Goal: Task Accomplishment & Management: Manage account settings

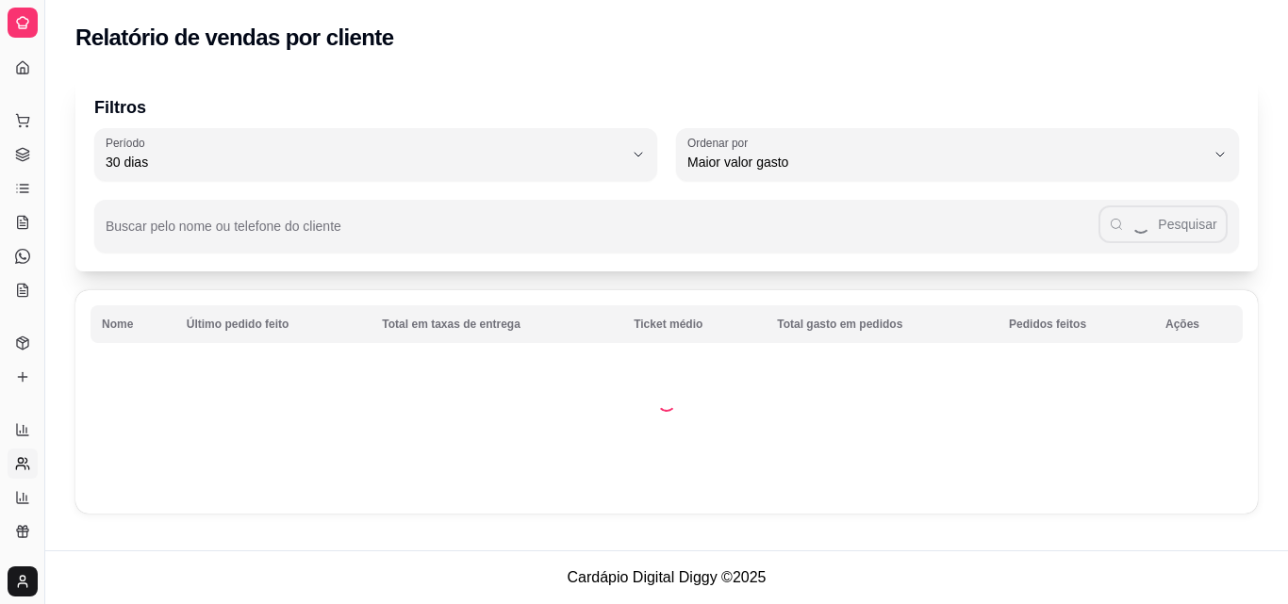
select select "30"
select select "HIGHEST_TOTAL_SPENT_WITH_ORDERS"
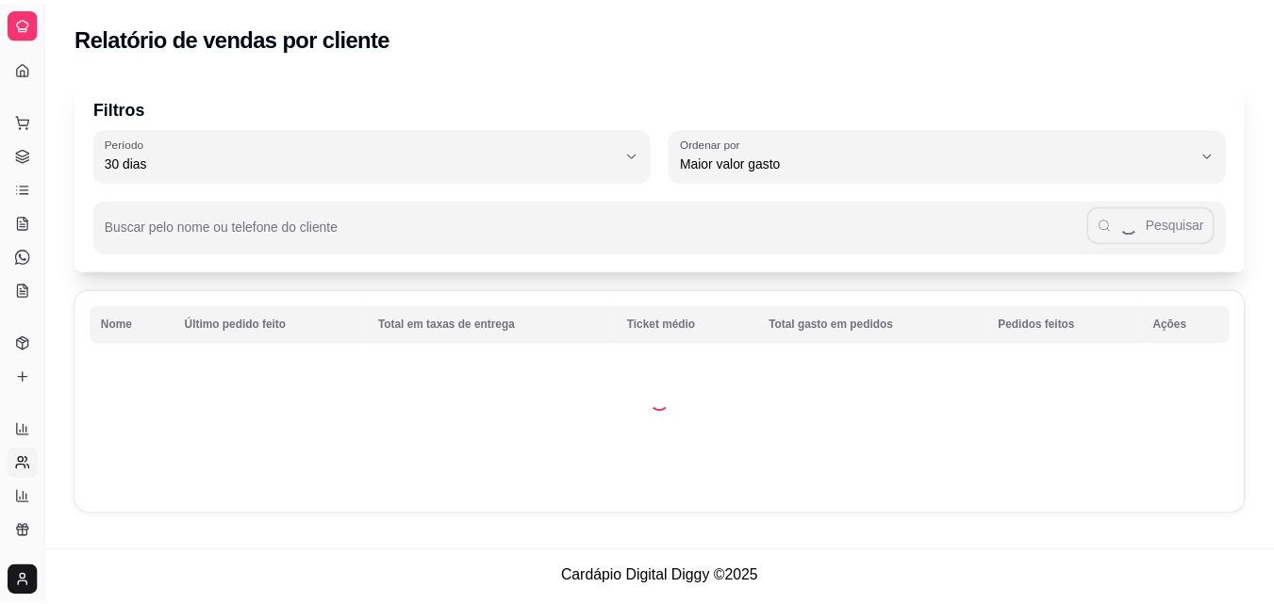
scroll to position [229, 0]
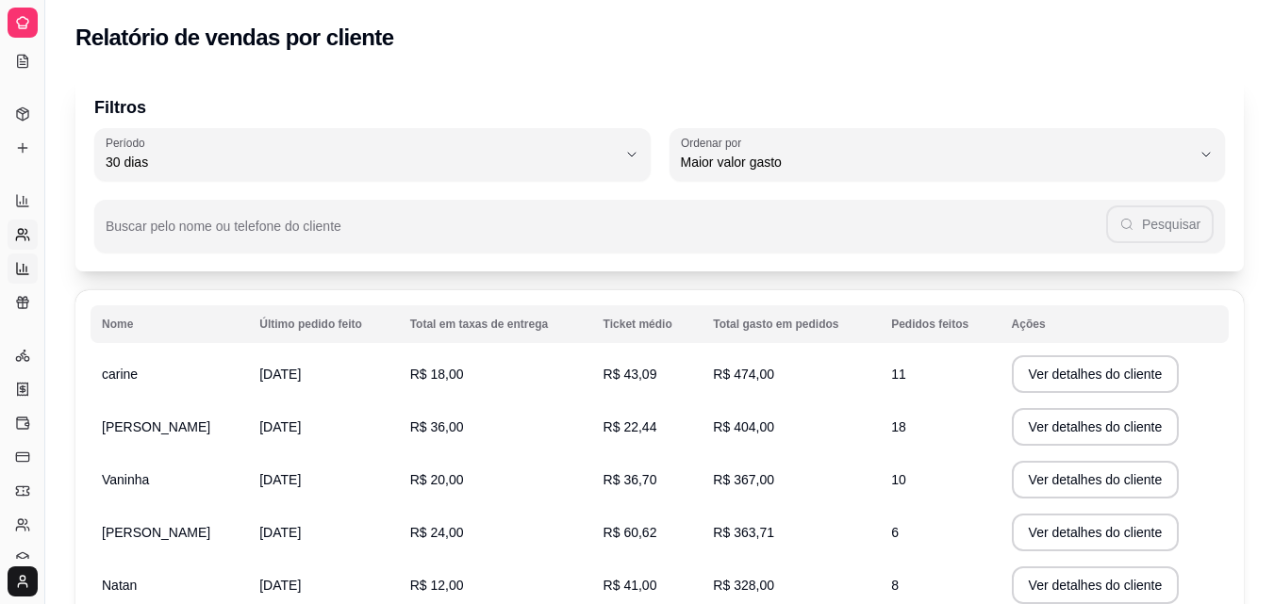
click at [23, 262] on icon at bounding box center [22, 268] width 15 height 15
select select "TOTAL_OF_ORDERS"
select select "7"
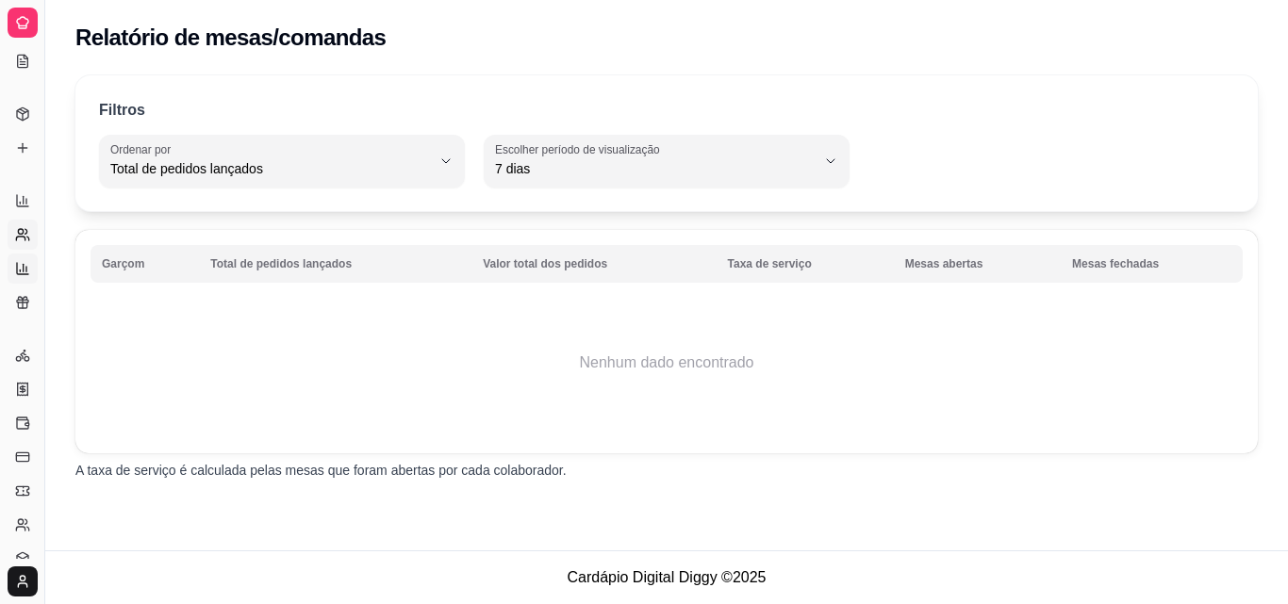
click at [15, 222] on link "Relatório de clientes" at bounding box center [23, 235] width 30 height 30
select select "30"
select select "HIGHEST_TOTAL_SPENT_WITH_ORDERS"
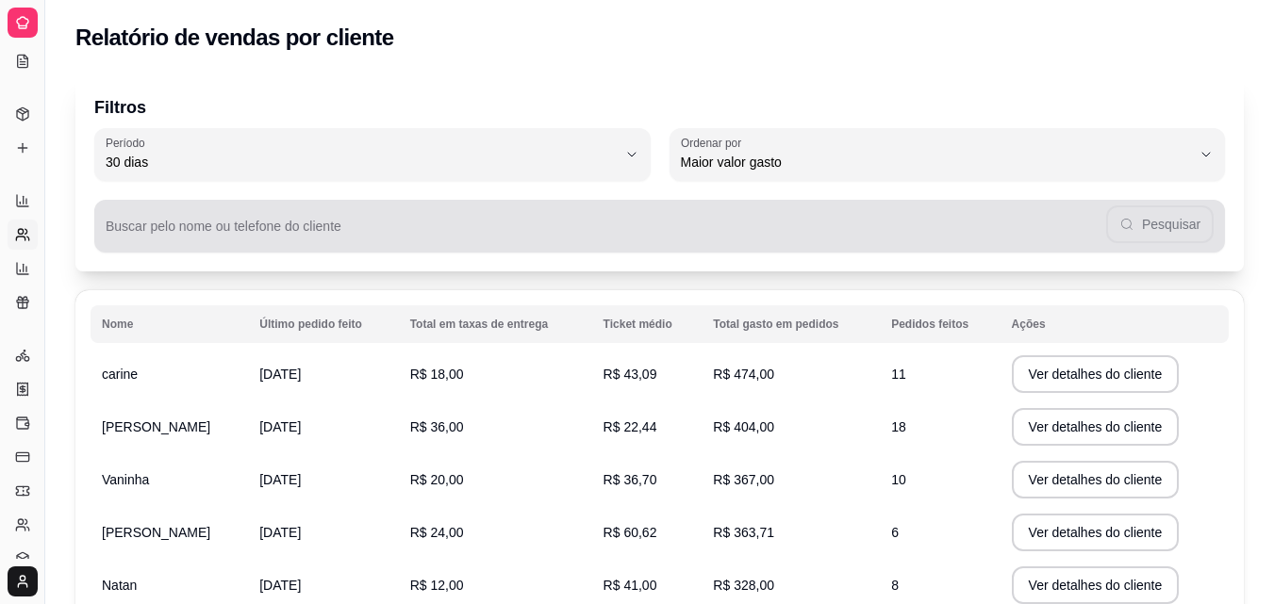
click at [509, 217] on div "Pesquisar" at bounding box center [660, 226] width 1108 height 38
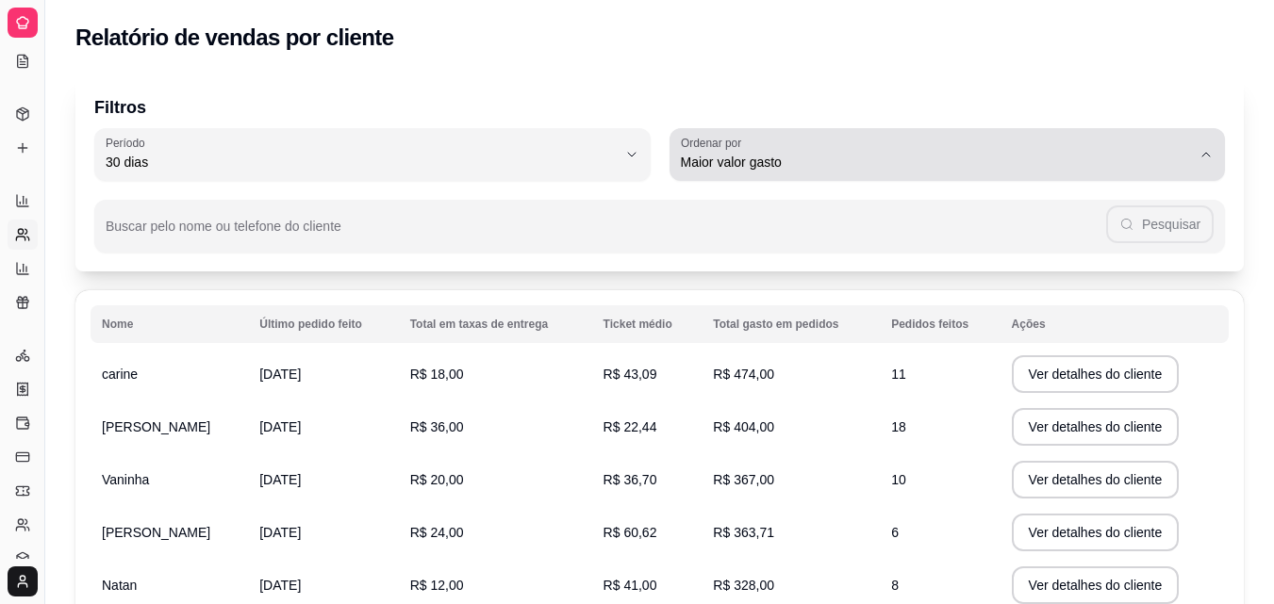
click at [744, 139] on label "Ordenar por" at bounding box center [714, 143] width 67 height 16
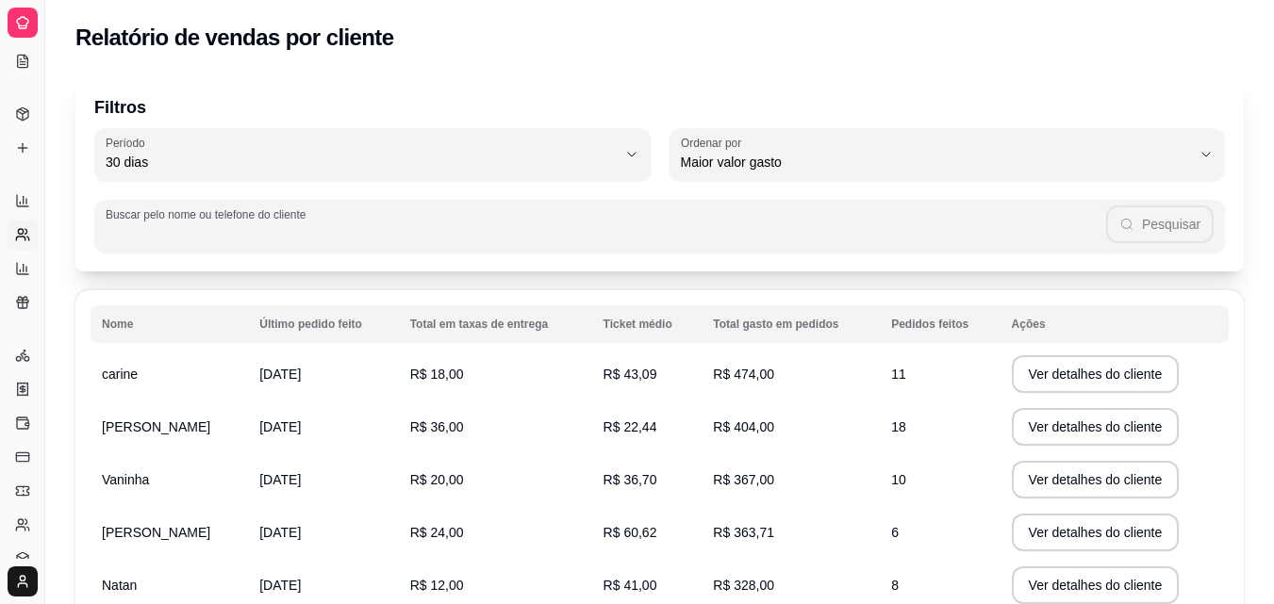
click at [479, 231] on input "Buscar pelo nome ou telefone do cliente" at bounding box center [606, 233] width 1000 height 19
click at [42, 324] on button "Toggle Sidebar" at bounding box center [44, 302] width 15 height 604
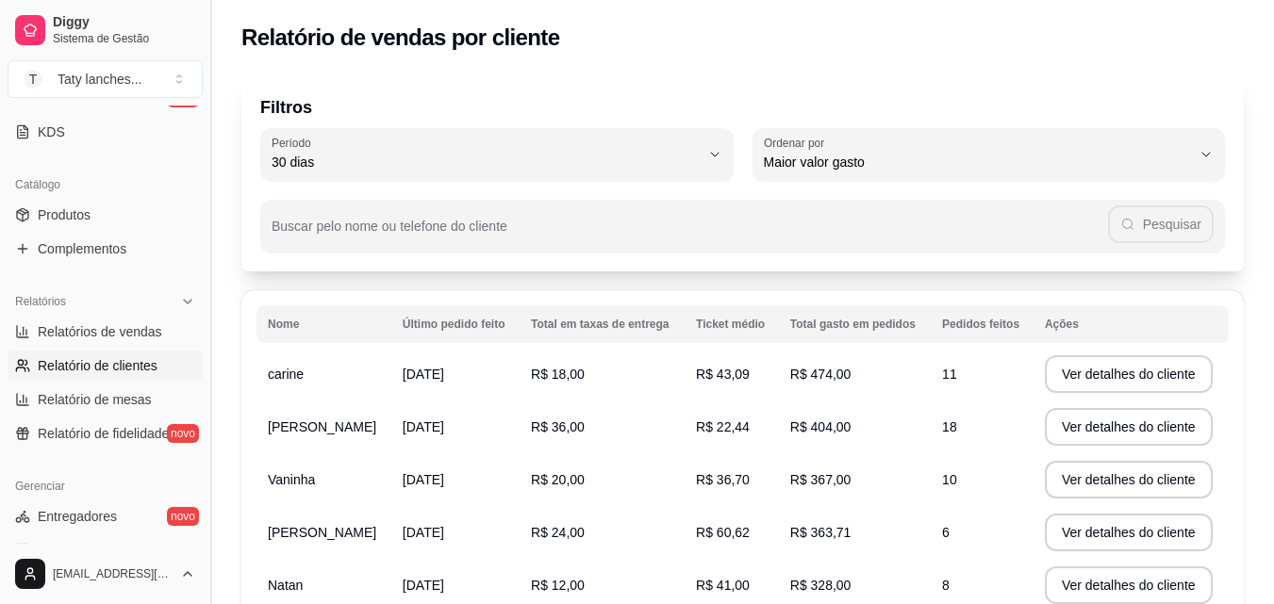
scroll to position [413, 0]
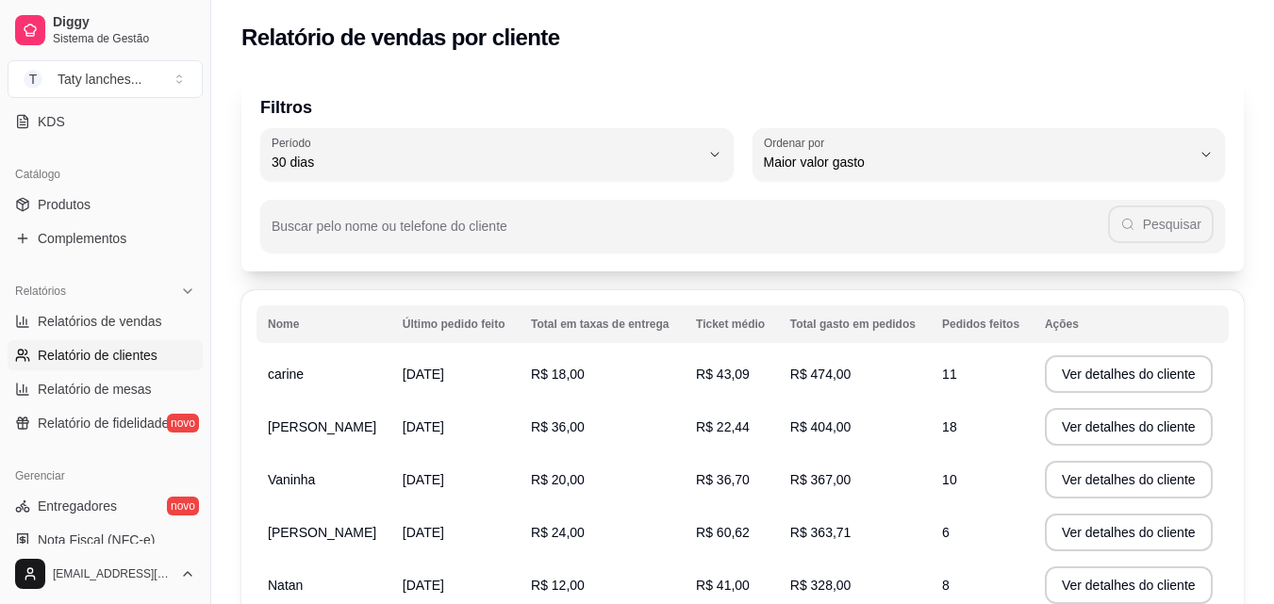
click at [195, 126] on div "Dia a dia Pedidos balcão (PDV) Gestor de Pedidos Lista de Pedidos Salão / Mesas…" at bounding box center [105, 21] width 210 height 245
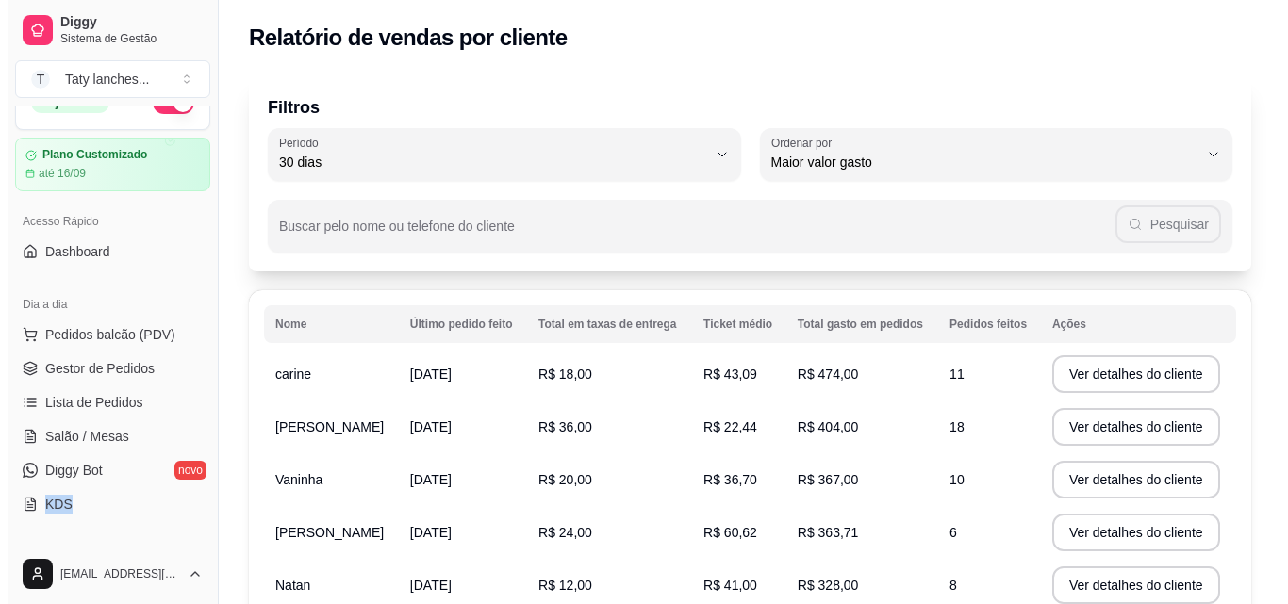
scroll to position [1, 0]
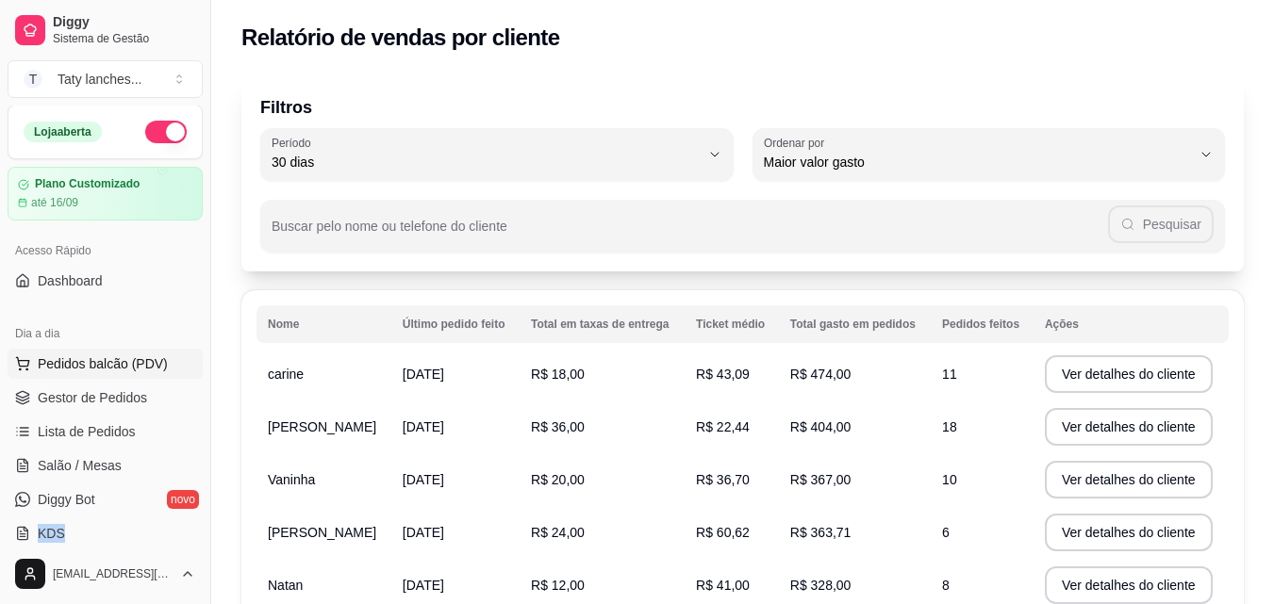
click at [142, 356] on span "Pedidos balcão (PDV)" at bounding box center [103, 363] width 130 height 19
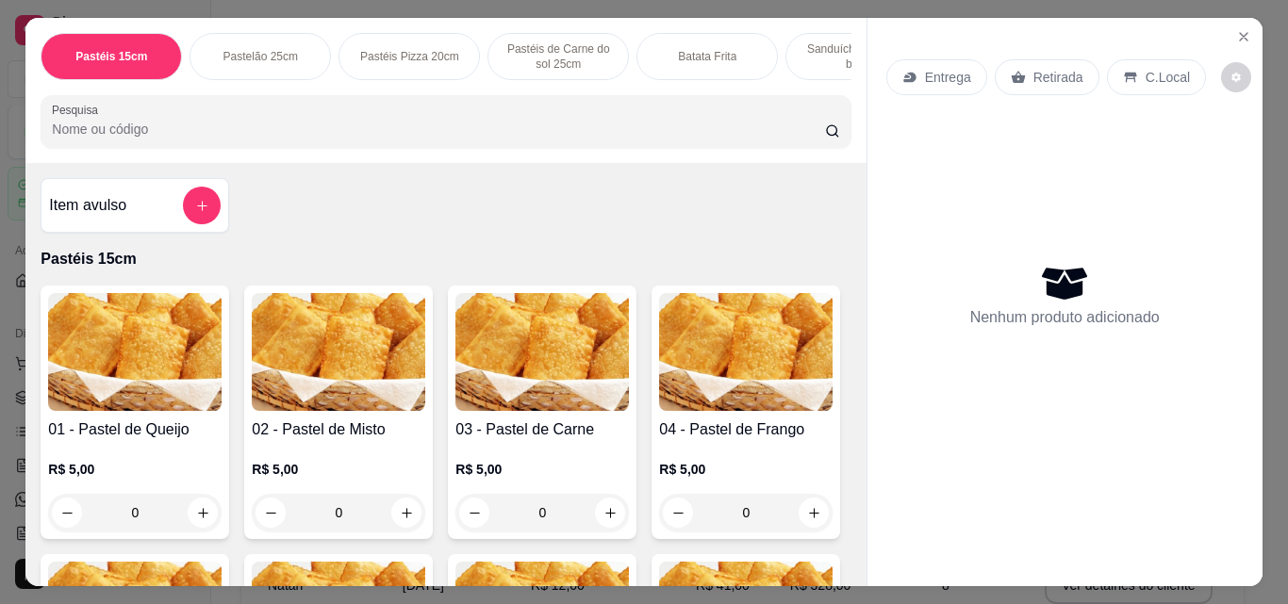
click at [669, 50] on div "Batata Frita" at bounding box center [706, 56] width 141 height 47
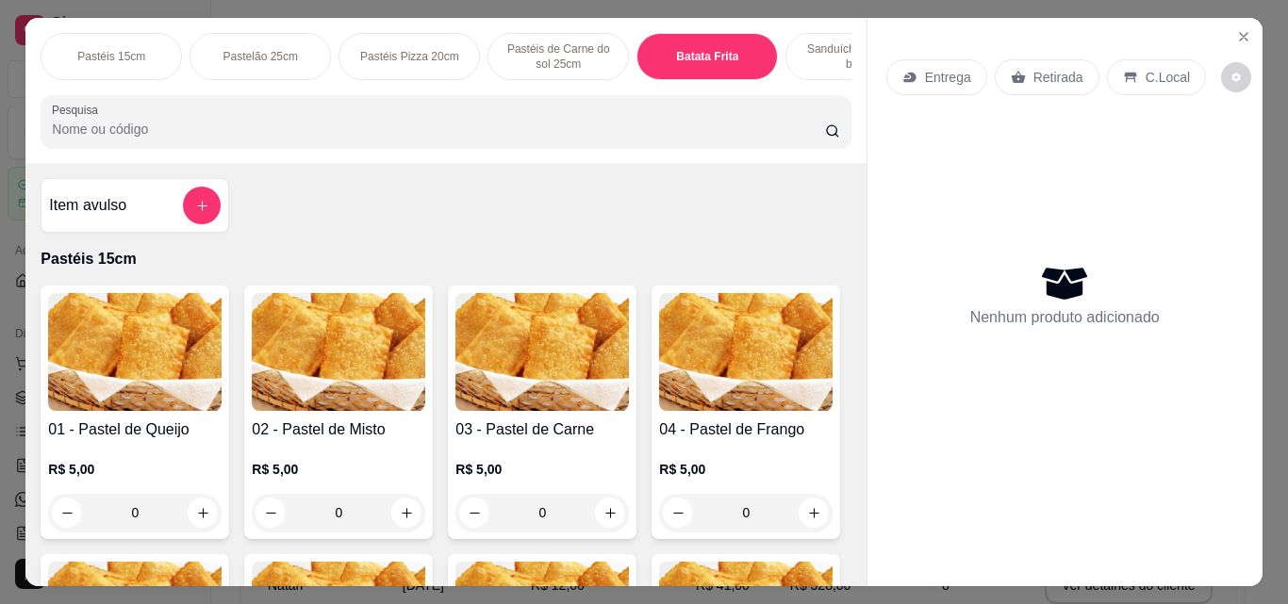
scroll to position [49, 0]
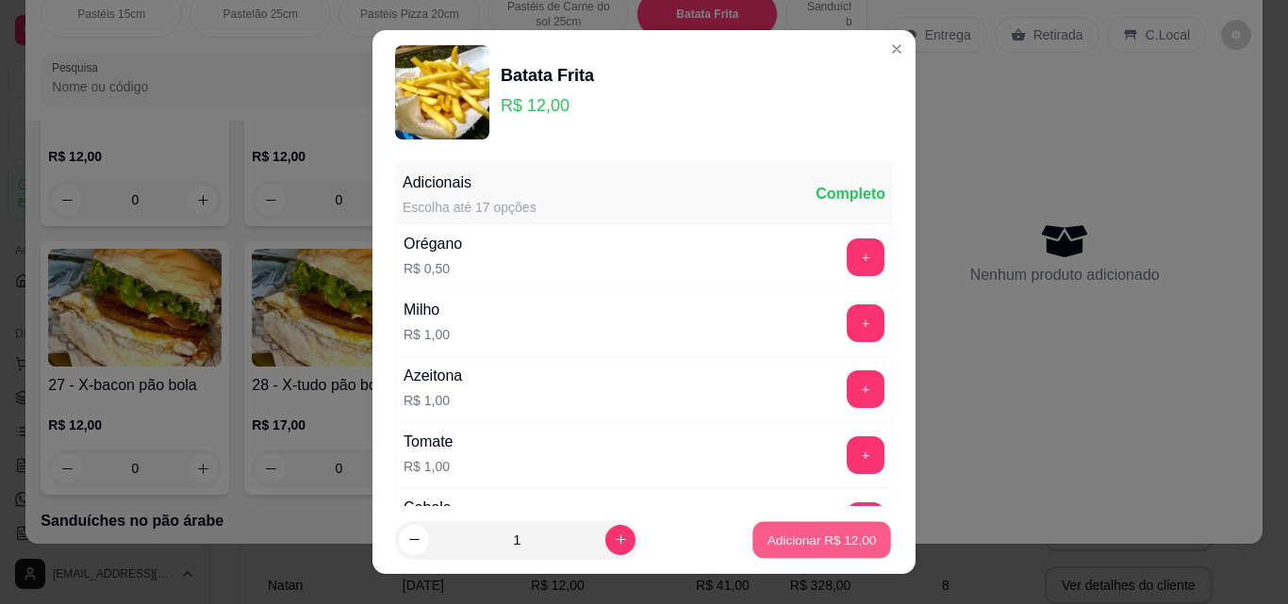
click at [767, 538] on p "Adicionar R$ 12,00" at bounding box center [821, 540] width 109 height 18
type input "1"
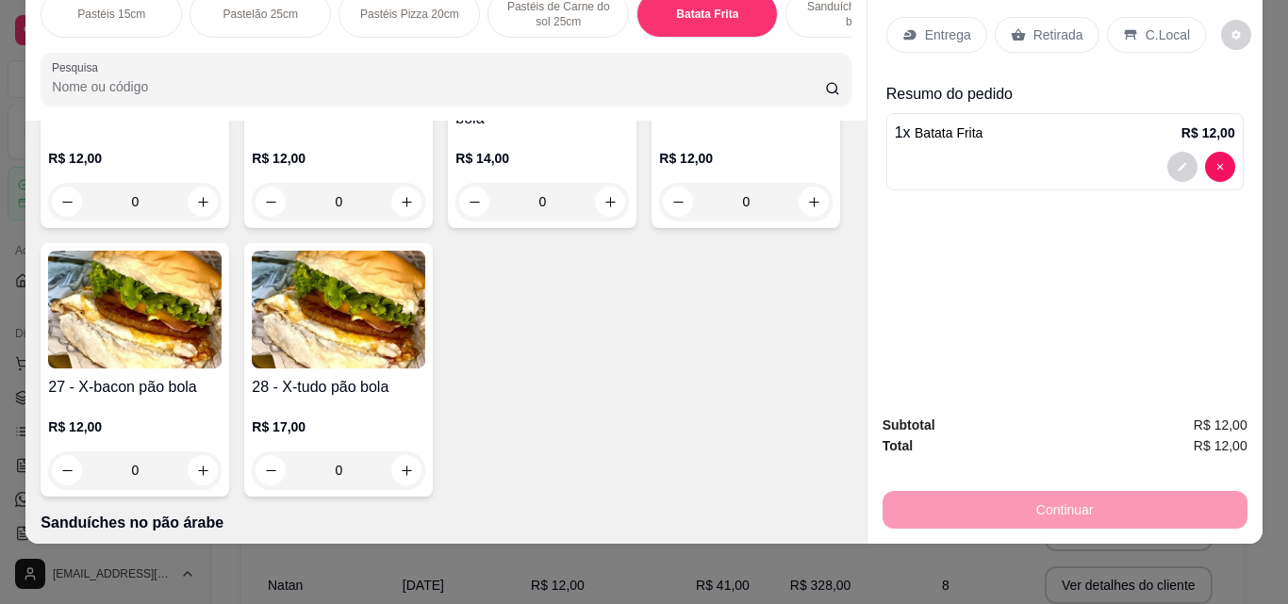
click at [1041, 25] on p "Retirada" at bounding box center [1058, 34] width 50 height 19
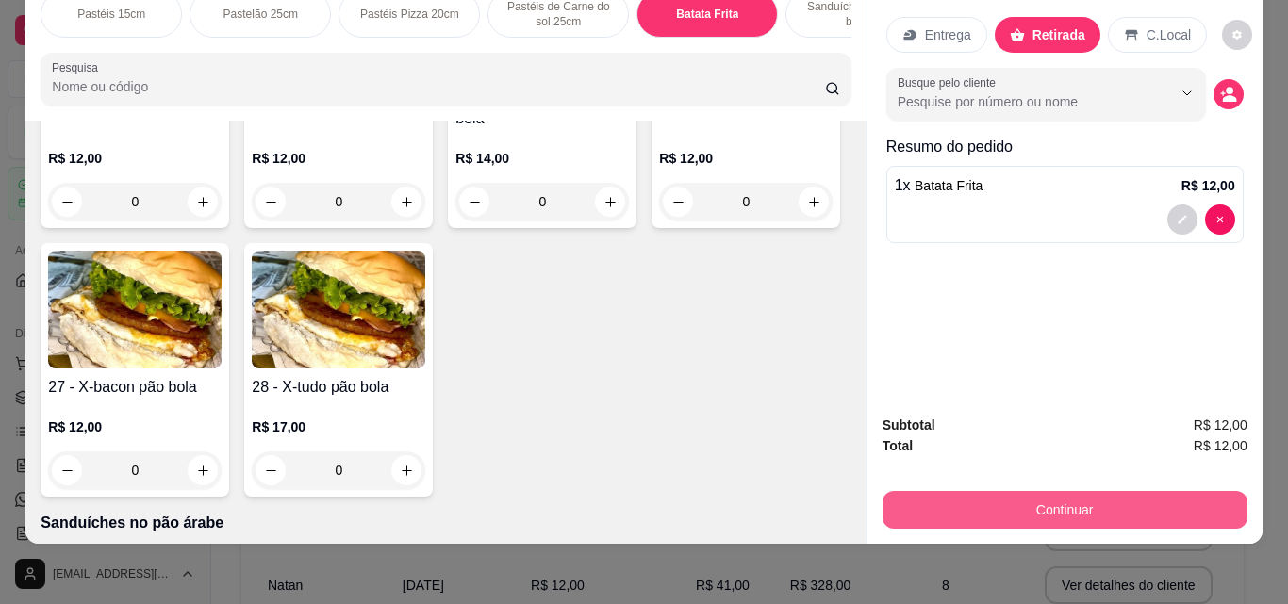
click at [1076, 491] on button "Continuar" at bounding box center [1064, 510] width 365 height 38
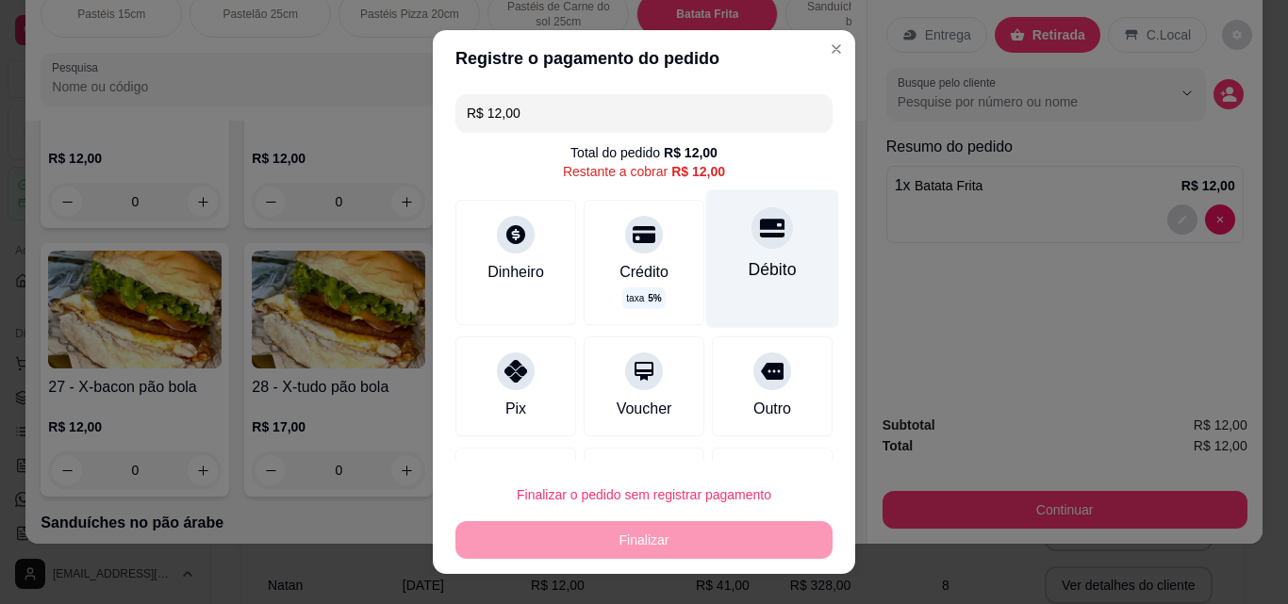
click at [749, 275] on div "Débito" at bounding box center [773, 269] width 48 height 25
type input "R$ 0,00"
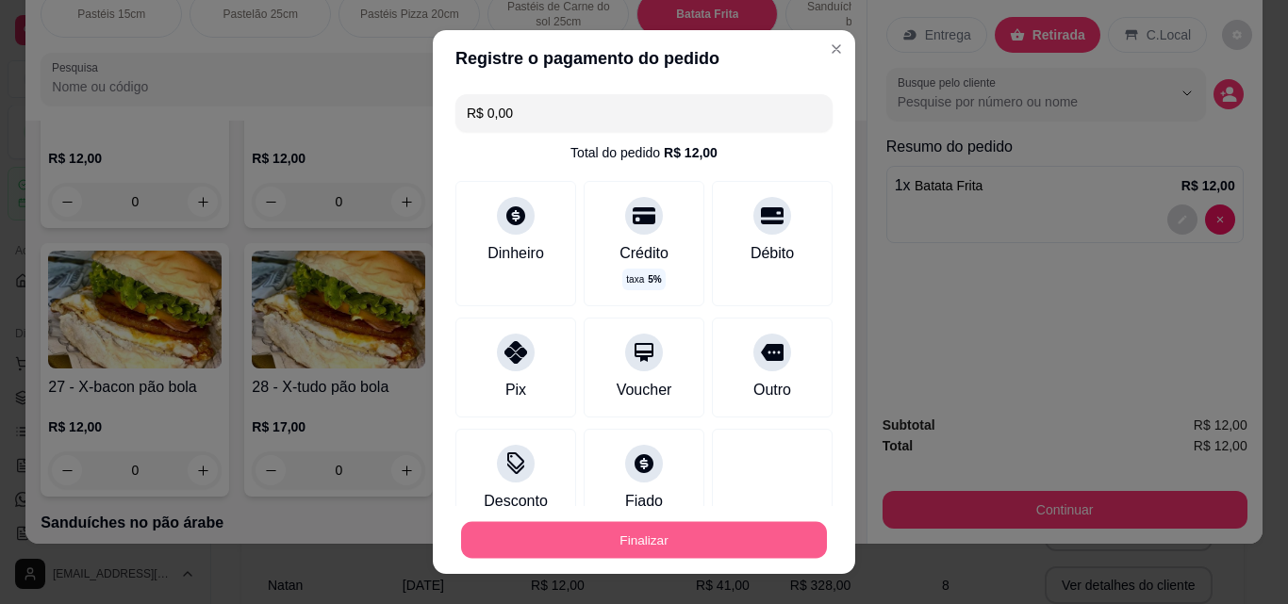
click at [692, 550] on button "Finalizar" at bounding box center [644, 540] width 366 height 37
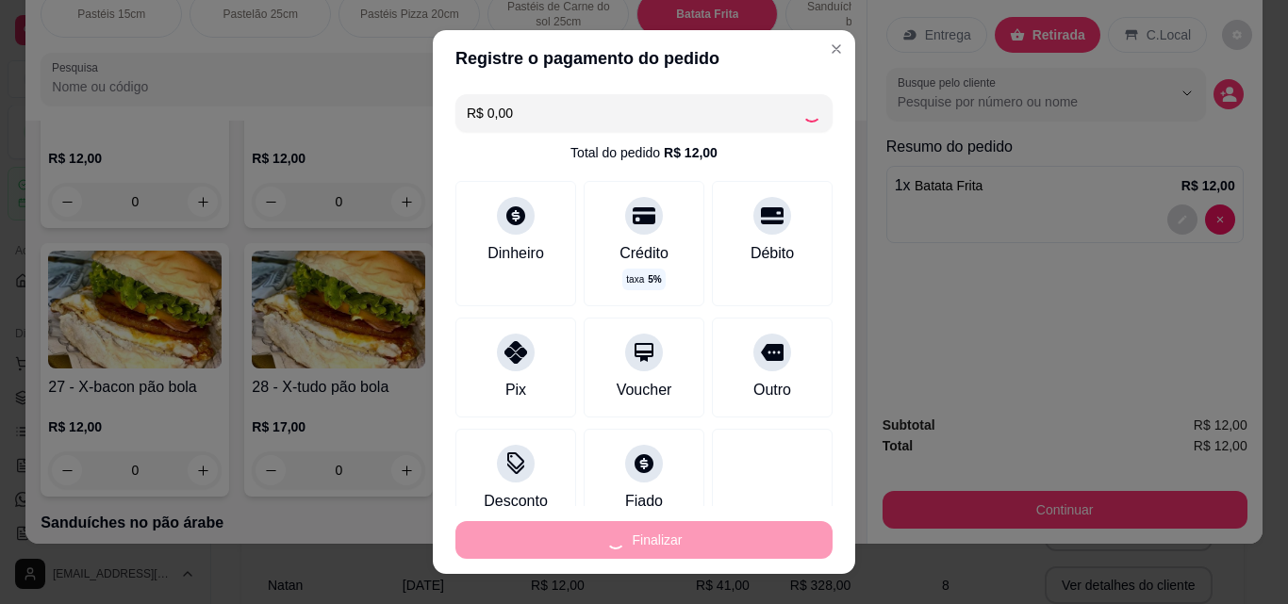
type input "0"
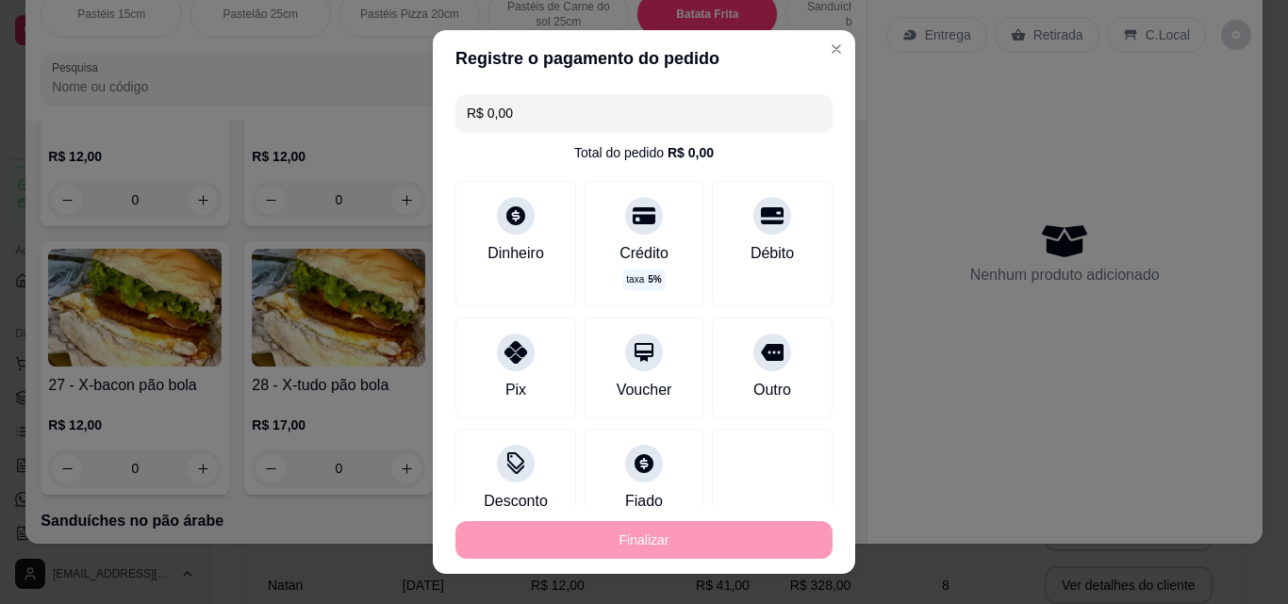
type input "-R$ 12,00"
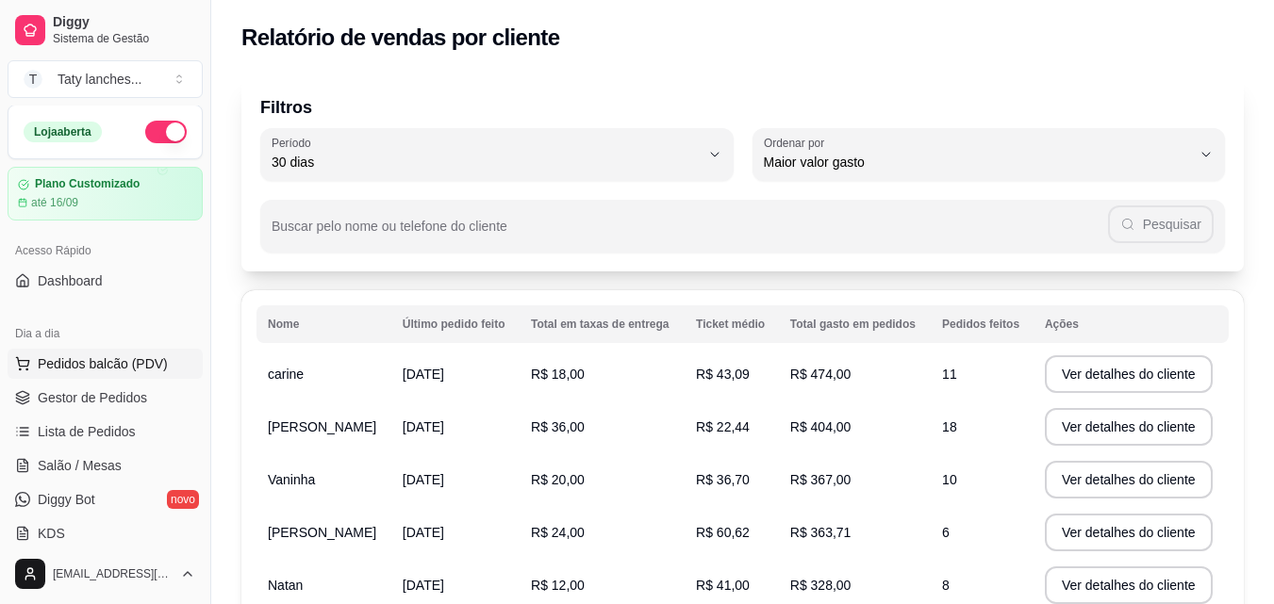
drag, startPoint x: 692, startPoint y: 550, endPoint x: 163, endPoint y: 358, distance: 562.5
click at [163, 358] on button "Pedidos balcão (PDV)" at bounding box center [105, 364] width 195 height 30
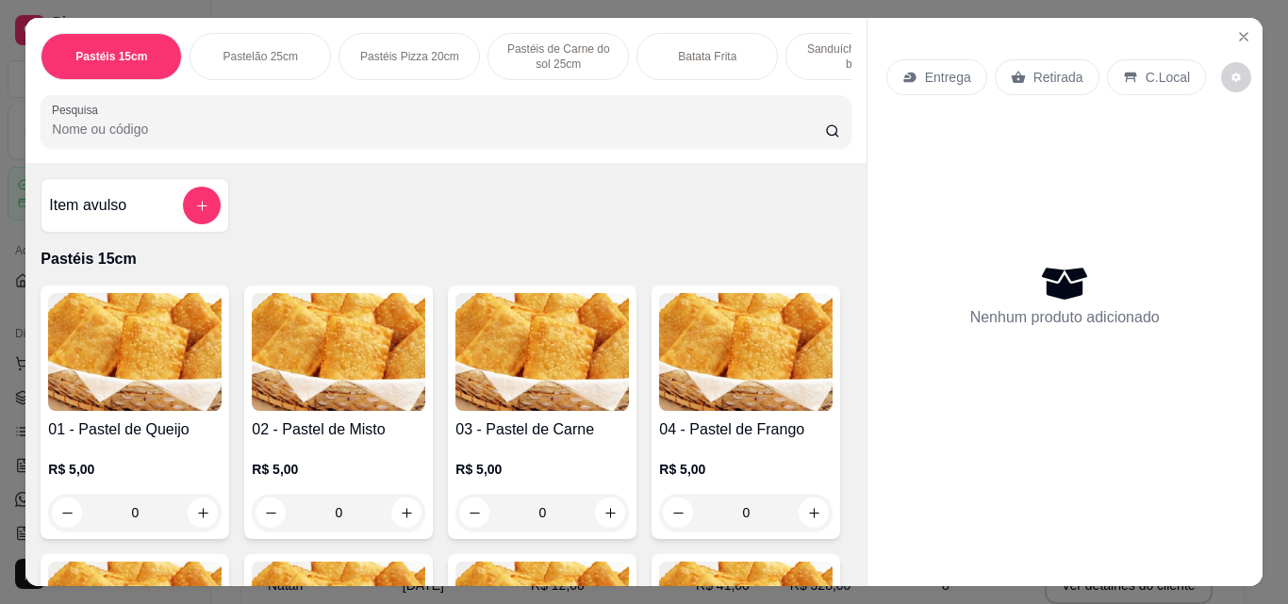
click at [598, 514] on div "0" at bounding box center [541, 513] width 173 height 38
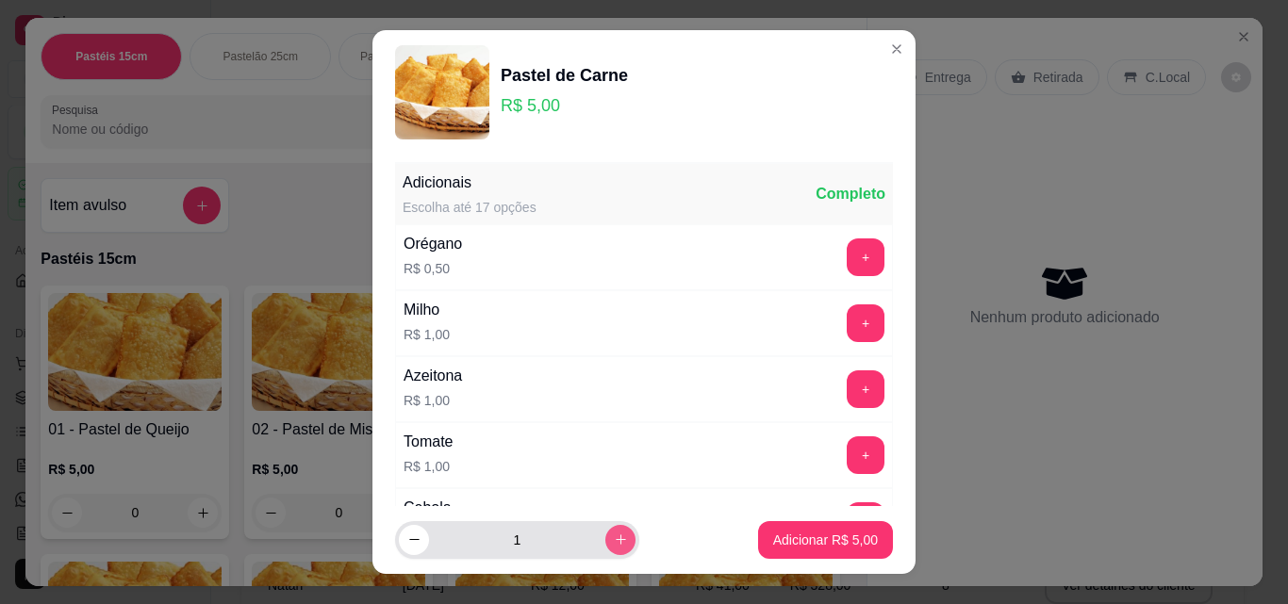
click at [614, 533] on icon "increase-product-quantity" at bounding box center [621, 540] width 14 height 14
click at [614, 534] on icon "increase-product-quantity" at bounding box center [621, 541] width 14 height 14
type input "3"
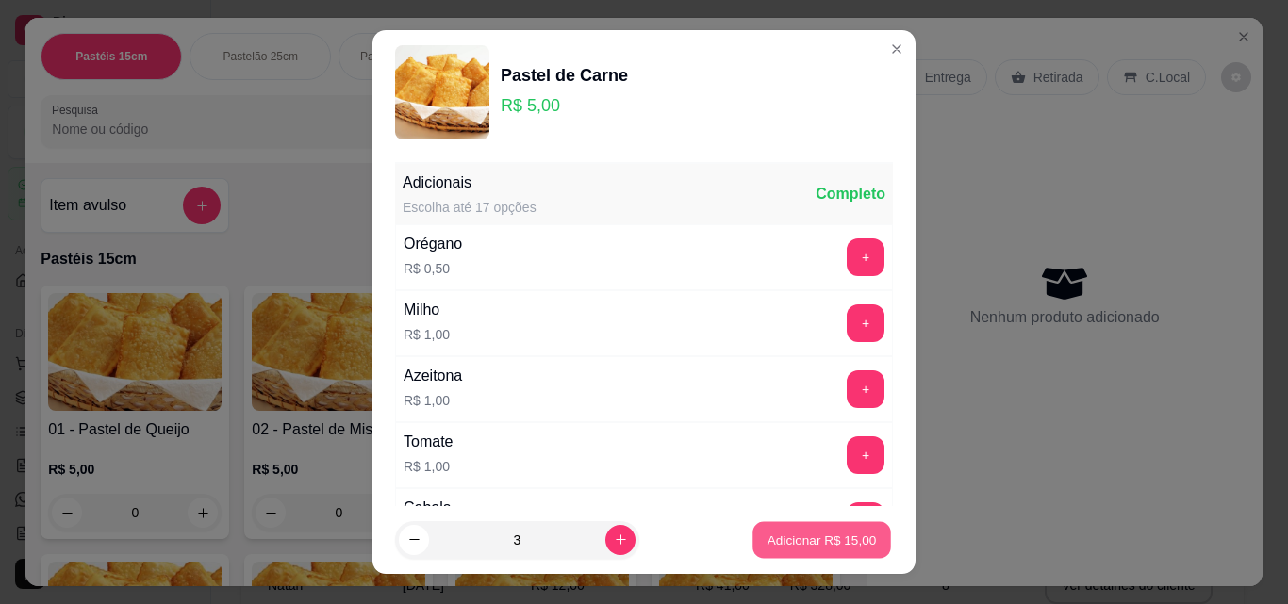
click at [826, 538] on p "Adicionar R$ 15,00" at bounding box center [821, 540] width 109 height 18
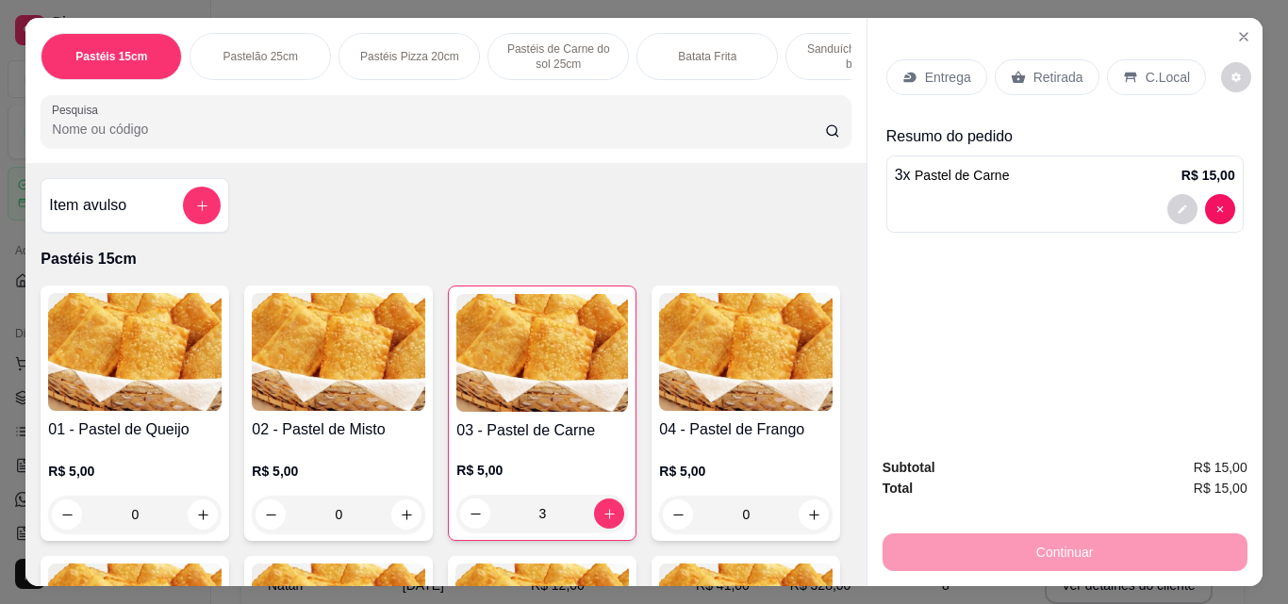
click at [1038, 68] on p "Retirada" at bounding box center [1058, 77] width 50 height 19
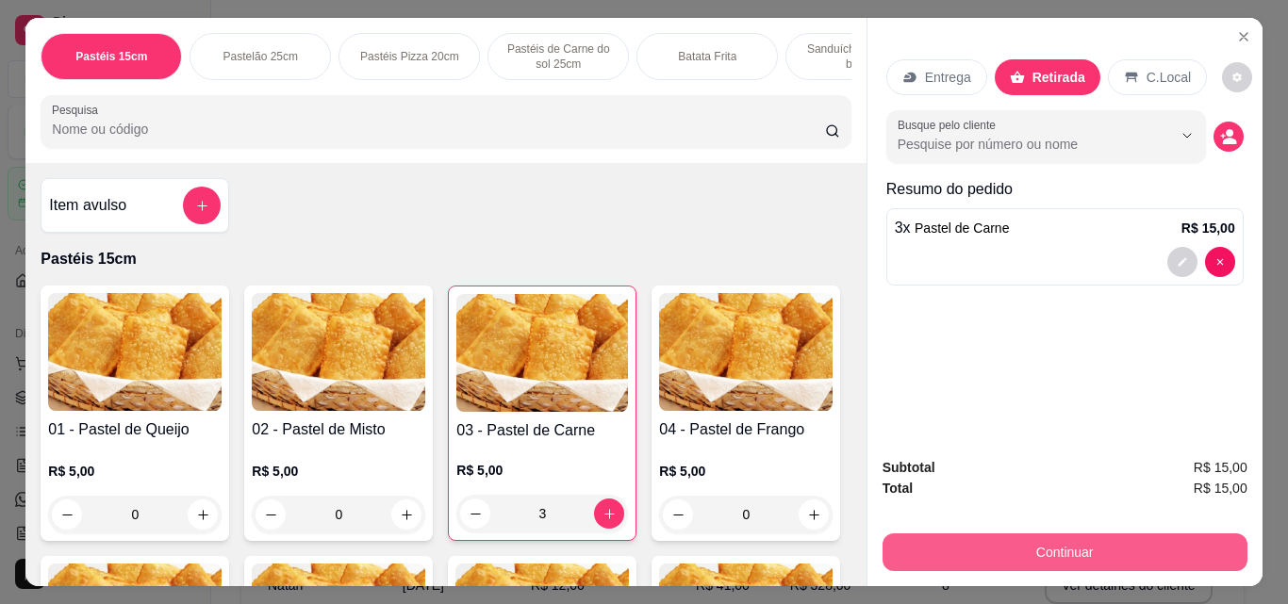
click at [1042, 534] on button "Continuar" at bounding box center [1064, 553] width 365 height 38
click at [921, 536] on button "Continuar" at bounding box center [1064, 552] width 354 height 37
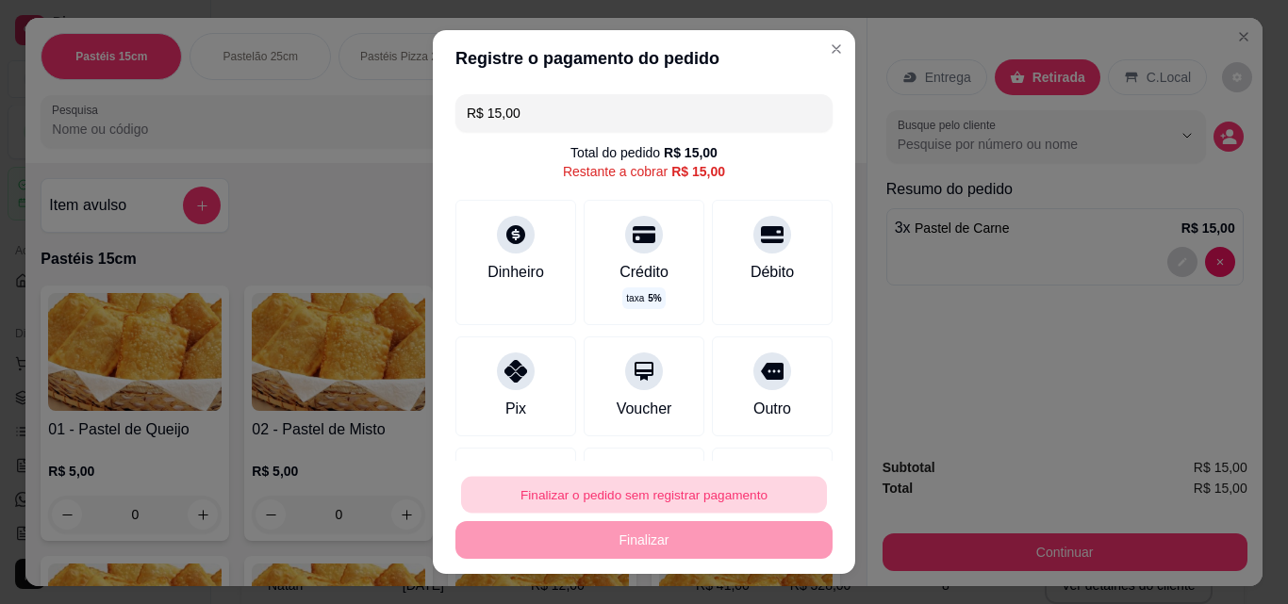
click at [684, 503] on button "Finalizar o pedido sem registrar pagamento" at bounding box center [644, 495] width 366 height 37
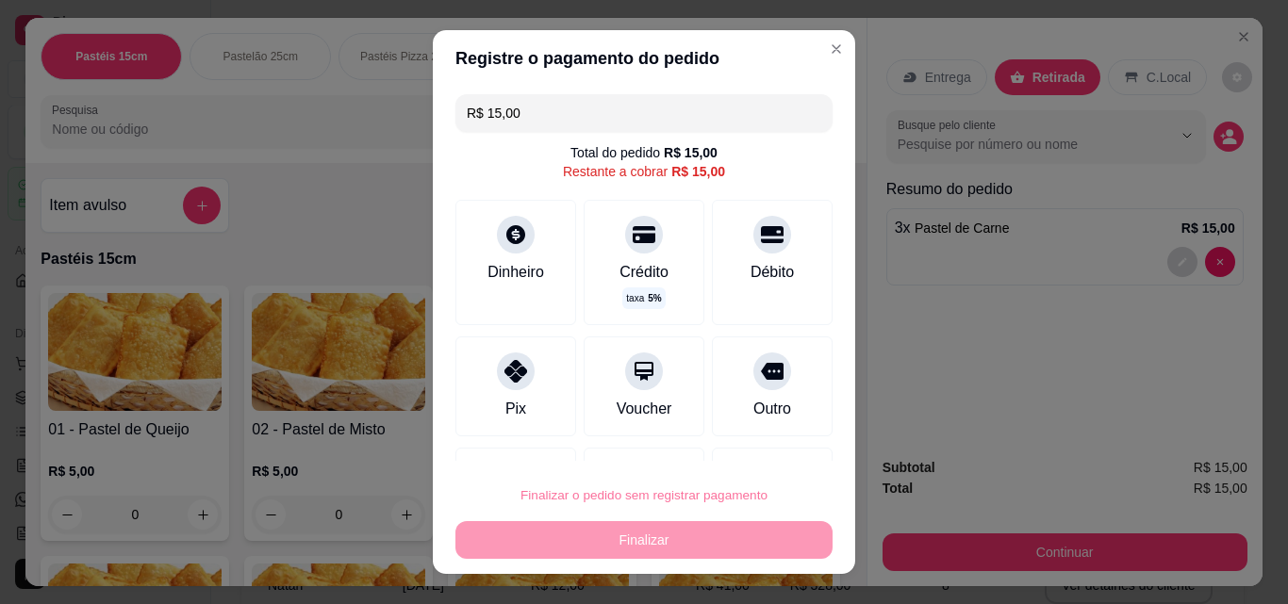
click at [738, 448] on button "Confirmar" at bounding box center [752, 441] width 70 height 29
type input "0"
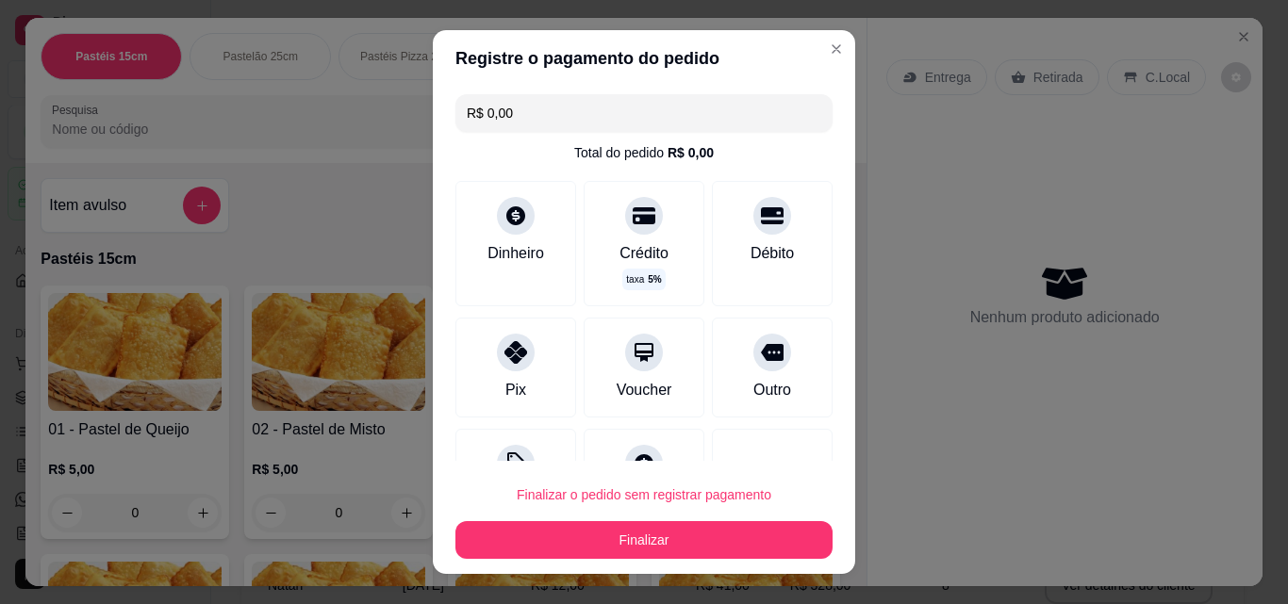
type input "R$ 0,00"
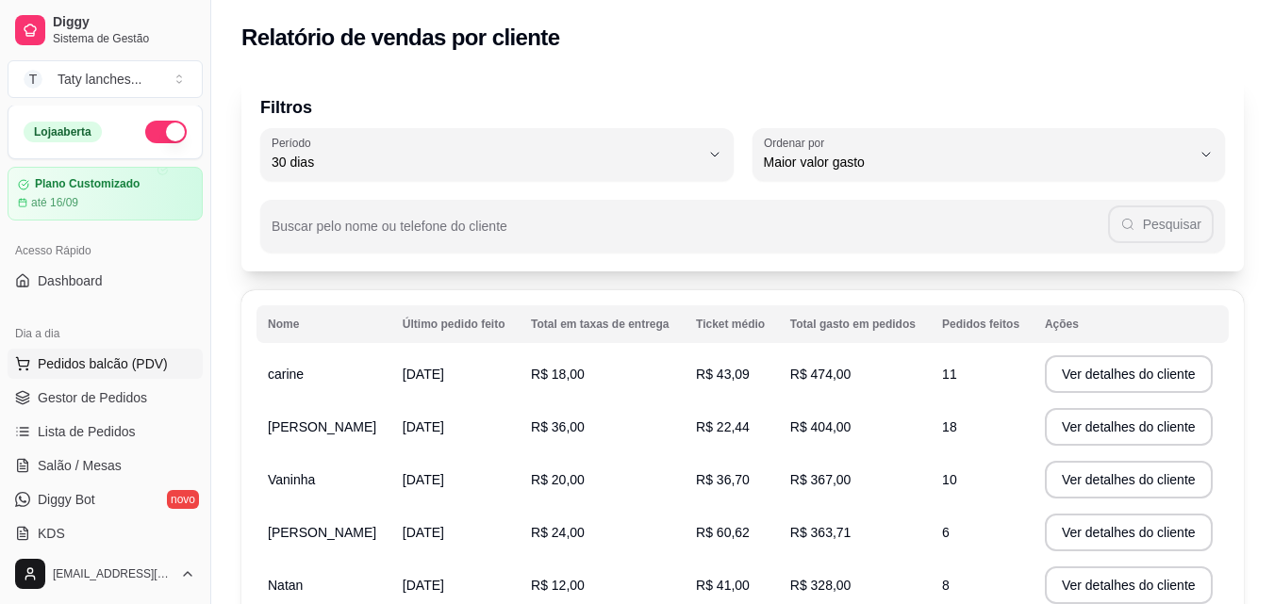
click at [136, 373] on button "Pedidos balcão (PDV)" at bounding box center [105, 364] width 195 height 30
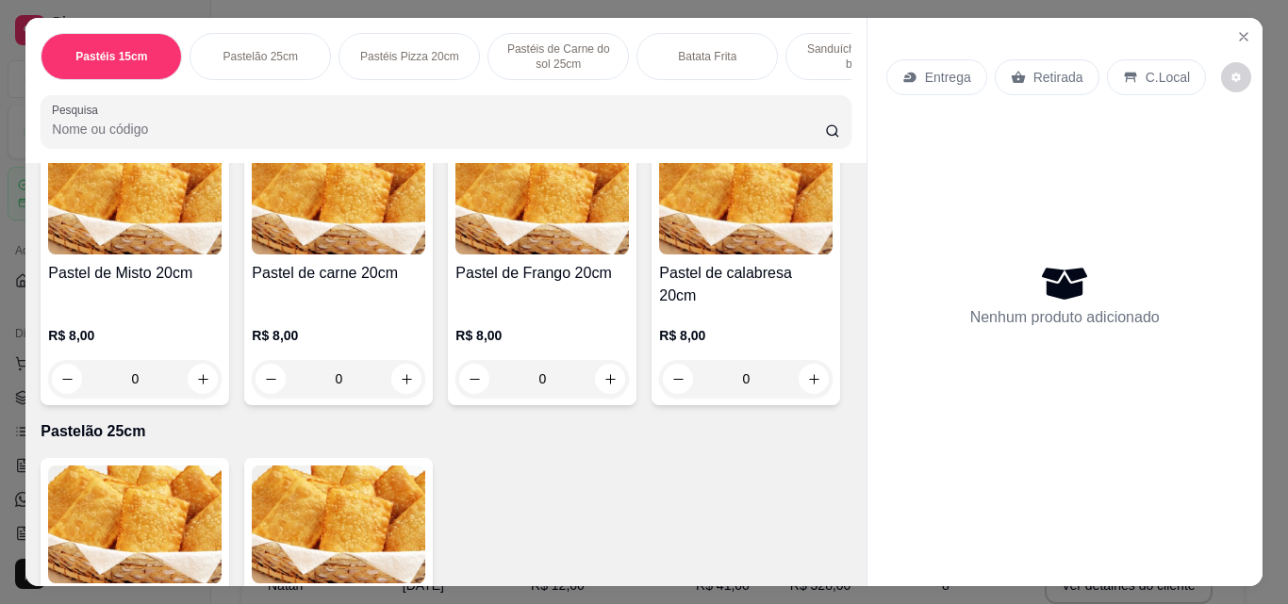
scroll to position [754, 0]
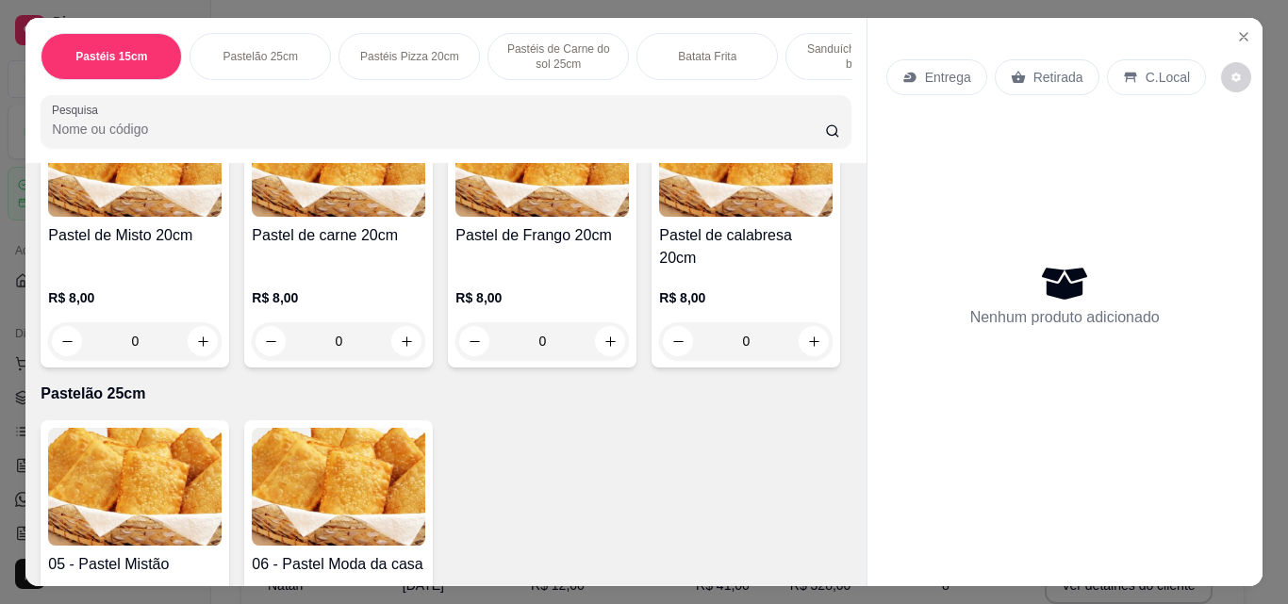
click at [455, 217] on img at bounding box center [541, 158] width 173 height 118
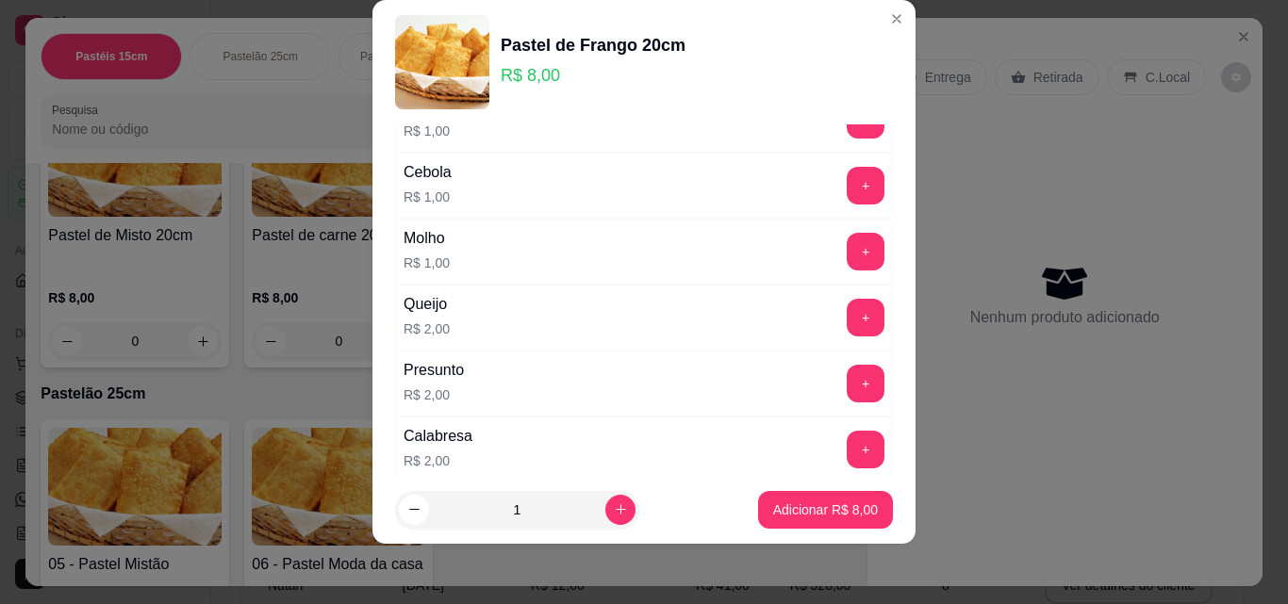
scroll to position [307, 0]
click at [848, 309] on button "+" at bounding box center [866, 316] width 37 height 37
click at [847, 309] on button "+" at bounding box center [866, 316] width 38 height 38
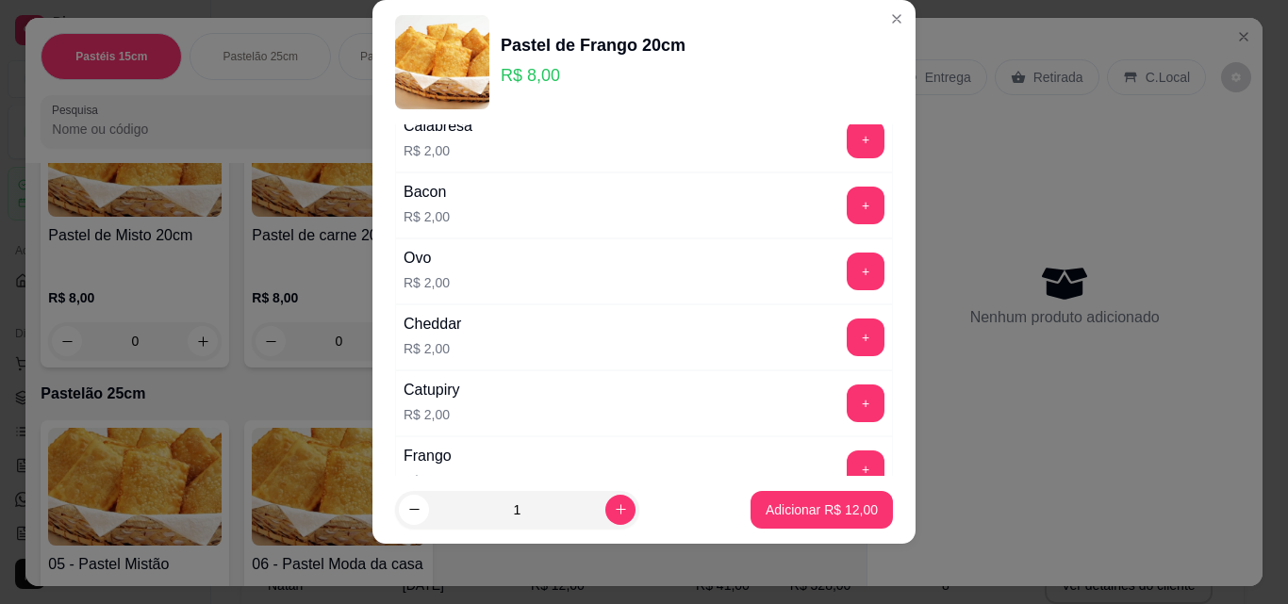
scroll to position [923, 0]
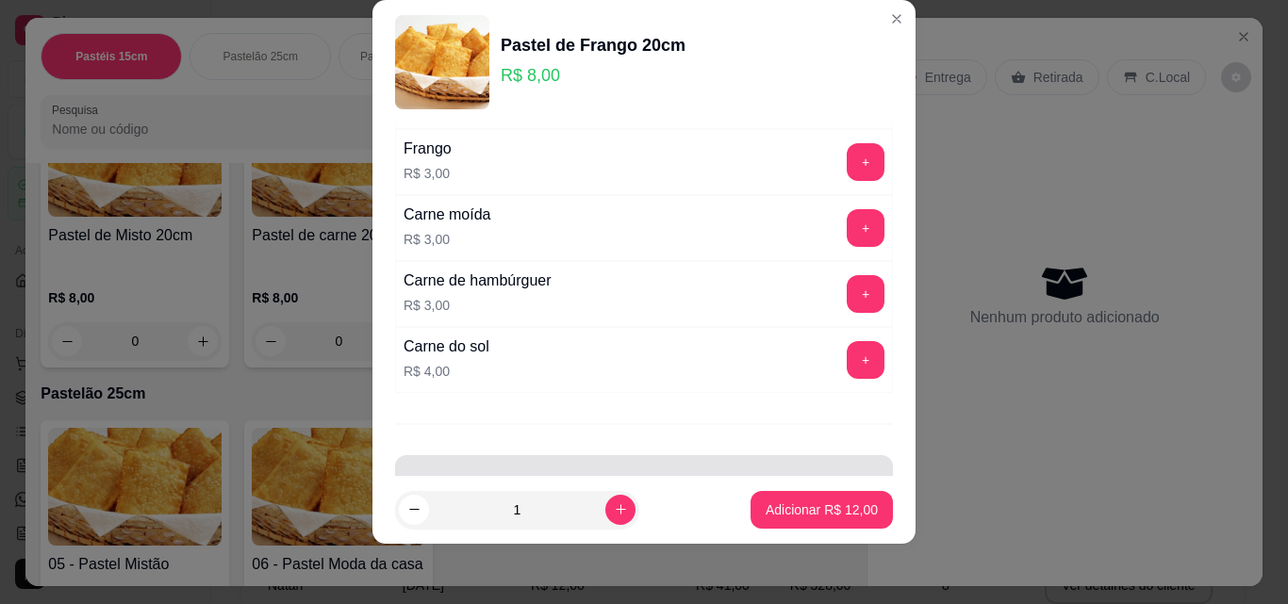
click at [778, 473] on div at bounding box center [643, 482] width 475 height 38
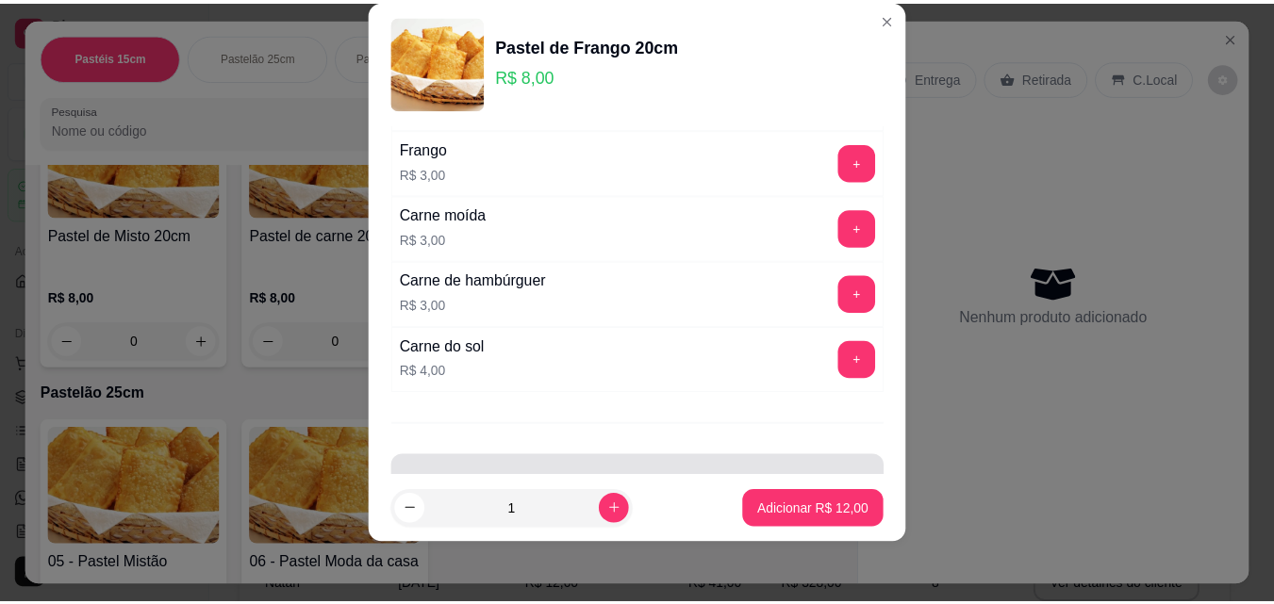
scroll to position [981, 0]
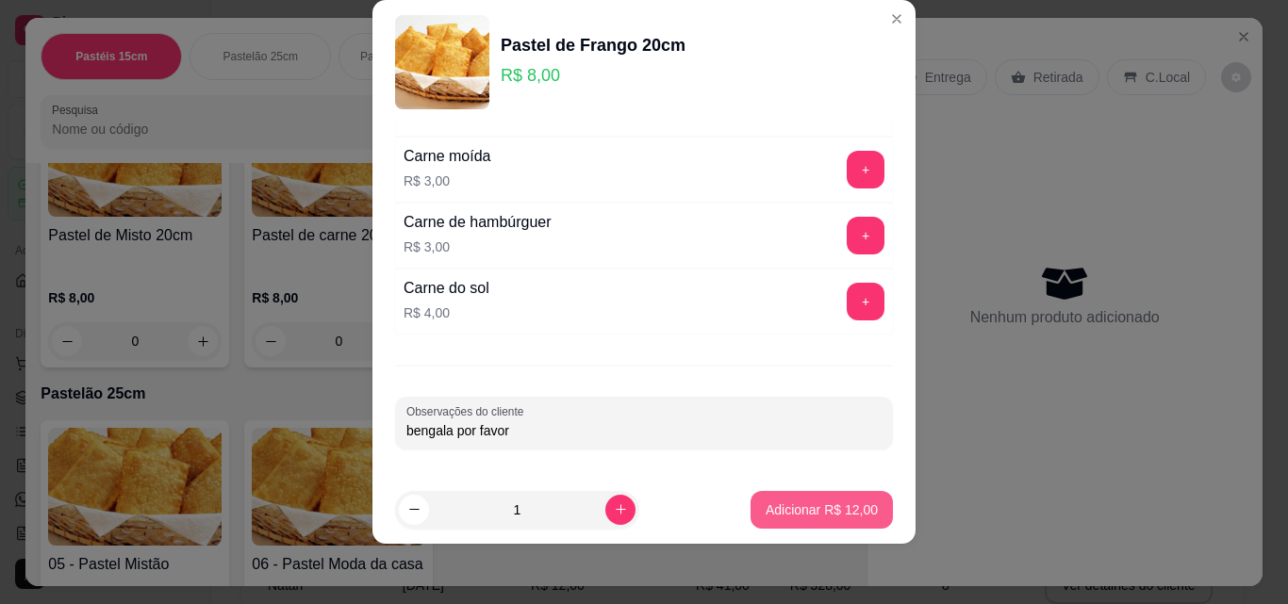
type input "bengala por favor"
click at [767, 502] on p "Adicionar R$ 12,00" at bounding box center [821, 510] width 109 height 18
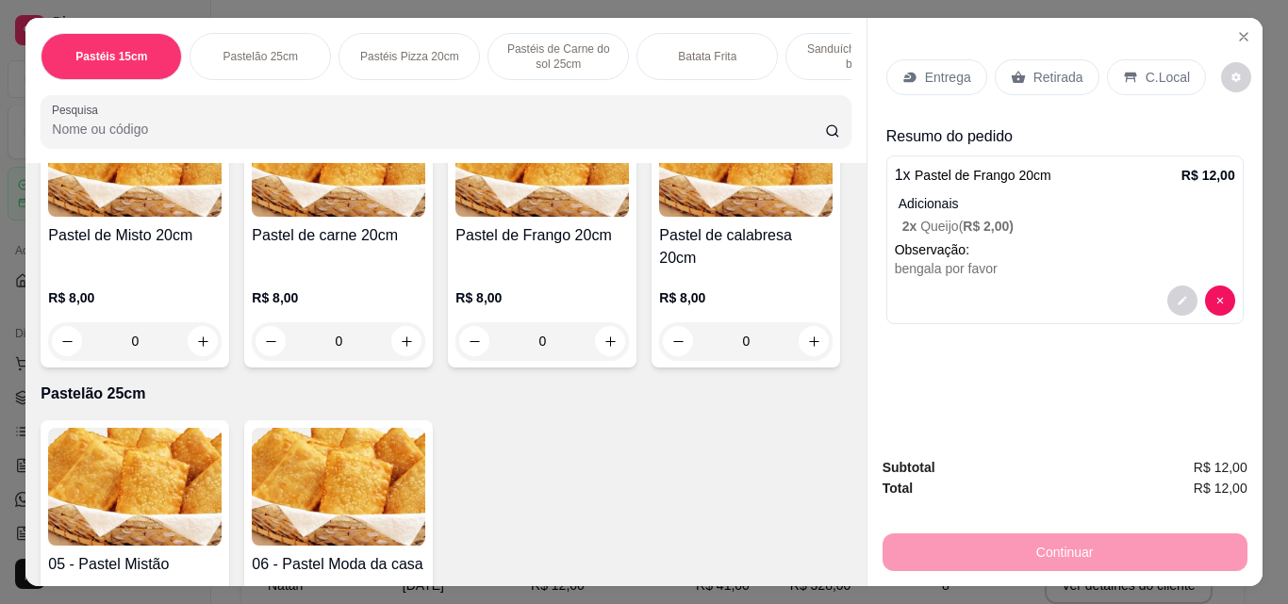
click at [931, 69] on p "Entrega" at bounding box center [948, 77] width 46 height 19
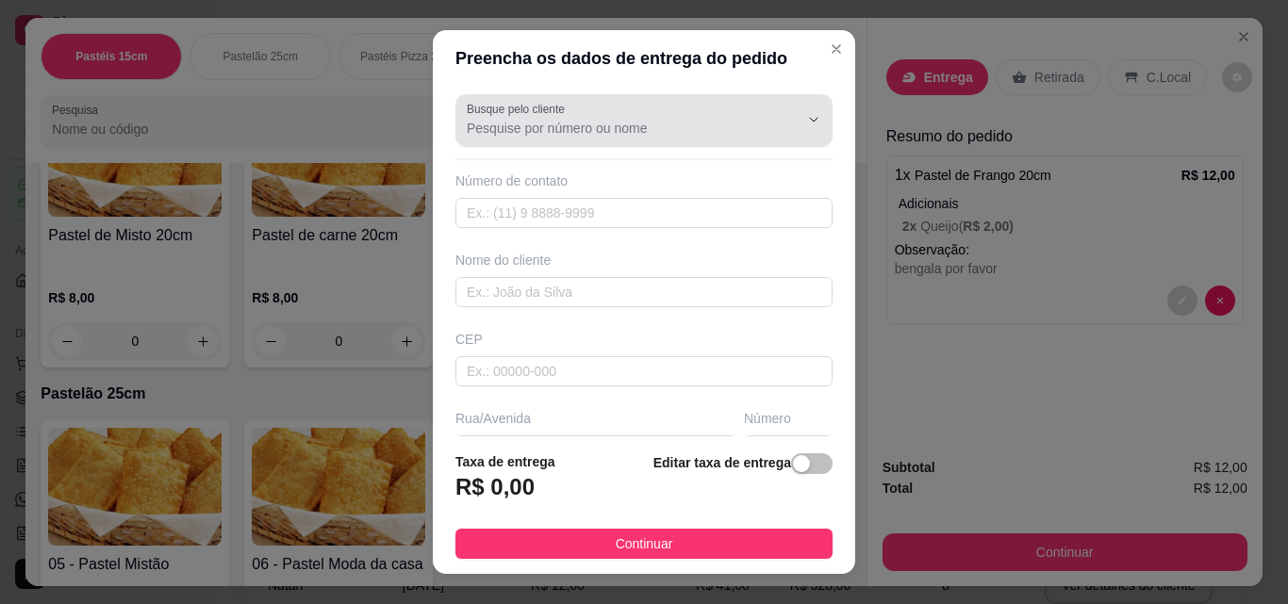
click at [684, 132] on input "Busque pelo cliente" at bounding box center [618, 128] width 302 height 19
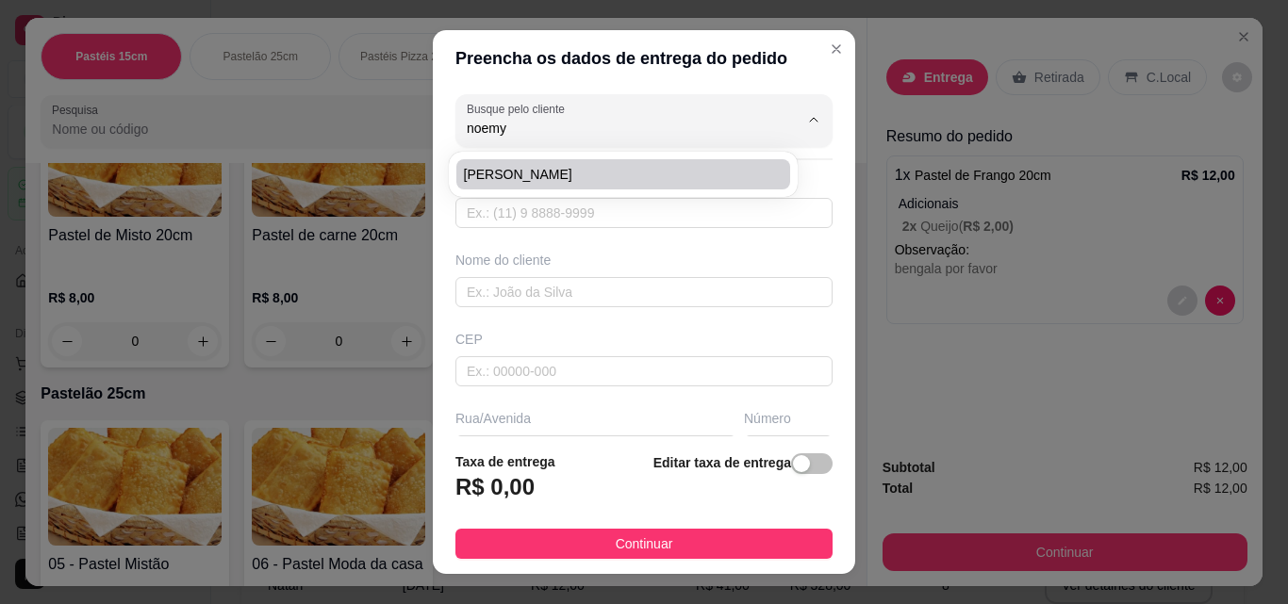
click at [675, 166] on span "[PERSON_NAME]" at bounding box center [614, 174] width 300 height 19
type input "[PERSON_NAME]"
type input "85987833494"
type input "[PERSON_NAME]"
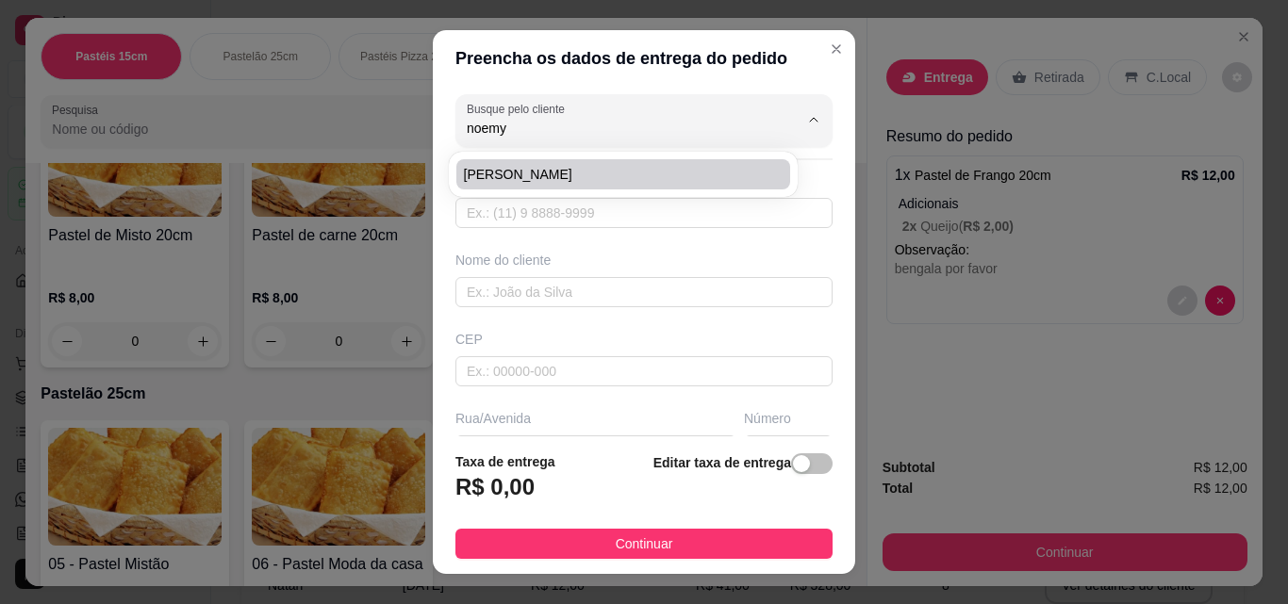
type input "189"
type input "Itaitinga"
type input "entregar duplex rosa"
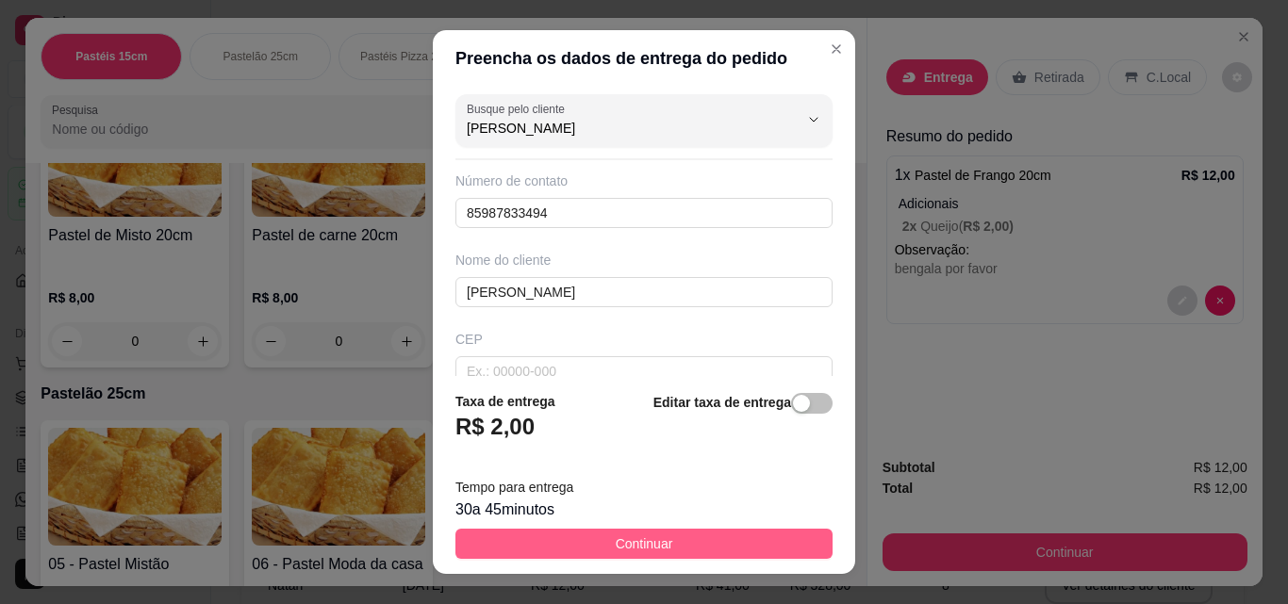
type input "[PERSON_NAME]"
click at [684, 536] on button "Continuar" at bounding box center [643, 544] width 377 height 30
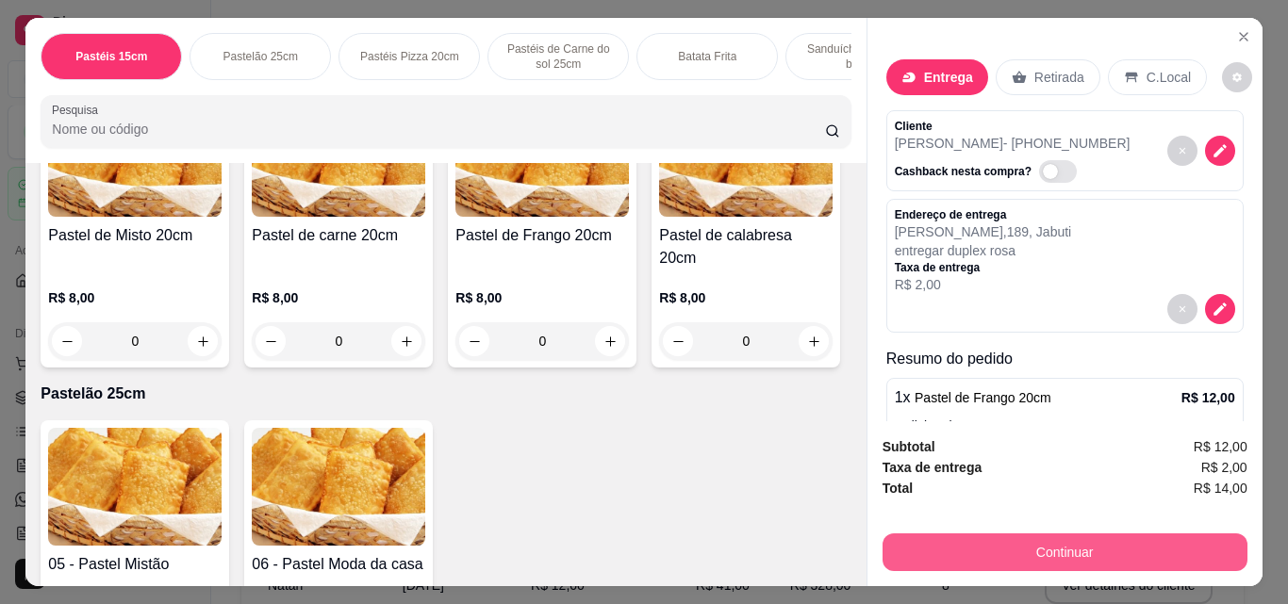
click at [986, 542] on button "Continuar" at bounding box center [1064, 553] width 365 height 38
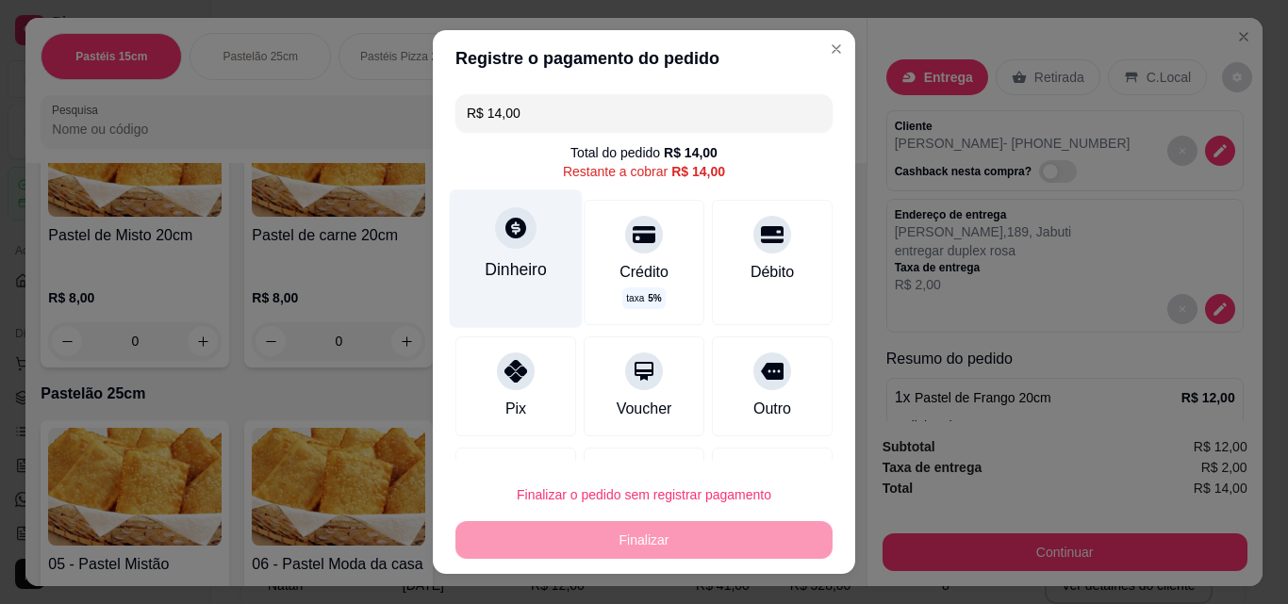
click at [500, 265] on div "Dinheiro" at bounding box center [516, 269] width 62 height 25
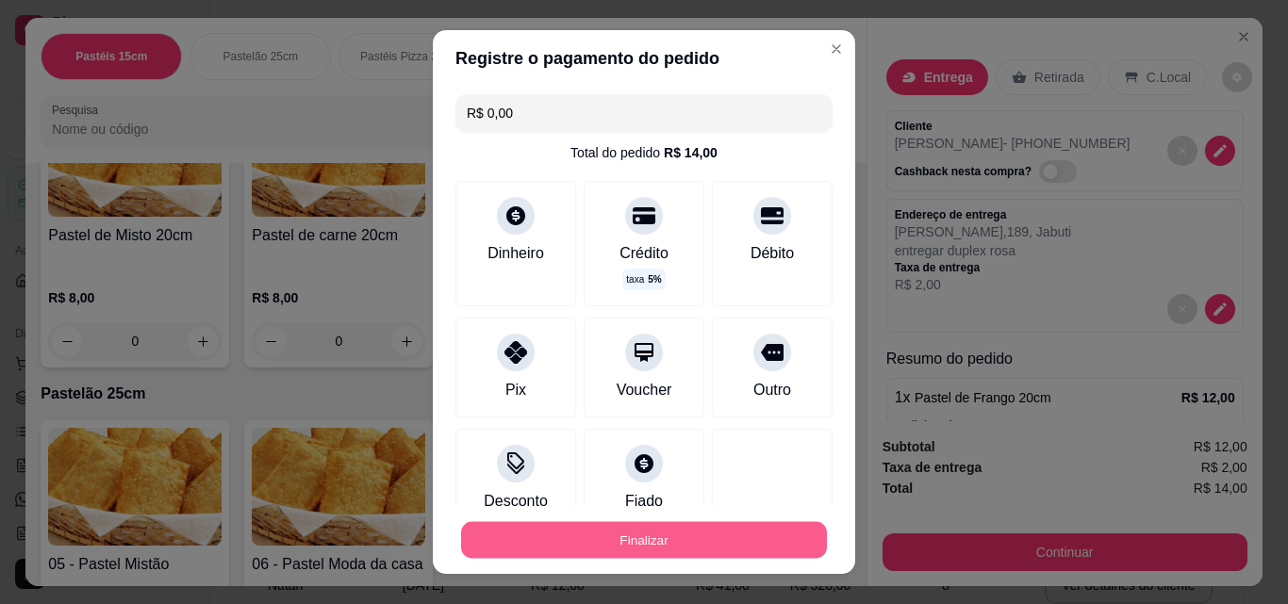
click at [715, 535] on button "Finalizar" at bounding box center [644, 540] width 366 height 37
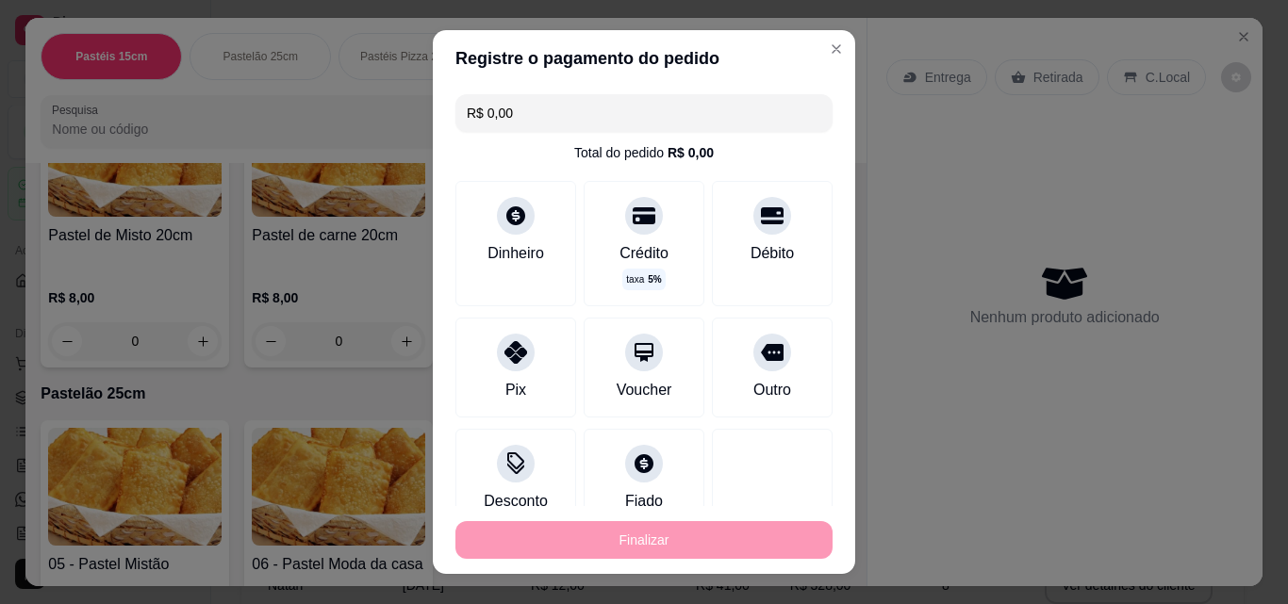
type input "-R$ 14,00"
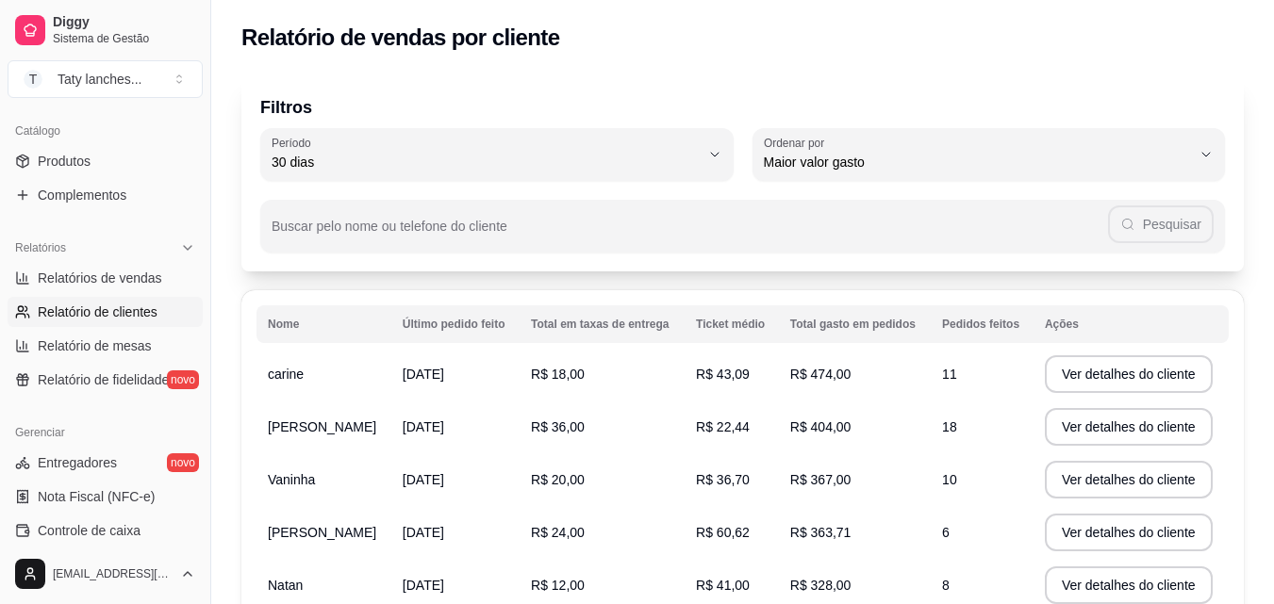
scroll to position [752, 0]
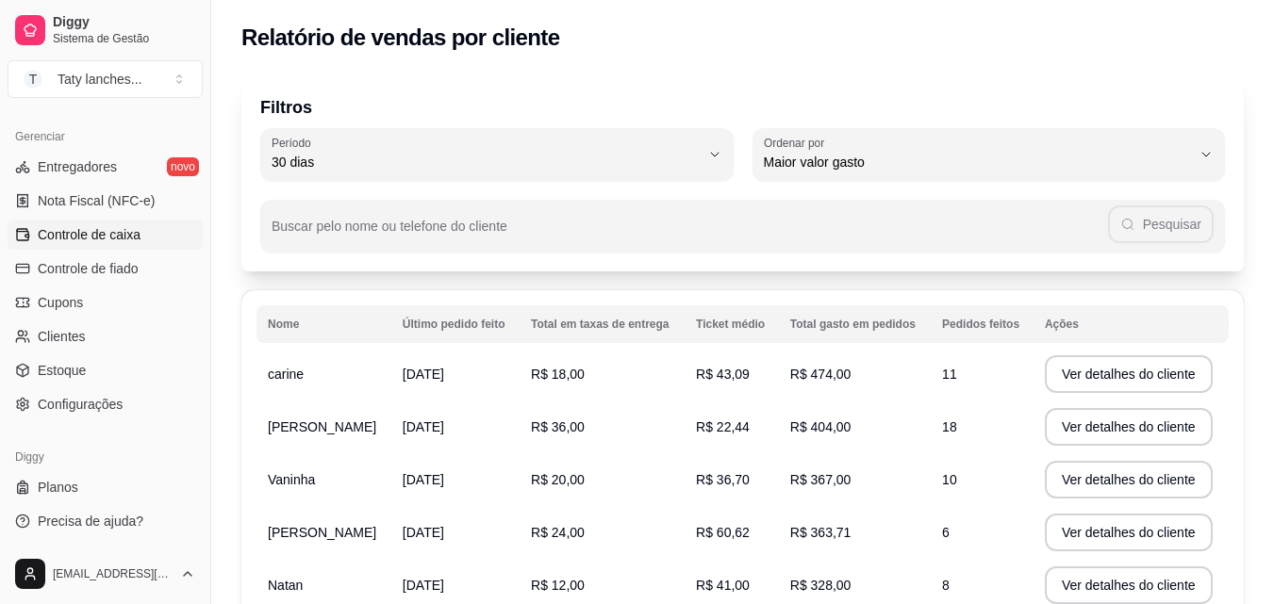
click at [157, 245] on link "Controle de caixa" at bounding box center [105, 235] width 195 height 30
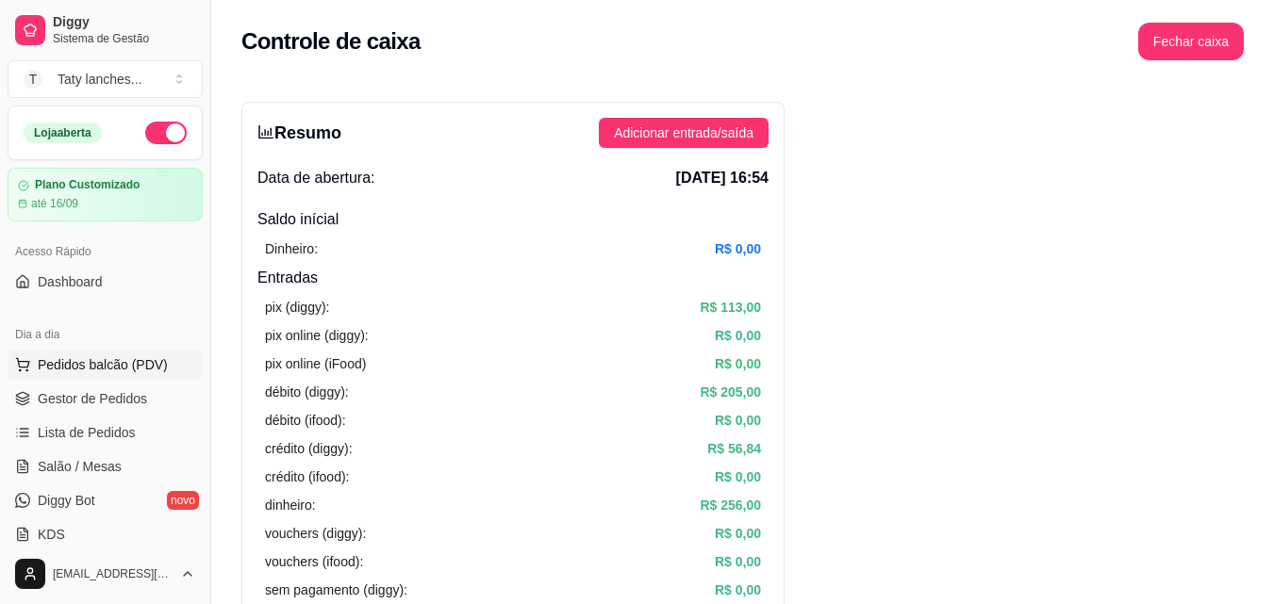
click at [151, 363] on span "Pedidos balcão (PDV)" at bounding box center [103, 364] width 130 height 19
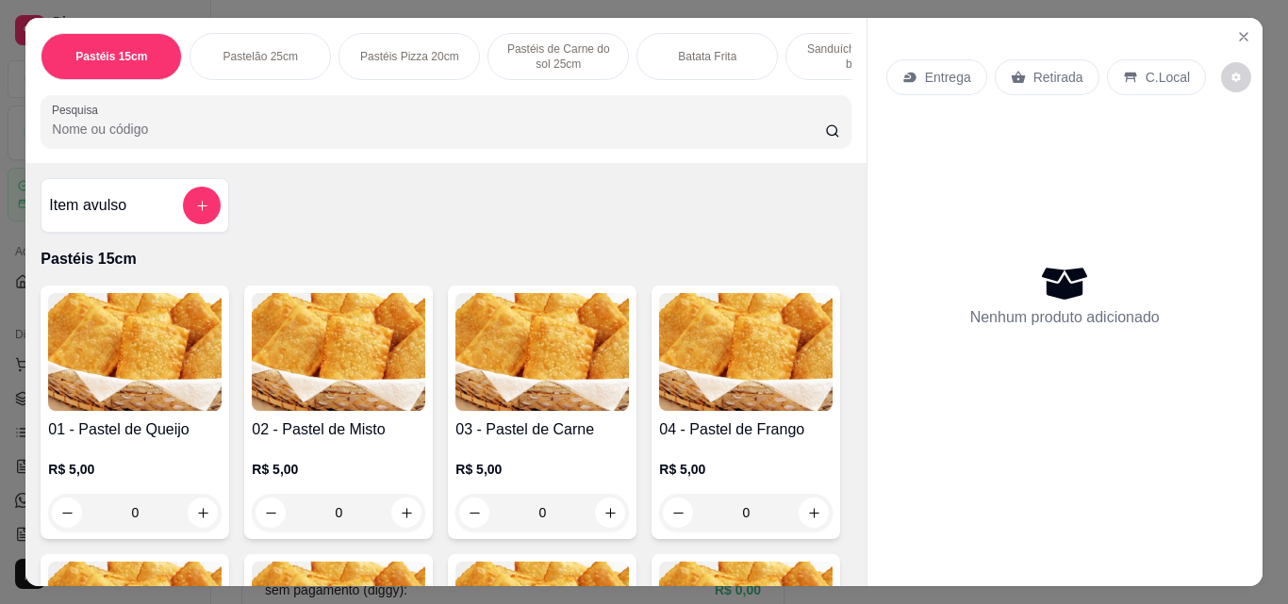
scroll to position [0, 672]
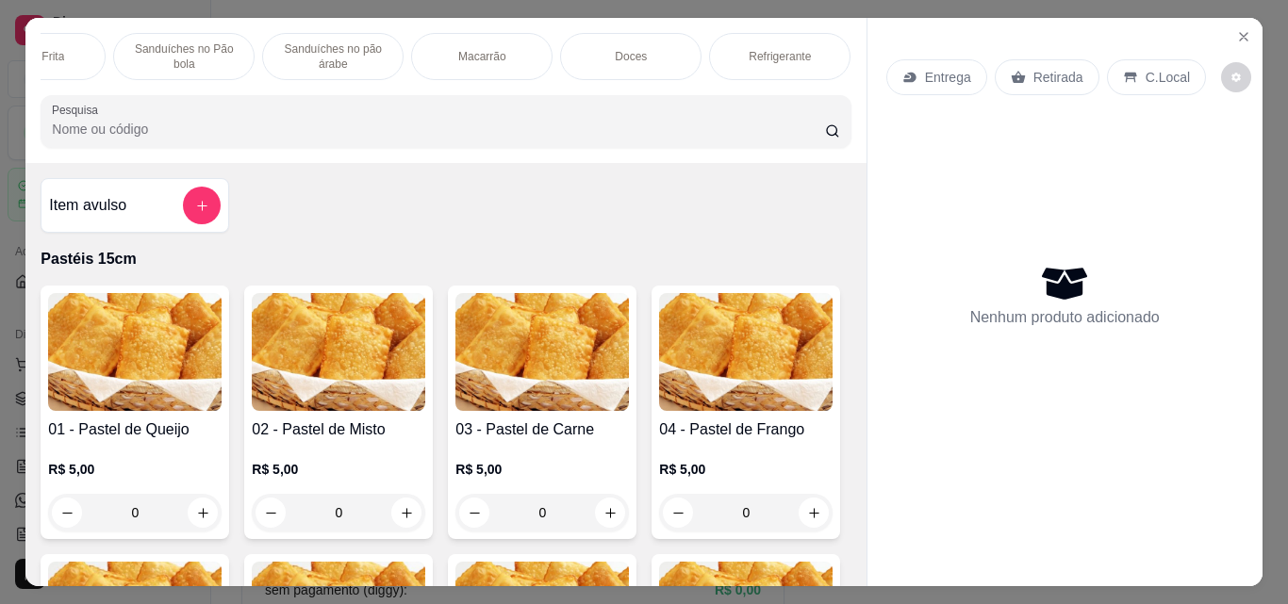
click at [220, 49] on p "Sanduíches no Pão bola" at bounding box center [183, 56] width 109 height 30
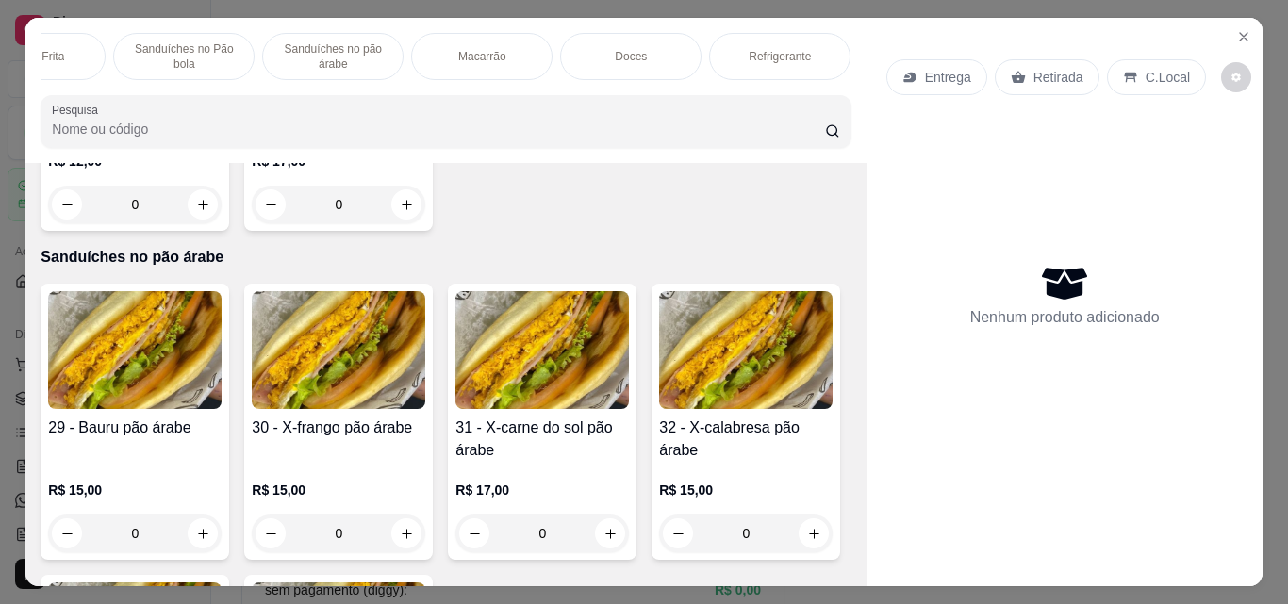
scroll to position [49, 0]
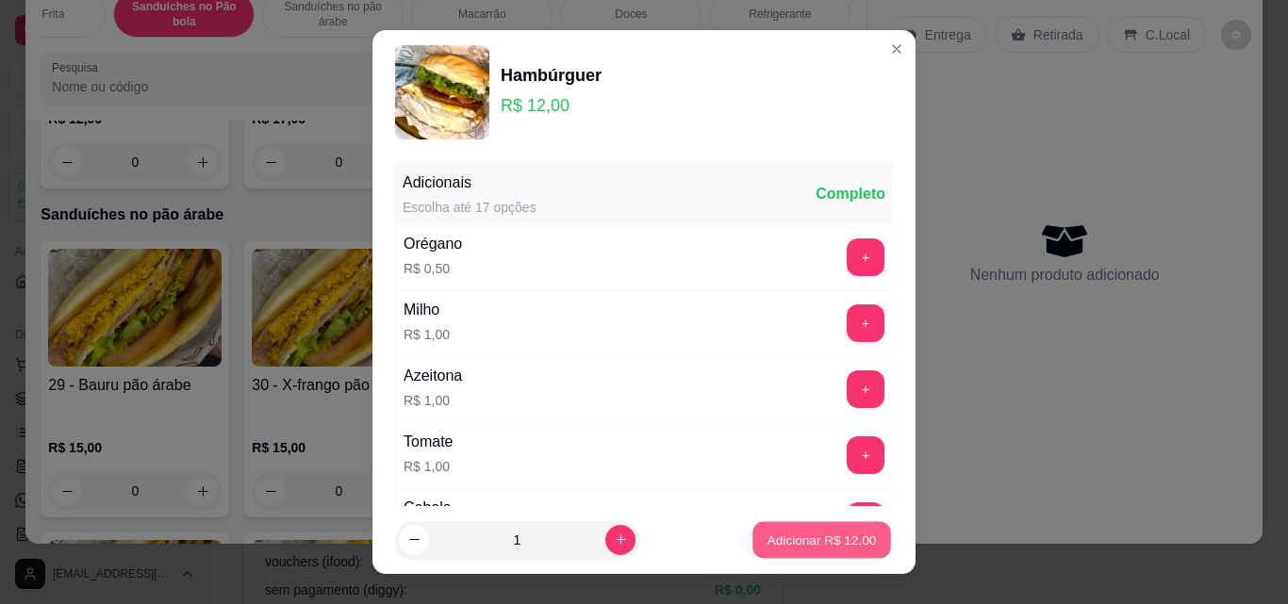
click at [804, 539] on p "Adicionar R$ 12,00" at bounding box center [821, 540] width 109 height 18
type input "1"
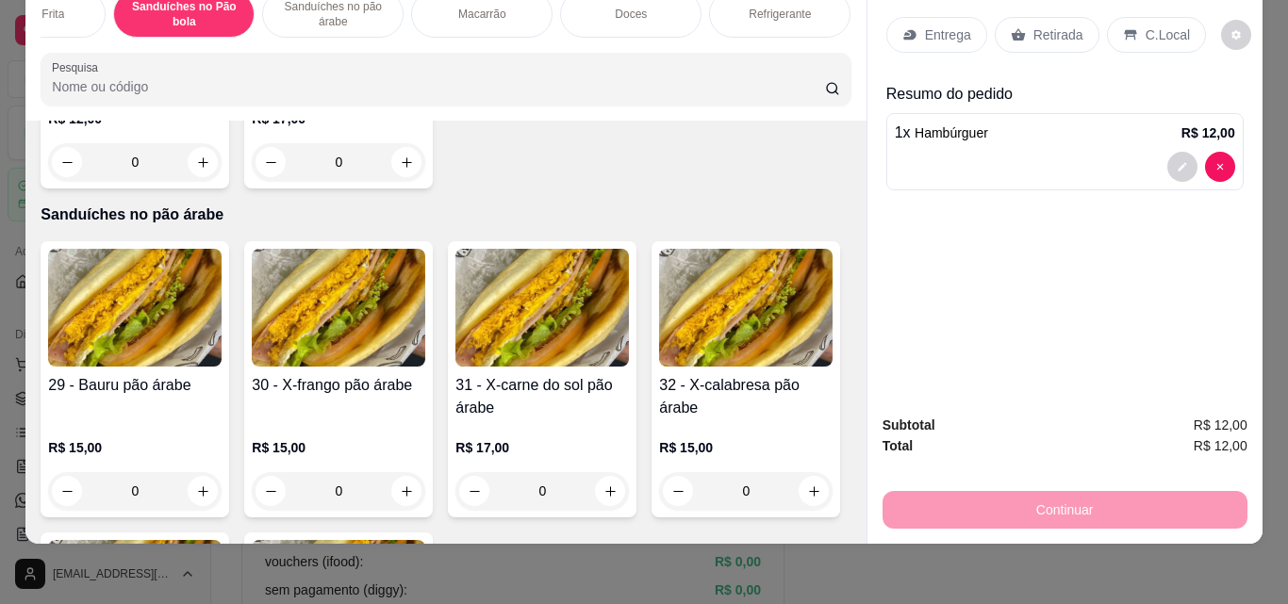
click at [926, 25] on p "Entrega" at bounding box center [948, 34] width 46 height 19
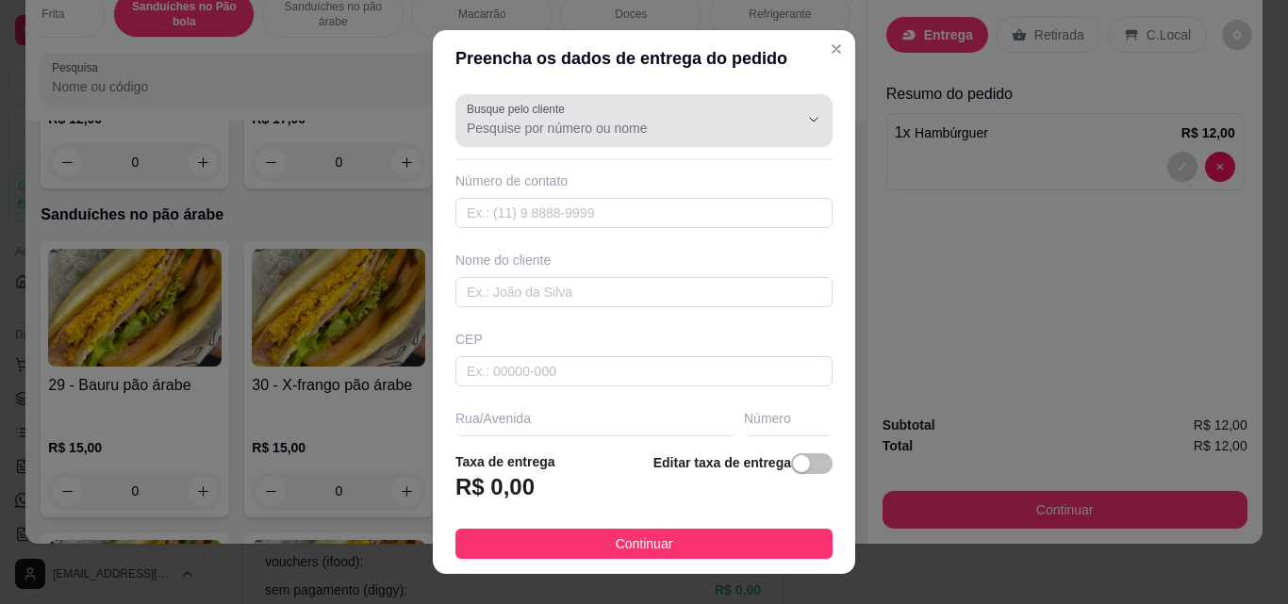
click at [673, 125] on input "Busque pelo cliente" at bounding box center [618, 128] width 302 height 19
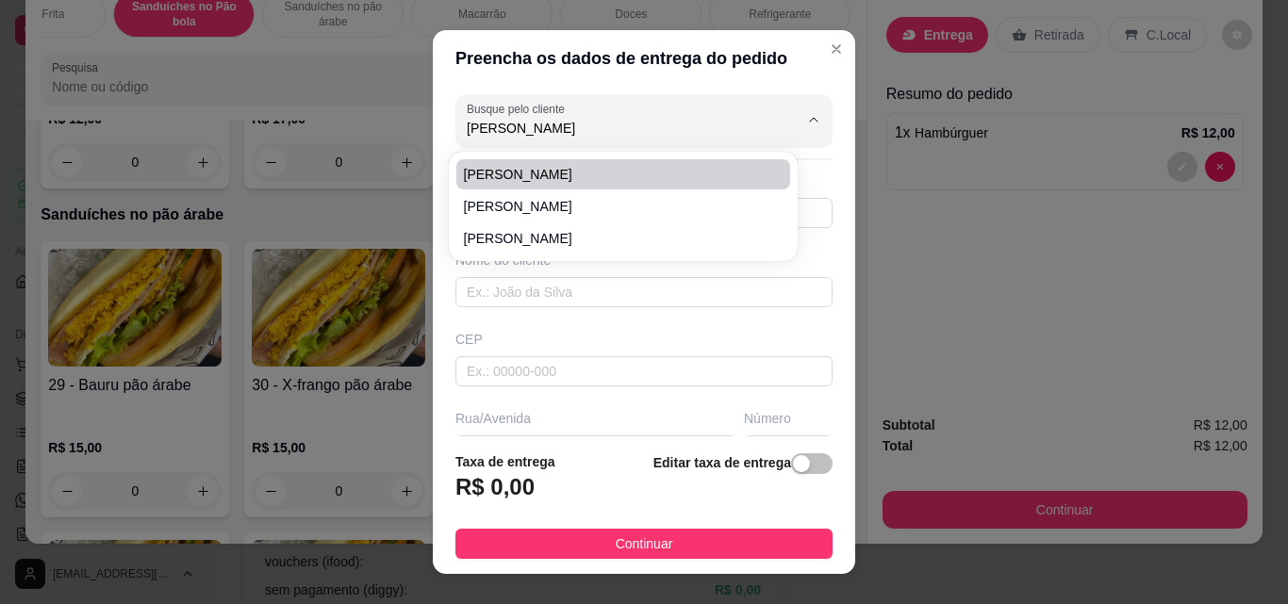
click at [618, 184] on li "[PERSON_NAME]" at bounding box center [623, 174] width 334 height 30
type input "[PERSON_NAME]"
type input "88981593988"
type input "[PERSON_NAME]"
type input "61880000"
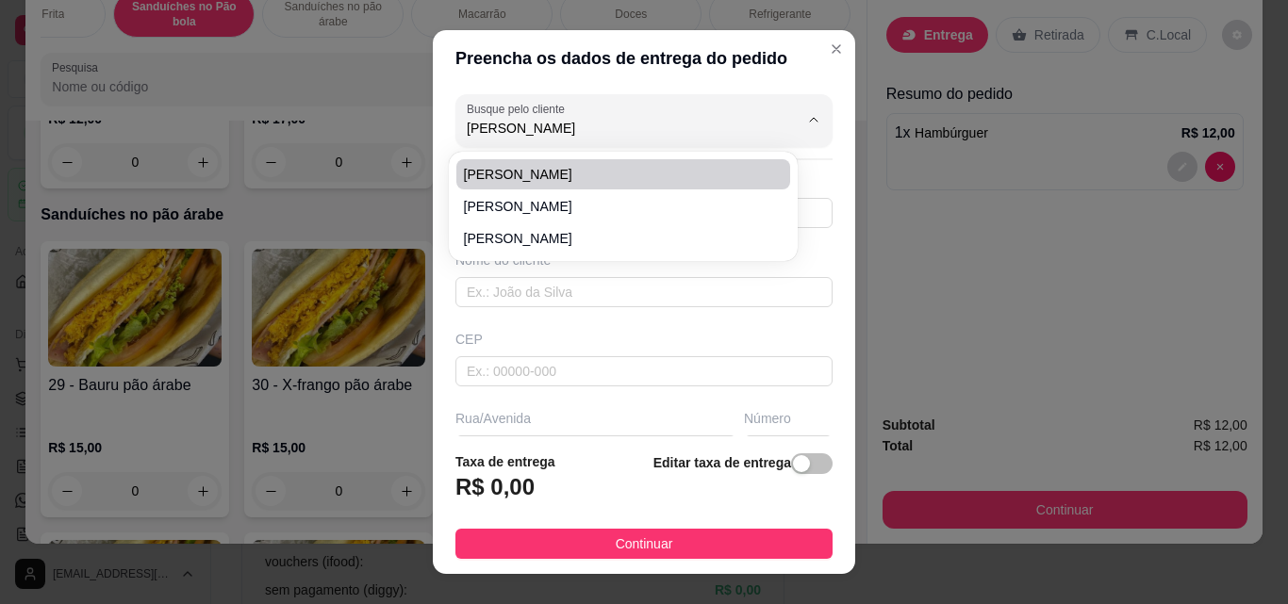
type input "av"
type input "610"
type input "Itaitinga"
type input "entregar o [PERSON_NAME]"
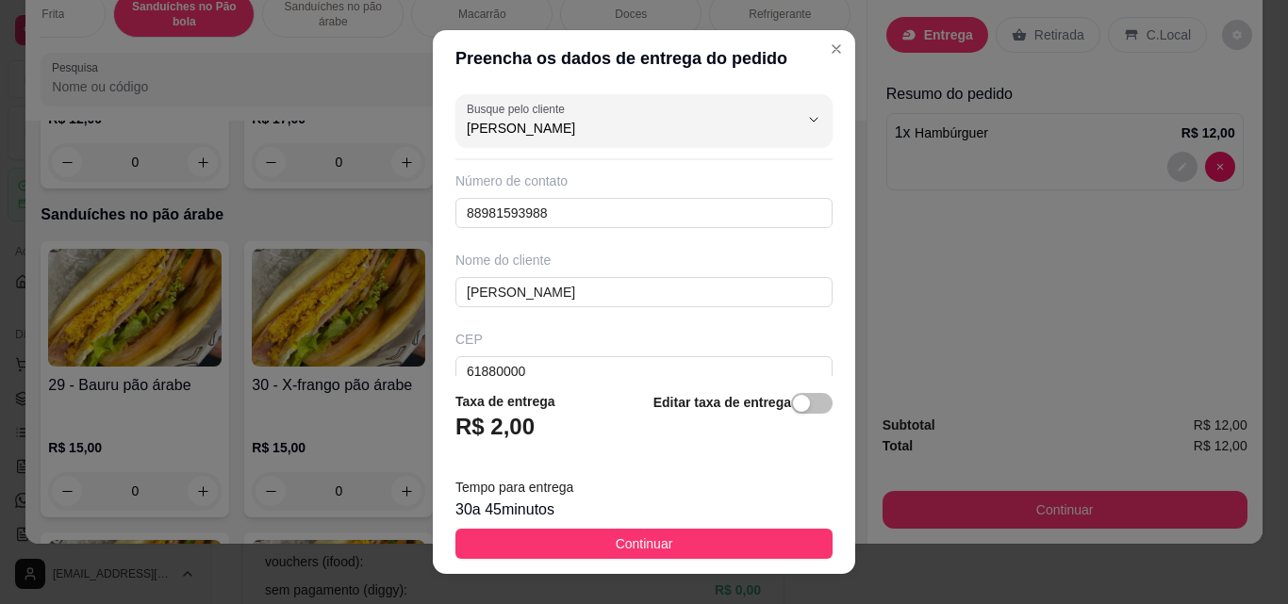
type input "[PERSON_NAME]"
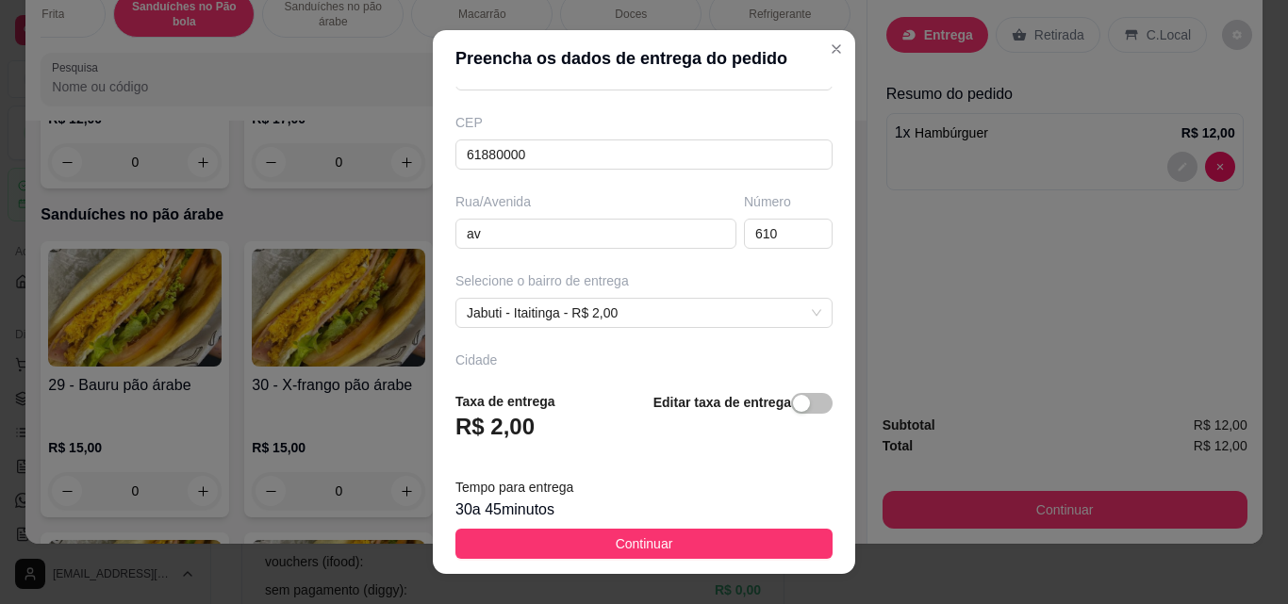
scroll to position [254, 0]
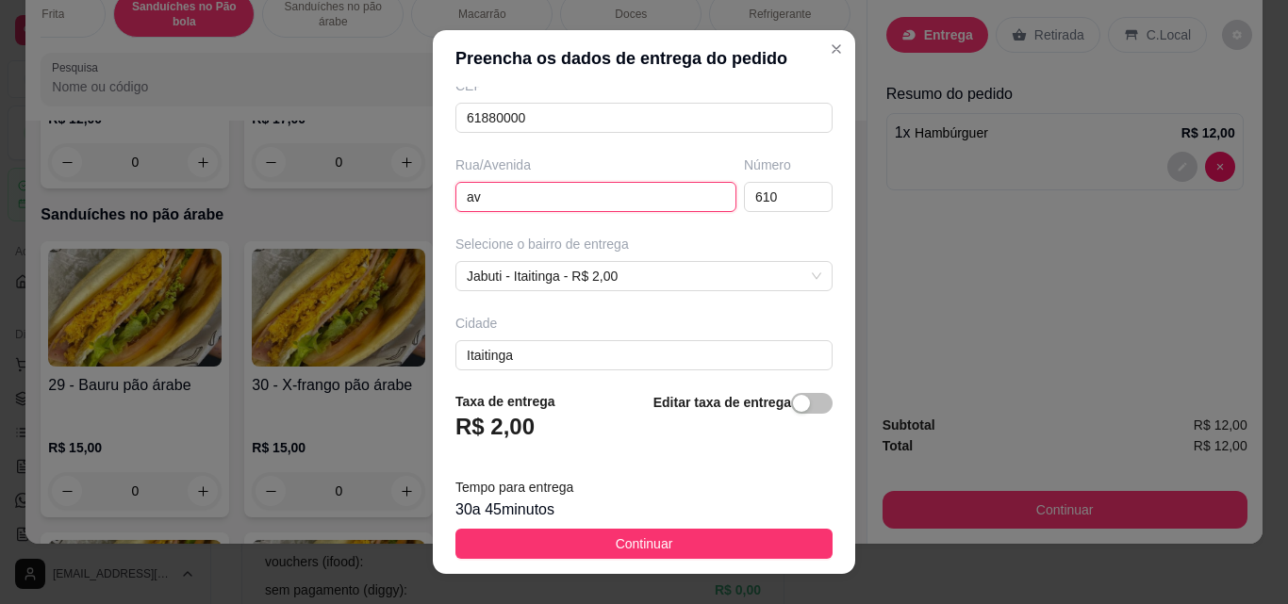
click at [608, 196] on input "av" at bounding box center [595, 197] width 281 height 30
type input "a"
type input "[PERSON_NAME]"
click at [747, 198] on input "610" at bounding box center [788, 197] width 89 height 30
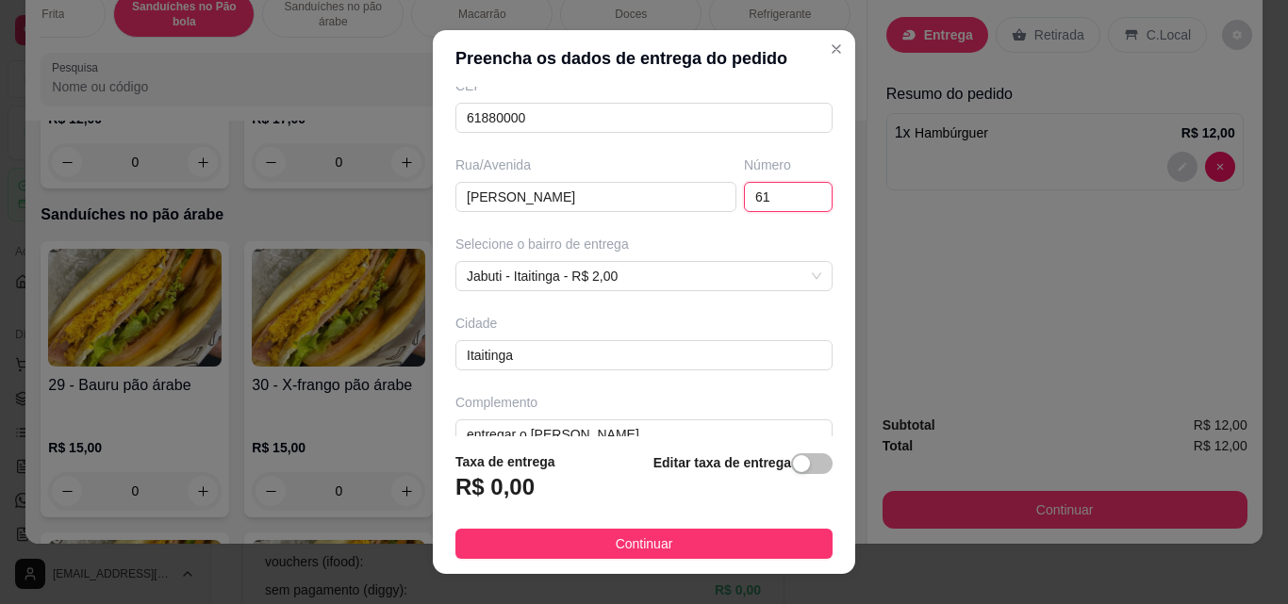
type input "6"
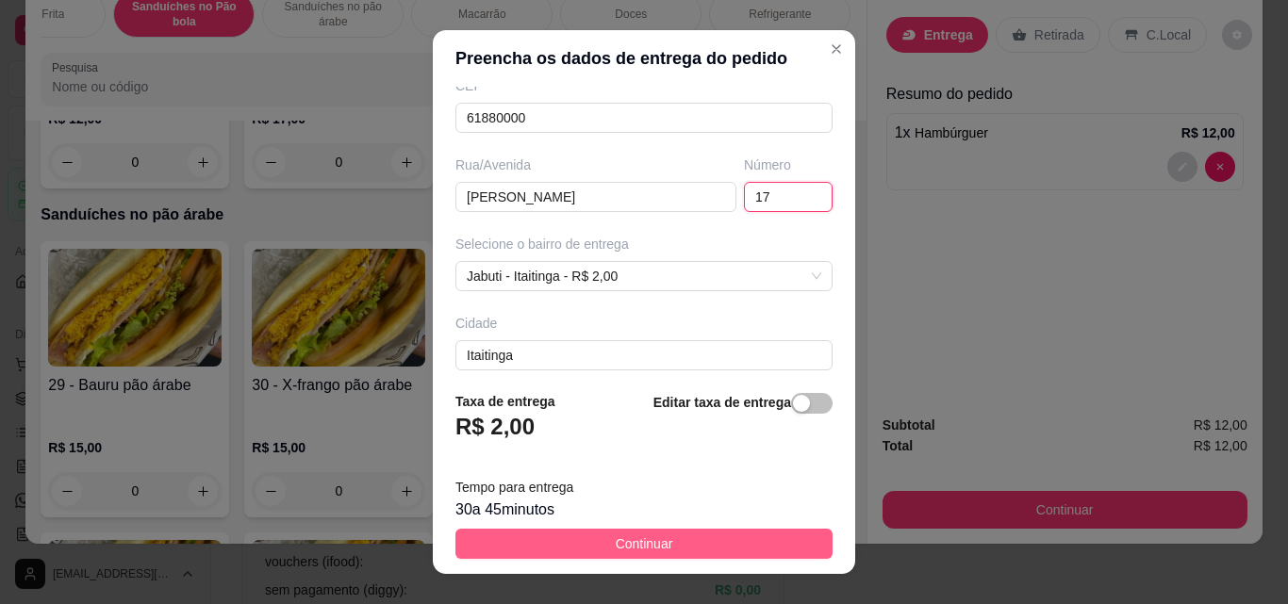
type input "17"
click at [670, 540] on button "Continuar" at bounding box center [643, 544] width 377 height 30
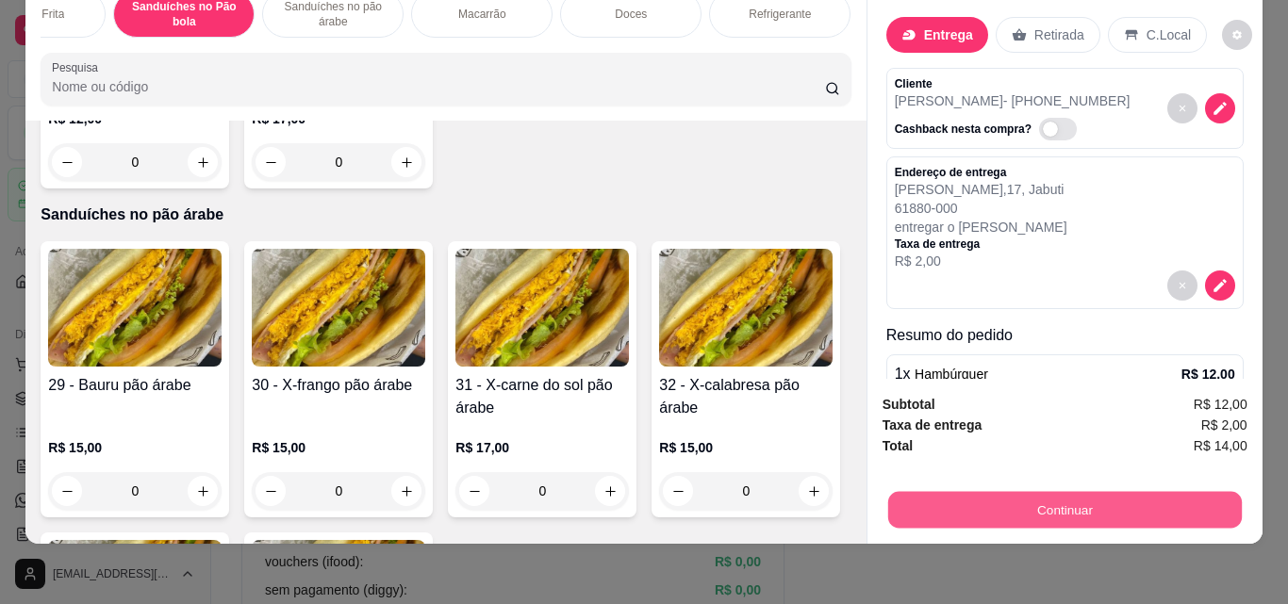
click at [1067, 491] on button "Continuar" at bounding box center [1064, 509] width 354 height 37
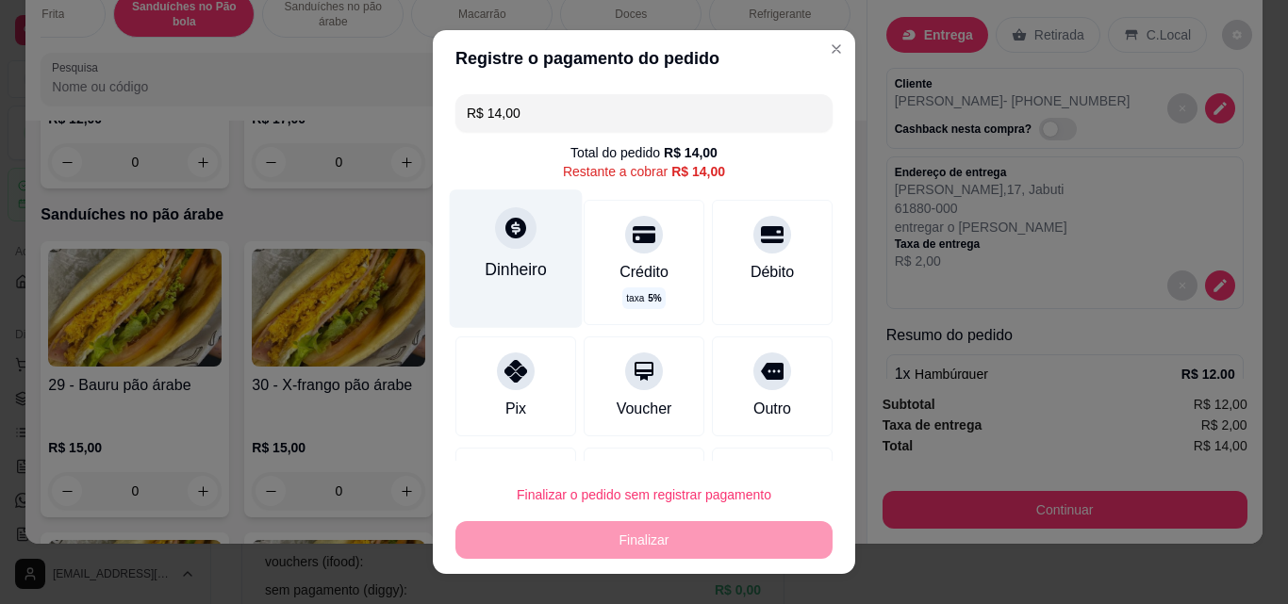
click at [491, 255] on div "Dinheiro" at bounding box center [516, 259] width 133 height 138
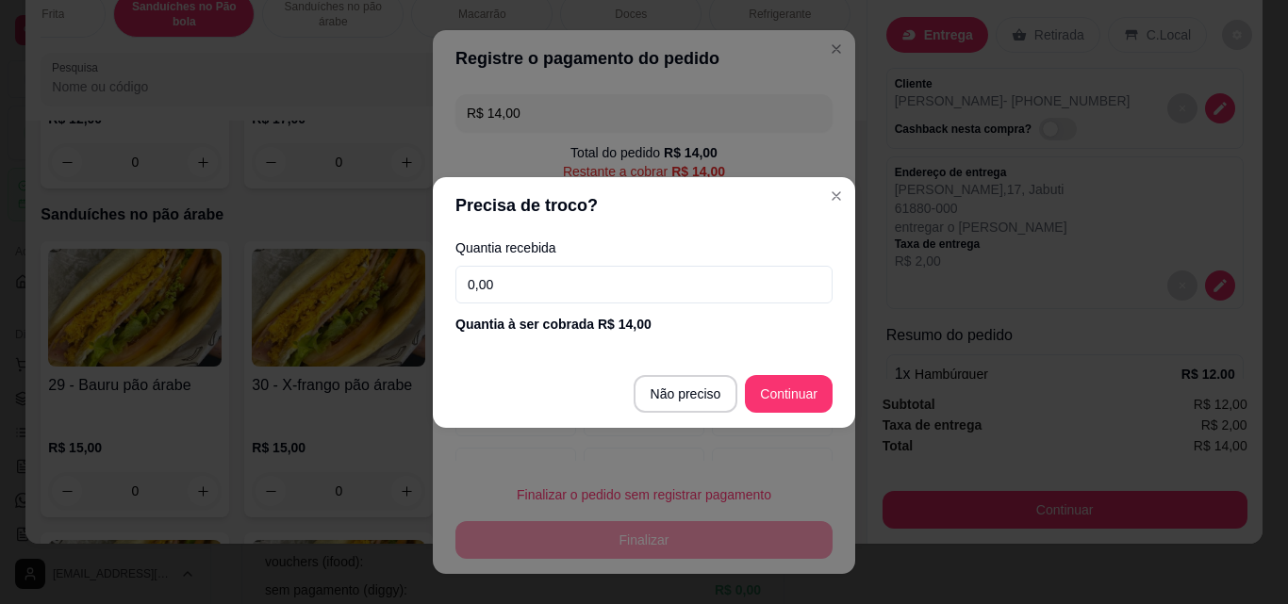
click at [512, 285] on input "0,00" at bounding box center [643, 285] width 377 height 38
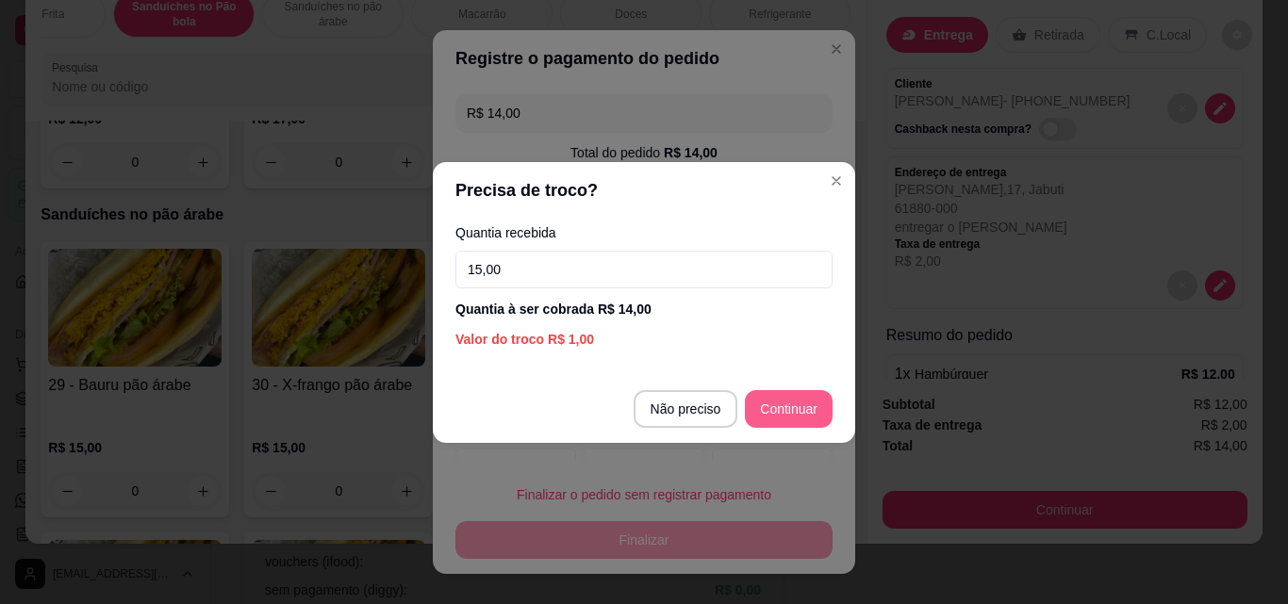
type input "15,00"
type input "R$ 0,00"
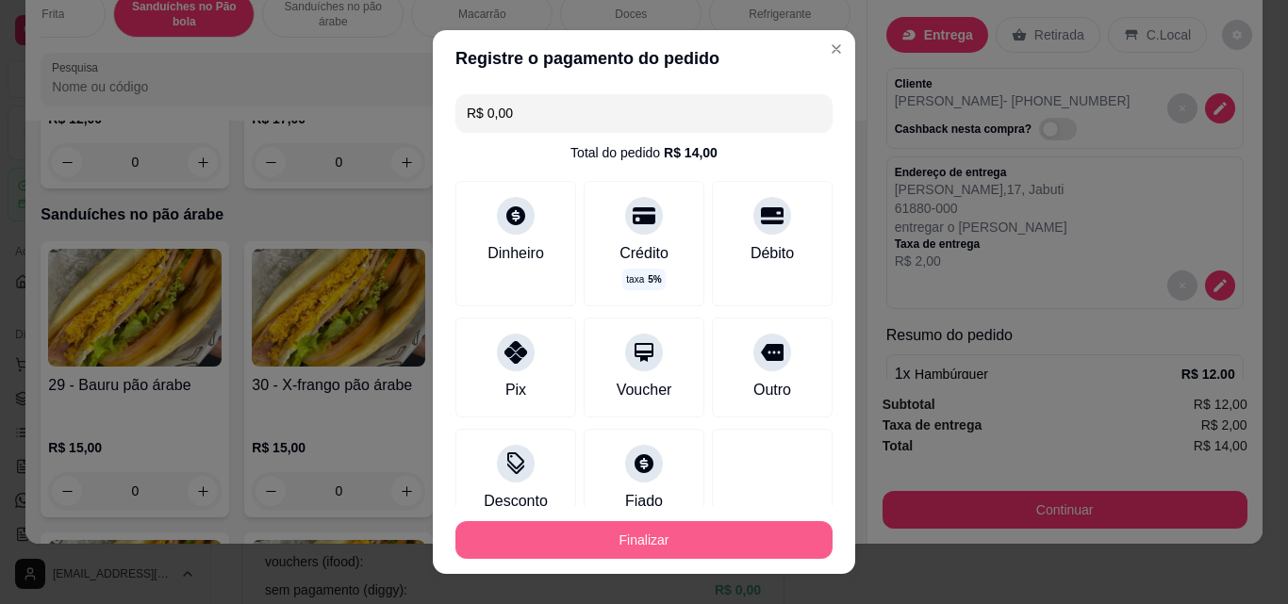
click at [749, 541] on button "Finalizar" at bounding box center [643, 540] width 377 height 38
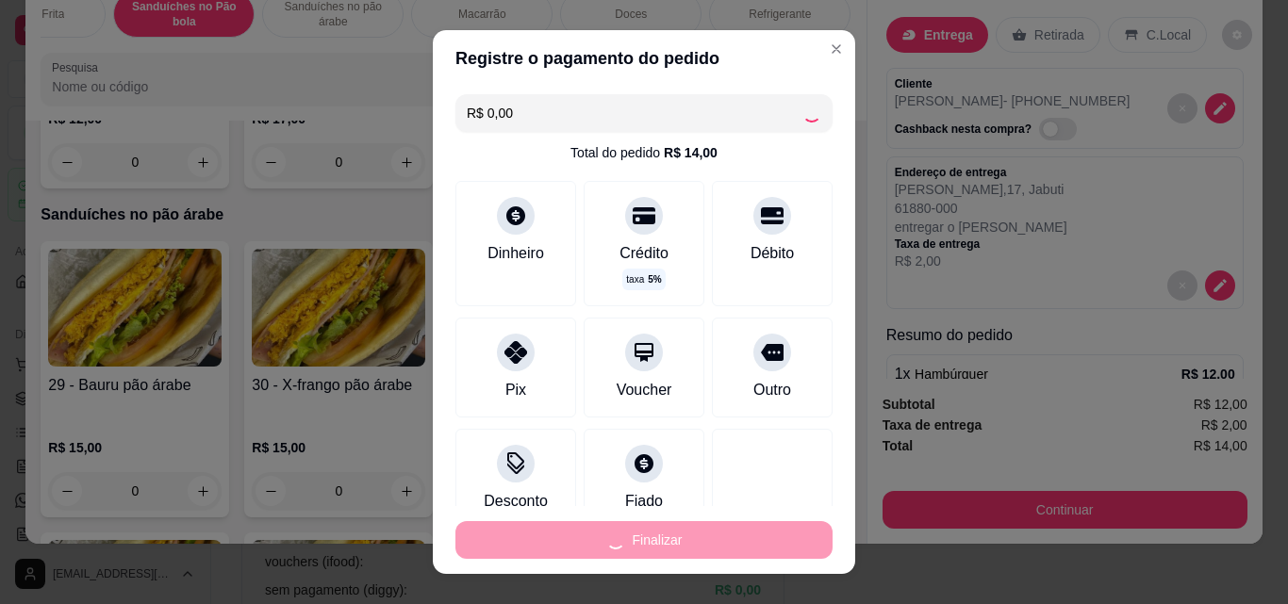
type input "0"
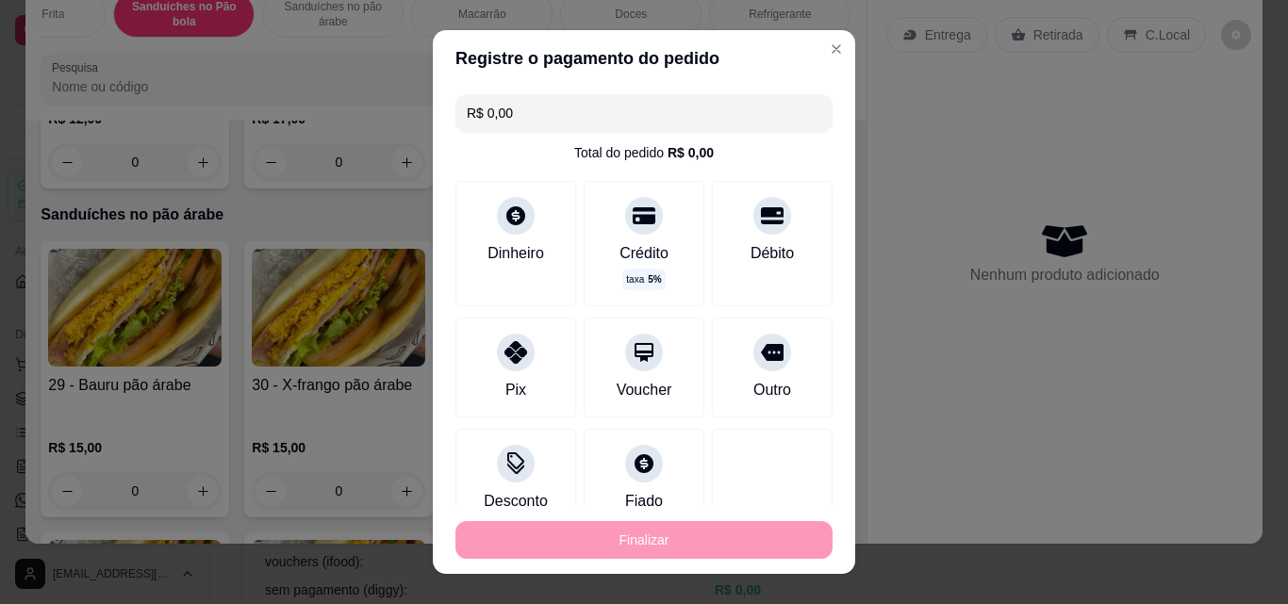
type input "-R$ 14,00"
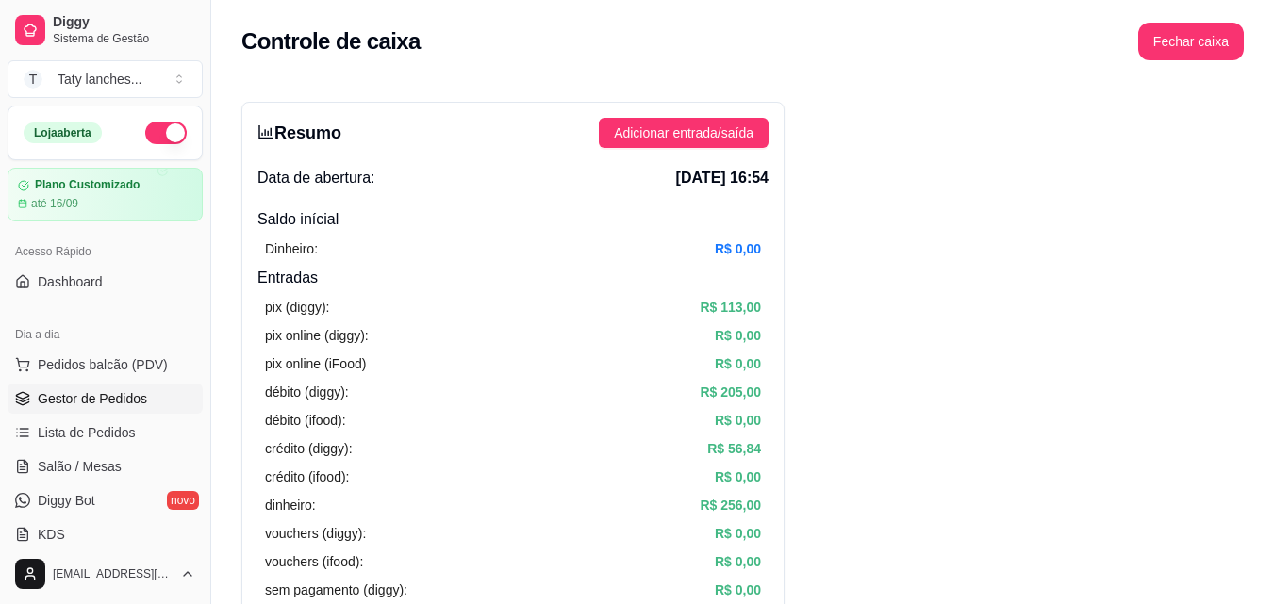
click at [155, 398] on link "Gestor de Pedidos" at bounding box center [105, 399] width 195 height 30
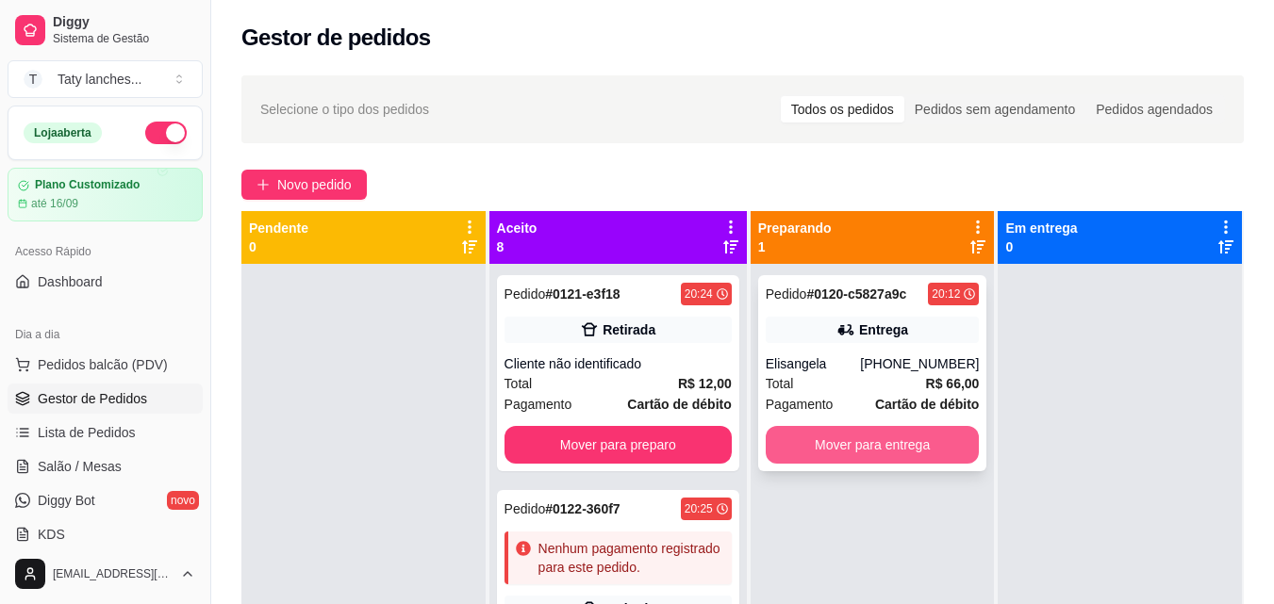
click at [865, 453] on button "Mover para entrega" at bounding box center [873, 445] width 214 height 38
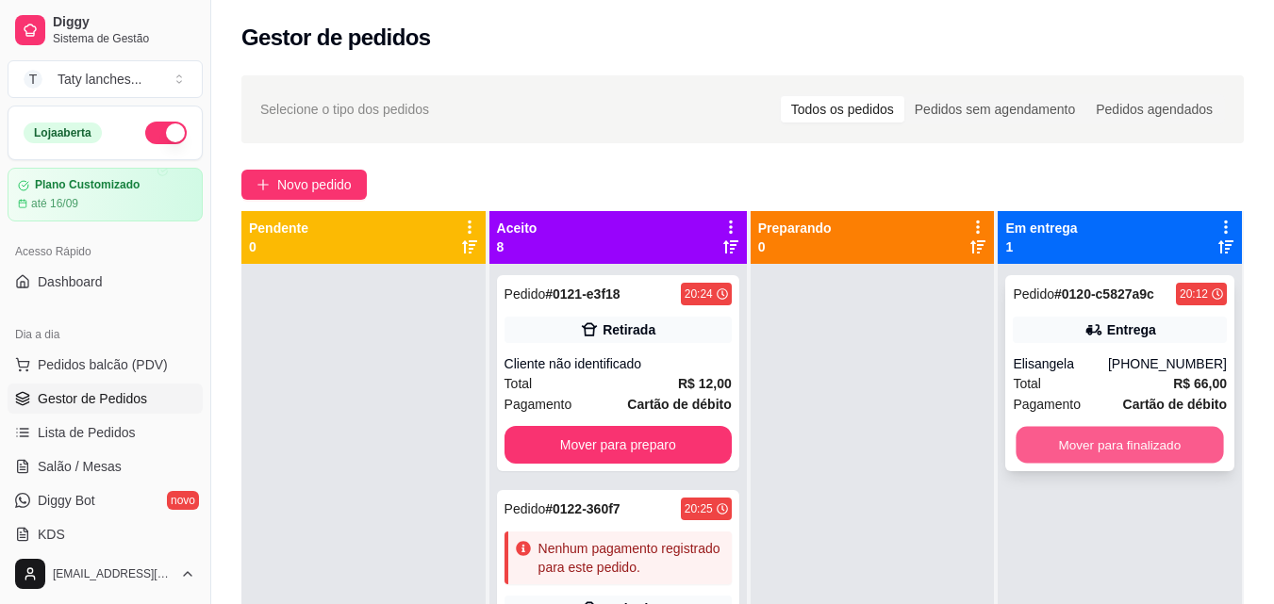
click at [1092, 440] on button "Mover para finalizado" at bounding box center [1119, 445] width 207 height 37
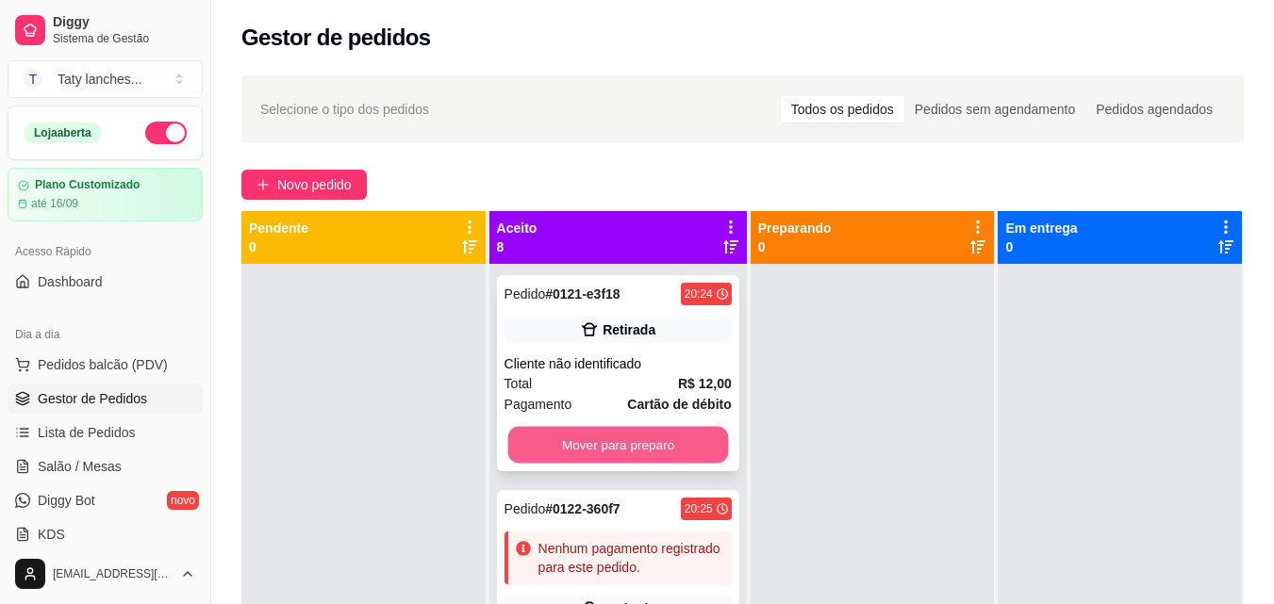
click at [665, 438] on button "Mover para preparo" at bounding box center [617, 445] width 221 height 37
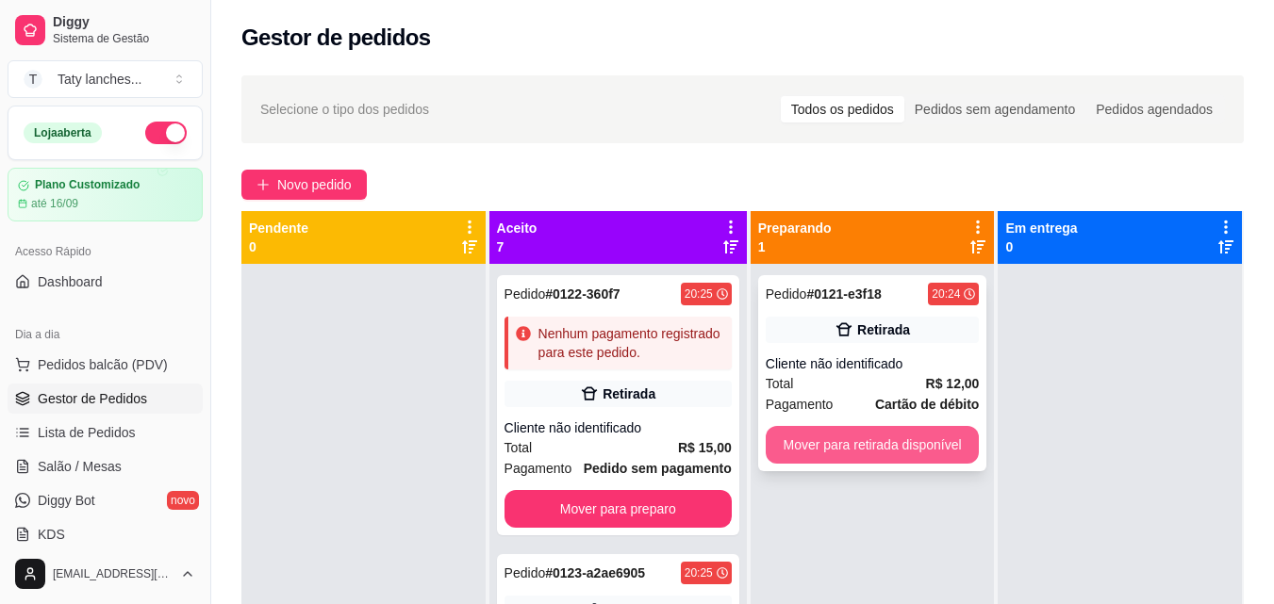
click at [812, 432] on button "Mover para retirada disponível" at bounding box center [873, 445] width 214 height 38
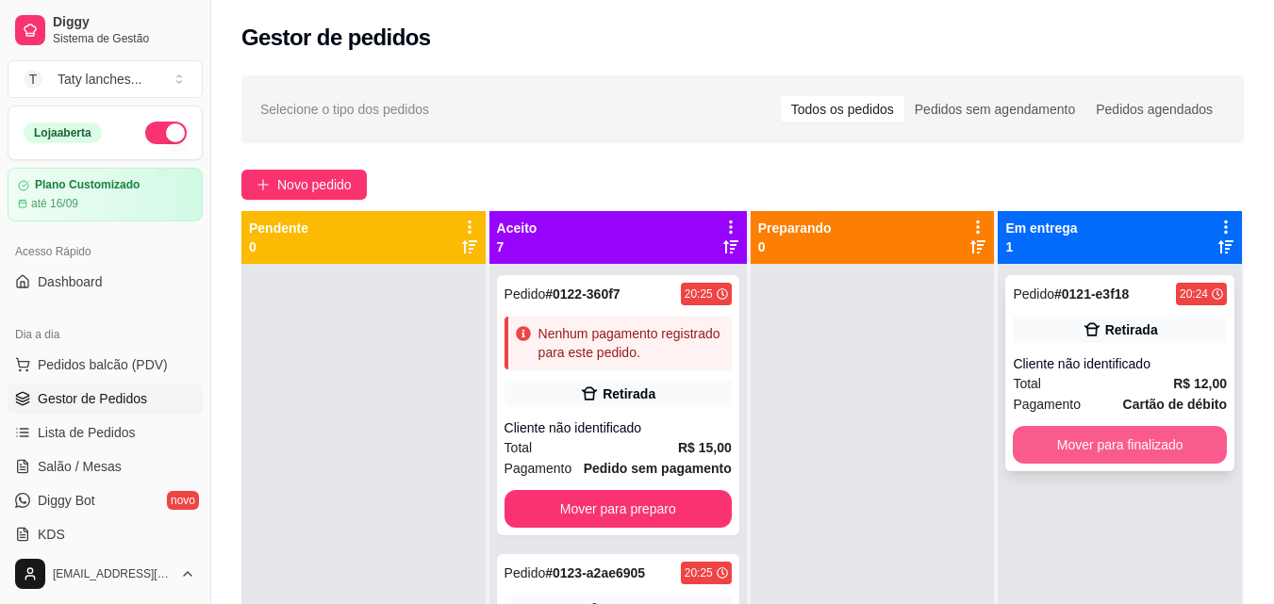
click at [1059, 441] on button "Mover para finalizado" at bounding box center [1120, 445] width 214 height 38
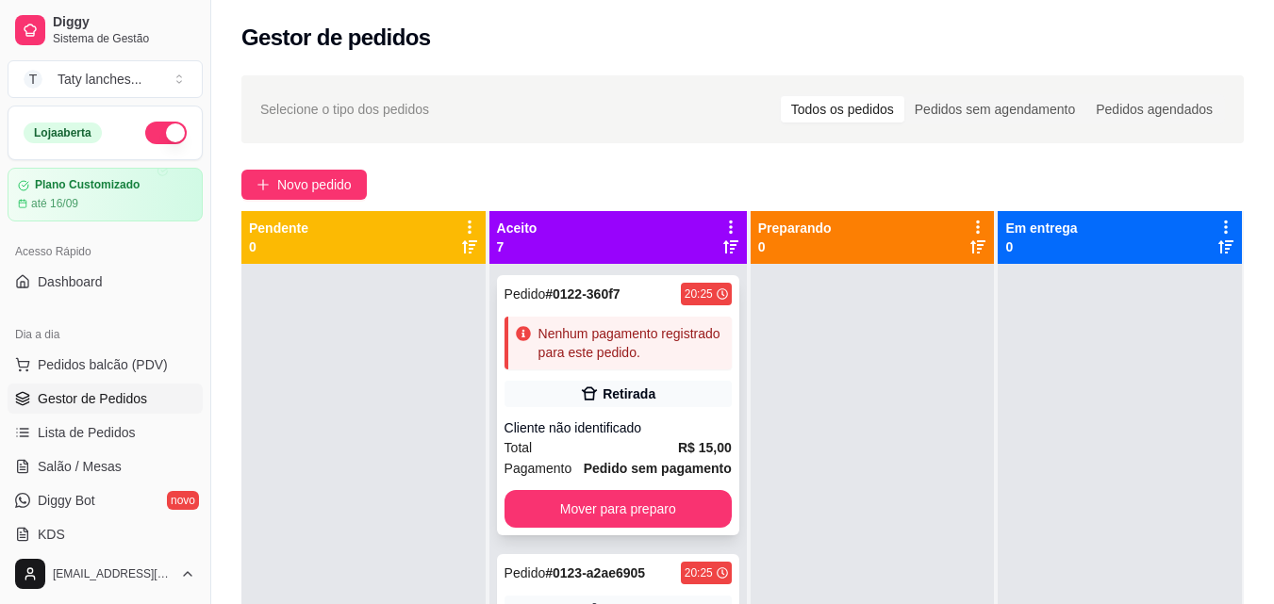
click at [601, 476] on strong "Pedido sem pagamento" at bounding box center [658, 468] width 148 height 15
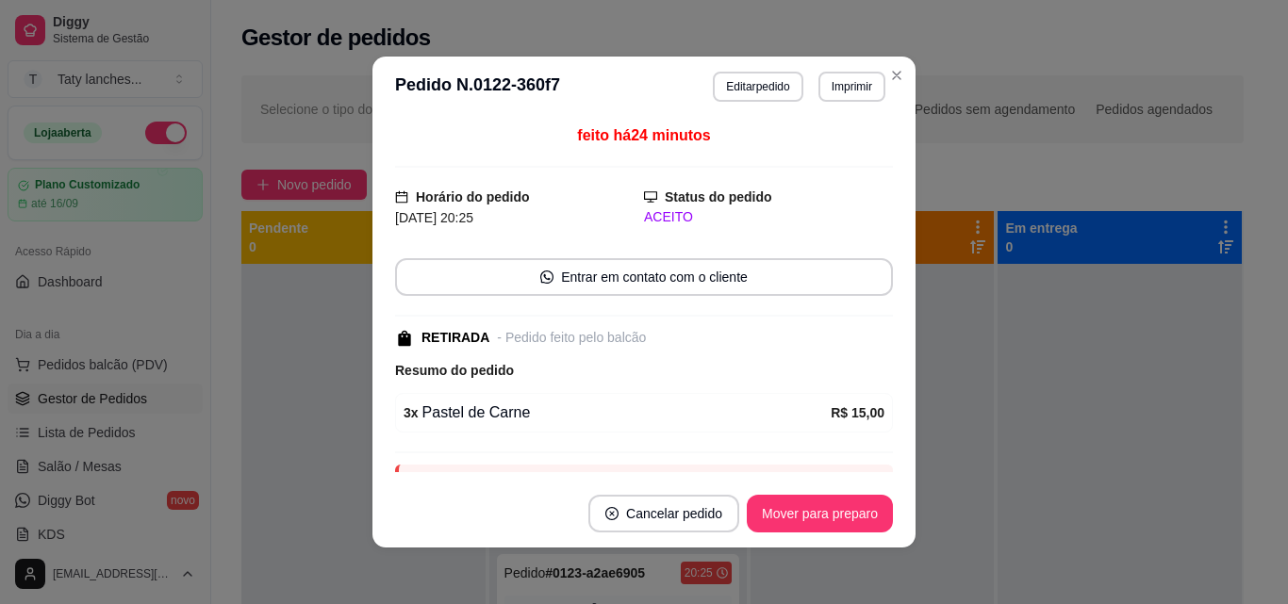
click at [885, 349] on section "**********" at bounding box center [643, 302] width 543 height 491
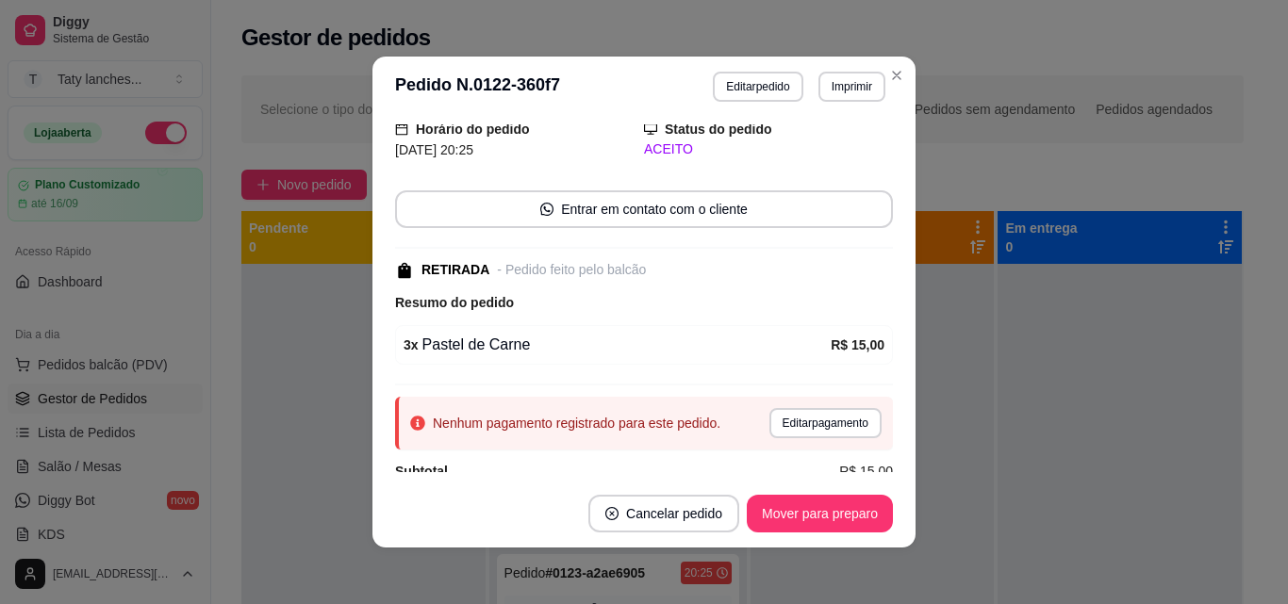
scroll to position [98, 0]
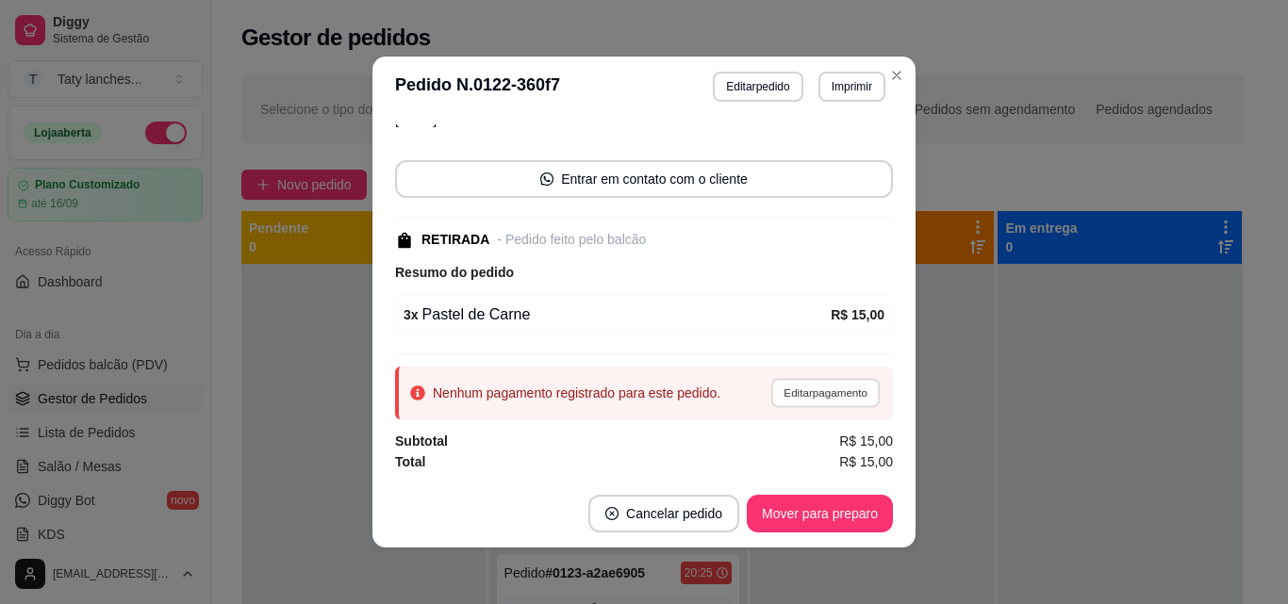
click at [811, 390] on button "Editar pagamento" at bounding box center [824, 392] width 109 height 29
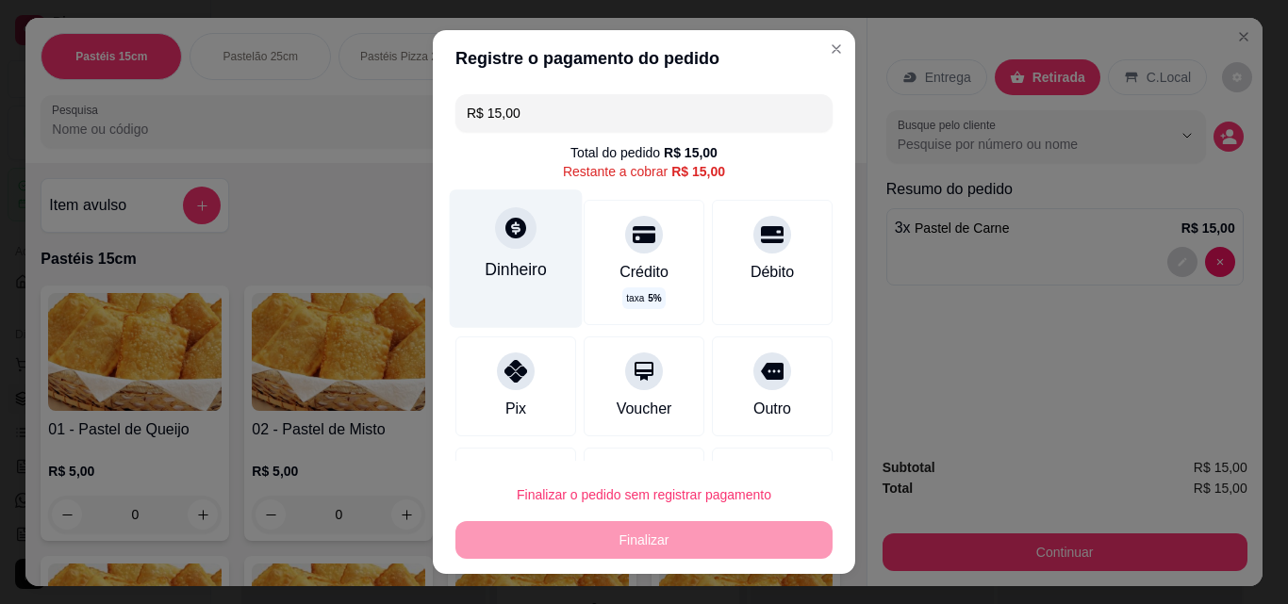
click at [493, 269] on div "Dinheiro" at bounding box center [516, 269] width 62 height 25
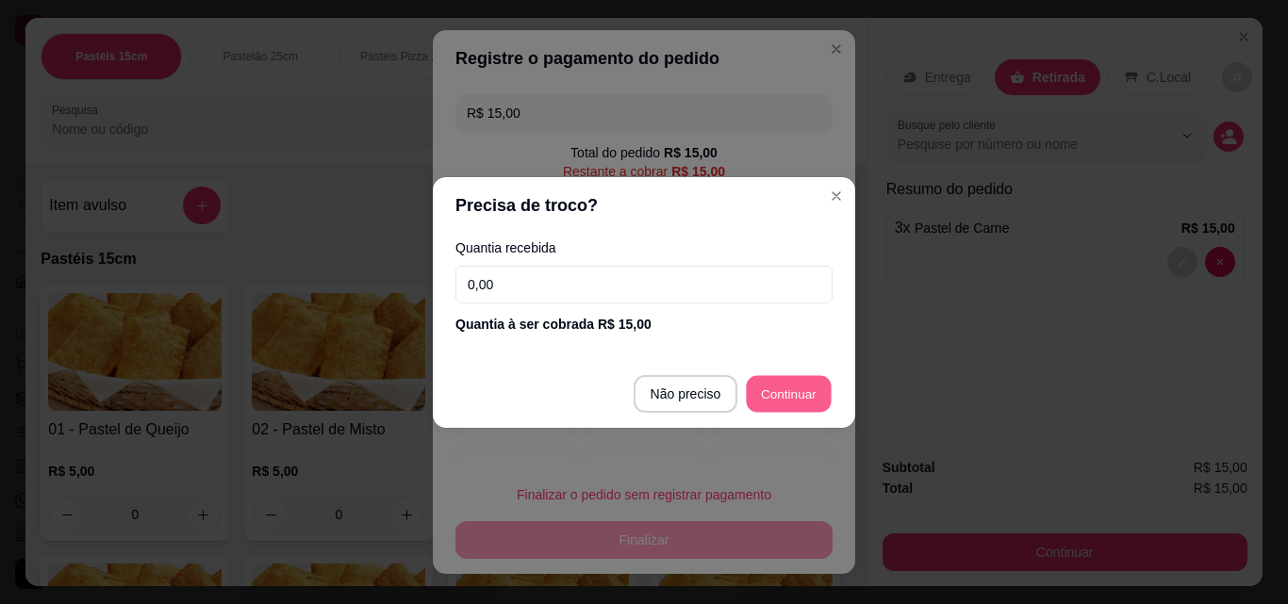
type input "R$ 0,00"
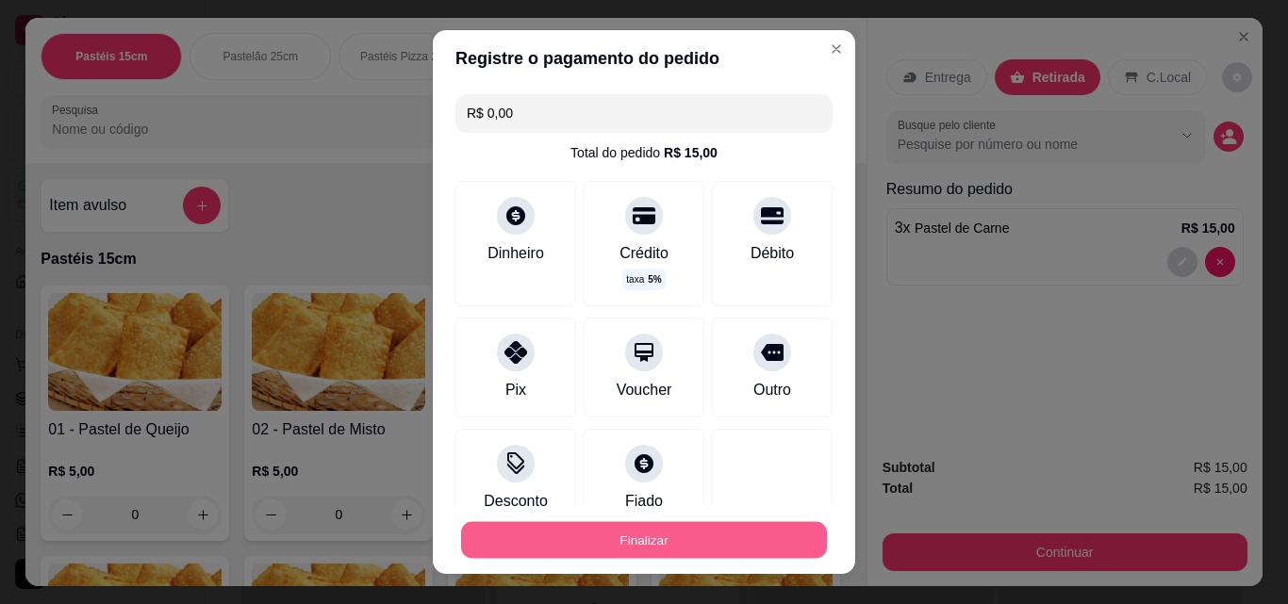
click at [730, 556] on button "Finalizar" at bounding box center [644, 540] width 366 height 37
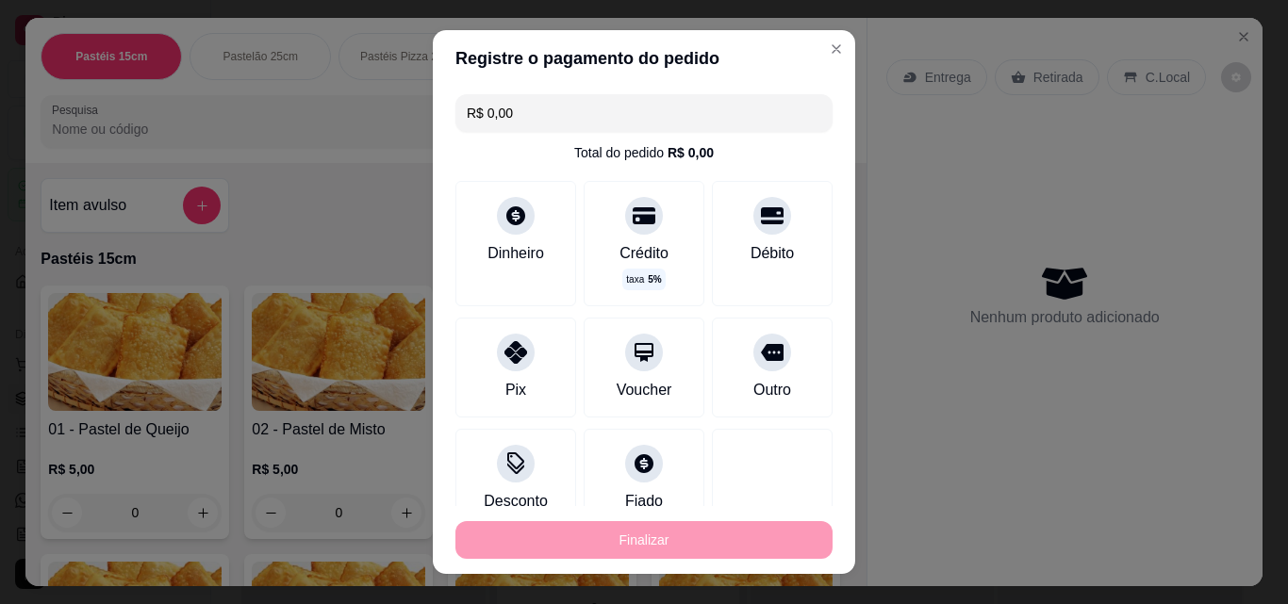
type input "0"
type input "-R$ 15,00"
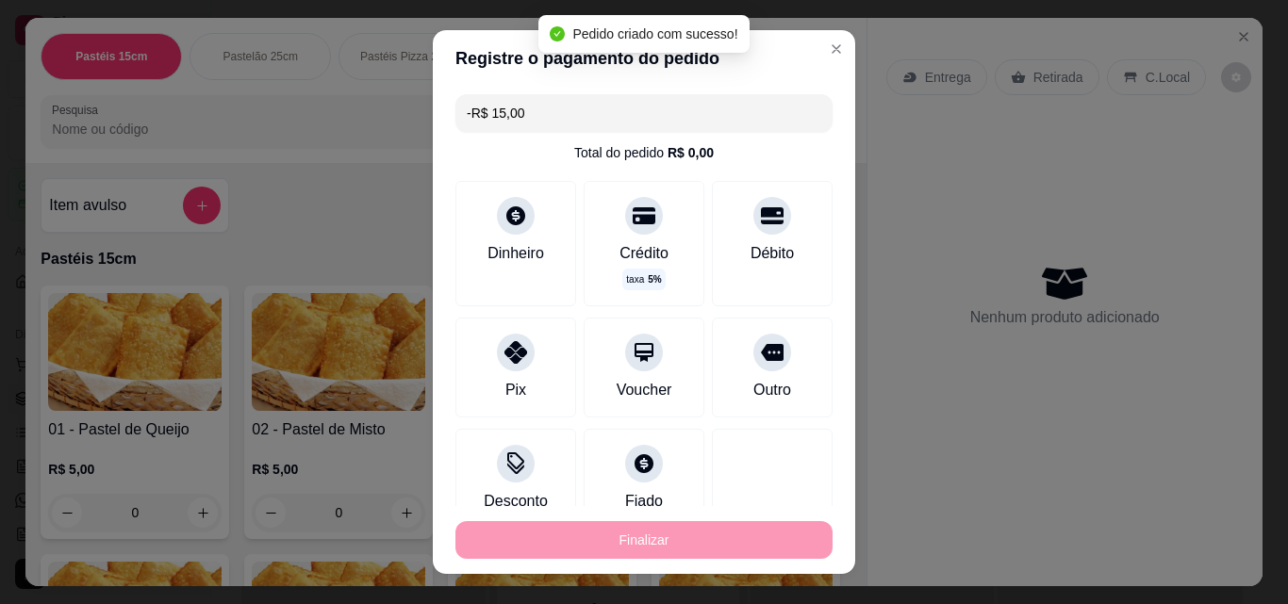
scroll to position [140, 0]
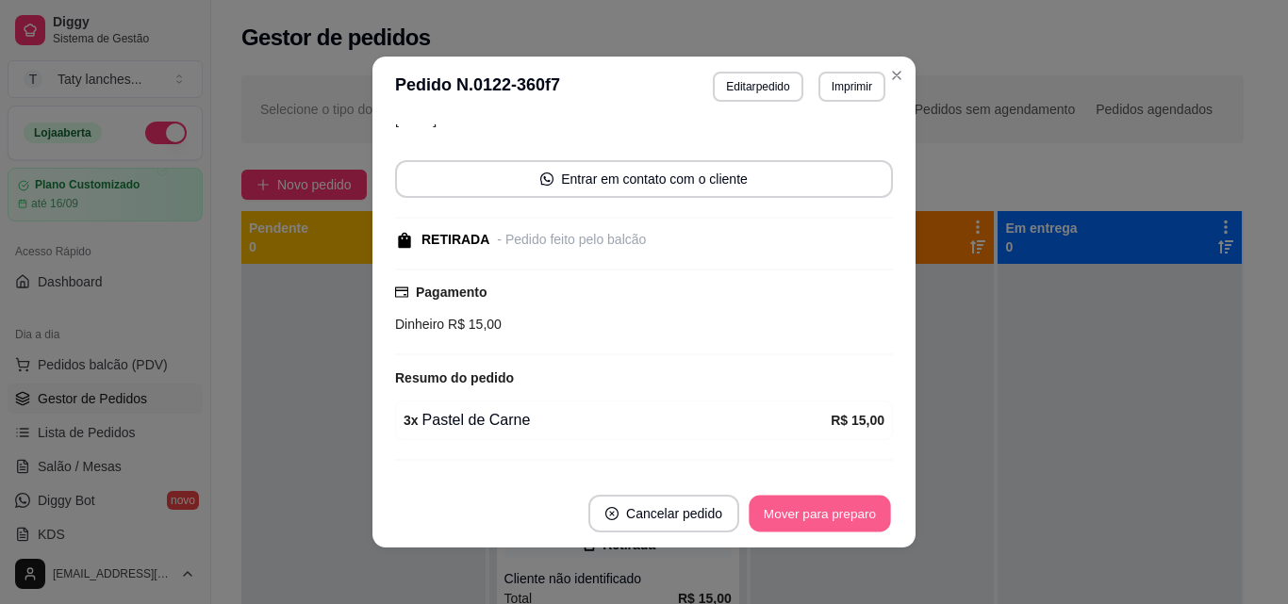
click at [827, 522] on button "Mover para preparo" at bounding box center [819, 514] width 141 height 37
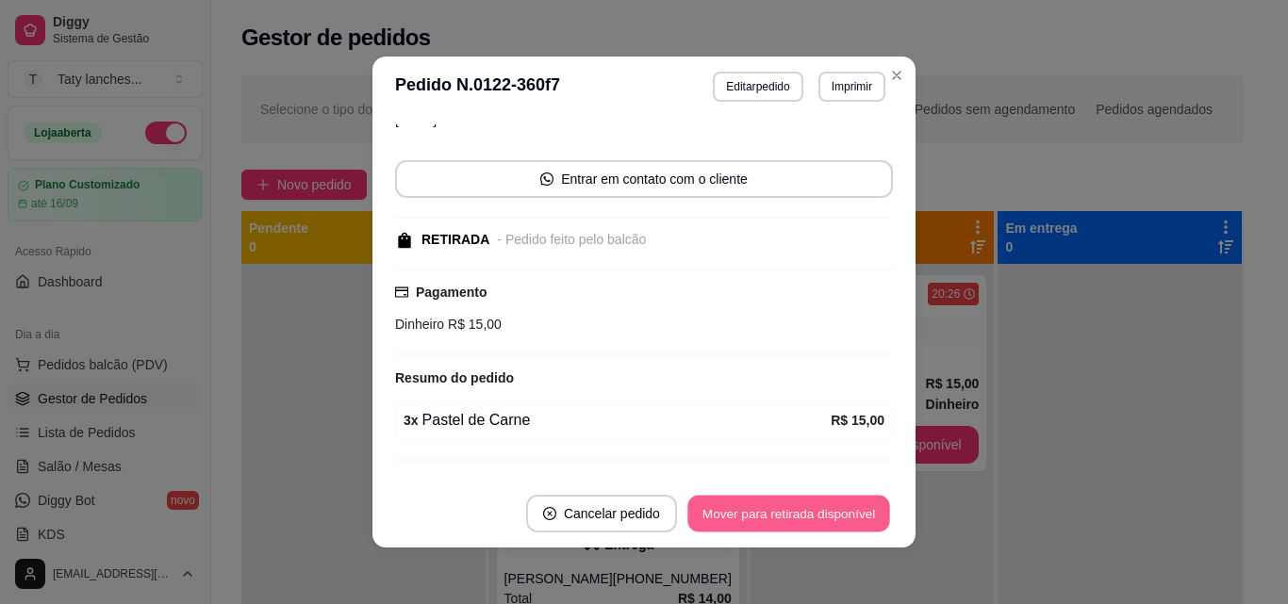
click at [827, 522] on button "Mover para retirada disponível" at bounding box center [788, 514] width 202 height 37
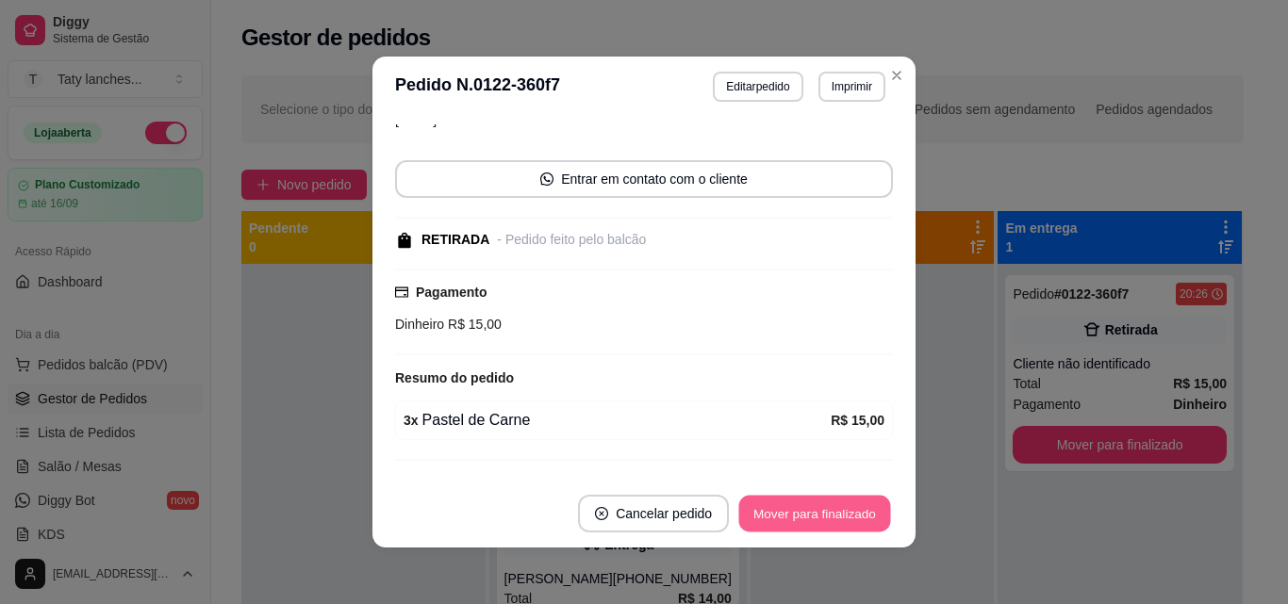
click at [827, 522] on button "Mover para finalizado" at bounding box center [815, 514] width 152 height 37
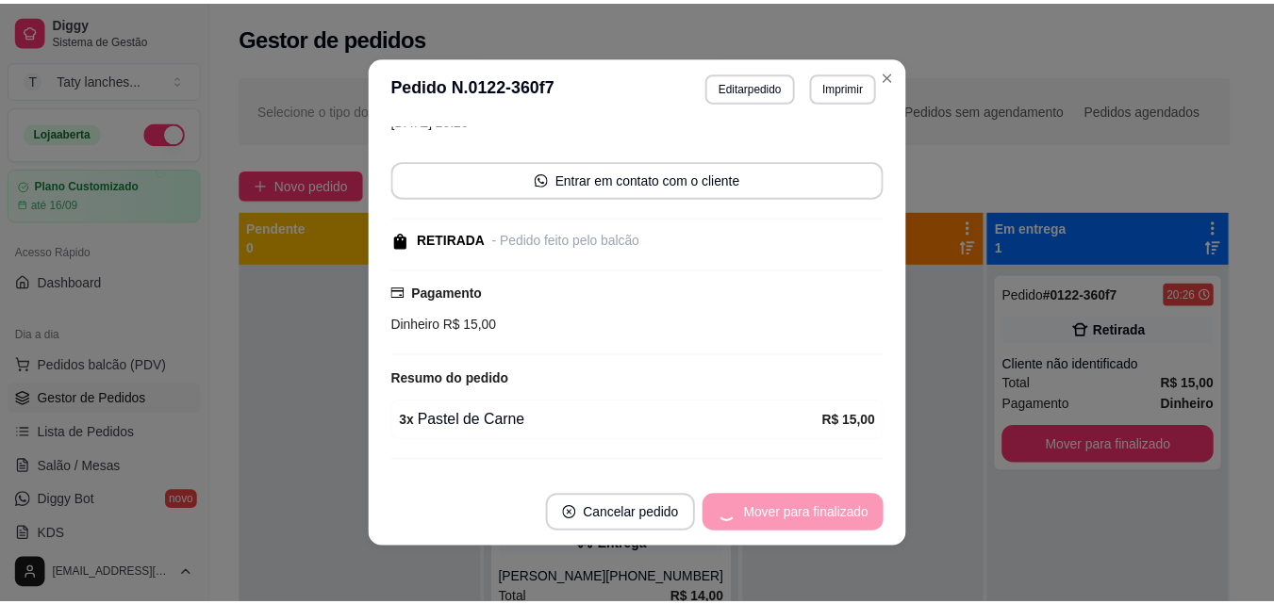
scroll to position [77, 0]
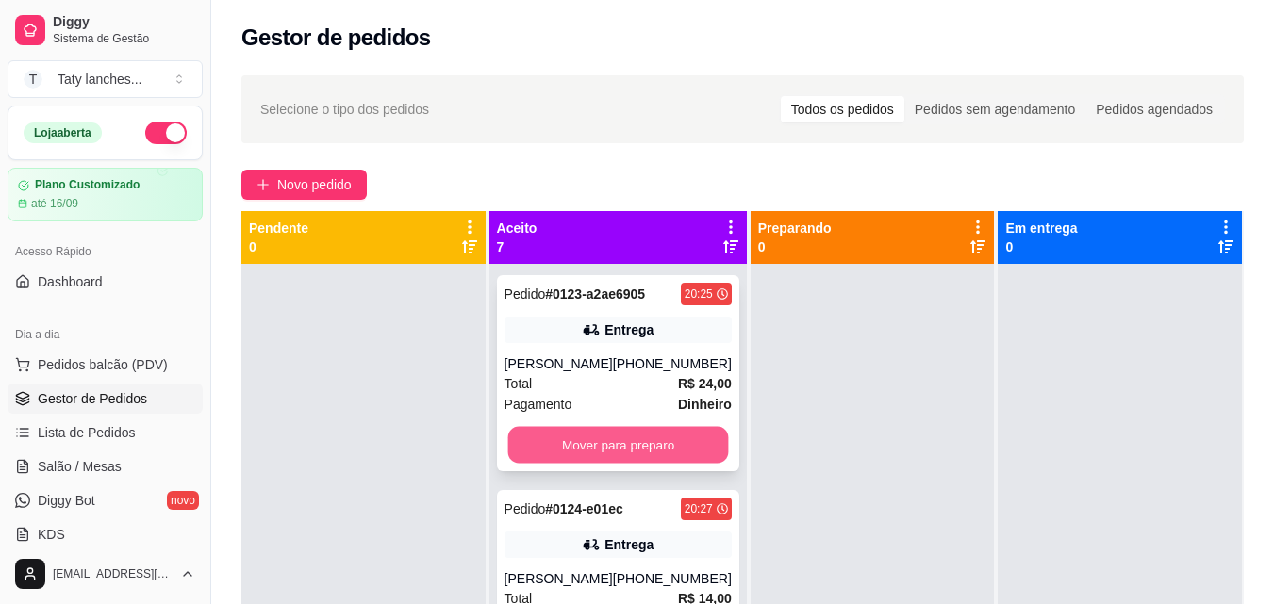
click at [618, 438] on button "Mover para preparo" at bounding box center [617, 445] width 221 height 37
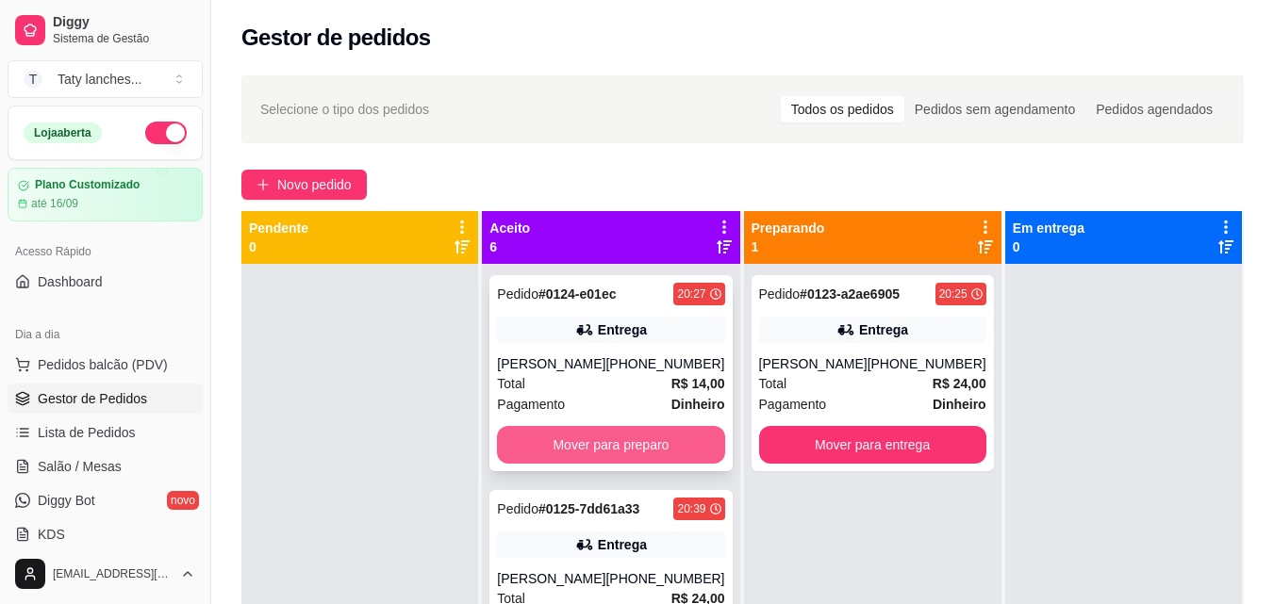
click at [618, 464] on button "Mover para preparo" at bounding box center [610, 445] width 227 height 38
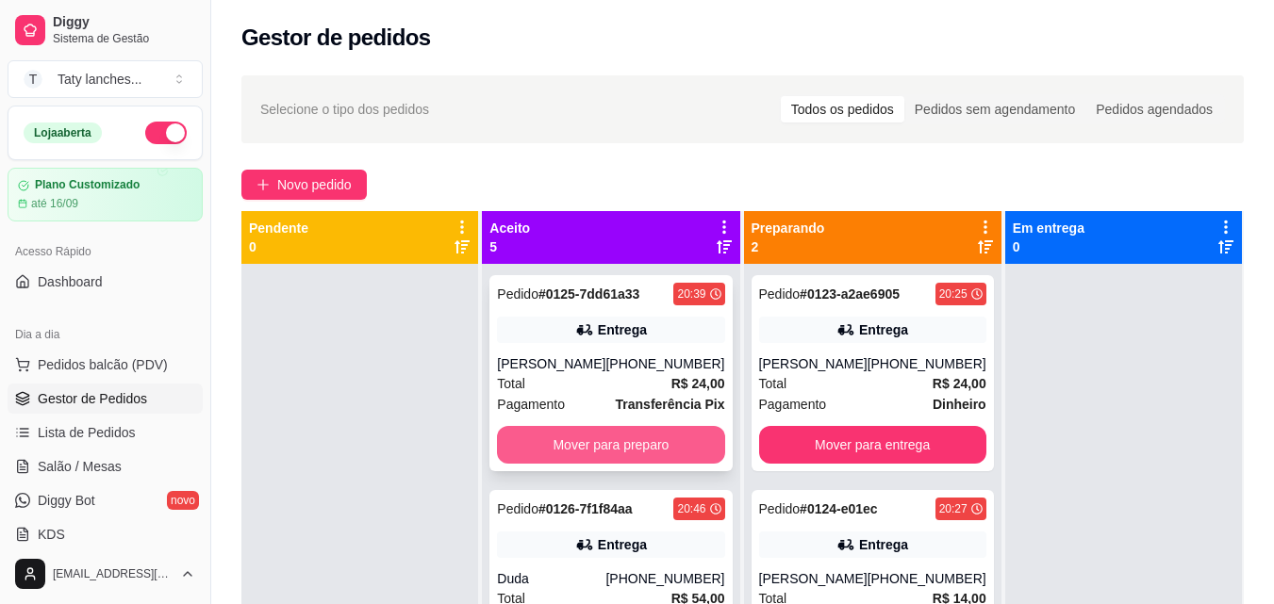
click at [612, 452] on button "Mover para preparo" at bounding box center [610, 445] width 227 height 38
click at [612, 452] on button "Mover para preparo" at bounding box center [611, 445] width 221 height 37
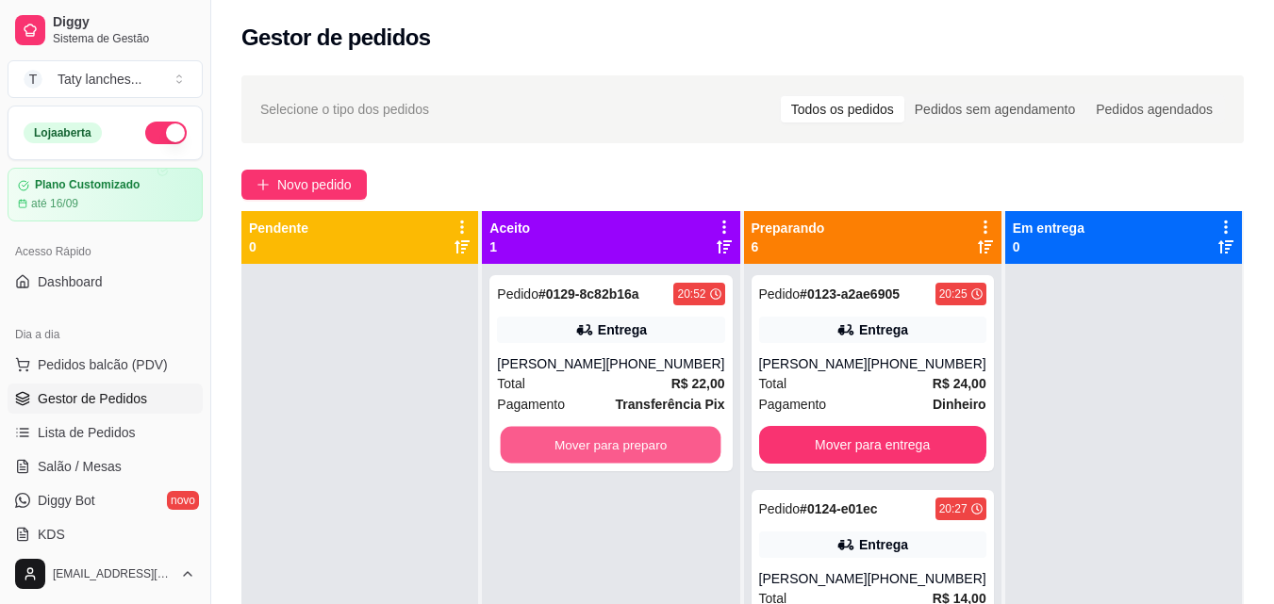
click at [612, 452] on button "Mover para preparo" at bounding box center [611, 445] width 221 height 37
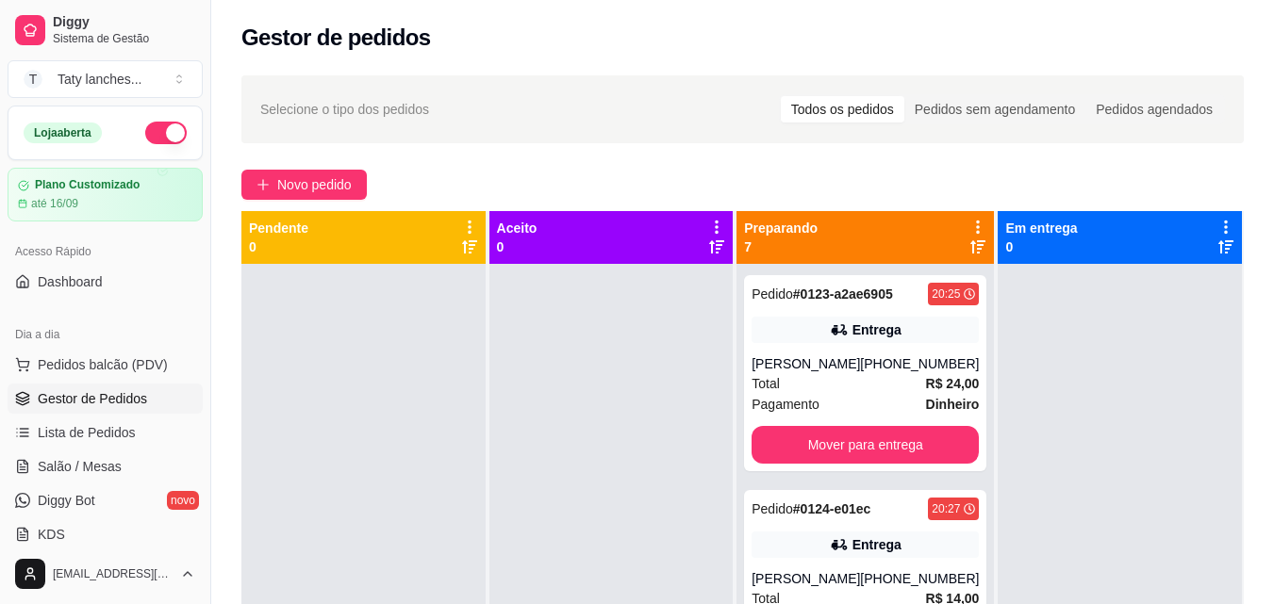
scroll to position [528, 0]
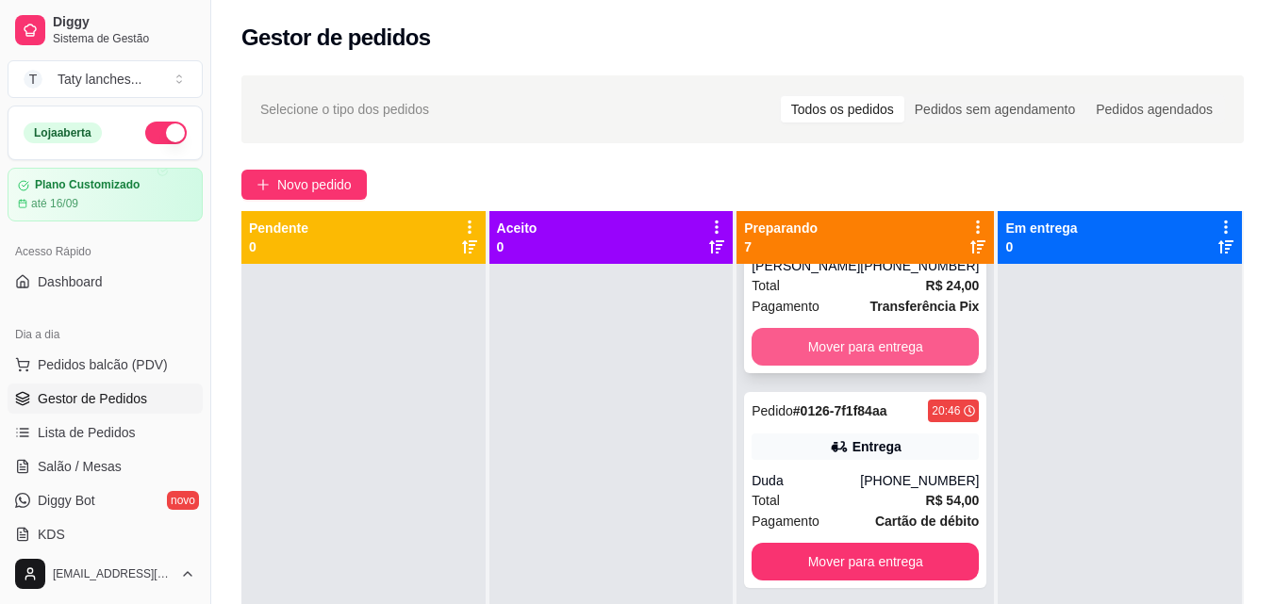
click at [882, 356] on button "Mover para entrega" at bounding box center [864, 347] width 227 height 38
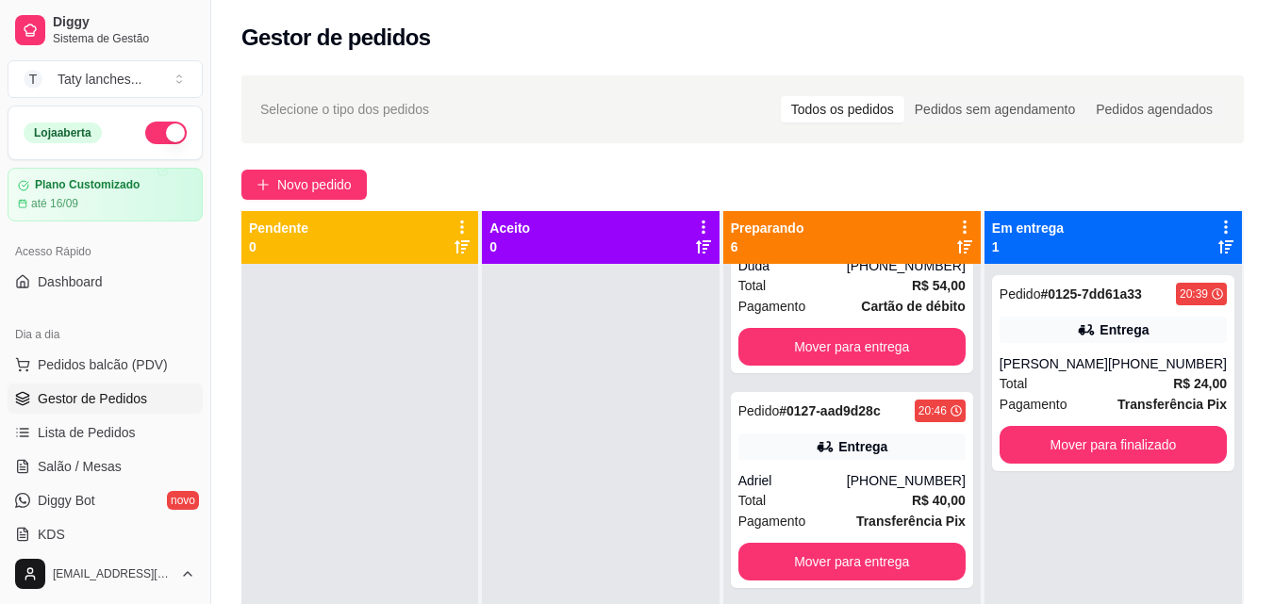
scroll to position [313, 0]
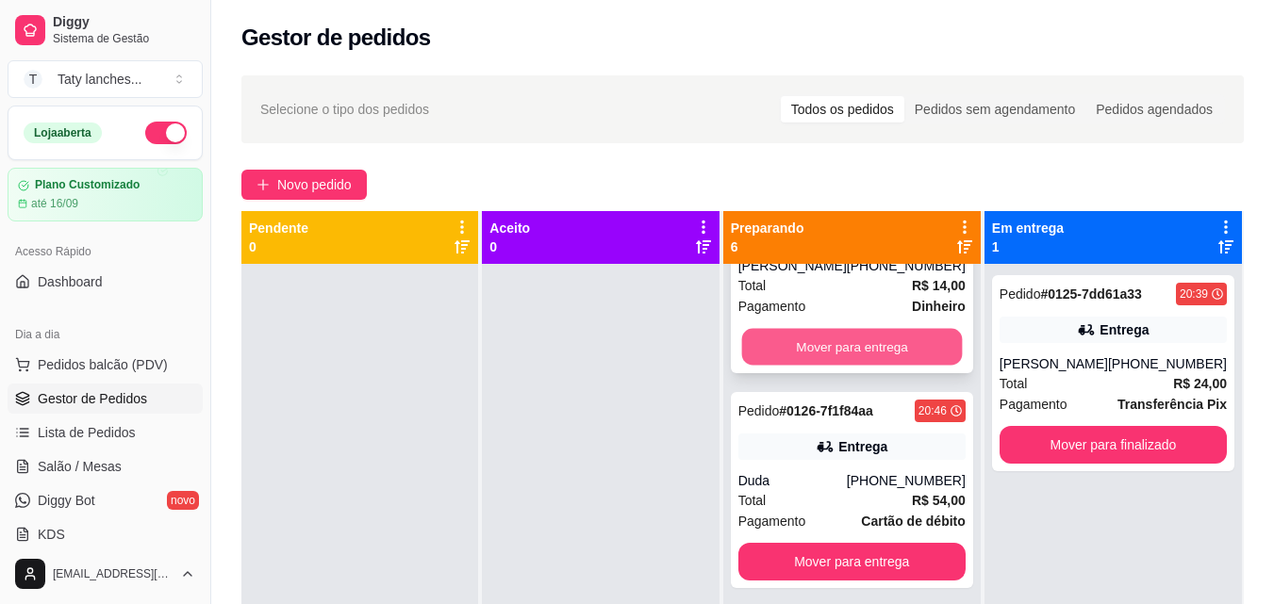
click at [885, 349] on button "Mover para entrega" at bounding box center [851, 347] width 221 height 37
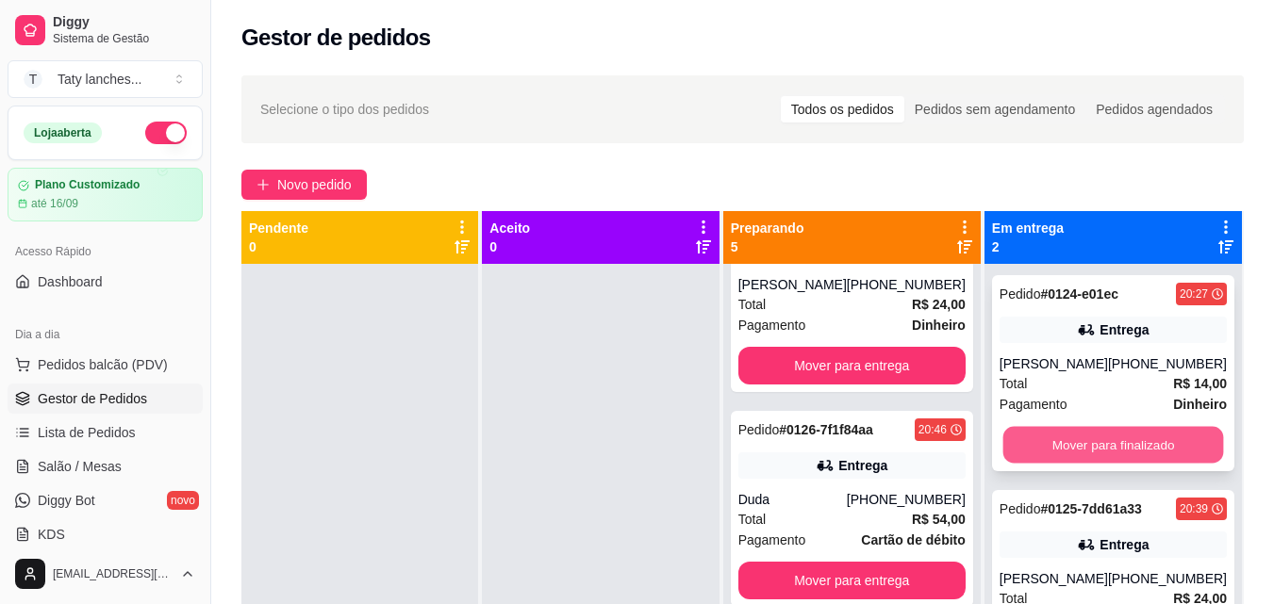
click at [1075, 438] on button "Mover para finalizado" at bounding box center [1112, 445] width 221 height 37
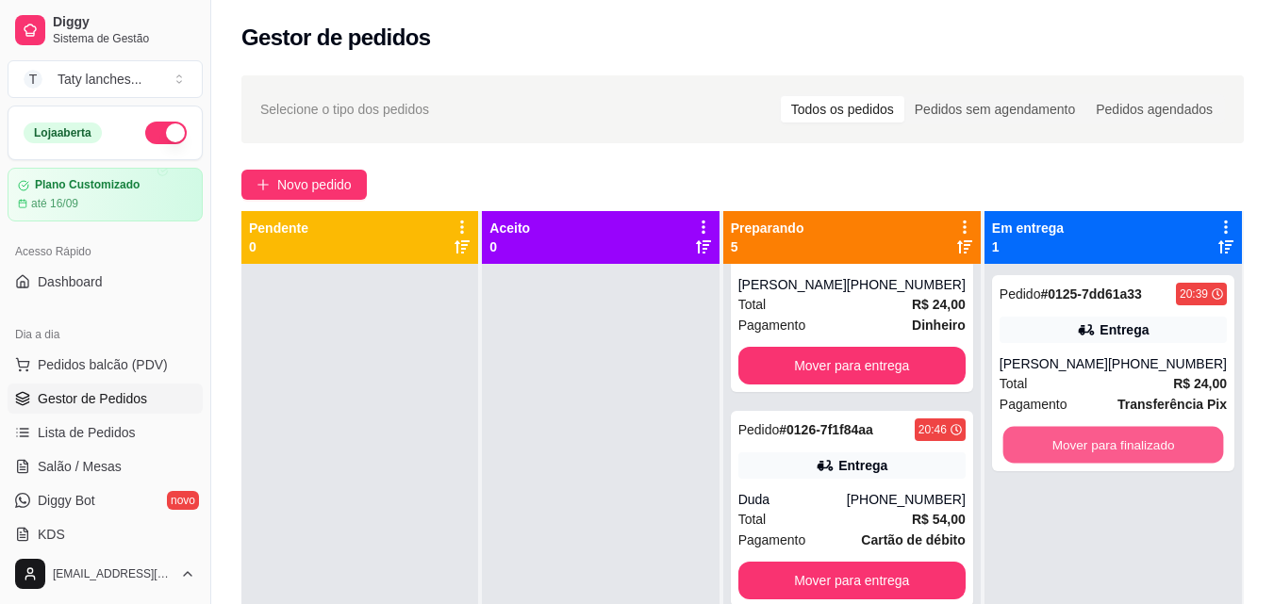
click at [1075, 438] on button "Mover para finalizado" at bounding box center [1112, 445] width 221 height 37
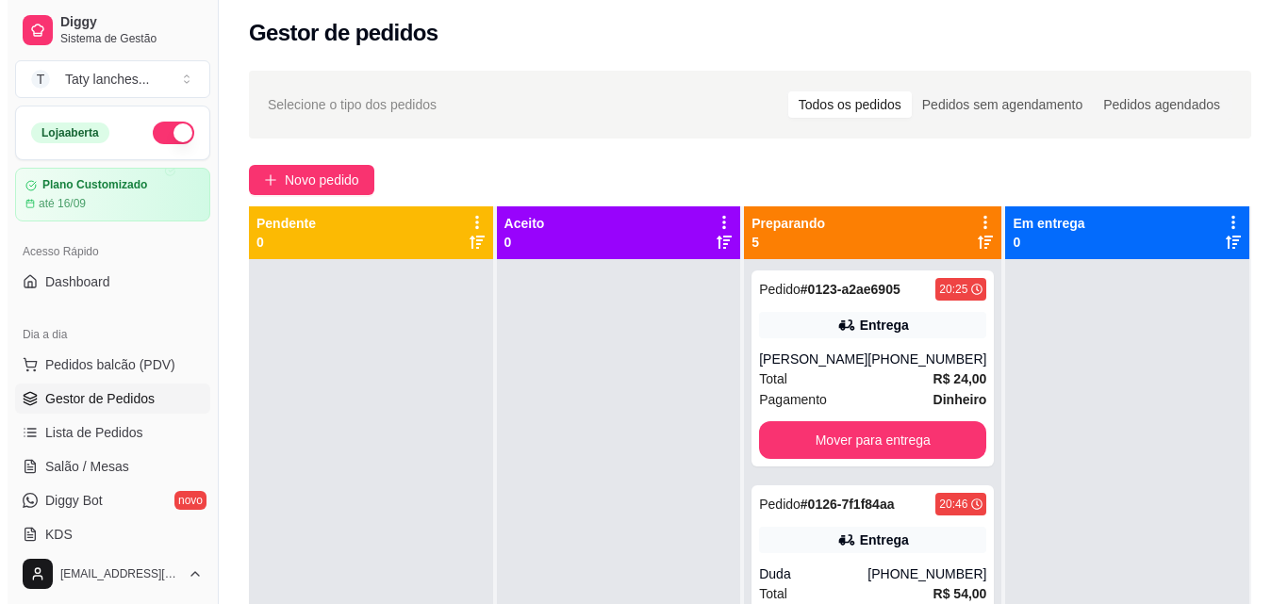
scroll to position [0, 0]
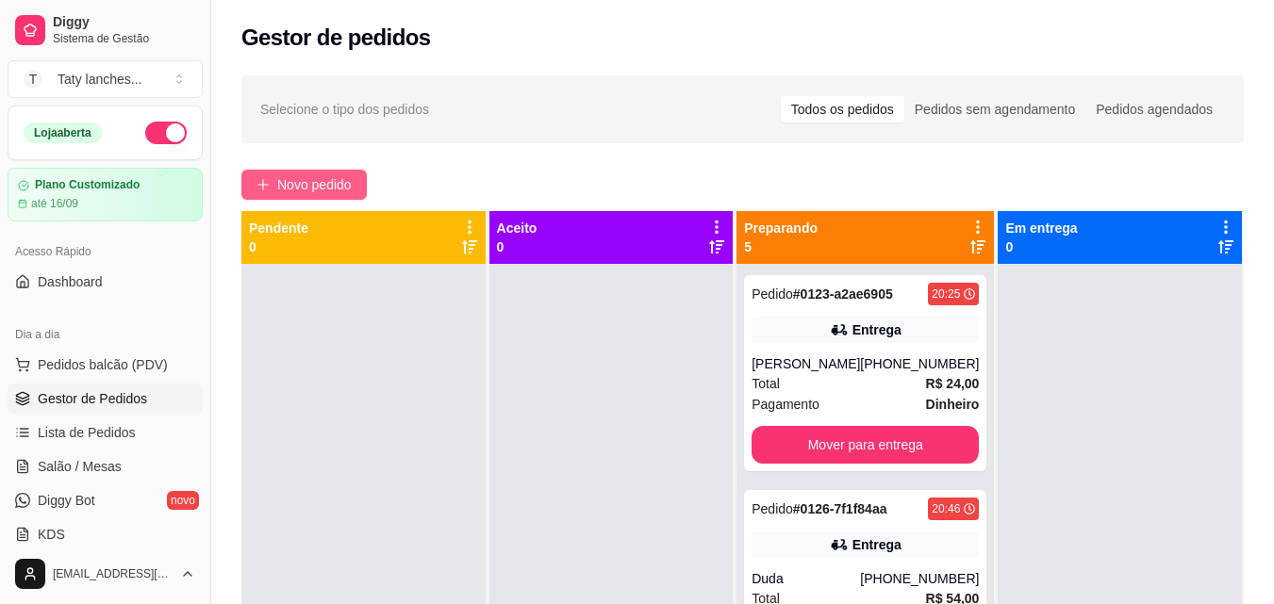
click at [342, 183] on span "Novo pedido" at bounding box center [314, 184] width 74 height 21
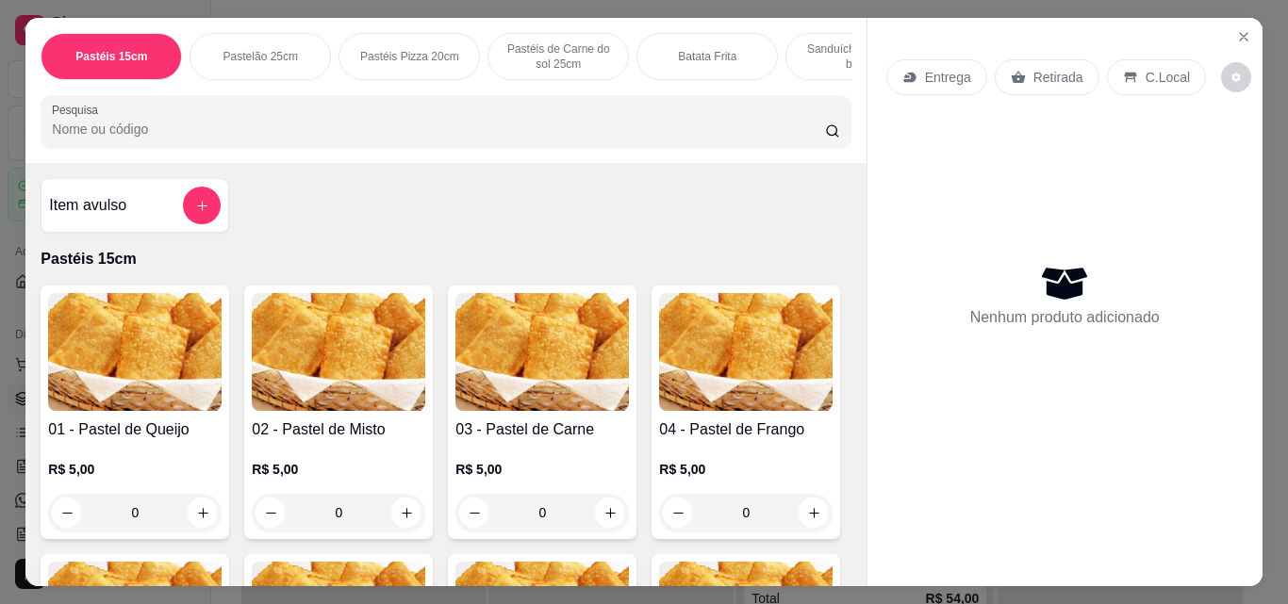
click at [678, 49] on p "Batata Frita" at bounding box center [707, 56] width 58 height 15
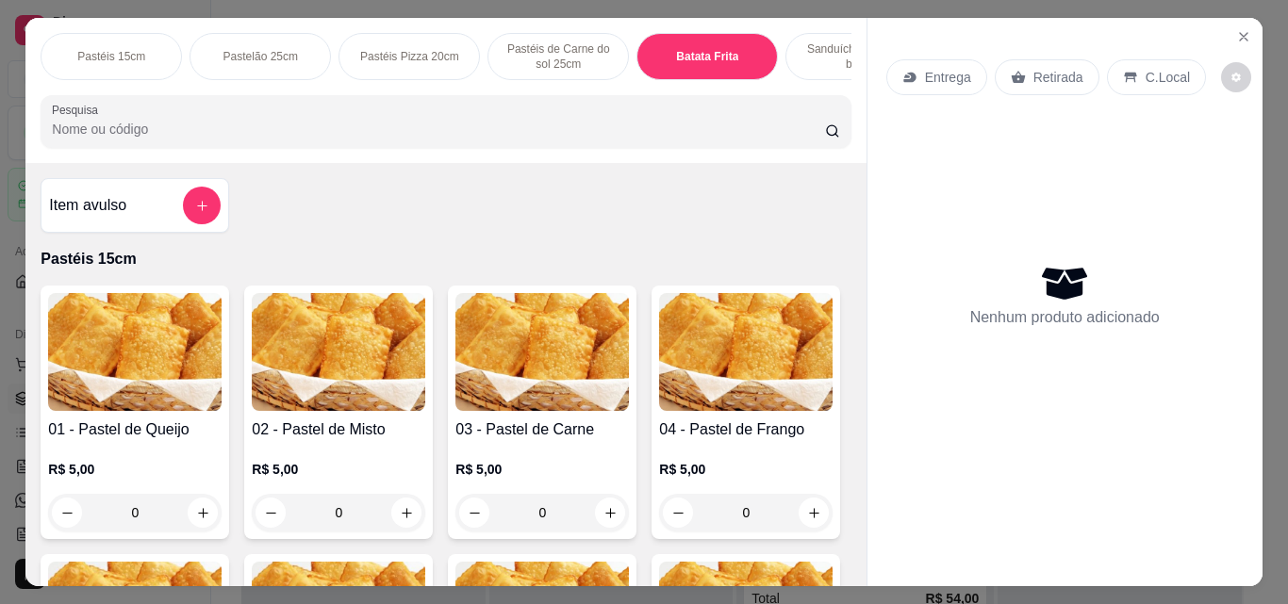
scroll to position [49, 0]
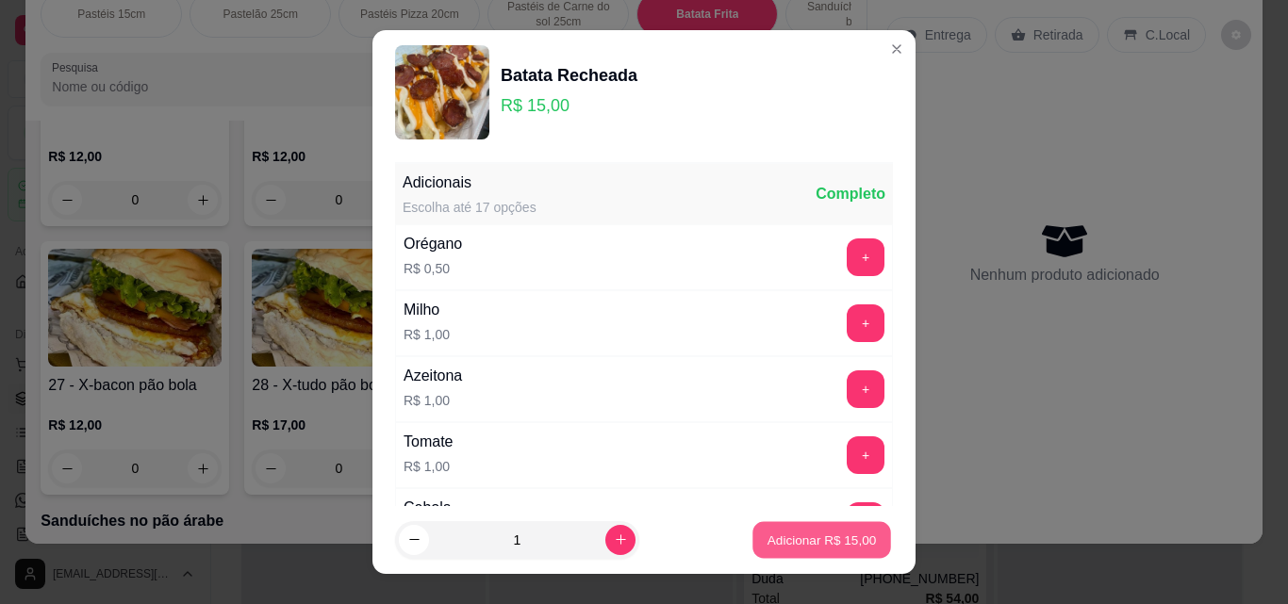
click at [836, 546] on p "Adicionar R$ 15,00" at bounding box center [821, 540] width 109 height 18
type input "1"
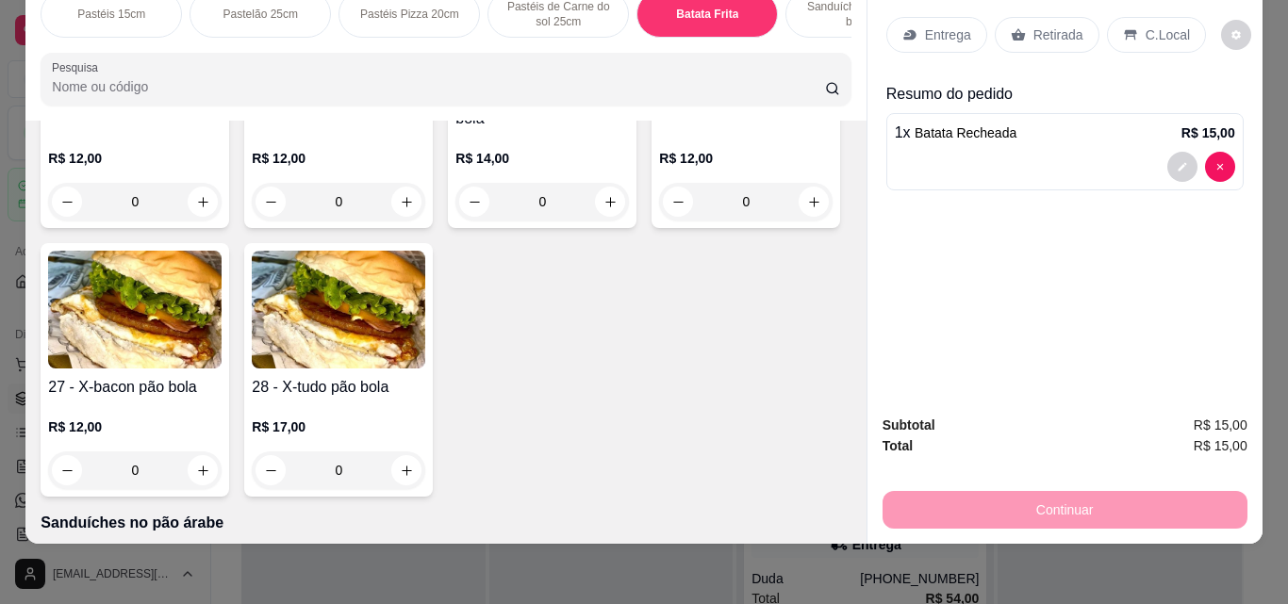
click at [814, 10] on p "Sanduíches no Pão bola" at bounding box center [855, 14] width 109 height 30
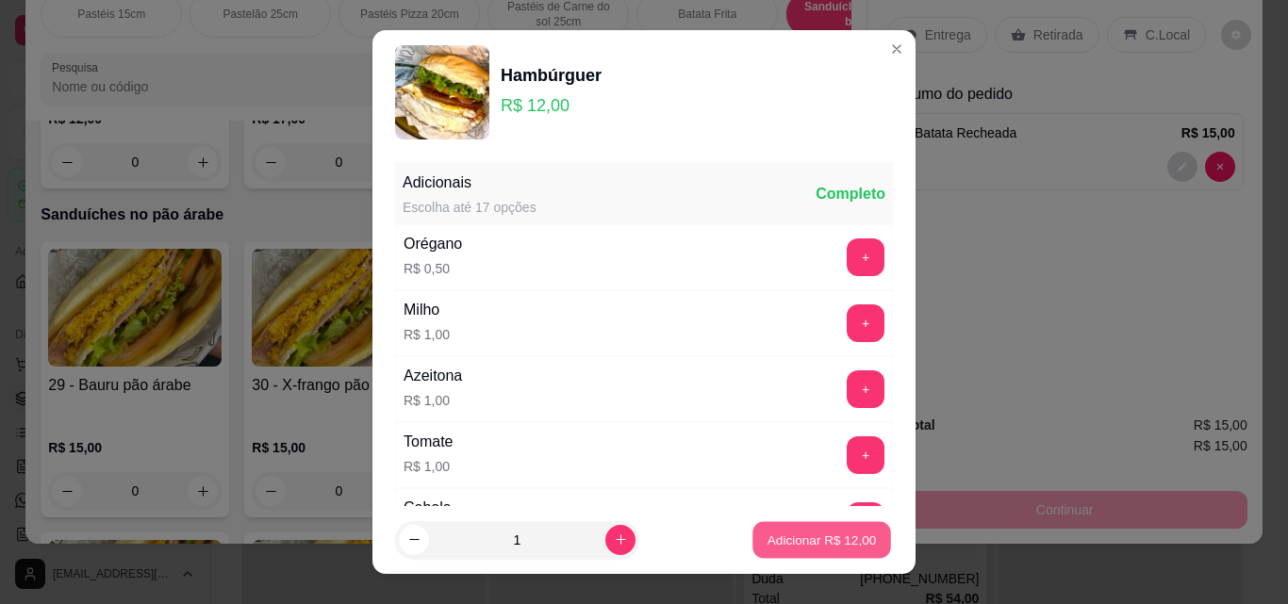
click at [767, 549] on p "Adicionar R$ 12,00" at bounding box center [821, 540] width 109 height 18
type input "1"
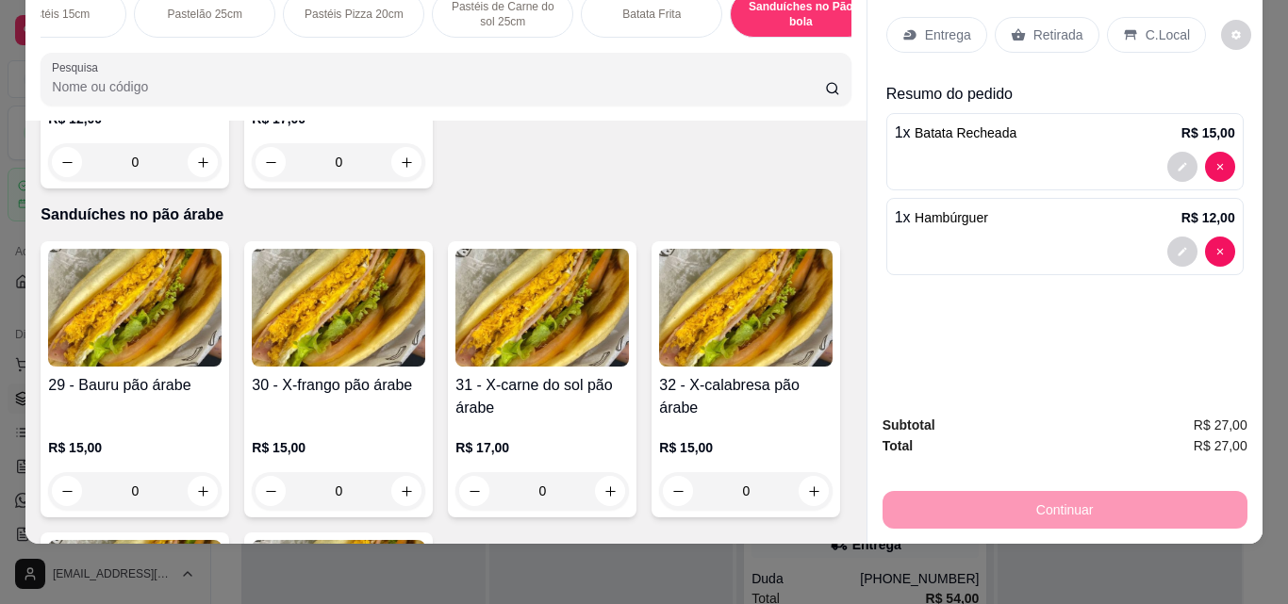
scroll to position [0, 0]
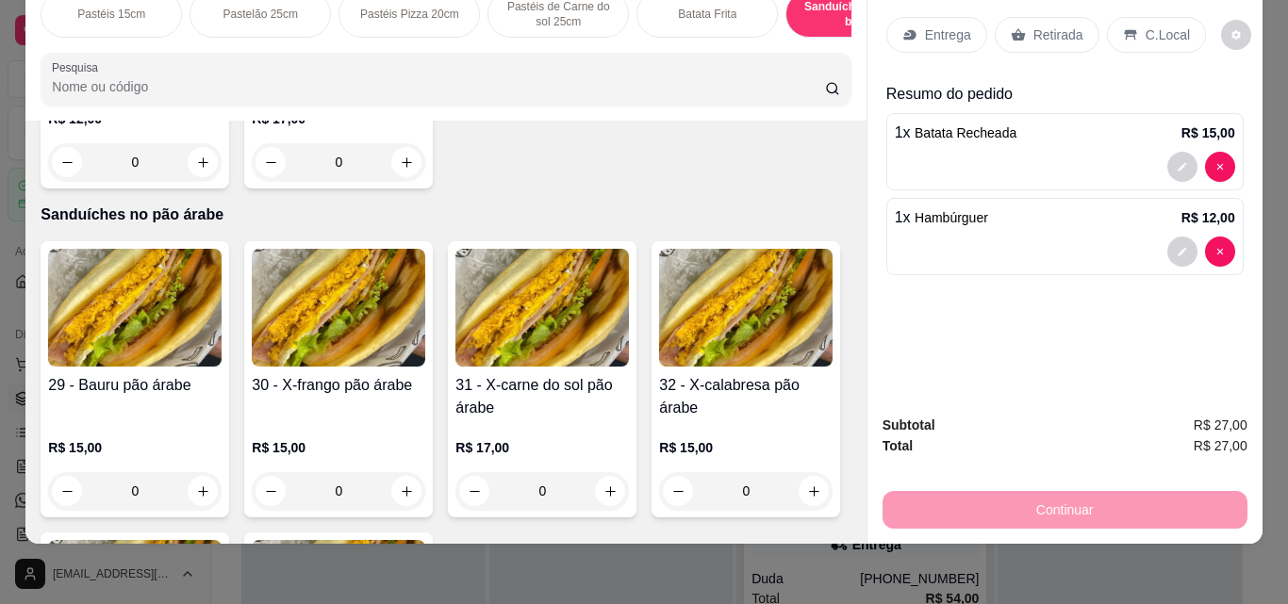
click at [109, 7] on p "Pastéis 15cm" at bounding box center [111, 14] width 68 height 15
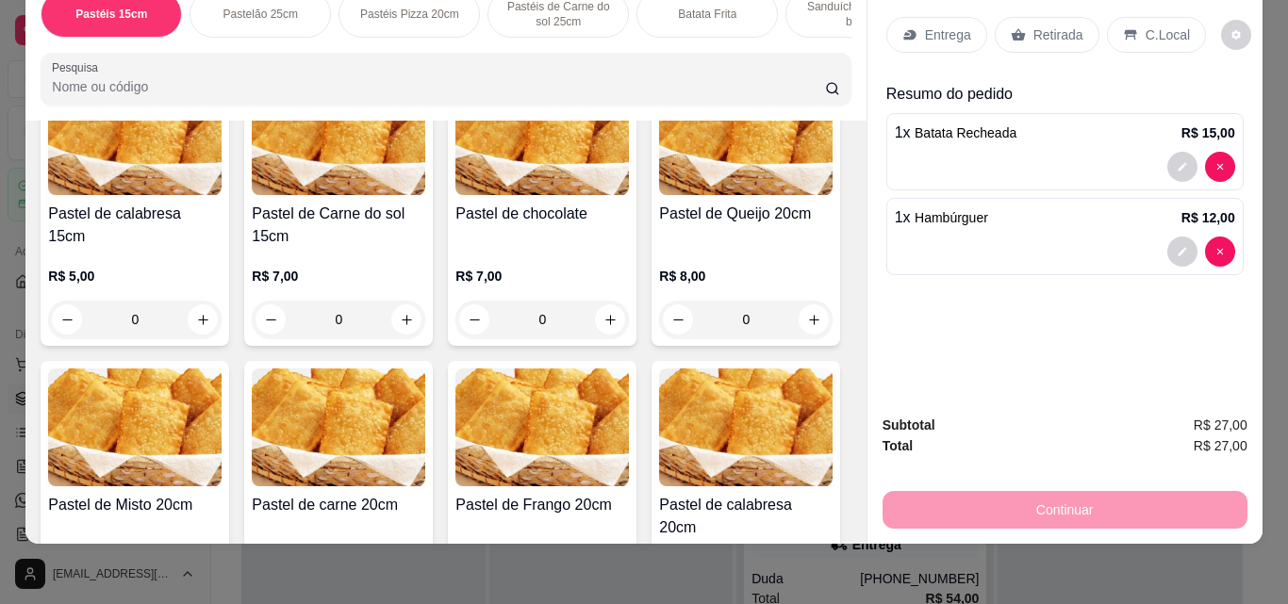
scroll to position [85, 0]
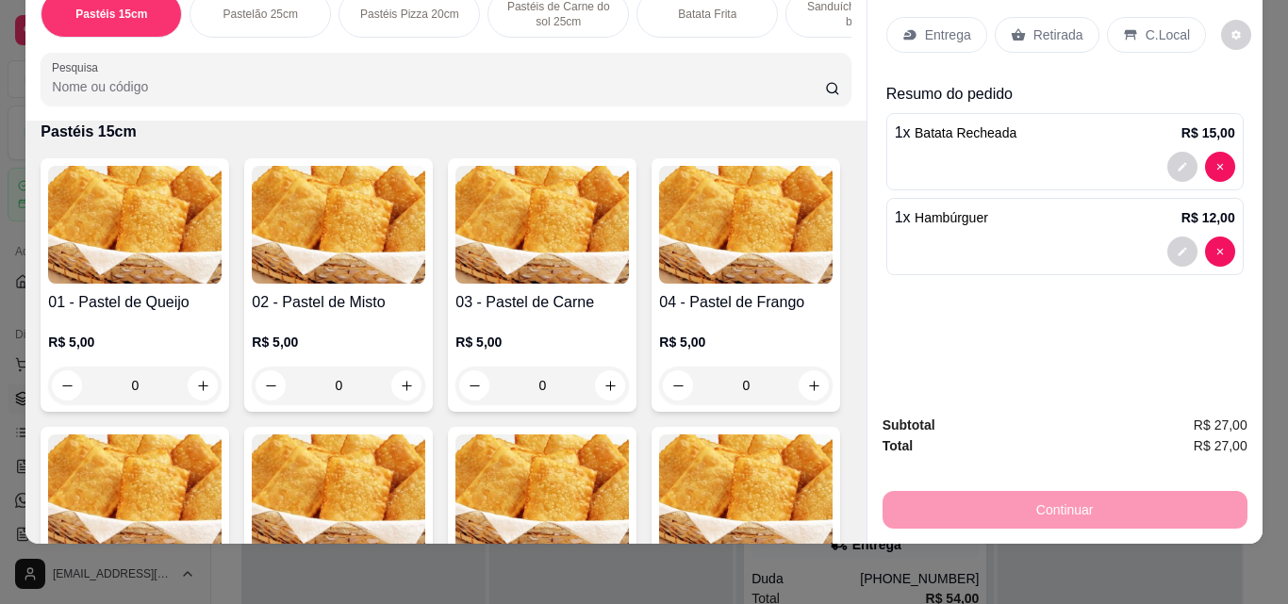
click at [404, 376] on div "0" at bounding box center [338, 386] width 173 height 38
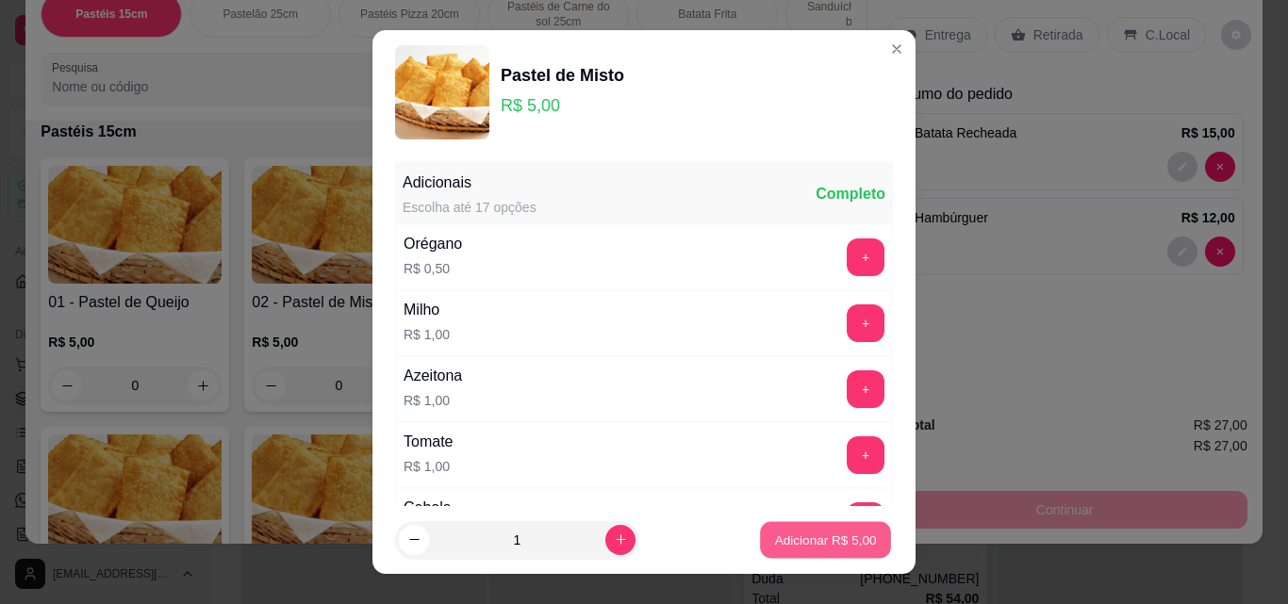
click at [774, 549] on p "Adicionar R$ 5,00" at bounding box center [825, 540] width 102 height 18
type input "1"
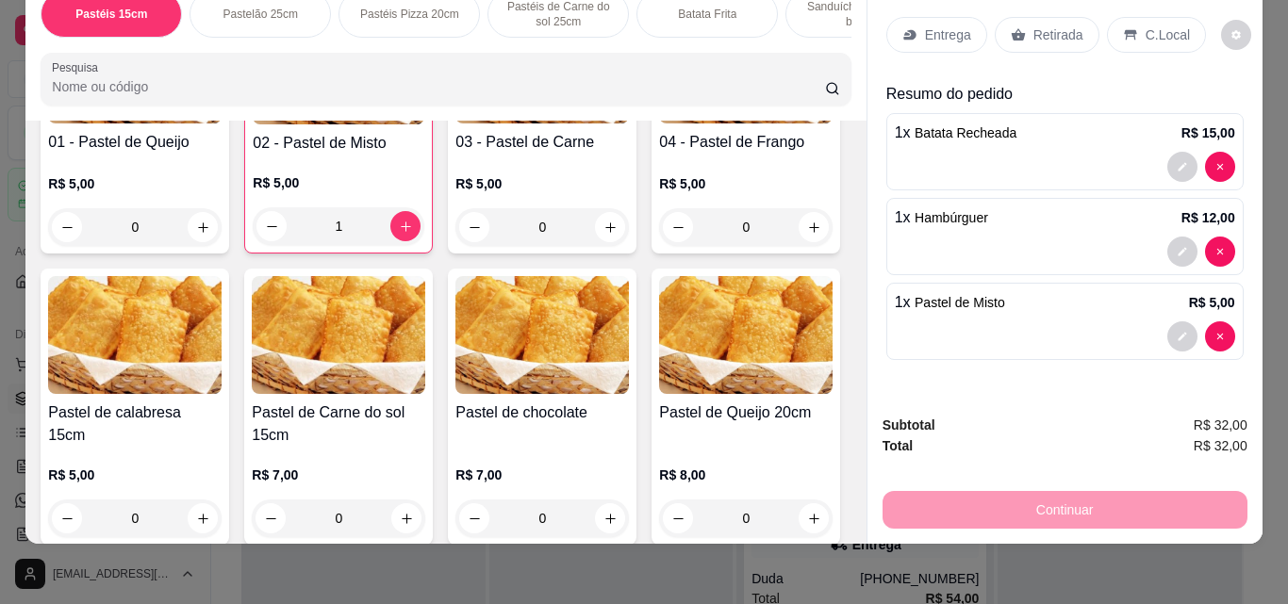
scroll to position [273, 0]
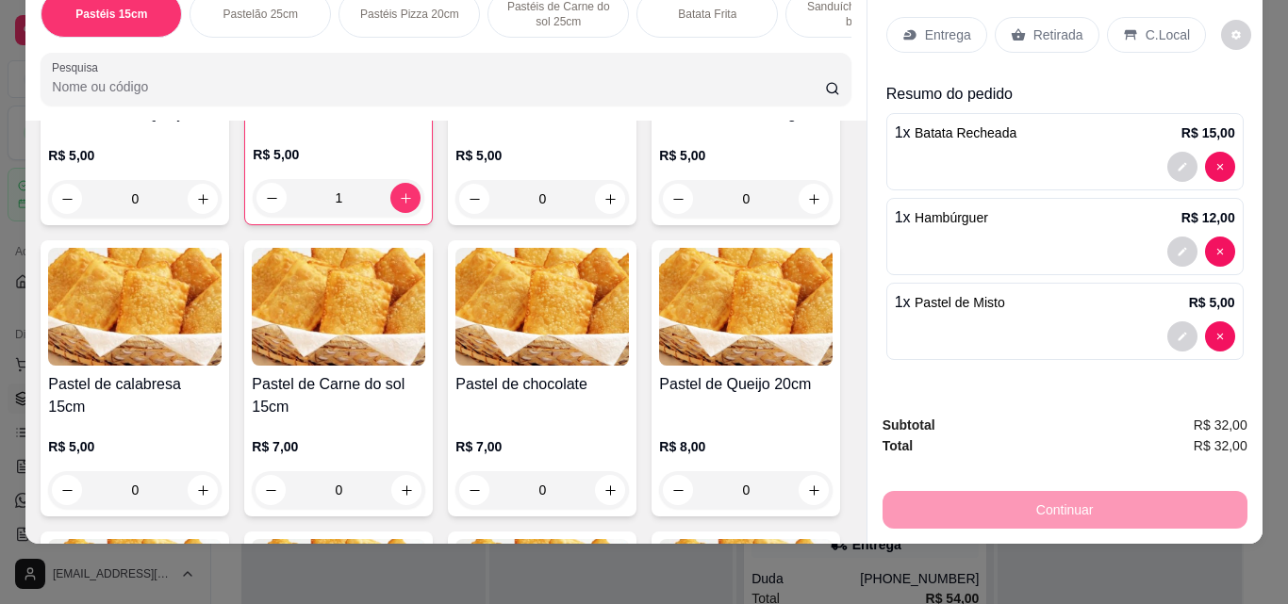
click at [659, 218] on div "0" at bounding box center [745, 199] width 173 height 38
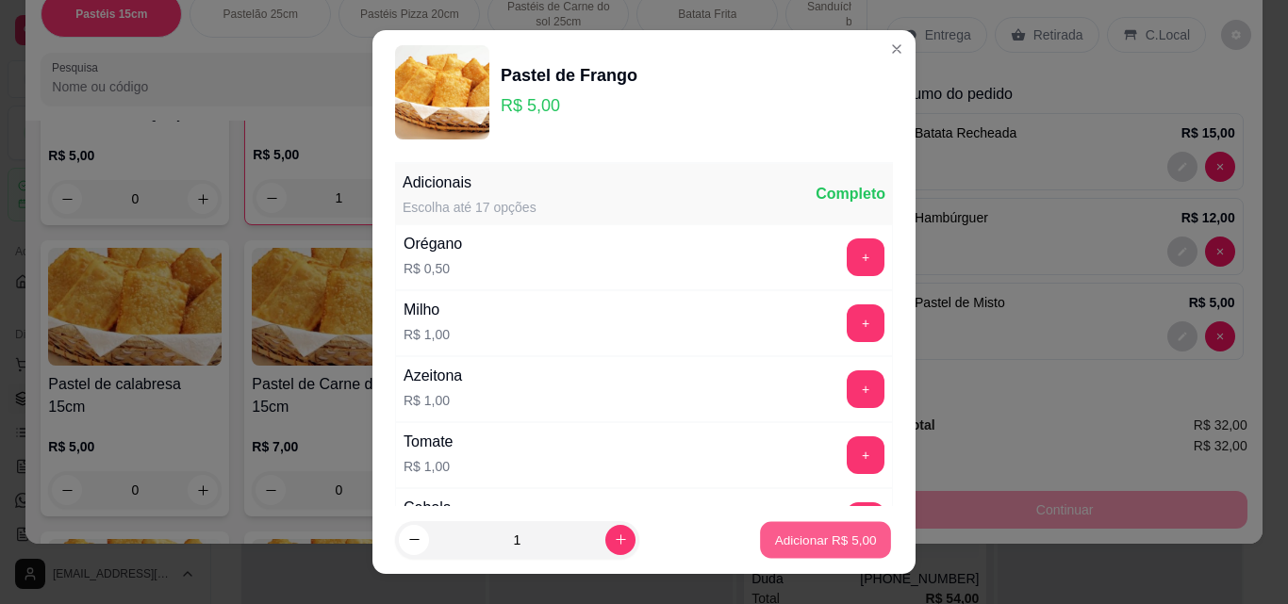
click at [789, 555] on button "Adicionar R$ 5,00" at bounding box center [825, 540] width 131 height 37
type input "1"
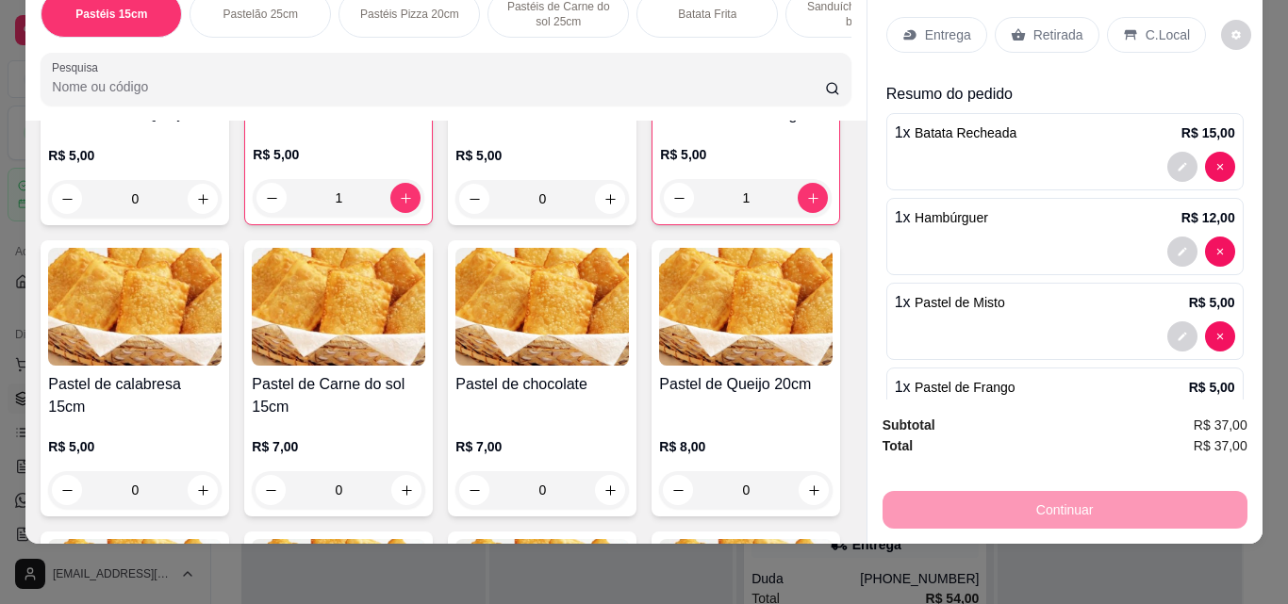
scroll to position [0, 672]
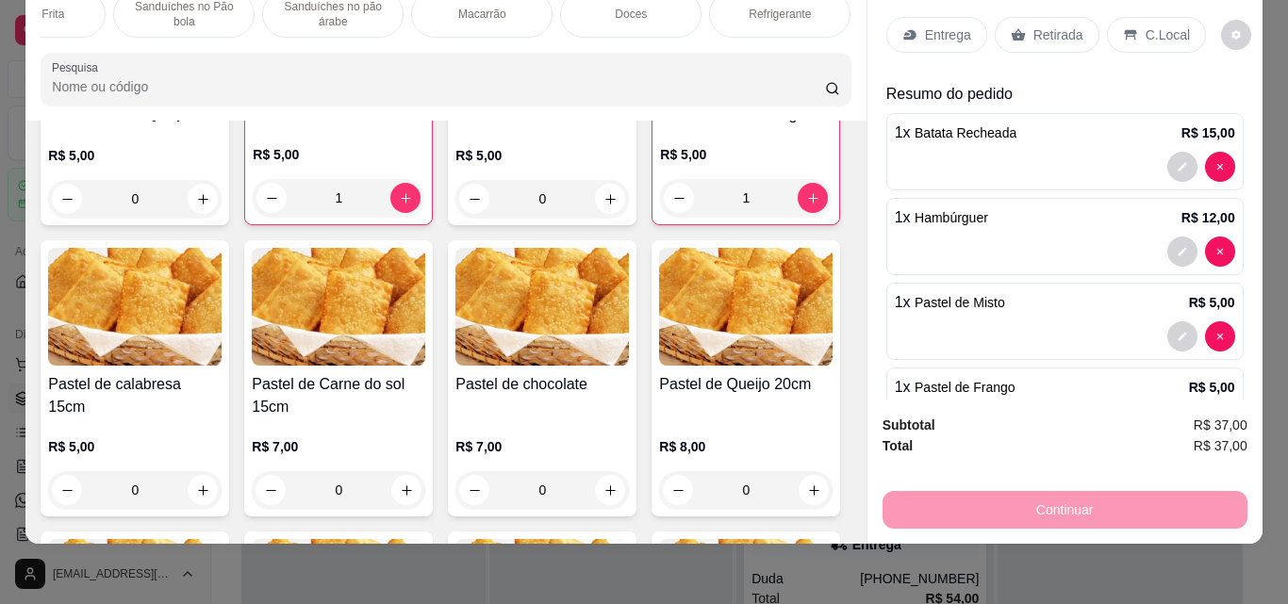
click at [615, 8] on p "Doces" at bounding box center [631, 14] width 32 height 15
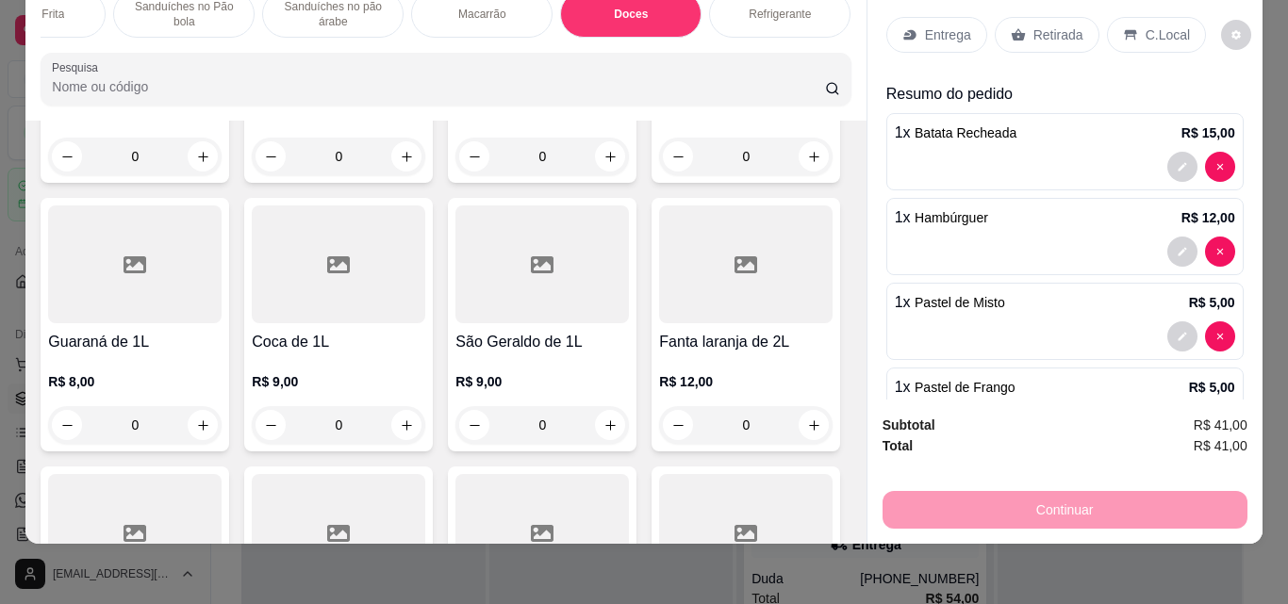
type input "5"
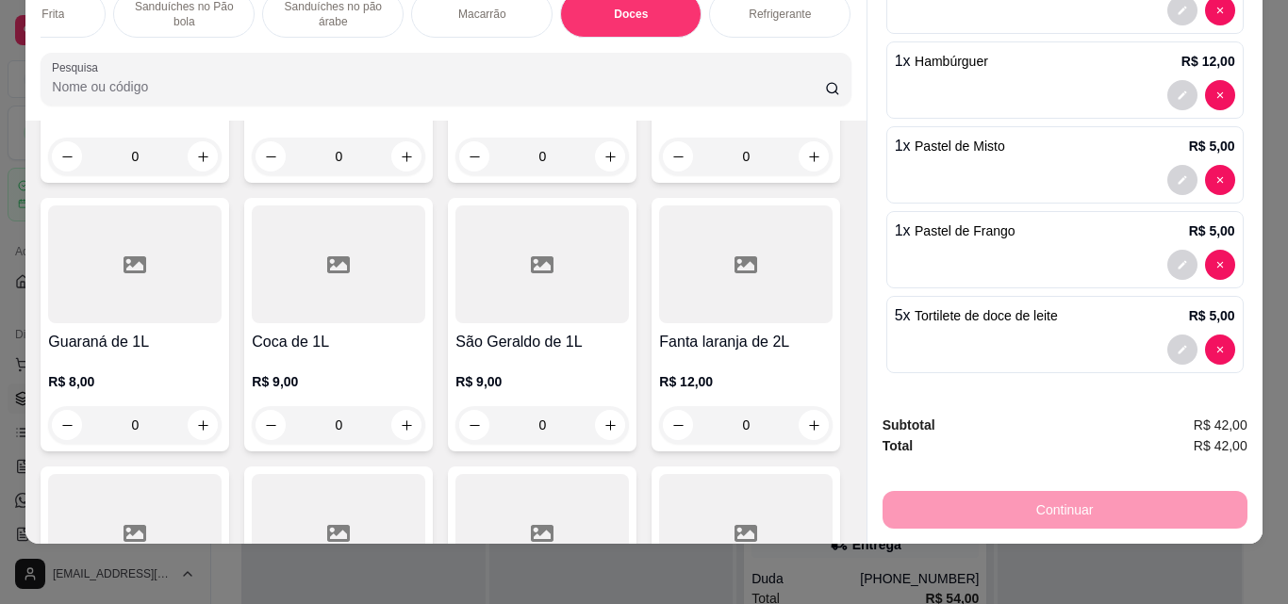
scroll to position [0, 0]
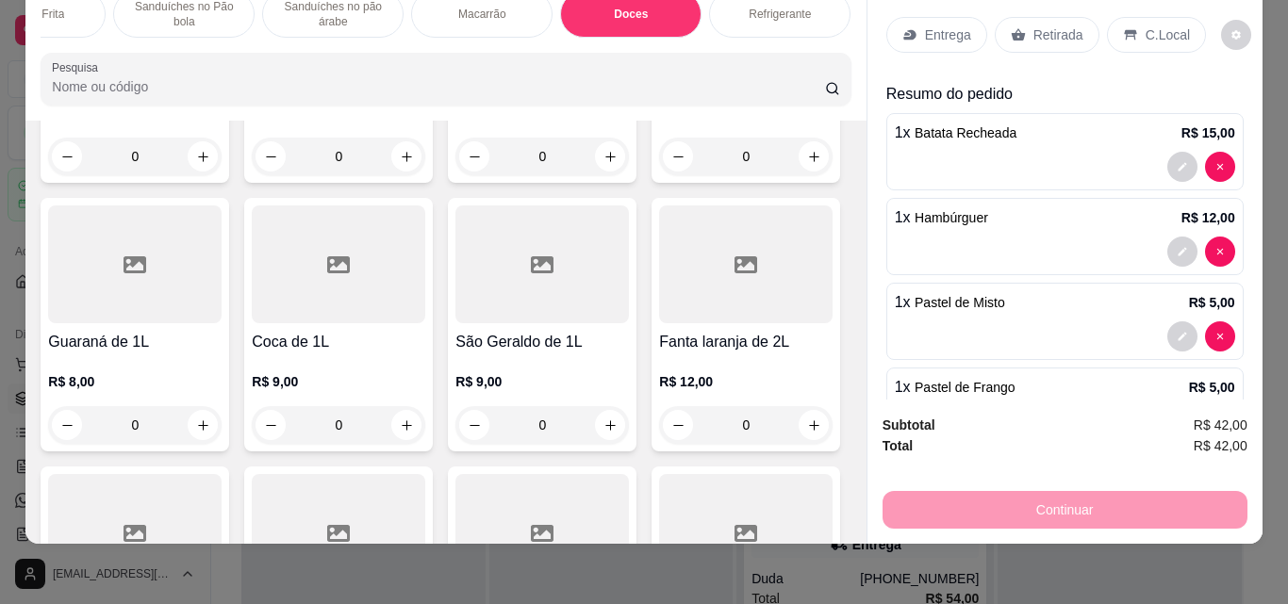
click at [941, 25] on p "Entrega" at bounding box center [948, 34] width 46 height 19
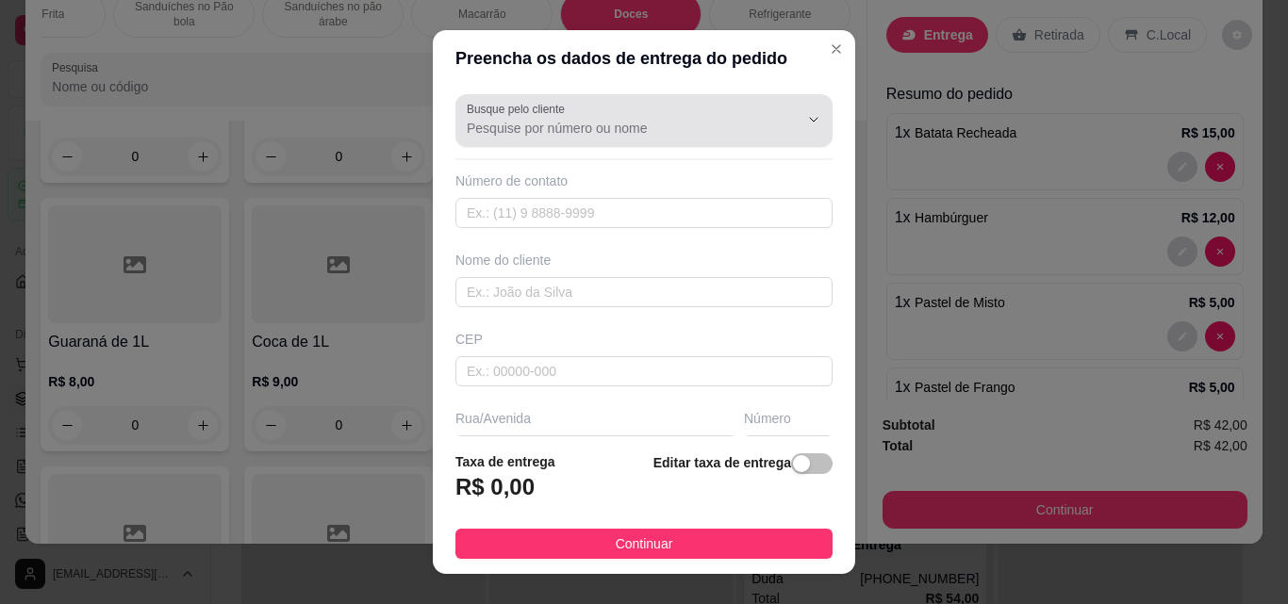
click at [686, 130] on input "Busque pelo cliente" at bounding box center [618, 128] width 302 height 19
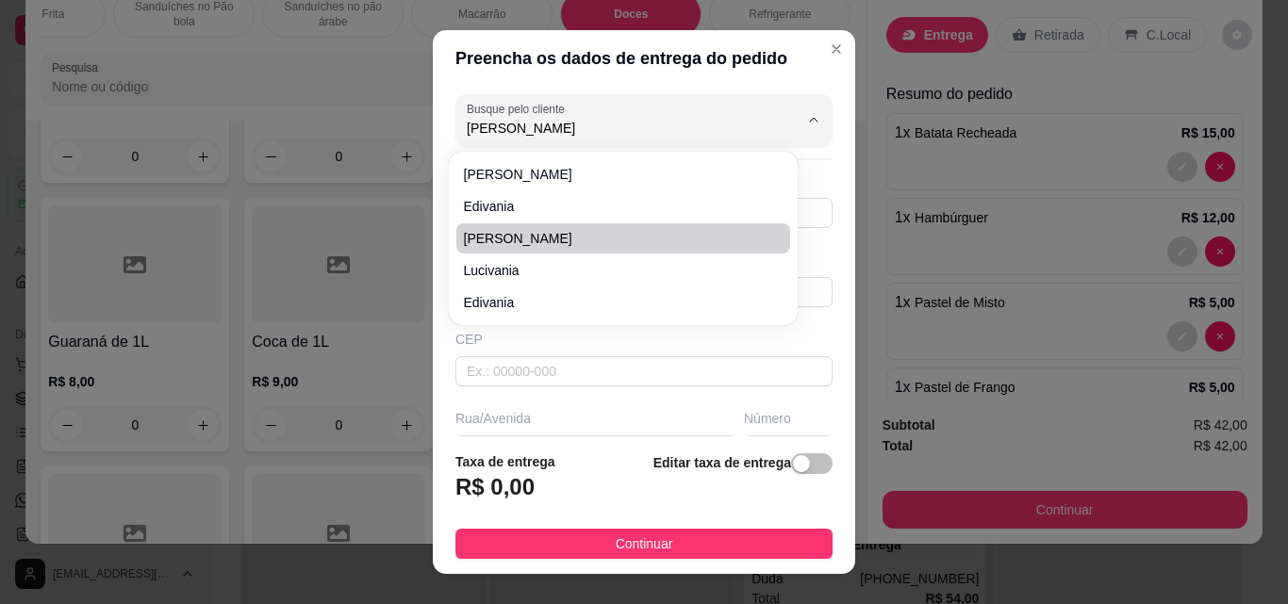
click at [701, 234] on span "[PERSON_NAME]" at bounding box center [614, 238] width 300 height 19
type input "[PERSON_NAME]"
type input "85986288263"
type input "[PERSON_NAME]"
type input "61880000"
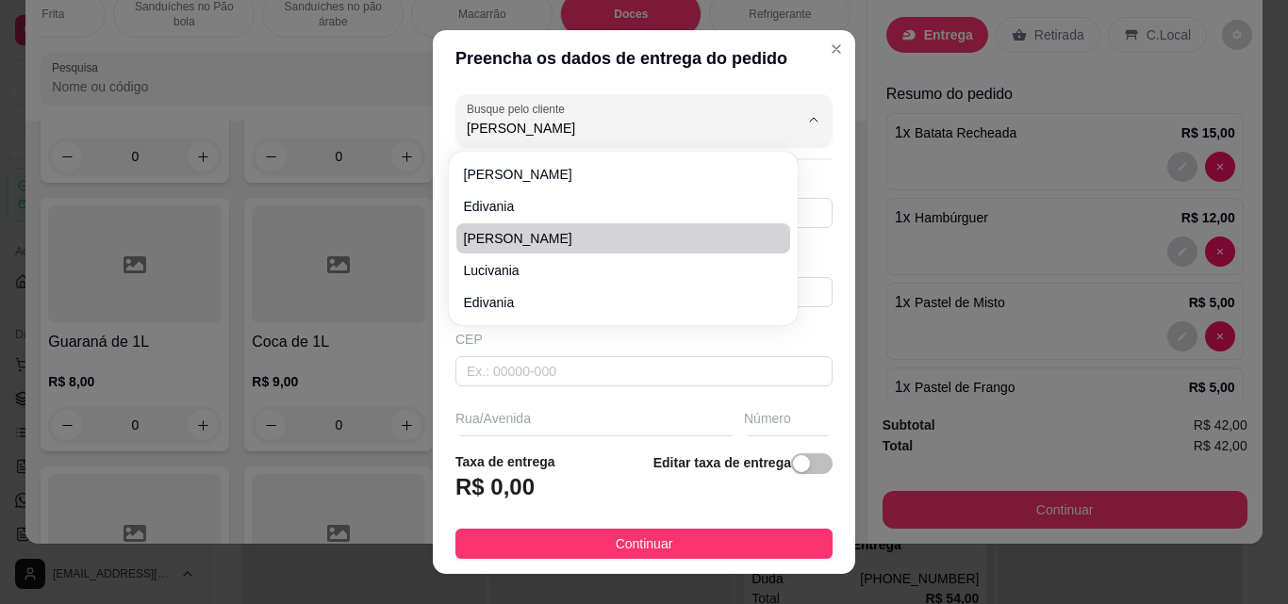
type input "Travessa Tavares"
type input "138"
type input "Itaitinga"
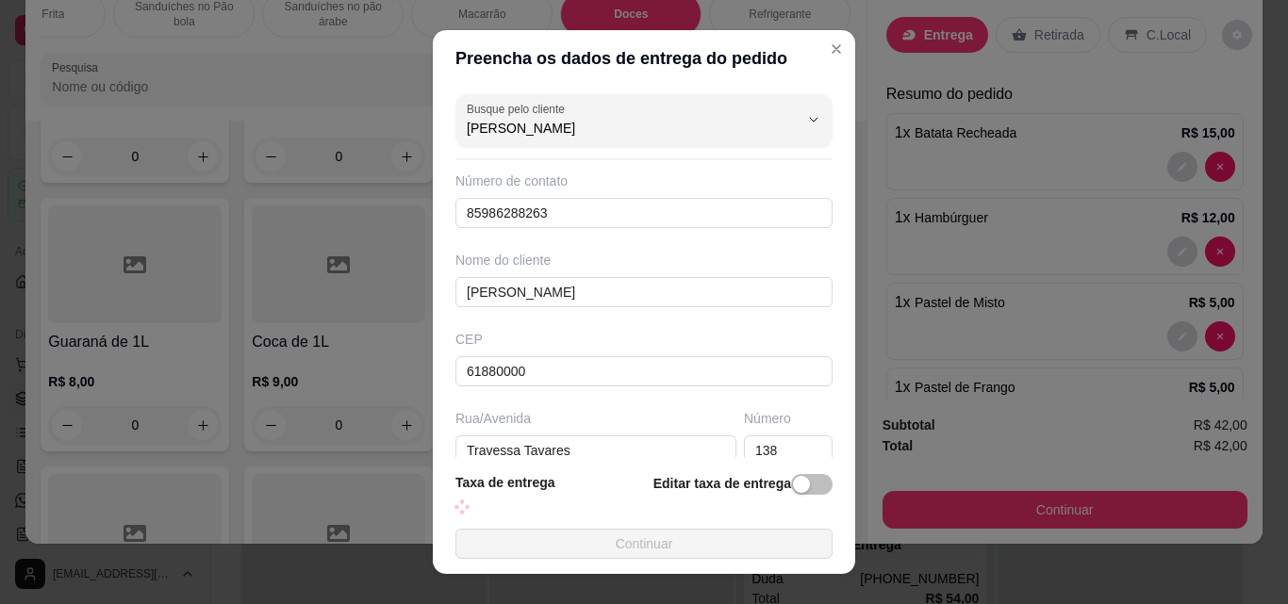
type input "Travessa Tavares"
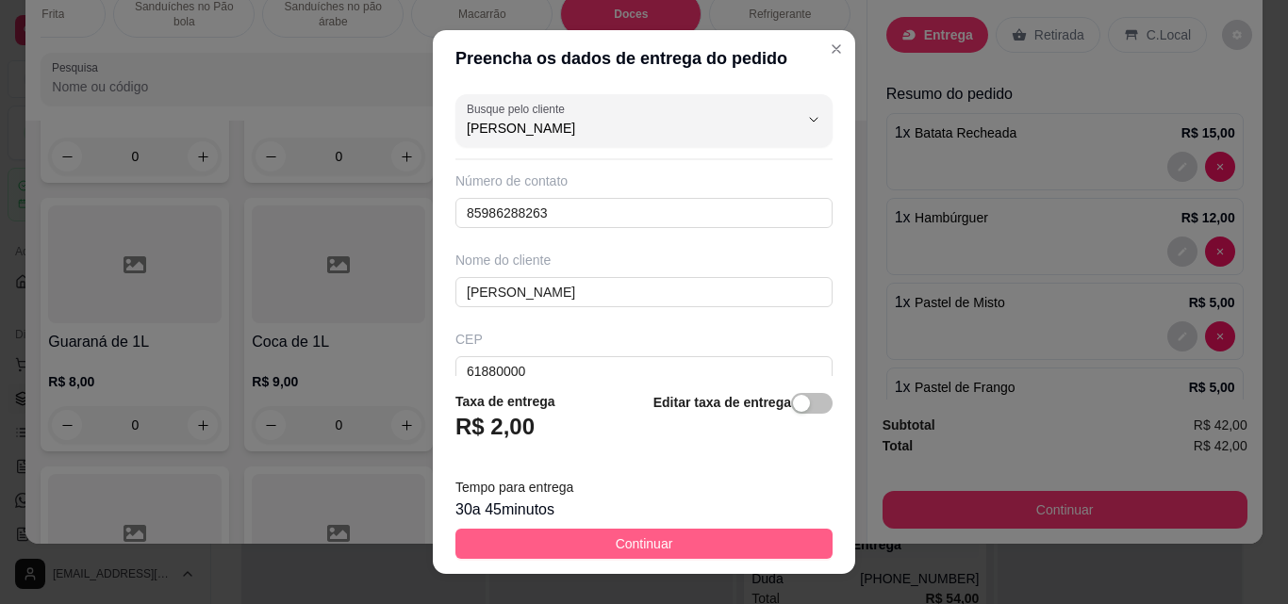
type input "[PERSON_NAME]"
click at [755, 549] on button "Continuar" at bounding box center [643, 544] width 377 height 30
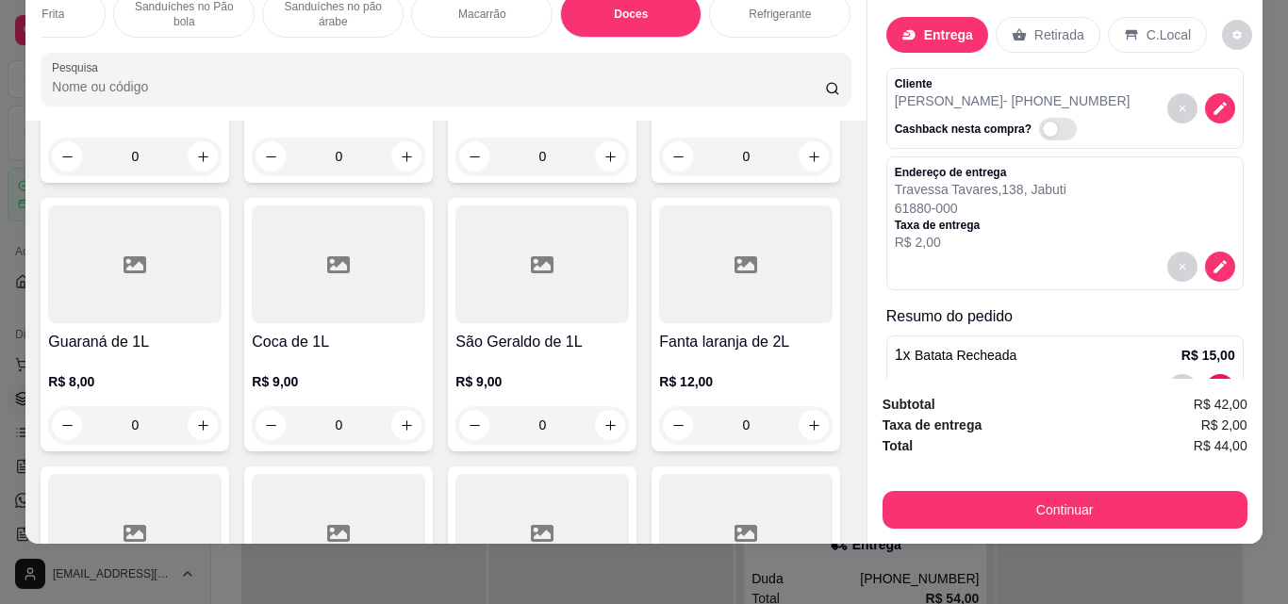
click at [806, 4] on div "Refrigerante" at bounding box center [779, 14] width 141 height 47
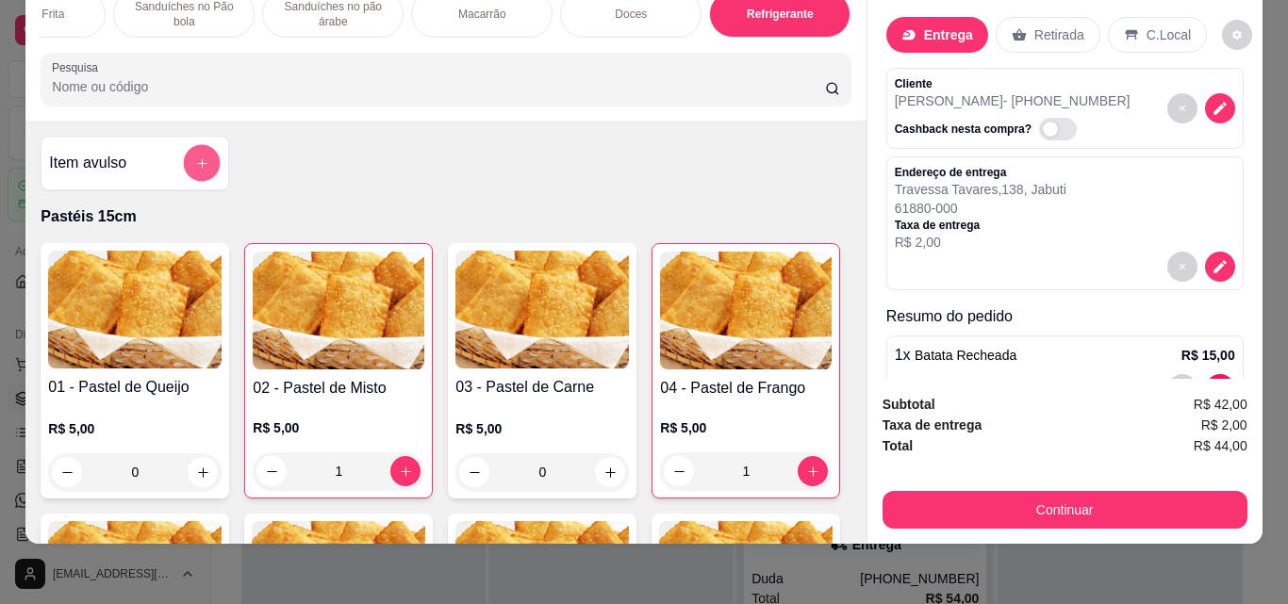
click at [203, 163] on button "add-separate-item" at bounding box center [202, 163] width 37 height 37
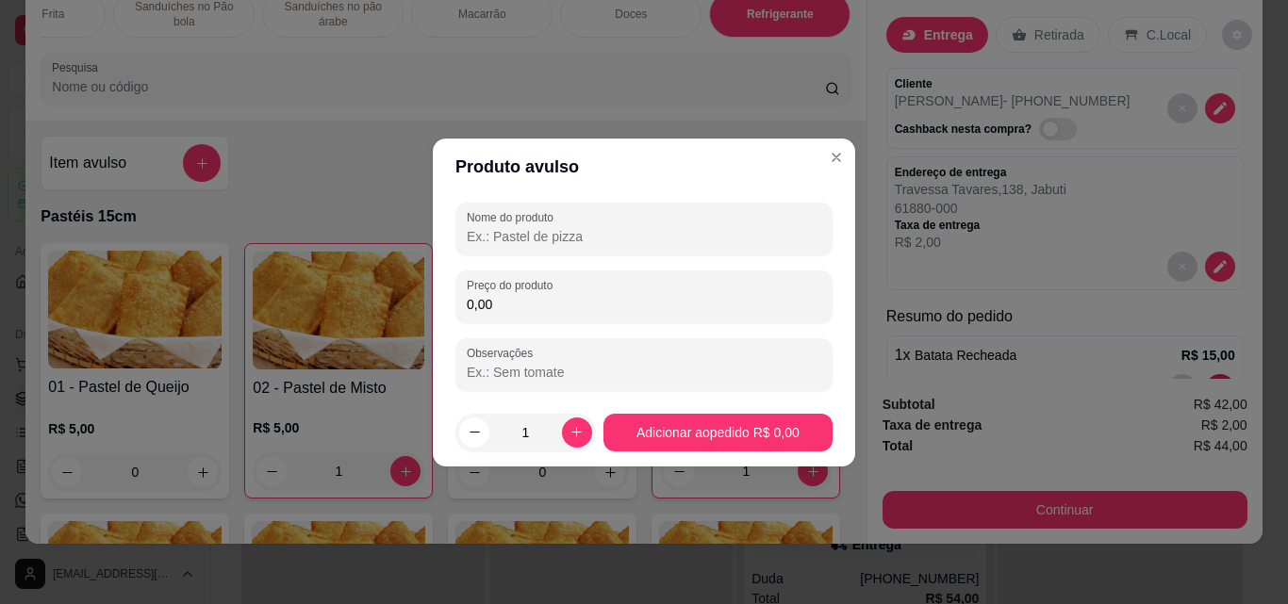
click at [495, 241] on input "Nome do produto" at bounding box center [644, 236] width 354 height 19
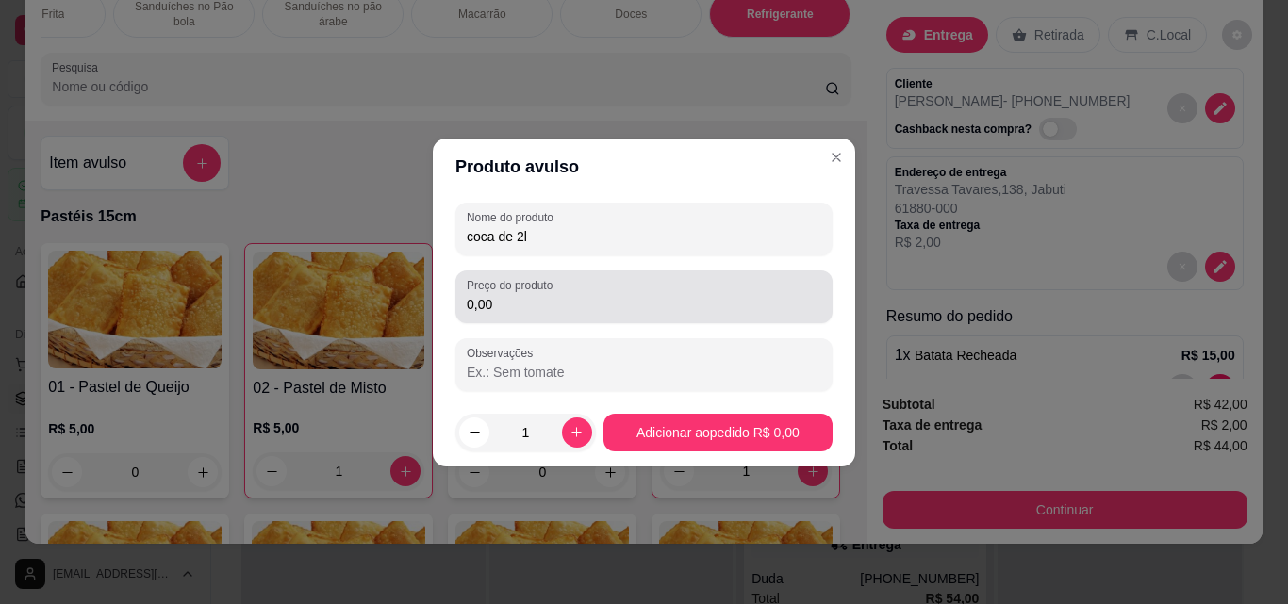
type input "coca de 2l"
click at [518, 309] on input "0,00" at bounding box center [644, 304] width 354 height 19
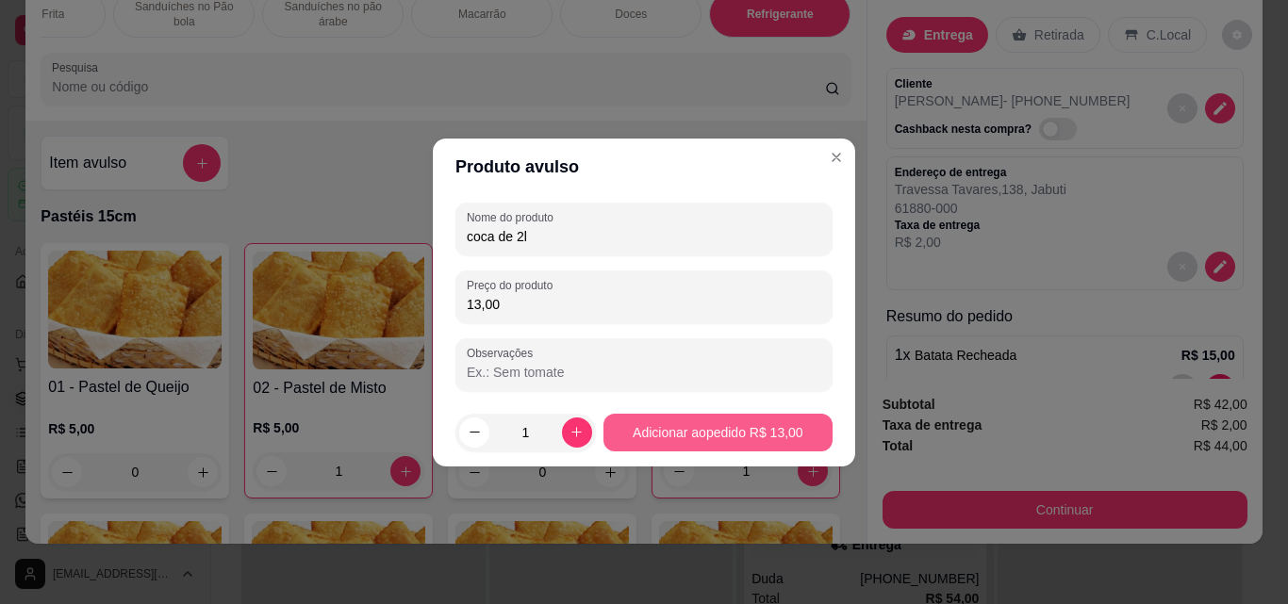
type input "13,00"
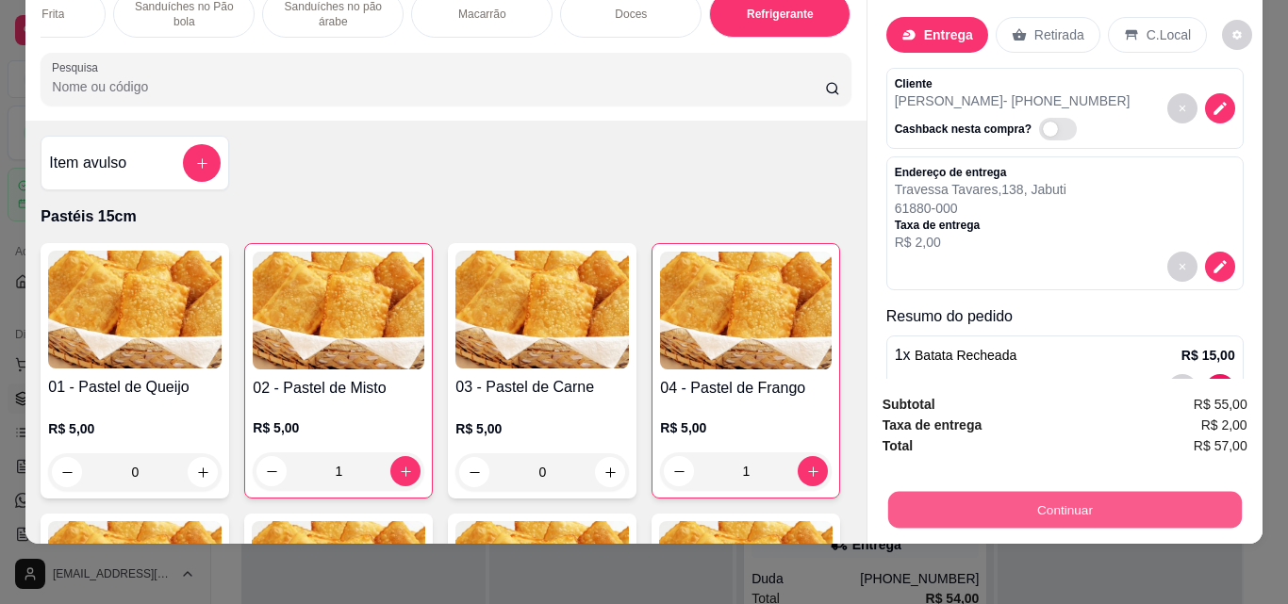
click at [1126, 491] on button "Continuar" at bounding box center [1064, 509] width 354 height 37
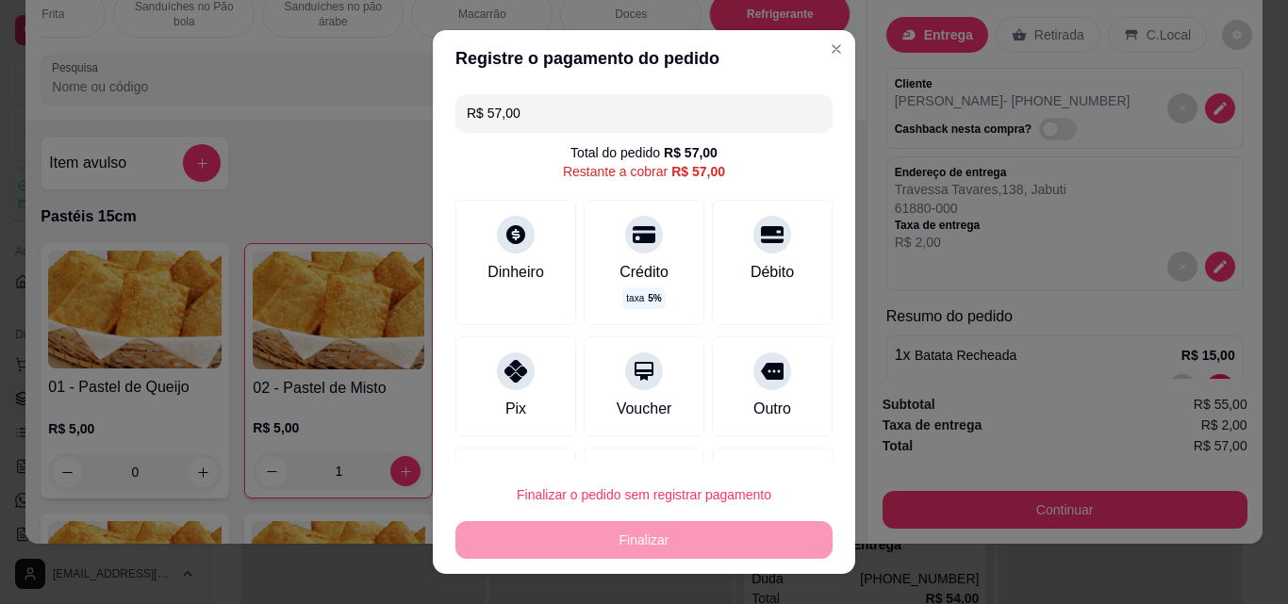
click at [569, 110] on input "R$ 57,00" at bounding box center [644, 113] width 354 height 38
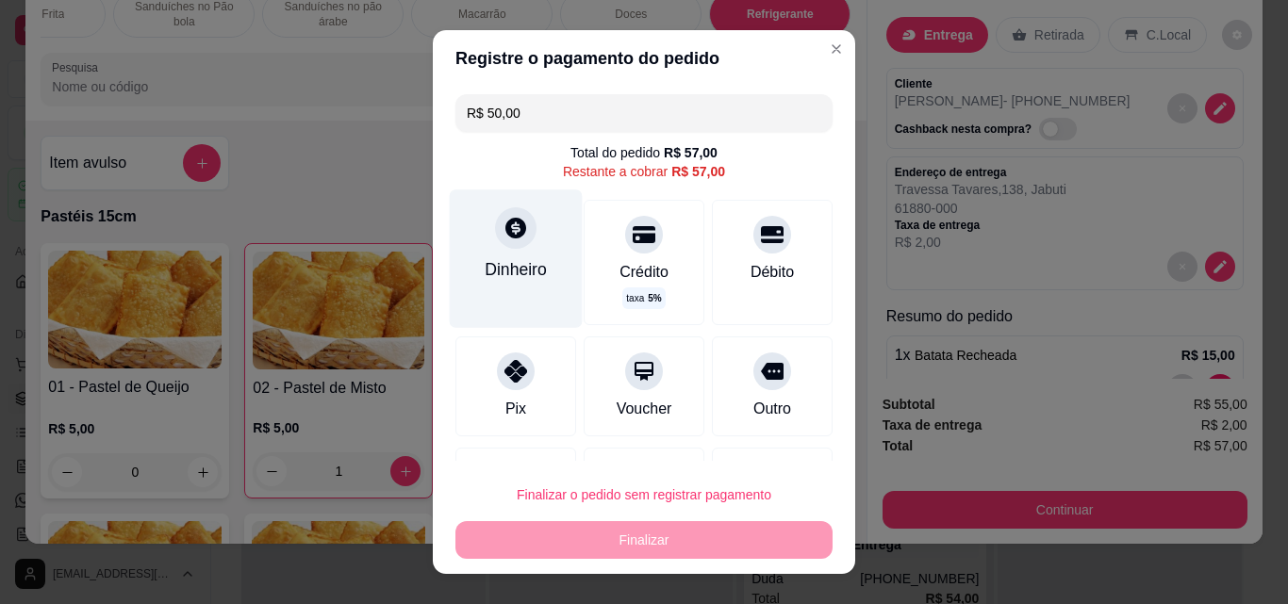
click at [518, 263] on div "Dinheiro" at bounding box center [516, 269] width 62 height 25
click at [501, 264] on div "Dinheiro" at bounding box center [516, 269] width 62 height 25
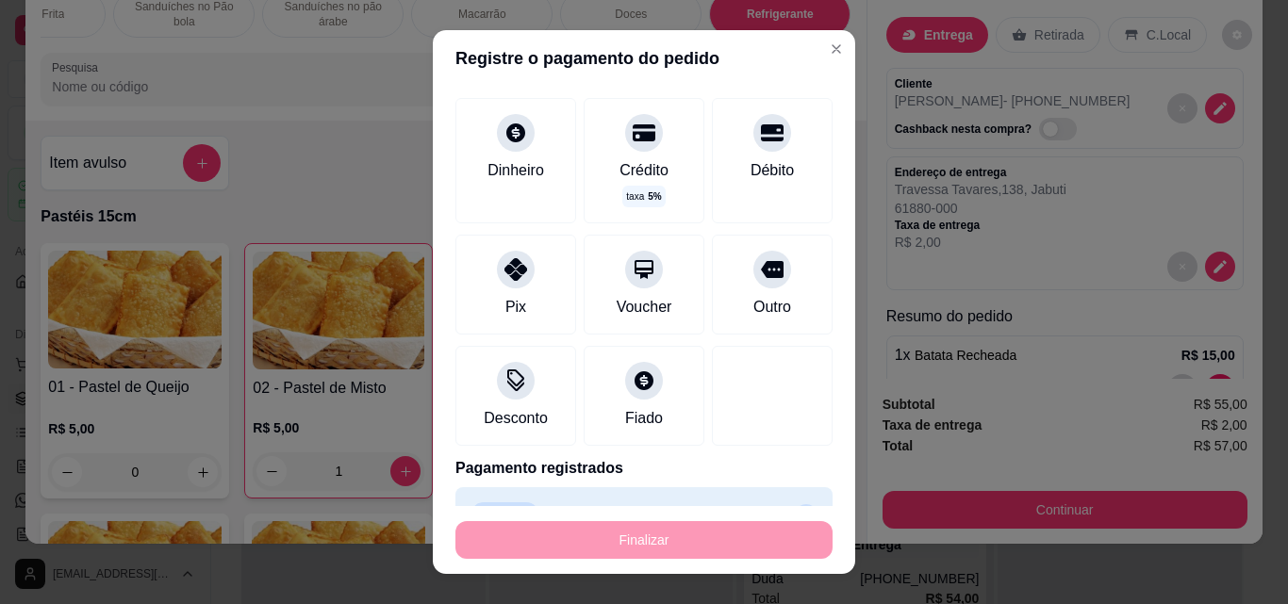
scroll to position [147, 0]
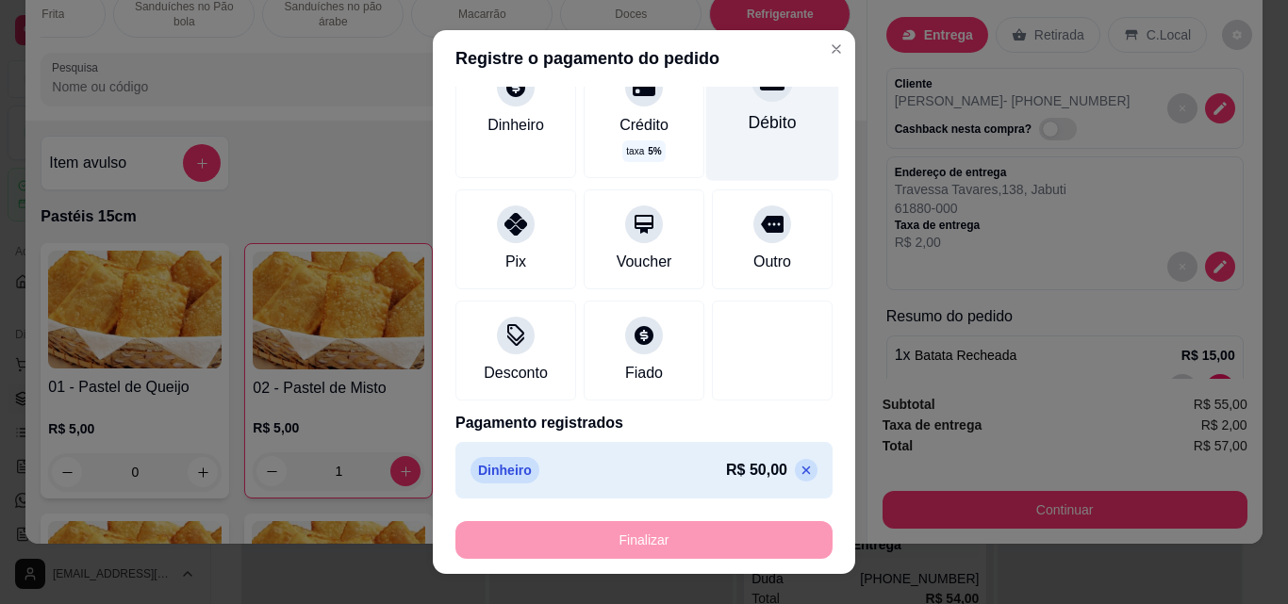
click at [711, 157] on div "Débito" at bounding box center [772, 111] width 133 height 138
type input "R$ 0,00"
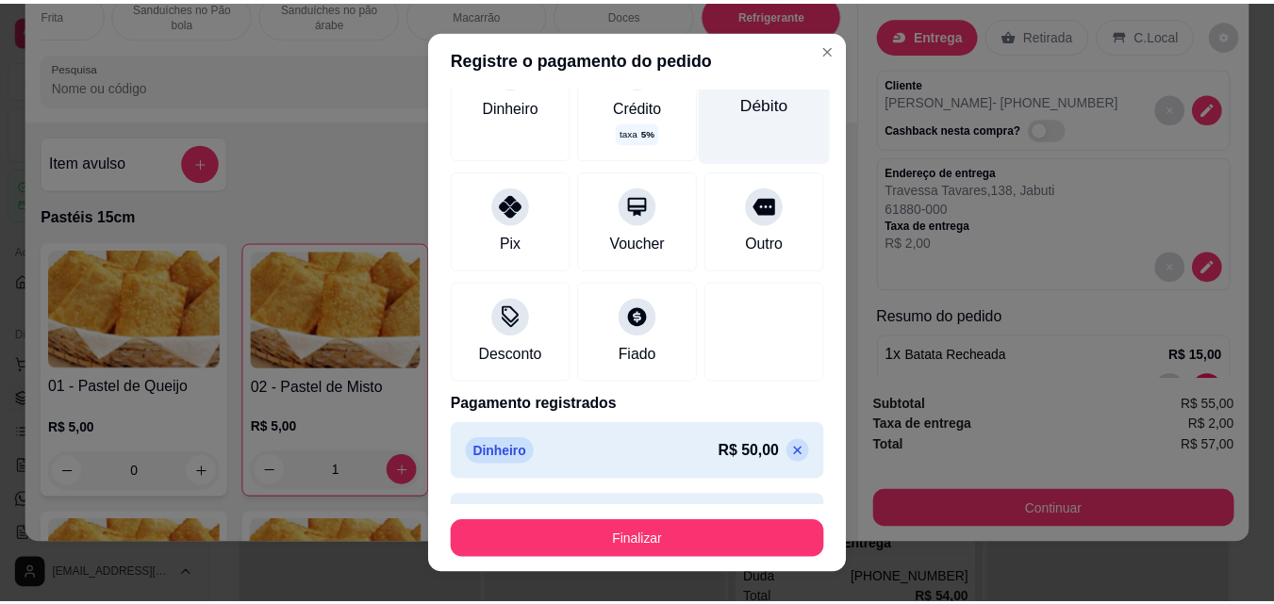
scroll to position [128, 0]
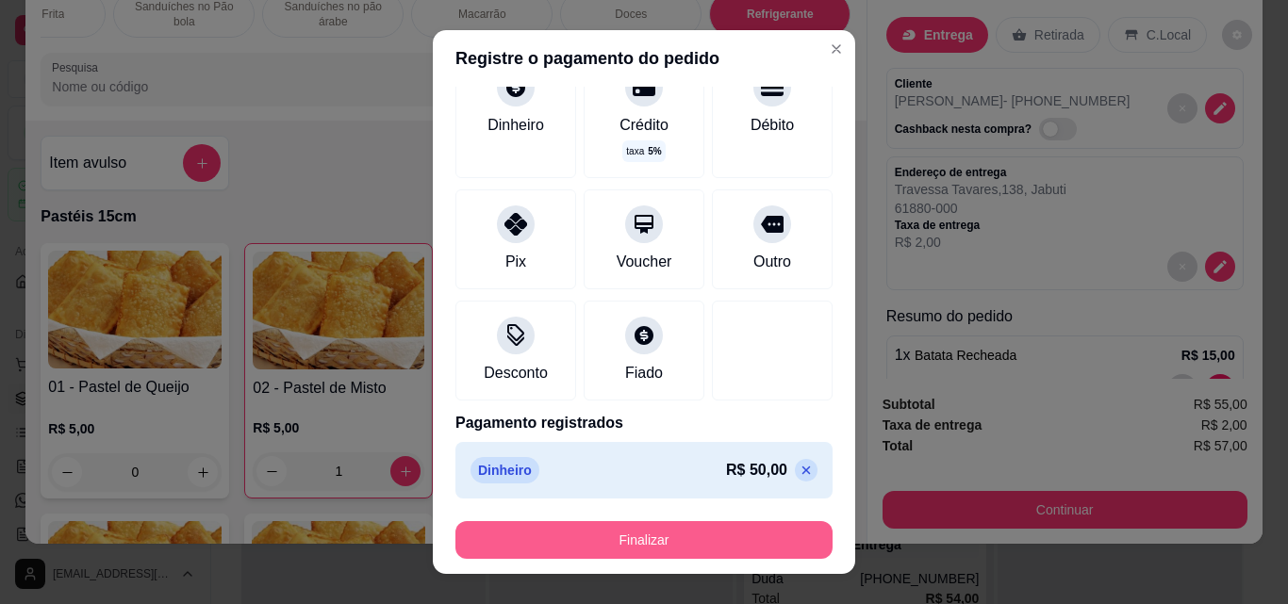
click at [691, 548] on button "Finalizar" at bounding box center [643, 540] width 377 height 38
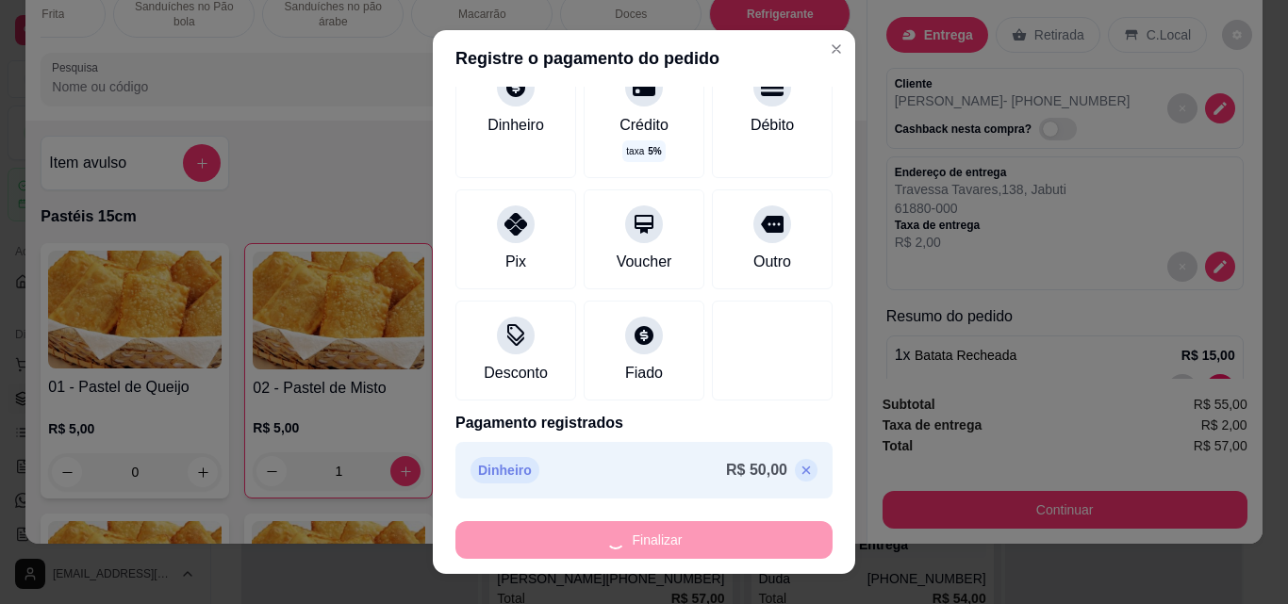
type input "0"
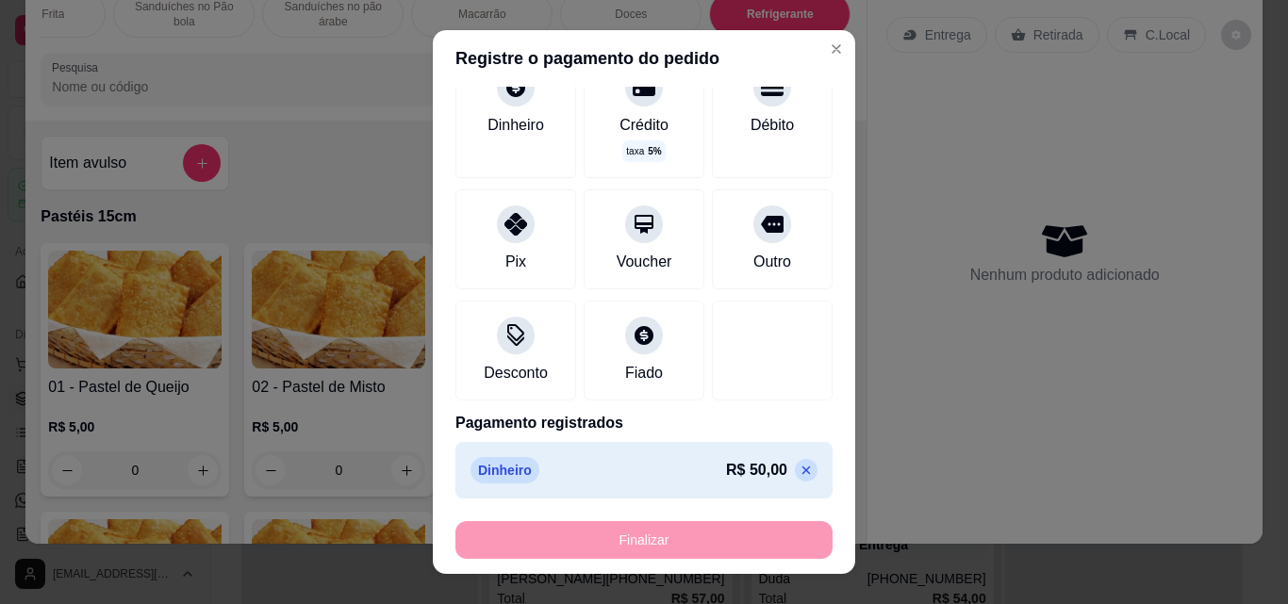
type input "-R$ 57,00"
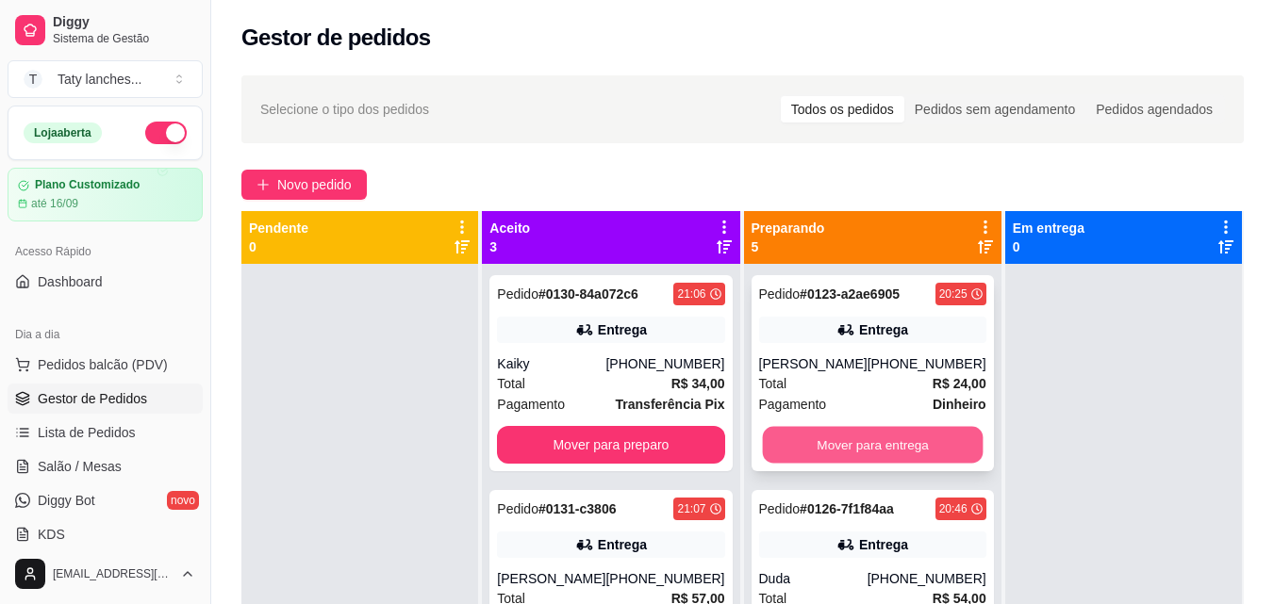
click at [879, 443] on button "Mover para entrega" at bounding box center [872, 445] width 221 height 37
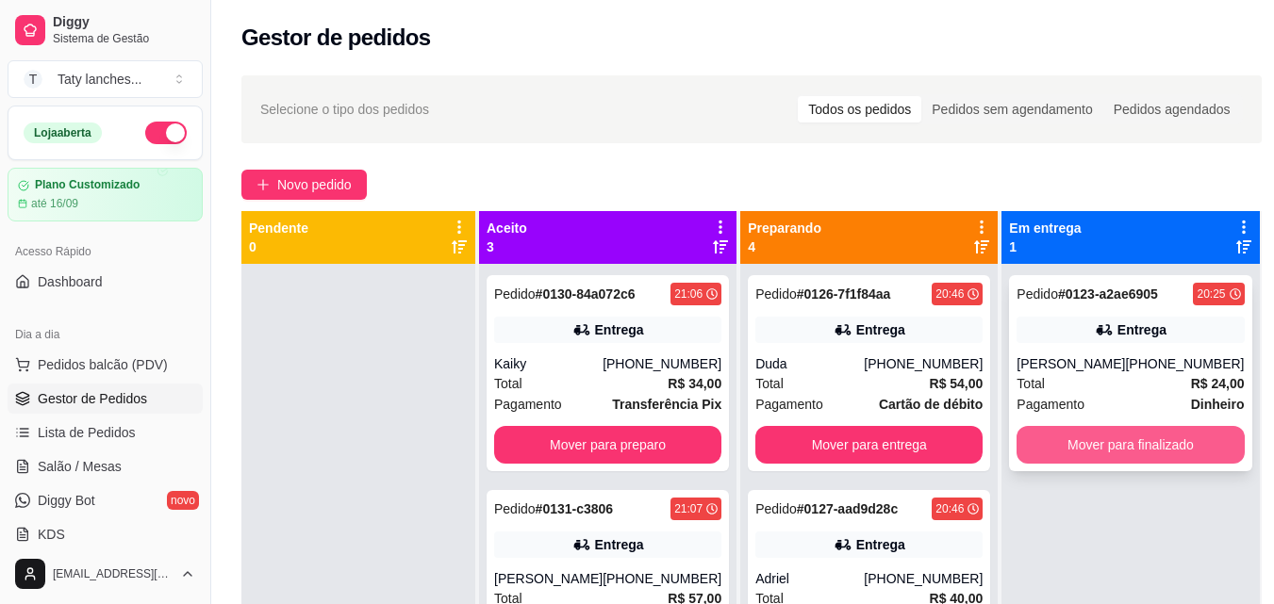
click at [1150, 444] on button "Mover para finalizado" at bounding box center [1129, 445] width 227 height 38
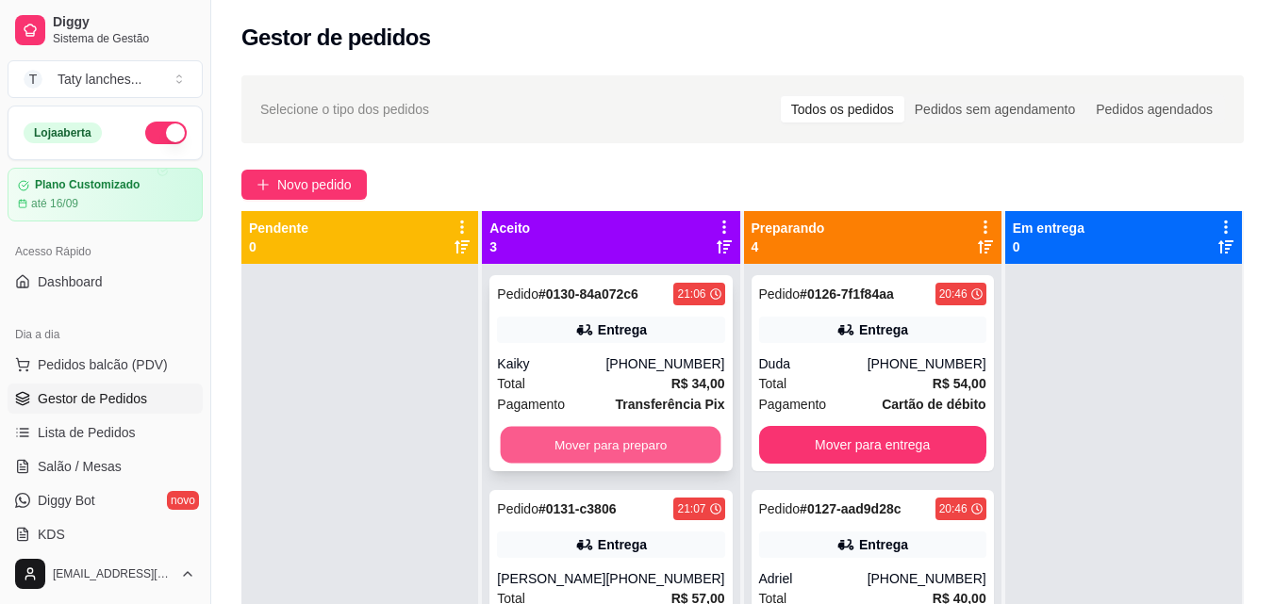
click at [620, 438] on button "Mover para preparo" at bounding box center [611, 445] width 221 height 37
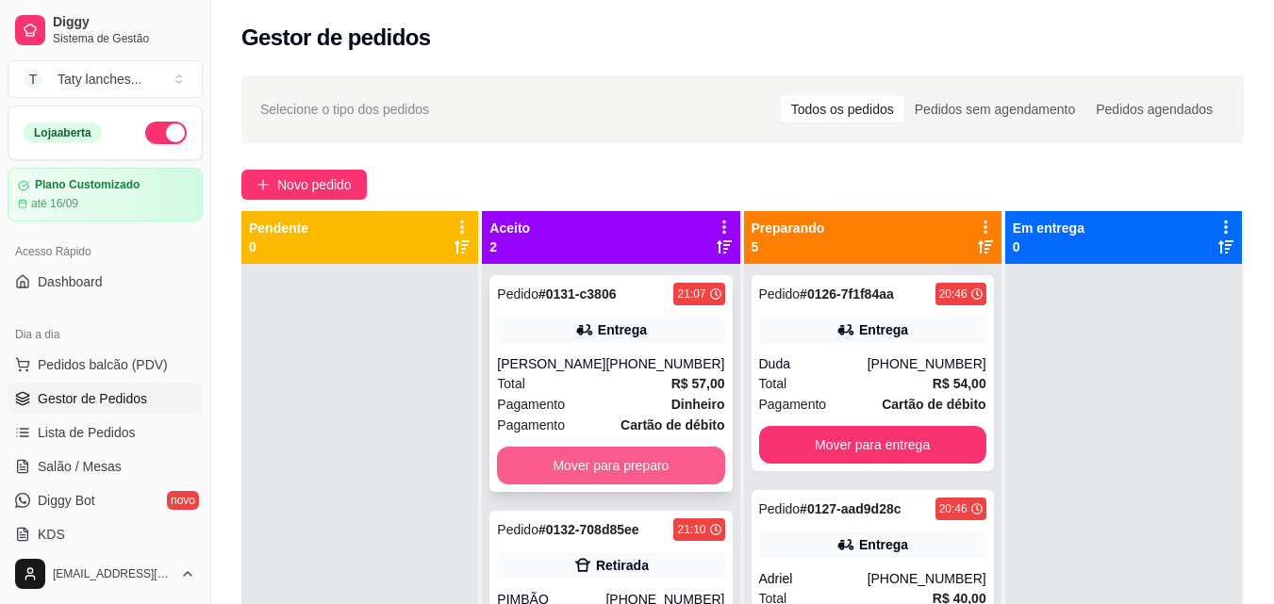
click at [621, 482] on button "Mover para preparo" at bounding box center [610, 466] width 227 height 38
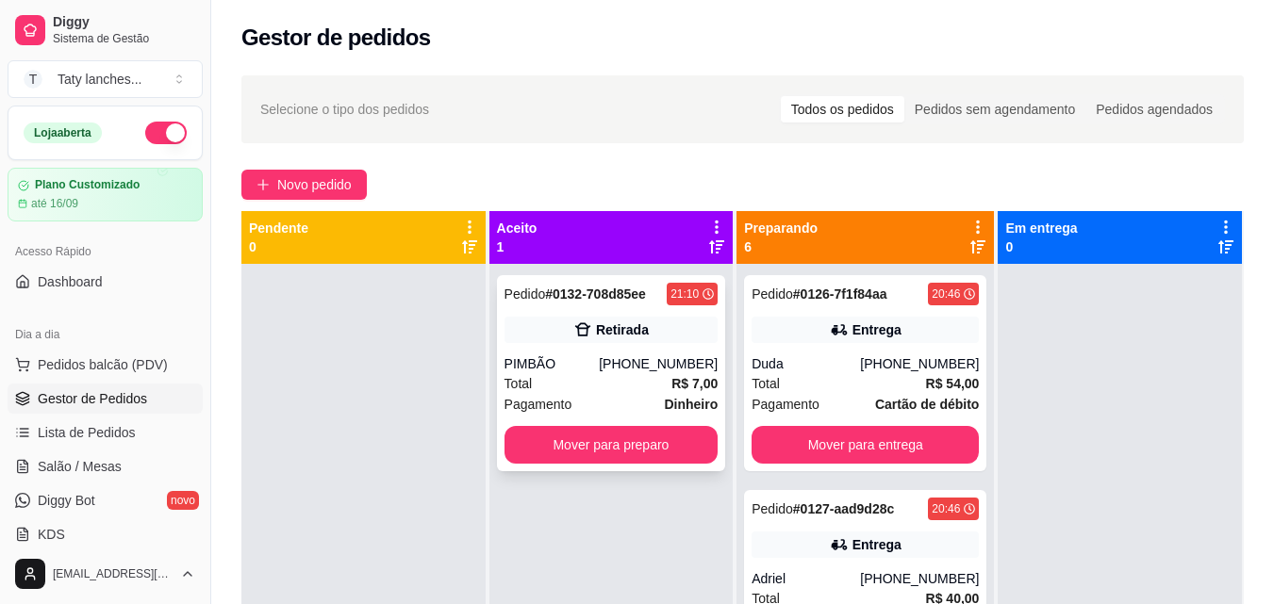
click at [616, 394] on div "Pagamento Dinheiro" at bounding box center [611, 404] width 214 height 21
click at [840, 561] on div "Pedido # 0127-aad9d28c 20:46 Entrega Adriel [PHONE_NUMBER] Total R$ 40,00 Pagam…" at bounding box center [865, 588] width 242 height 196
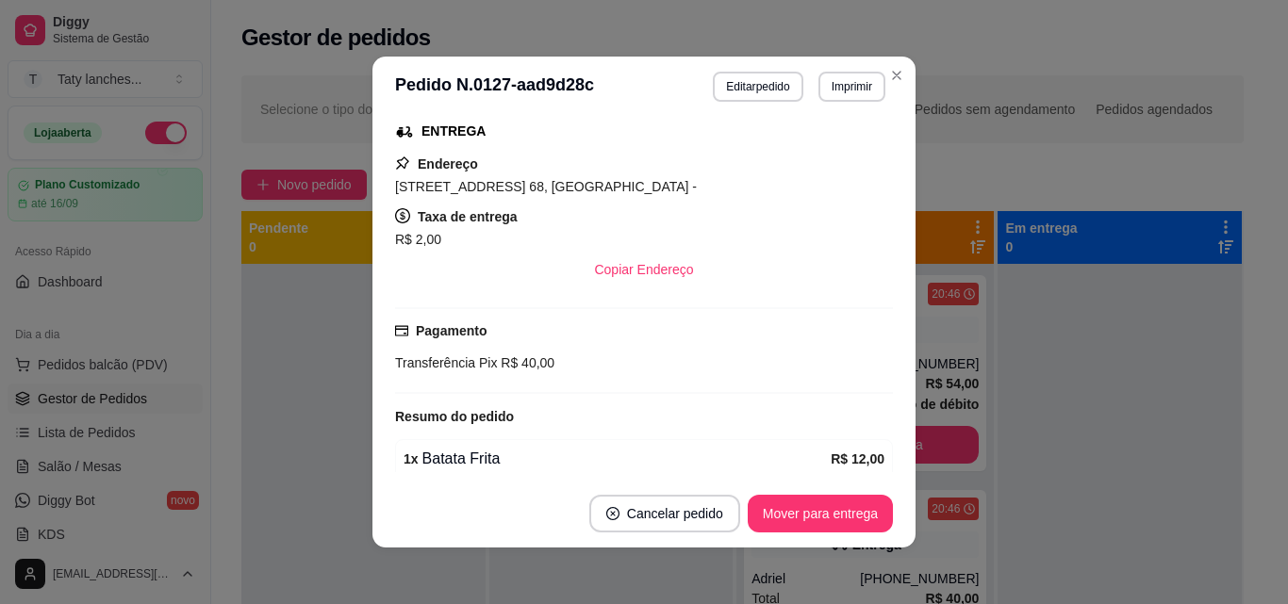
scroll to position [560, 0]
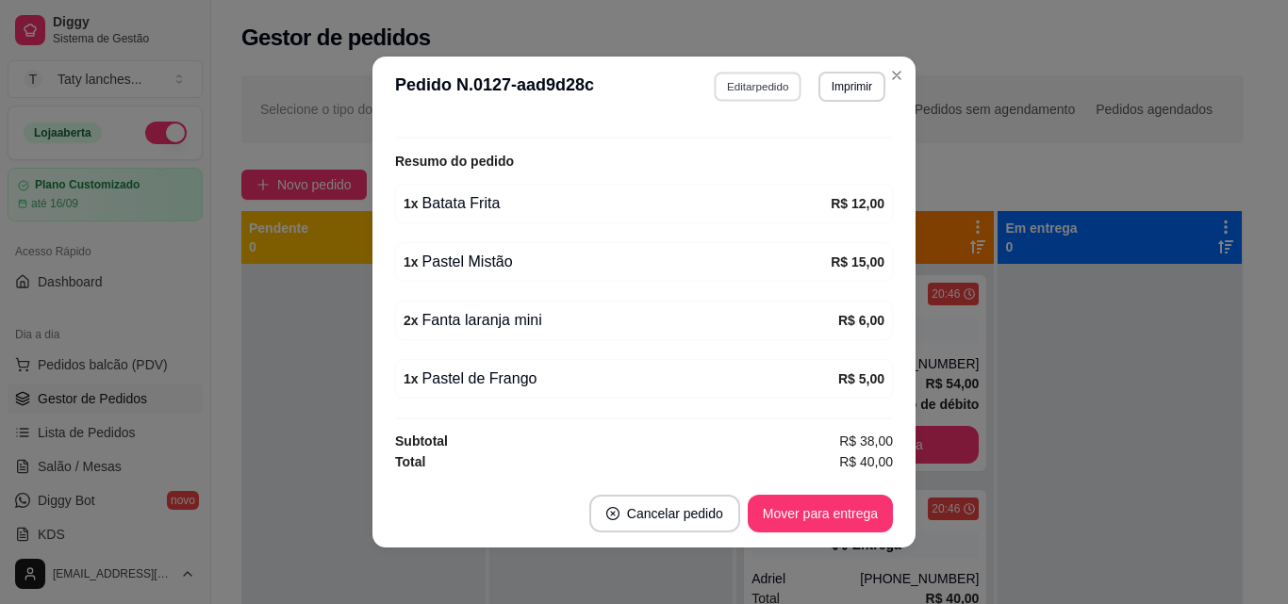
click at [756, 91] on button "Editar pedido" at bounding box center [759, 86] width 88 height 29
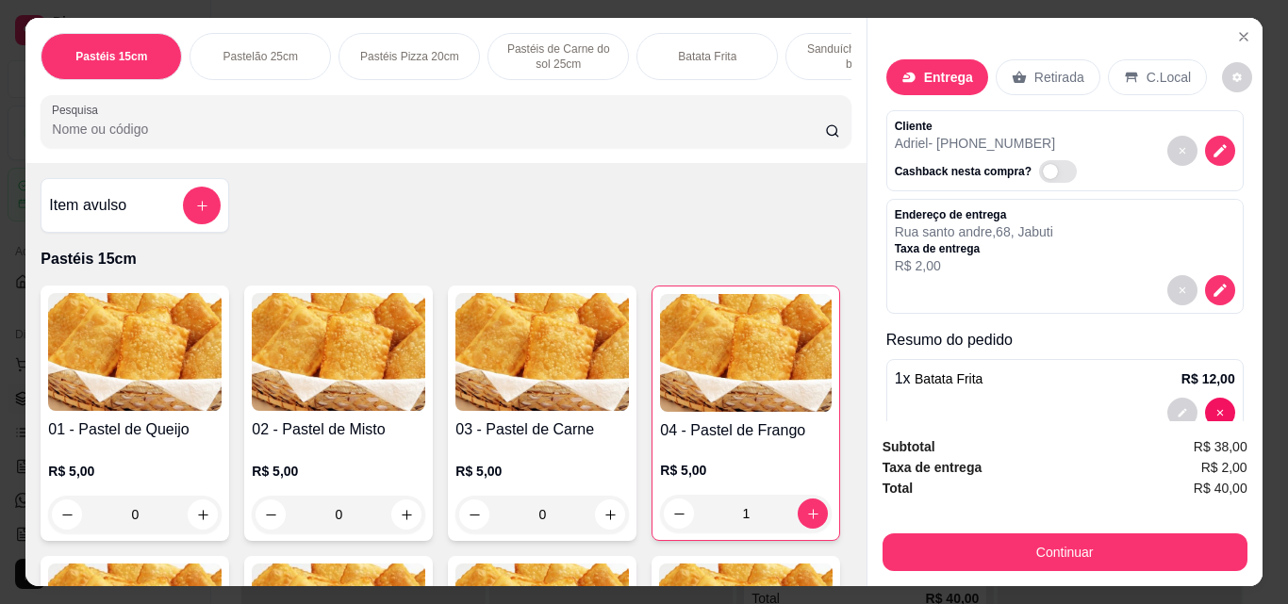
scroll to position [271, 0]
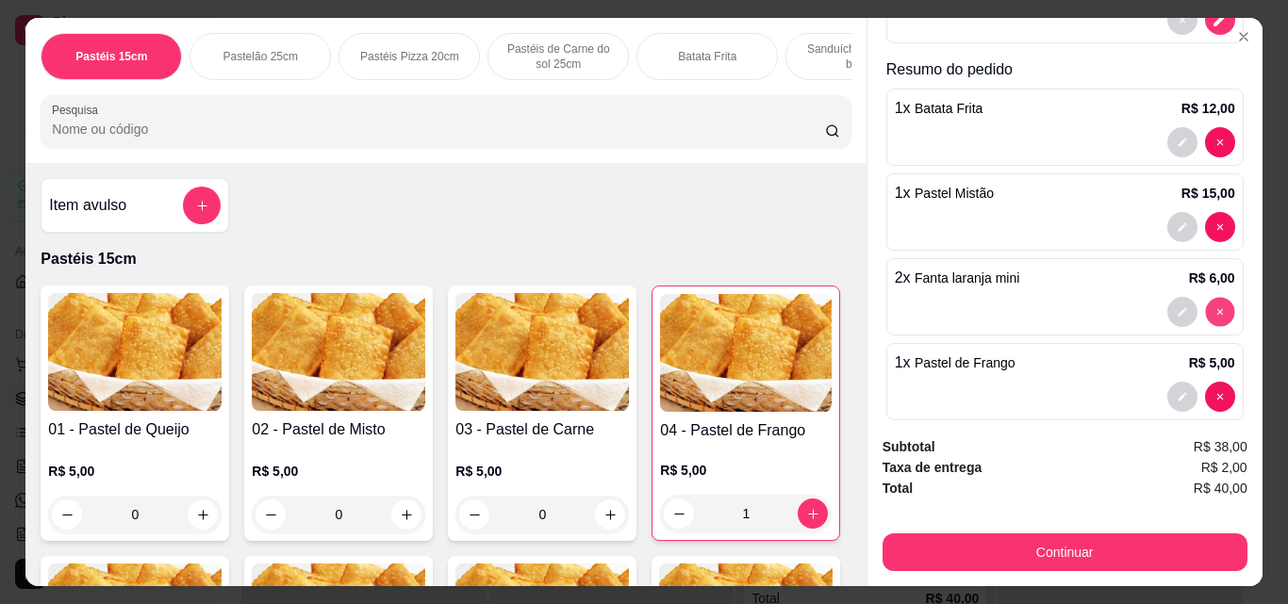
type input "0"
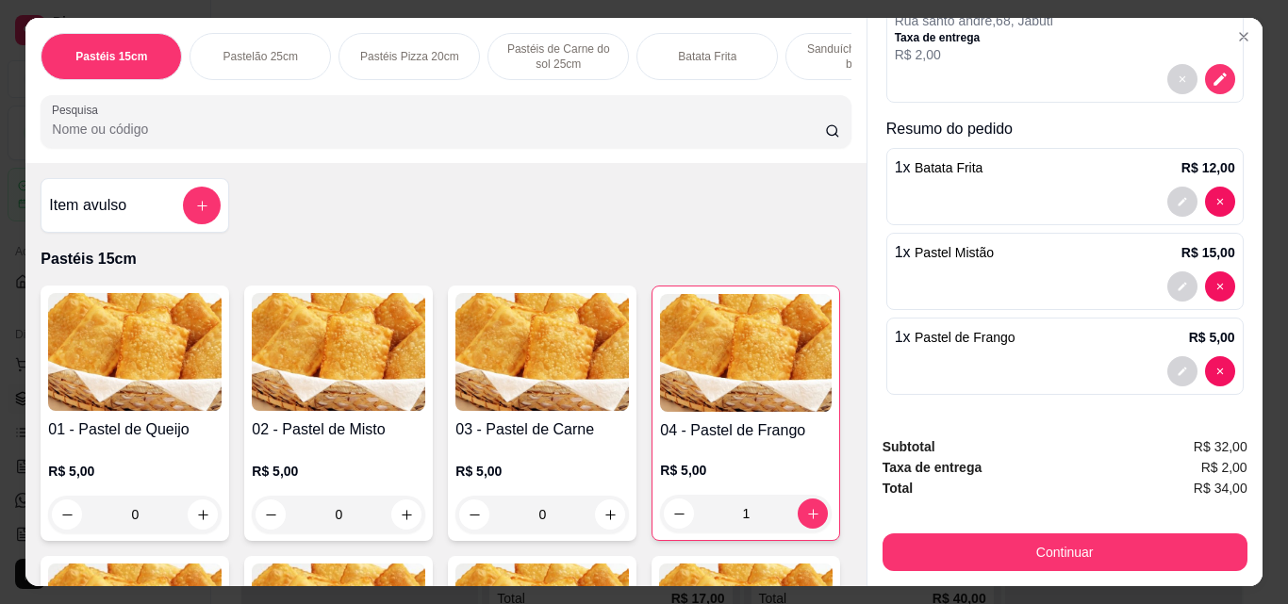
scroll to position [0, 672]
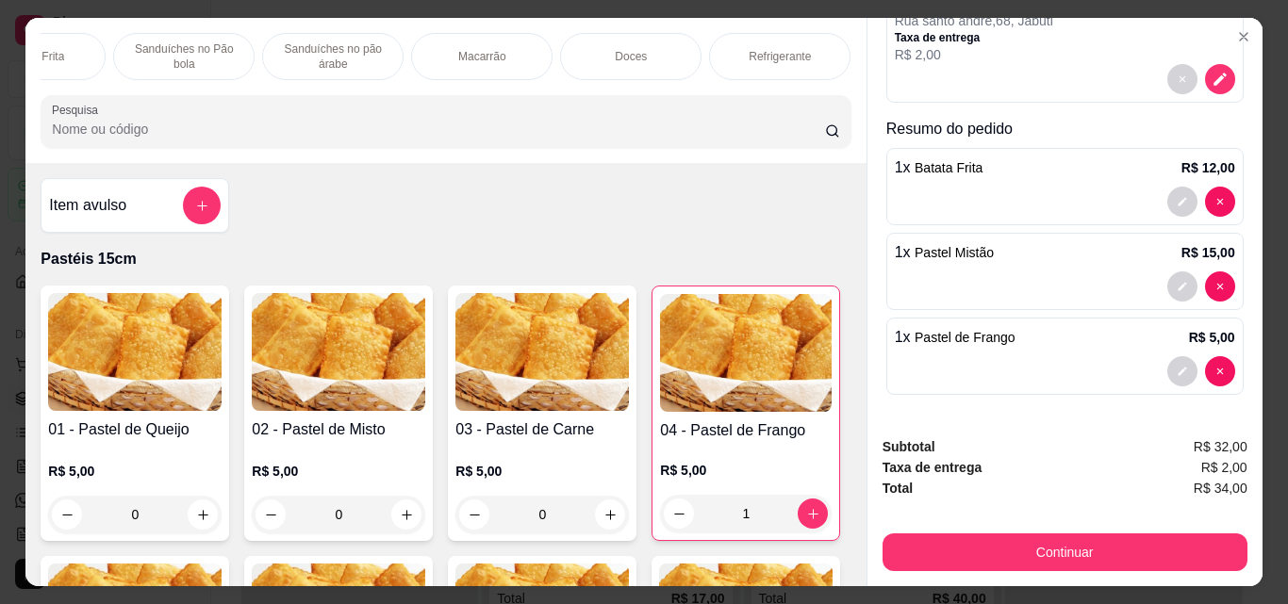
click at [750, 52] on p "Refrigerante" at bounding box center [780, 56] width 62 height 15
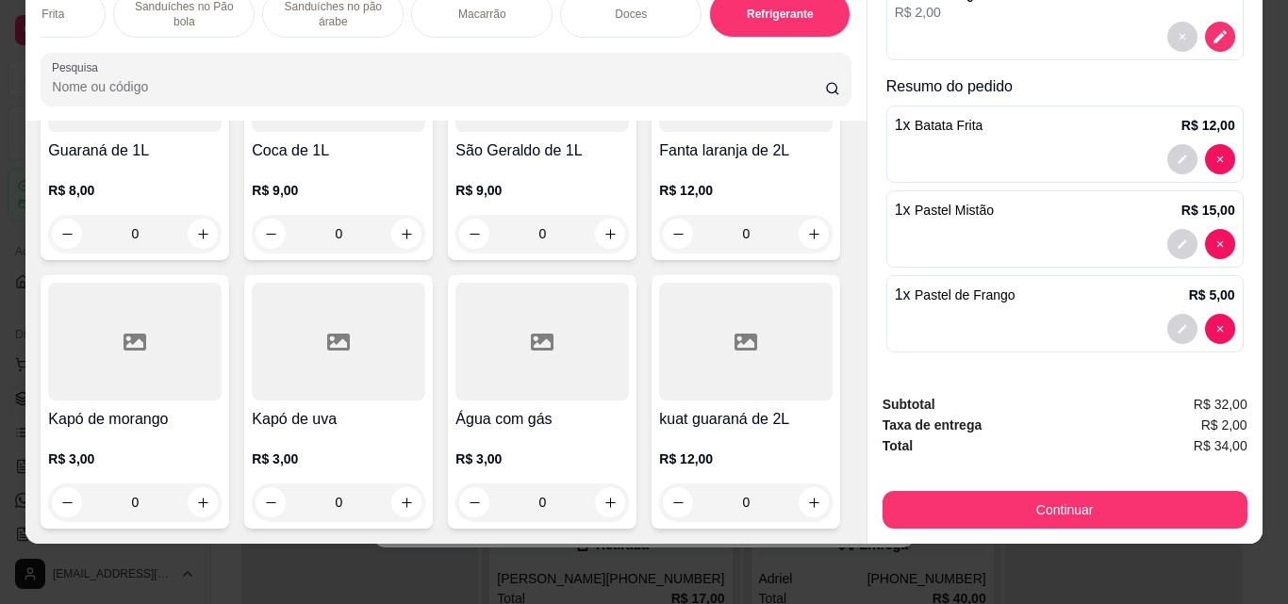
scroll to position [6194, 0]
click at [603, 227] on icon "increase-product-quantity" at bounding box center [610, 234] width 14 height 14
type input "1"
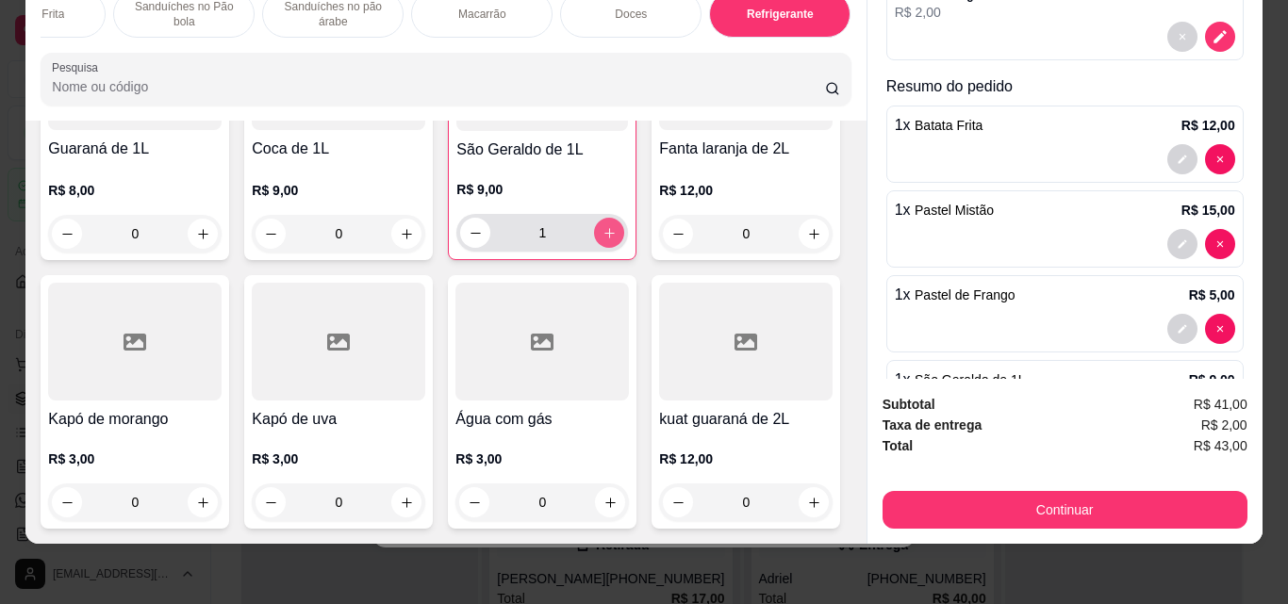
scroll to position [271, 0]
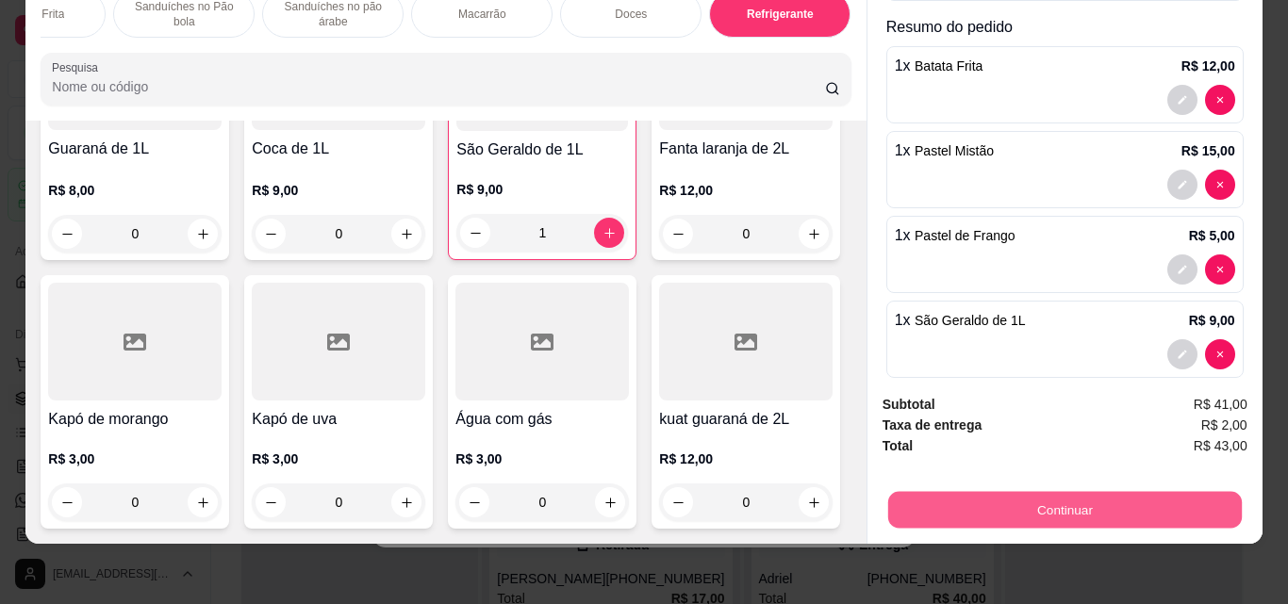
click at [984, 491] on button "Continuar" at bounding box center [1064, 509] width 354 height 37
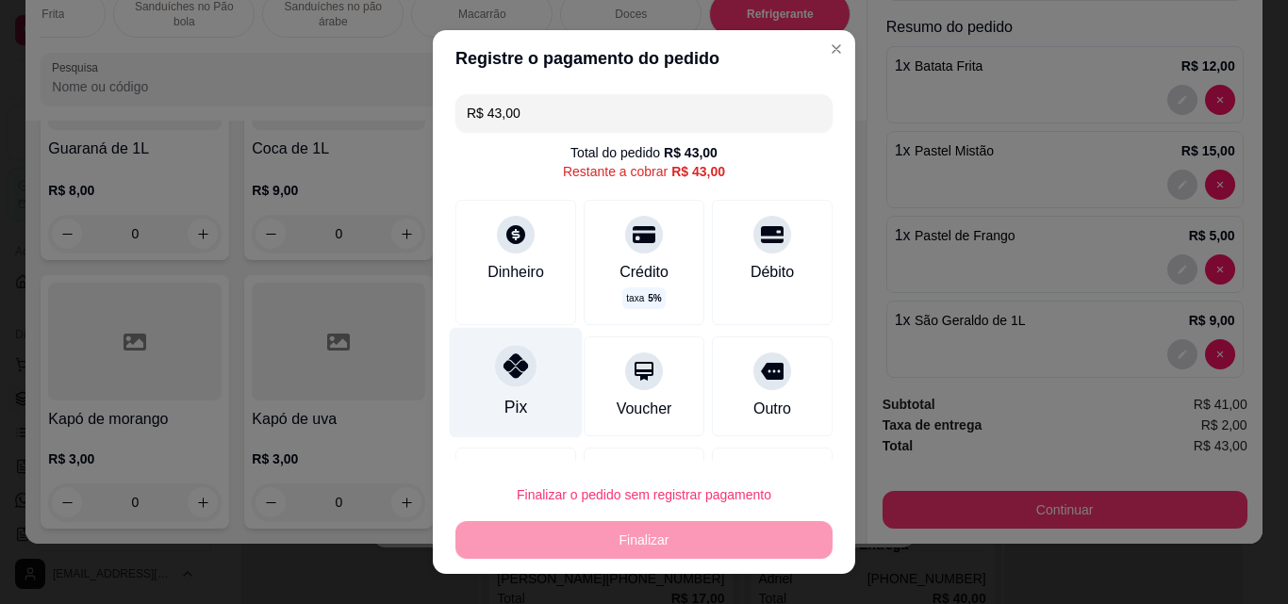
click at [483, 382] on div "Pix" at bounding box center [516, 383] width 133 height 110
type input "R$ 0,00"
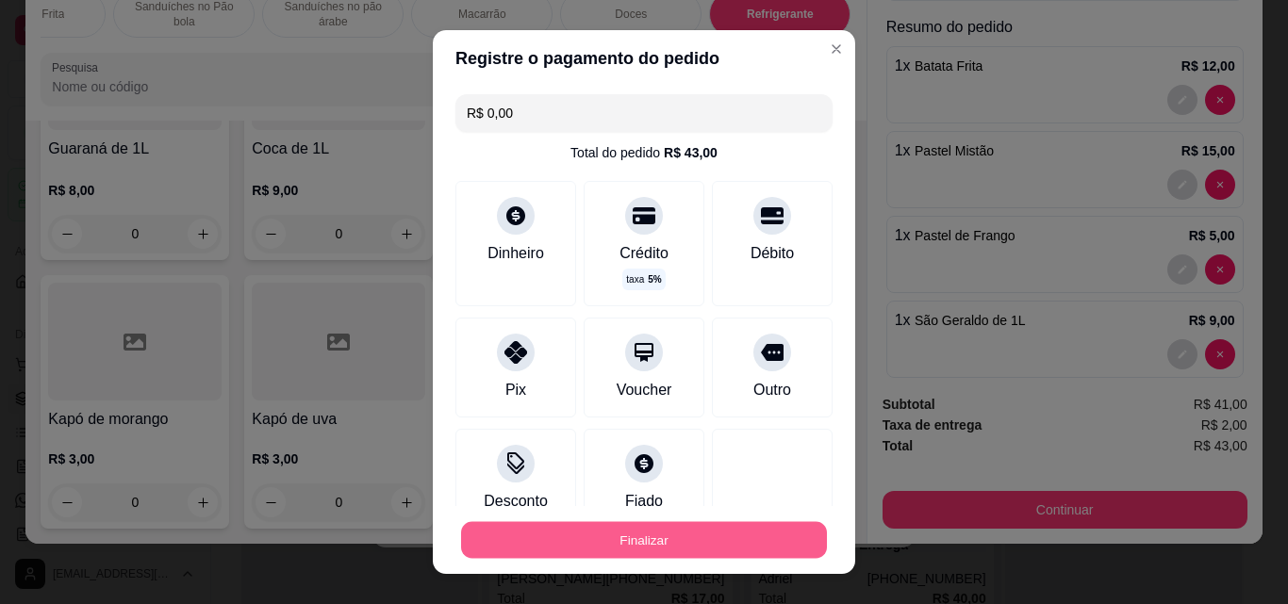
click at [663, 530] on button "Finalizar" at bounding box center [644, 540] width 366 height 37
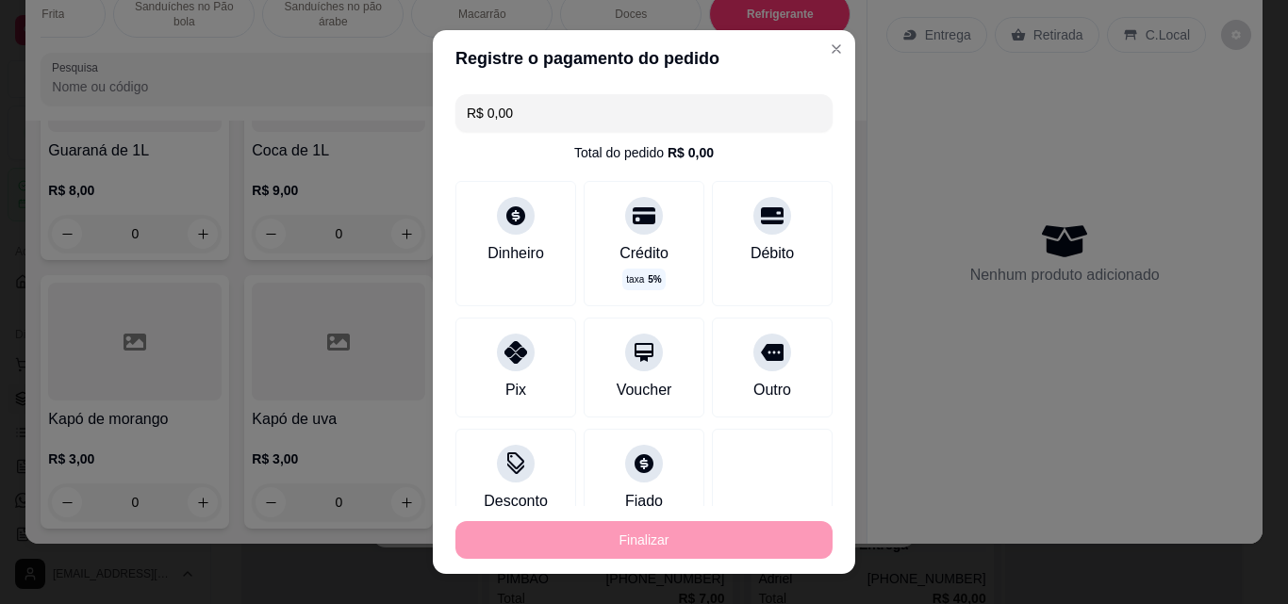
type input "0"
type input "-R$ 43,00"
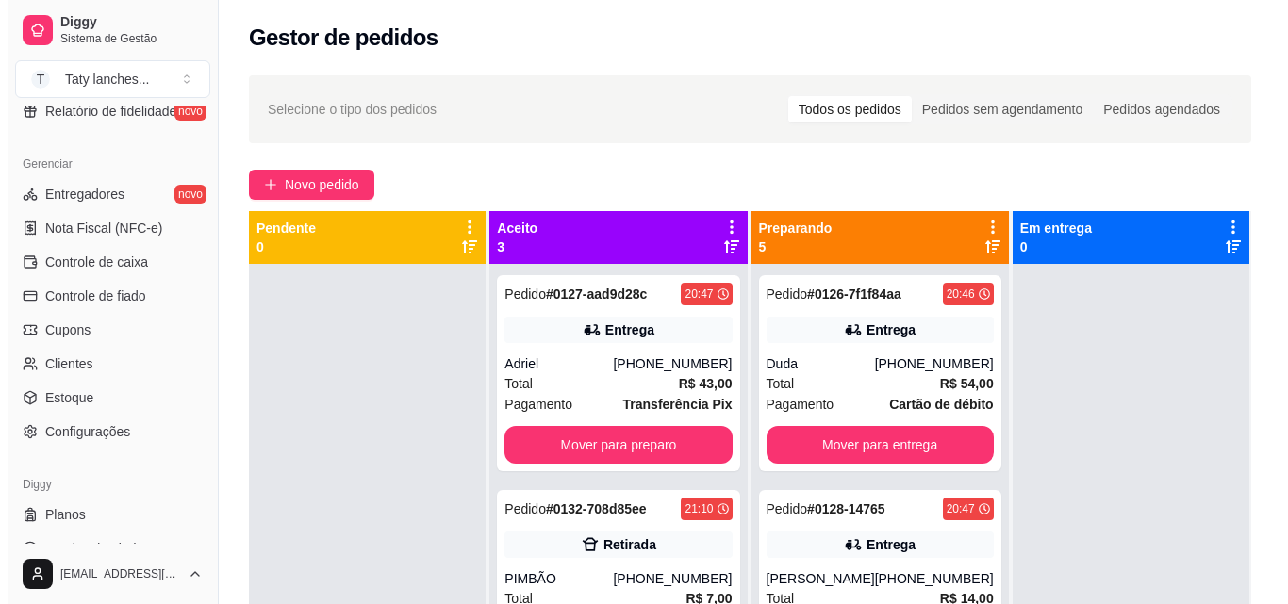
scroll to position [752, 0]
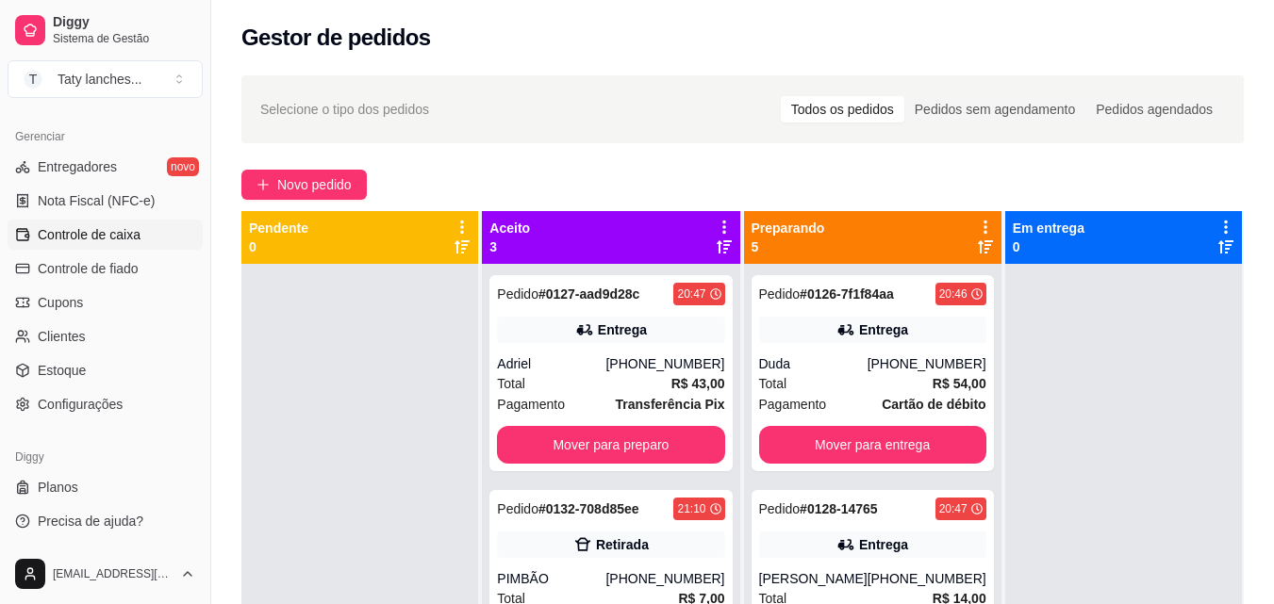
click at [156, 233] on link "Controle de caixa" at bounding box center [105, 235] width 195 height 30
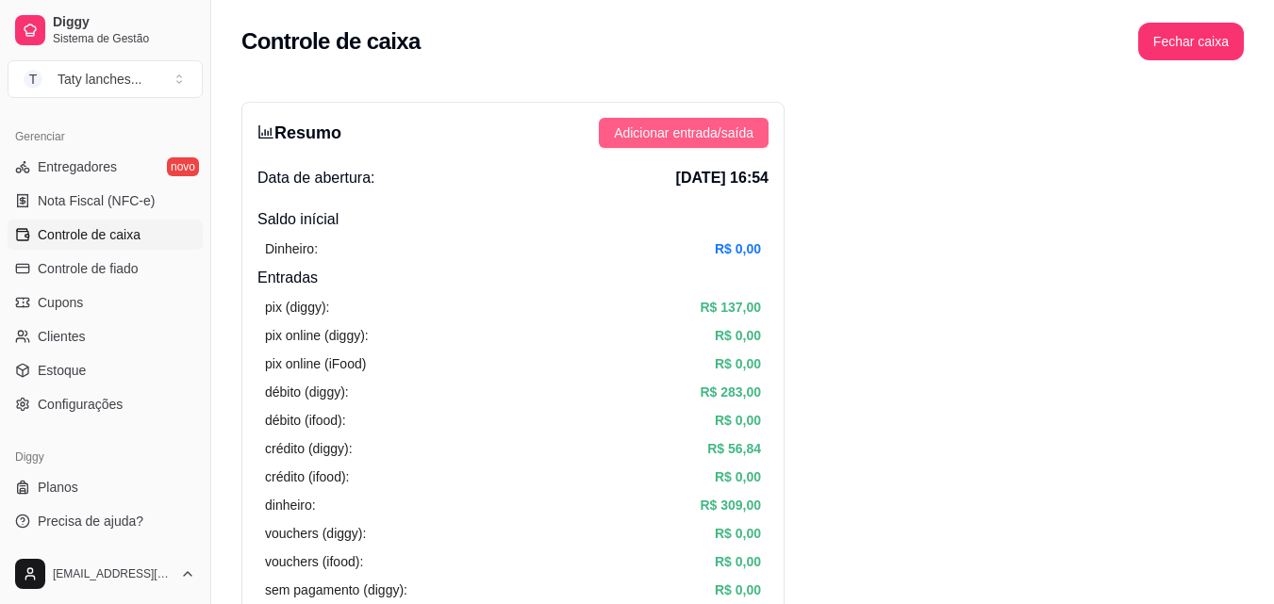
click at [703, 136] on span "Adicionar entrada/saída" at bounding box center [684, 133] width 140 height 21
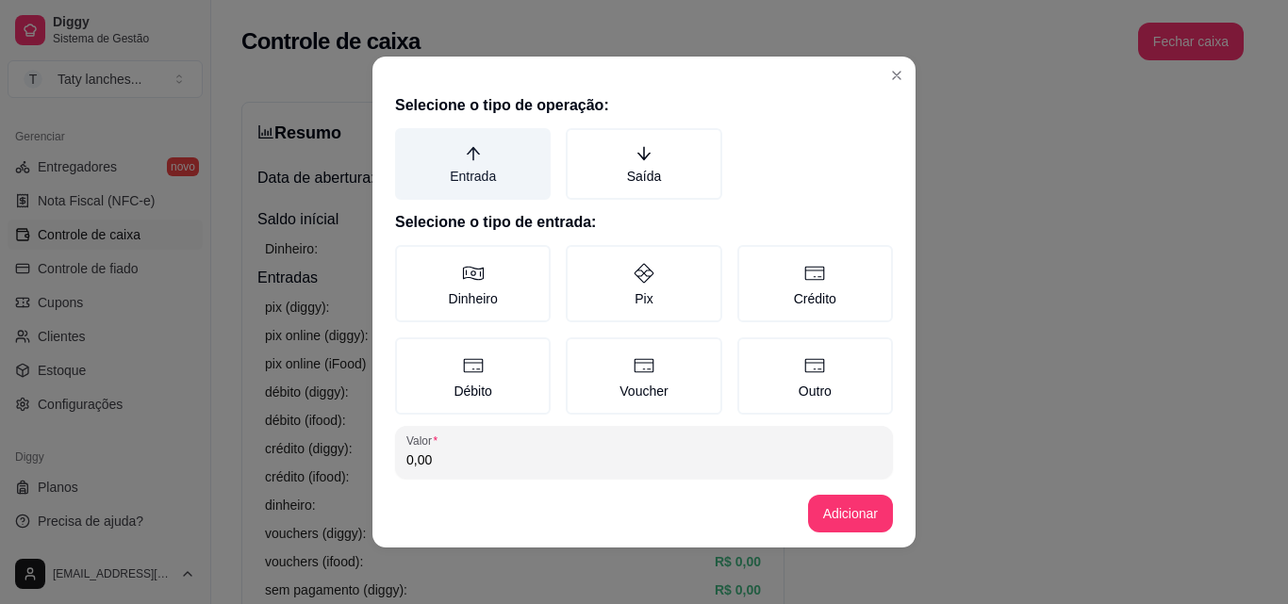
click at [479, 160] on label "Entrada" at bounding box center [473, 164] width 156 height 72
click at [409, 142] on button "Entrada" at bounding box center [401, 134] width 15 height 15
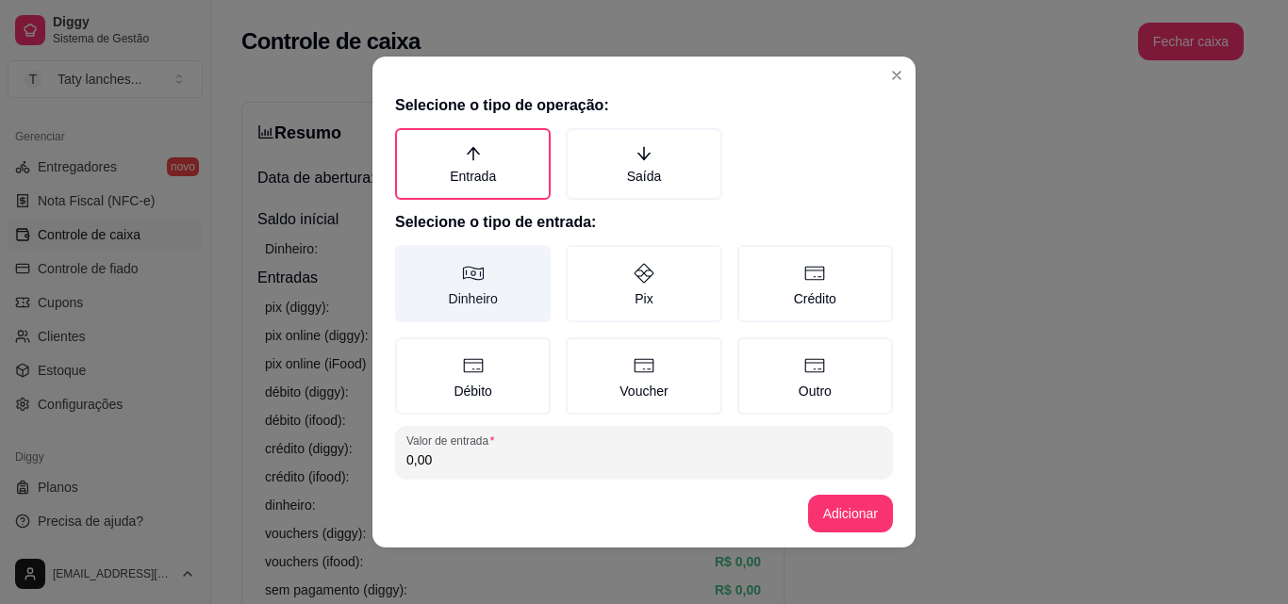
click at [480, 289] on label "Dinheiro" at bounding box center [473, 283] width 156 height 77
click at [409, 259] on button "Dinheiro" at bounding box center [401, 251] width 15 height 15
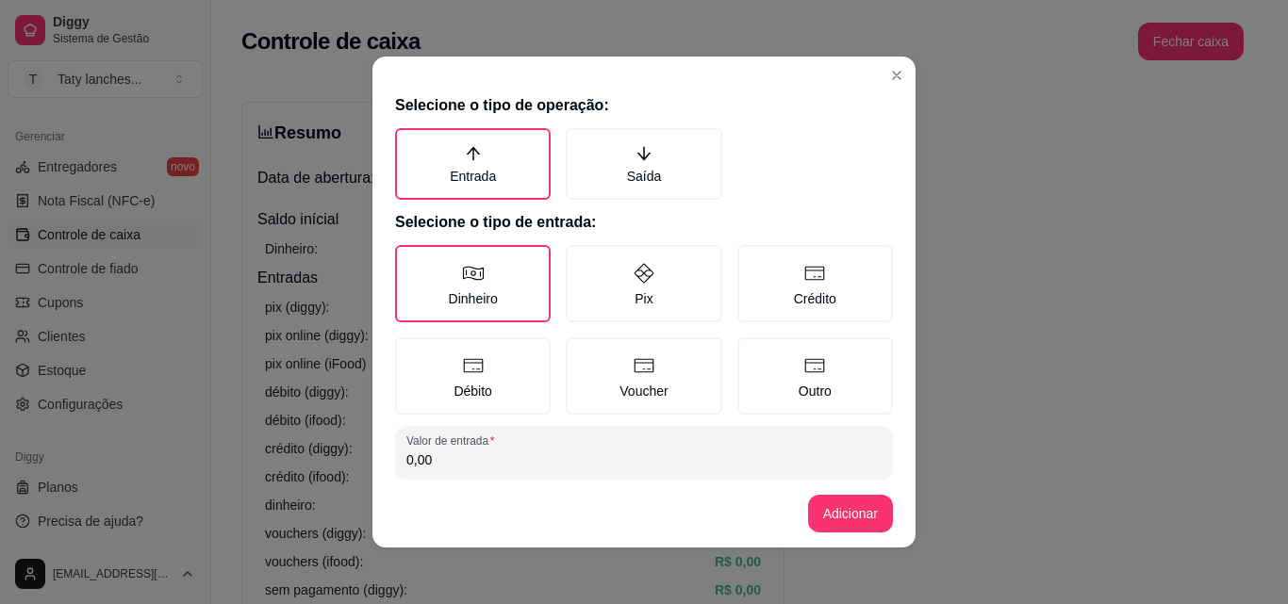
scroll to position [101, 0]
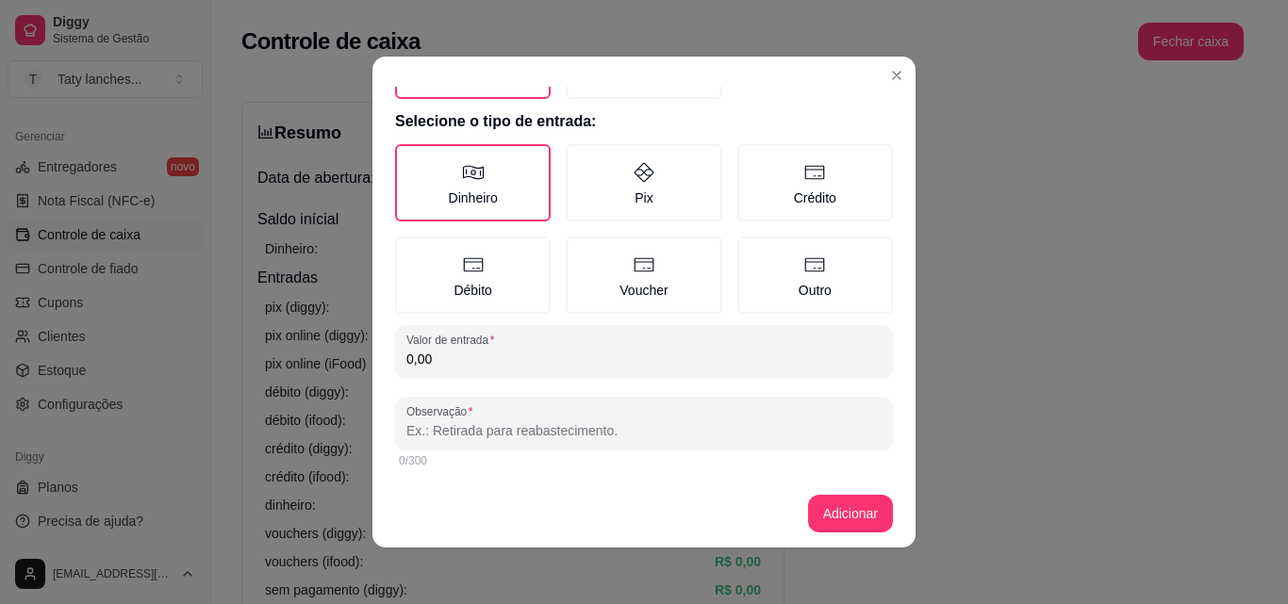
click at [702, 361] on input "0,00" at bounding box center [643, 359] width 475 height 19
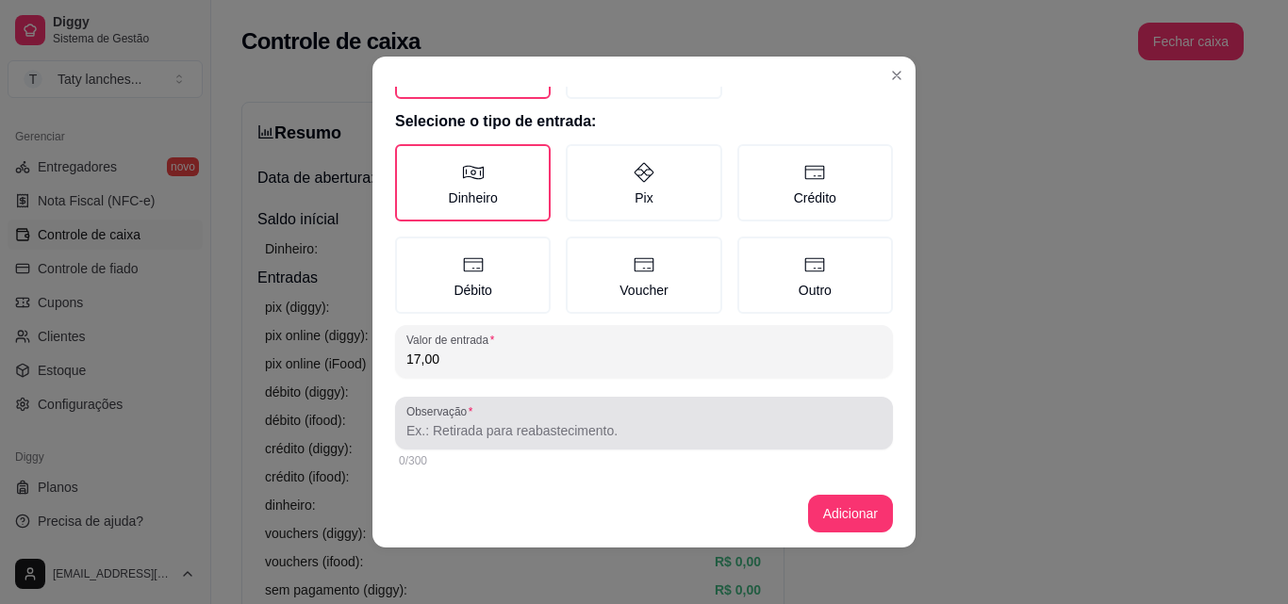
type input "17,00"
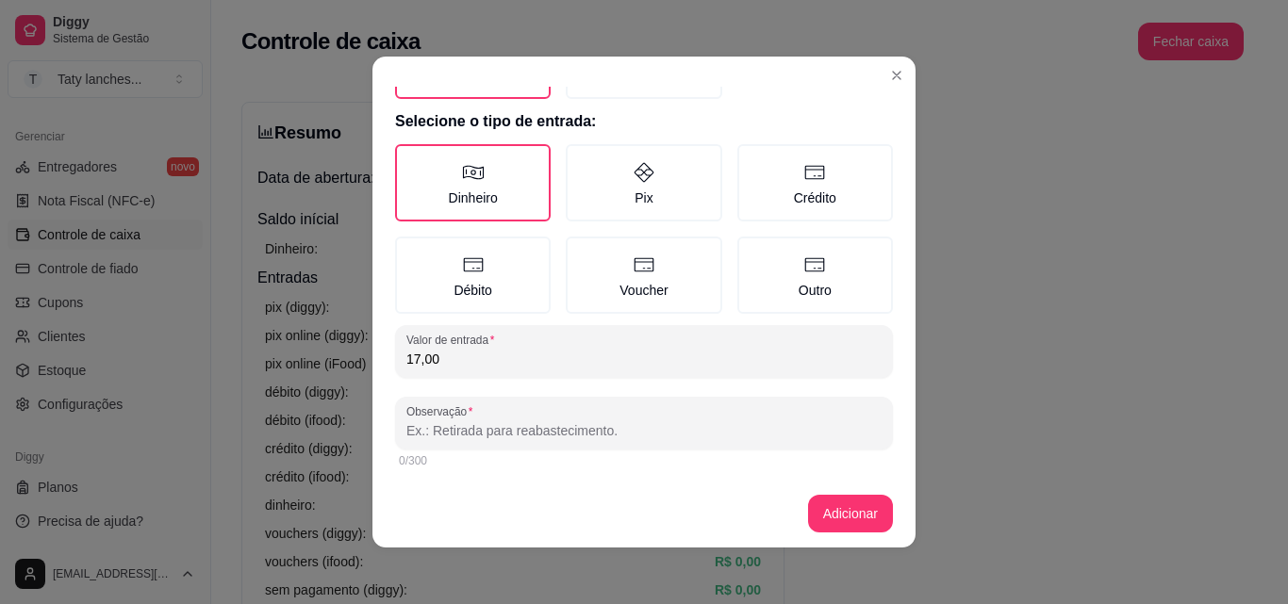
click at [695, 431] on input "Observação" at bounding box center [643, 430] width 475 height 19
type input "mesa"
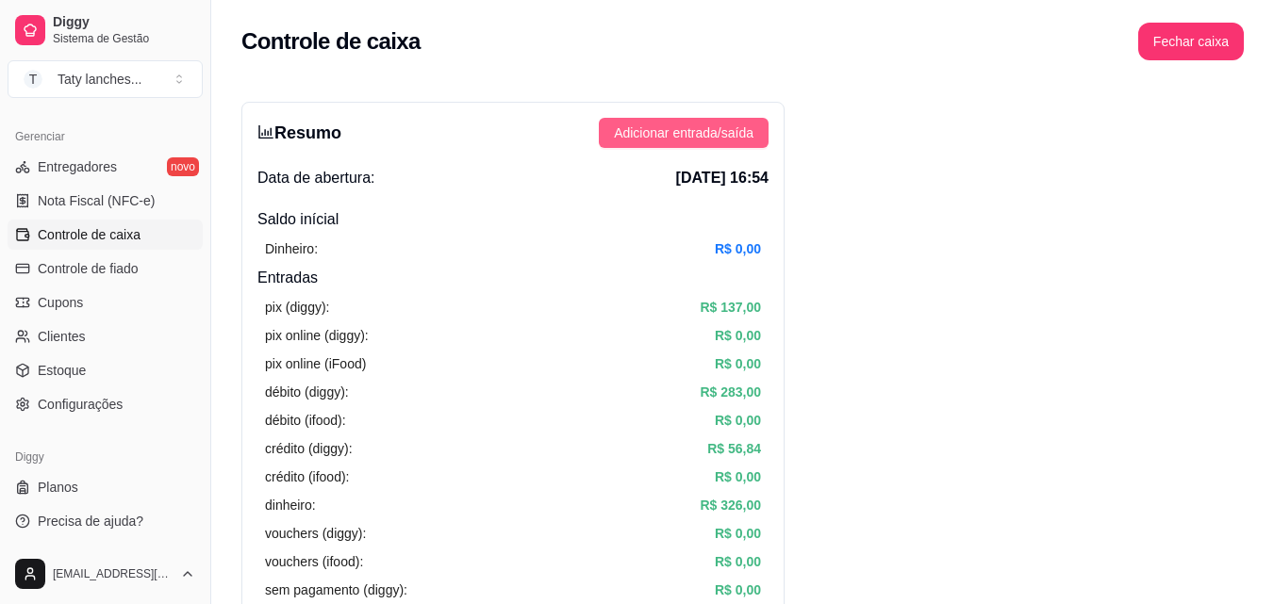
click at [693, 140] on span "Adicionar entrada/saída" at bounding box center [684, 133] width 140 height 21
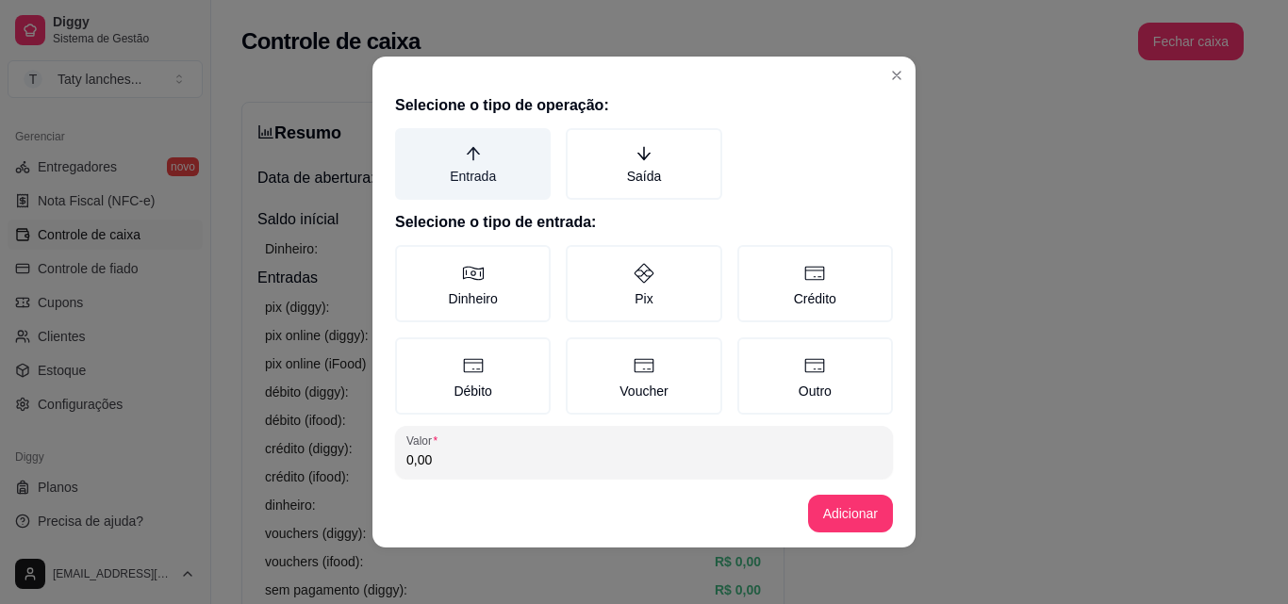
click at [471, 182] on label "Entrada" at bounding box center [473, 164] width 156 height 72
click at [409, 142] on button "Entrada" at bounding box center [401, 134] width 15 height 15
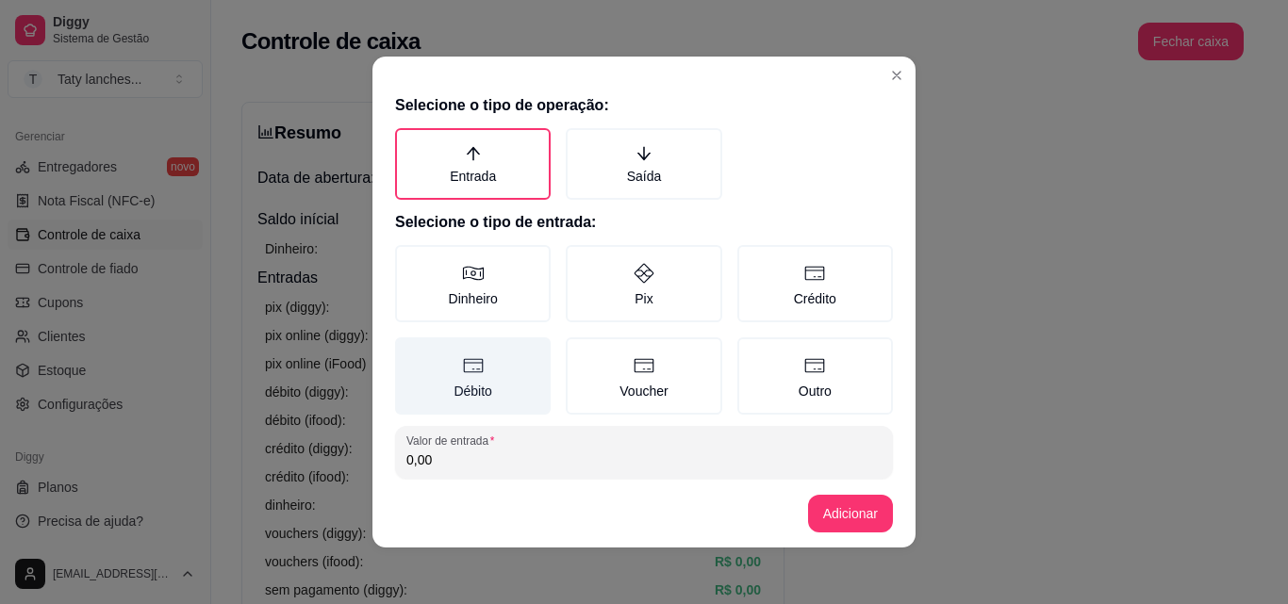
click at [426, 376] on label "Débito" at bounding box center [473, 376] width 156 height 77
click at [409, 352] on button "Débito" at bounding box center [401, 344] width 15 height 15
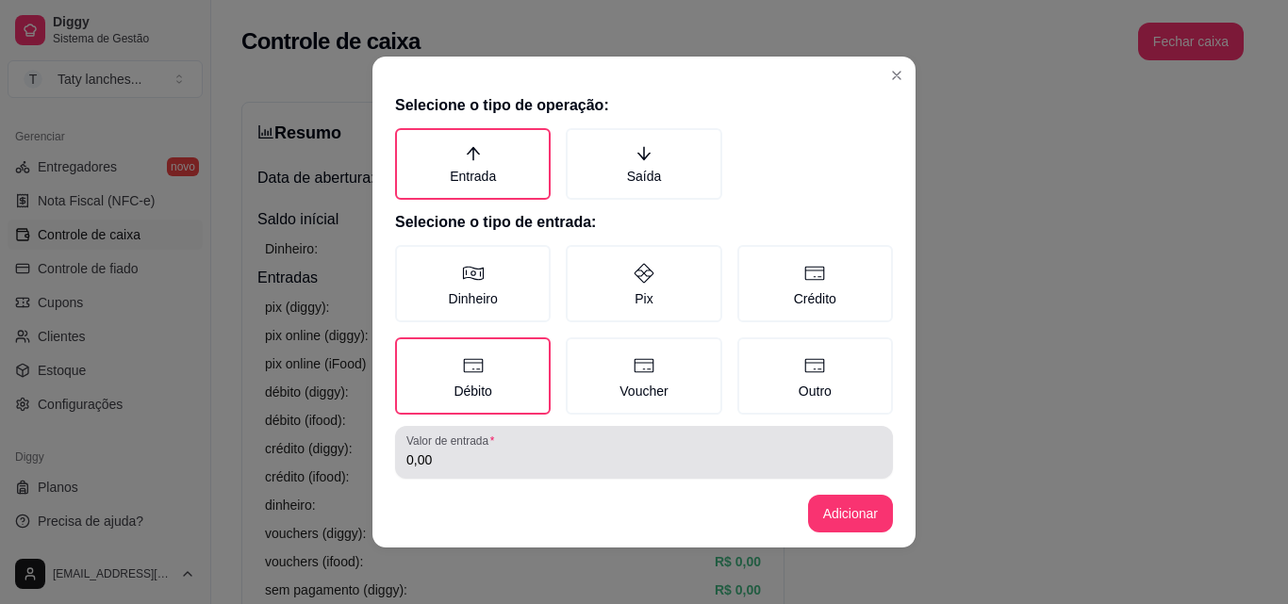
click at [476, 463] on input "0,00" at bounding box center [643, 460] width 475 height 19
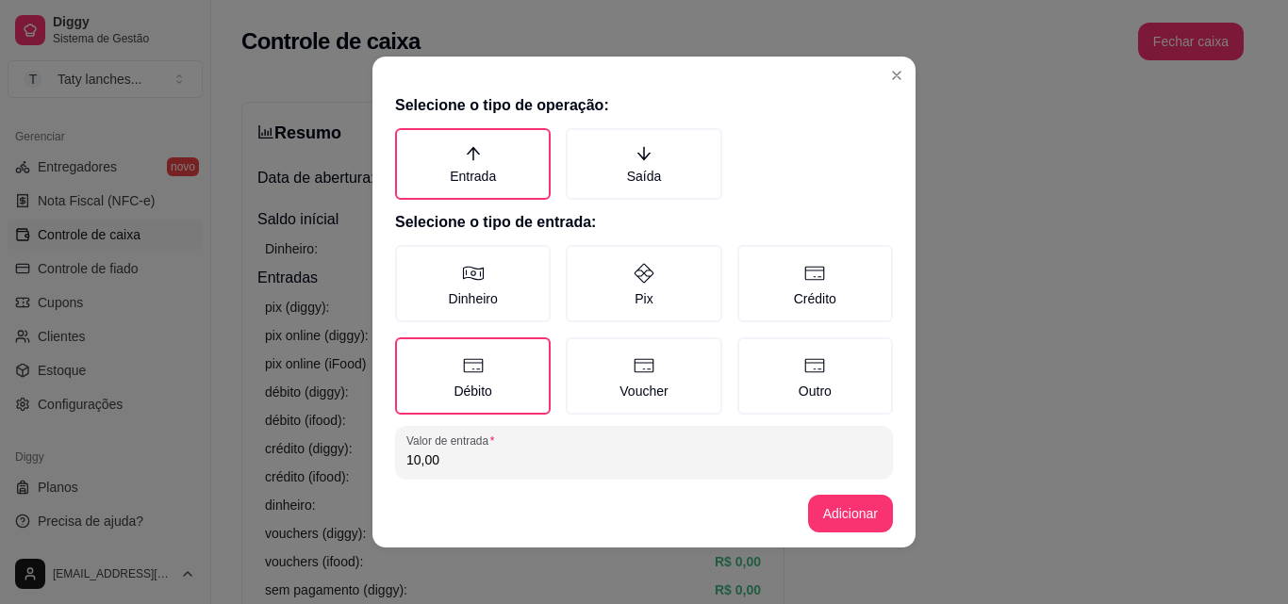
type input "10,00"
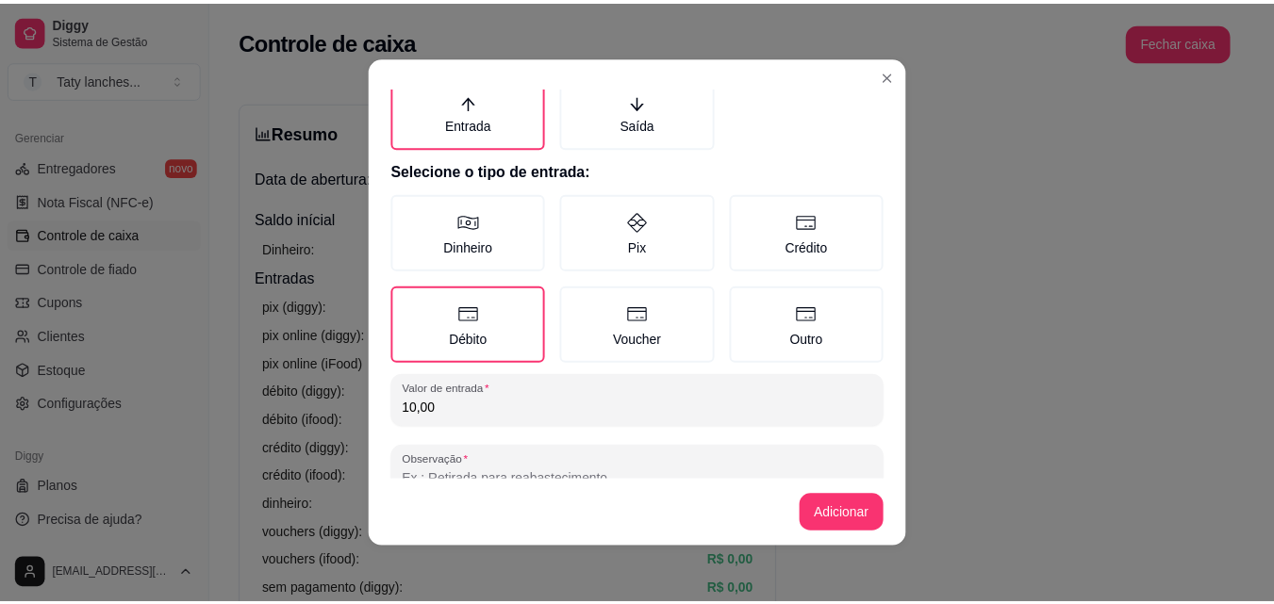
scroll to position [100, 0]
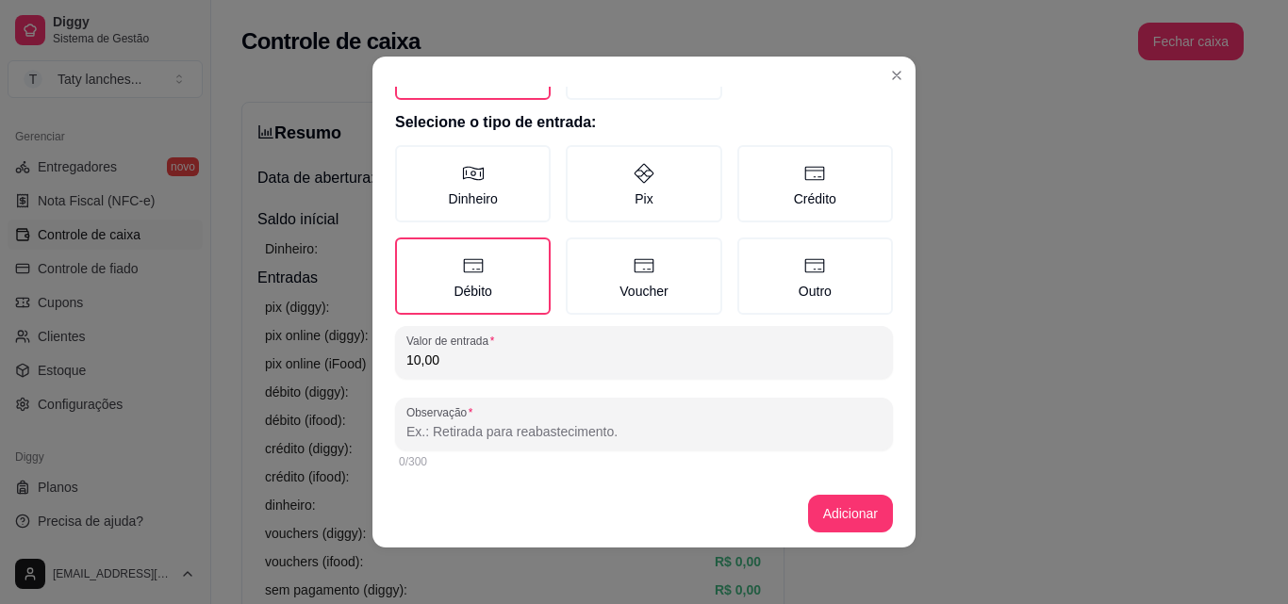
click at [822, 431] on input "Observação" at bounding box center [643, 431] width 475 height 19
type input "mesa"
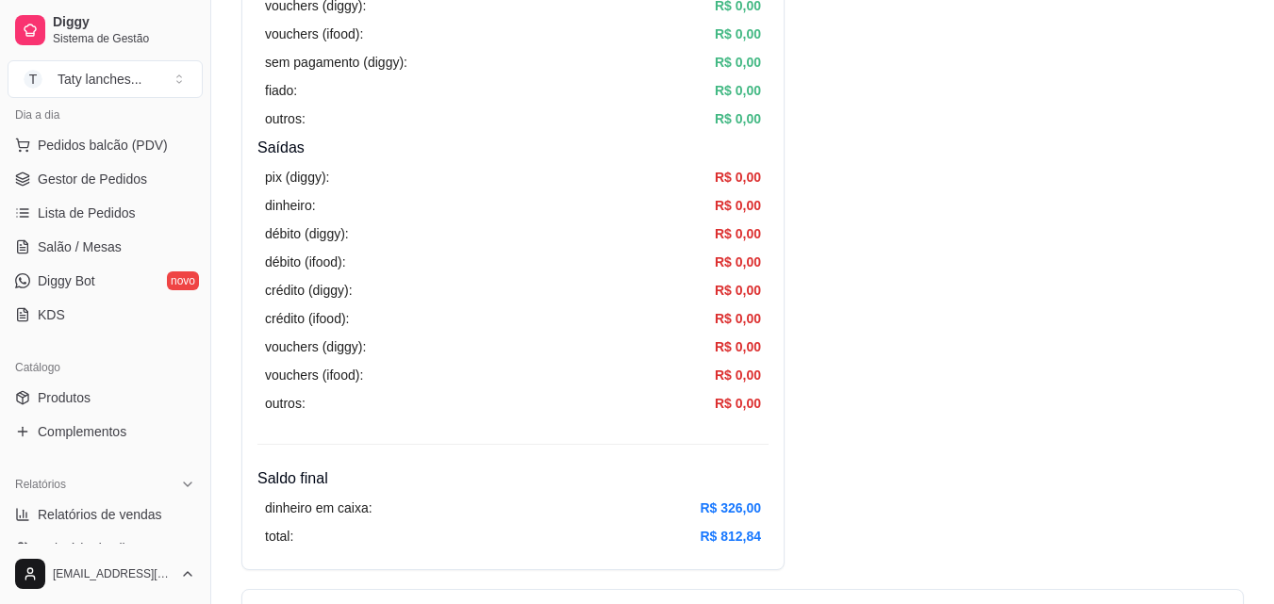
scroll to position [0, 0]
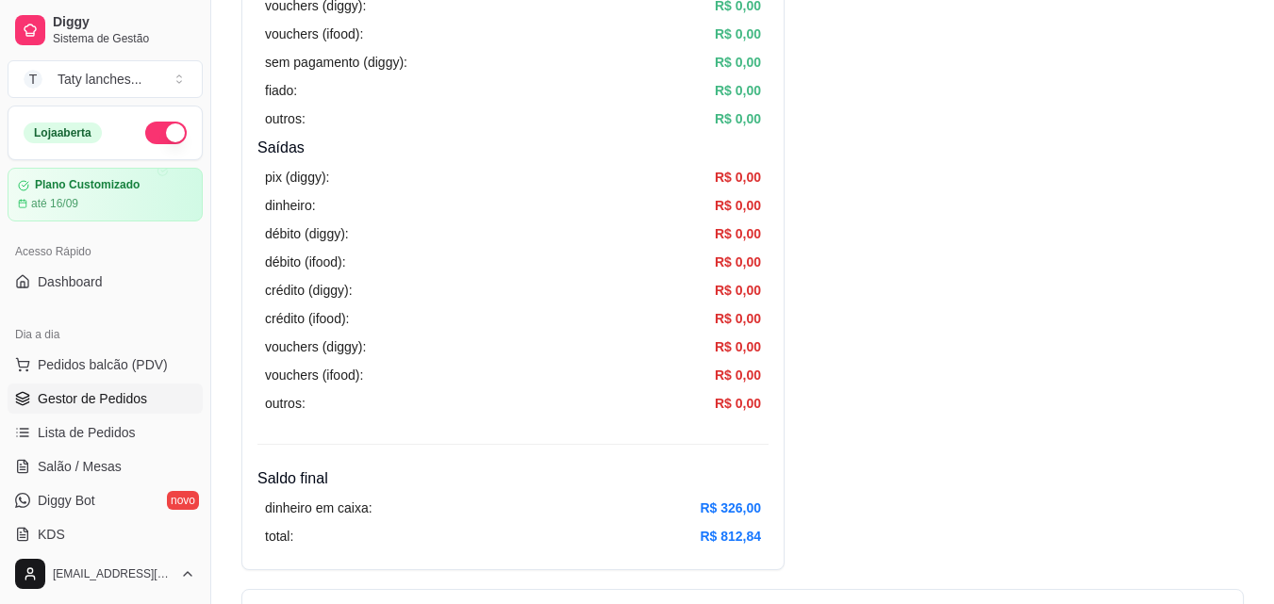
click at [127, 388] on link "Gestor de Pedidos" at bounding box center [105, 399] width 195 height 30
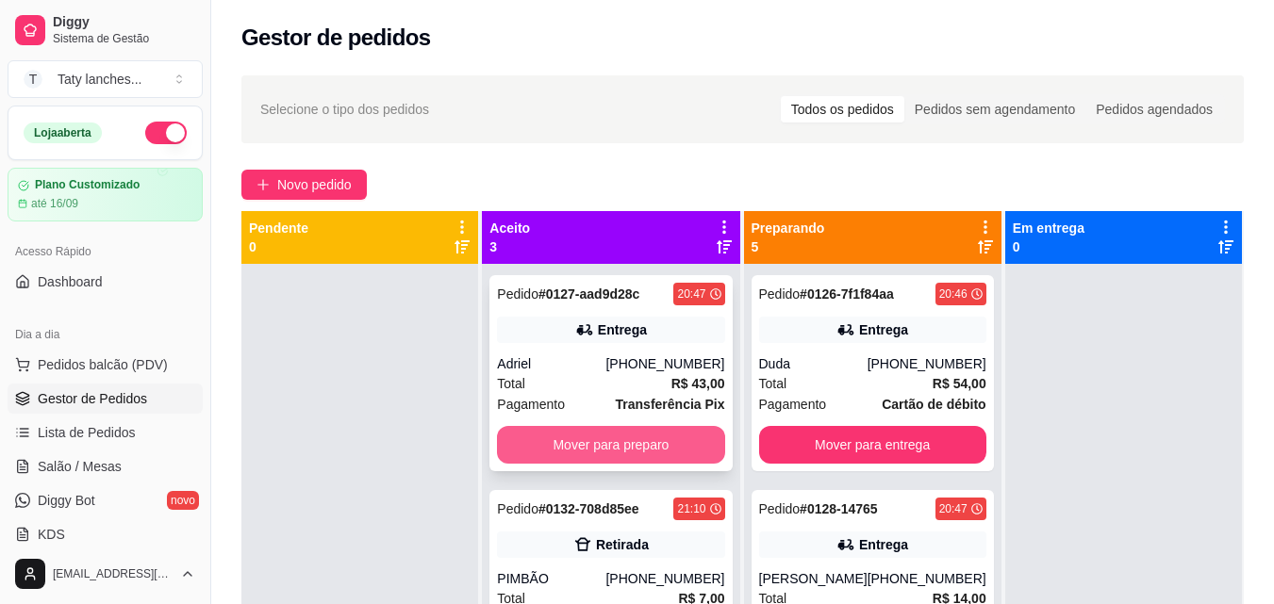
click at [627, 444] on button "Mover para preparo" at bounding box center [610, 445] width 227 height 38
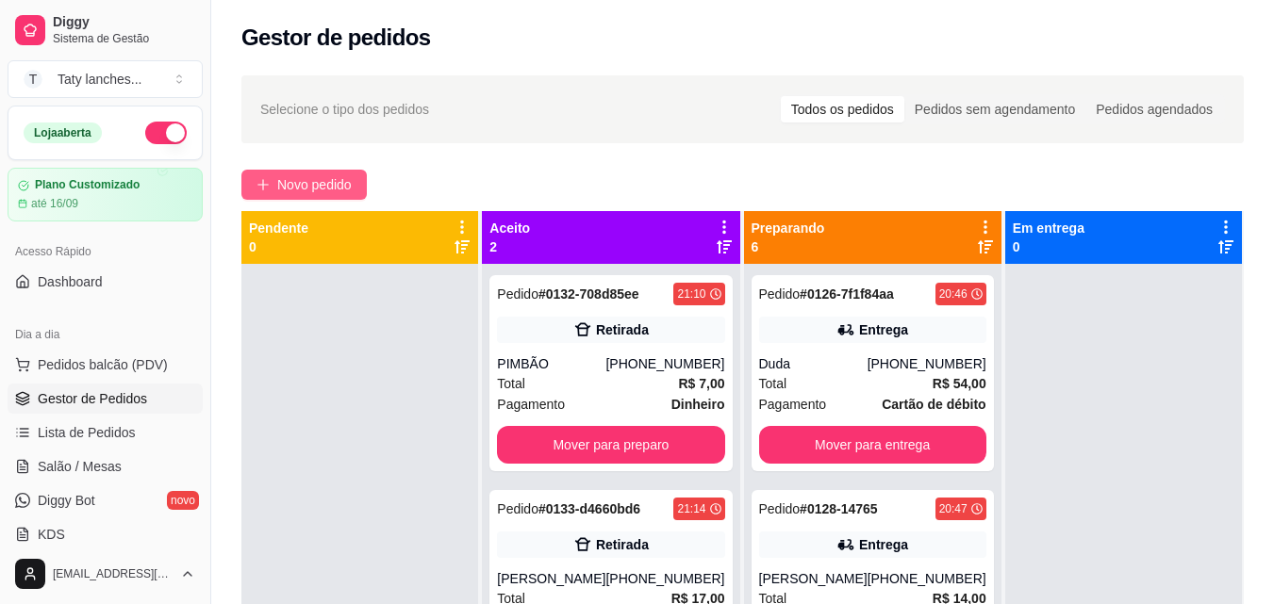
click at [326, 178] on span "Novo pedido" at bounding box center [314, 184] width 74 height 21
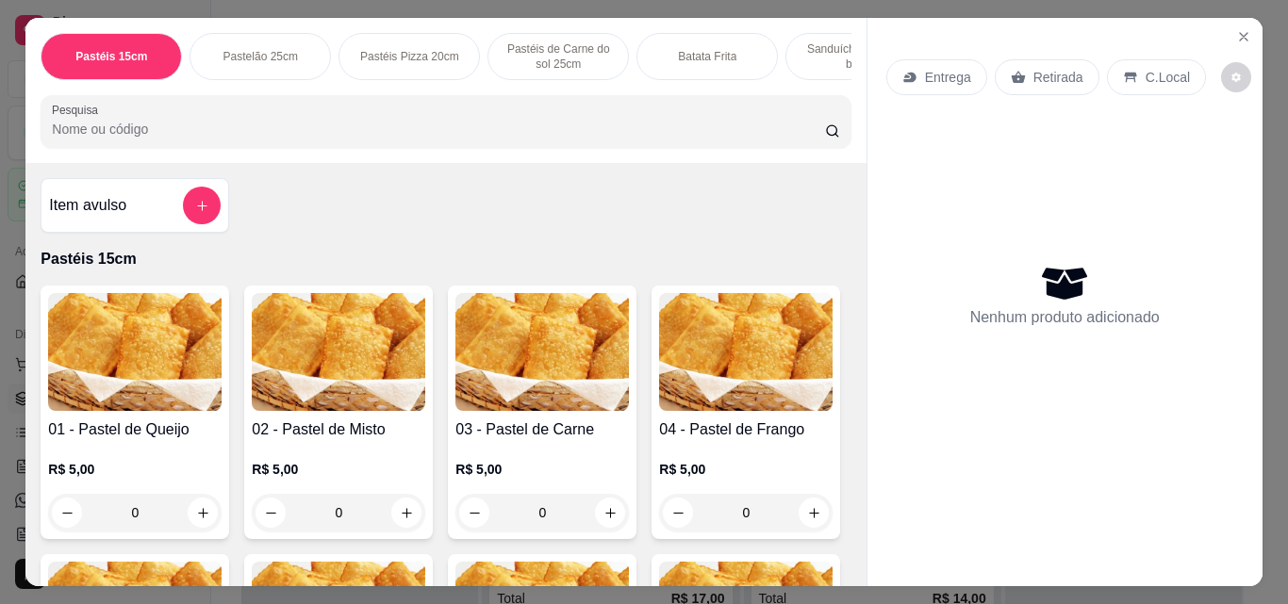
scroll to position [0, 672]
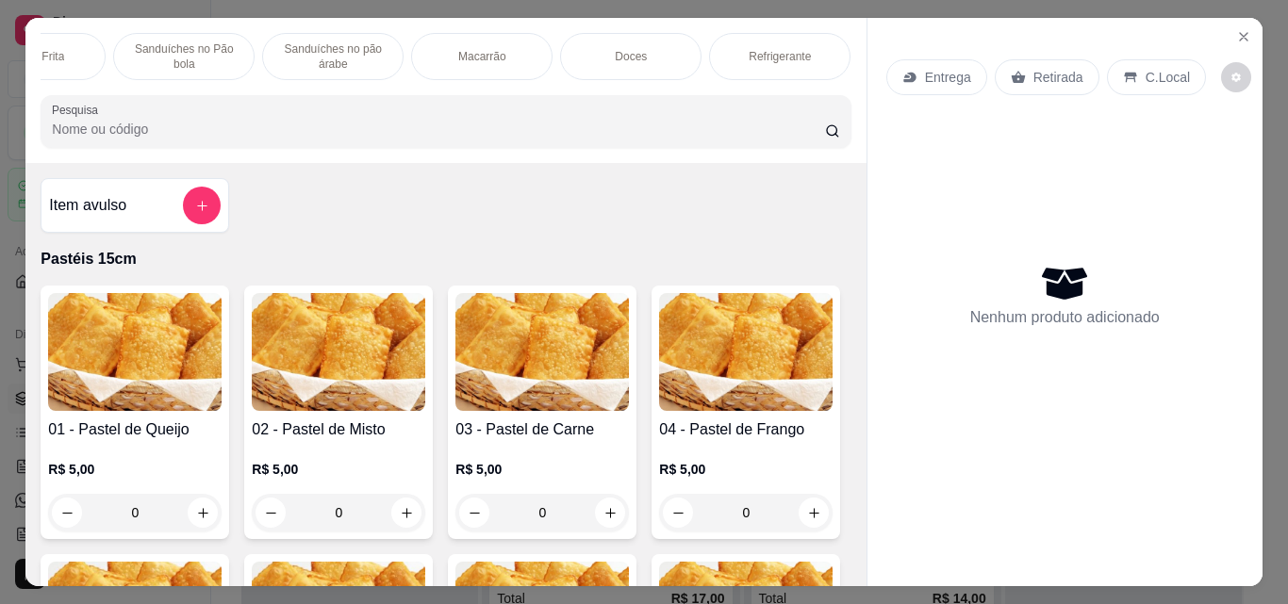
click at [481, 56] on p "Macarrão" at bounding box center [482, 56] width 48 height 15
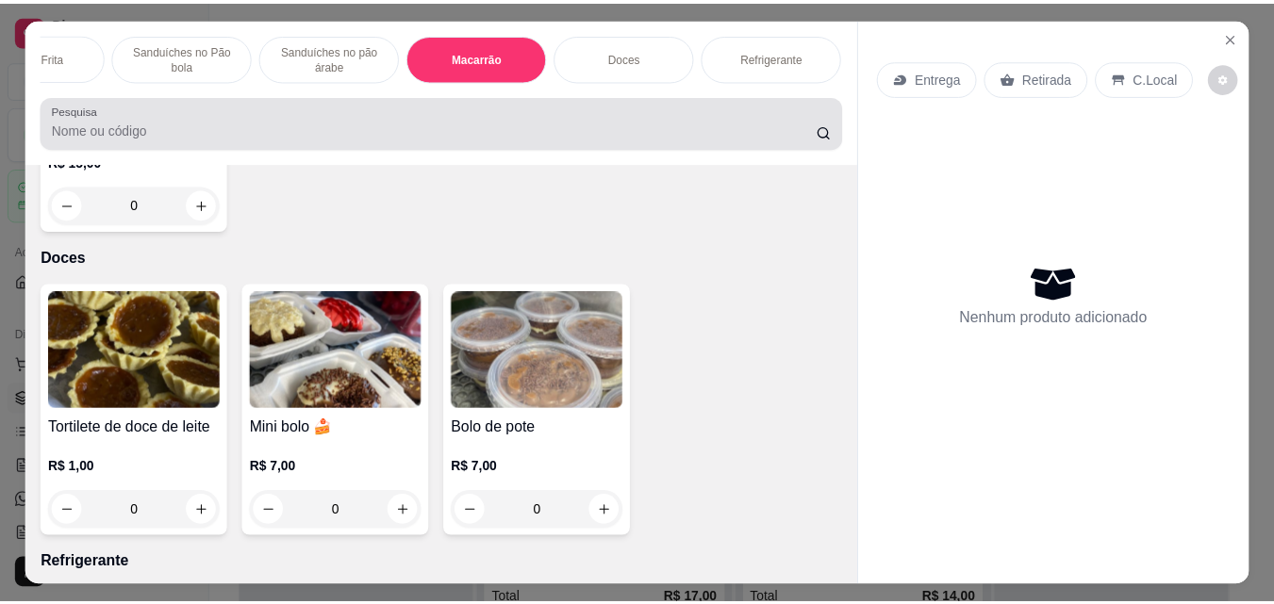
scroll to position [49, 0]
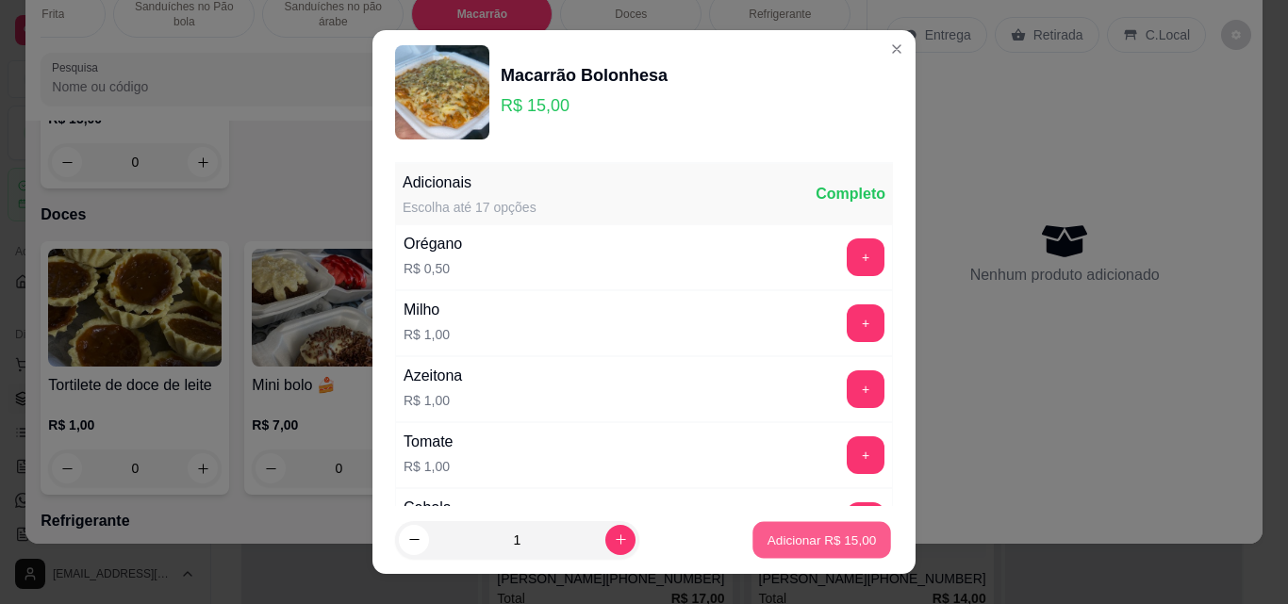
click at [780, 535] on p "Adicionar R$ 15,00" at bounding box center [821, 540] width 109 height 18
type input "1"
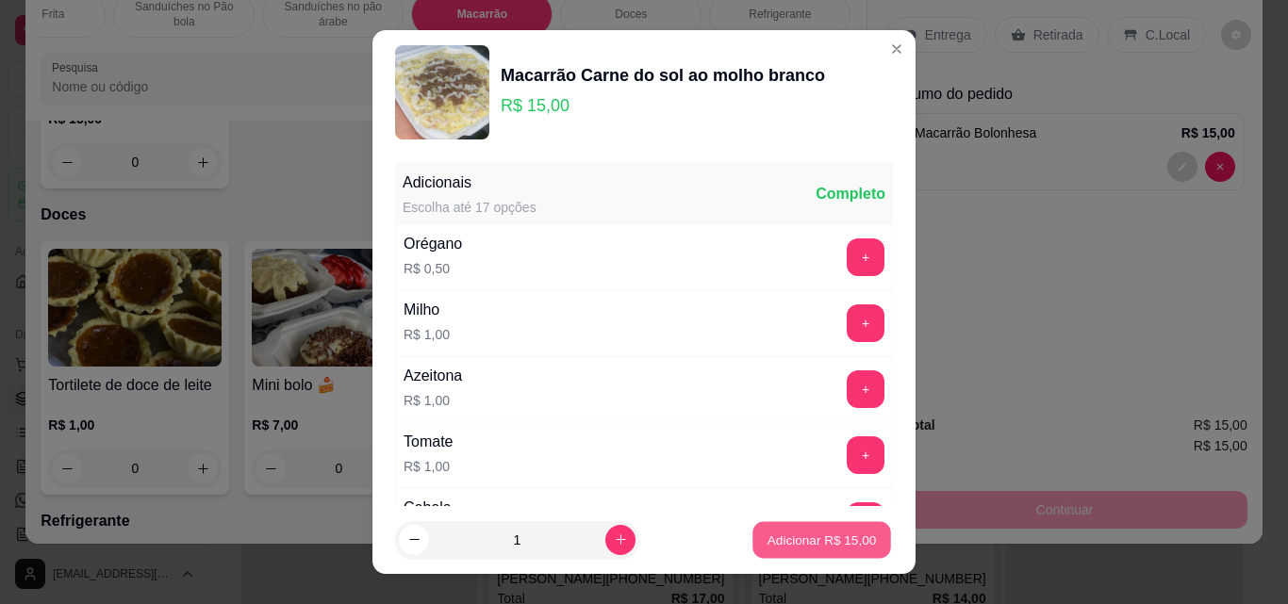
click at [767, 541] on p "Adicionar R$ 15,00" at bounding box center [821, 540] width 109 height 18
type input "1"
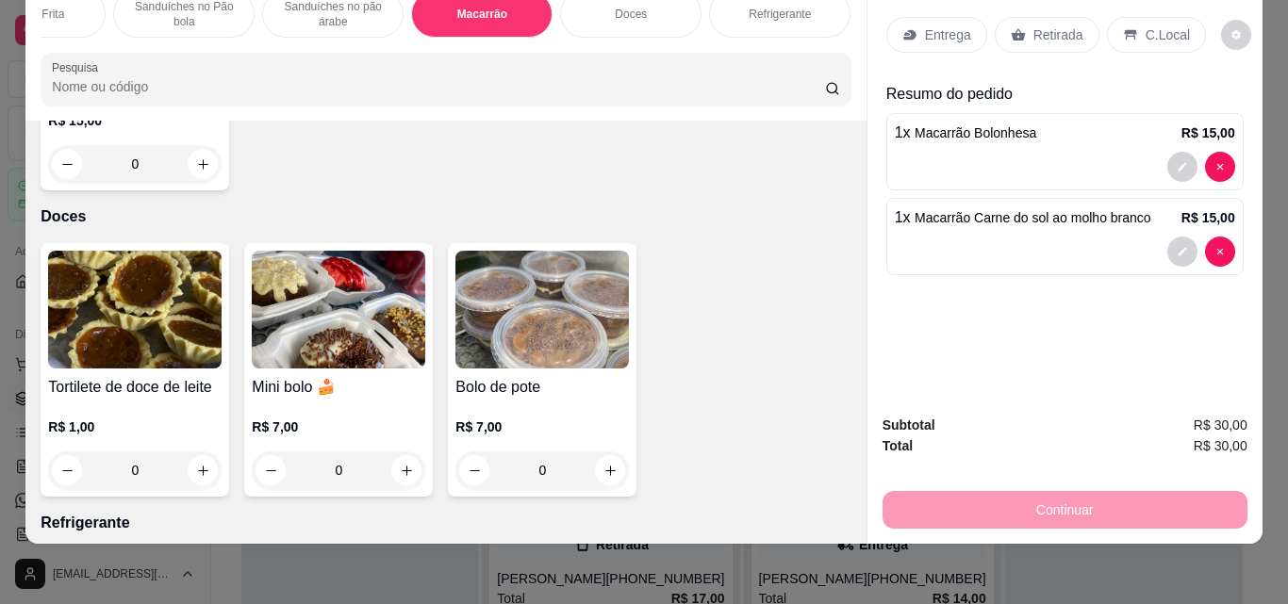
click at [1153, 25] on p "C.Local" at bounding box center [1167, 34] width 44 height 19
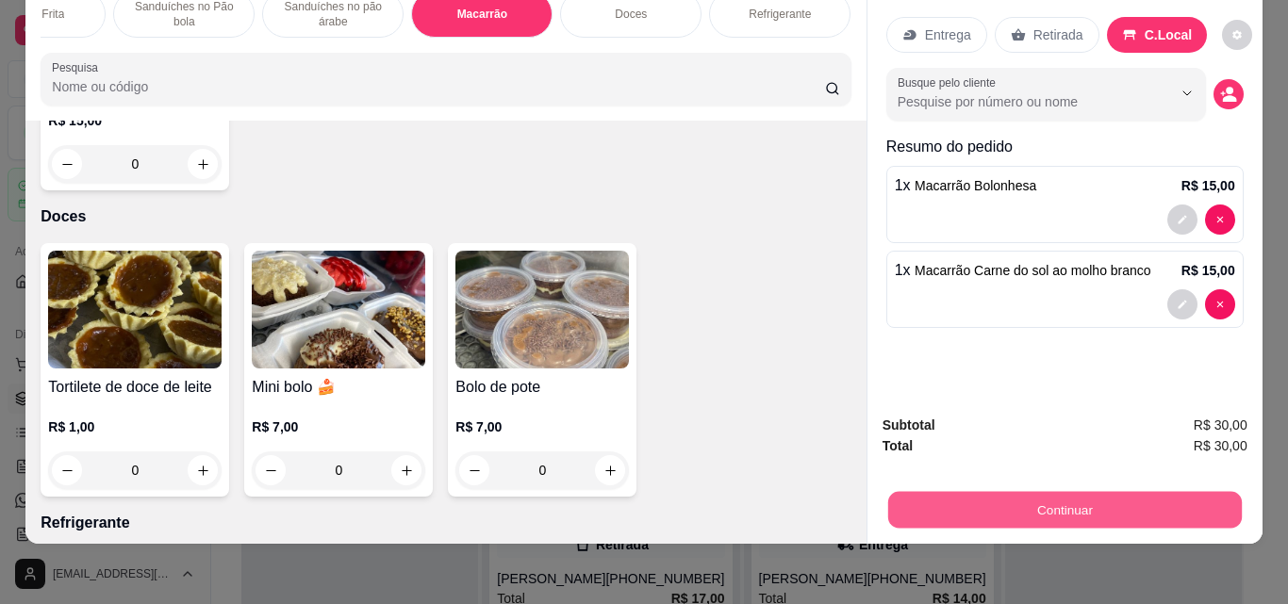
click at [1073, 495] on button "Continuar" at bounding box center [1064, 509] width 354 height 37
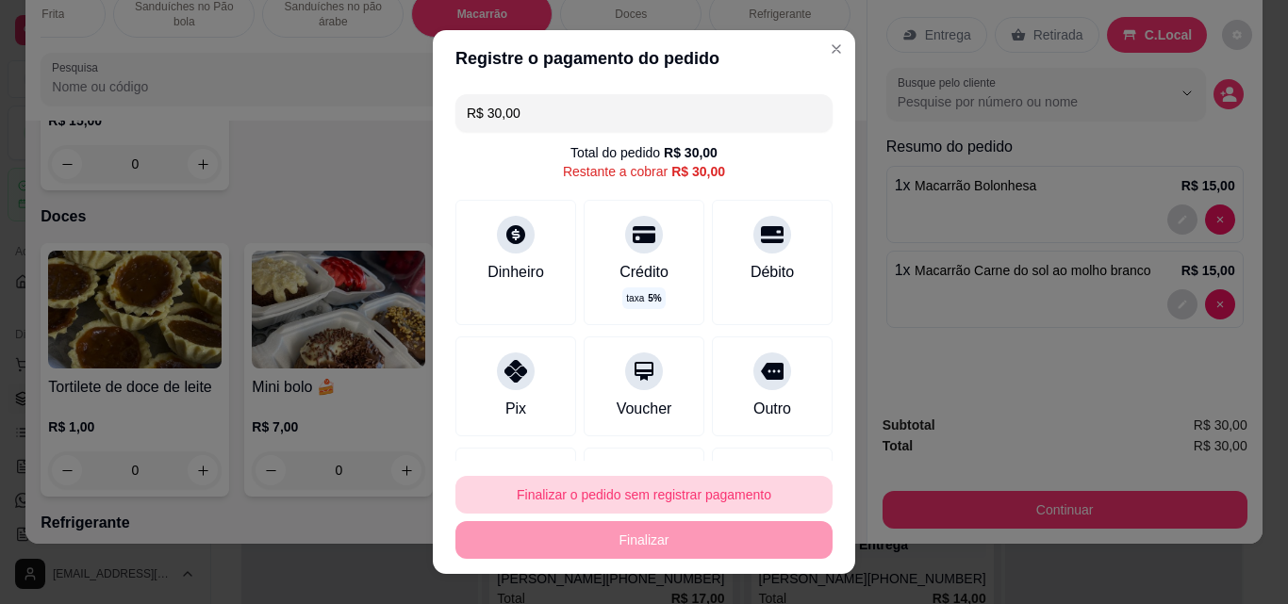
click at [693, 503] on button "Finalizar o pedido sem registrar pagamento" at bounding box center [643, 495] width 377 height 38
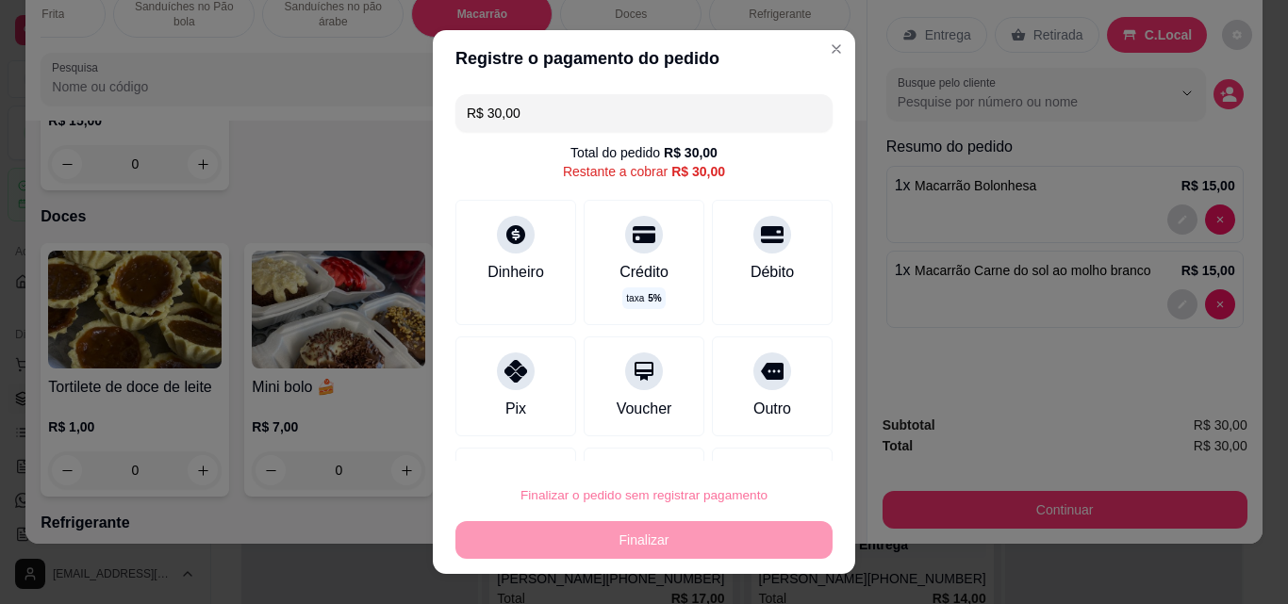
click at [756, 433] on button "Confirmar" at bounding box center [752, 441] width 70 height 29
type input "0"
type input "R$ 0,00"
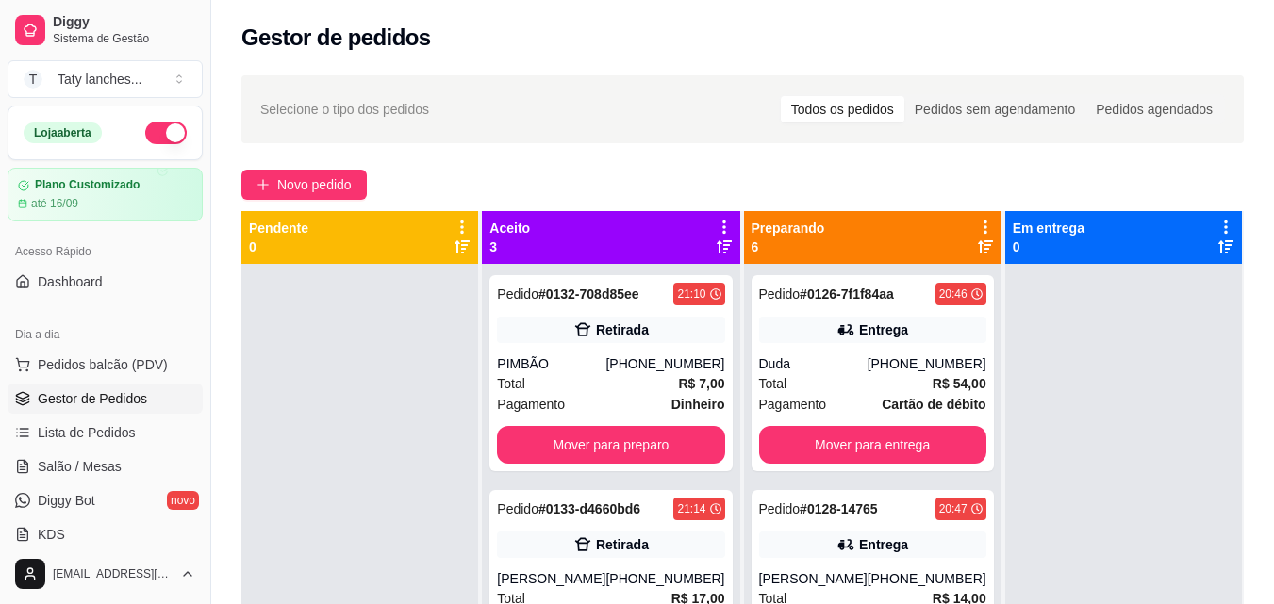
scroll to position [528, 0]
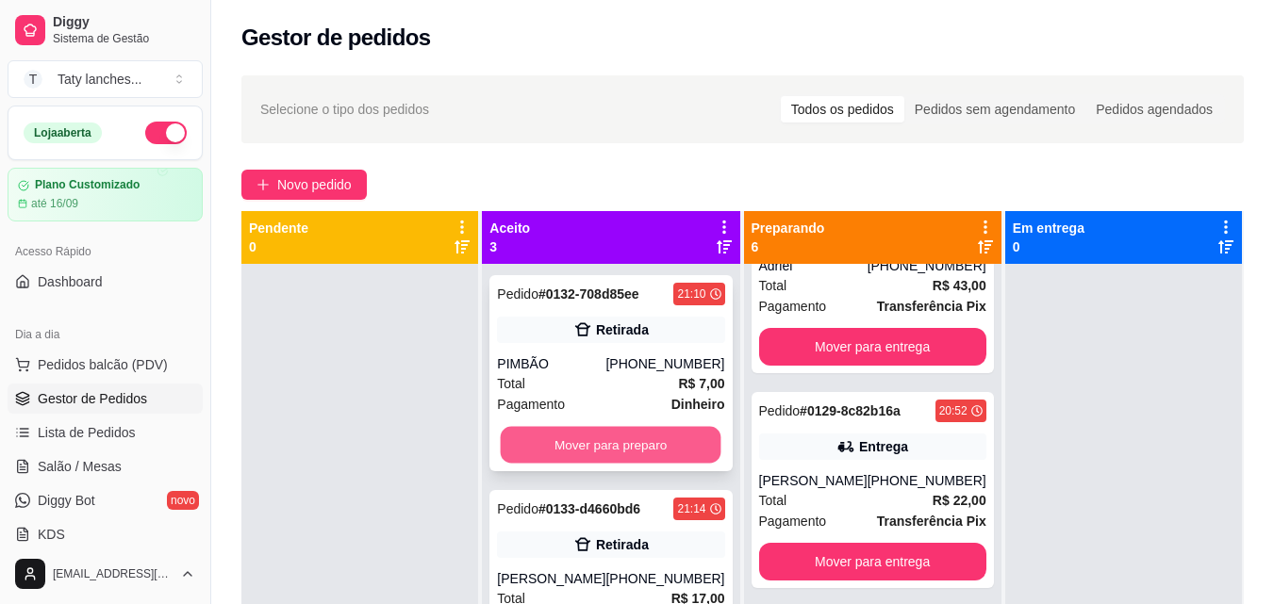
click at [620, 443] on button "Mover para preparo" at bounding box center [611, 445] width 221 height 37
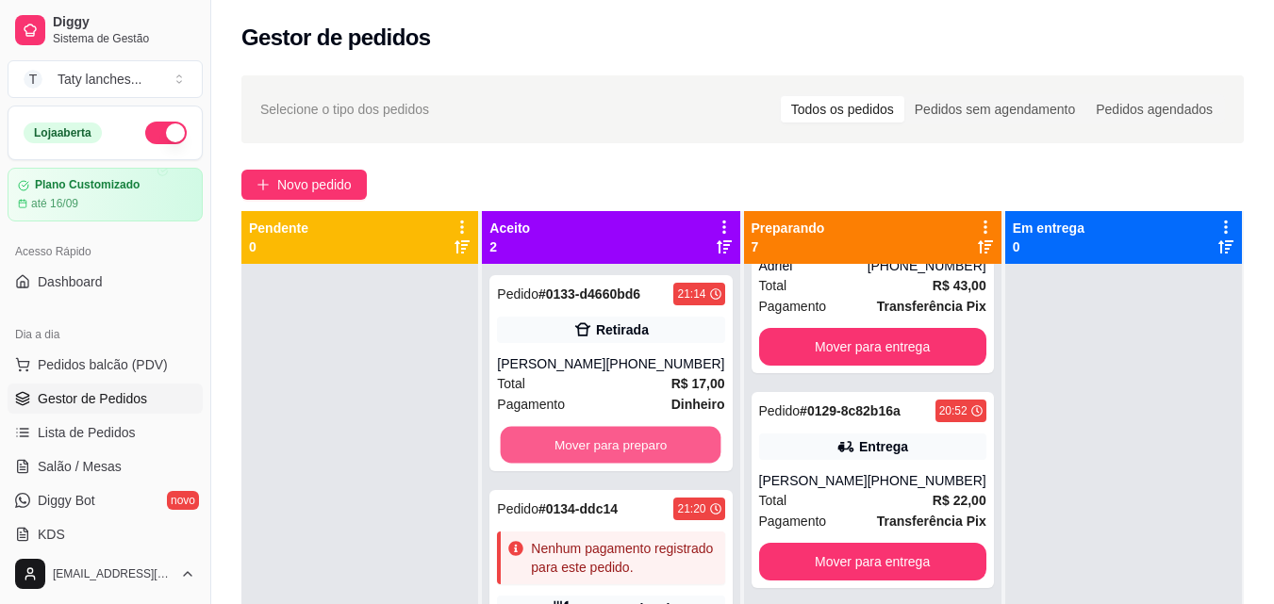
click at [620, 443] on button "Mover para preparo" at bounding box center [611, 445] width 221 height 37
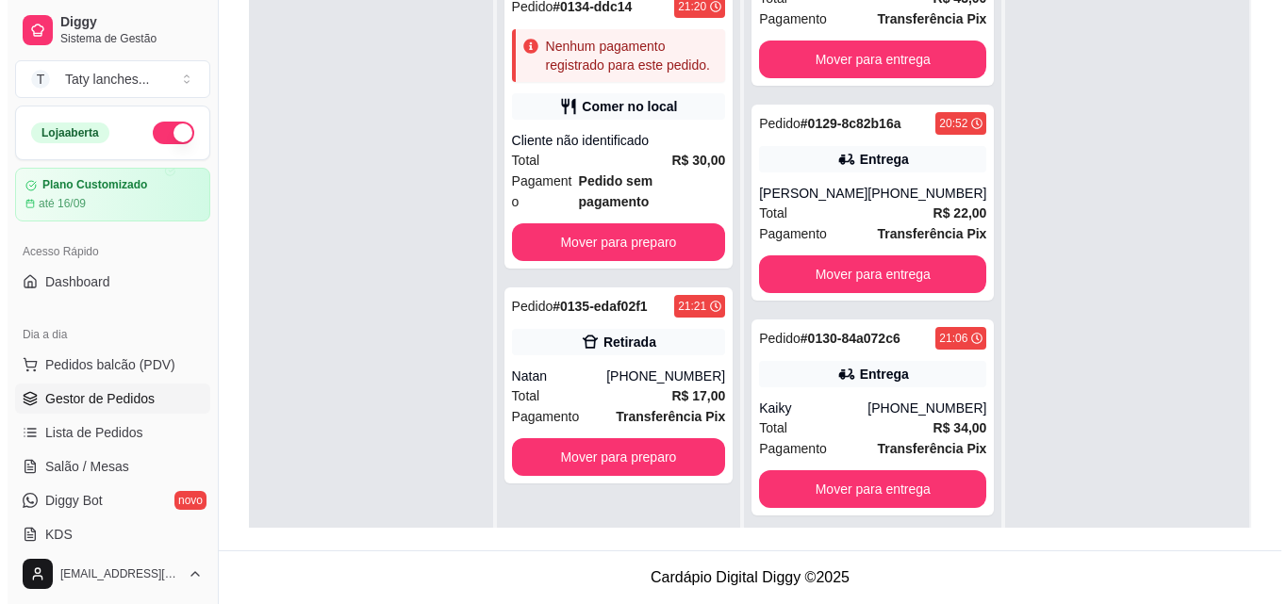
scroll to position [0, 0]
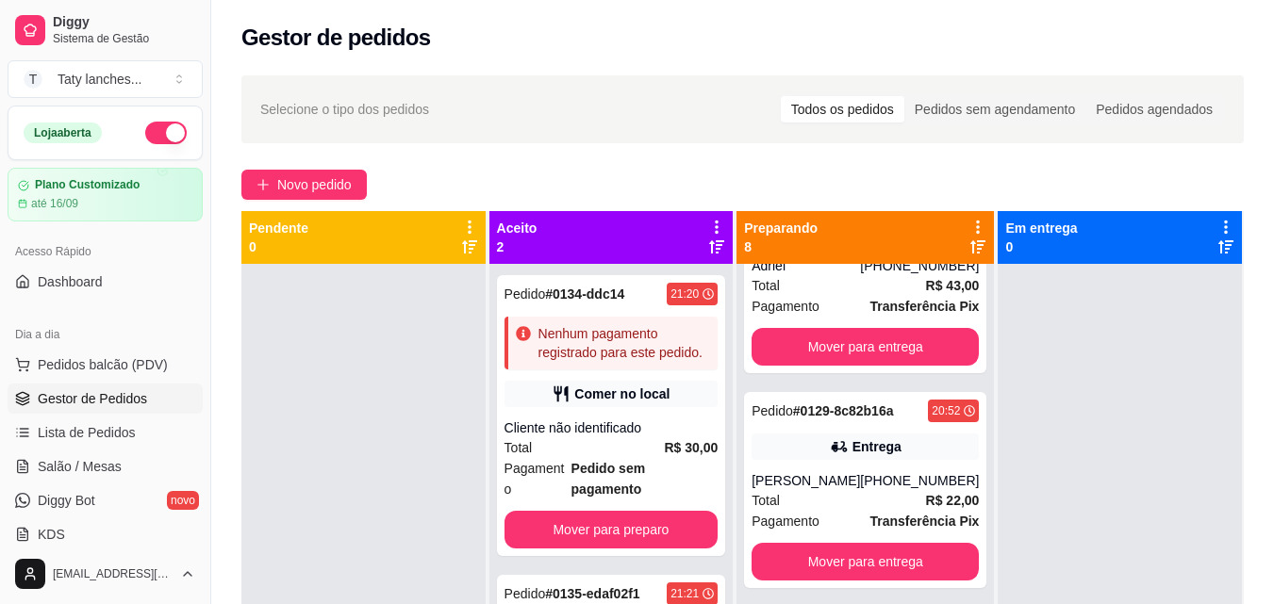
drag, startPoint x: 1016, startPoint y: 288, endPoint x: 868, endPoint y: 359, distance: 164.4
click at [1014, 288] on div at bounding box center [1119, 566] width 244 height 604
click at [312, 173] on button "Novo pedido" at bounding box center [303, 185] width 125 height 30
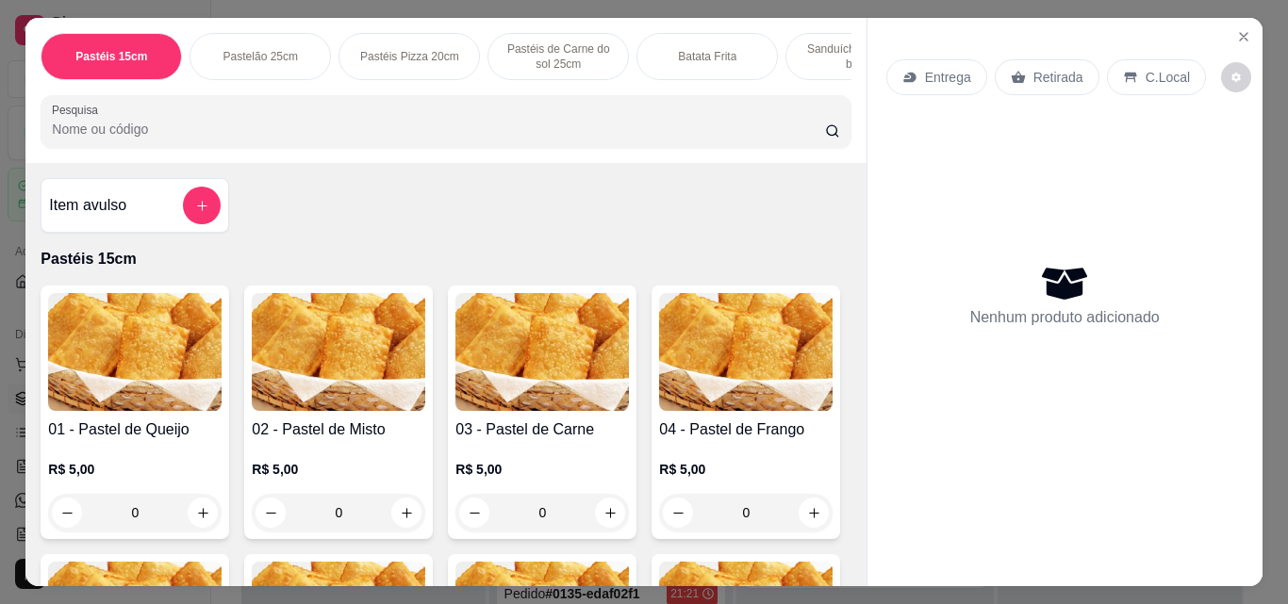
click at [393, 525] on div "0" at bounding box center [338, 513] width 173 height 38
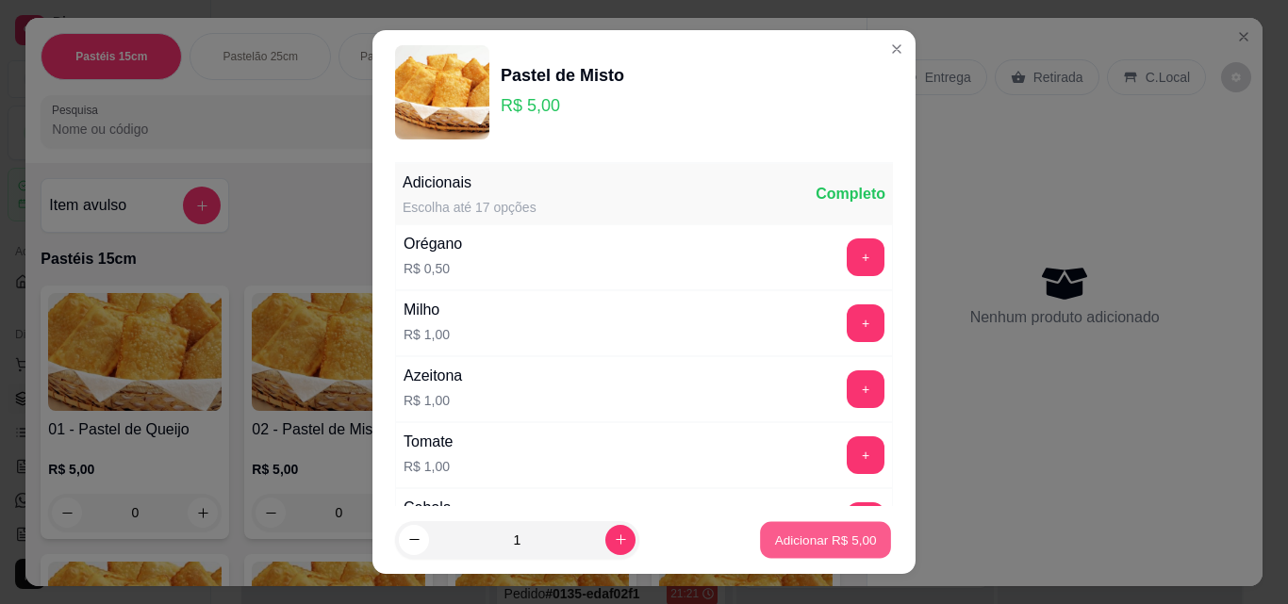
click at [821, 536] on p "Adicionar R$ 5,00" at bounding box center [825, 540] width 102 height 18
type input "1"
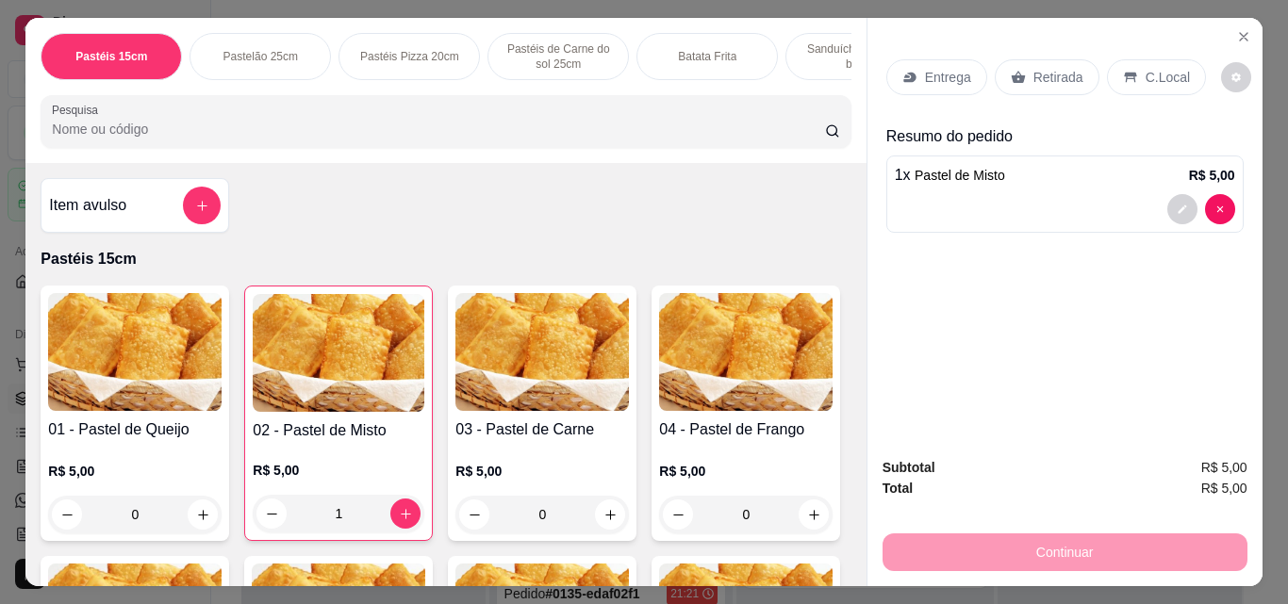
click at [194, 524] on div "0" at bounding box center [134, 515] width 173 height 38
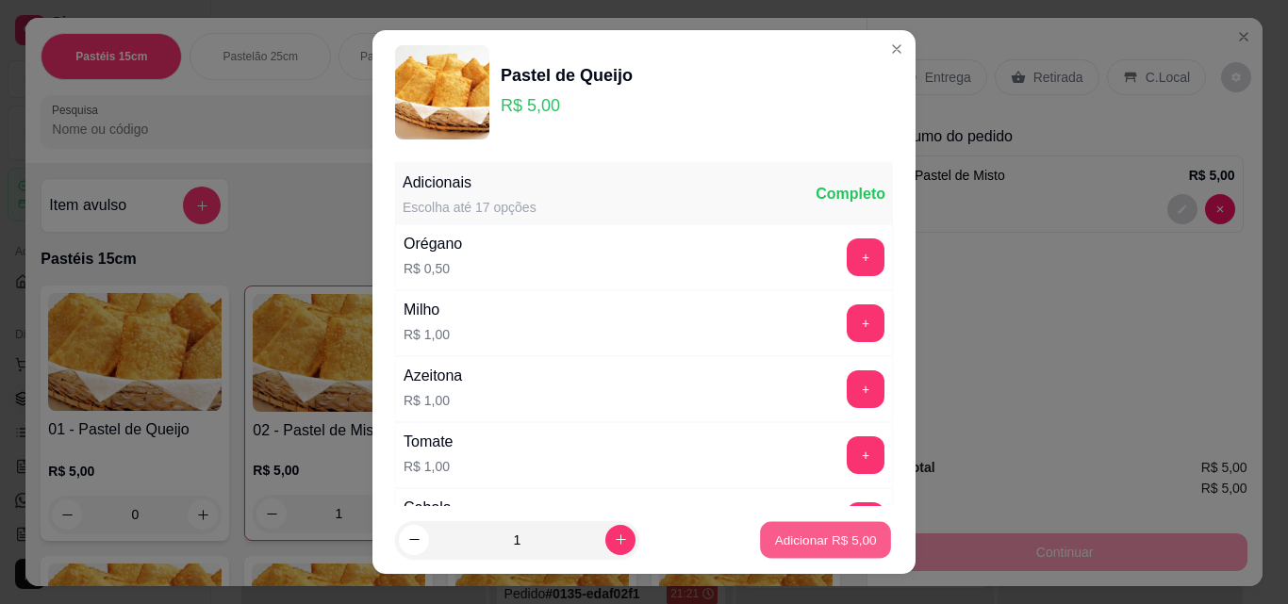
click at [774, 535] on p "Adicionar R$ 5,00" at bounding box center [825, 540] width 102 height 18
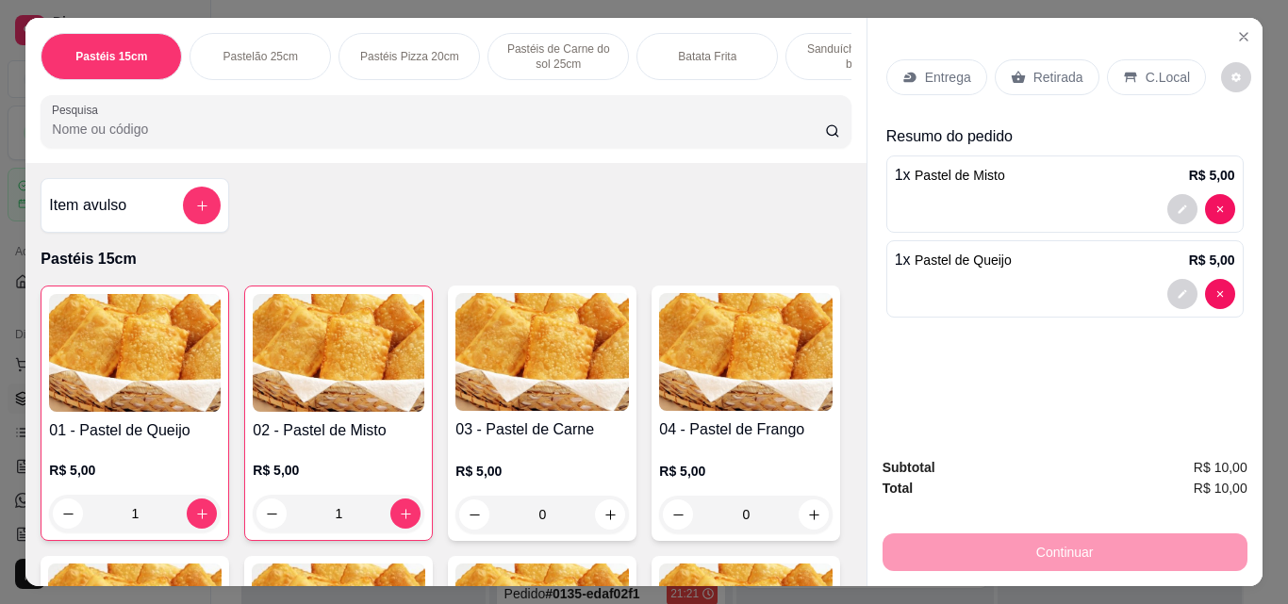
click at [1046, 68] on p "Retirada" at bounding box center [1058, 77] width 50 height 19
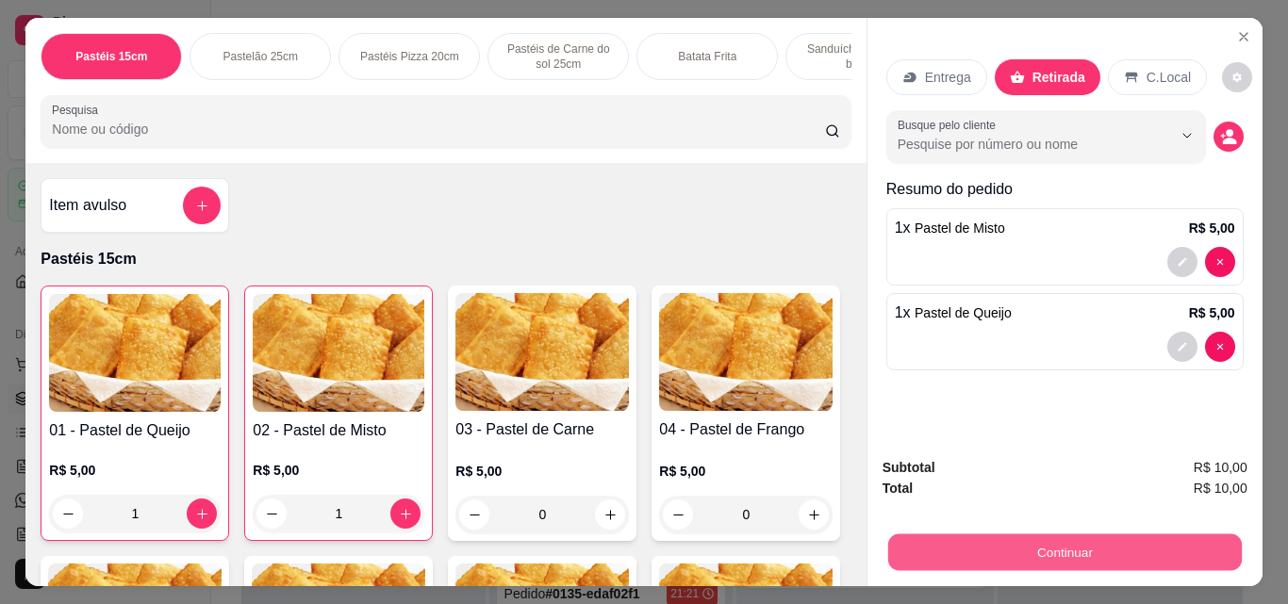
click at [988, 550] on button "Continuar" at bounding box center [1064, 552] width 354 height 37
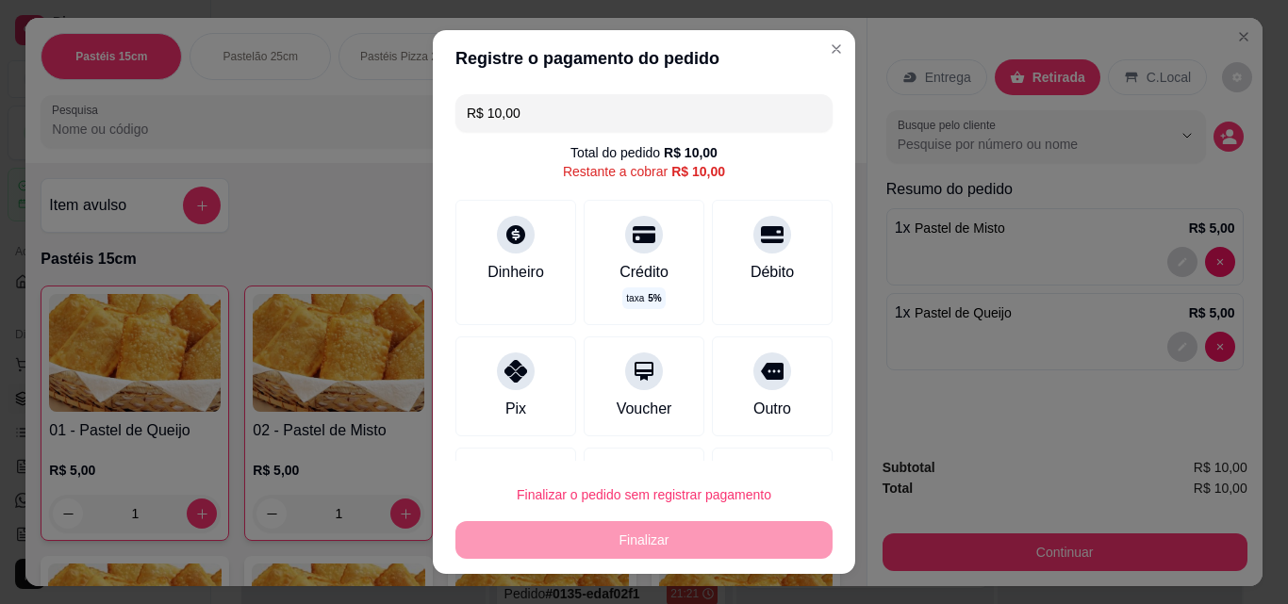
scroll to position [94, 0]
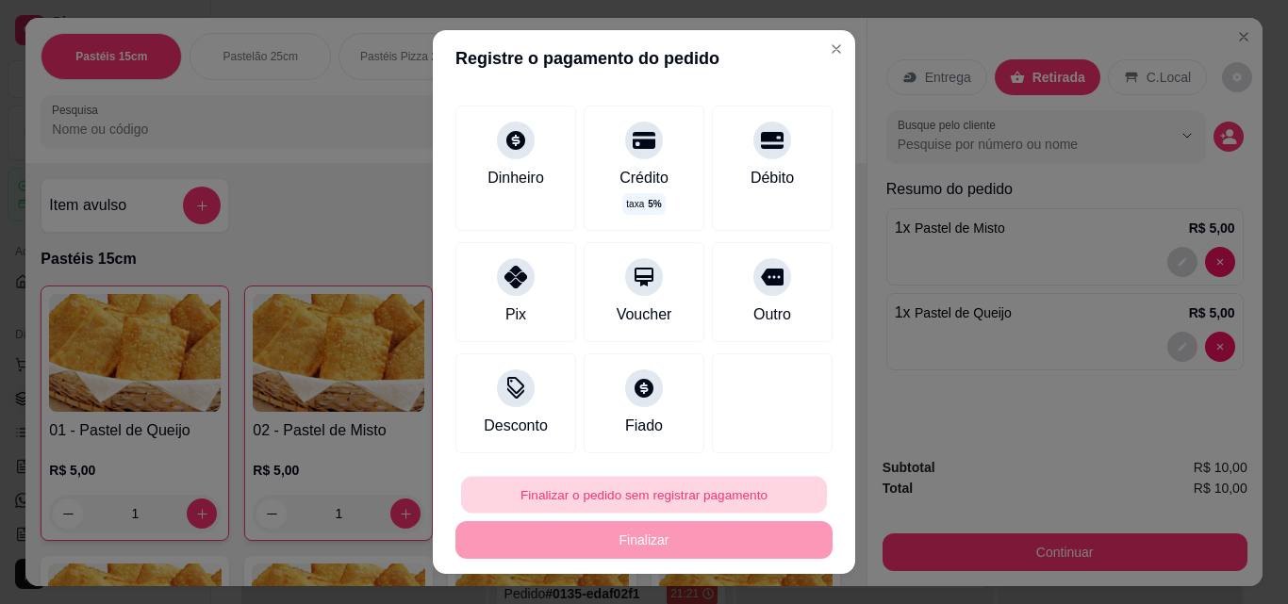
click at [674, 496] on button "Finalizar o pedido sem registrar pagamento" at bounding box center [644, 495] width 366 height 37
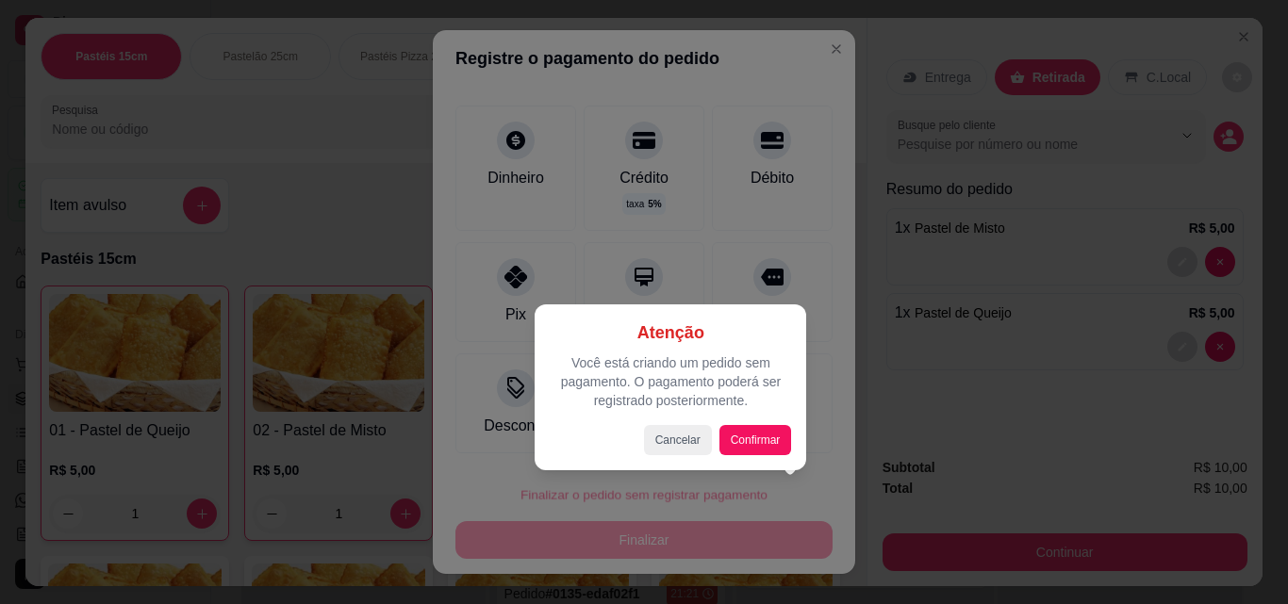
click at [674, 496] on div at bounding box center [644, 302] width 1288 height 604
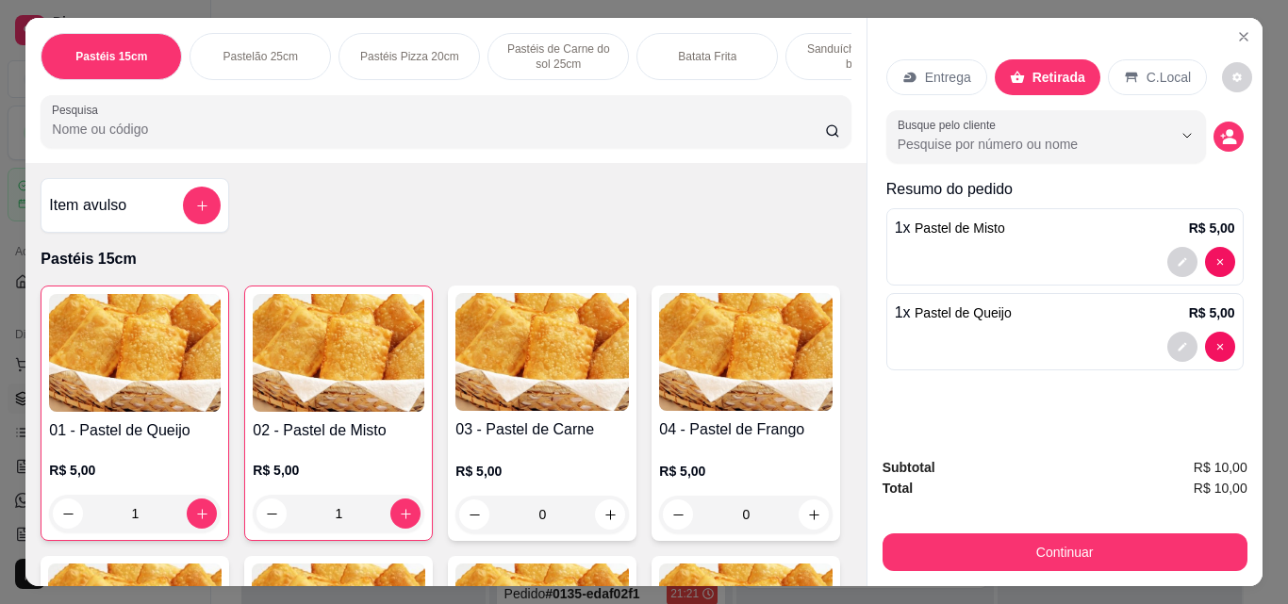
click at [1122, 61] on div "C.Local" at bounding box center [1157, 77] width 99 height 36
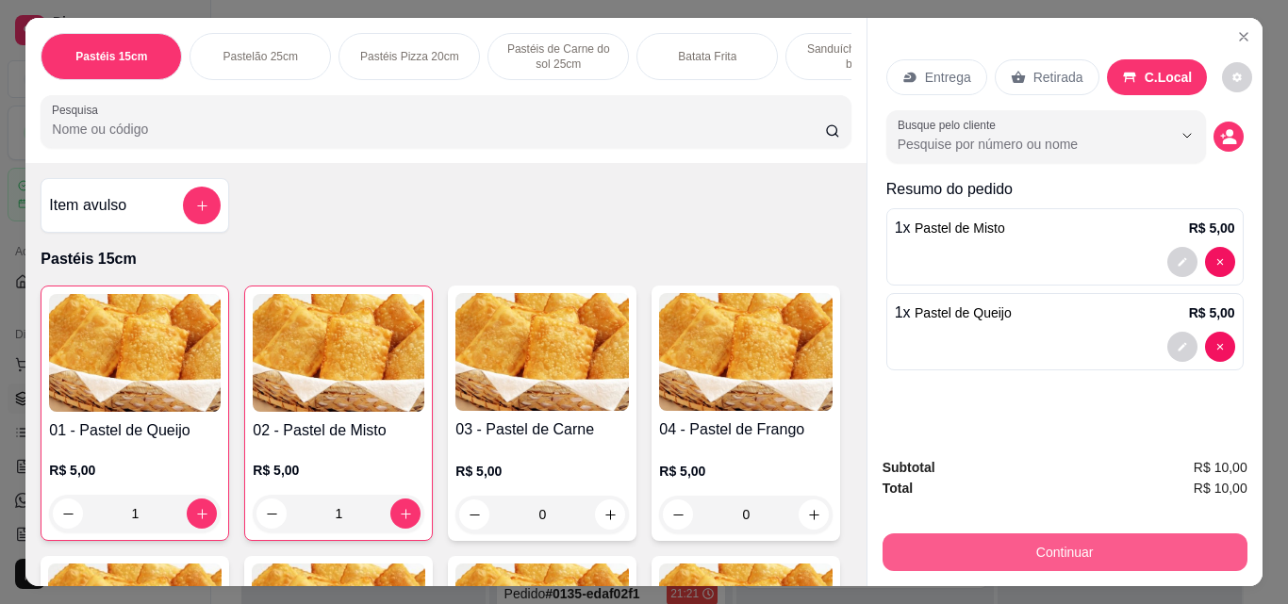
click at [1003, 545] on button "Continuar" at bounding box center [1064, 553] width 365 height 38
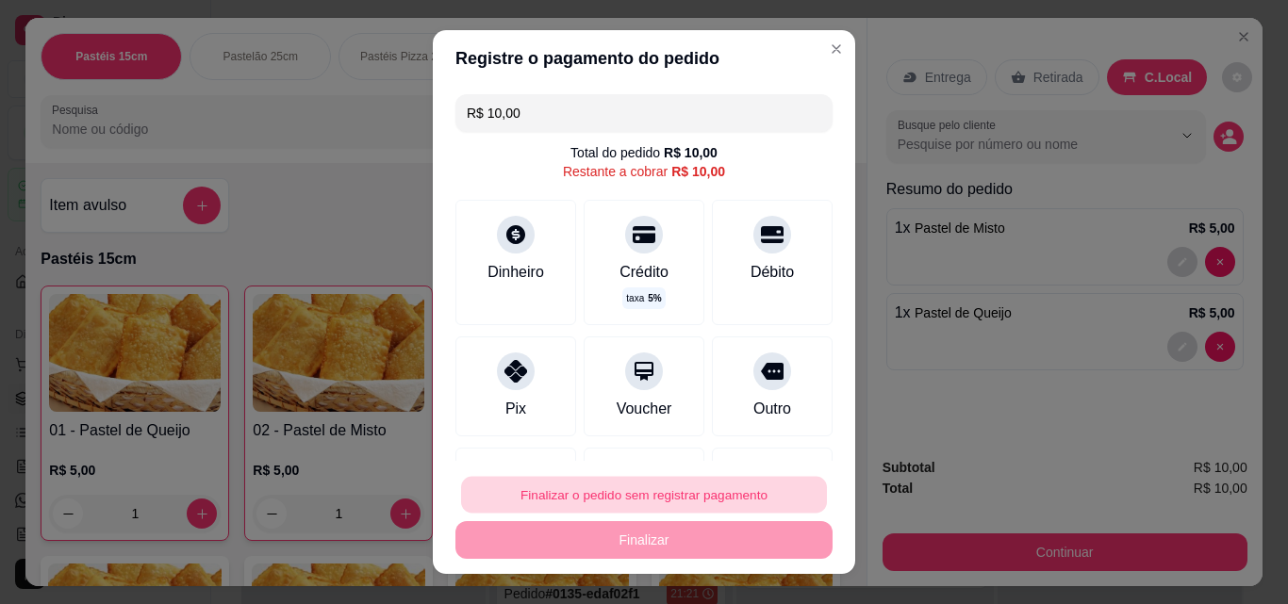
click at [717, 499] on button "Finalizar o pedido sem registrar pagamento" at bounding box center [644, 495] width 366 height 37
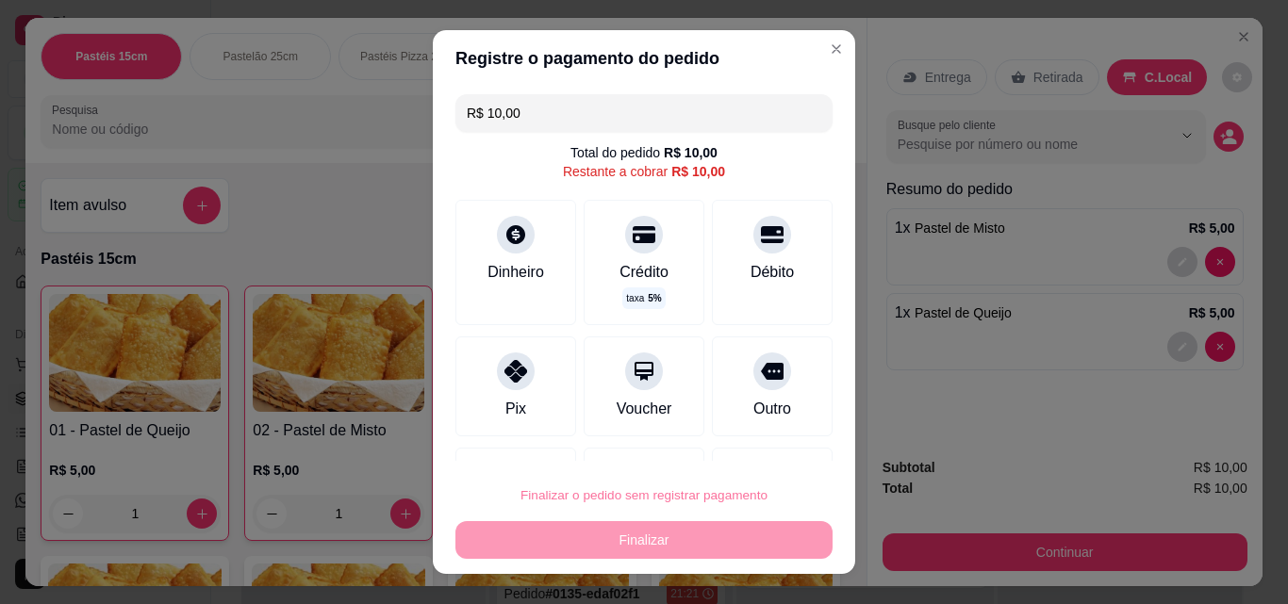
click at [740, 437] on button "Confirmar" at bounding box center [751, 441] width 67 height 28
type input "0"
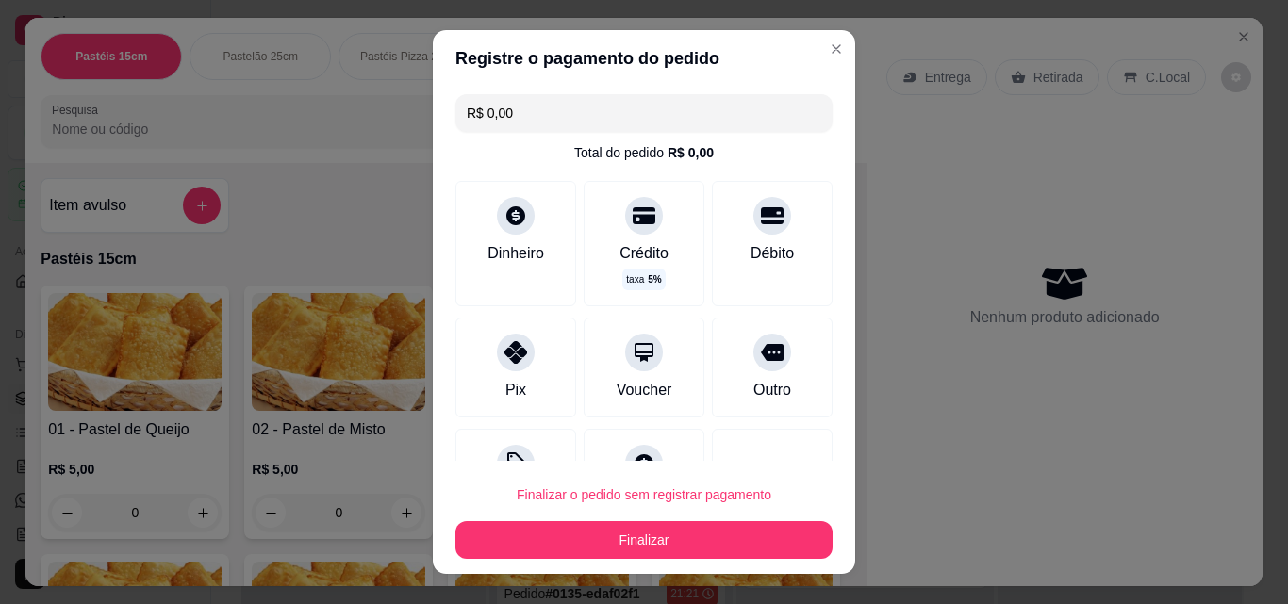
type input "R$ 0,00"
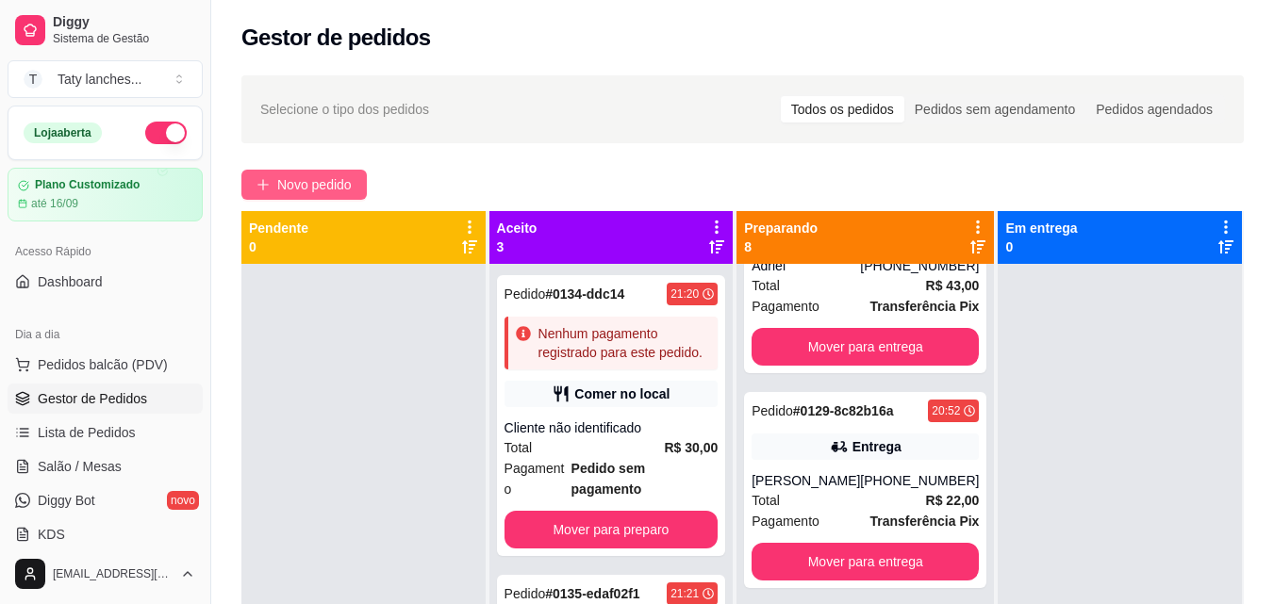
click at [329, 183] on span "Novo pedido" at bounding box center [314, 184] width 74 height 21
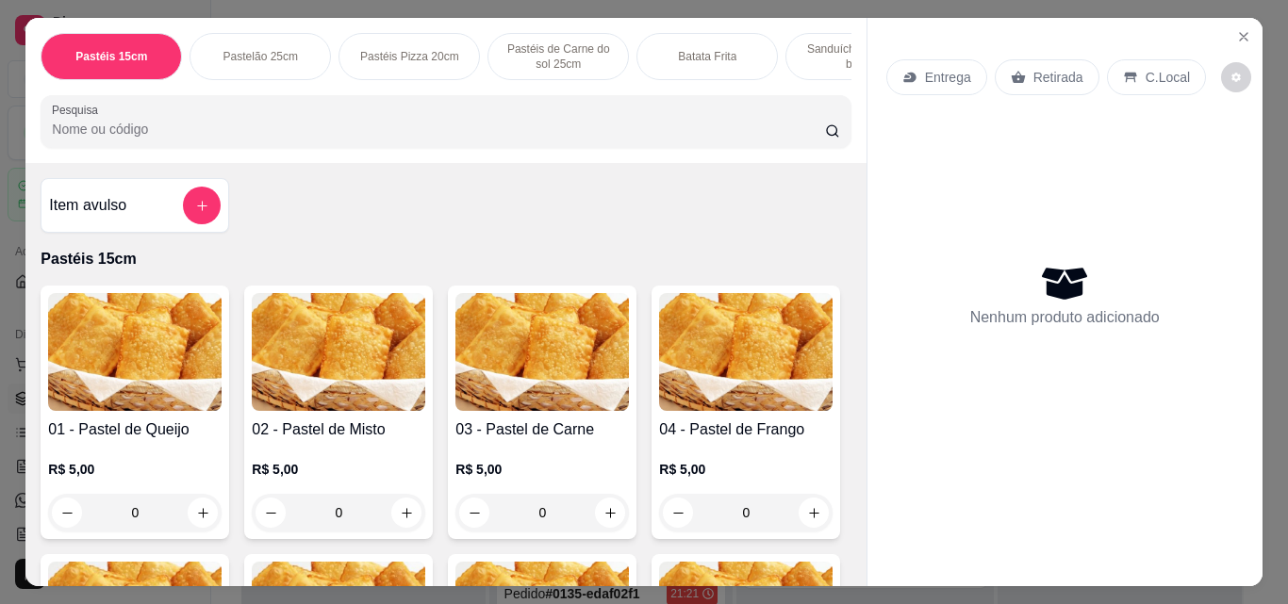
click at [681, 59] on div "Batata Frita" at bounding box center [706, 56] width 141 height 47
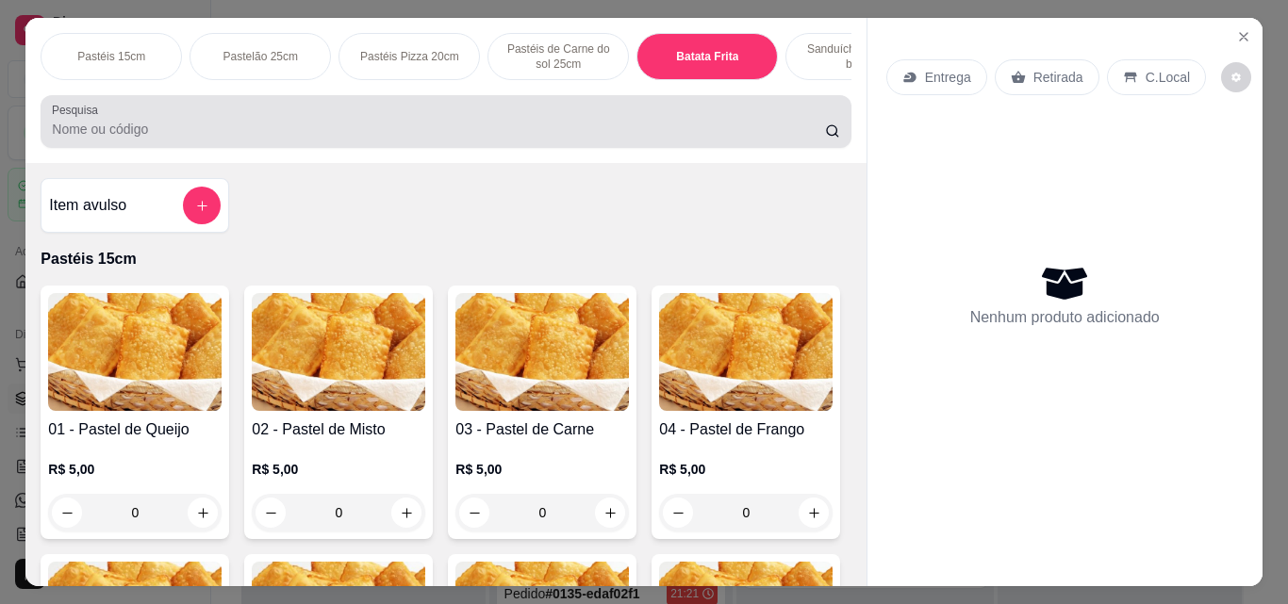
scroll to position [49, 0]
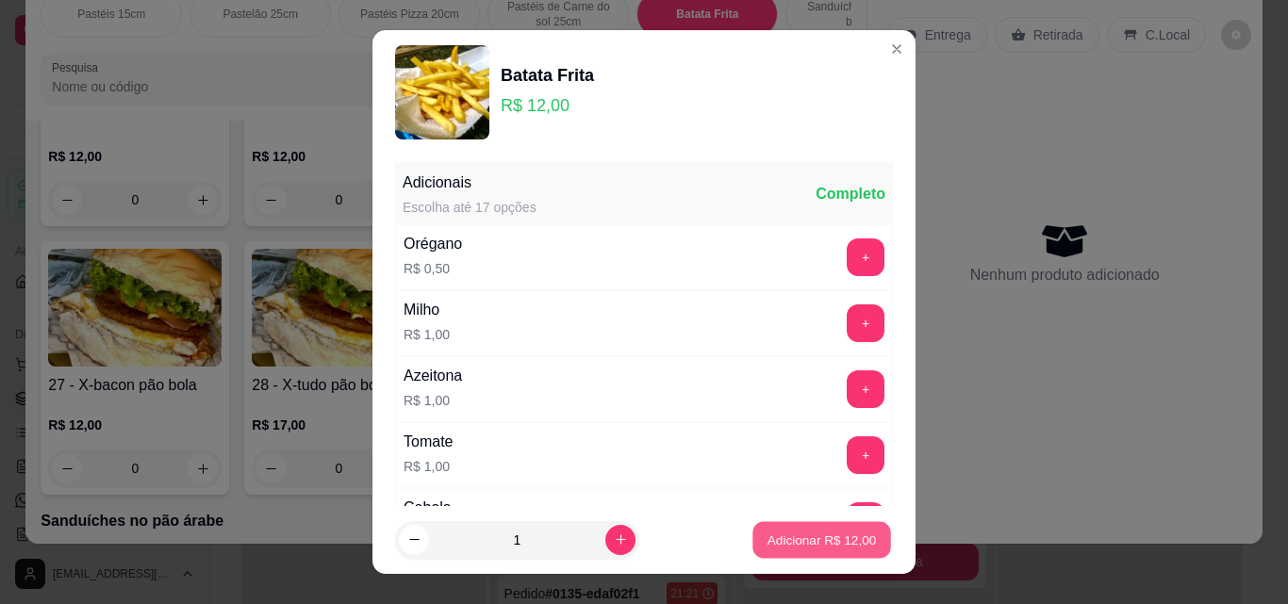
click at [767, 539] on p "Adicionar R$ 12,00" at bounding box center [821, 540] width 109 height 18
type input "1"
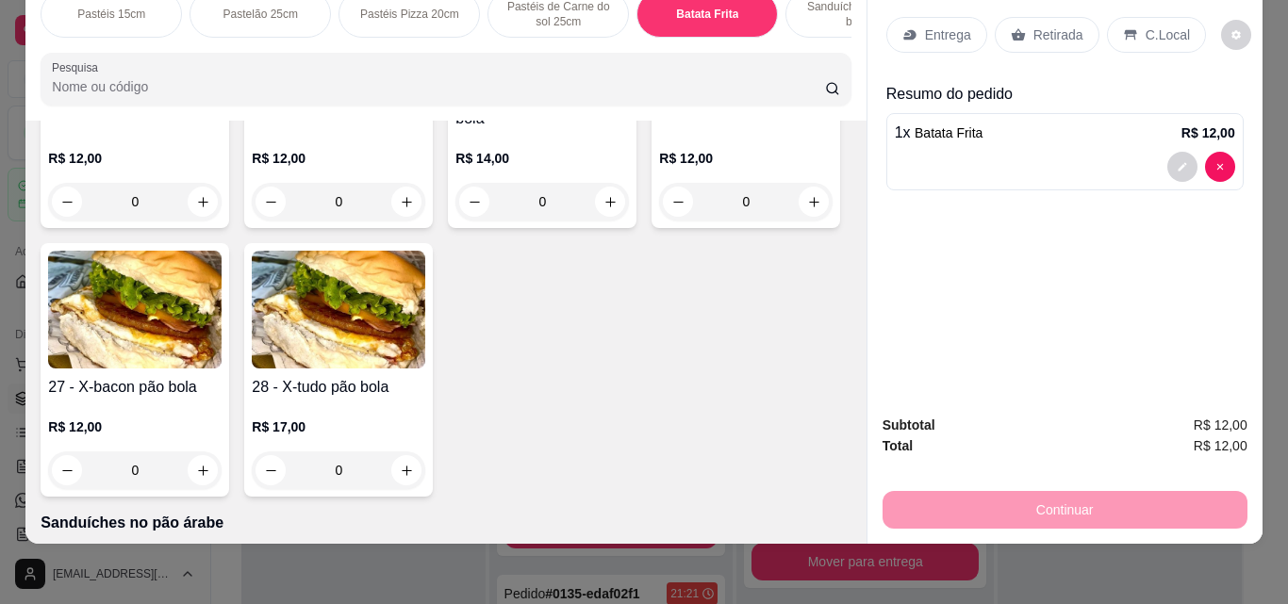
click at [160, 77] on img at bounding box center [134, 18] width 173 height 118
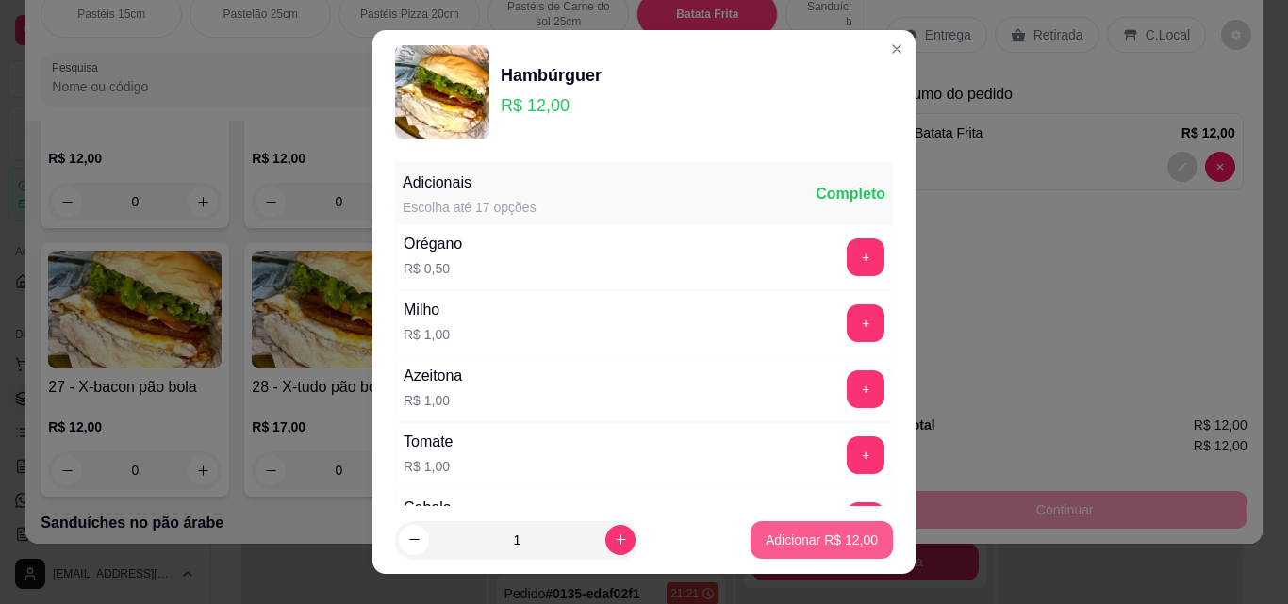
click at [788, 539] on p "Adicionar R$ 12,00" at bounding box center [822, 540] width 112 height 19
type input "1"
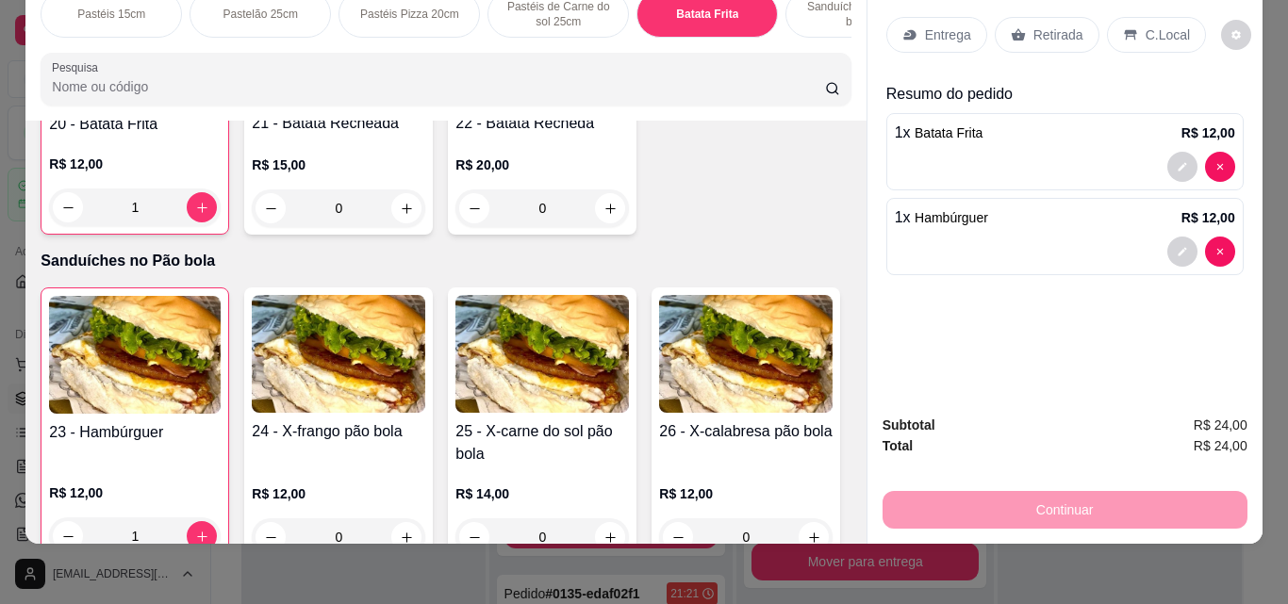
scroll to position [2678, 0]
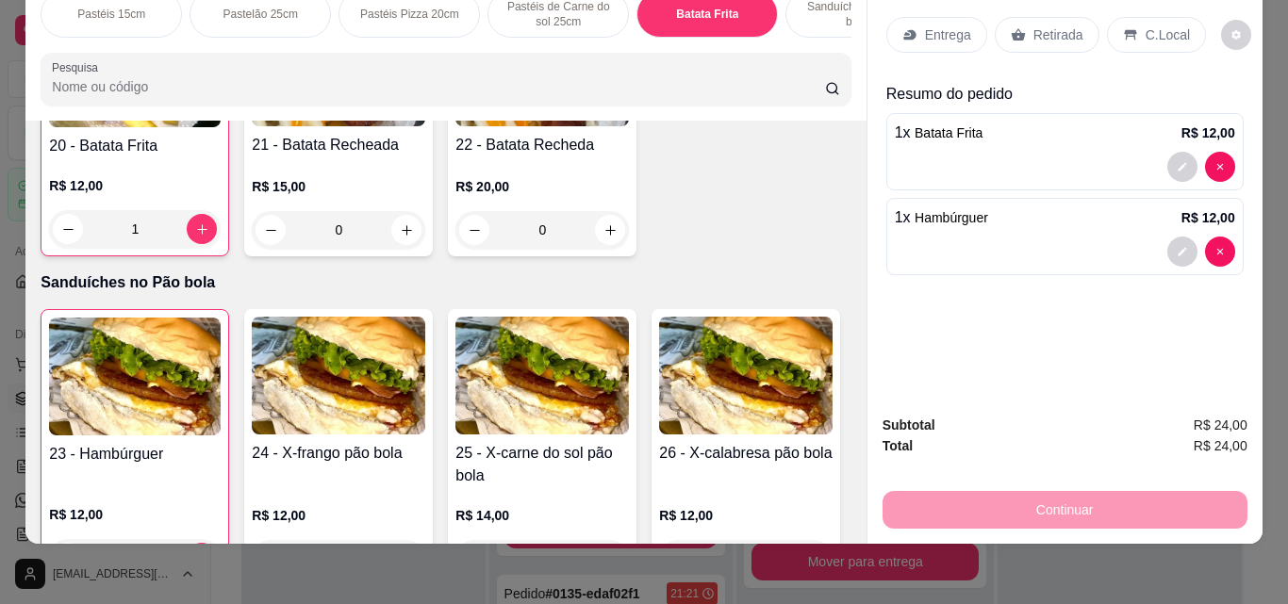
click at [844, 140] on div "Item avulso Pastéis 15cm 01 - Pastel de Queijo R$ 5,00 0 02 - Pastel de Misto R…" at bounding box center [445, 332] width 840 height 423
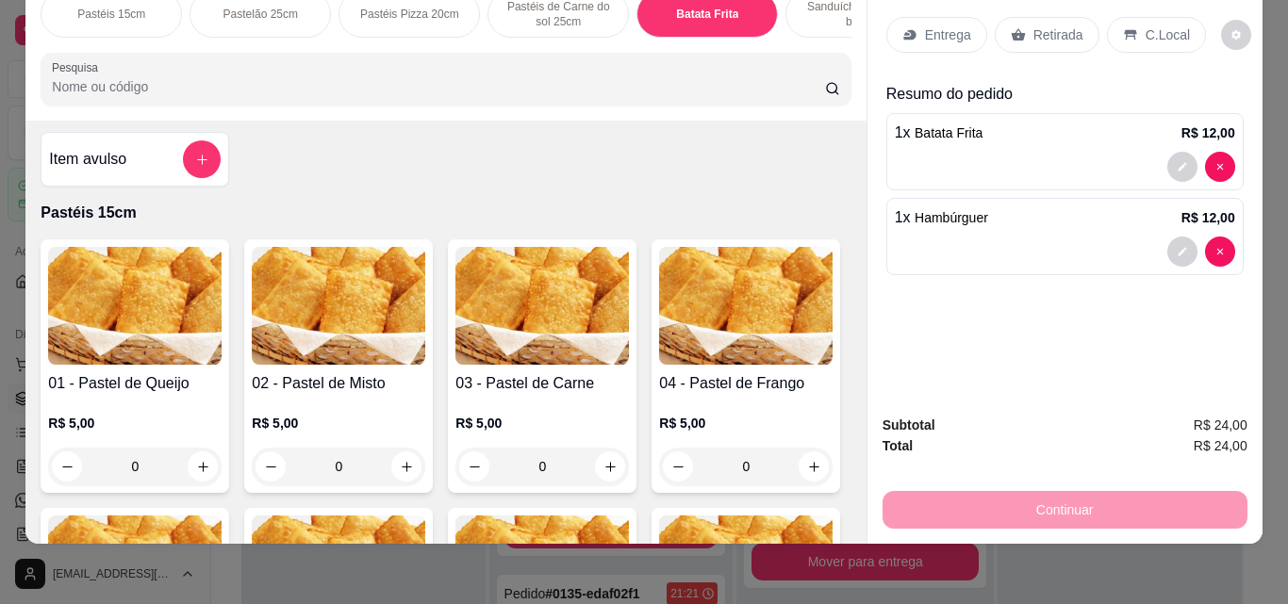
scroll to position [0, 0]
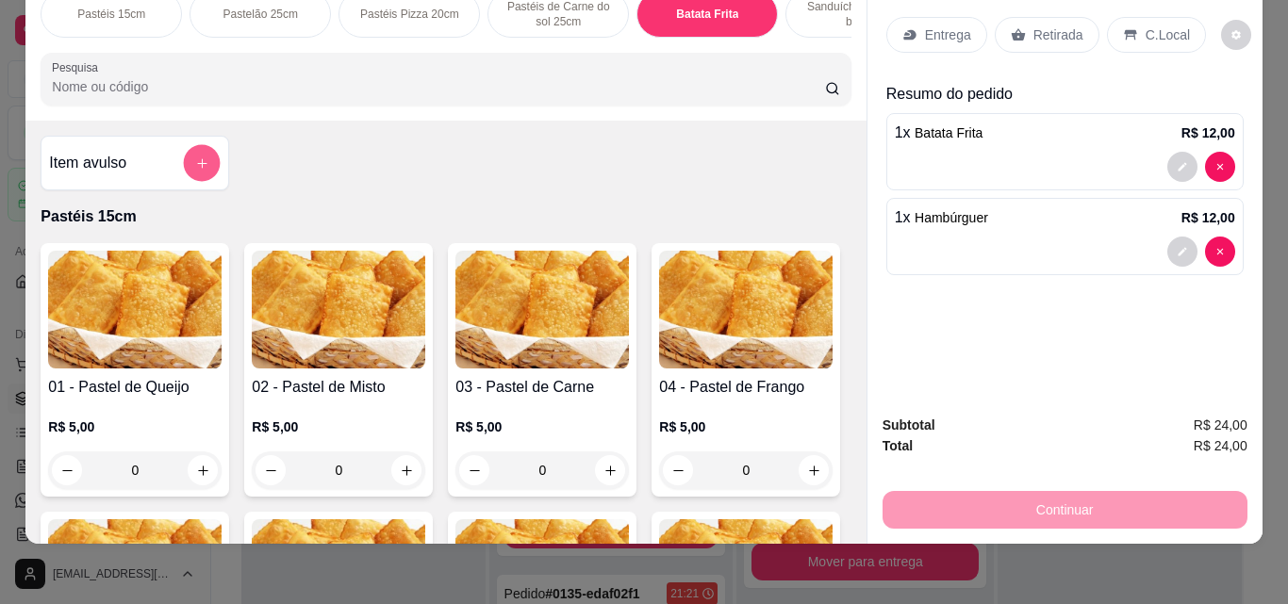
click at [186, 163] on button "add-separate-item" at bounding box center [202, 163] width 37 height 37
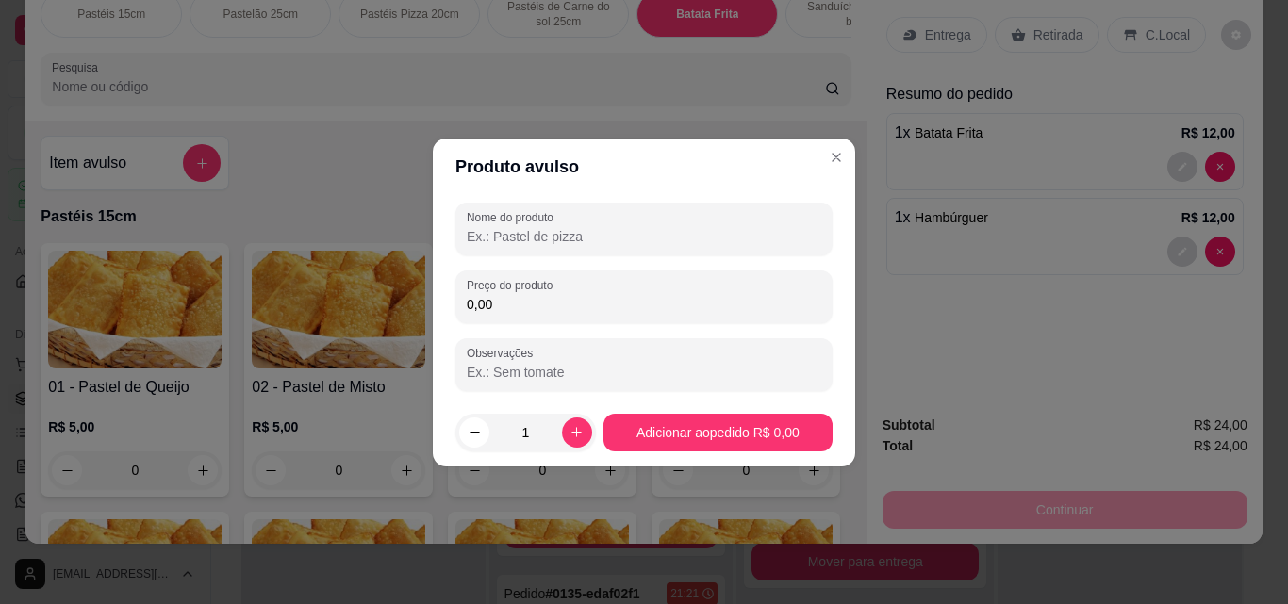
click at [559, 234] on input "Nome do produto" at bounding box center [644, 236] width 354 height 19
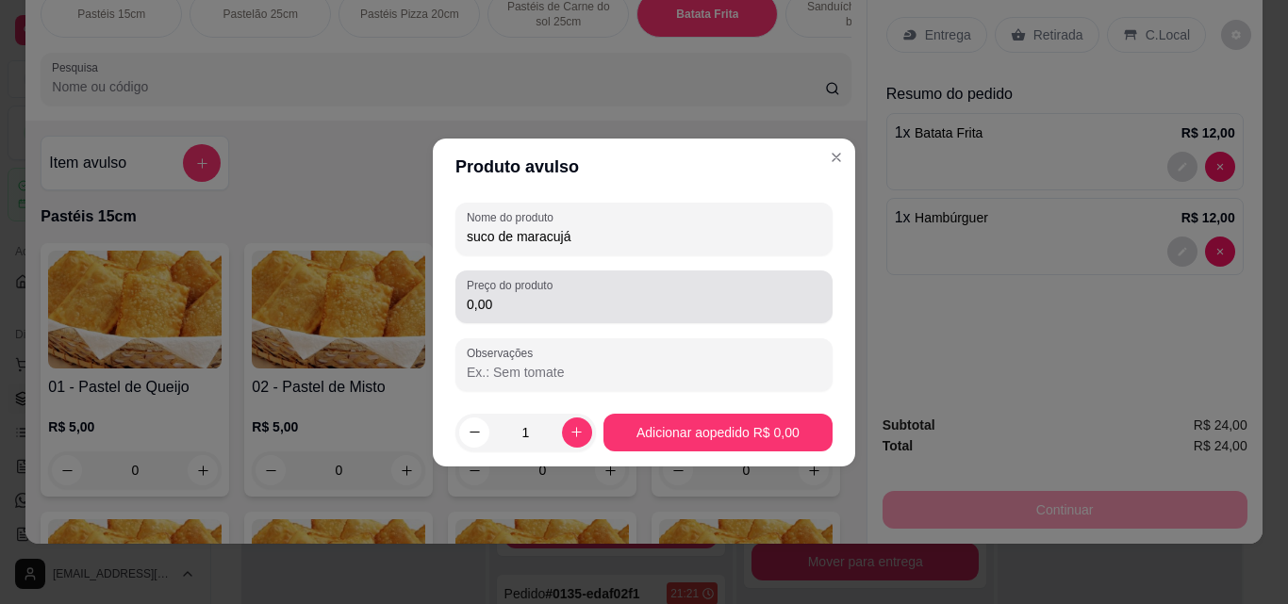
type input "suco de maracujá"
click at [545, 291] on label "Preço do produto" at bounding box center [513, 285] width 92 height 16
click at [545, 295] on input "0,00" at bounding box center [644, 304] width 354 height 19
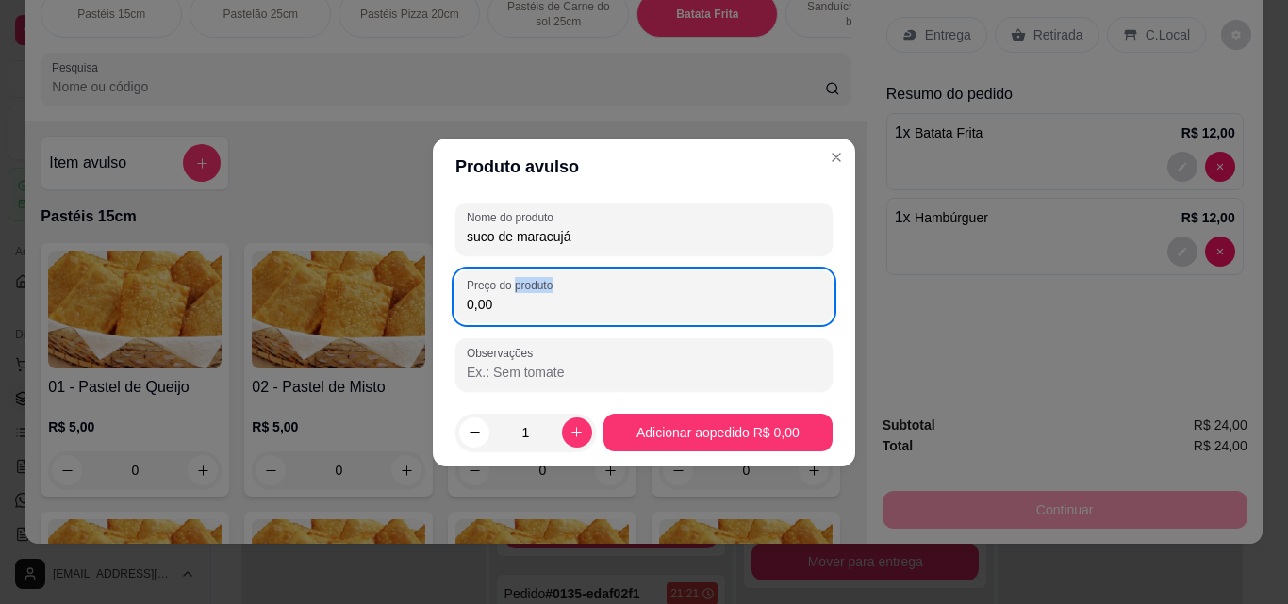
click at [545, 291] on label "Preço do produto" at bounding box center [513, 285] width 92 height 16
click at [545, 295] on input "0,00" at bounding box center [644, 304] width 354 height 19
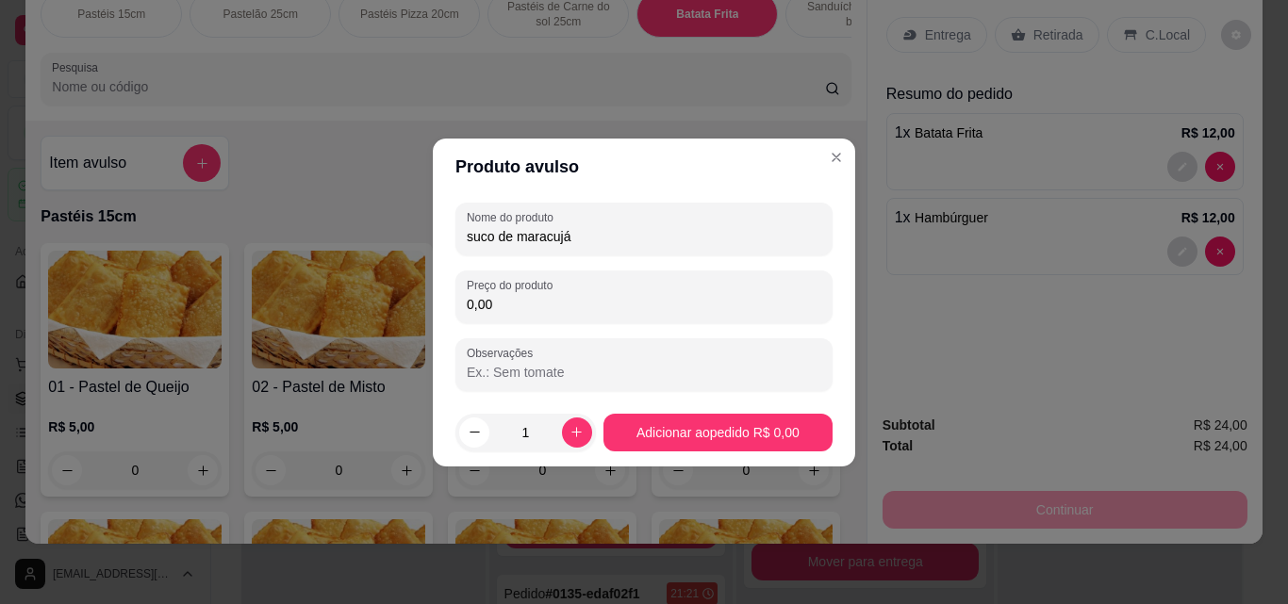
click at [514, 308] on input "0,00" at bounding box center [644, 304] width 354 height 19
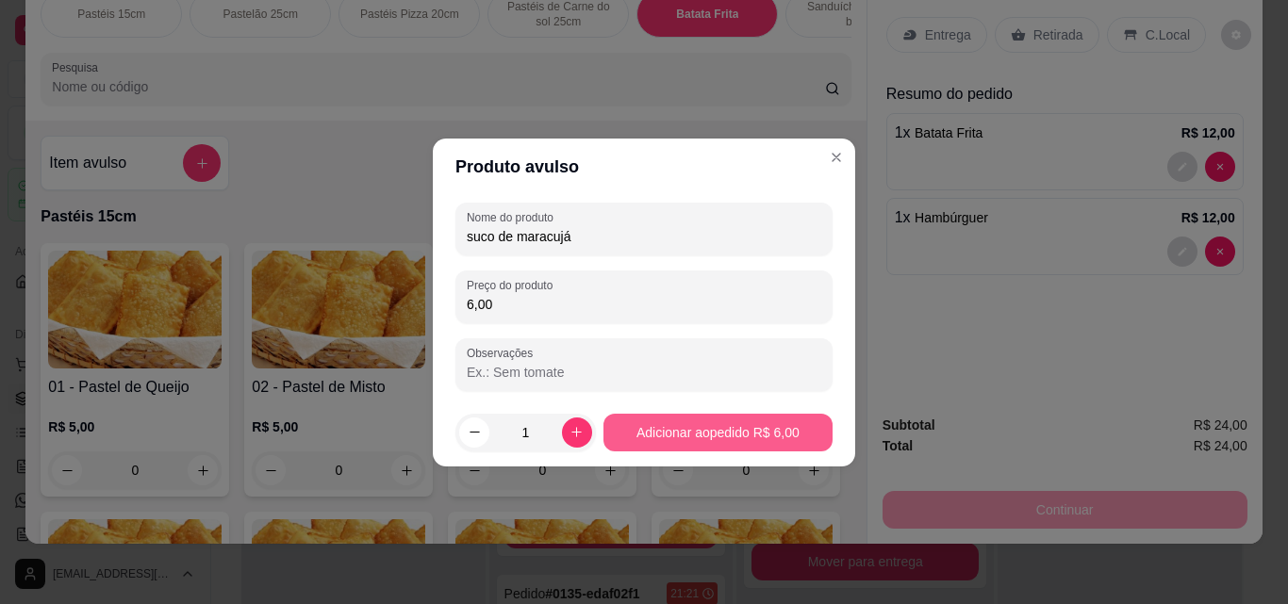
type input "6,00"
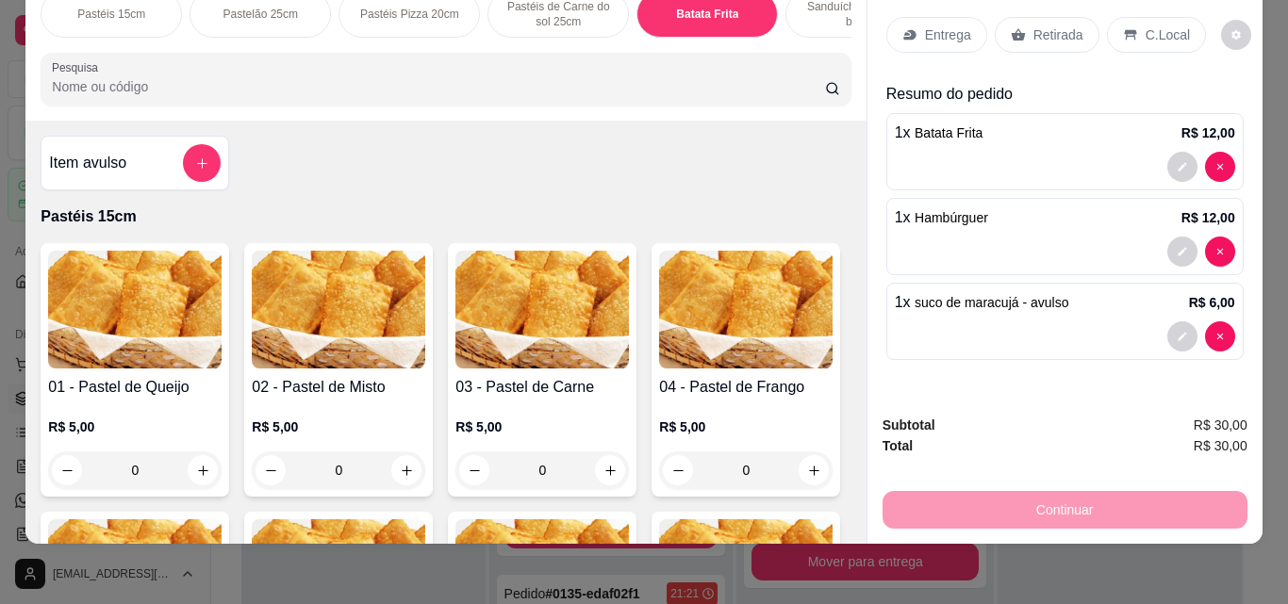
click at [1061, 25] on p "Retirada" at bounding box center [1058, 34] width 50 height 19
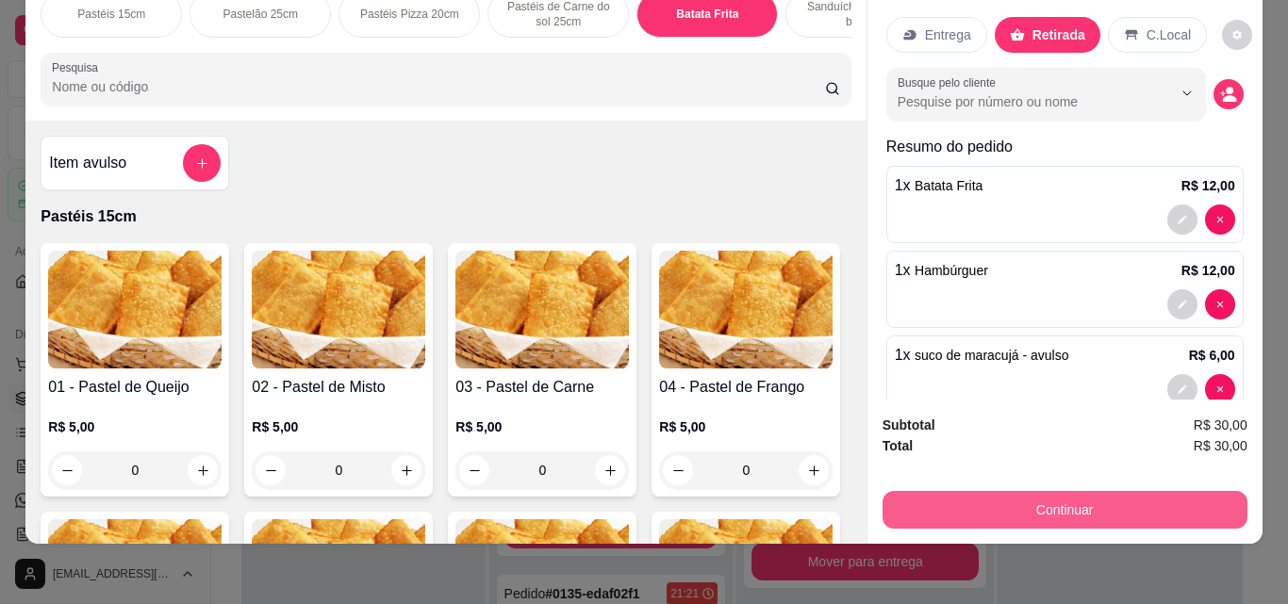
click at [1012, 497] on button "Continuar" at bounding box center [1064, 510] width 365 height 38
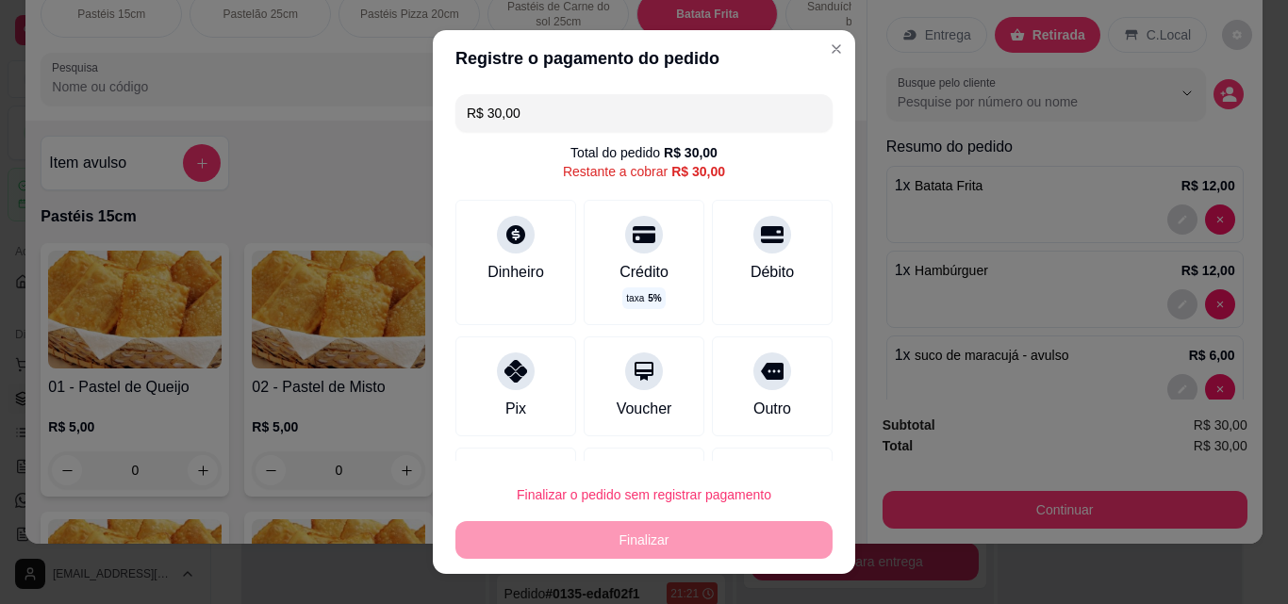
scroll to position [94, 0]
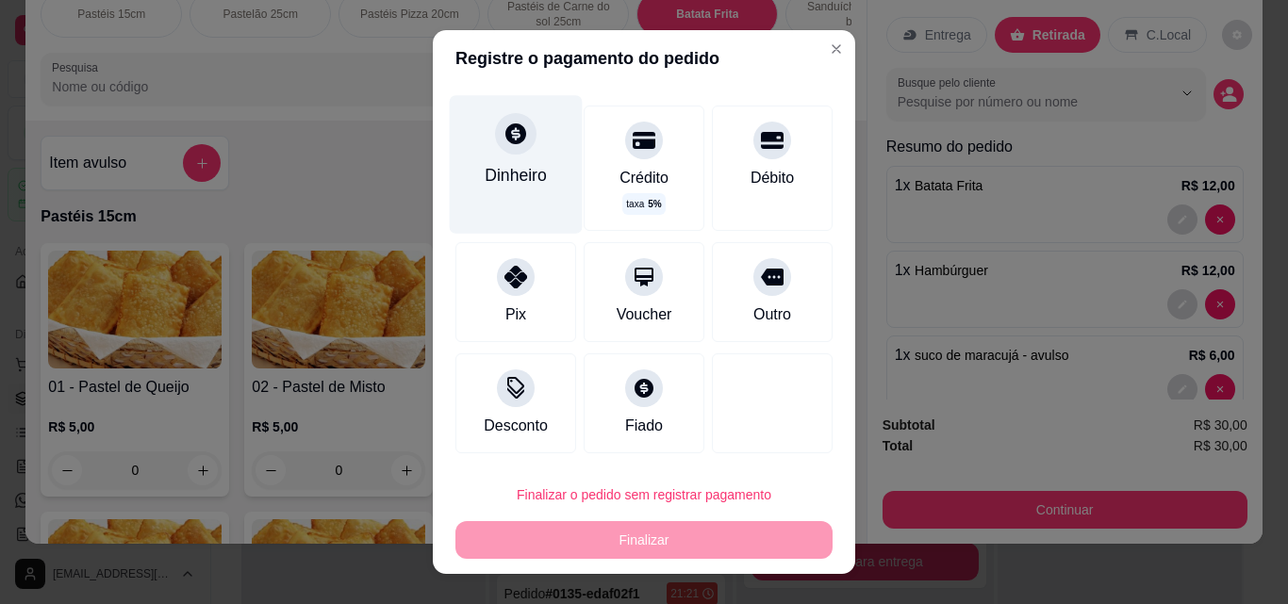
click at [495, 177] on div "Dinheiro" at bounding box center [516, 175] width 62 height 25
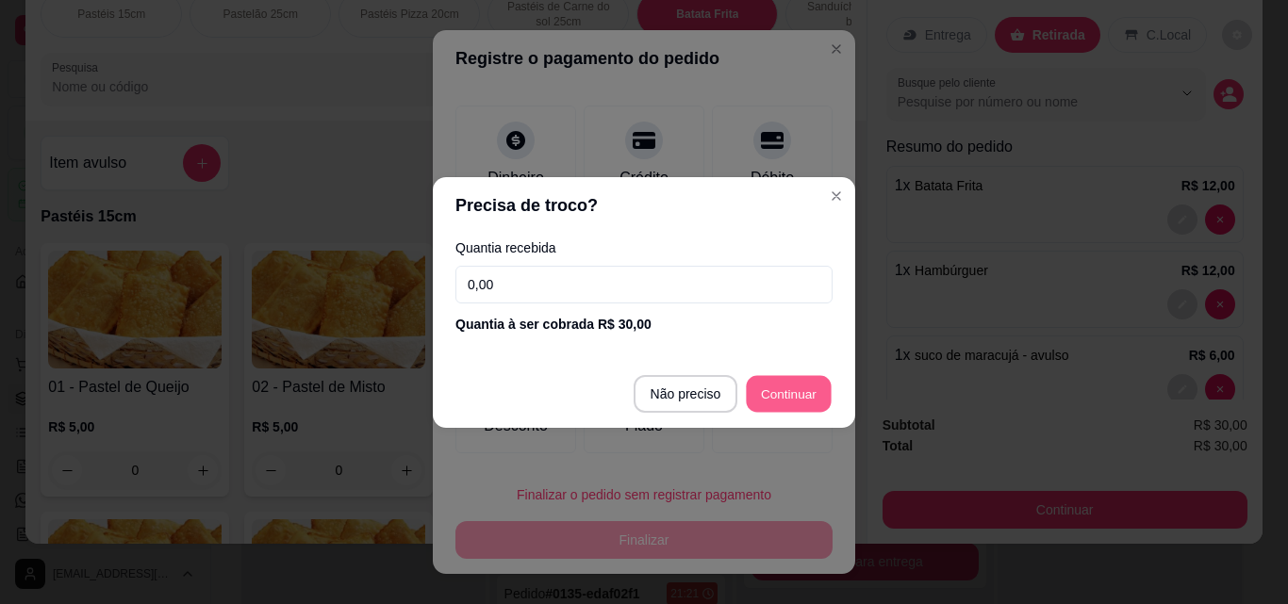
type input "R$ 0,00"
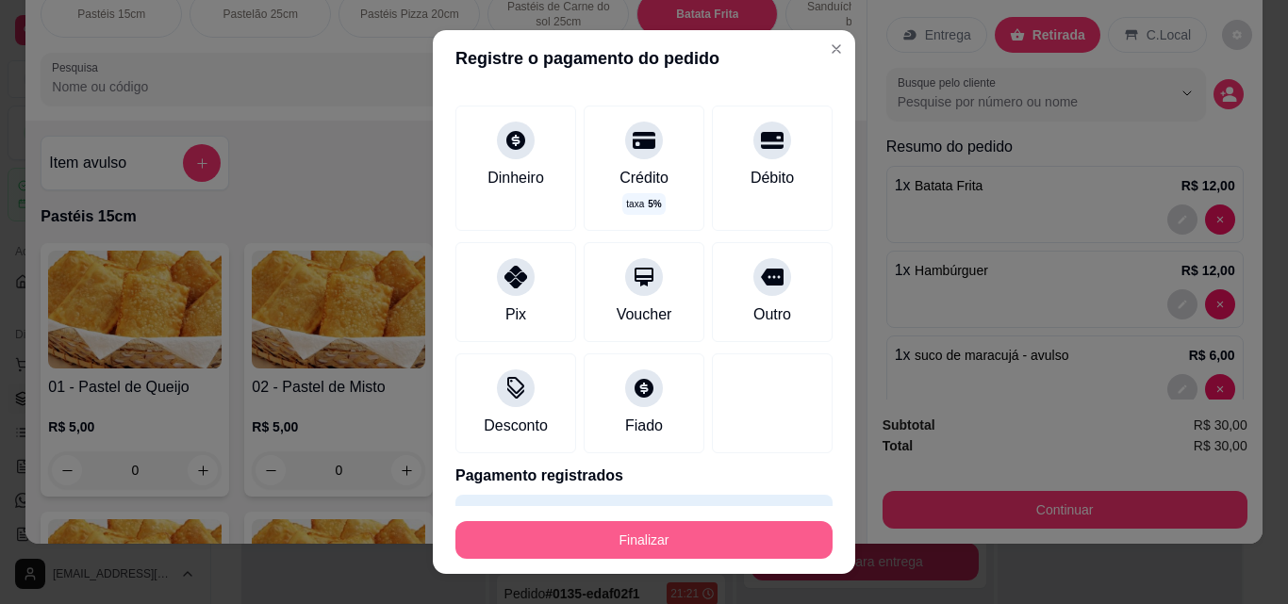
click at [701, 535] on button "Finalizar" at bounding box center [643, 540] width 377 height 38
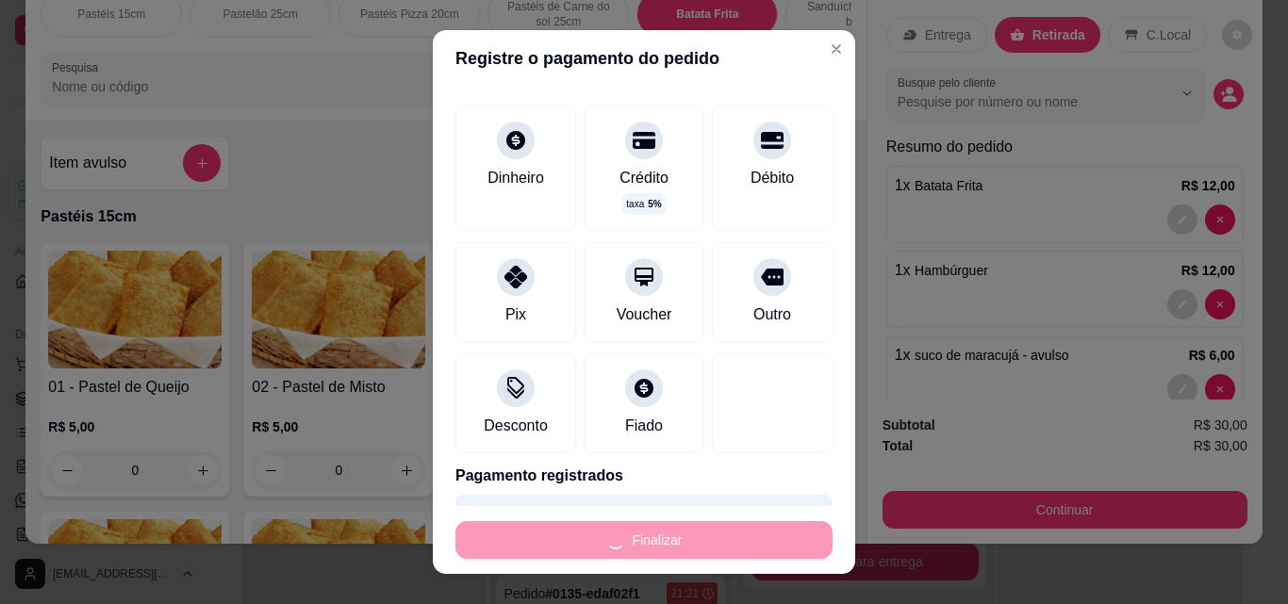
type input "0"
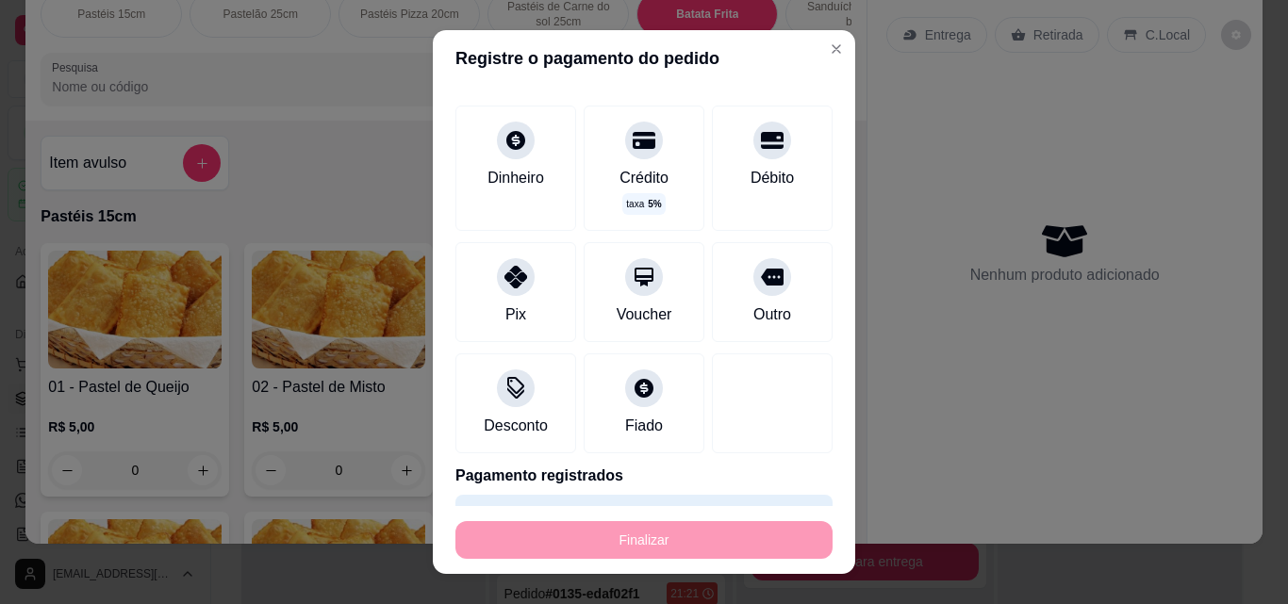
type input "-R$ 30,00"
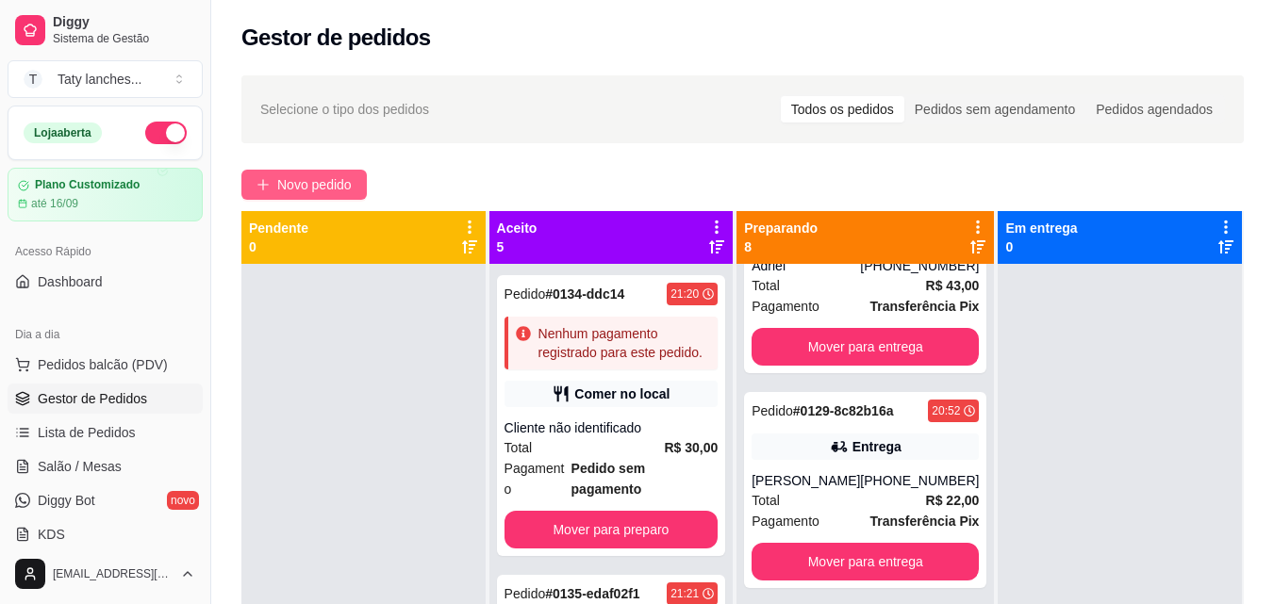
click at [290, 177] on span "Novo pedido" at bounding box center [314, 184] width 74 height 21
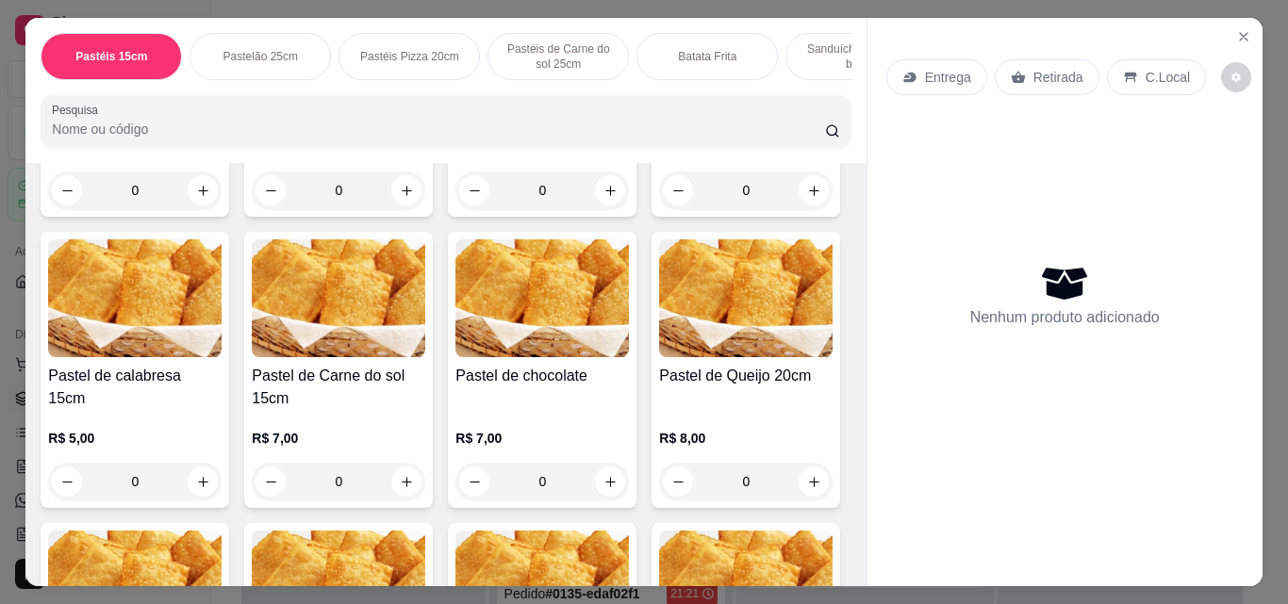
scroll to position [357, 0]
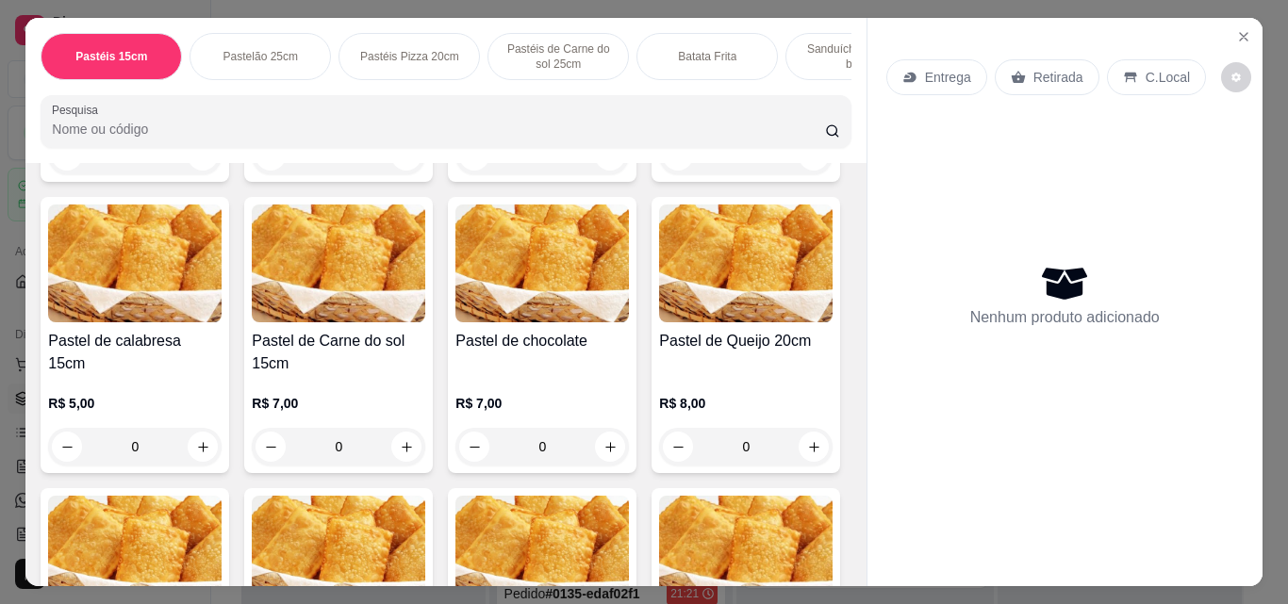
click at [659, 174] on div "0" at bounding box center [745, 156] width 173 height 38
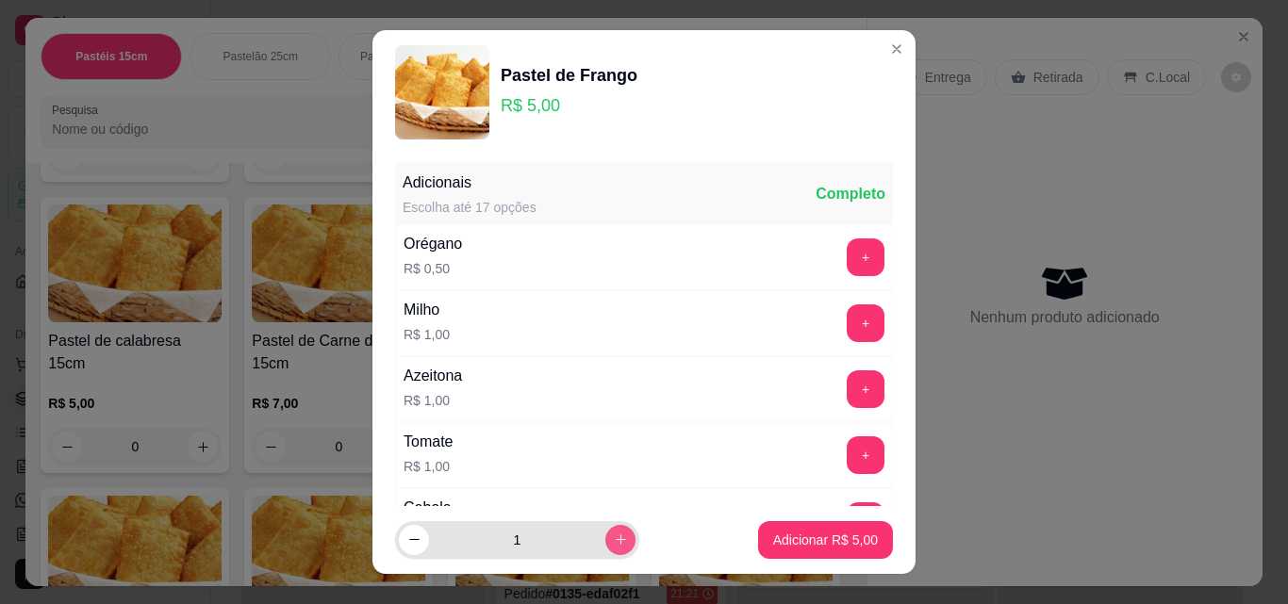
click at [614, 542] on icon "increase-product-quantity" at bounding box center [621, 540] width 14 height 14
type input "2"
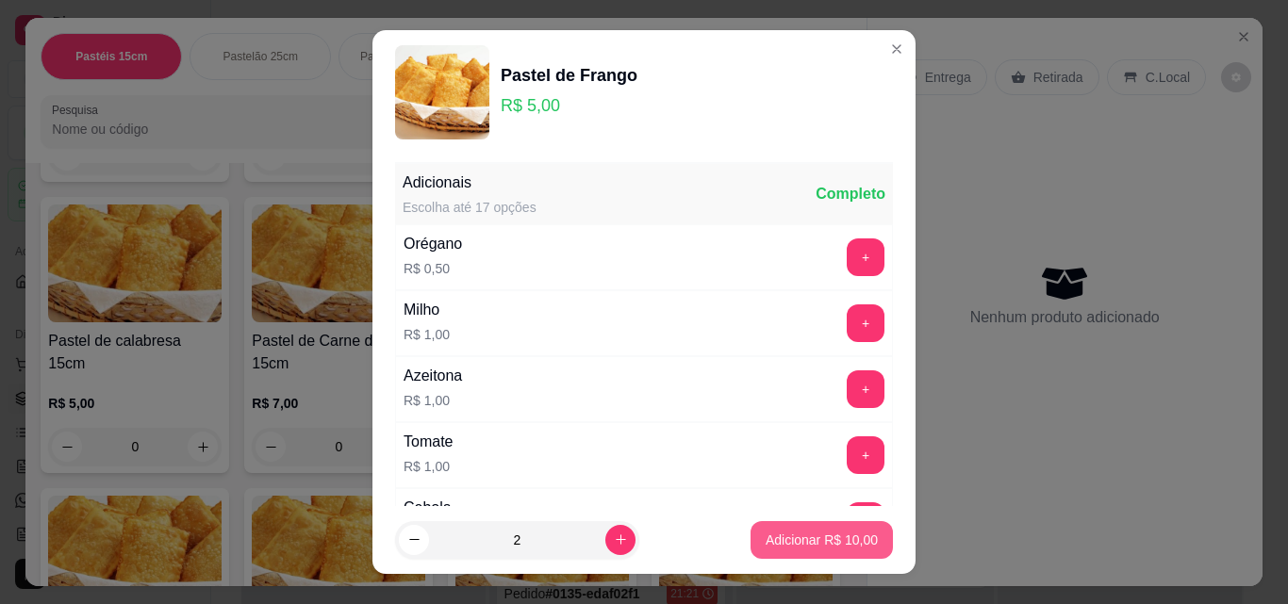
click at [815, 530] on button "Adicionar R$ 10,00" at bounding box center [821, 540] width 142 height 38
type input "2"
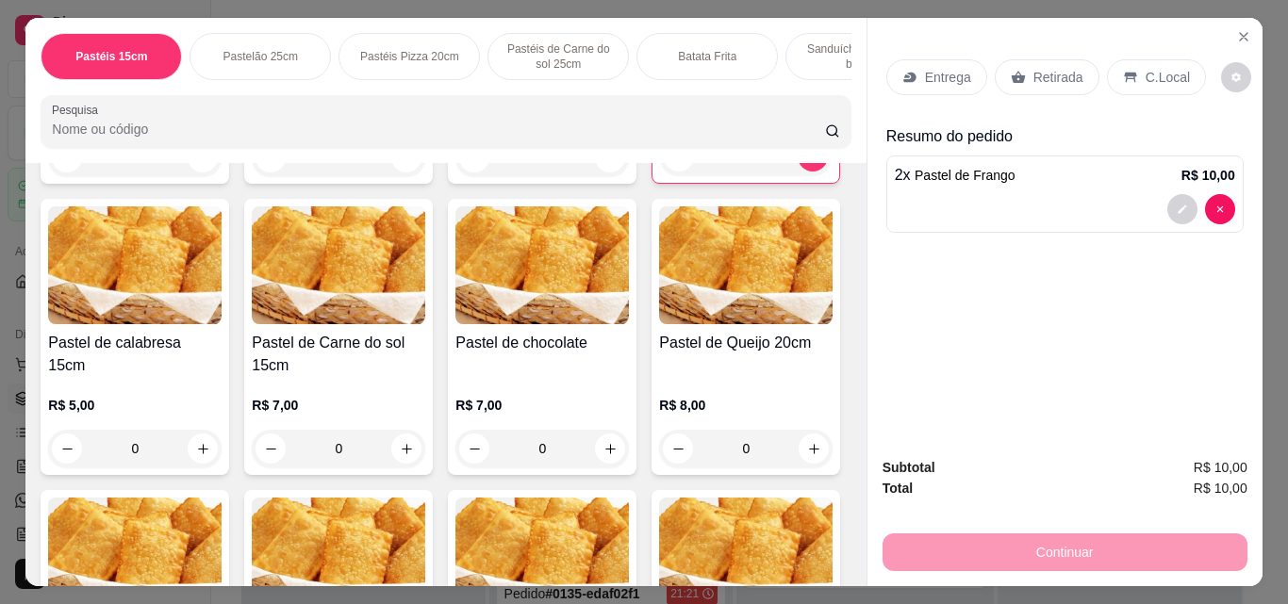
click at [733, 88] on div "Pastéis 15cm Pastelão 25cm Pastéis Pizza 20cm Pastéis de Carne do sol 25cm Bata…" at bounding box center [445, 90] width 840 height 145
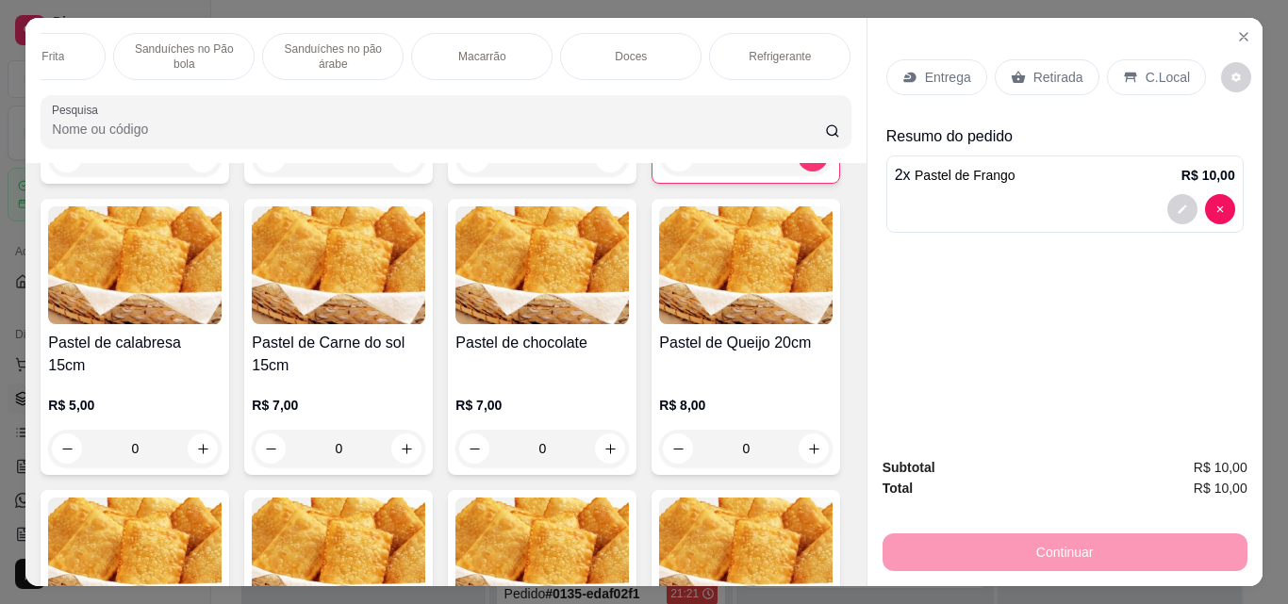
click at [783, 52] on p "Refrigerante" at bounding box center [780, 56] width 62 height 15
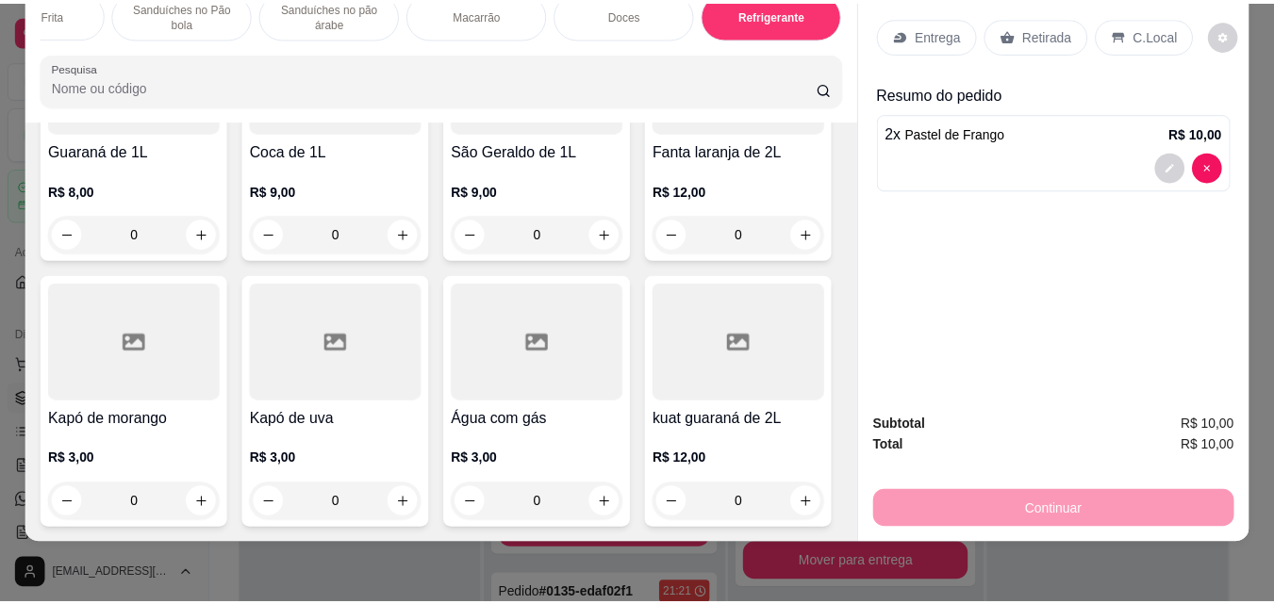
scroll to position [5844, 0]
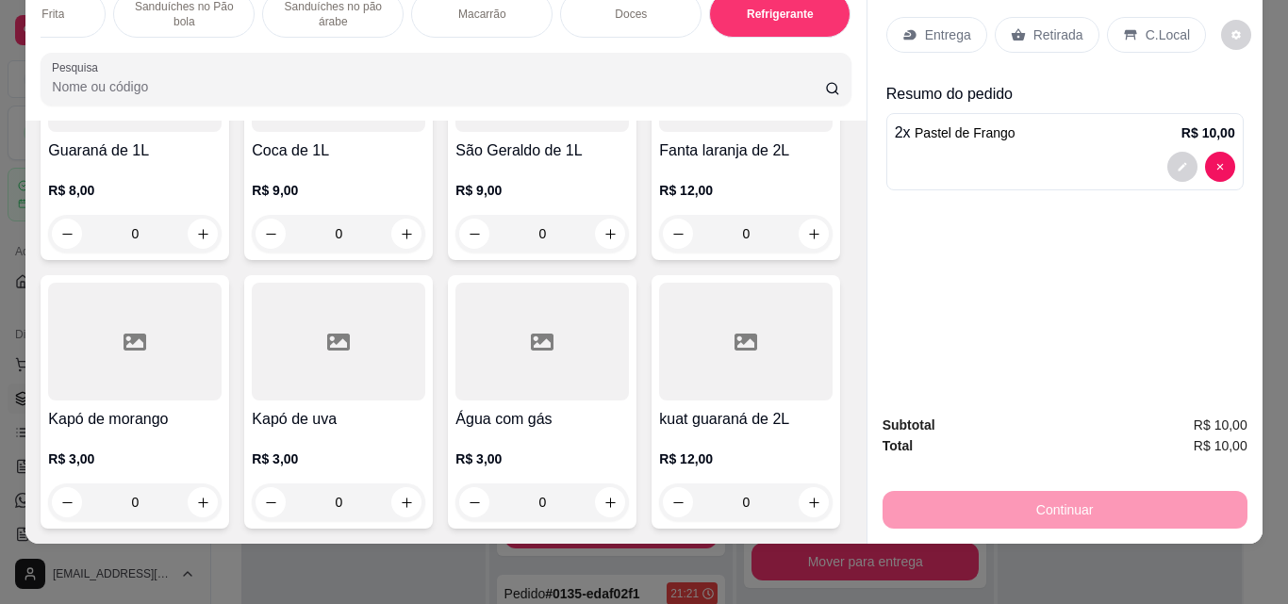
click at [455, 253] on div "R$ 9,00 0" at bounding box center [541, 207] width 173 height 91
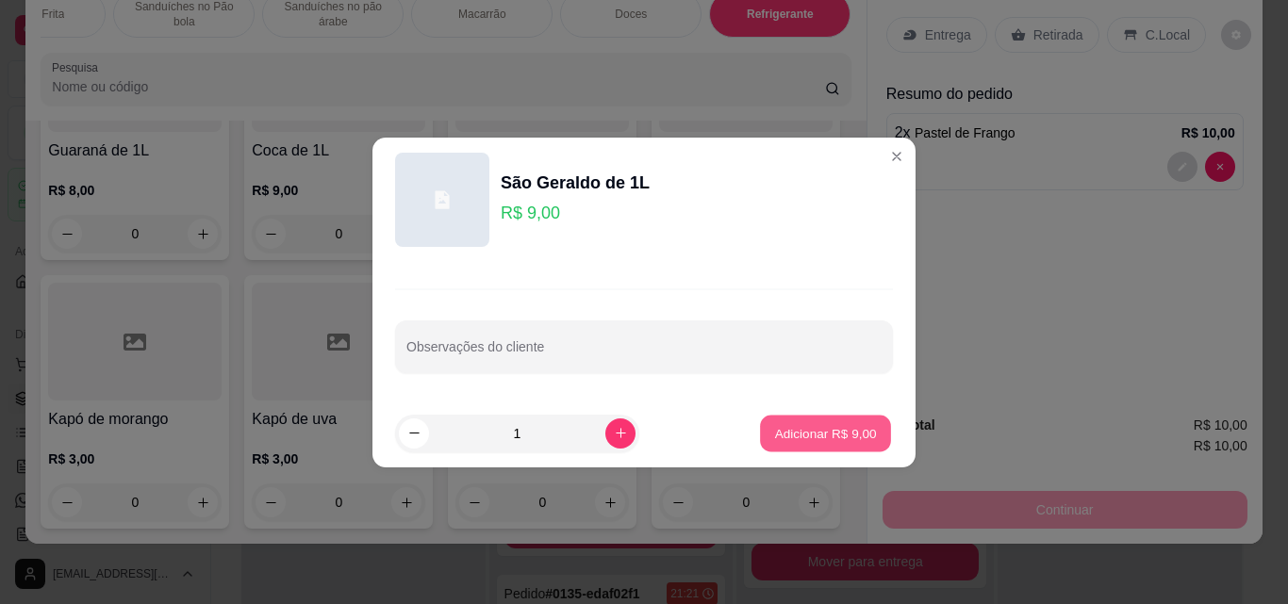
click at [794, 428] on p "Adicionar R$ 9,00" at bounding box center [825, 433] width 102 height 18
type input "1"
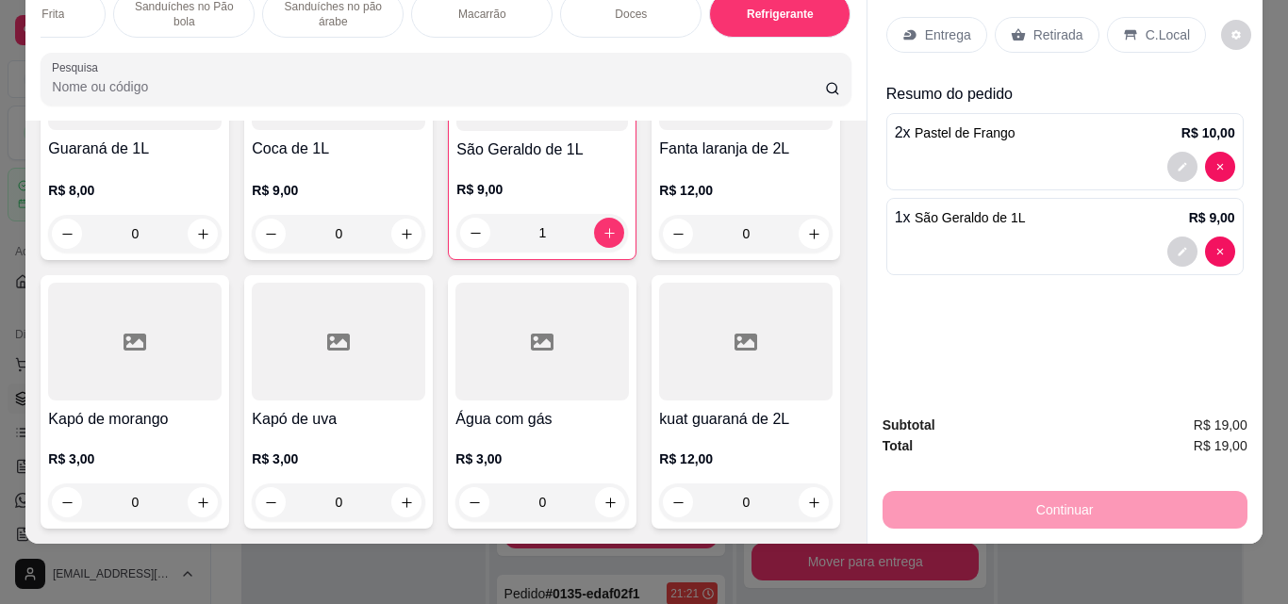
click at [963, 25] on div "Entrega" at bounding box center [936, 35] width 101 height 36
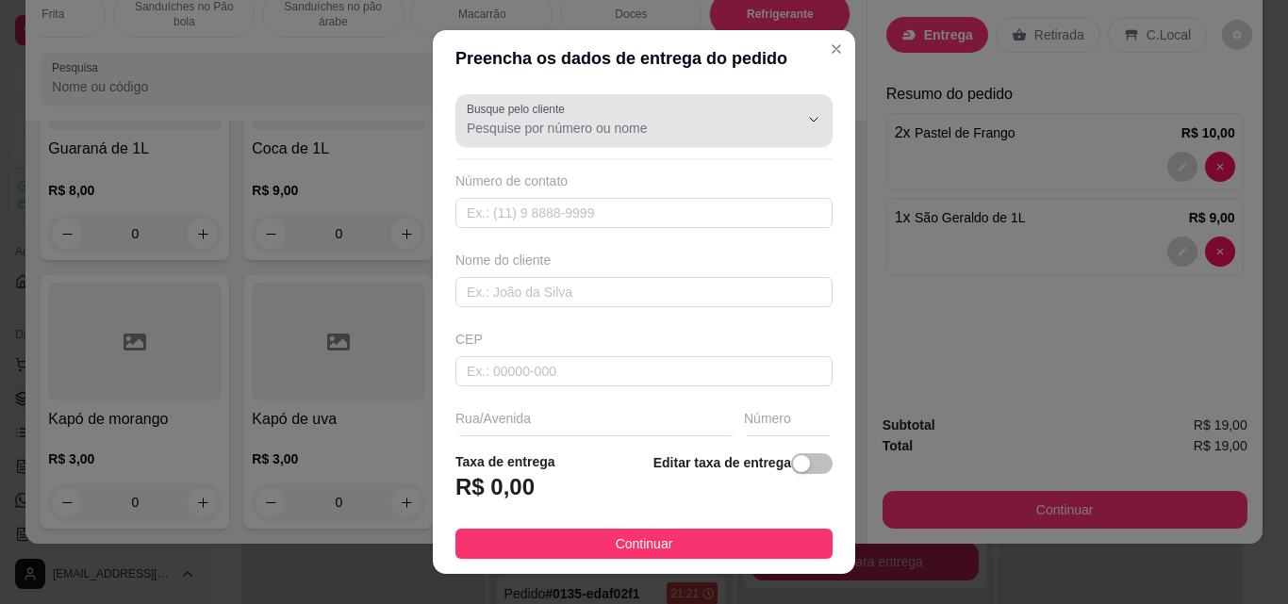
click at [703, 111] on div at bounding box center [644, 121] width 354 height 38
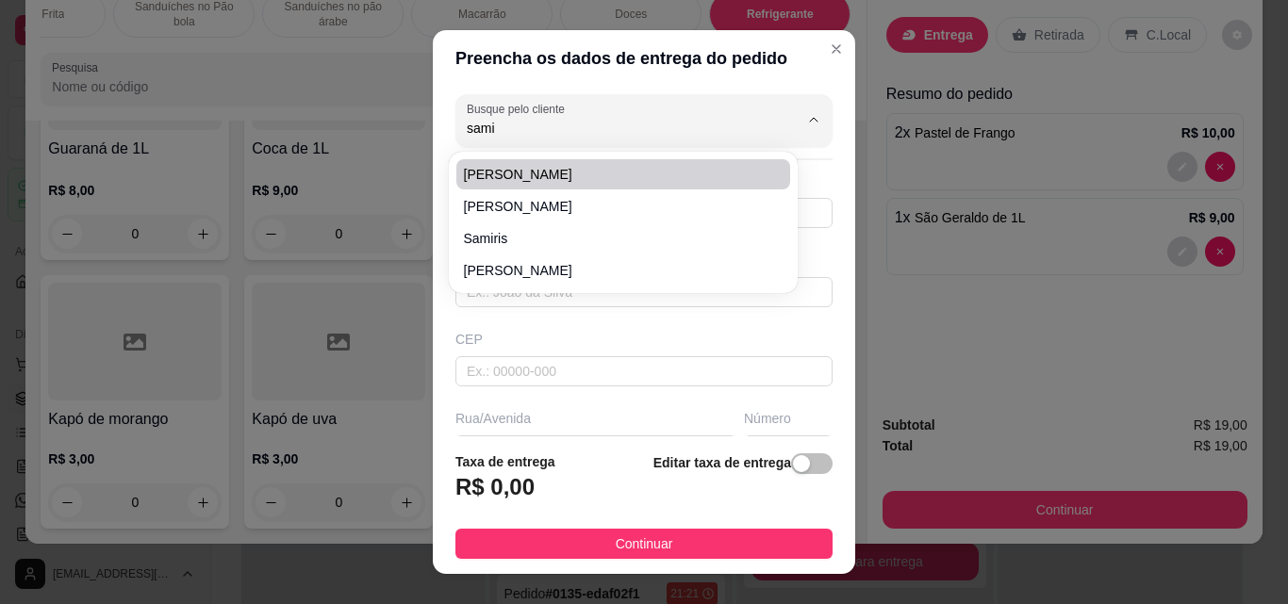
click at [615, 164] on li "[PERSON_NAME]" at bounding box center [623, 174] width 334 height 30
type input "[PERSON_NAME]"
type input "8596760112"
type input "[PERSON_NAME]"
type input "61880000"
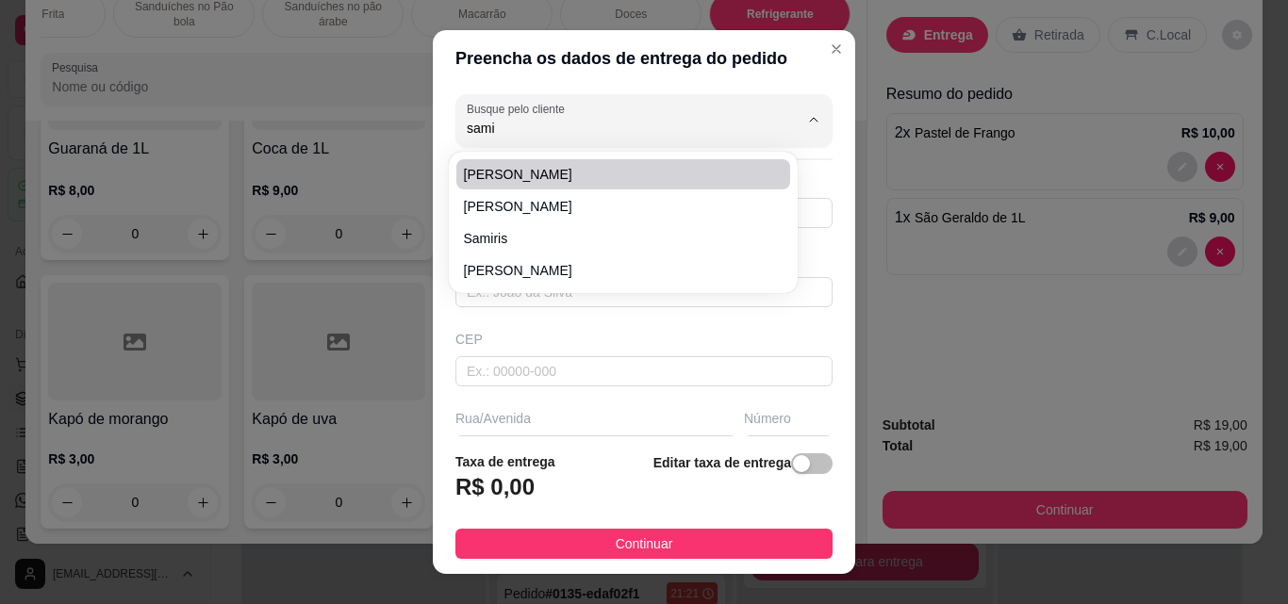
type input "[GEOGRAPHIC_DATA][PERSON_NAME]"
type input "1080"
type input "Itaitinga"
type input "Casa"
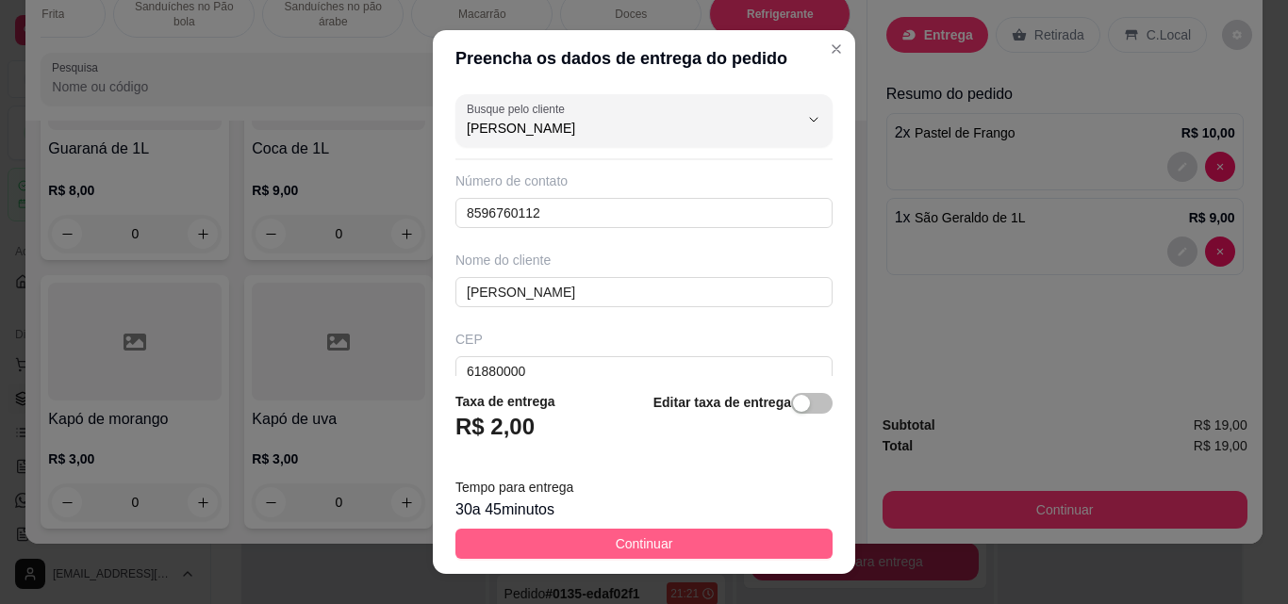
type input "[PERSON_NAME]"
click at [681, 537] on button "Continuar" at bounding box center [643, 544] width 377 height 30
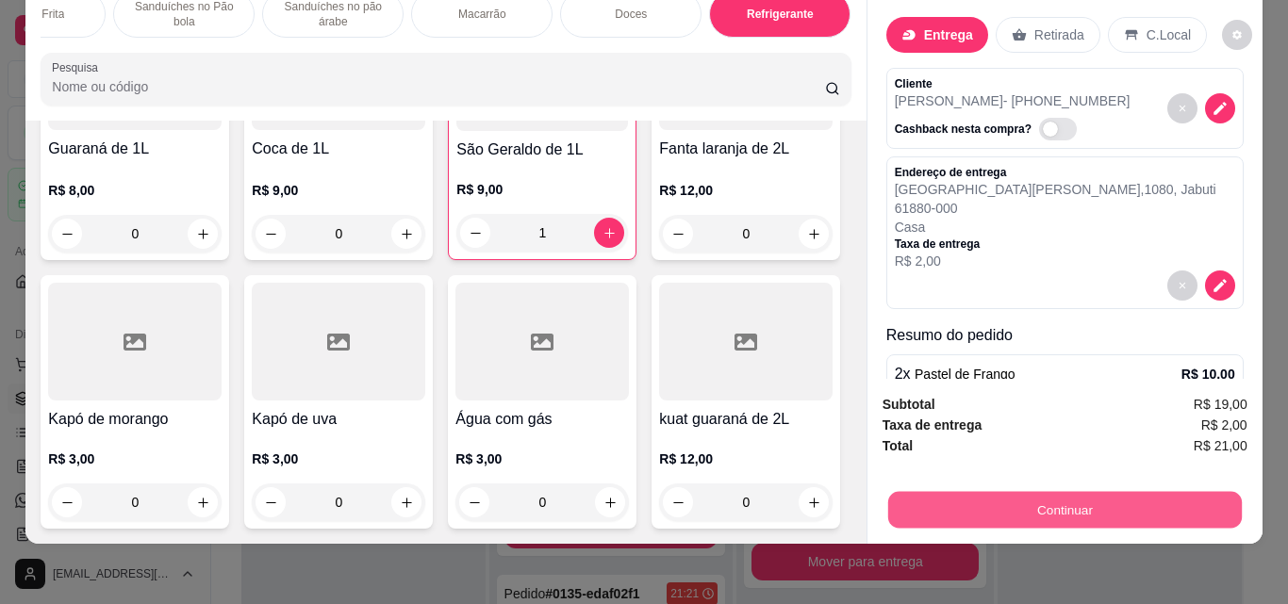
click at [1007, 491] on button "Continuar" at bounding box center [1064, 509] width 354 height 37
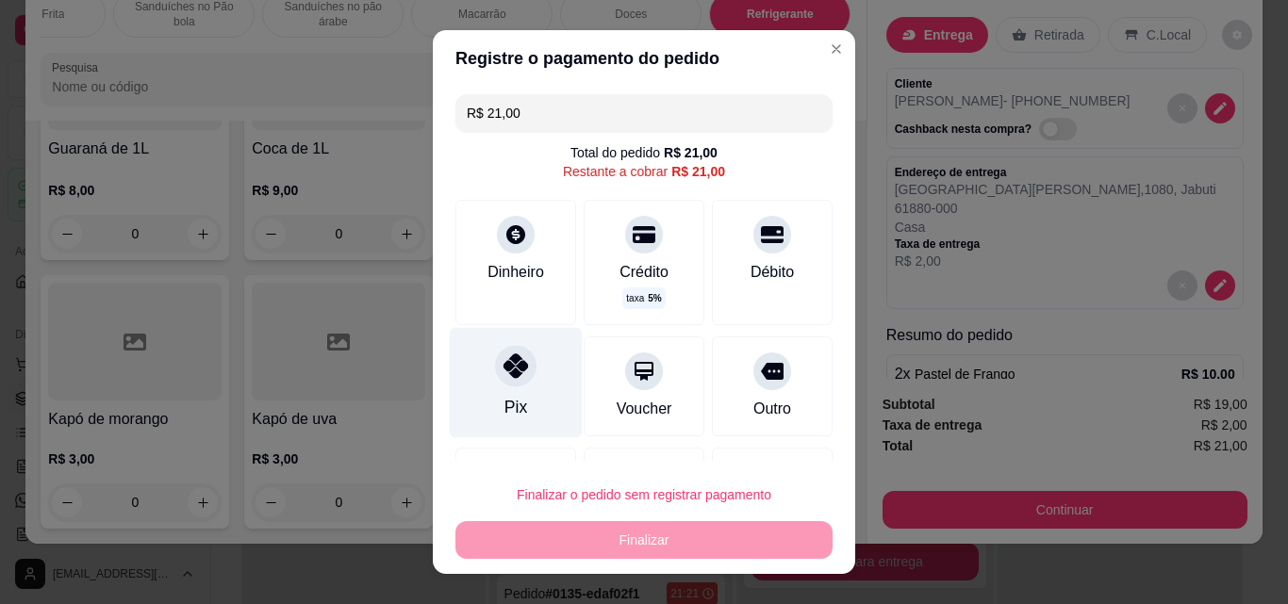
click at [507, 430] on div "Pix" at bounding box center [516, 383] width 133 height 110
type input "R$ 0,00"
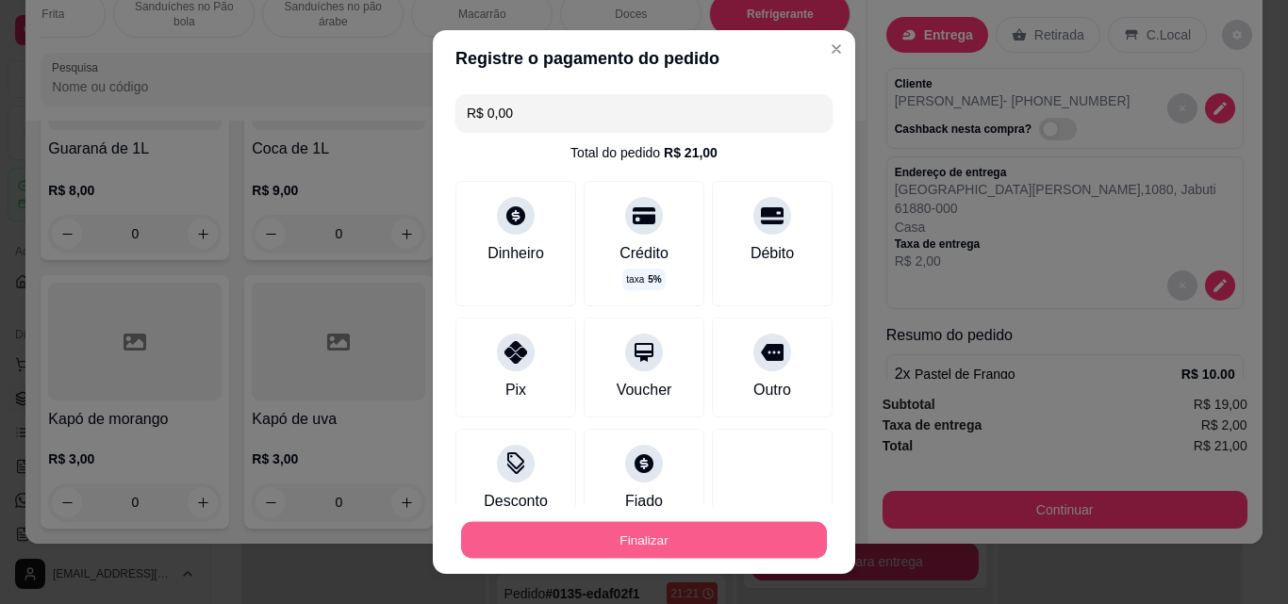
click at [628, 539] on button "Finalizar" at bounding box center [644, 540] width 366 height 37
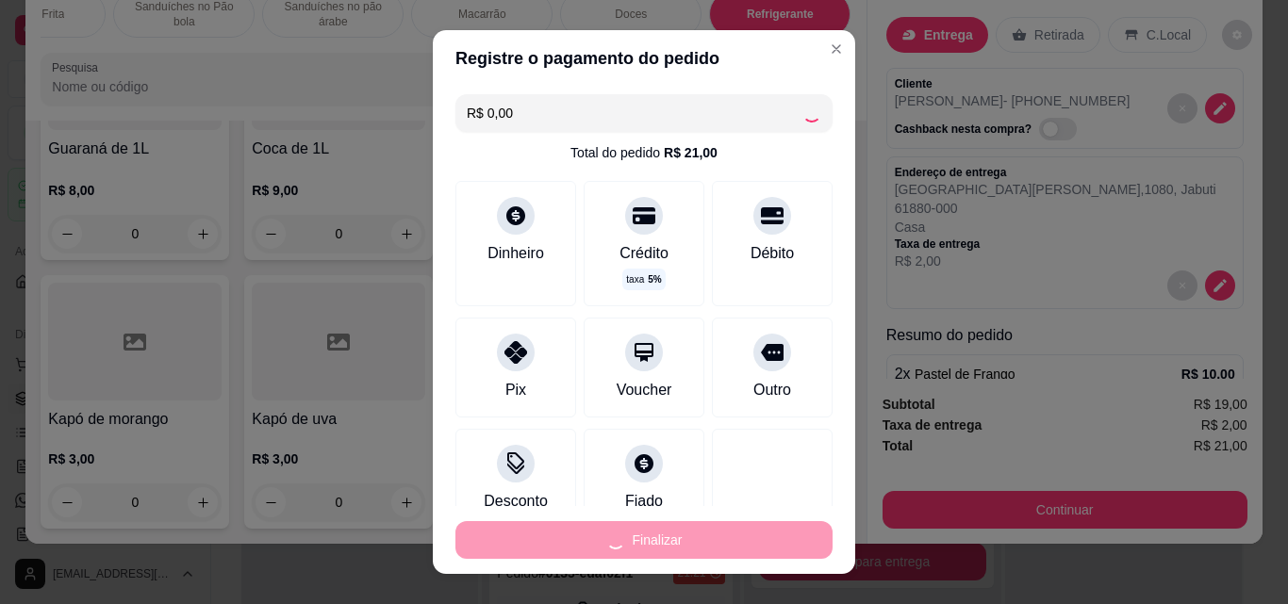
type input "0"
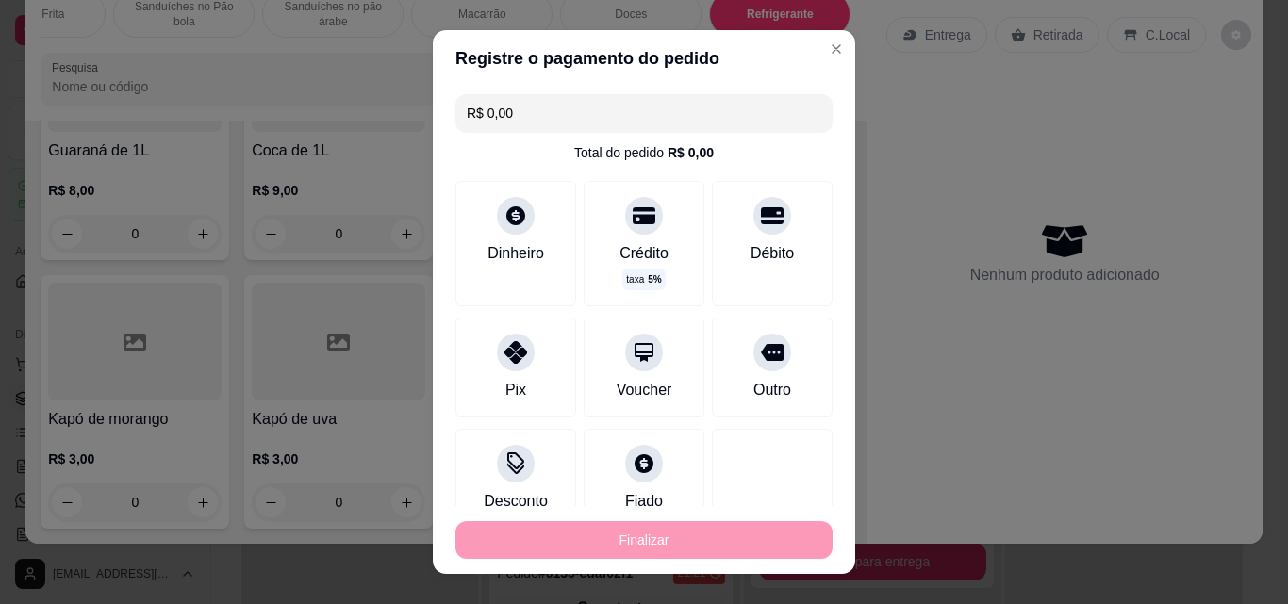
type input "-R$ 21,00"
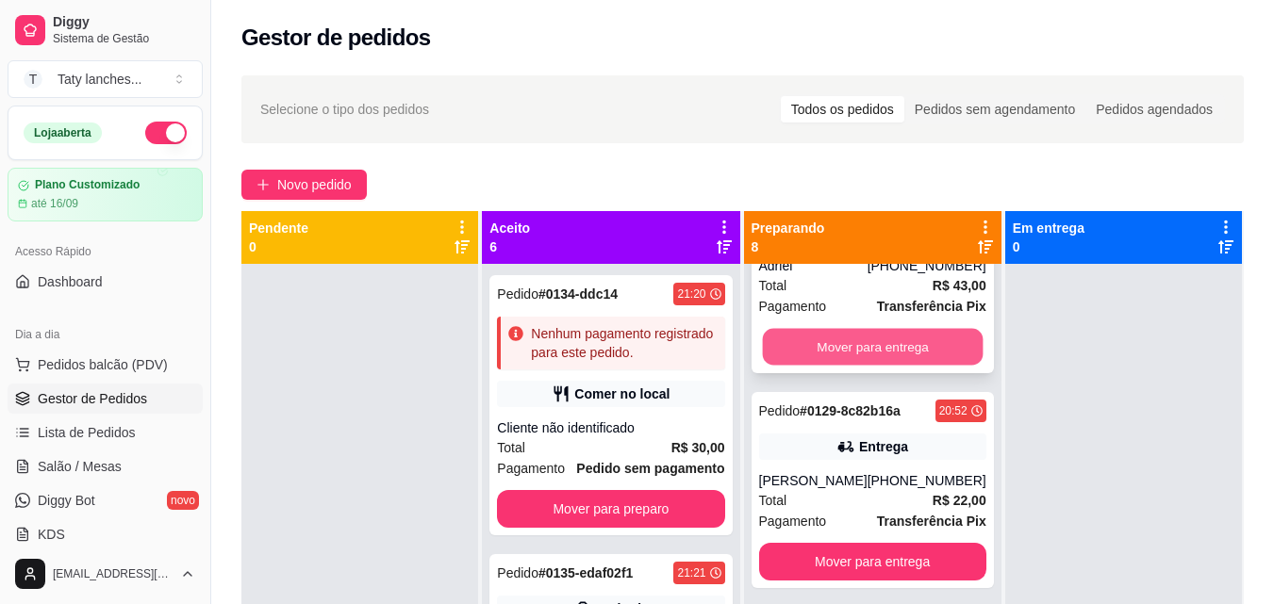
click at [902, 338] on button "Mover para entrega" at bounding box center [872, 347] width 221 height 37
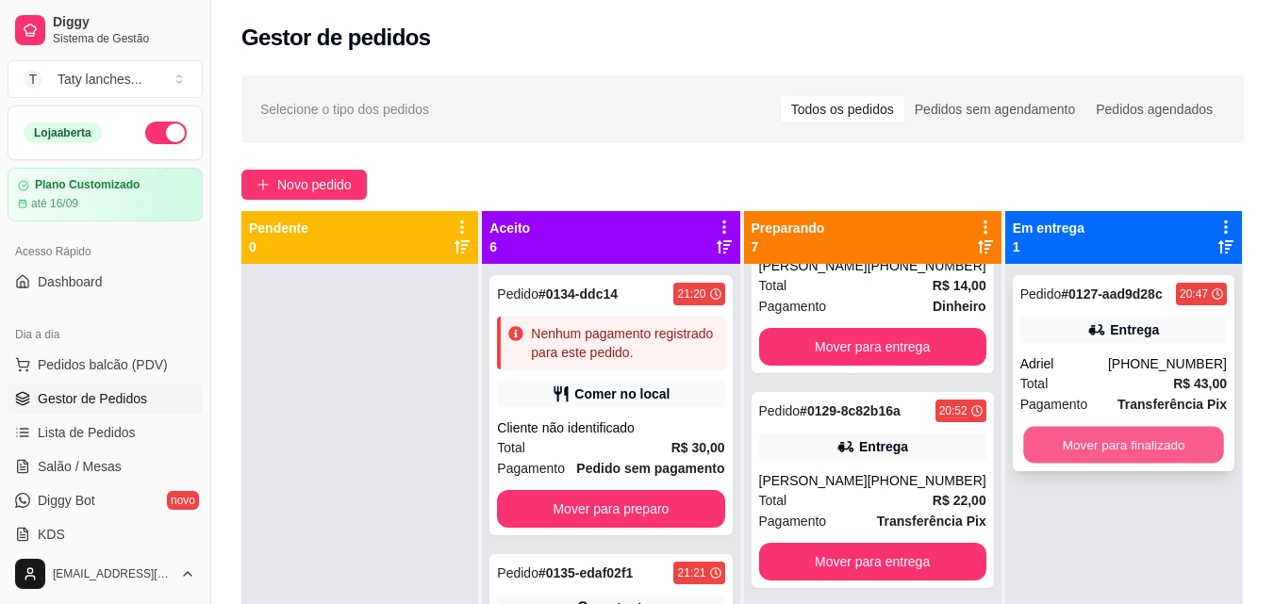
click at [1065, 454] on button "Mover para finalizado" at bounding box center [1123, 445] width 201 height 37
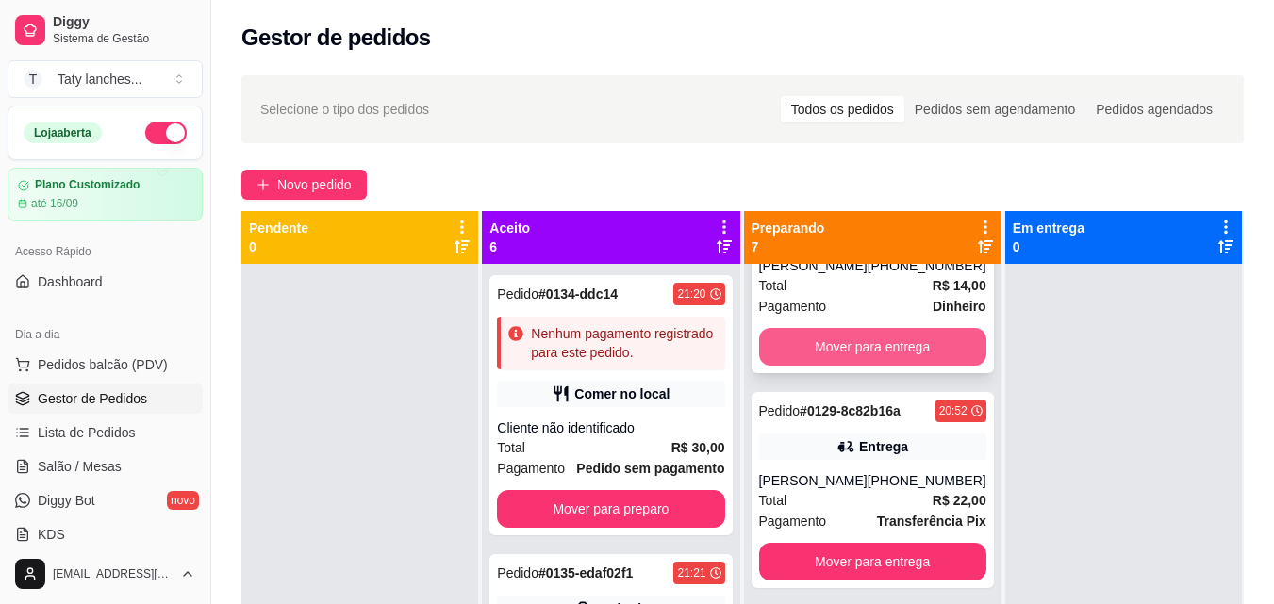
click at [903, 350] on button "Mover para entrega" at bounding box center [872, 347] width 227 height 38
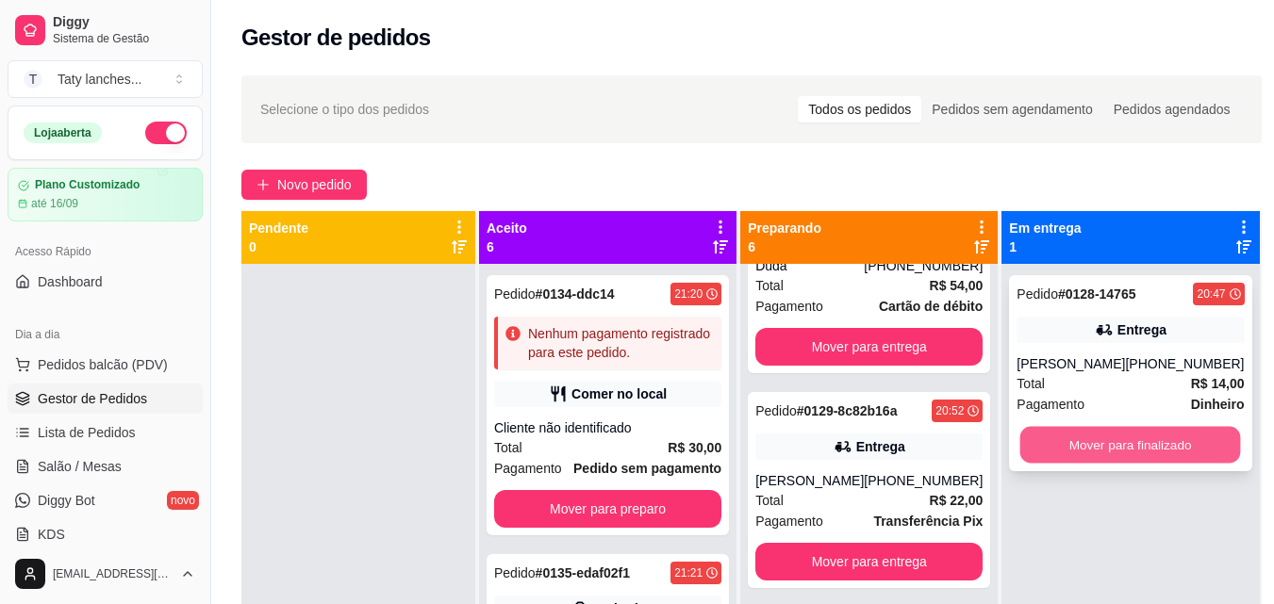
click at [1119, 443] on button "Mover para finalizado" at bounding box center [1130, 445] width 221 height 37
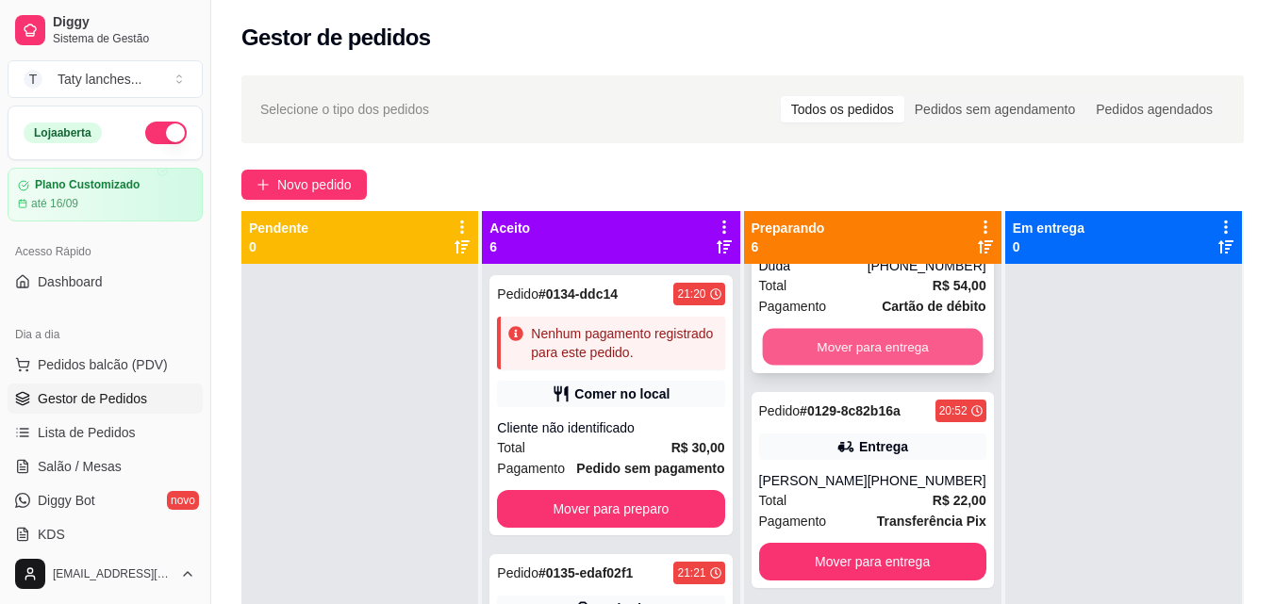
click at [906, 332] on button "Mover para entrega" at bounding box center [872, 347] width 221 height 37
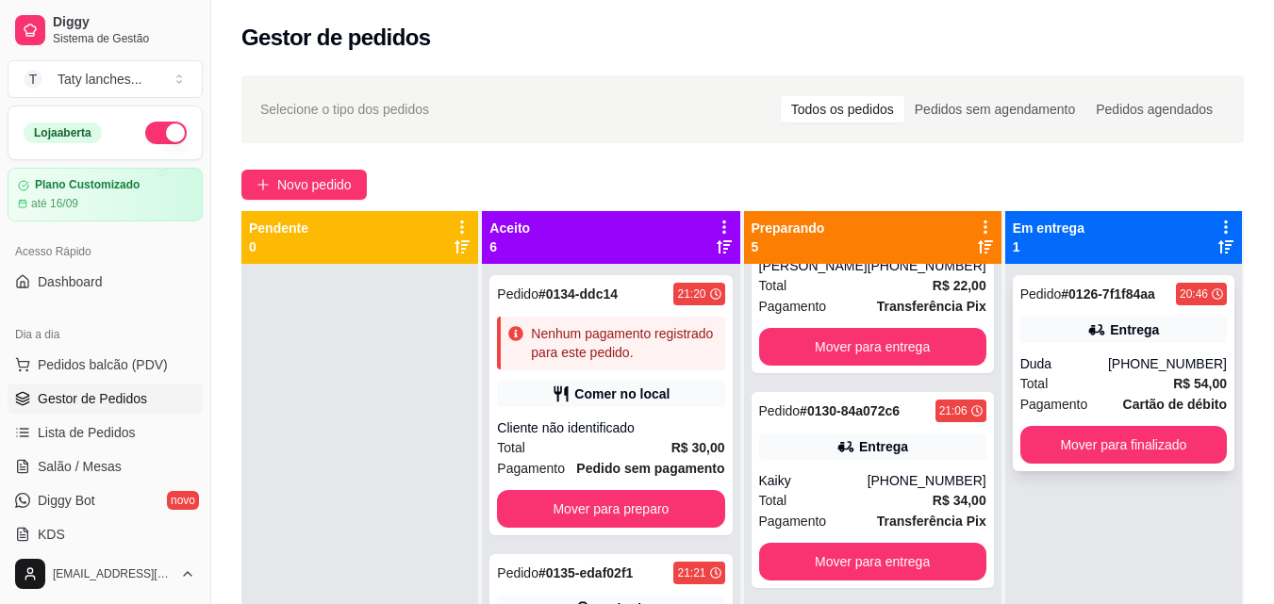
scroll to position [0, 0]
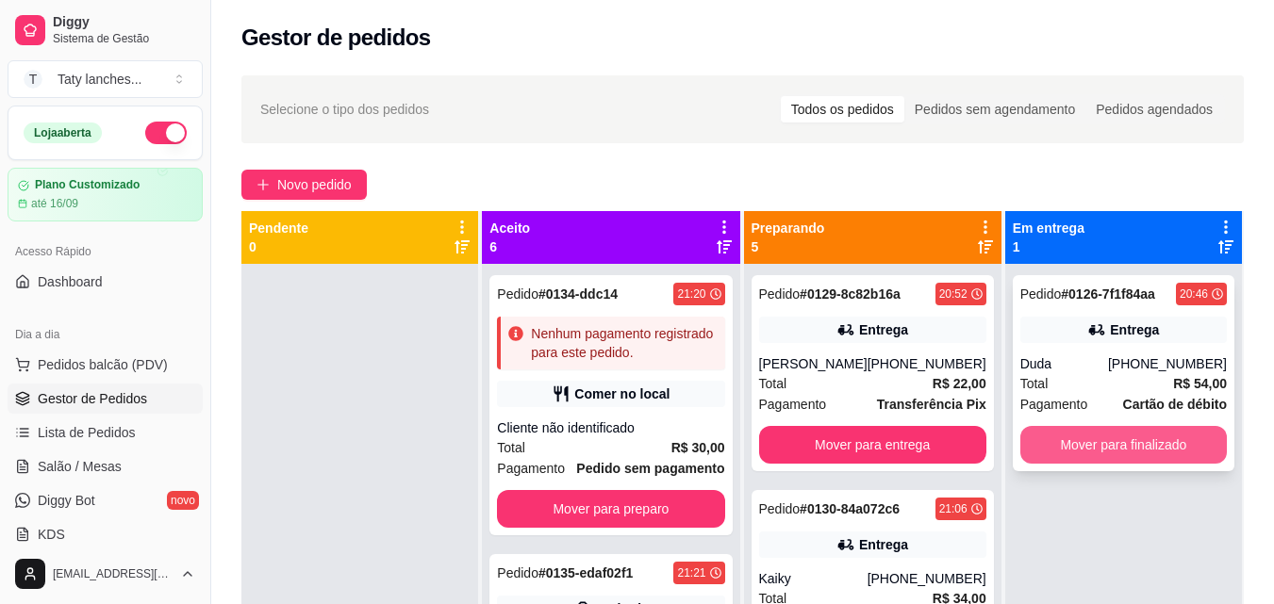
click at [1060, 445] on button "Mover para finalizado" at bounding box center [1123, 445] width 206 height 38
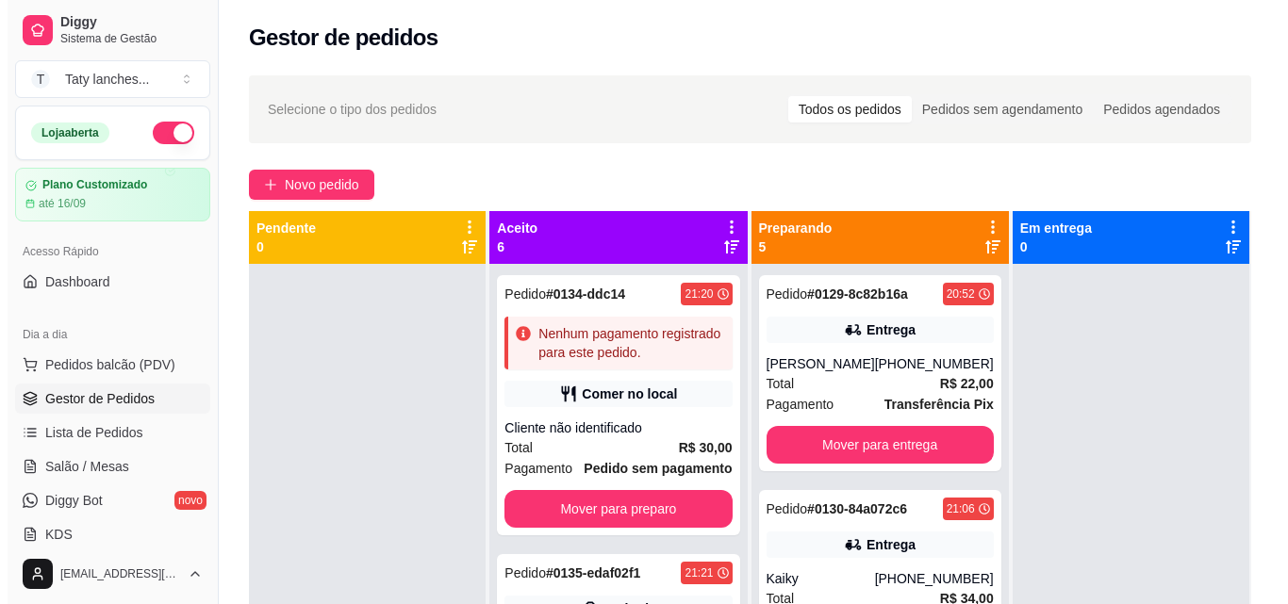
scroll to position [528, 0]
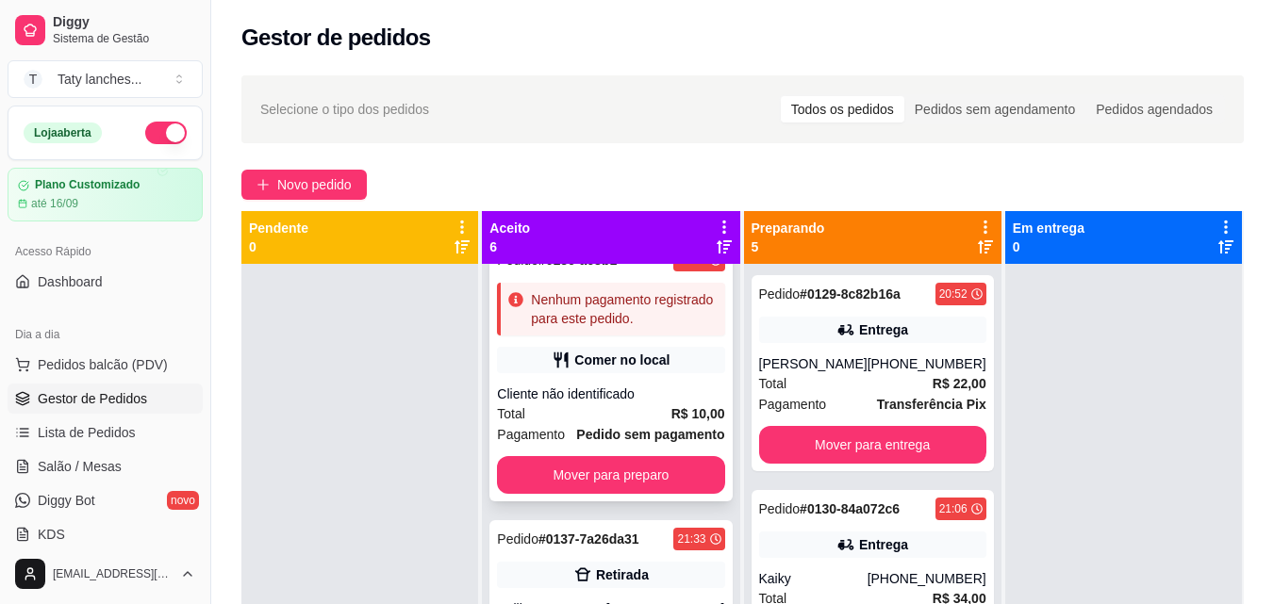
click at [628, 442] on strong "Pedido sem pagamento" at bounding box center [650, 434] width 148 height 15
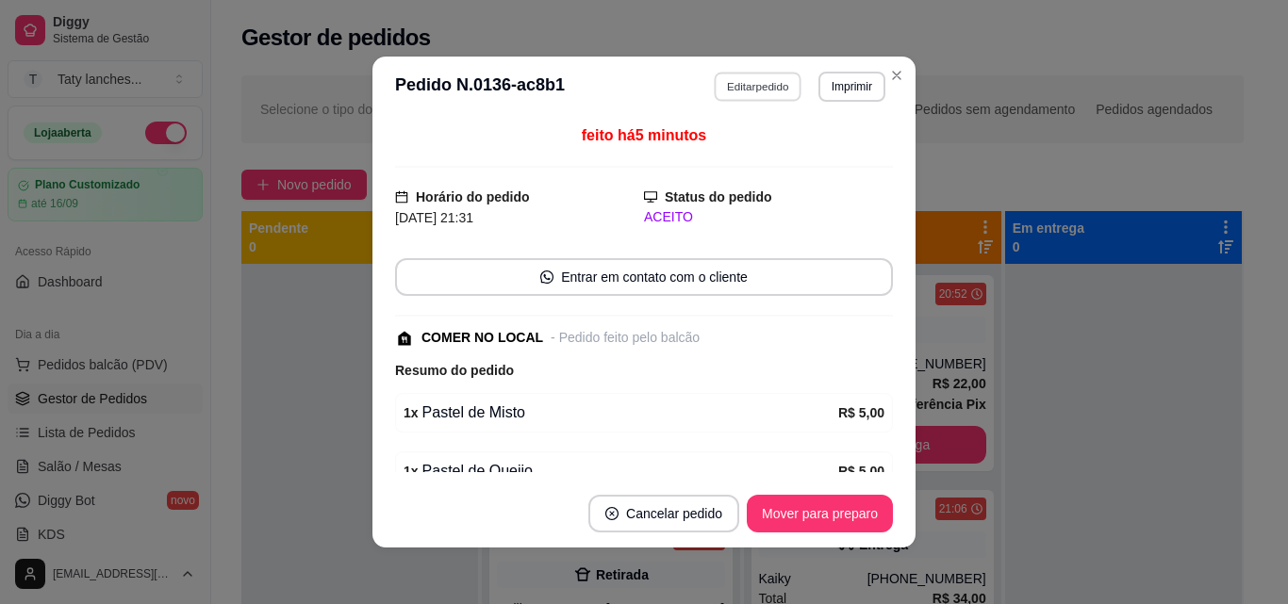
click at [760, 80] on button "Editar pedido" at bounding box center [759, 86] width 88 height 29
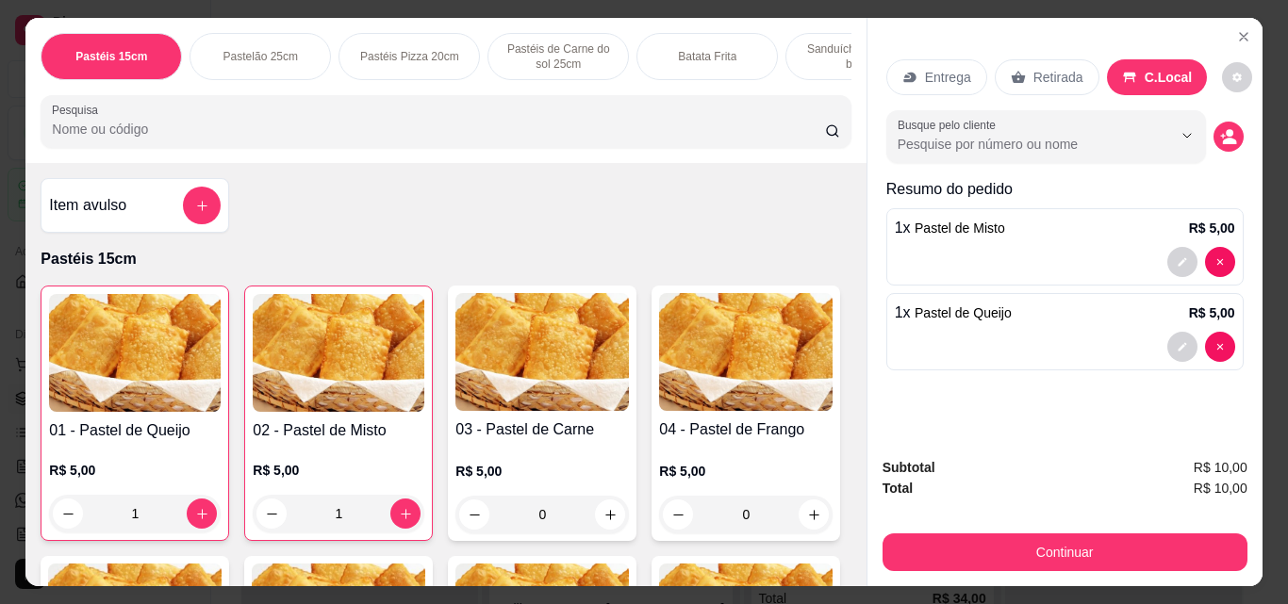
click at [194, 517] on div "1" at bounding box center [135, 514] width 172 height 38
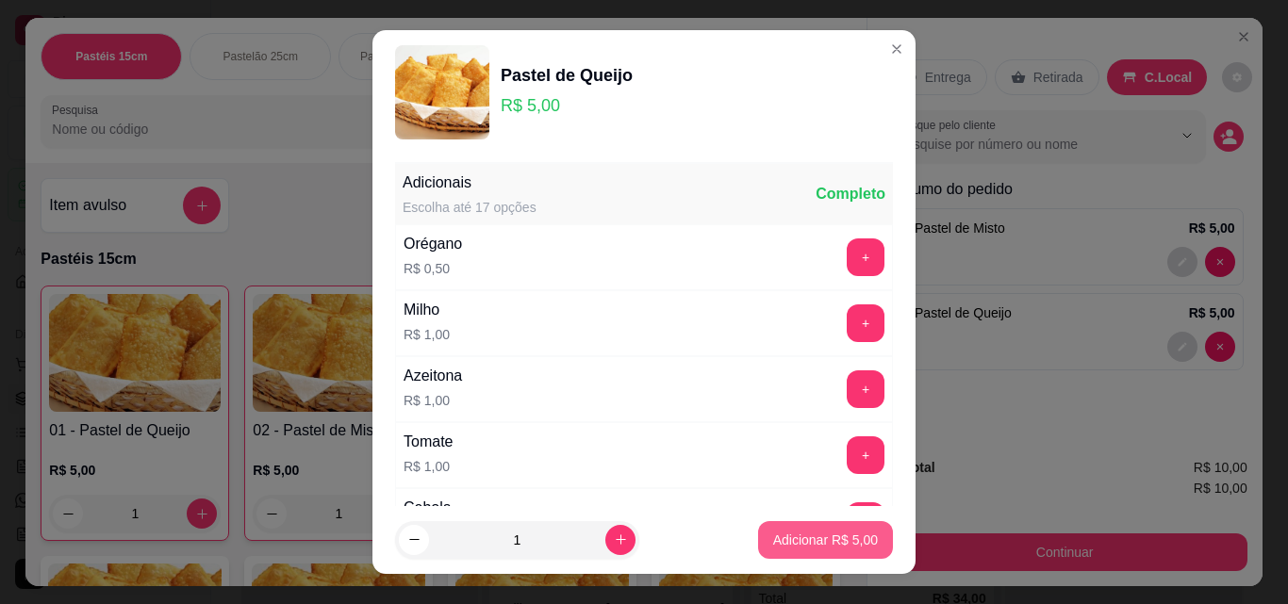
click at [816, 536] on p "Adicionar R$ 5,00" at bounding box center [825, 540] width 105 height 19
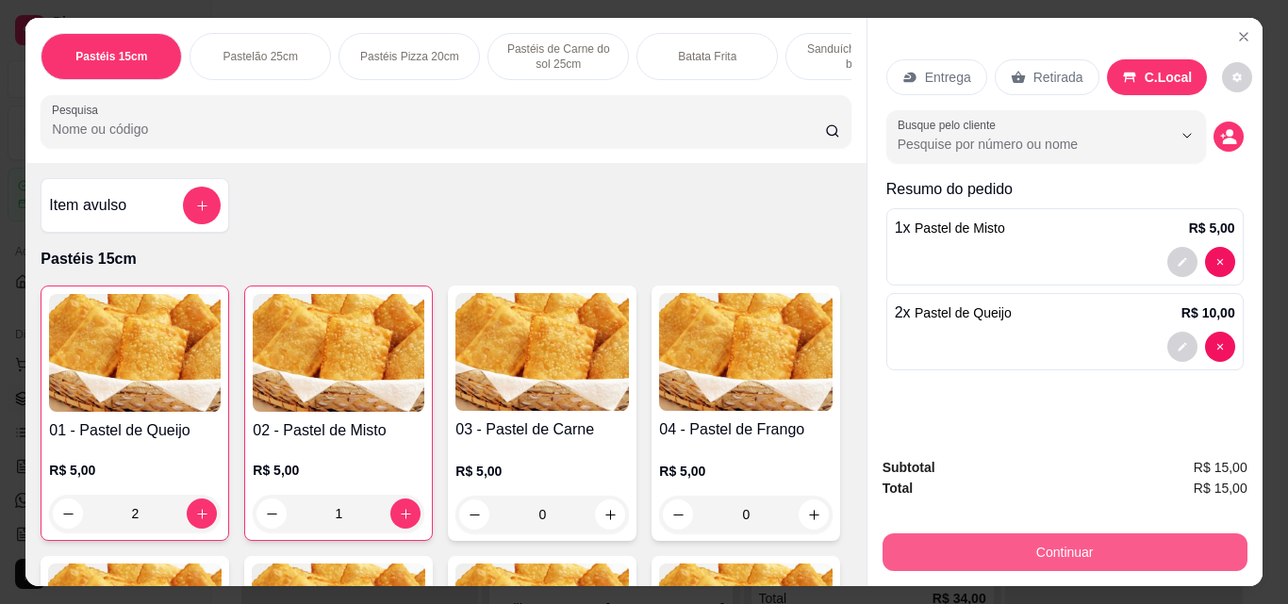
click at [969, 542] on button "Continuar" at bounding box center [1064, 553] width 365 height 38
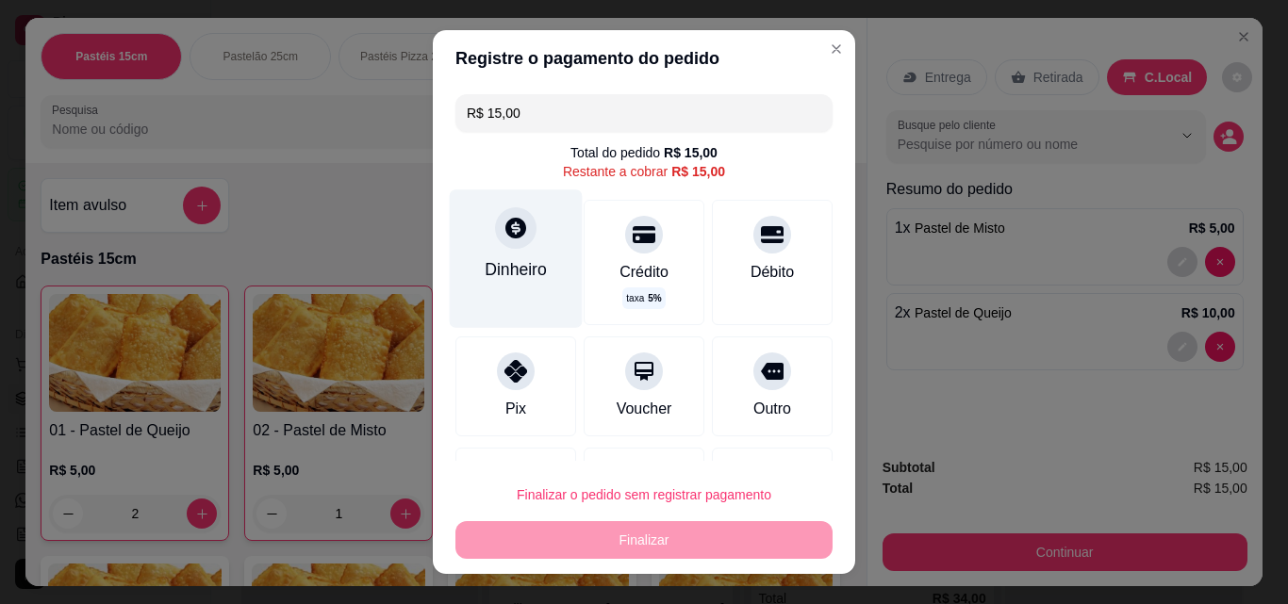
click at [505, 258] on div "Dinheiro" at bounding box center [516, 269] width 62 height 25
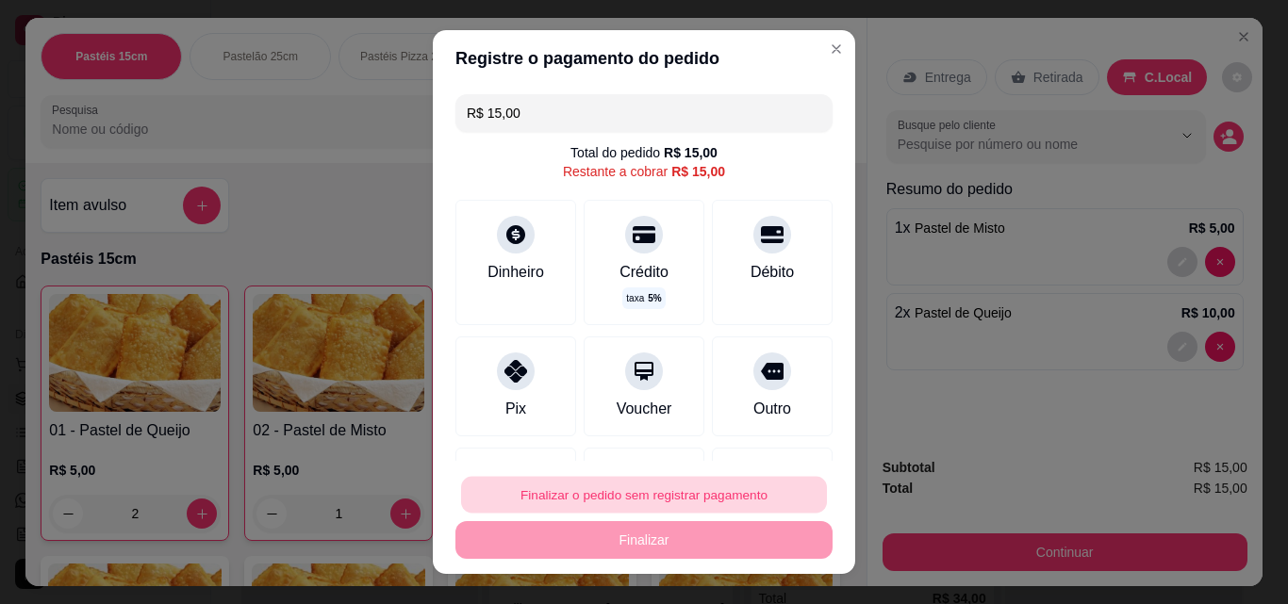
click at [694, 484] on button "Finalizar o pedido sem registrar pagamento" at bounding box center [644, 495] width 366 height 37
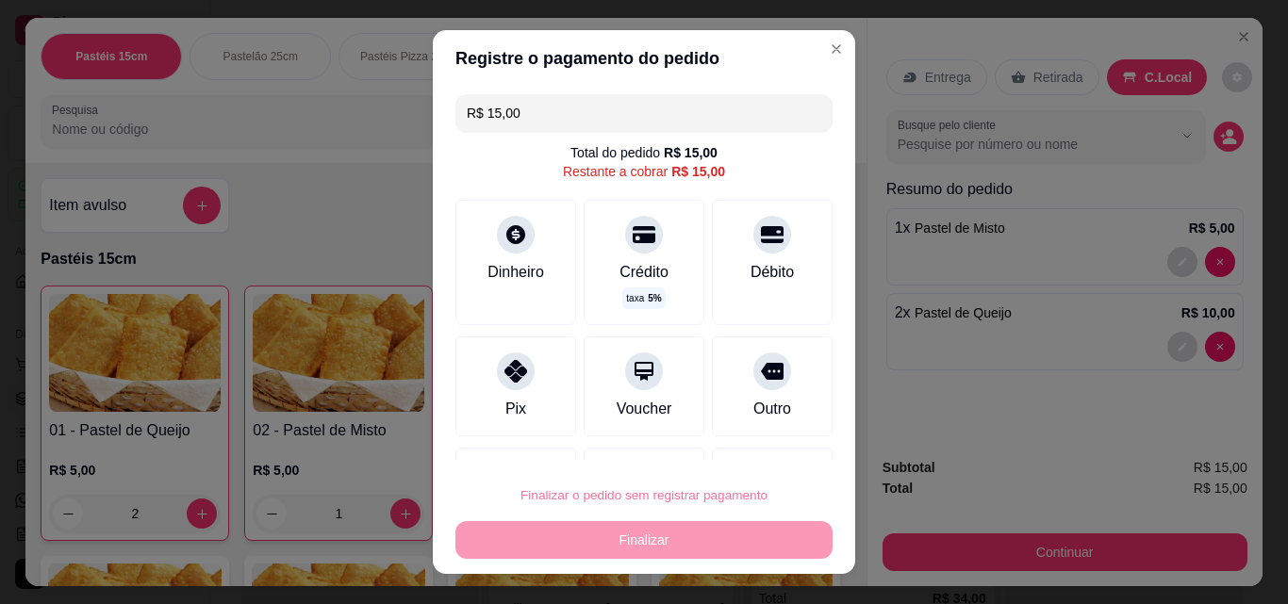
click at [736, 441] on button "Confirmar" at bounding box center [752, 441] width 70 height 29
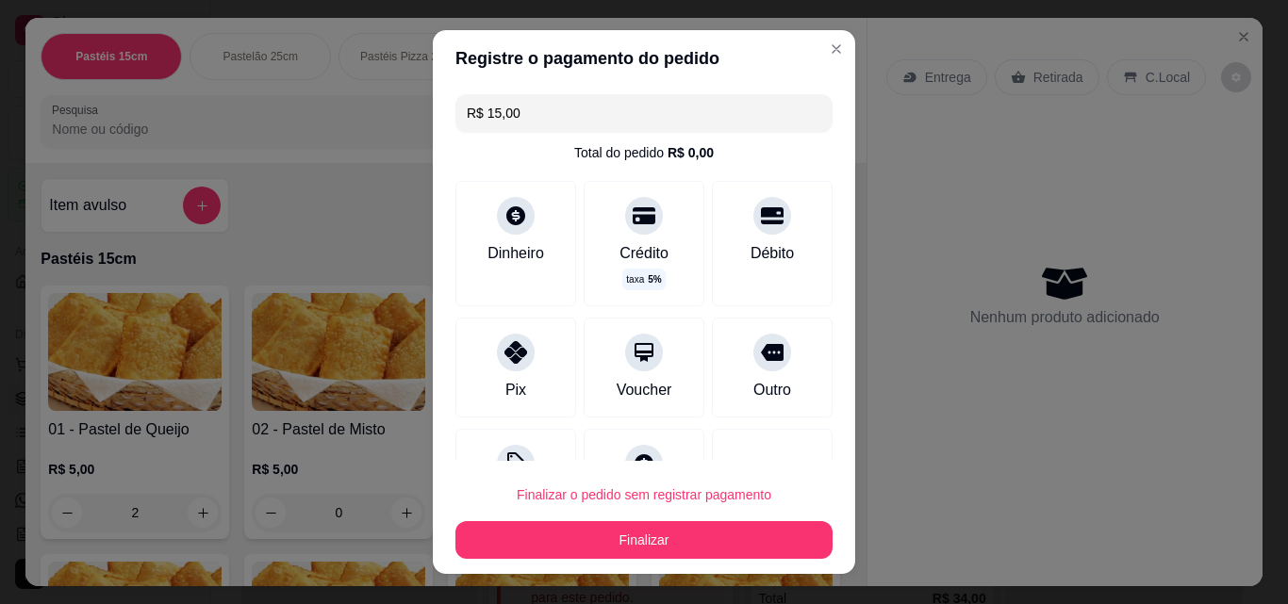
type input "0"
type input "R$ 0,00"
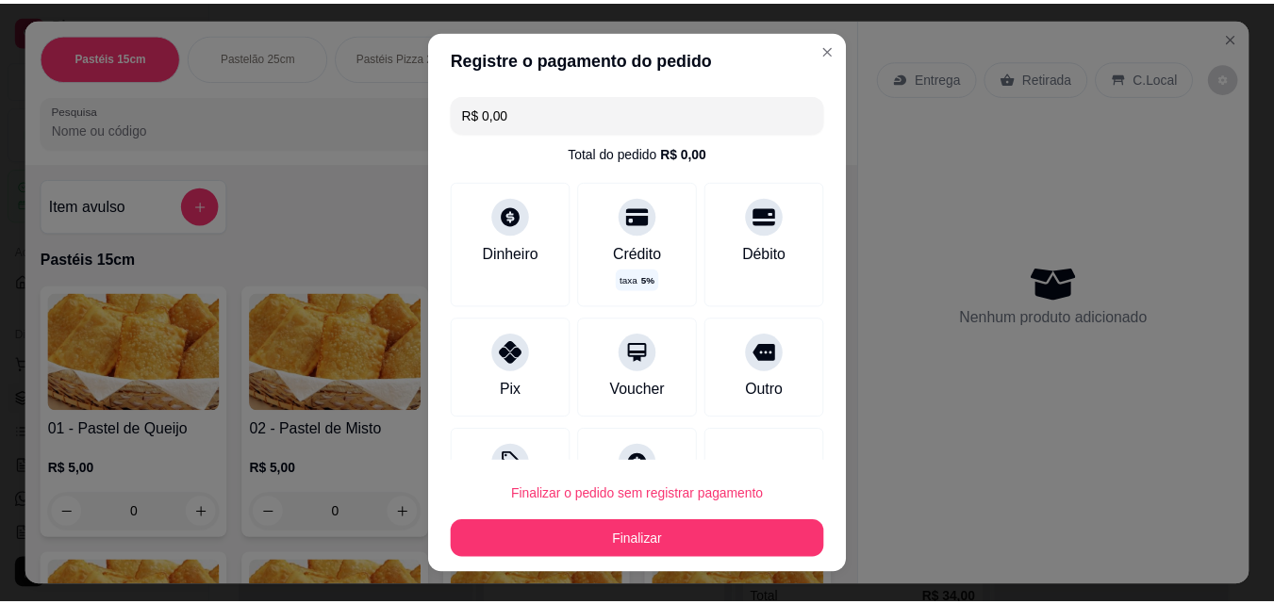
scroll to position [209, 0]
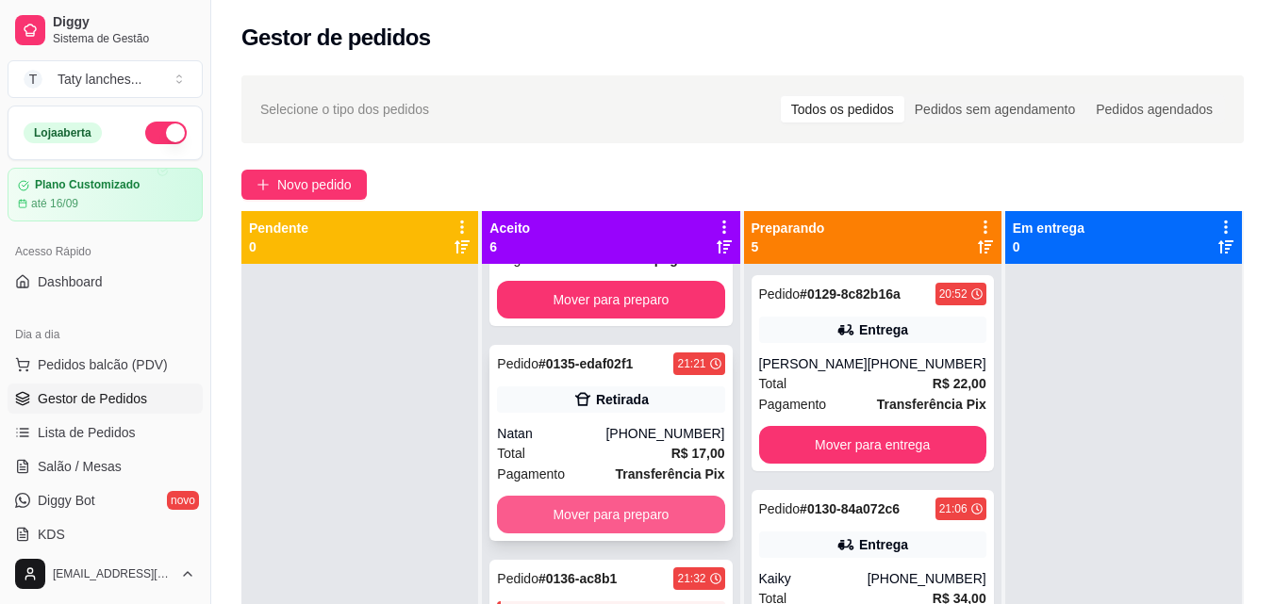
click at [658, 534] on button "Mover para preparo" at bounding box center [610, 515] width 227 height 38
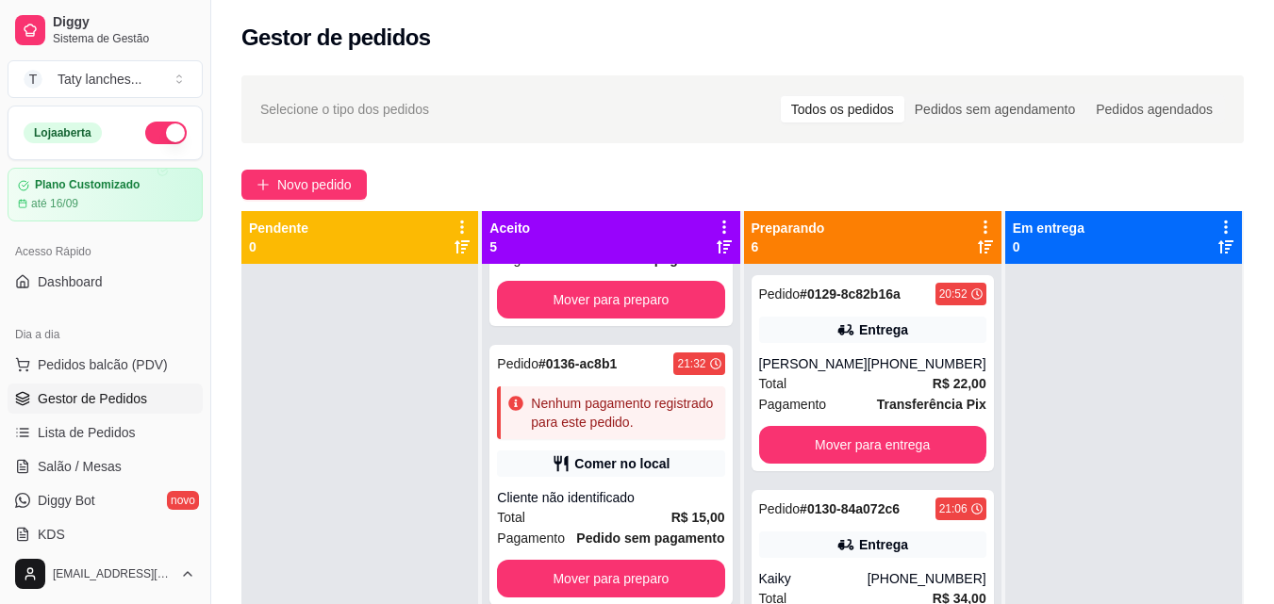
click at [1272, 563] on div "Selecione o tipo dos pedidos Todos os pedidos Pedidos sem agendamento Pedidos a…" at bounding box center [742, 451] width 1063 height 774
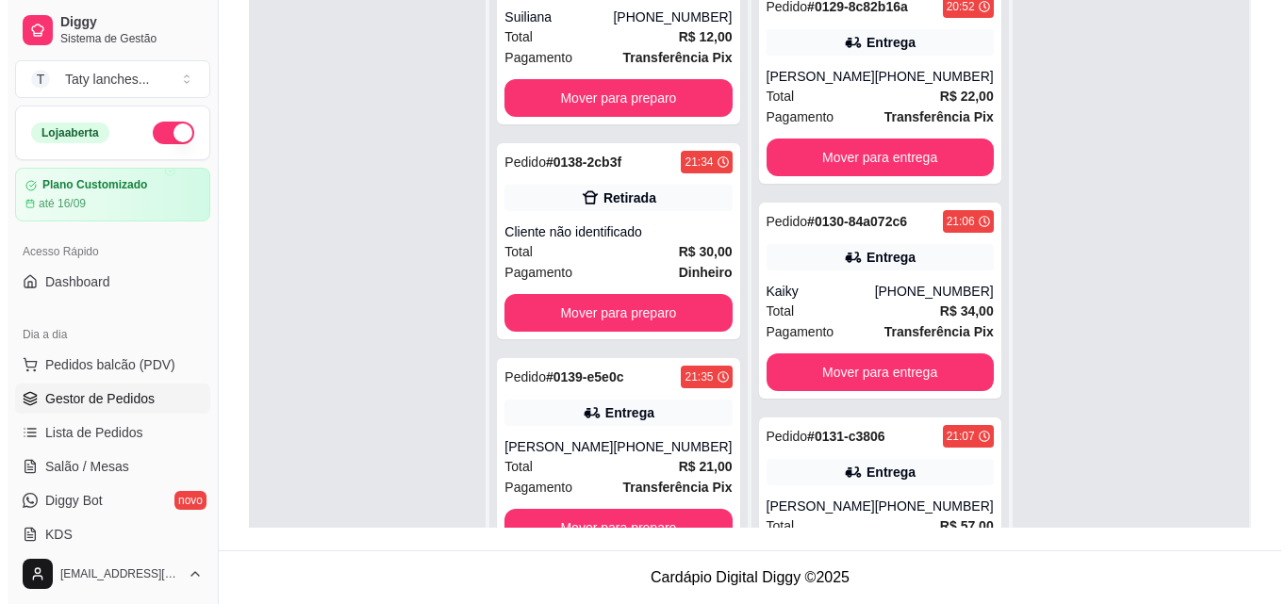
scroll to position [169, 0]
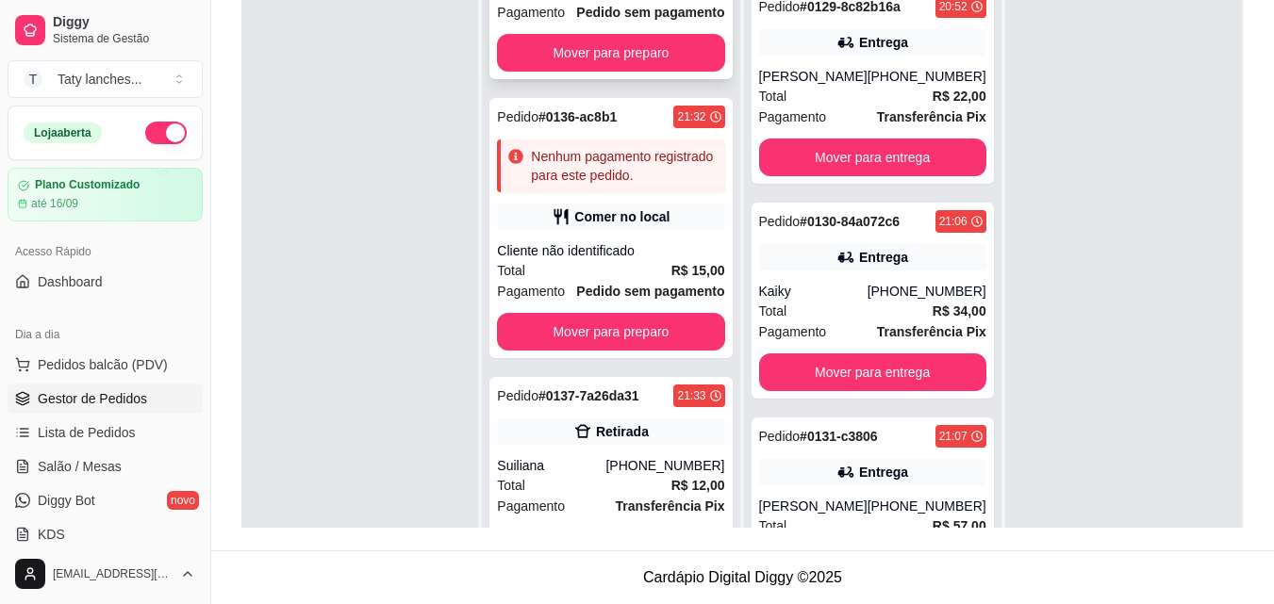
click at [658, 22] on span "Pedido sem pagamento" at bounding box center [650, 12] width 148 height 21
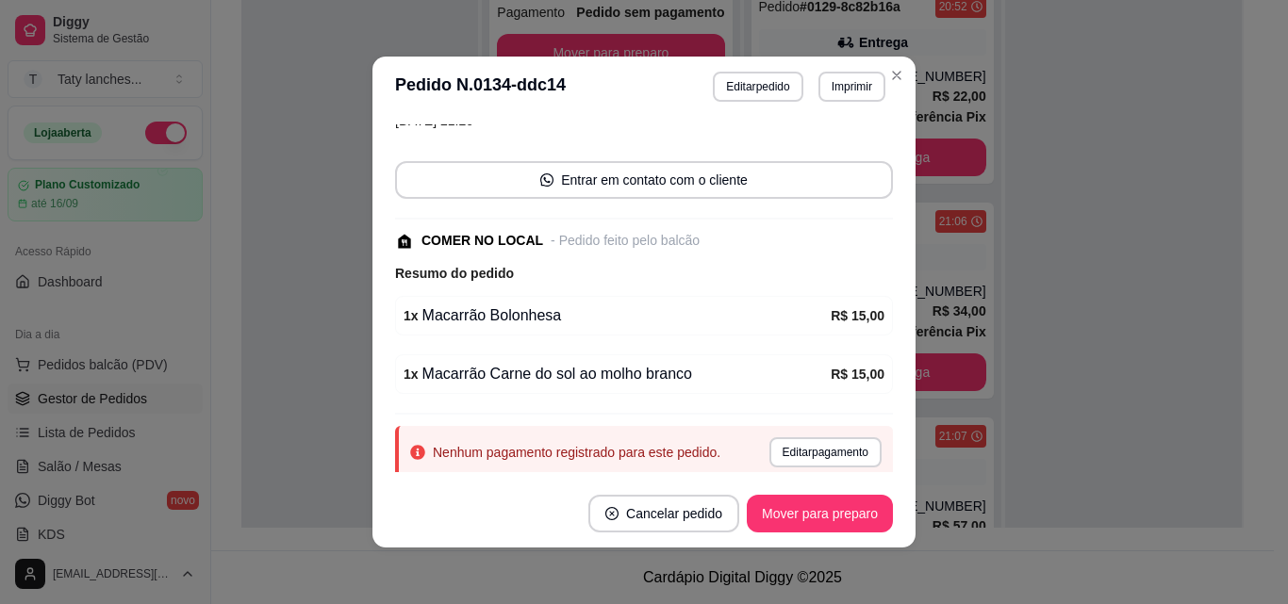
scroll to position [157, 0]
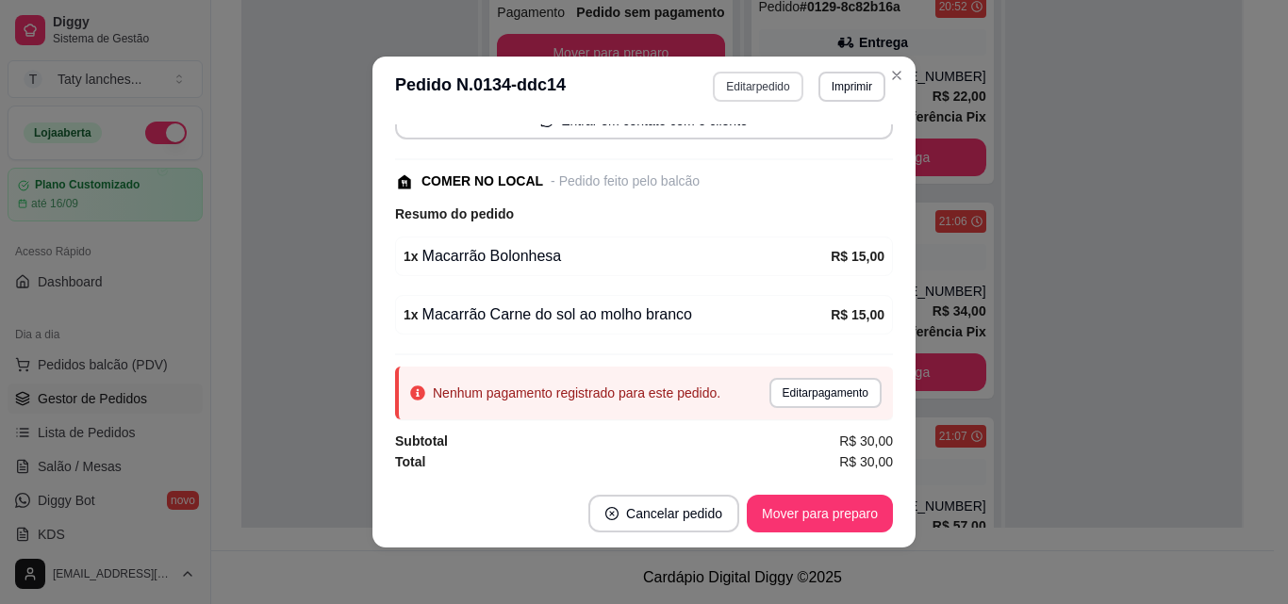
click at [754, 76] on button "Editar pedido" at bounding box center [758, 87] width 90 height 30
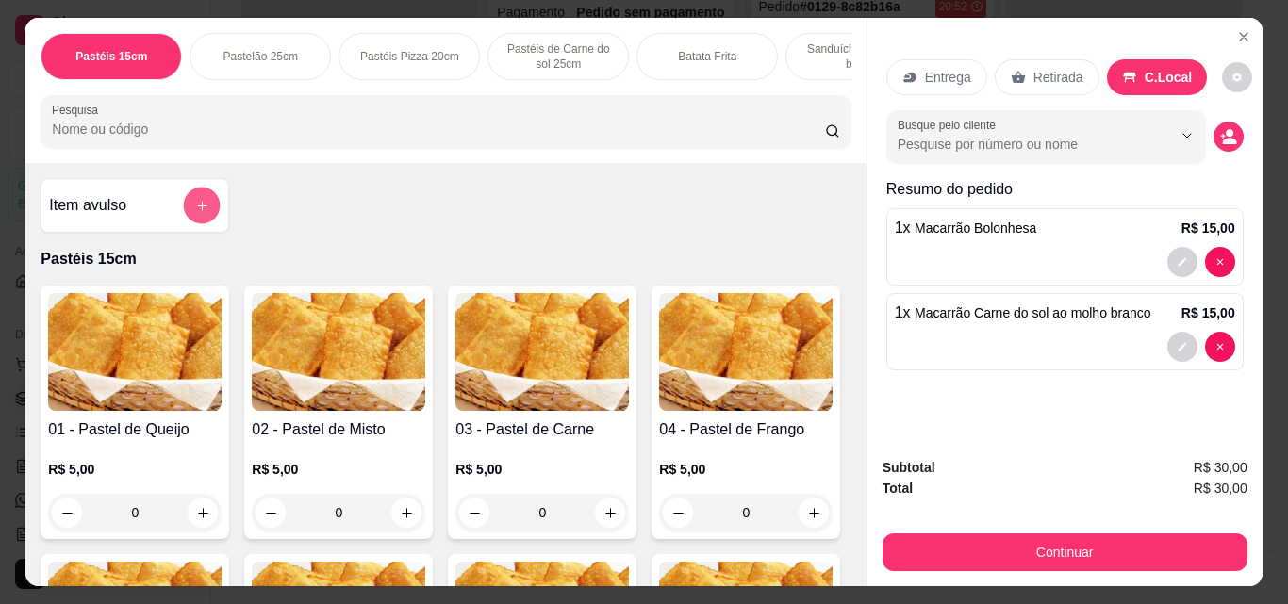
click at [184, 206] on button "add-separate-item" at bounding box center [202, 206] width 37 height 37
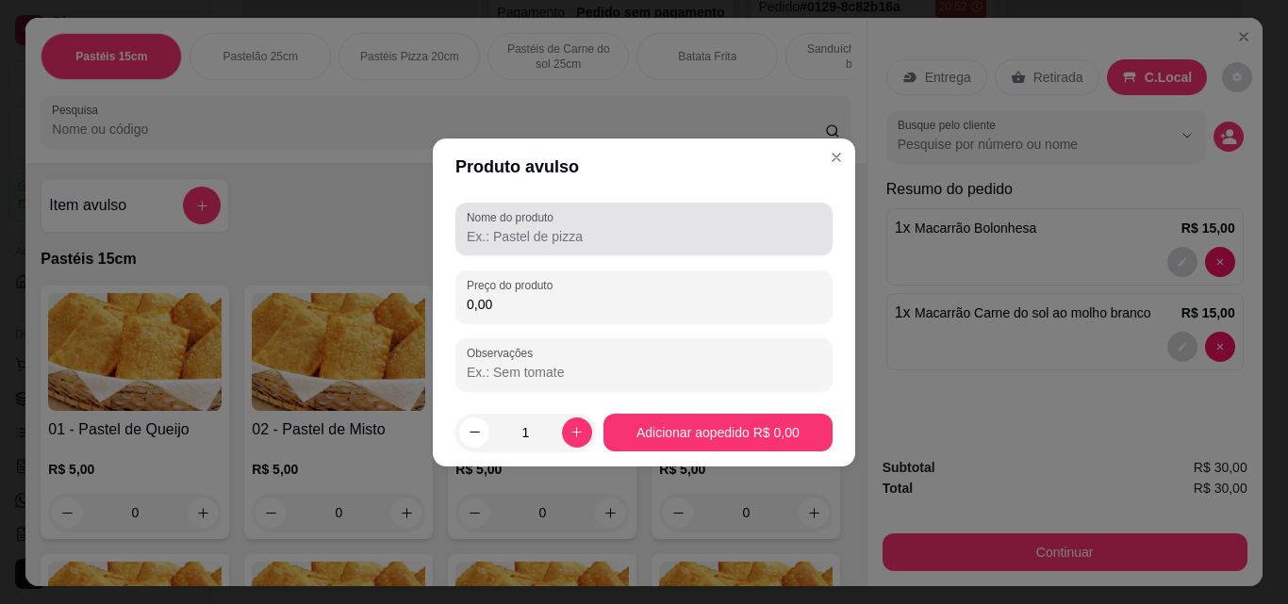
click at [511, 243] on input "Nome do produto" at bounding box center [644, 236] width 354 height 19
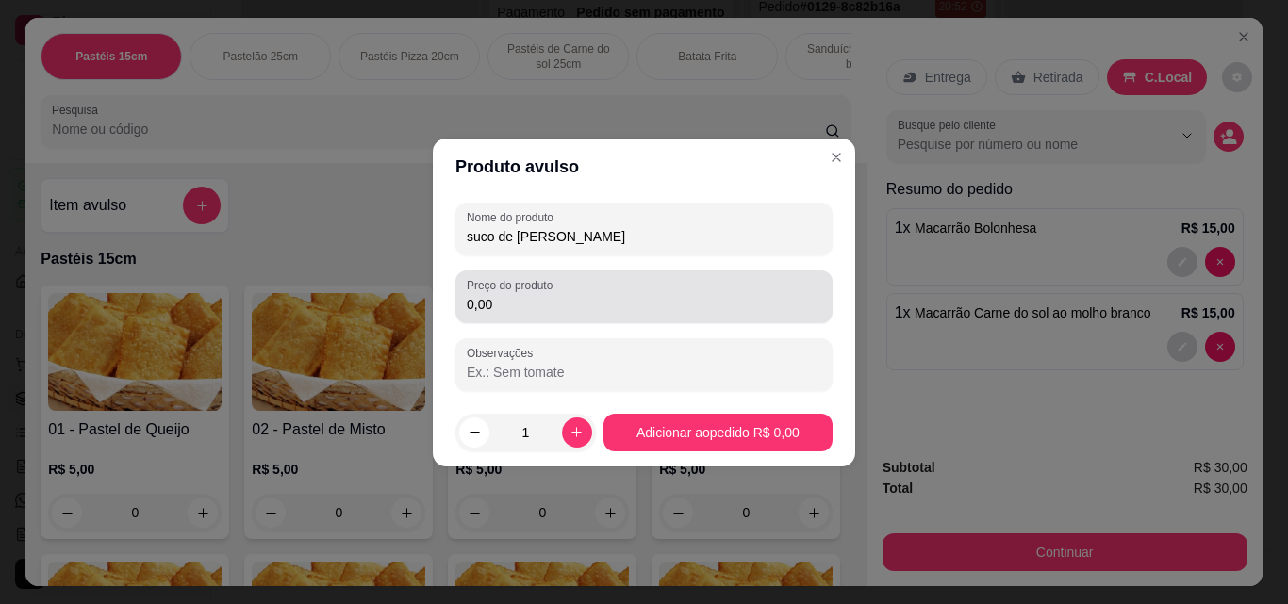
type input "suco de [PERSON_NAME]"
click at [510, 308] on input "0,00" at bounding box center [644, 304] width 354 height 19
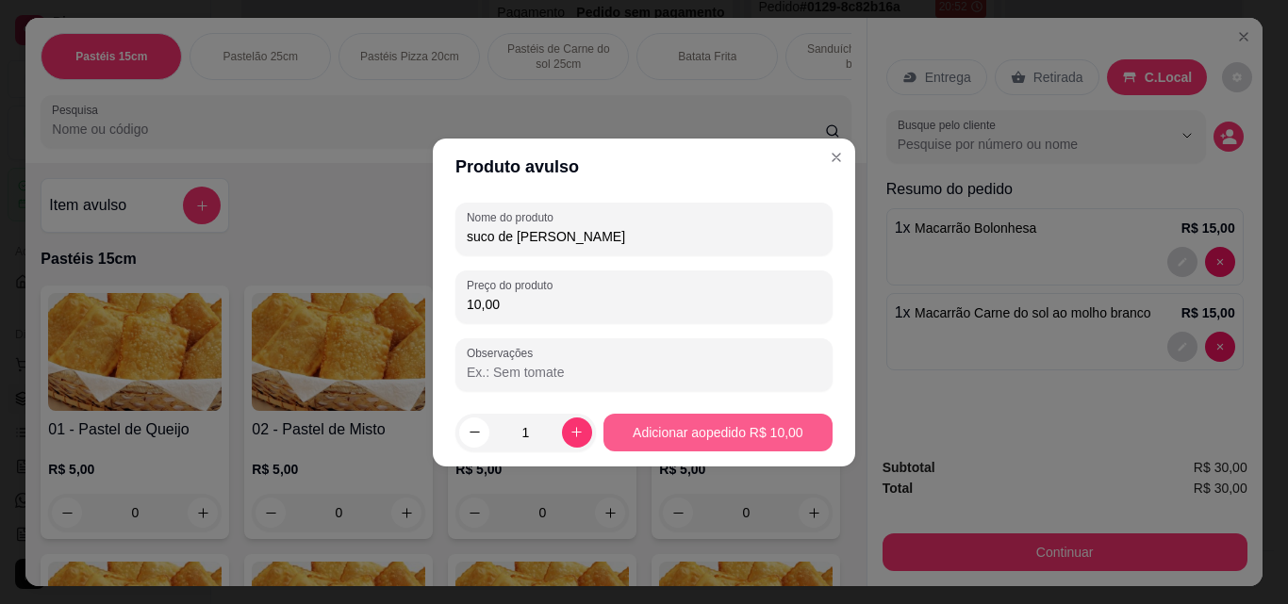
type input "10,00"
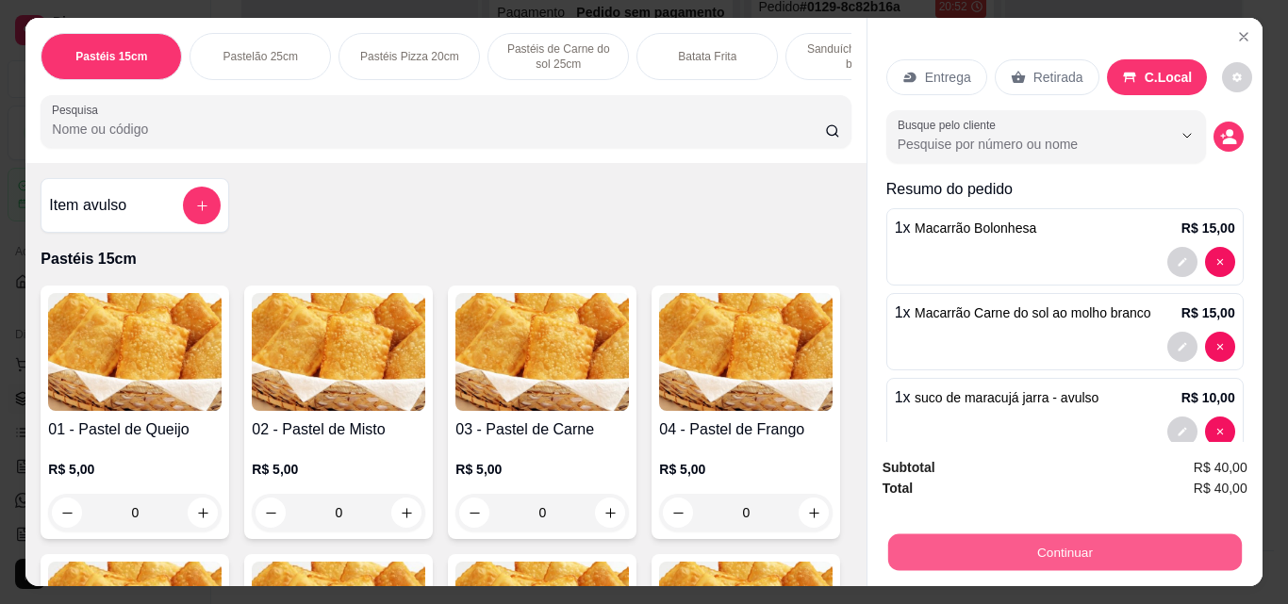
click at [1035, 544] on button "Continuar" at bounding box center [1064, 552] width 354 height 37
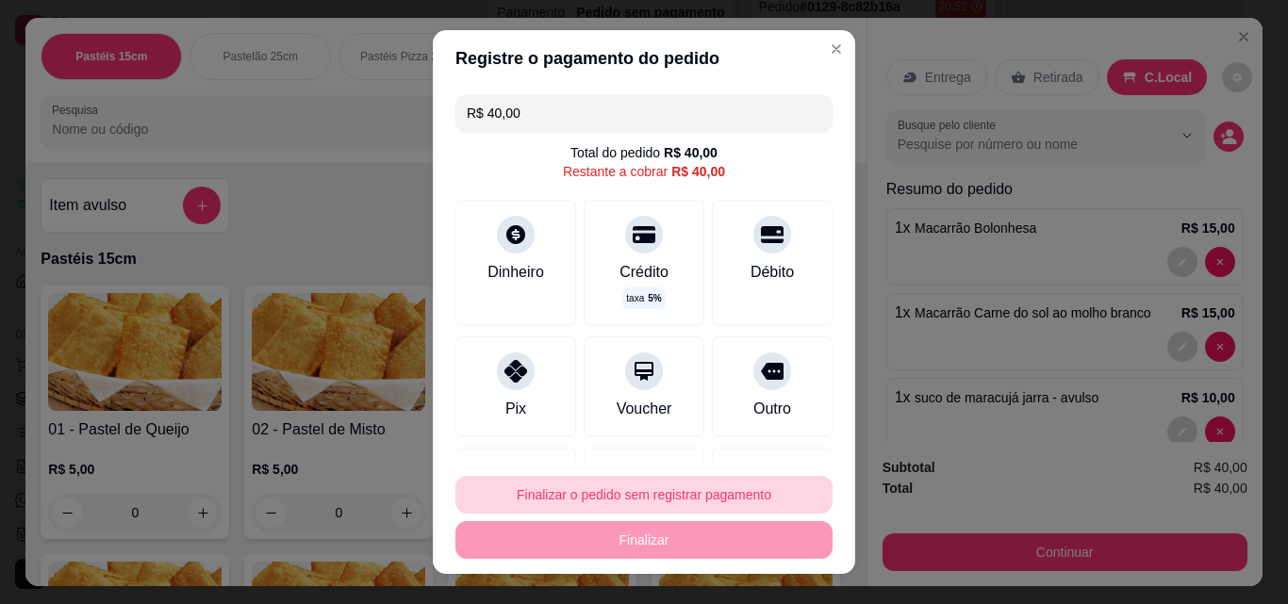
click at [668, 501] on button "Finalizar o pedido sem registrar pagamento" at bounding box center [643, 495] width 377 height 38
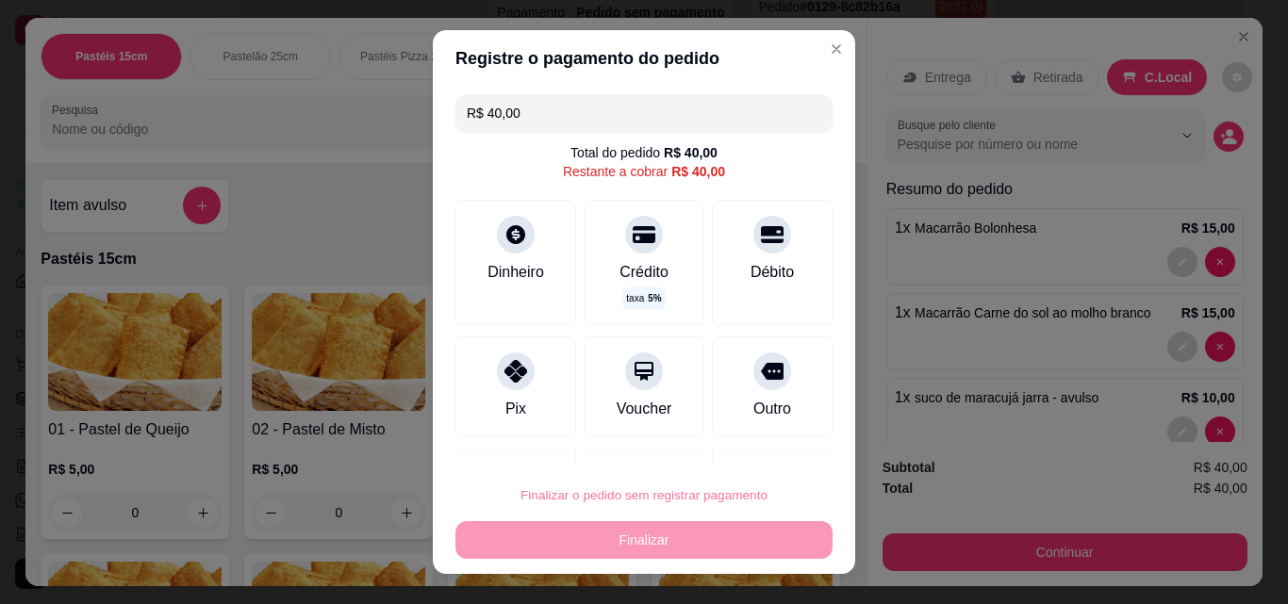
click at [743, 444] on button "Confirmar" at bounding box center [751, 441] width 67 height 28
type input "0"
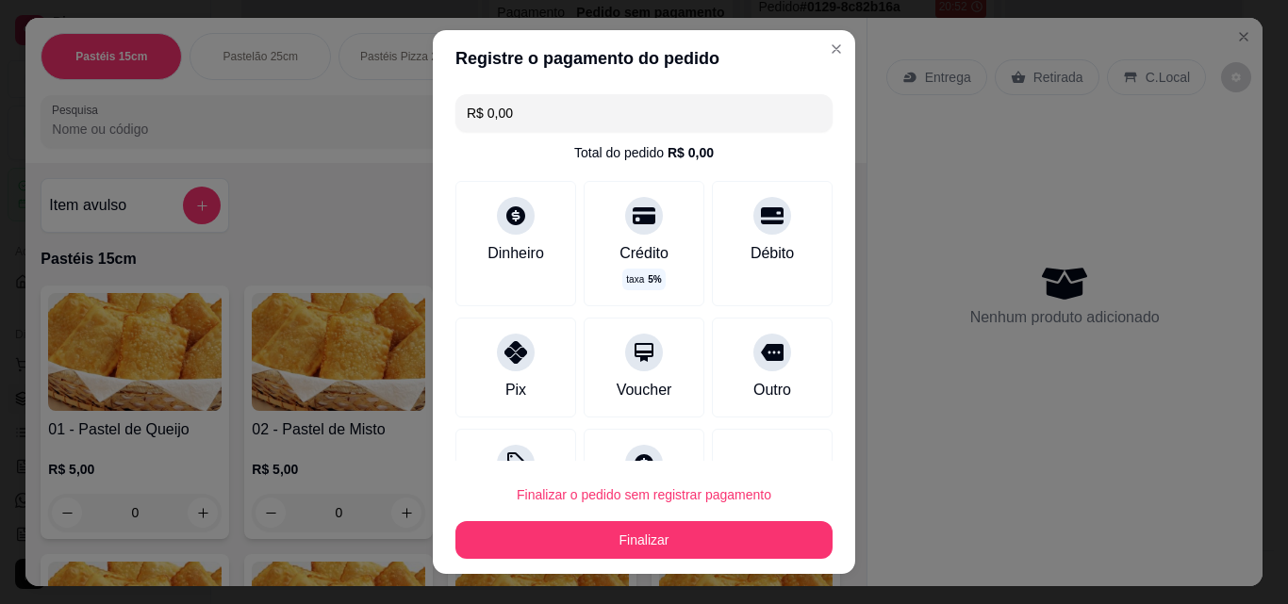
type input "R$ 0,00"
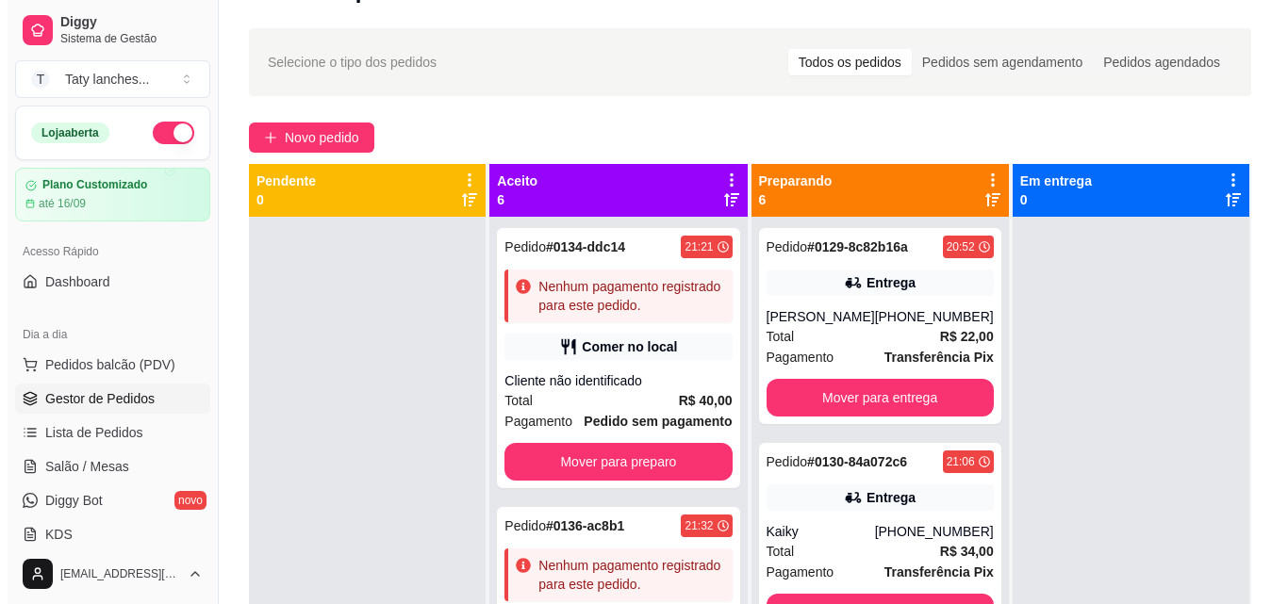
scroll to position [0, 0]
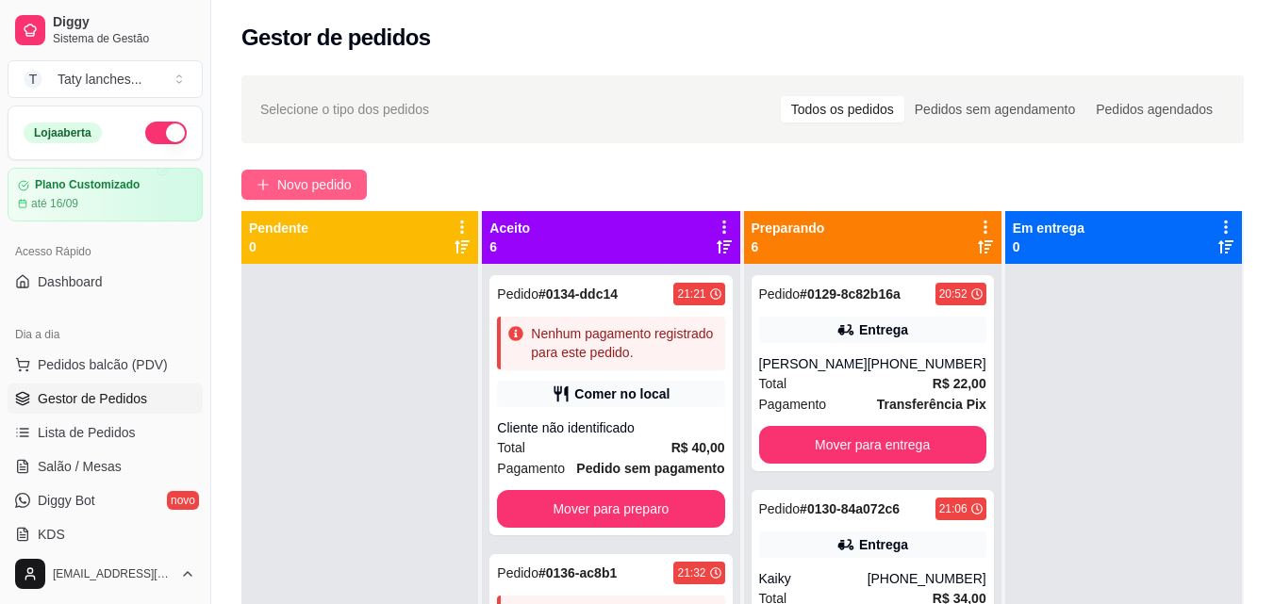
click at [311, 178] on span "Novo pedido" at bounding box center [314, 184] width 74 height 21
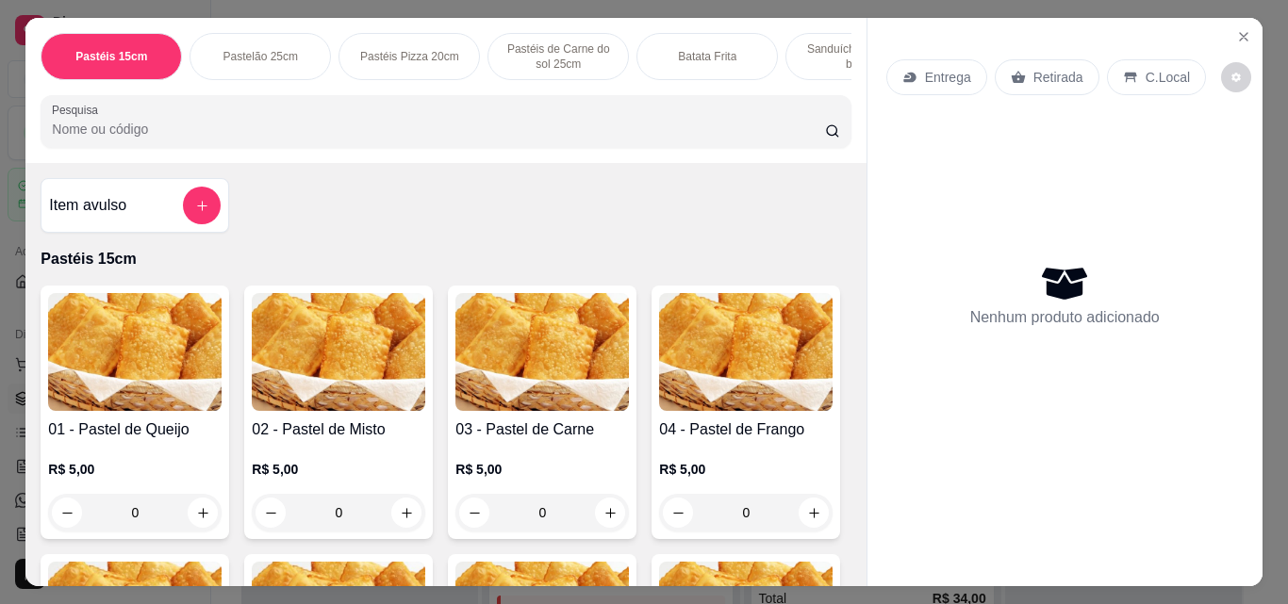
click at [832, 44] on p "Sanduíches no Pão bola" at bounding box center [855, 56] width 109 height 30
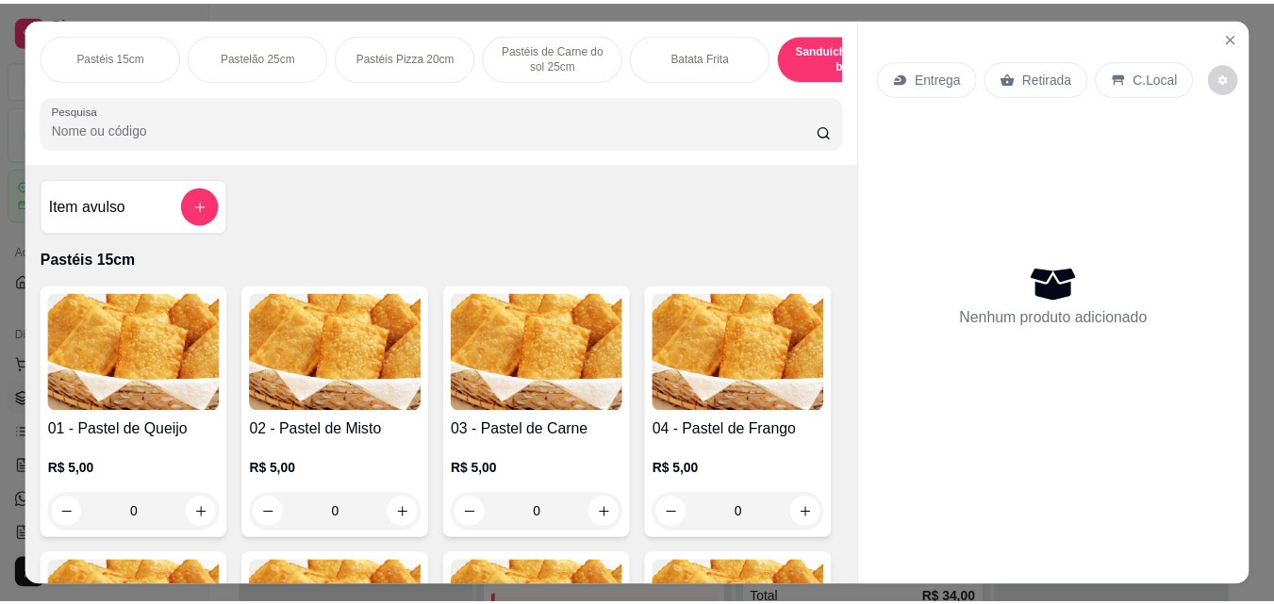
scroll to position [49, 0]
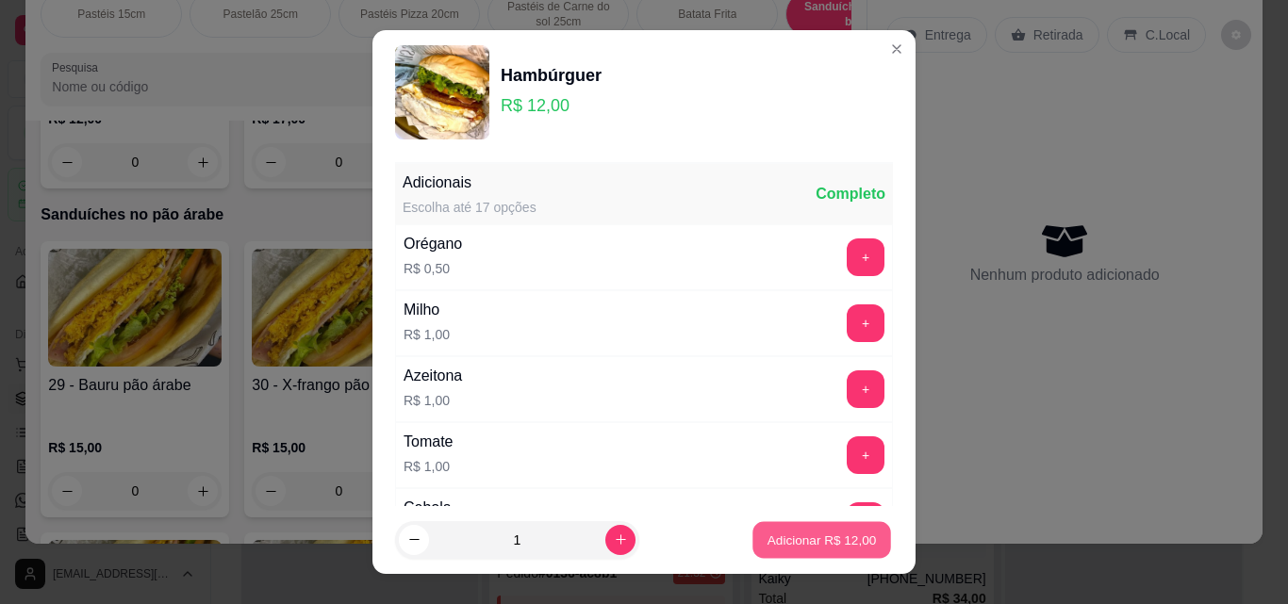
click at [767, 534] on p "Adicionar R$ 12,00" at bounding box center [821, 540] width 109 height 18
type input "1"
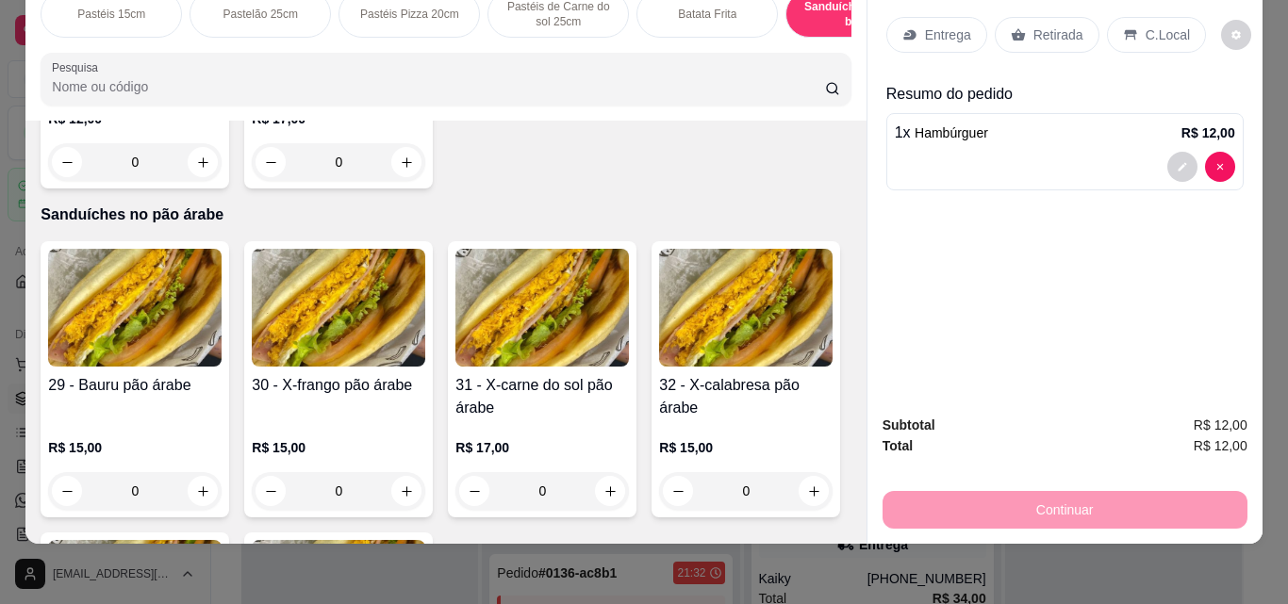
click at [1011, 17] on div "Retirada" at bounding box center [1047, 35] width 105 height 36
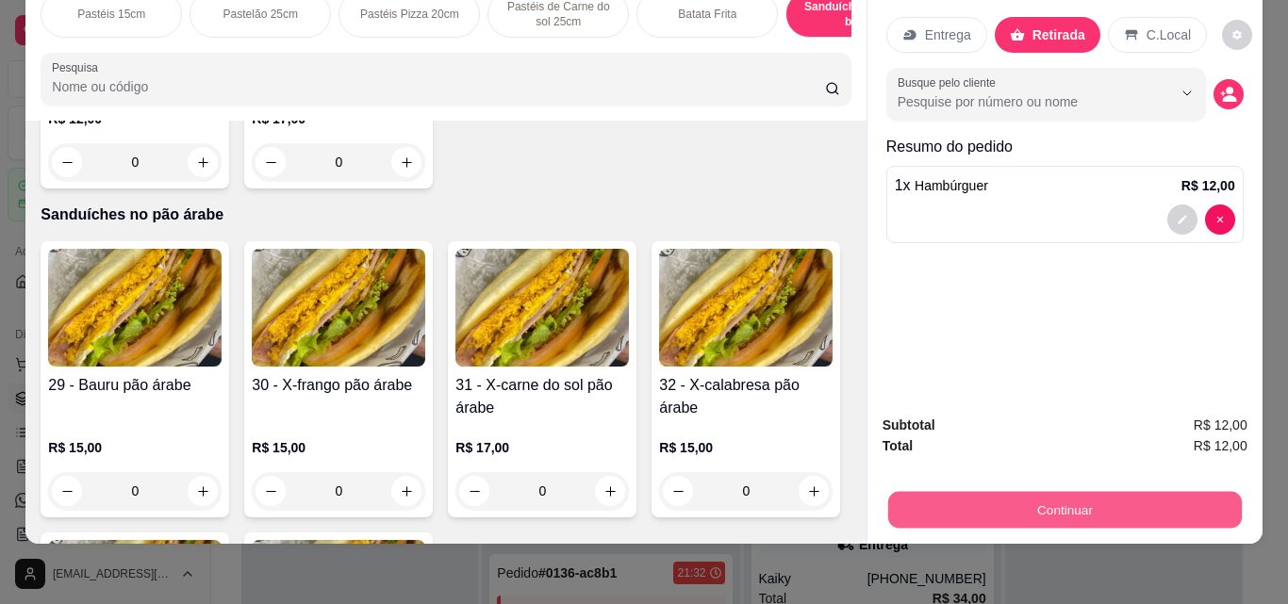
click at [964, 501] on button "Continuar" at bounding box center [1064, 509] width 354 height 37
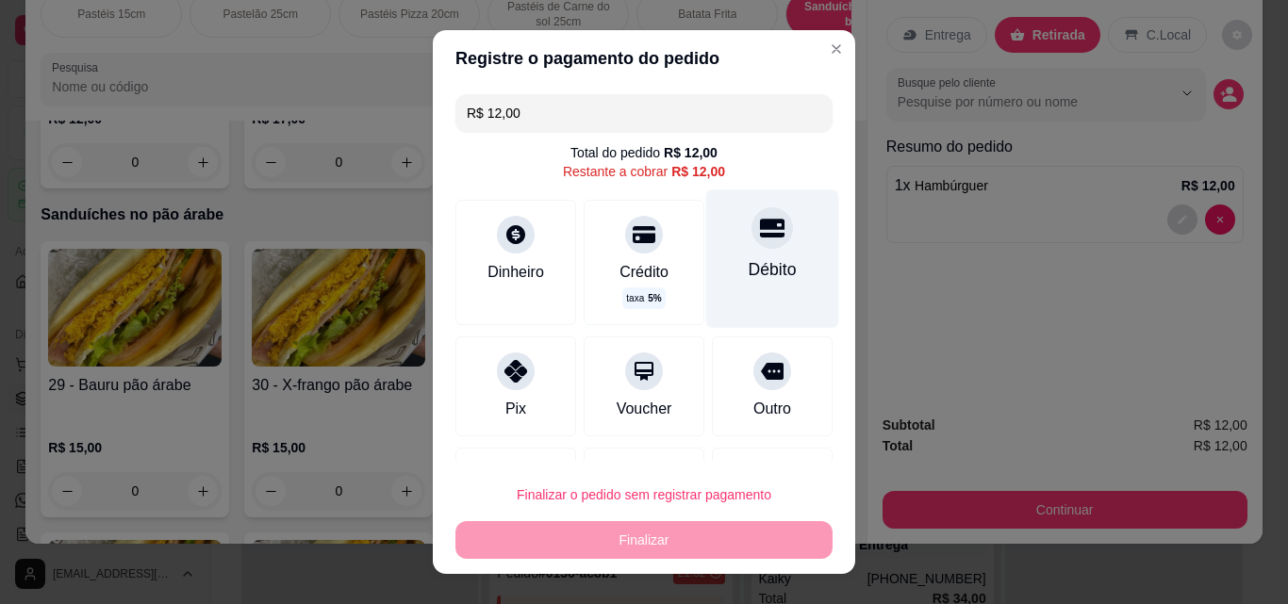
click at [787, 237] on div "Débito" at bounding box center [772, 259] width 133 height 138
type input "R$ 0,00"
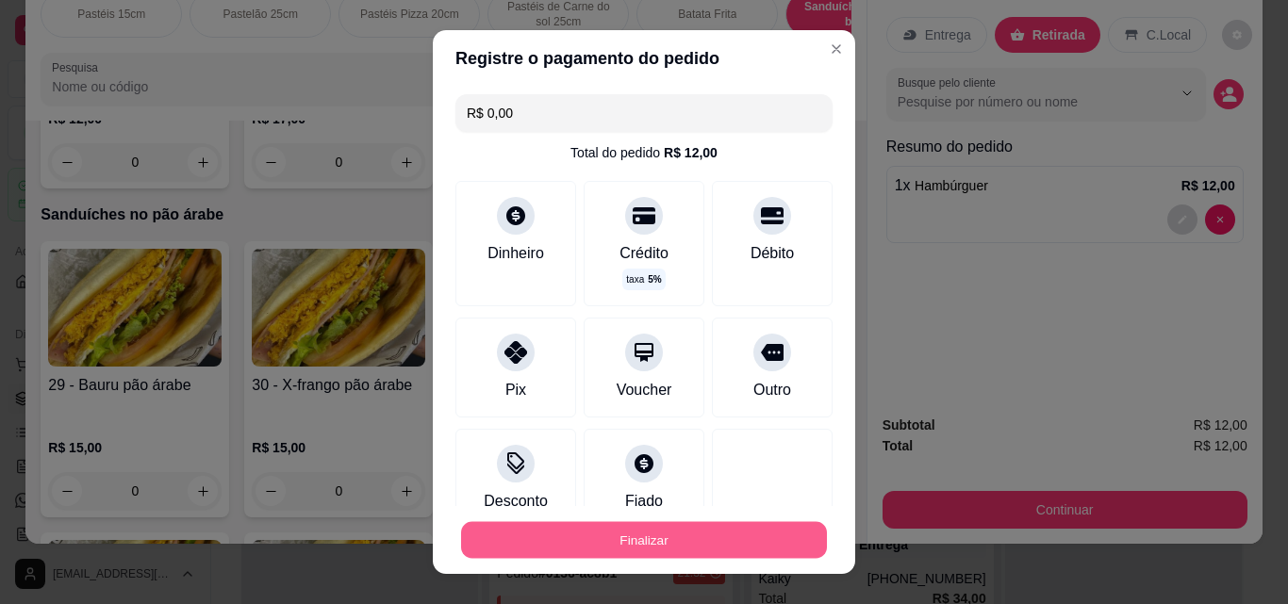
click at [699, 531] on button "Finalizar" at bounding box center [644, 540] width 366 height 37
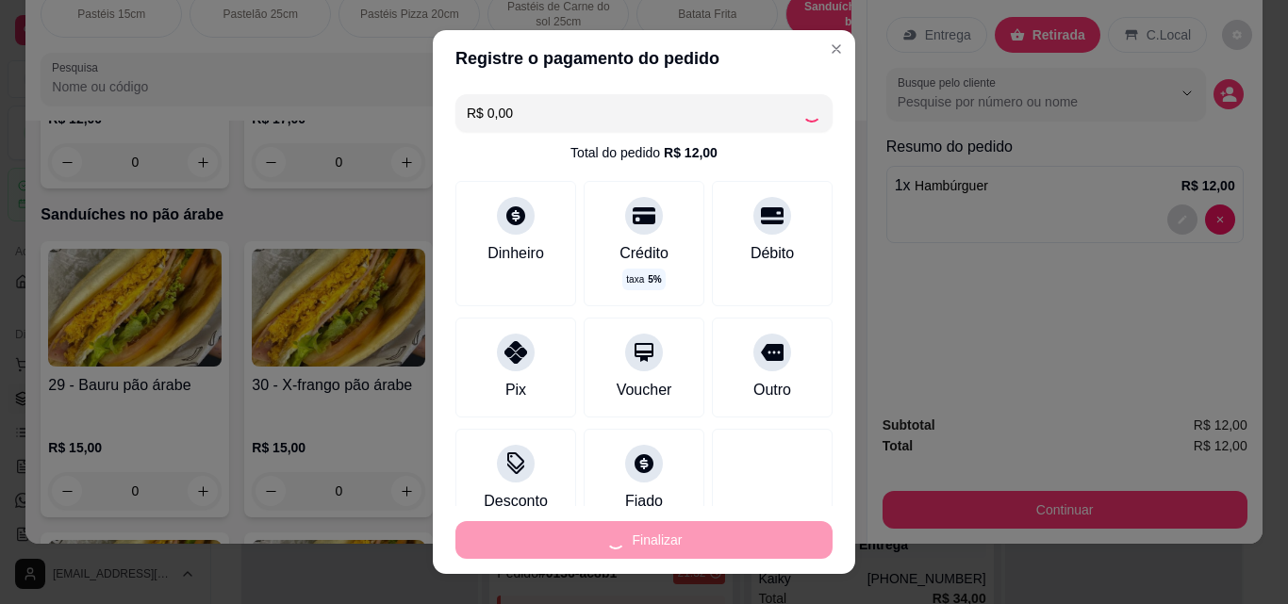
type input "0"
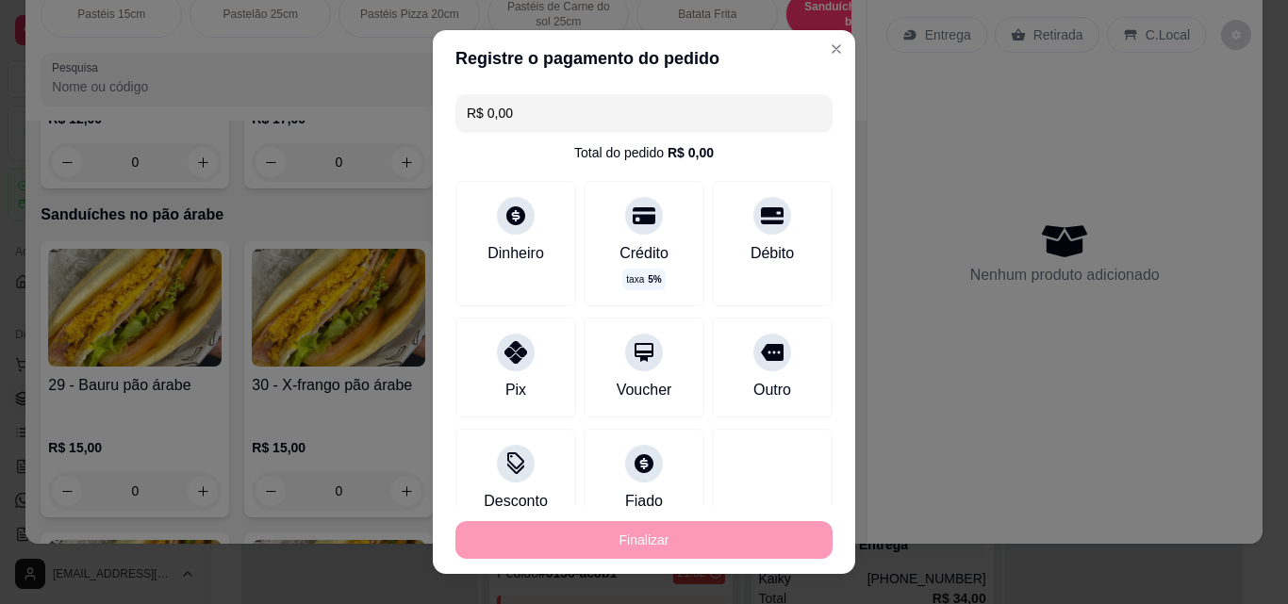
type input "-R$ 12,00"
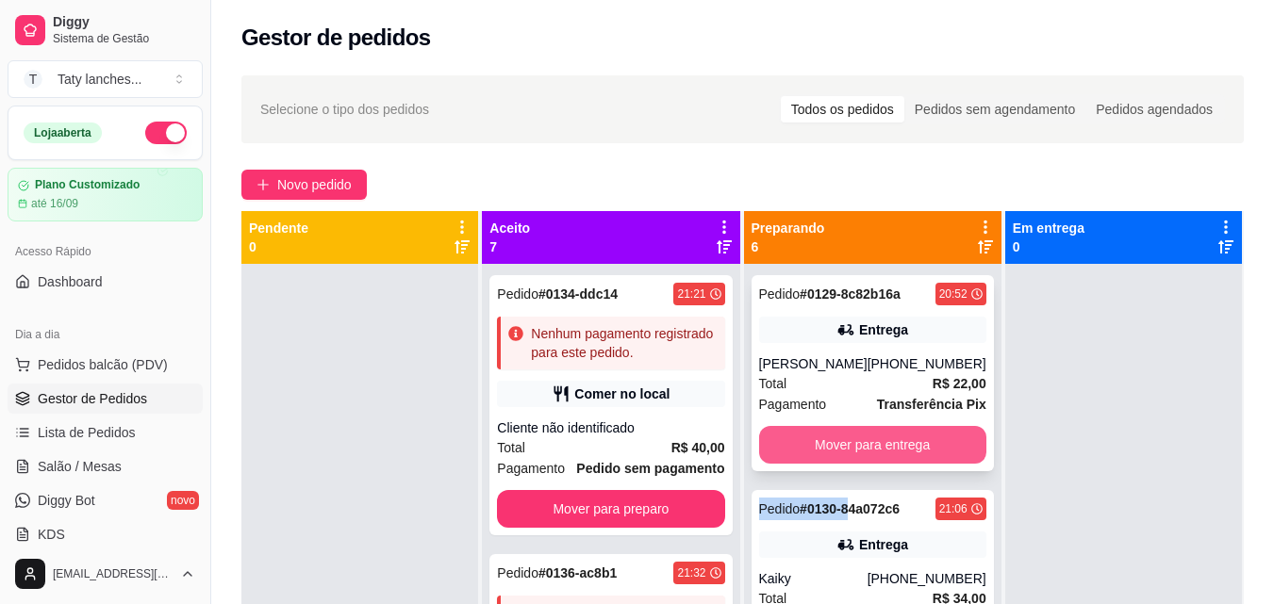
drag, startPoint x: 836, startPoint y: 519, endPoint x: 777, endPoint y: 468, distance: 78.8
click at [777, 468] on div "Pedido # 0129-8c82b16a 20:52 Entrega [PERSON_NAME] [PHONE_NUMBER] Total R$ 22,0…" at bounding box center [872, 566] width 257 height 604
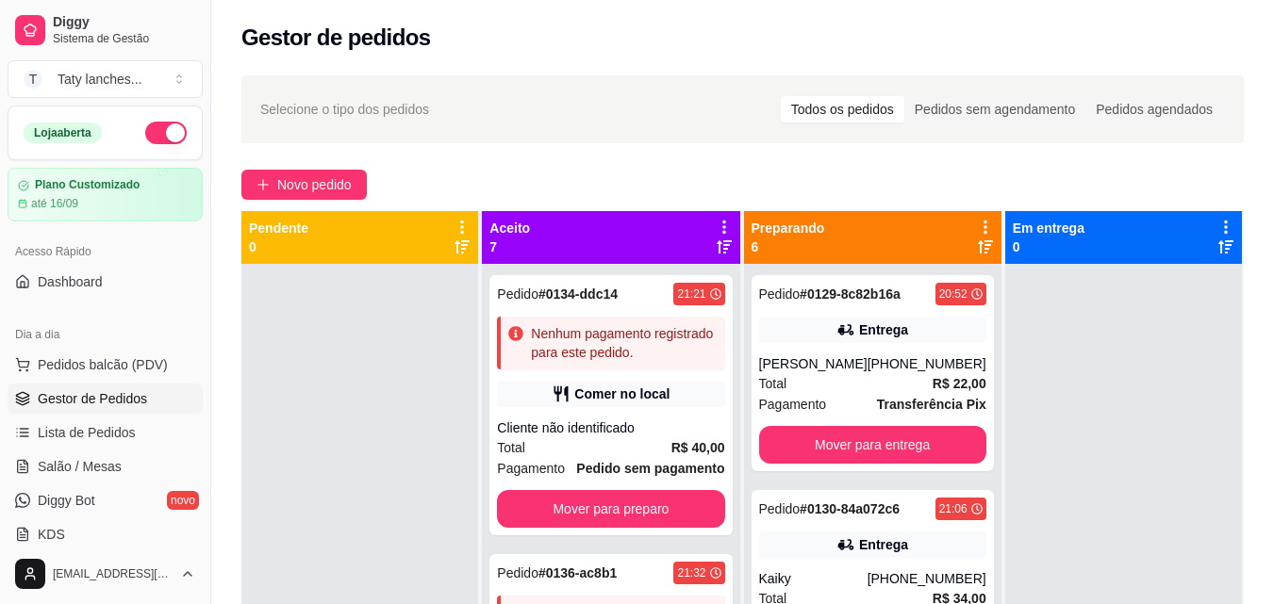
click at [1116, 387] on div at bounding box center [1123, 566] width 237 height 604
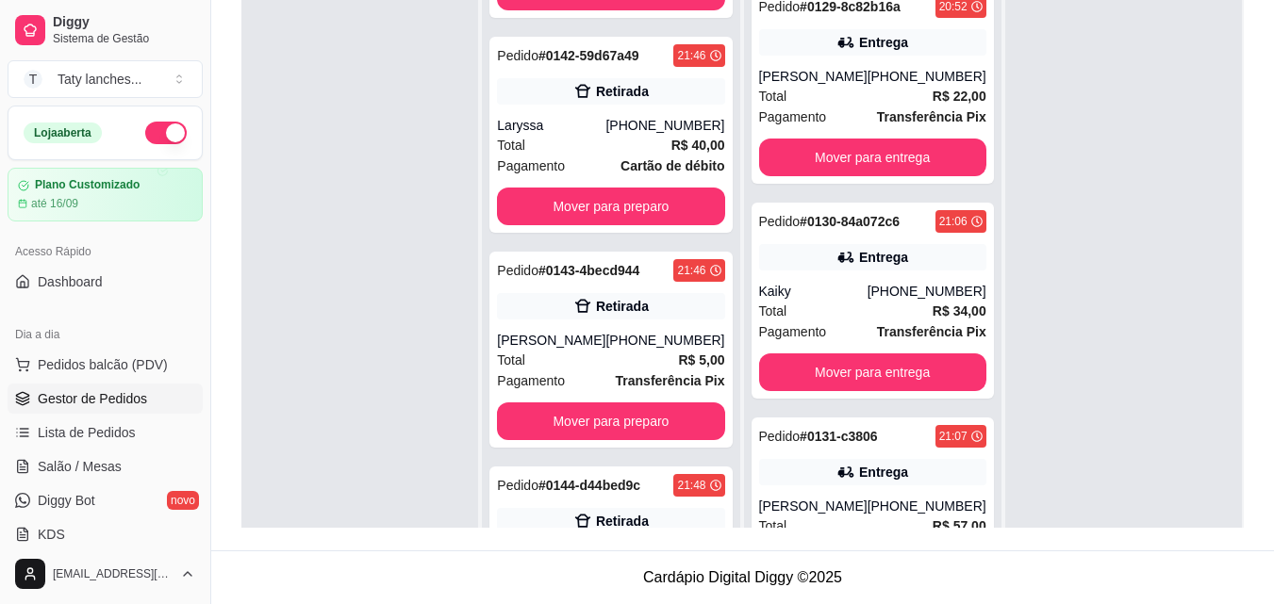
scroll to position [2112, 0]
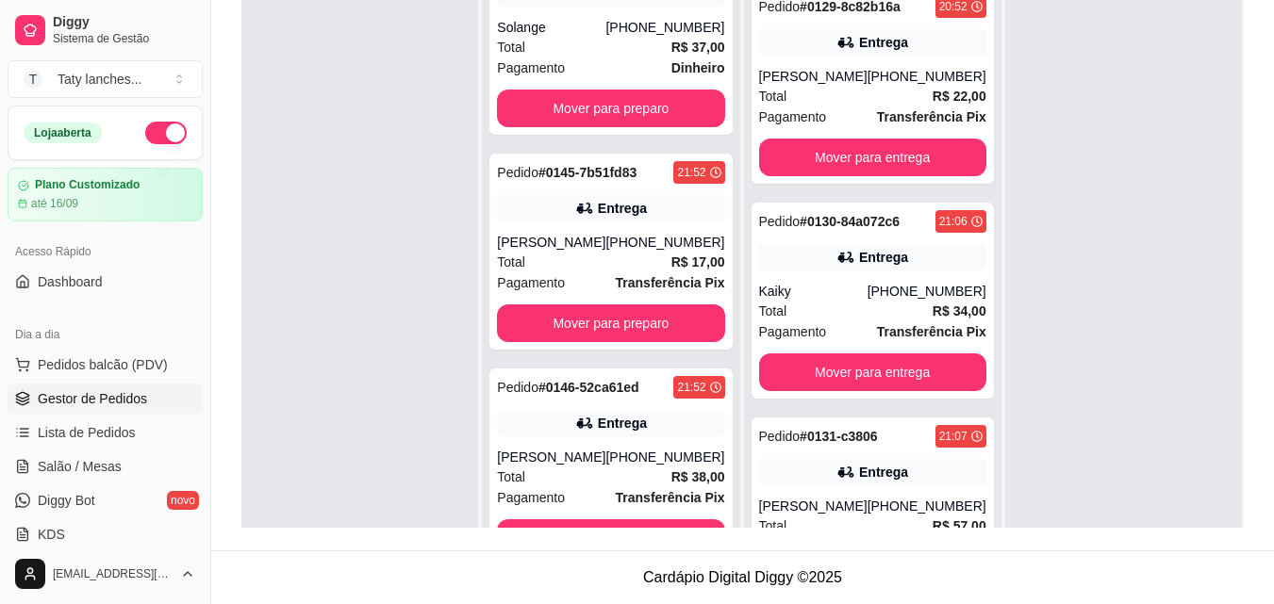
click at [719, 531] on div "Selecione o tipo dos pedidos Todos os pedidos Pedidos sem agendamento Pedidos a…" at bounding box center [742, 164] width 1063 height 774
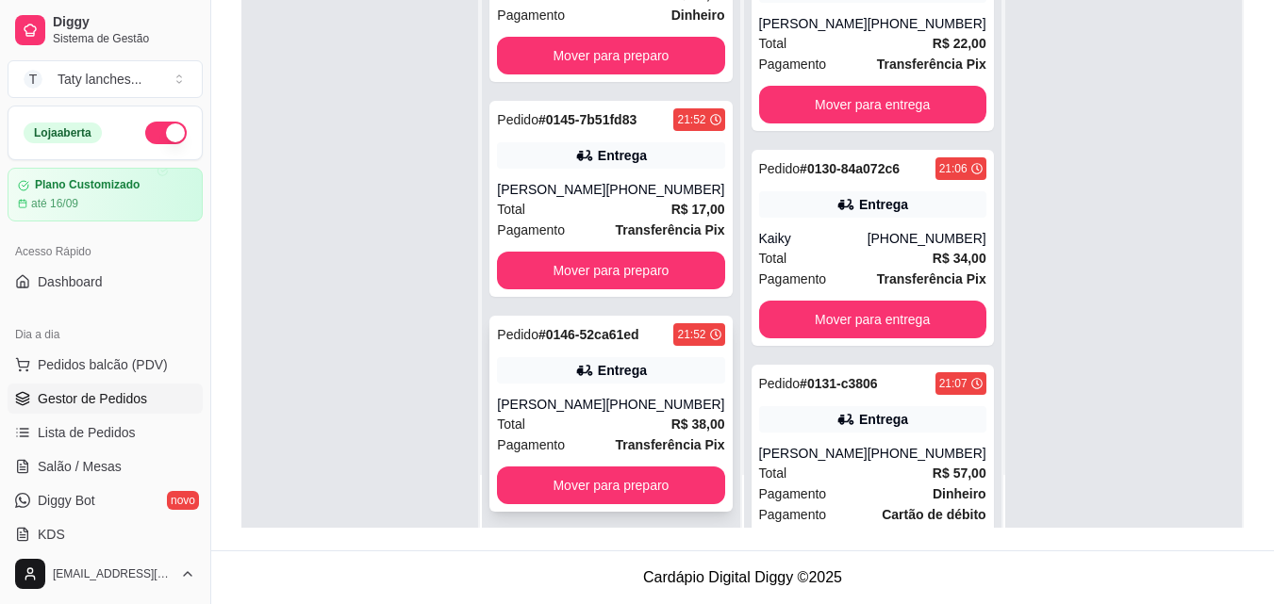
click at [605, 414] on div "[PHONE_NUMBER]" at bounding box center [664, 404] width 119 height 19
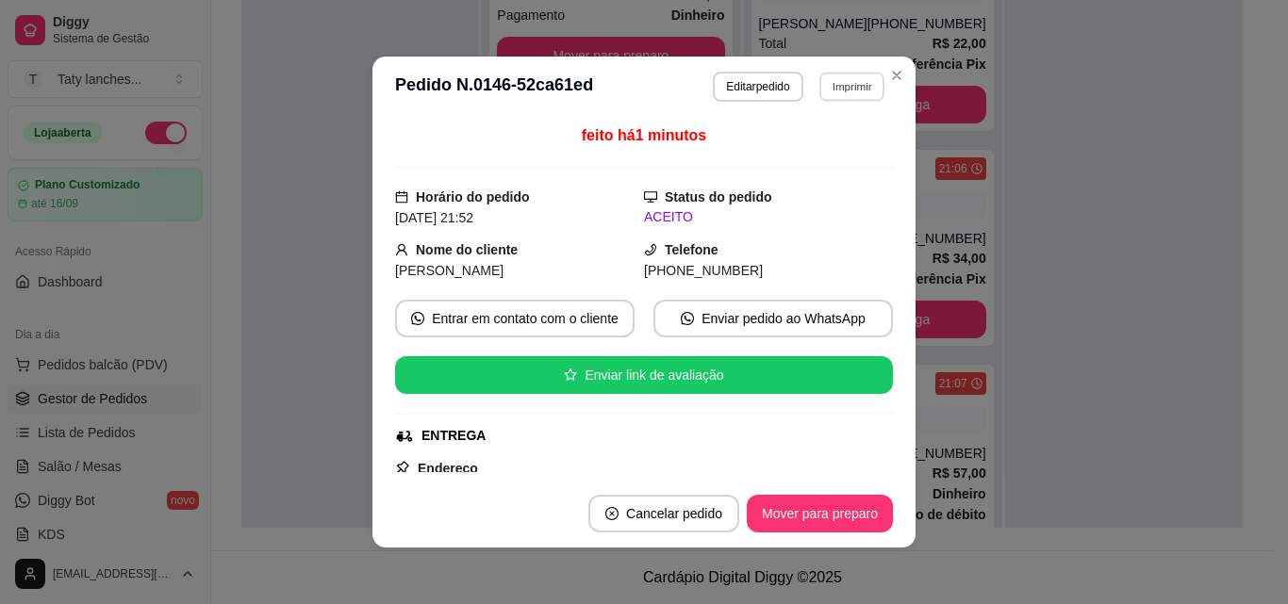
click at [846, 84] on button "Imprimir" at bounding box center [851, 86] width 65 height 29
click at [828, 152] on button "Impressora" at bounding box center [811, 152] width 132 height 29
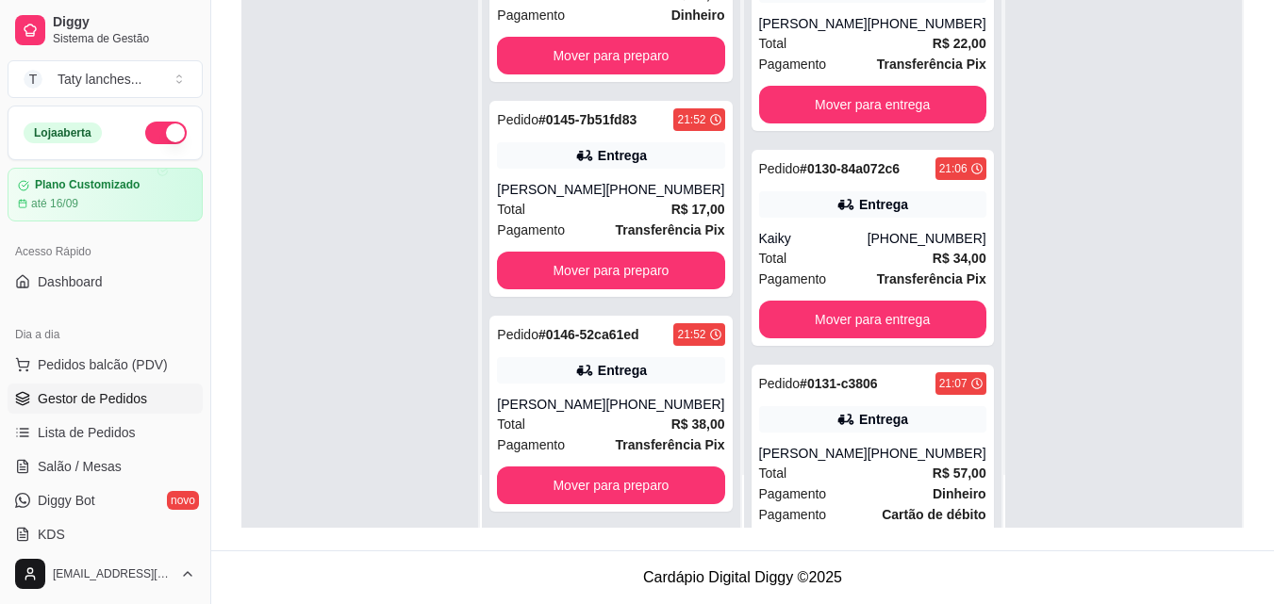
click at [1261, 301] on div "Selecione o tipo dos pedidos Todos os pedidos Pedidos sem agendamento Pedidos a…" at bounding box center [742, 164] width 1063 height 774
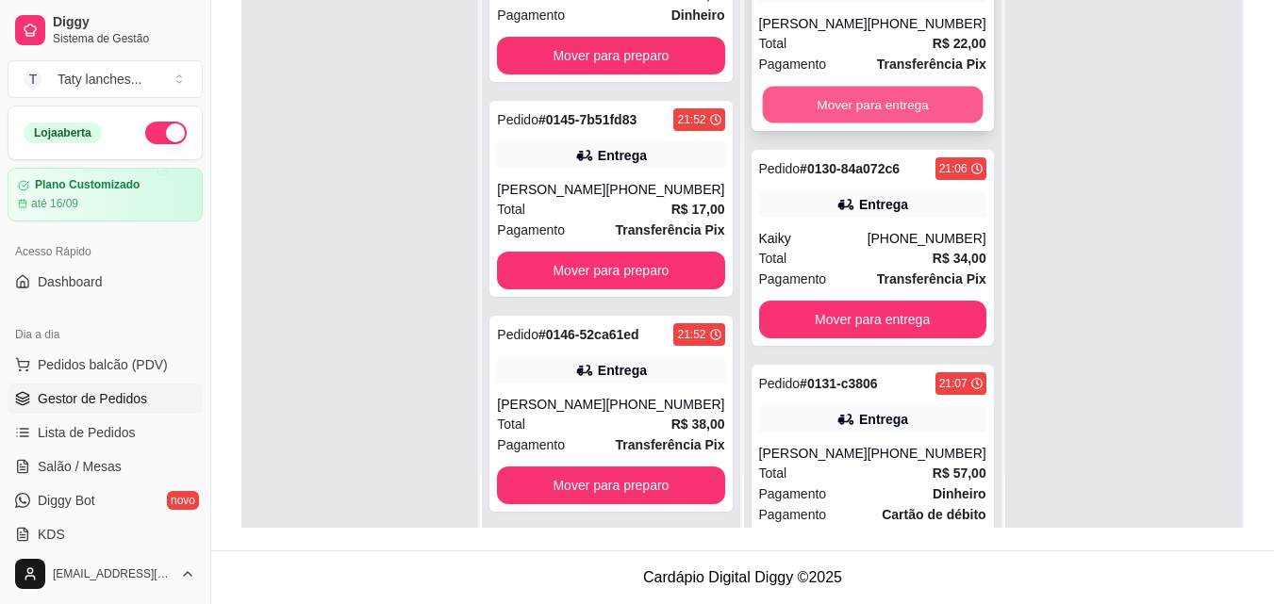
click at [841, 98] on button "Mover para entrega" at bounding box center [872, 105] width 221 height 37
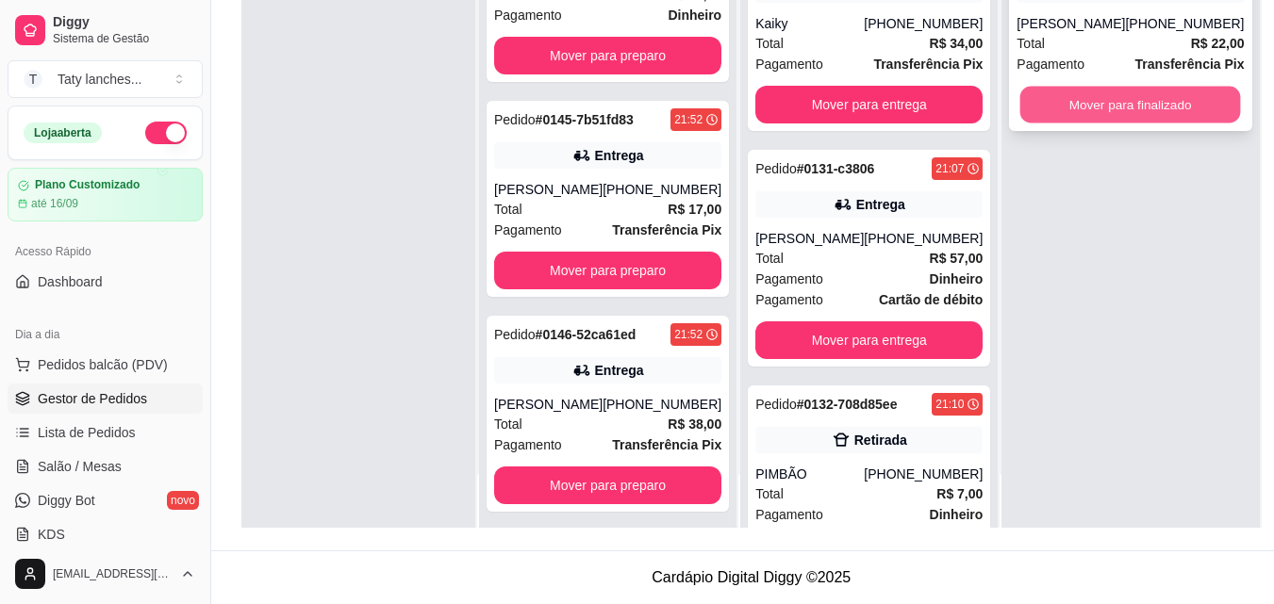
click at [1066, 105] on button "Mover para finalizado" at bounding box center [1130, 105] width 221 height 37
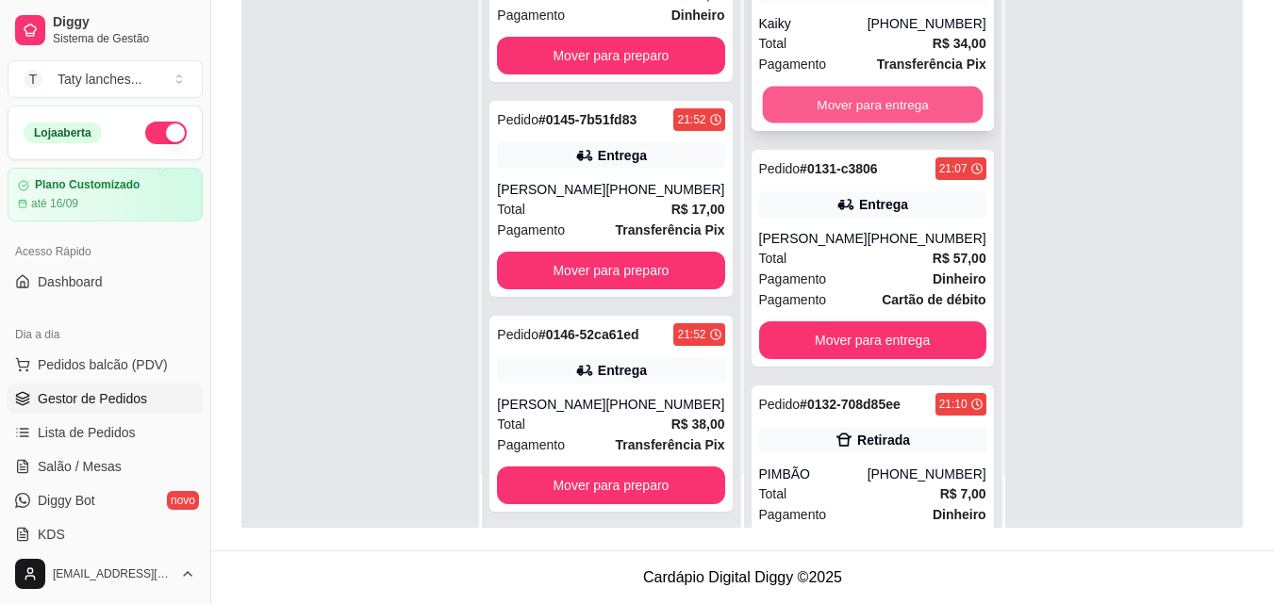
click at [911, 105] on button "Mover para entrega" at bounding box center [872, 105] width 221 height 37
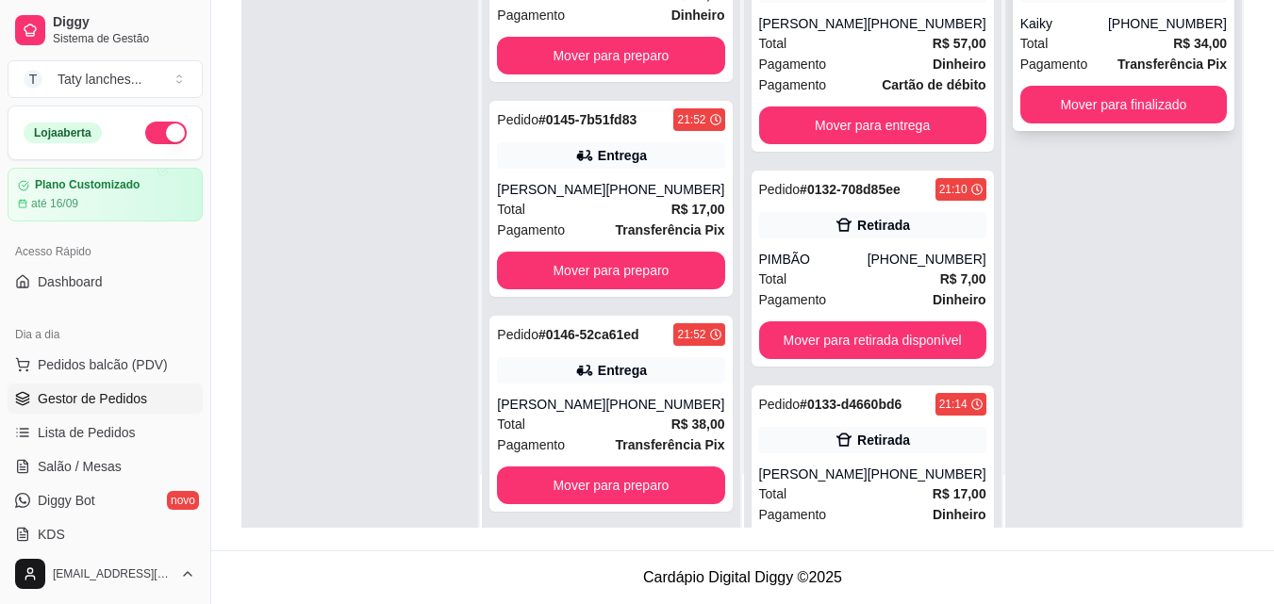
click at [1064, 69] on span "Pagamento" at bounding box center [1054, 64] width 68 height 21
click at [1050, 102] on button "Mover para finalizado" at bounding box center [1123, 105] width 201 height 37
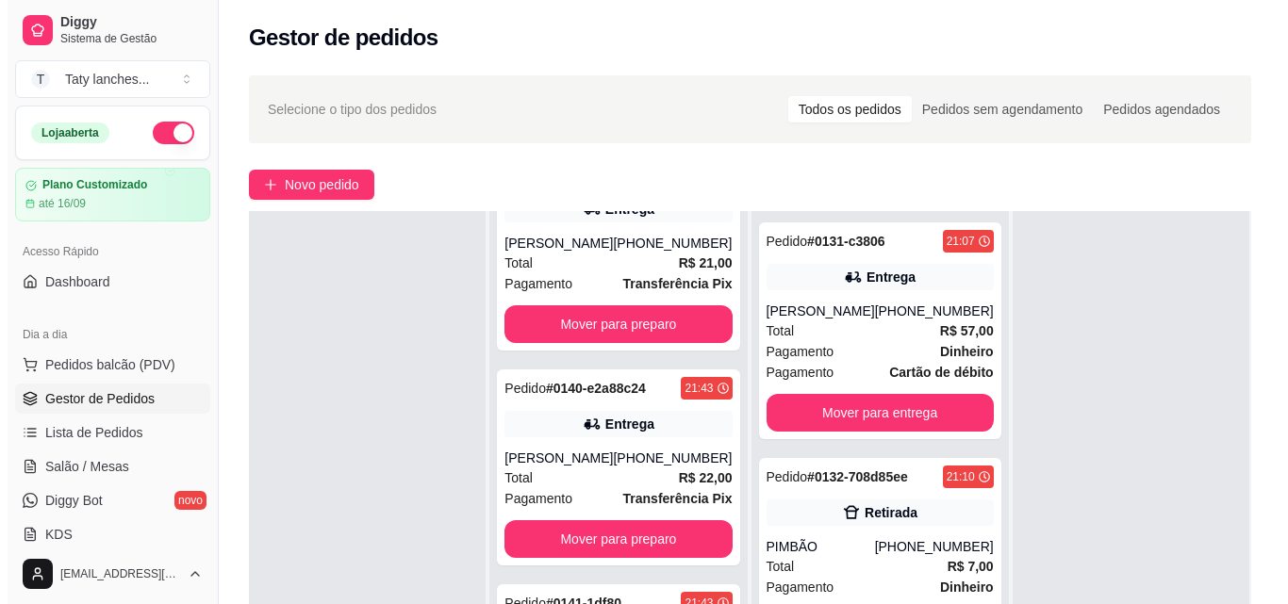
scroll to position [528, 0]
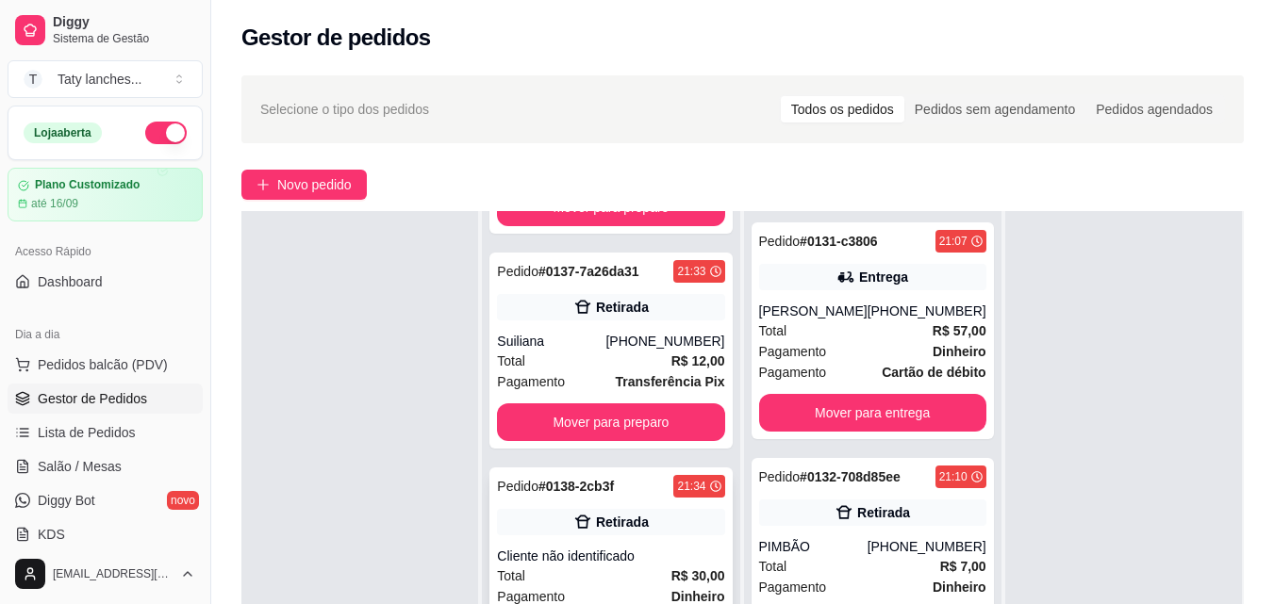
click at [599, 498] on div "Pedido # 0138-2cb3f" at bounding box center [555, 486] width 117 height 23
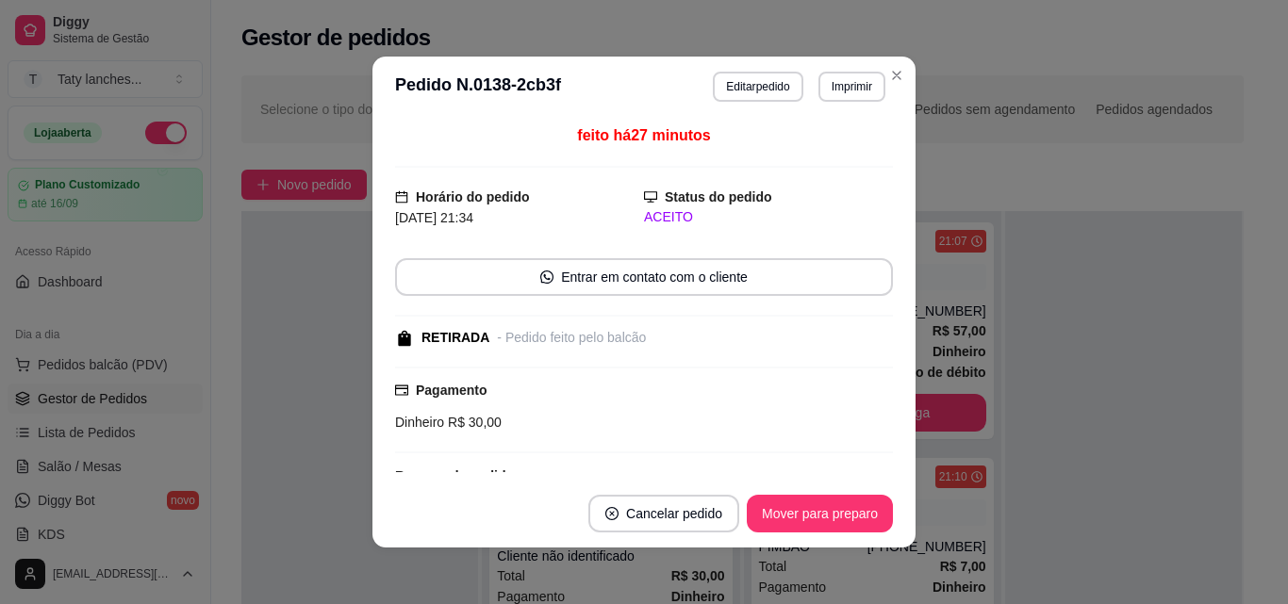
scroll to position [256, 0]
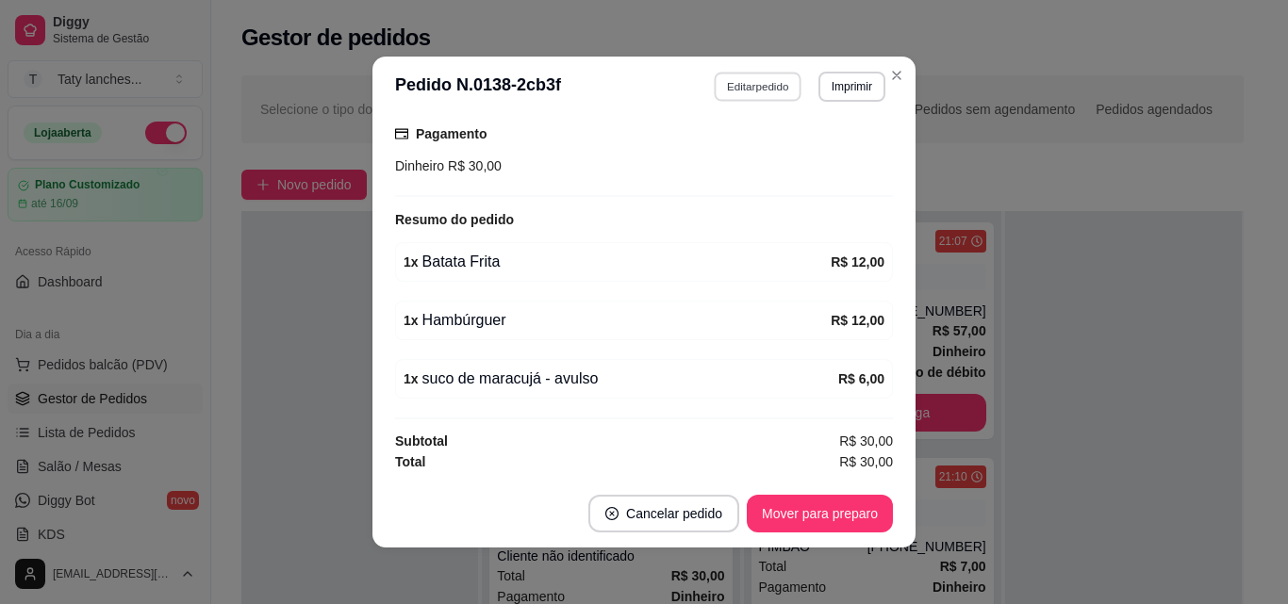
click at [749, 90] on button "Editar pedido" at bounding box center [759, 86] width 88 height 29
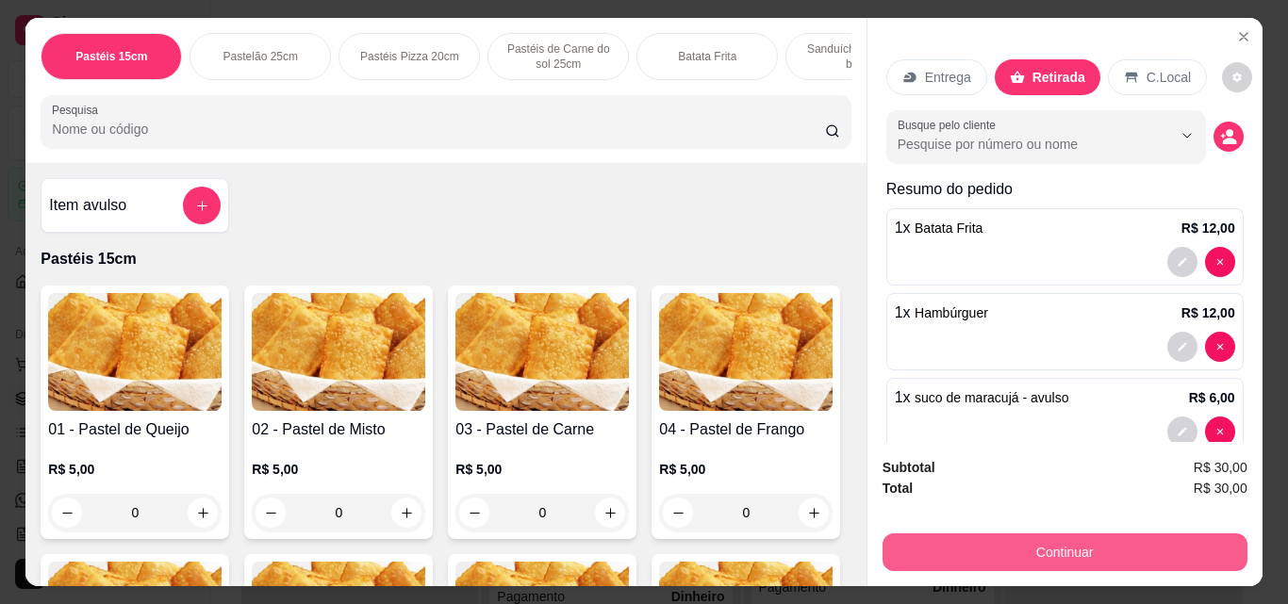
click at [944, 544] on button "Continuar" at bounding box center [1064, 553] width 365 height 38
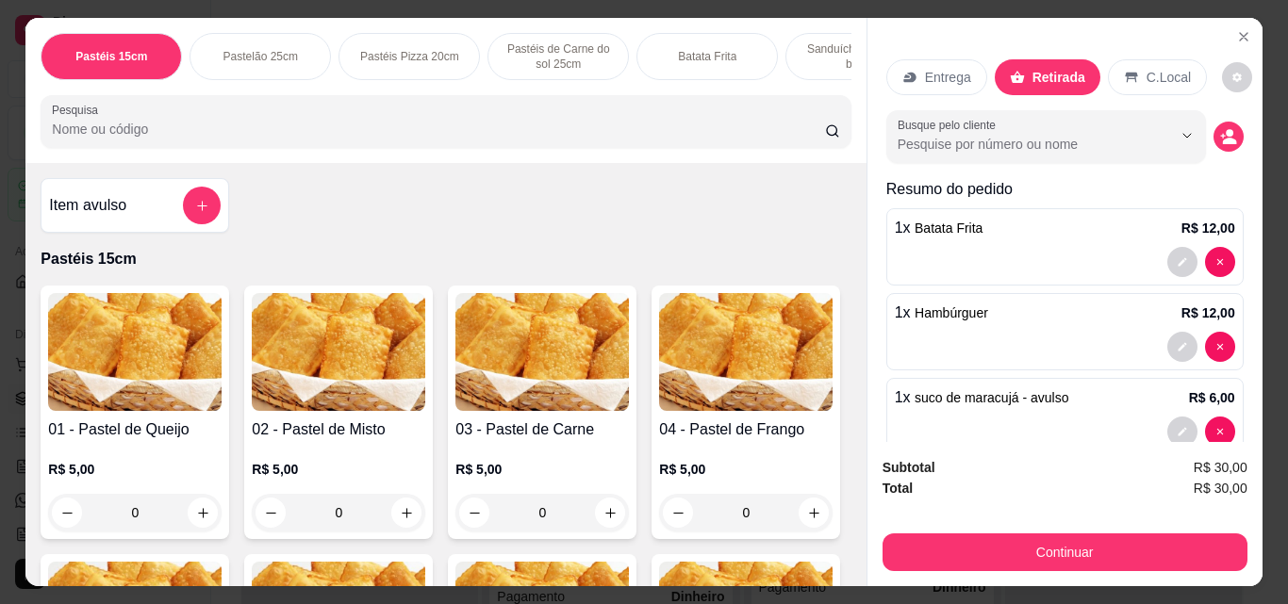
click at [925, 68] on p "Entrega" at bounding box center [948, 77] width 46 height 19
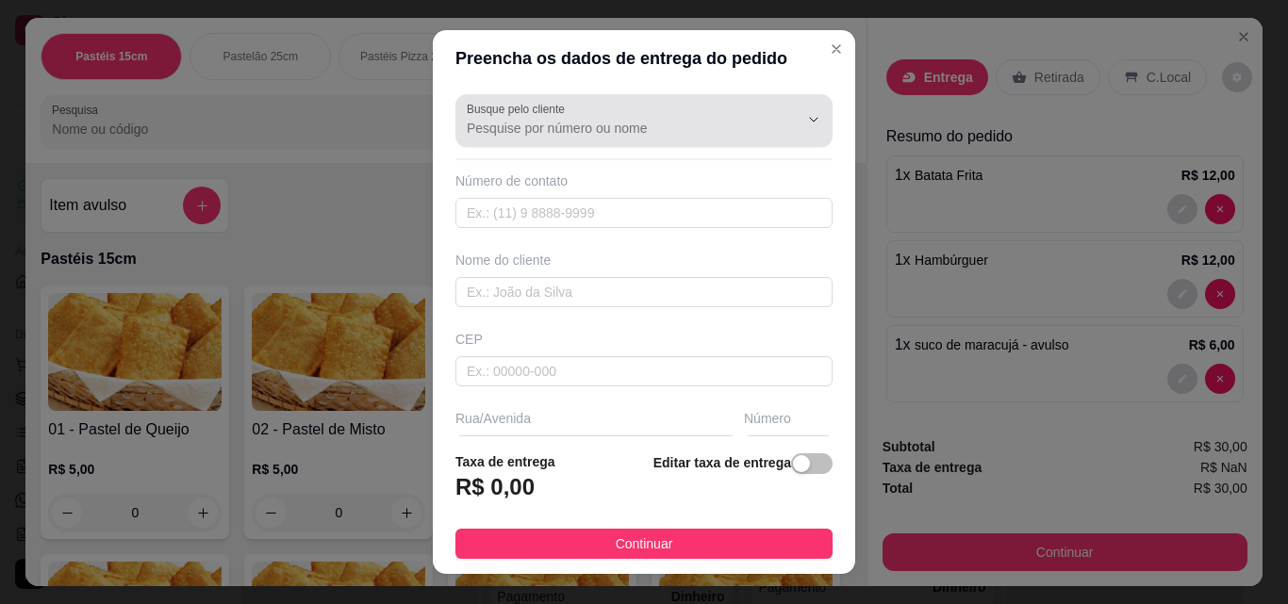
click at [630, 118] on div at bounding box center [644, 121] width 354 height 38
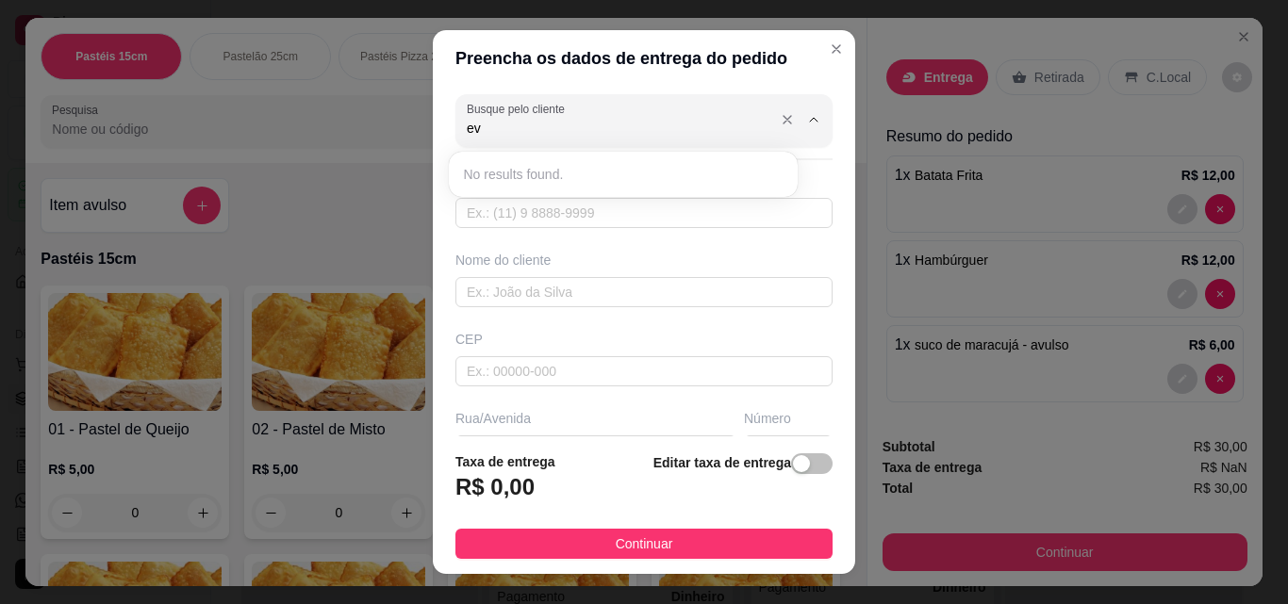
type input "e"
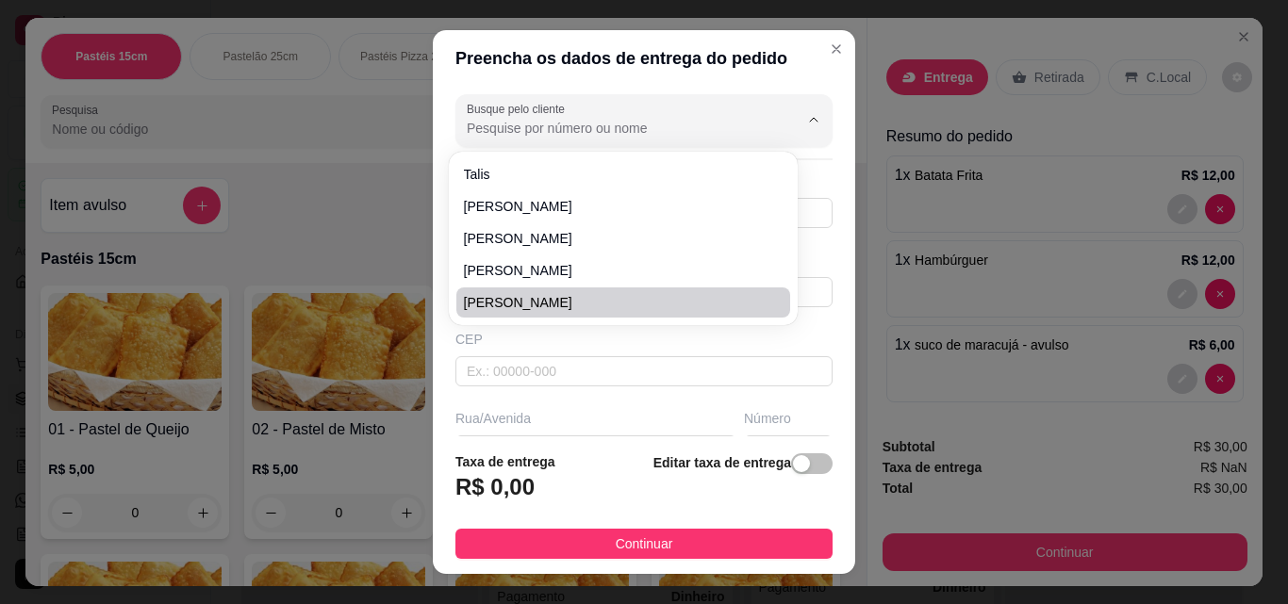
click at [724, 354] on div "CEP" at bounding box center [644, 358] width 388 height 57
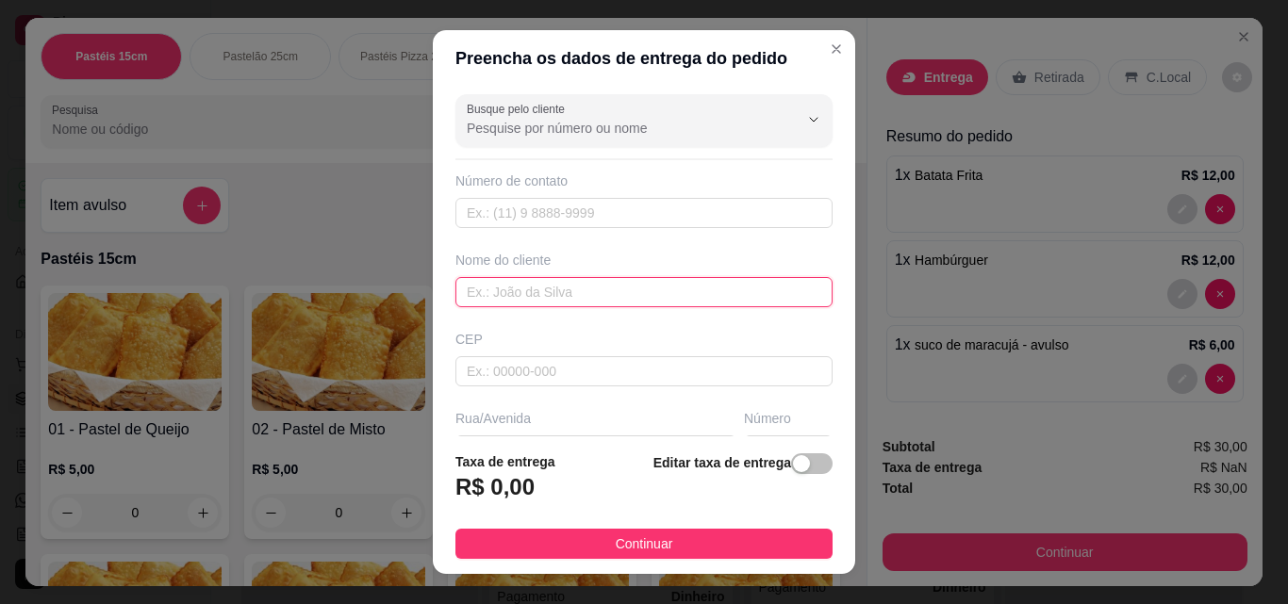
click at [639, 291] on input "text" at bounding box center [643, 292] width 377 height 30
type input "evillyn"
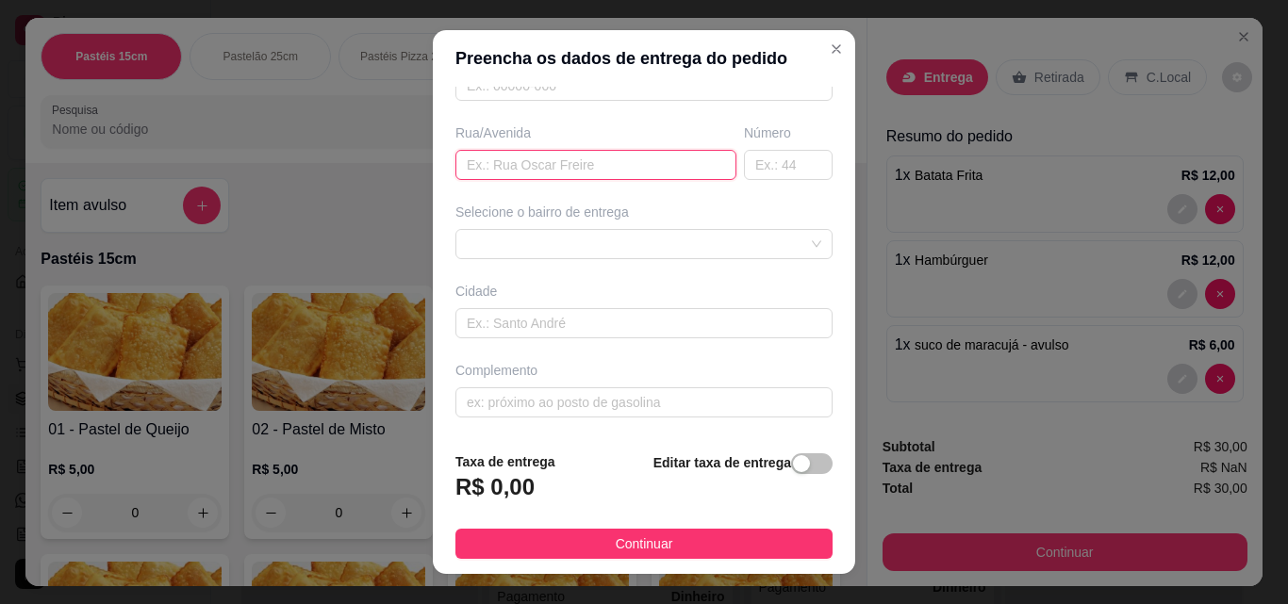
click at [539, 167] on input "text" at bounding box center [595, 165] width 281 height 30
type input "na joelma"
drag, startPoint x: 650, startPoint y: 264, endPoint x: 644, endPoint y: 245, distance: 19.7
click at [648, 254] on div "Busque pelo cliente Número de contato Nome do cliente evillyn CEP Rua/[GEOGRAPH…" at bounding box center [644, 262] width 422 height 350
click at [643, 243] on div "6795aaa622b23f7407546afe 6795aace22b23f7407546b01 Jabuti - Itaitinga - R$ 2,00 …" at bounding box center [643, 244] width 377 height 30
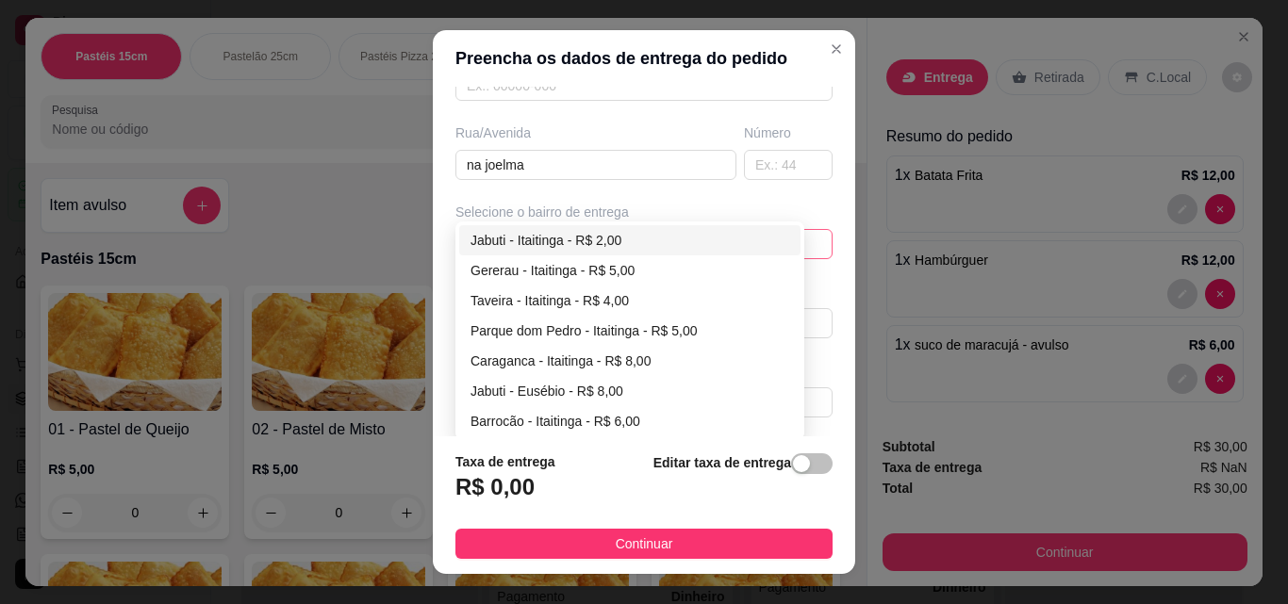
click at [612, 237] on div "Jabuti - Itaitinga - R$ 2,00" at bounding box center [629, 240] width 319 height 21
type input "Itaitinga"
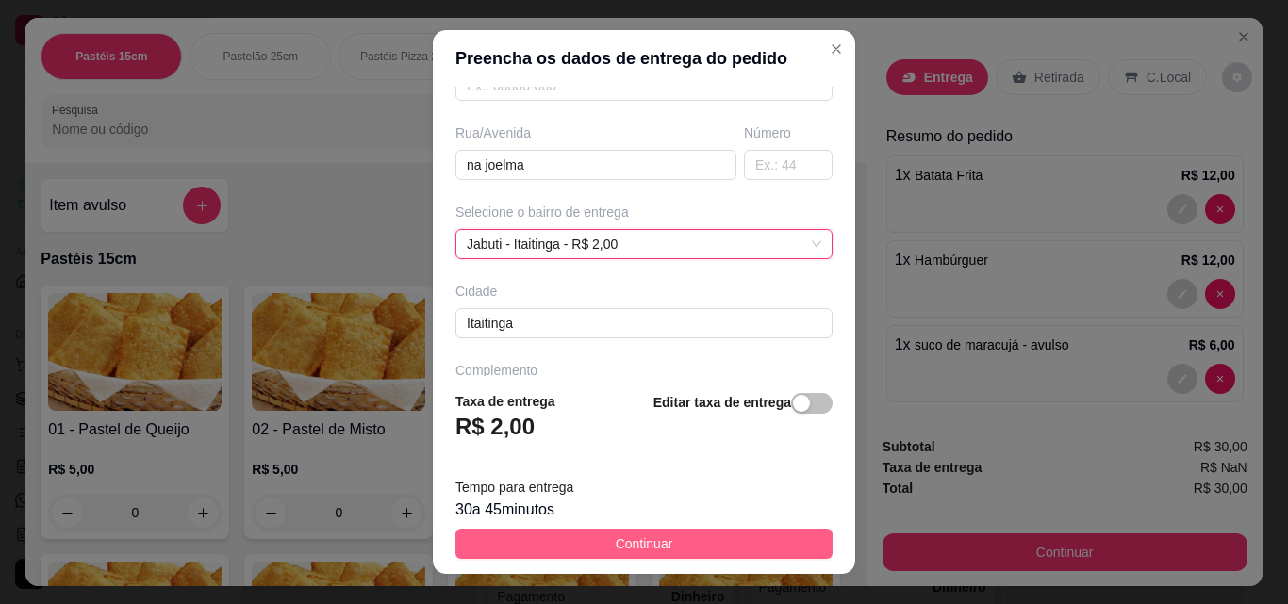
click at [639, 536] on span "Continuar" at bounding box center [645, 544] width 58 height 21
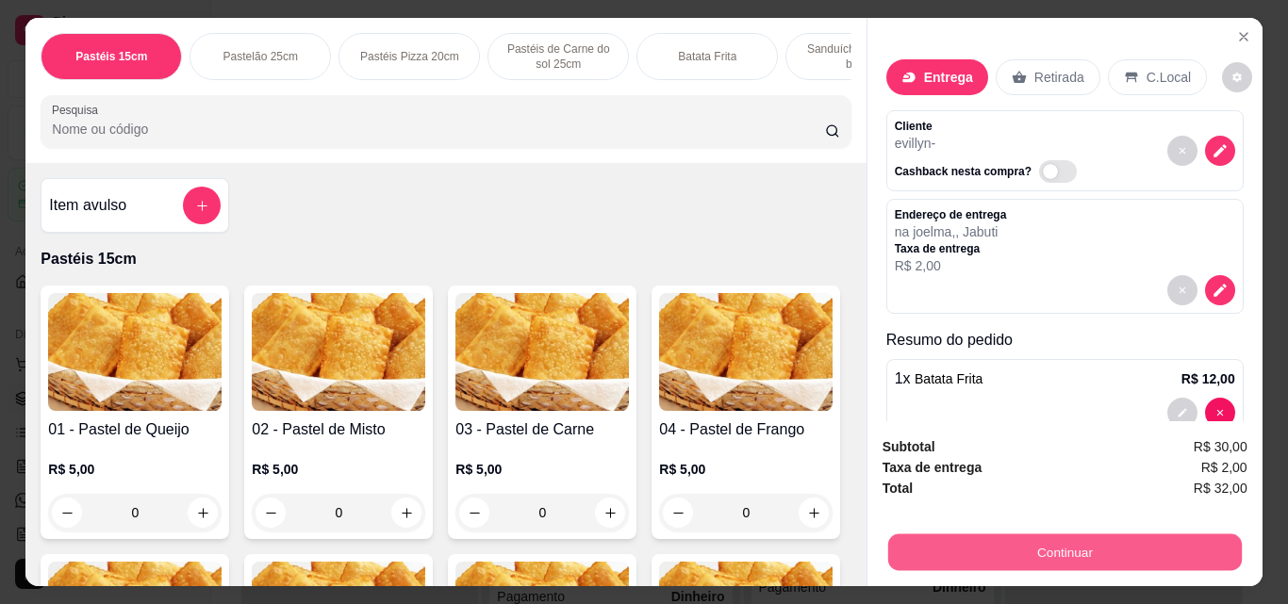
click at [1018, 542] on button "Continuar" at bounding box center [1064, 552] width 354 height 37
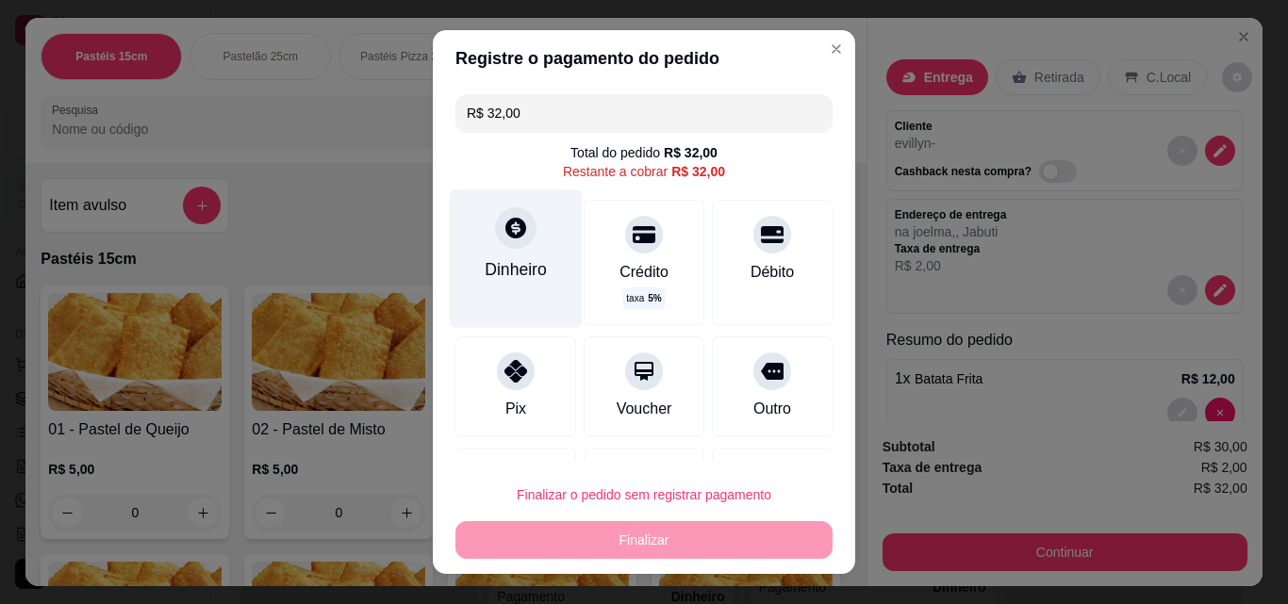
click at [507, 275] on div "Dinheiro" at bounding box center [516, 269] width 62 height 25
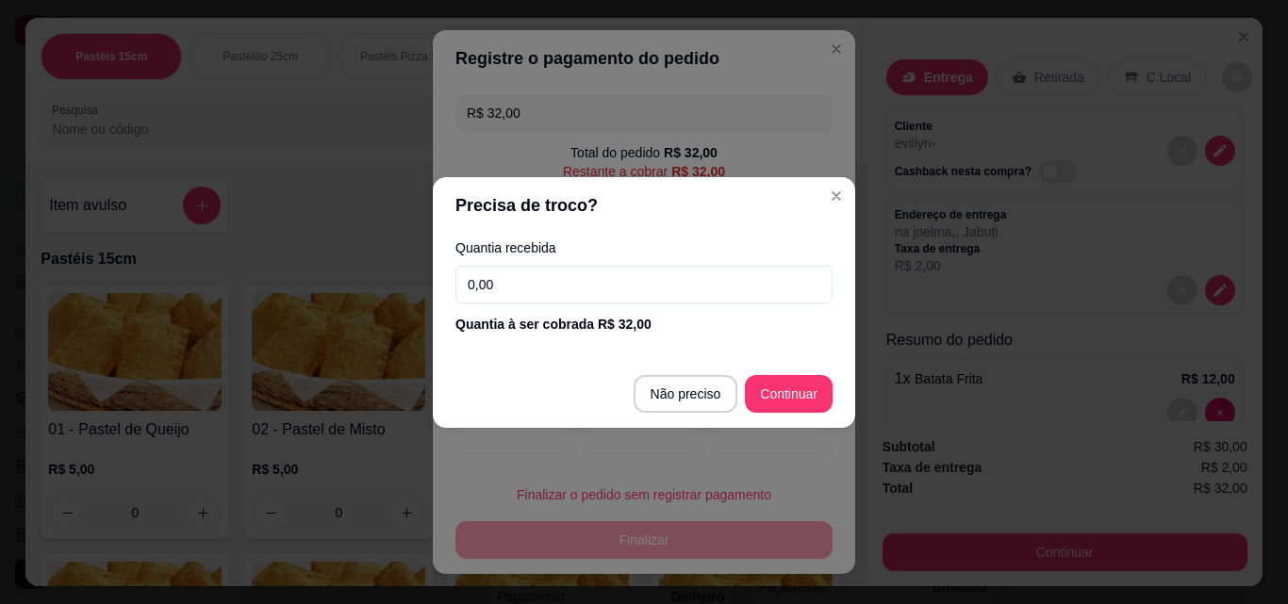
click at [539, 285] on input "0,00" at bounding box center [643, 285] width 377 height 38
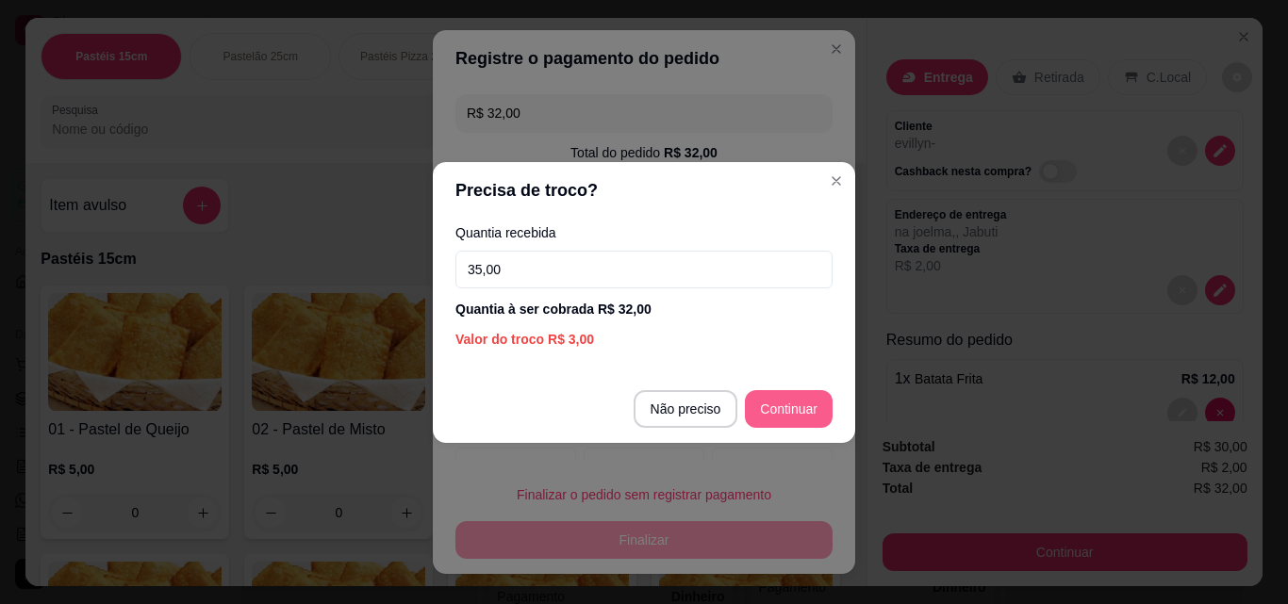
type input "35,00"
type input "R$ 0,00"
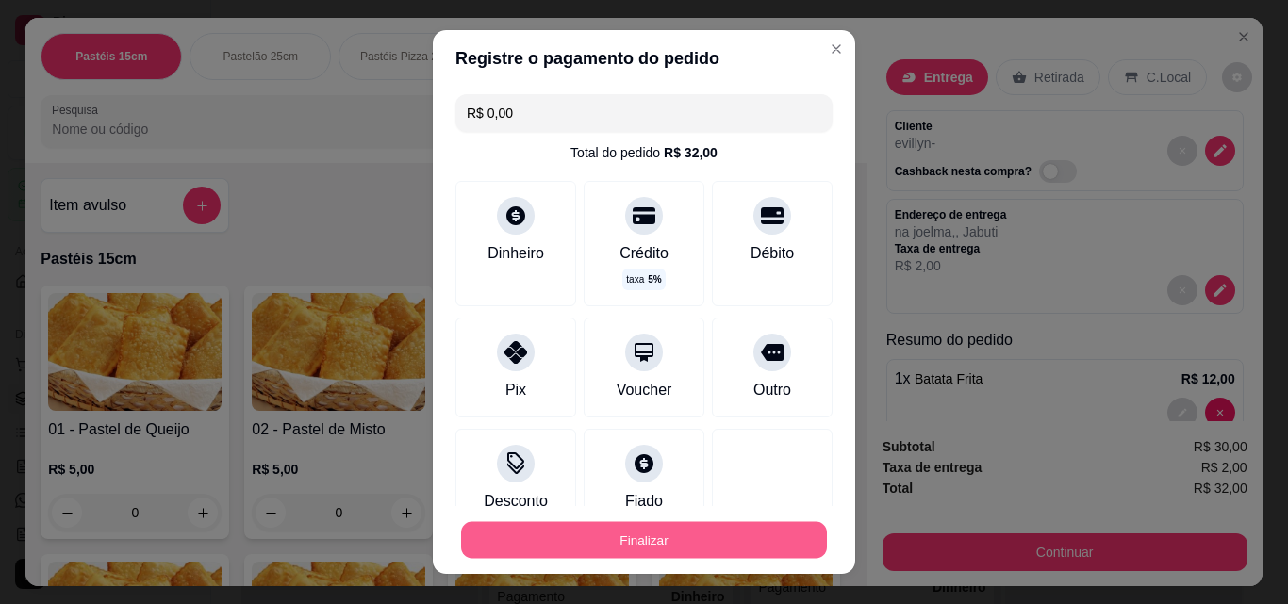
click at [675, 544] on button "Finalizar" at bounding box center [644, 540] width 366 height 37
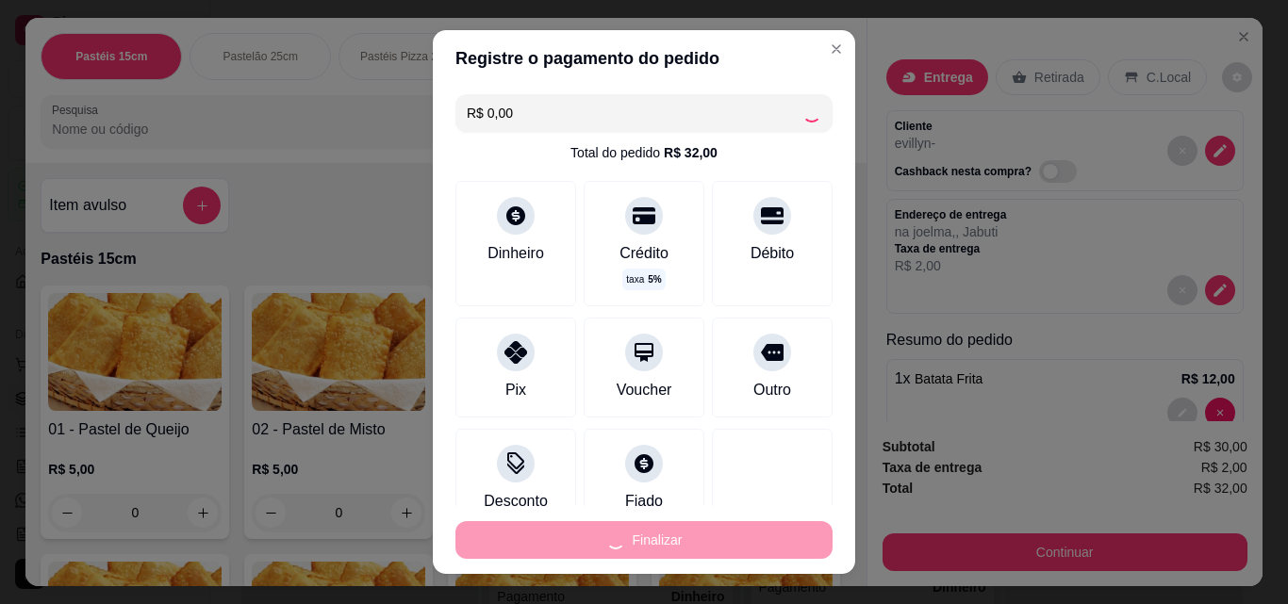
type input "0"
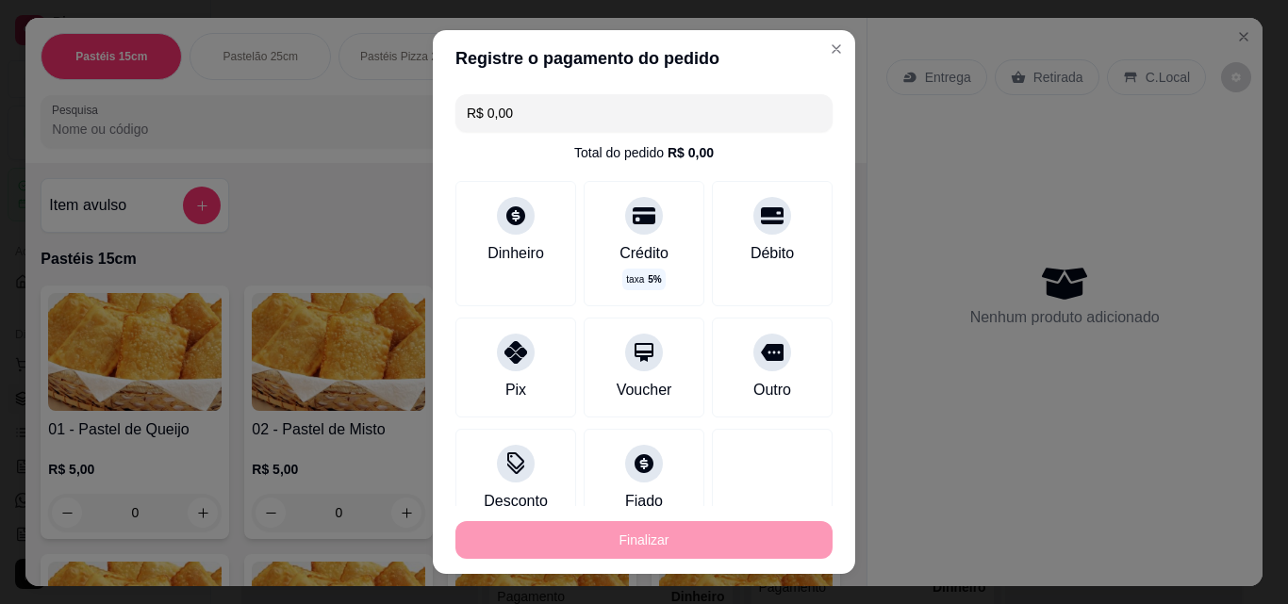
type input "-R$ 32,00"
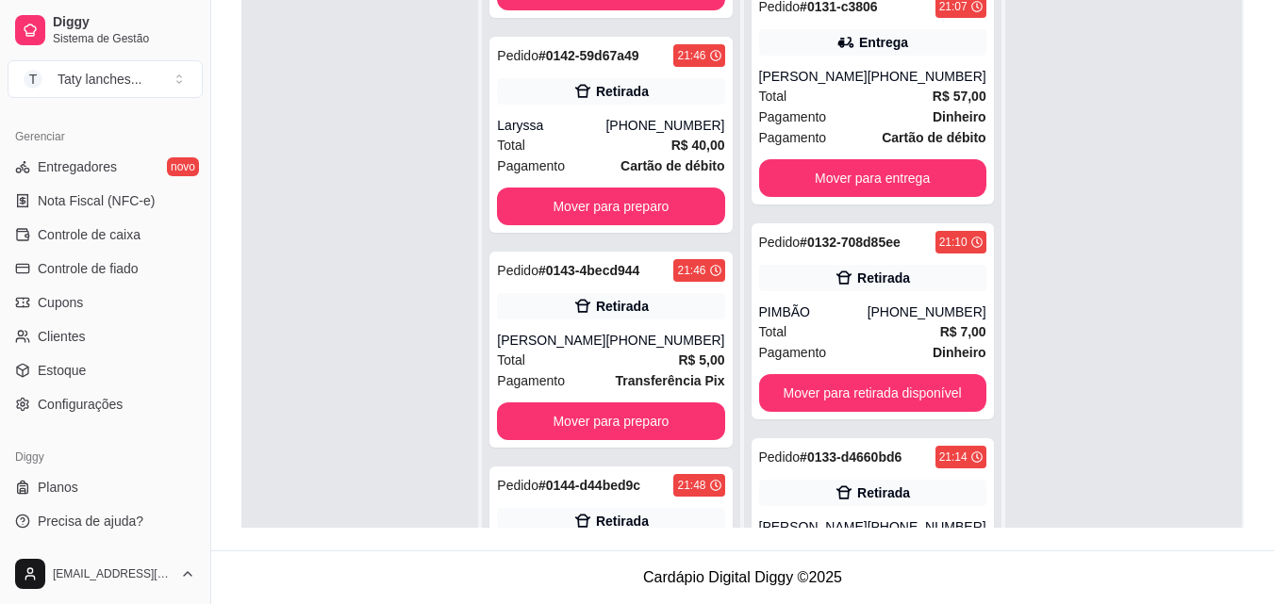
scroll to position [0, 0]
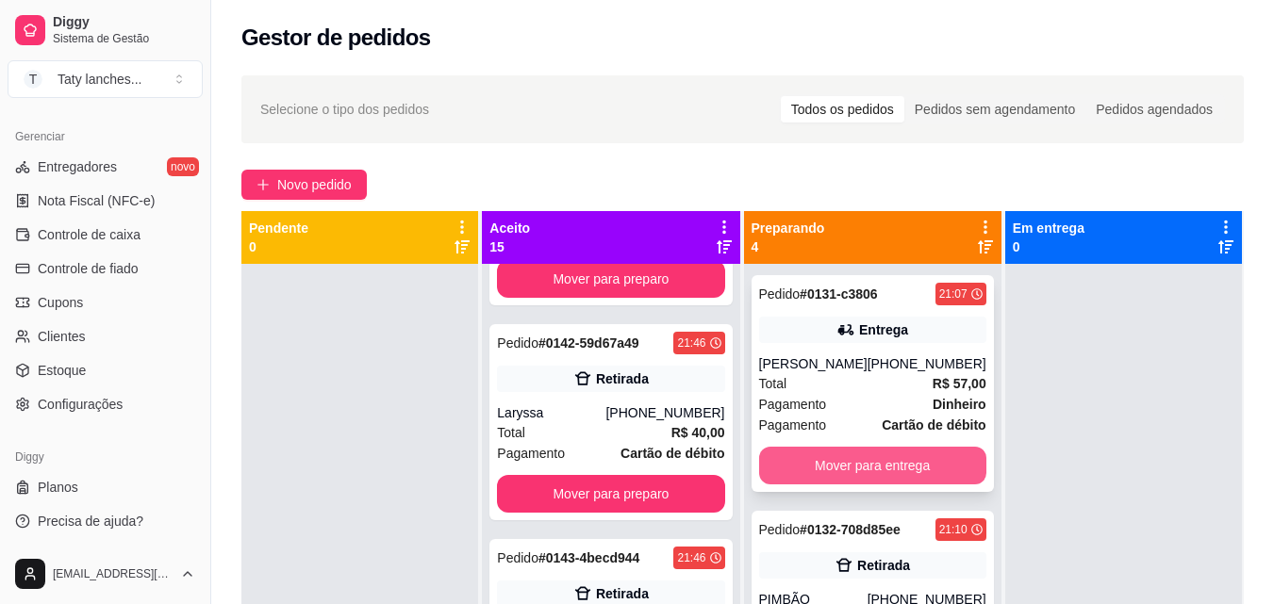
click at [813, 485] on button "Mover para entrega" at bounding box center [872, 466] width 227 height 38
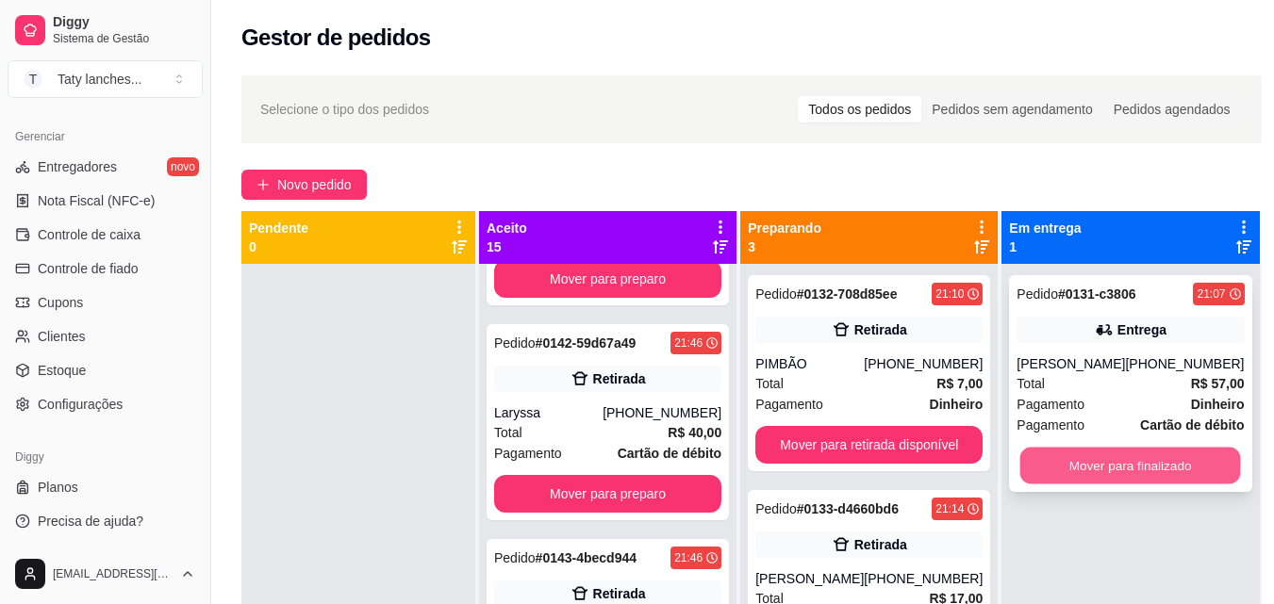
click at [1115, 485] on button "Mover para finalizado" at bounding box center [1130, 466] width 221 height 37
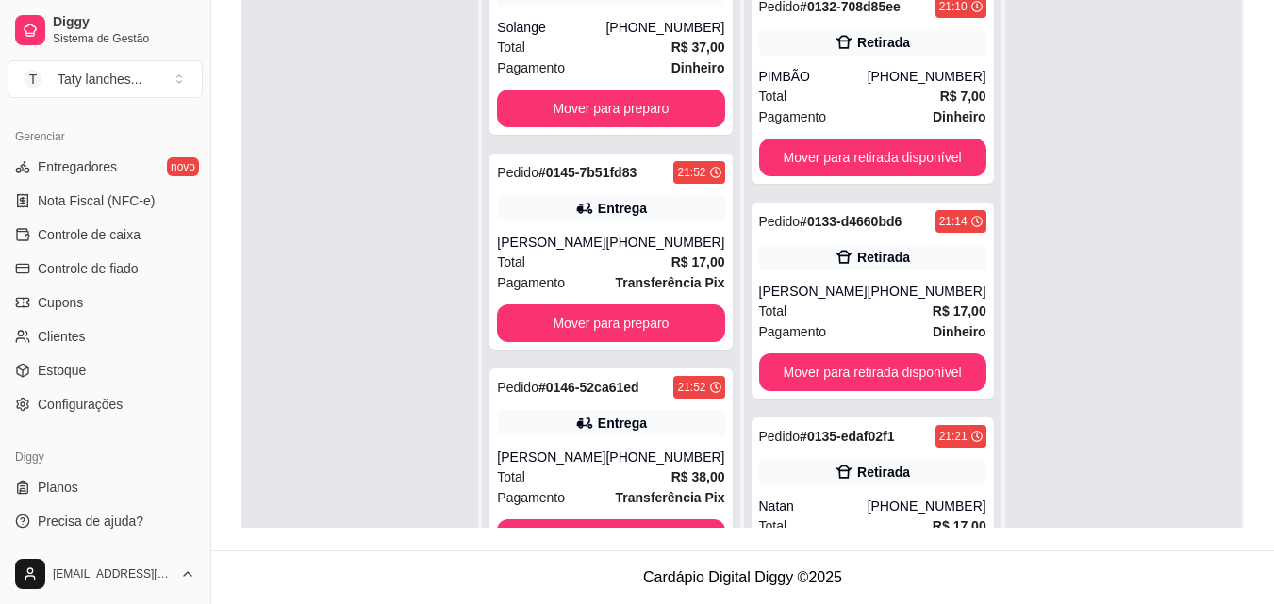
scroll to position [2640, 0]
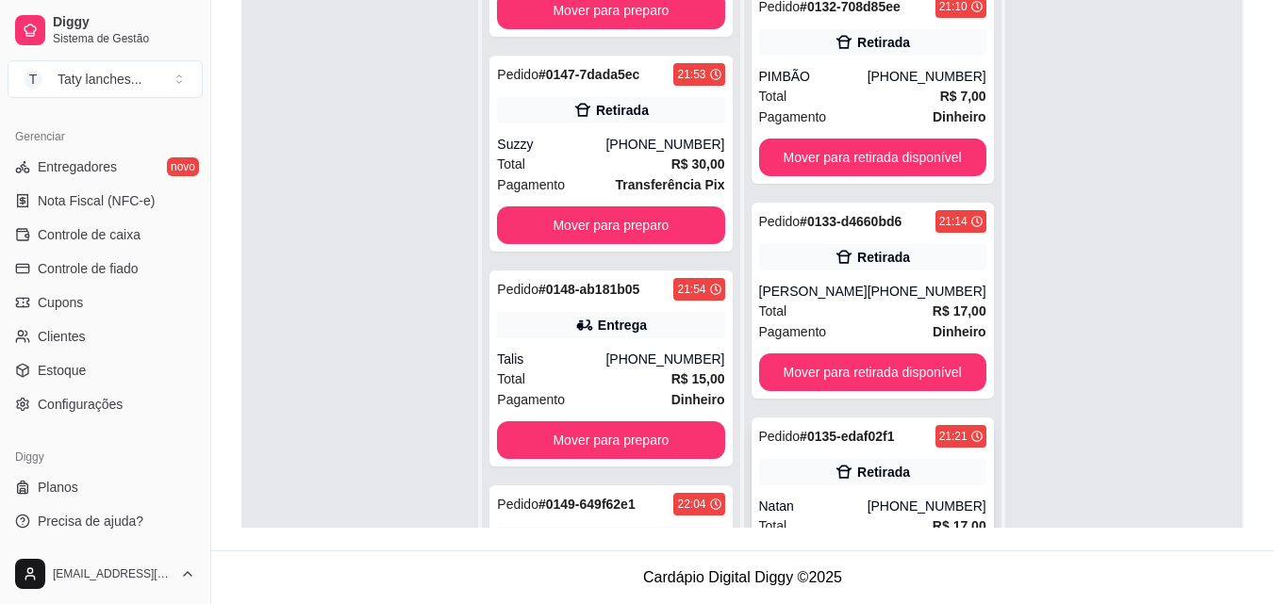
click at [872, 478] on div "Retirada" at bounding box center [883, 472] width 53 height 19
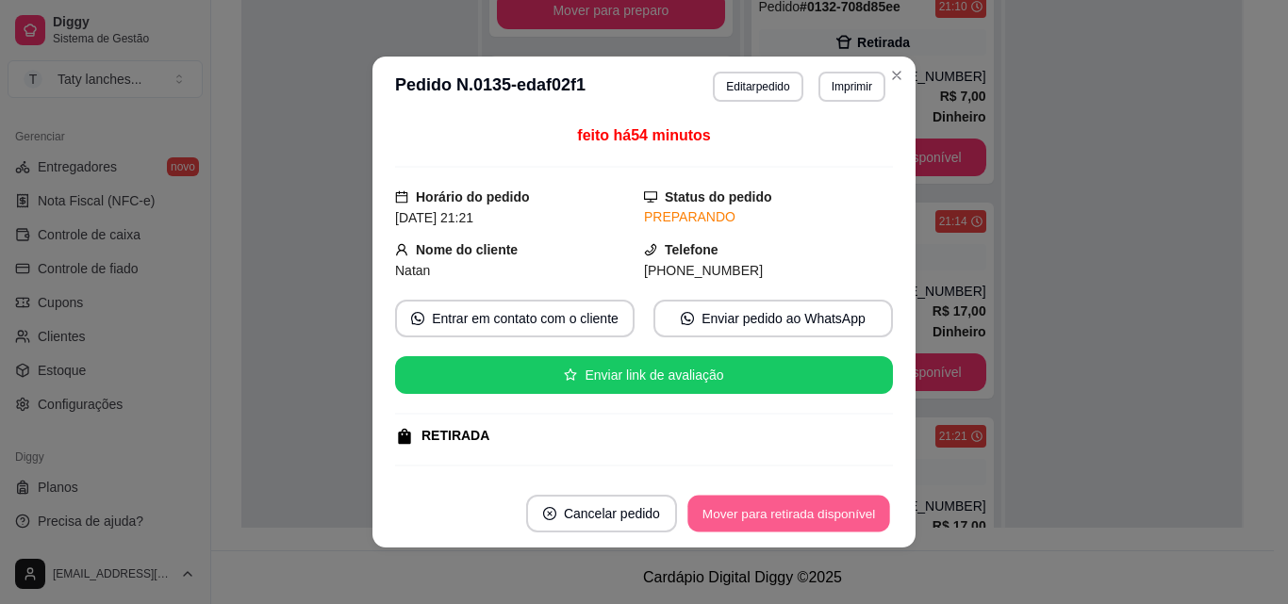
click at [771, 517] on button "Mover para retirada disponível" at bounding box center [788, 514] width 202 height 37
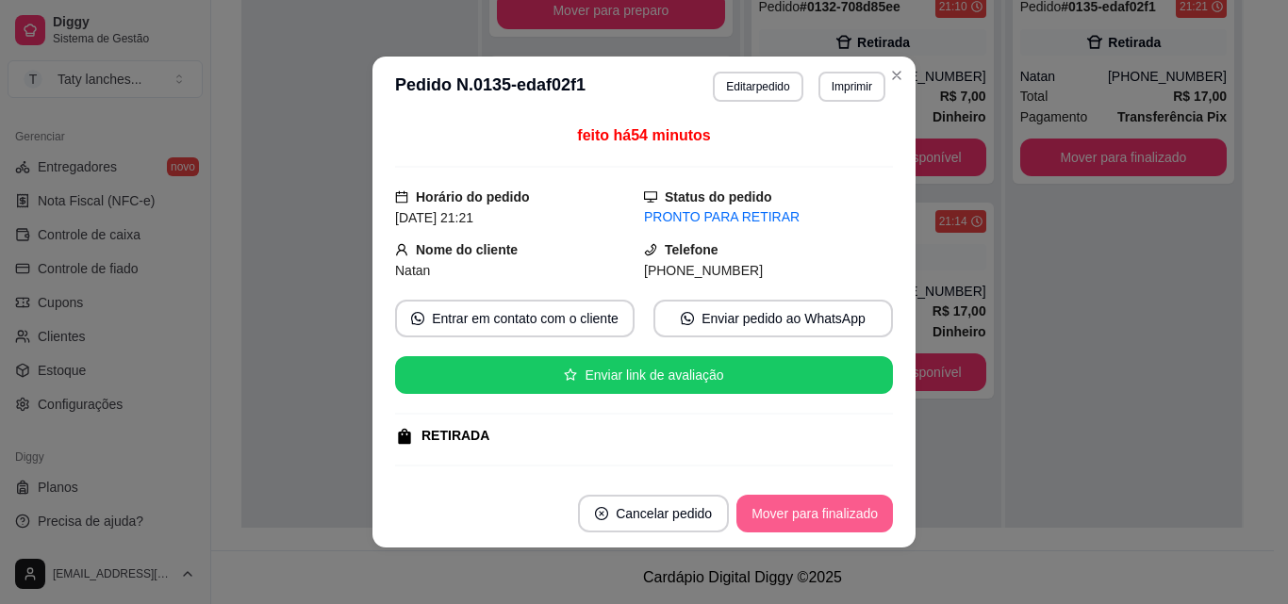
click at [771, 517] on button "Mover para finalizado" at bounding box center [814, 514] width 157 height 38
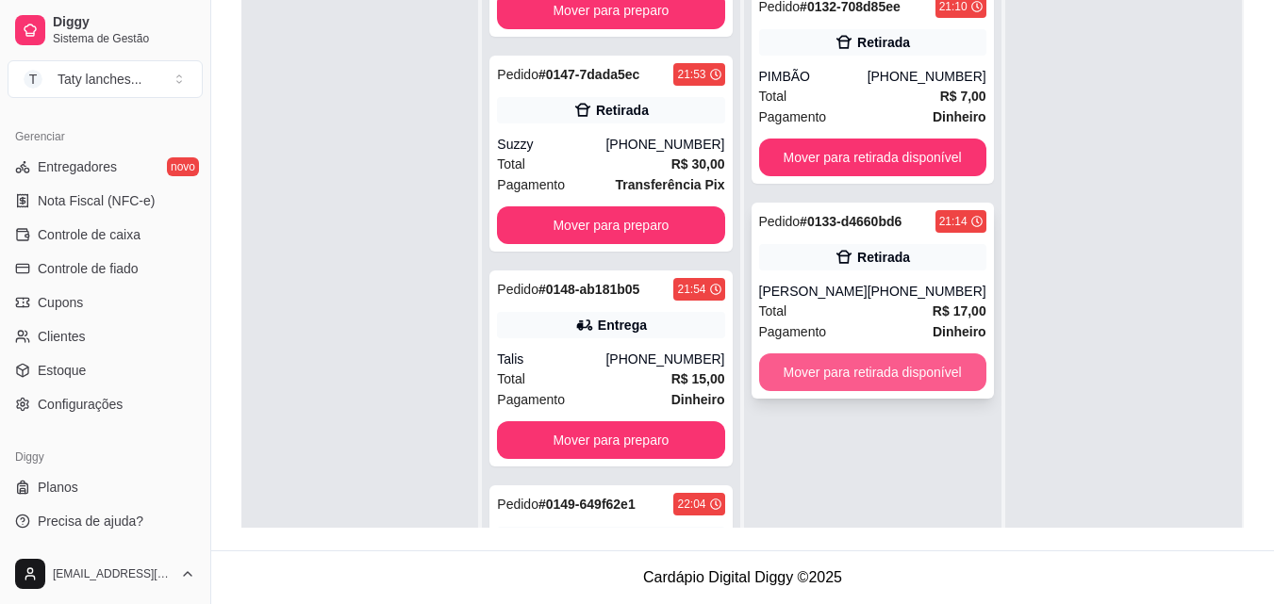
click at [859, 375] on button "Mover para retirada disponível" at bounding box center [872, 373] width 227 height 38
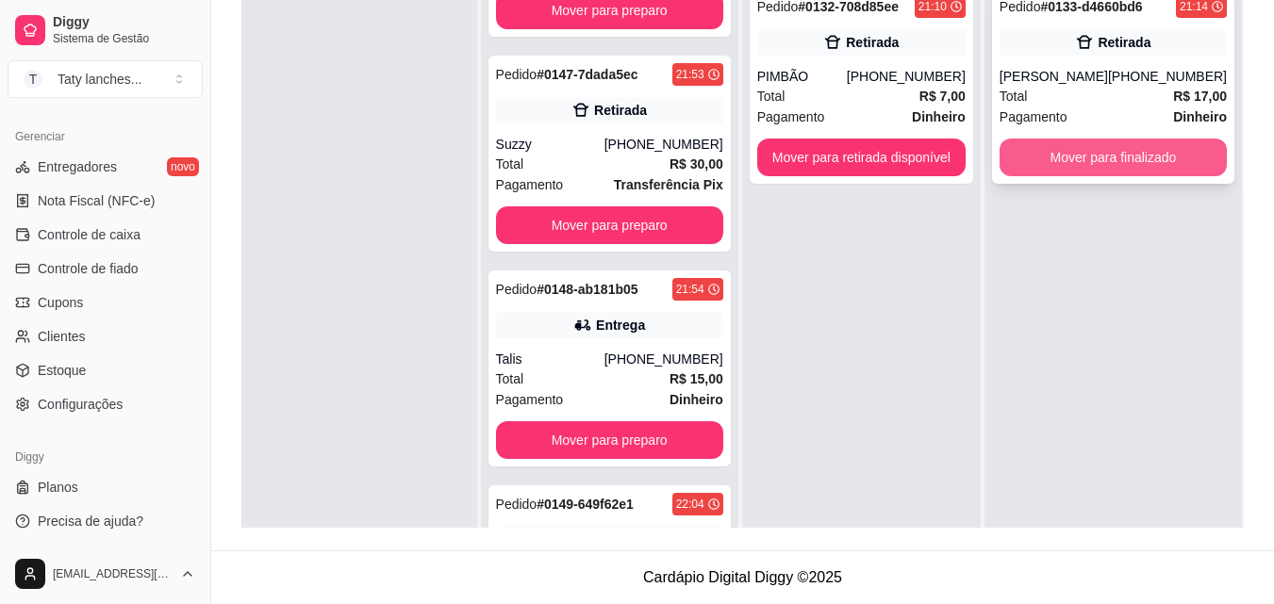
click at [1141, 155] on button "Mover para finalizado" at bounding box center [1112, 158] width 227 height 38
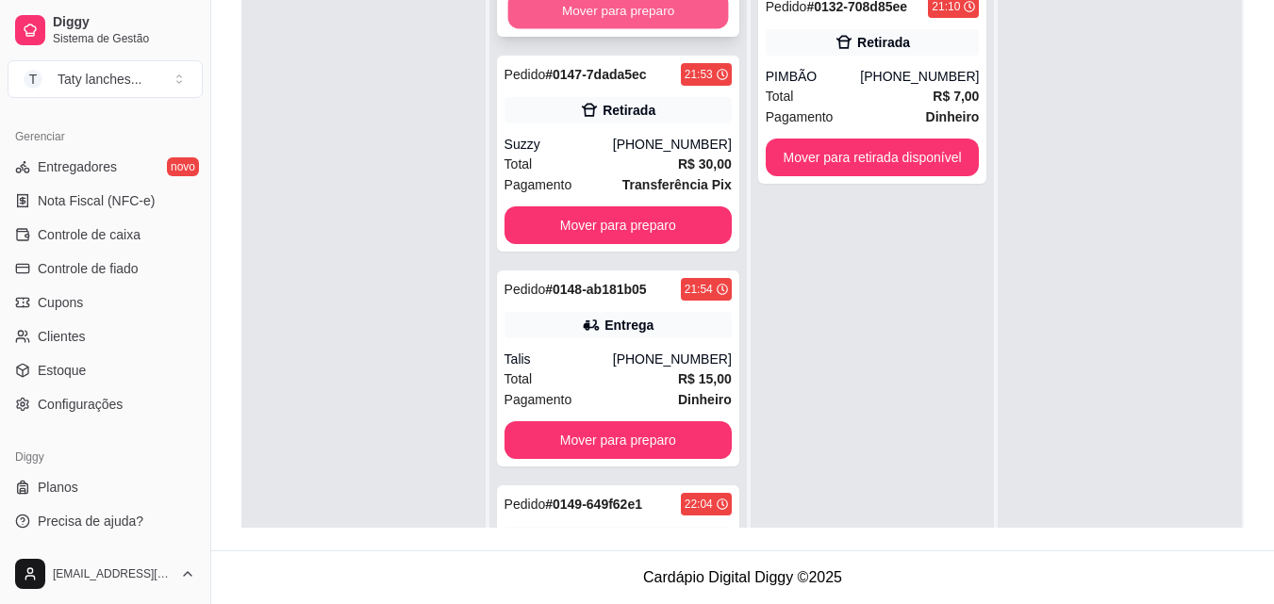
click at [641, 29] on button "Mover para preparo" at bounding box center [617, 10] width 221 height 37
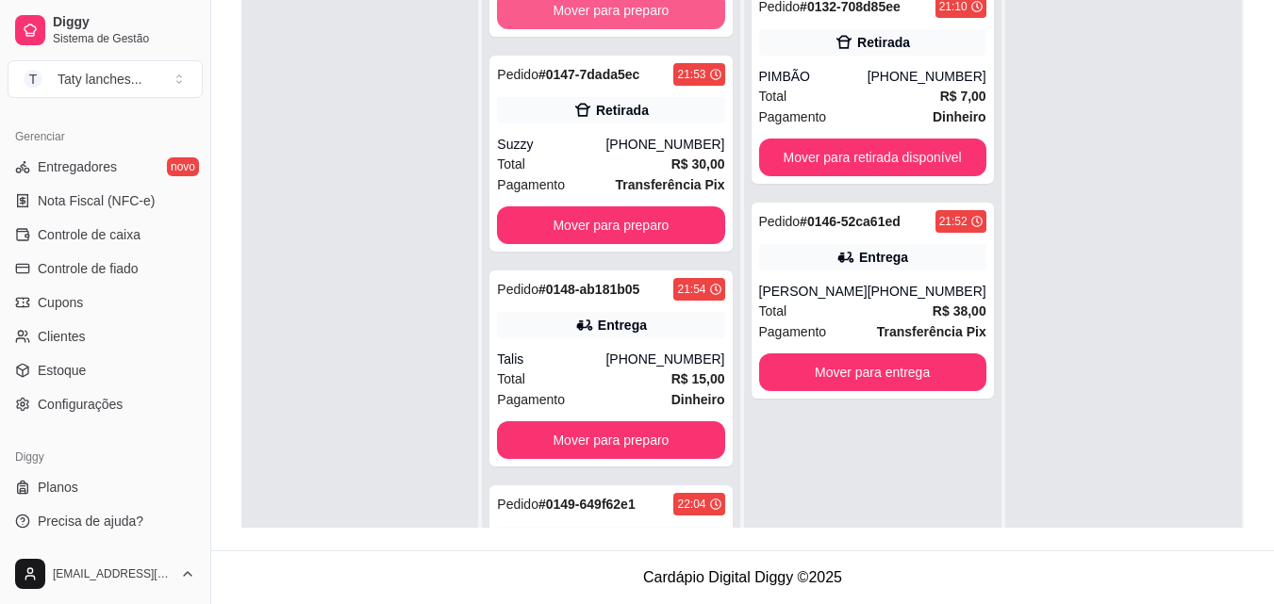
click at [641, 29] on button "Mover para preparo" at bounding box center [610, 11] width 227 height 38
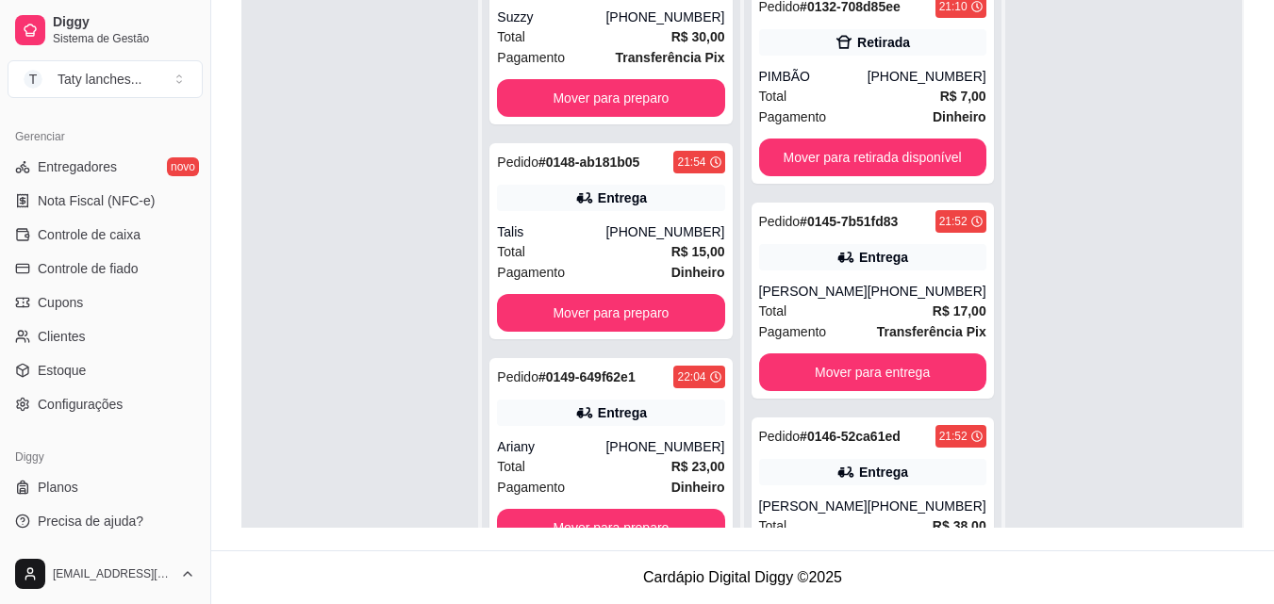
scroll to position [2210, 0]
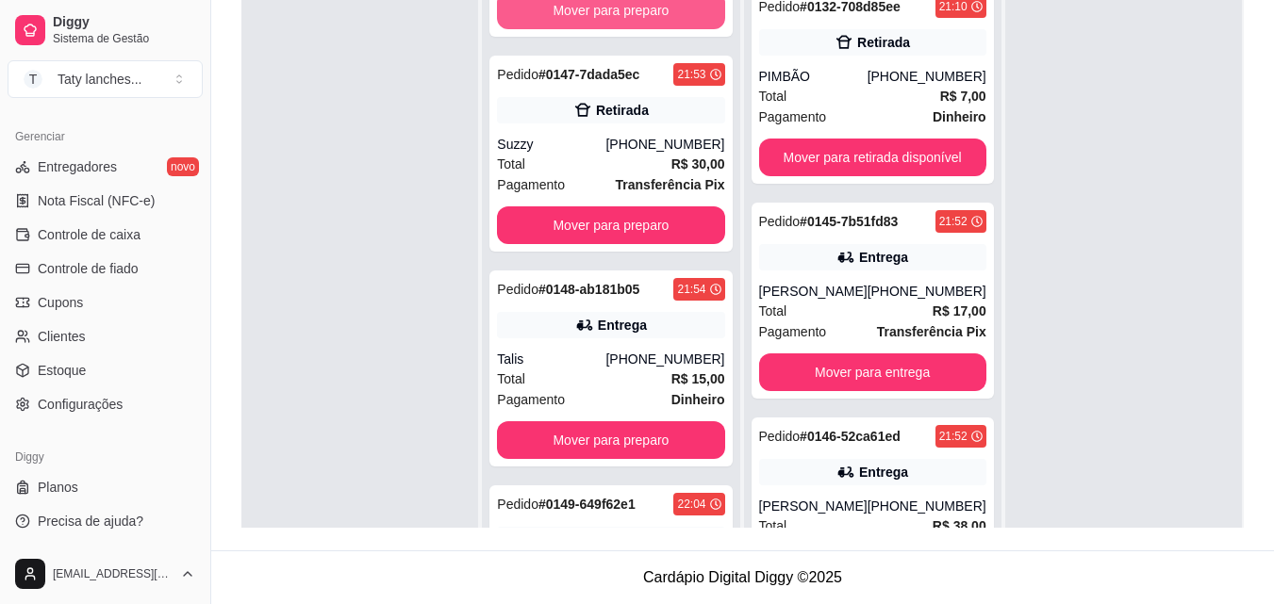
click at [641, 29] on button "Mover para preparo" at bounding box center [610, 11] width 227 height 38
click at [641, 29] on button "Mover para preparo" at bounding box center [611, 10] width 221 height 37
click at [641, 29] on button "Mover para preparo" at bounding box center [610, 11] width 227 height 38
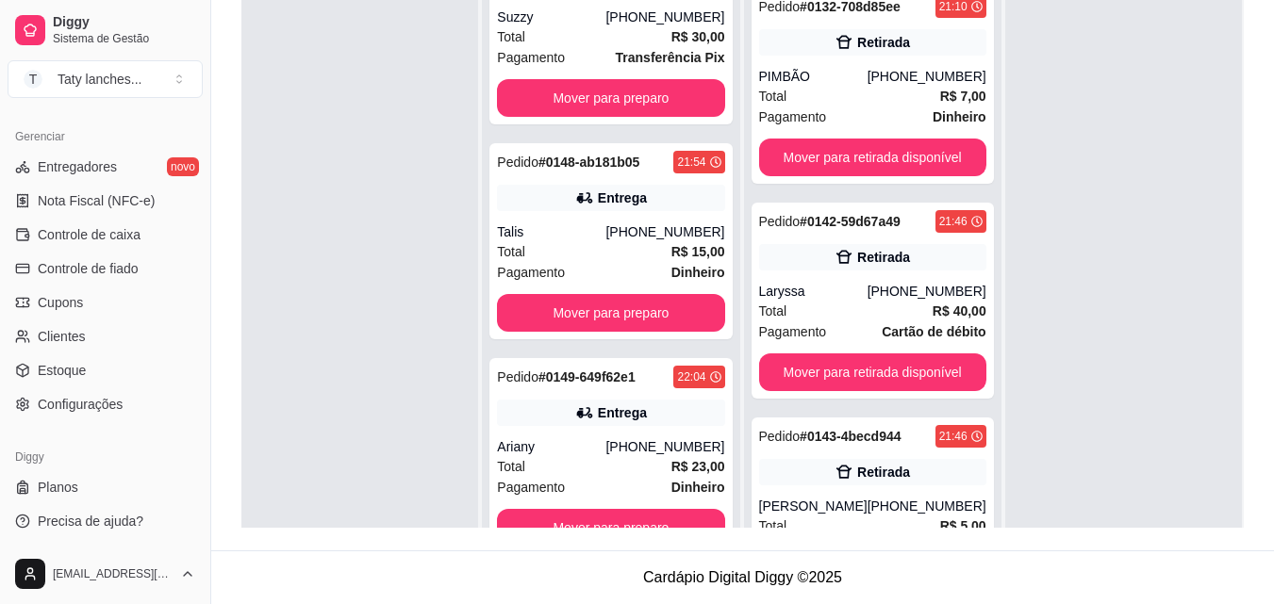
scroll to position [1565, 0]
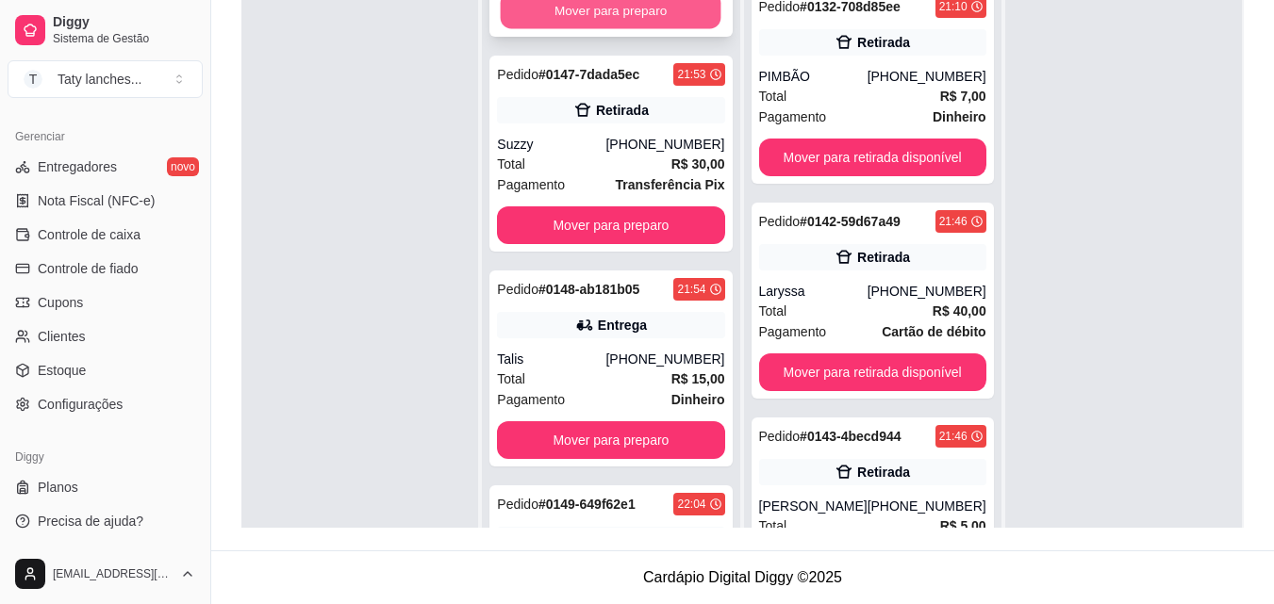
click at [625, 29] on button "Mover para preparo" at bounding box center [611, 10] width 221 height 37
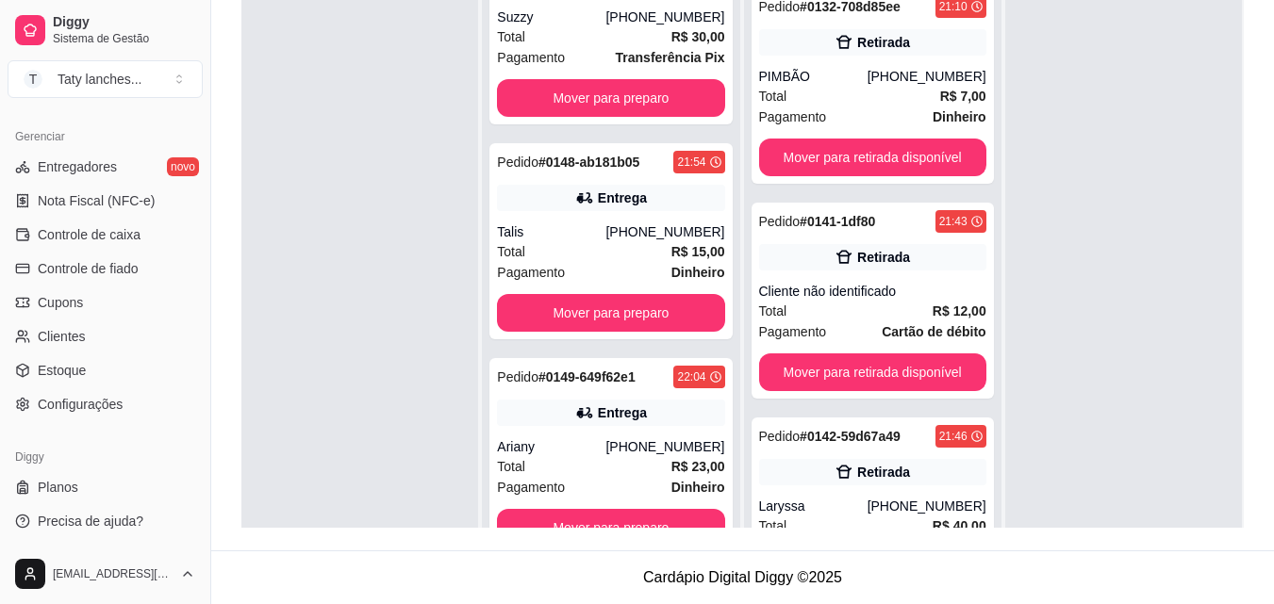
scroll to position [1350, 0]
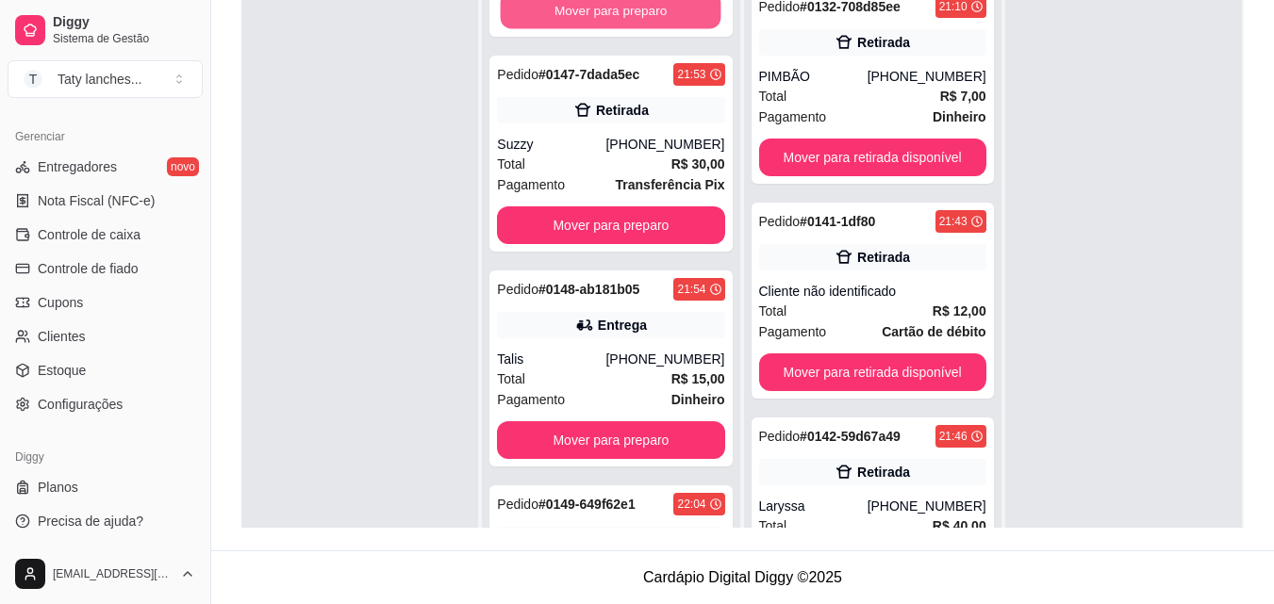
click at [625, 29] on button "Mover para preparo" at bounding box center [611, 10] width 221 height 37
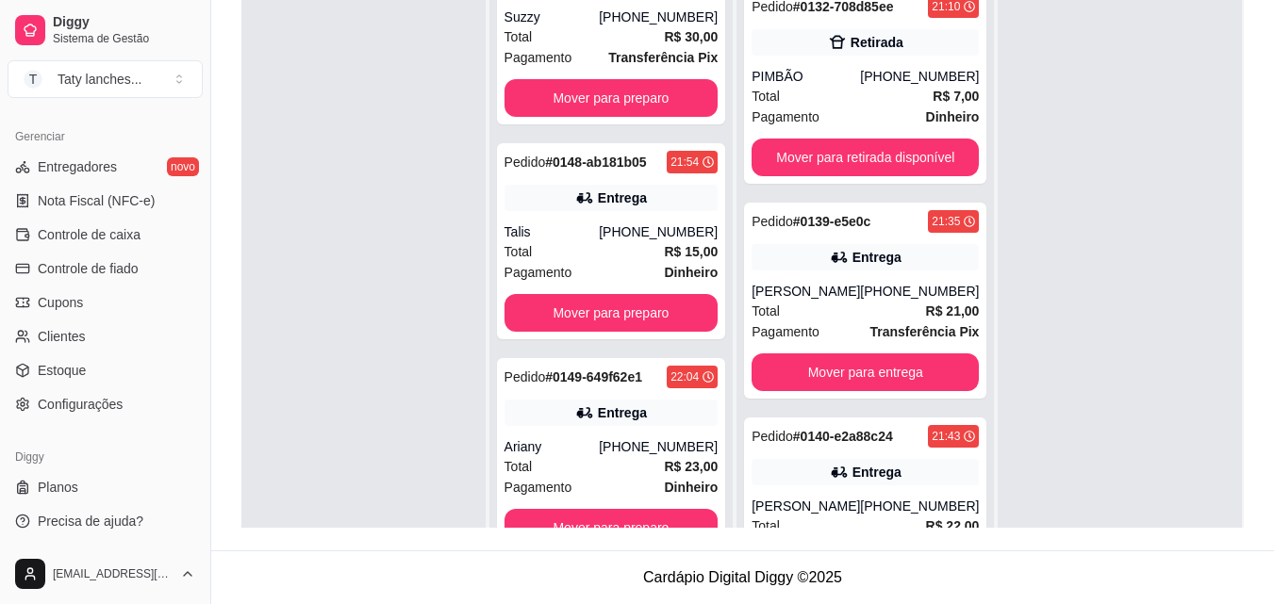
scroll to position [920, 0]
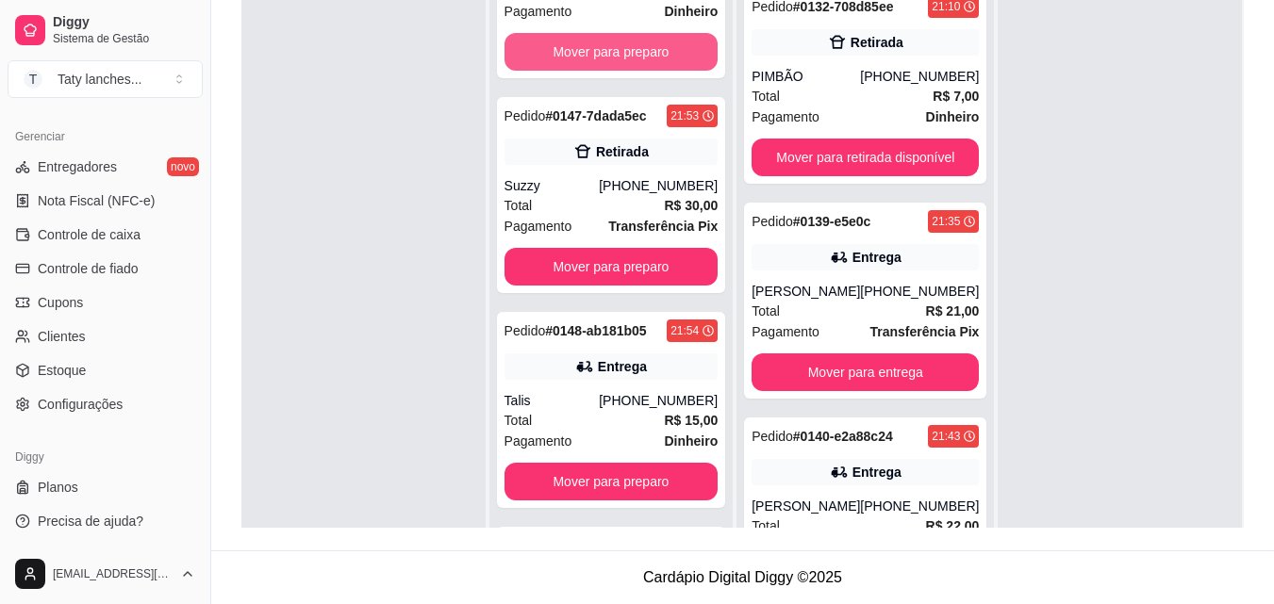
click at [625, 71] on button "Mover para preparo" at bounding box center [611, 52] width 214 height 38
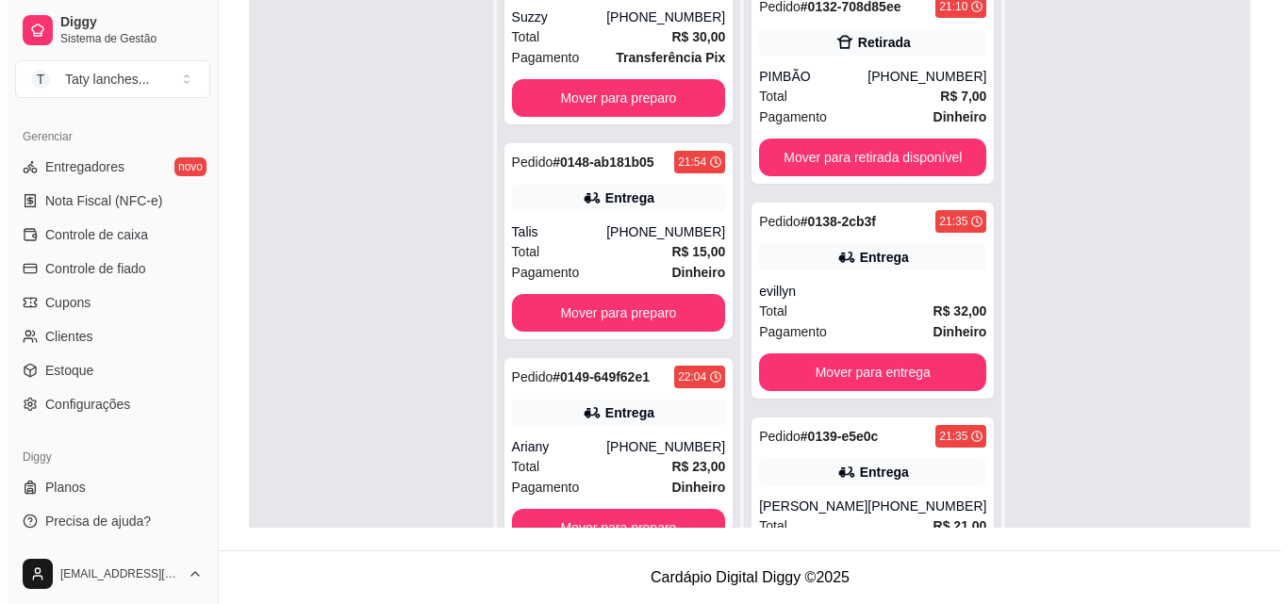
scroll to position [705, 0]
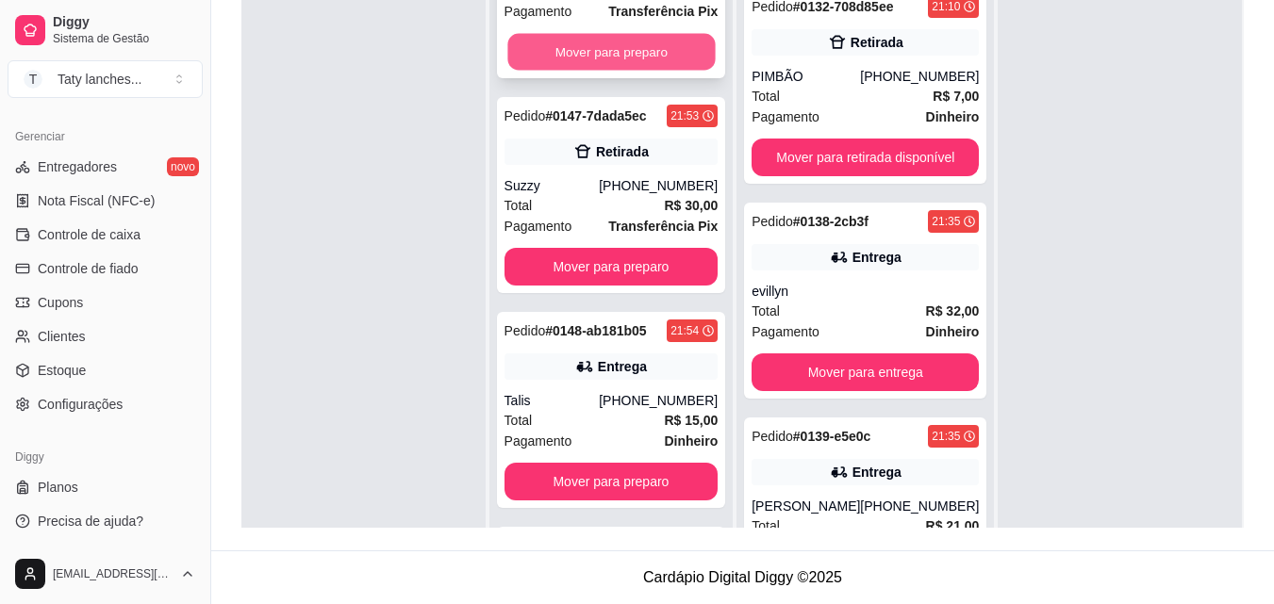
click at [625, 71] on button "Mover para preparo" at bounding box center [610, 52] width 207 height 37
click at [625, 71] on div "Mover para preparo" at bounding box center [611, 52] width 214 height 38
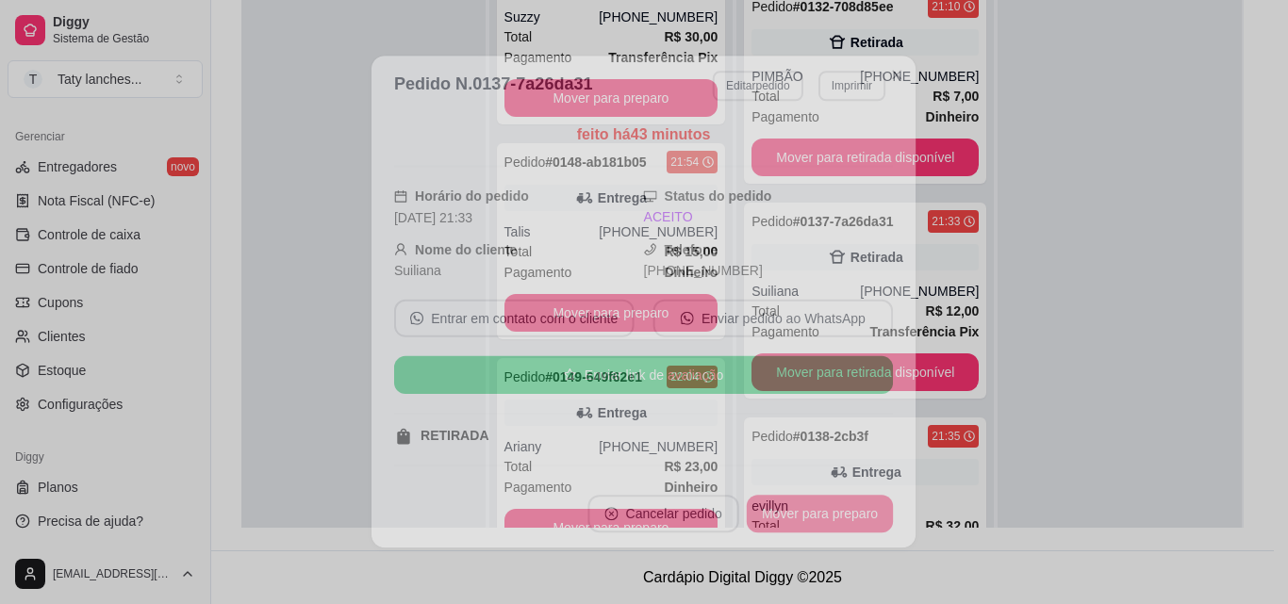
scroll to position [490, 0]
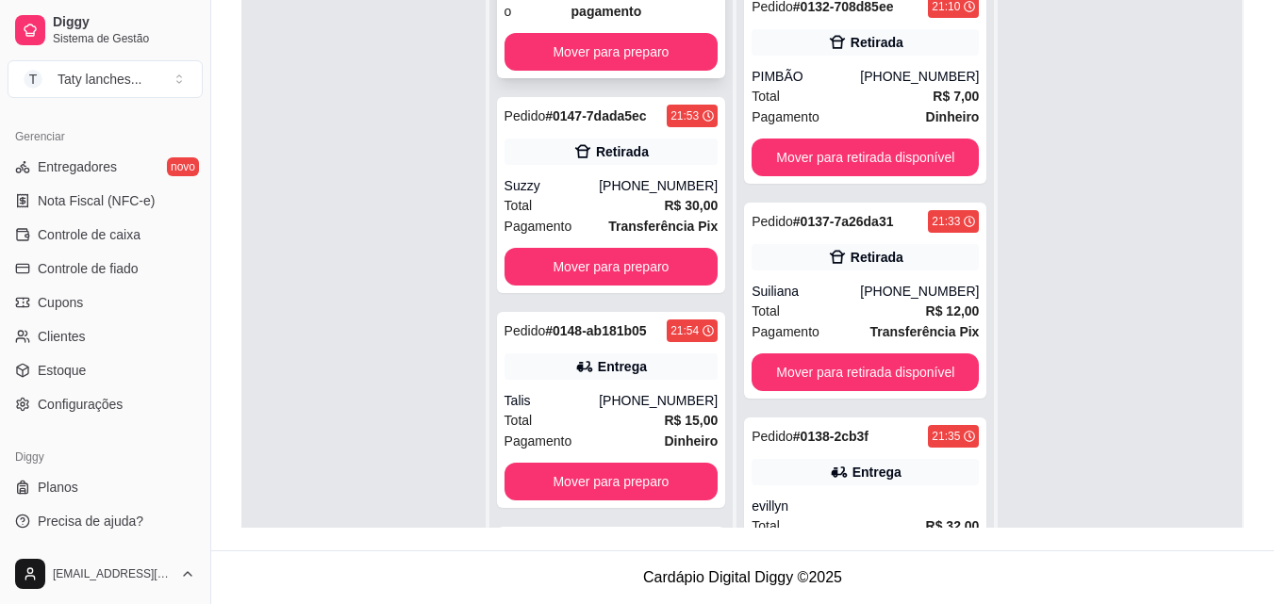
click at [636, 22] on span "Pedido sem pagamento" at bounding box center [644, 0] width 147 height 41
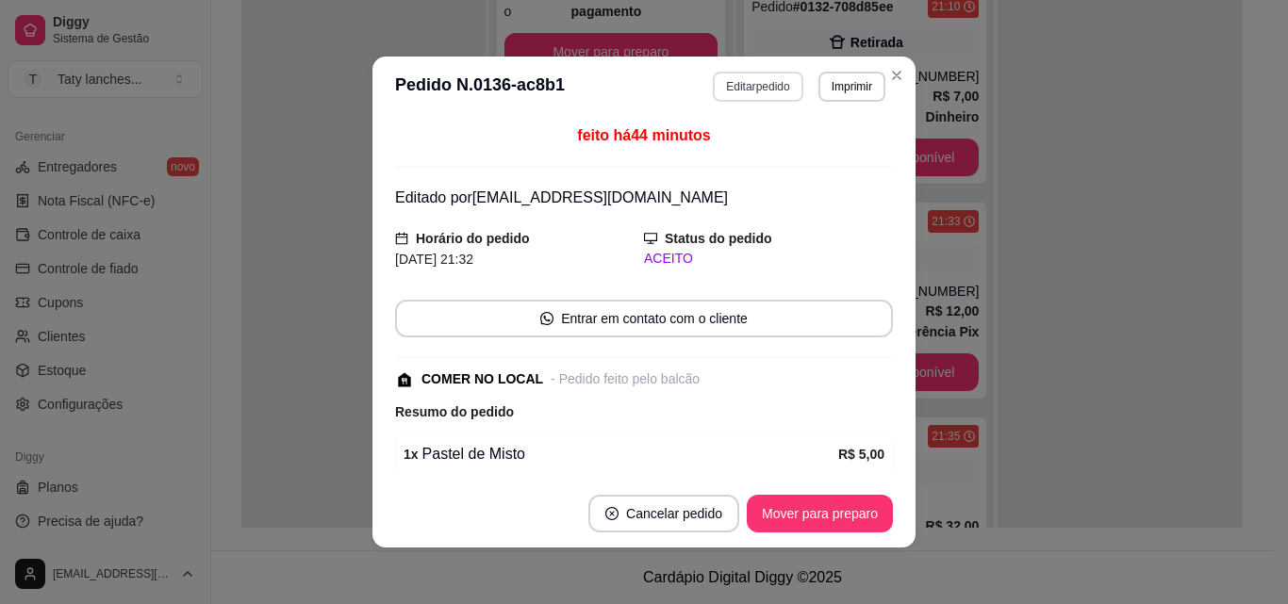
click at [739, 83] on button "Editar pedido" at bounding box center [758, 87] width 90 height 30
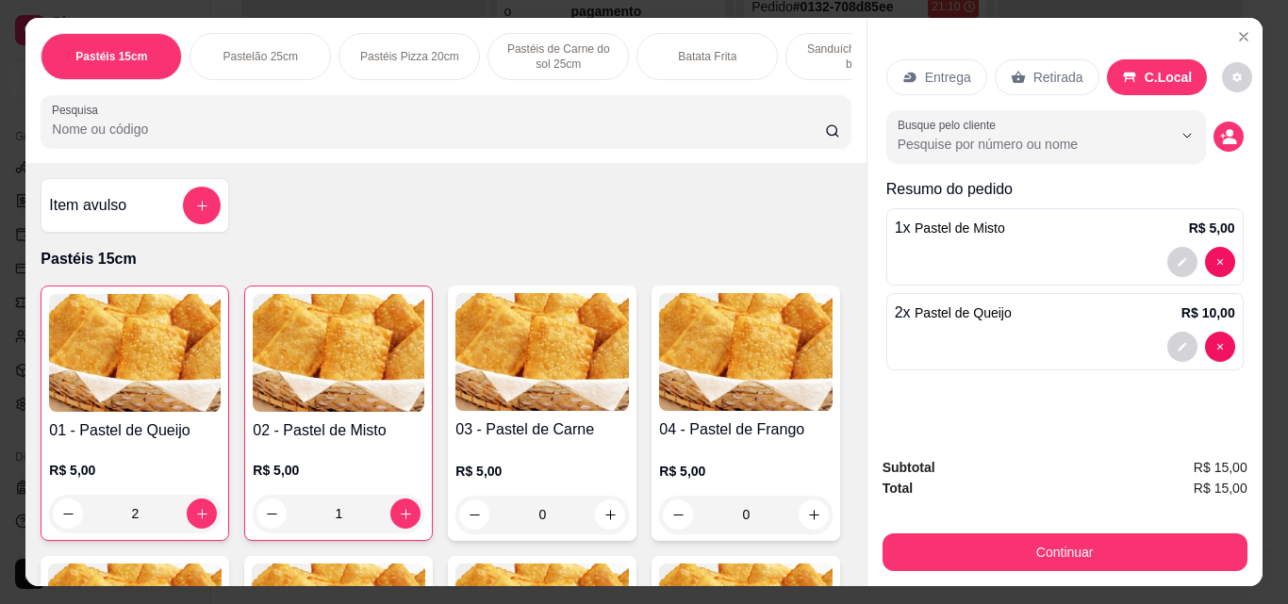
scroll to position [0, 672]
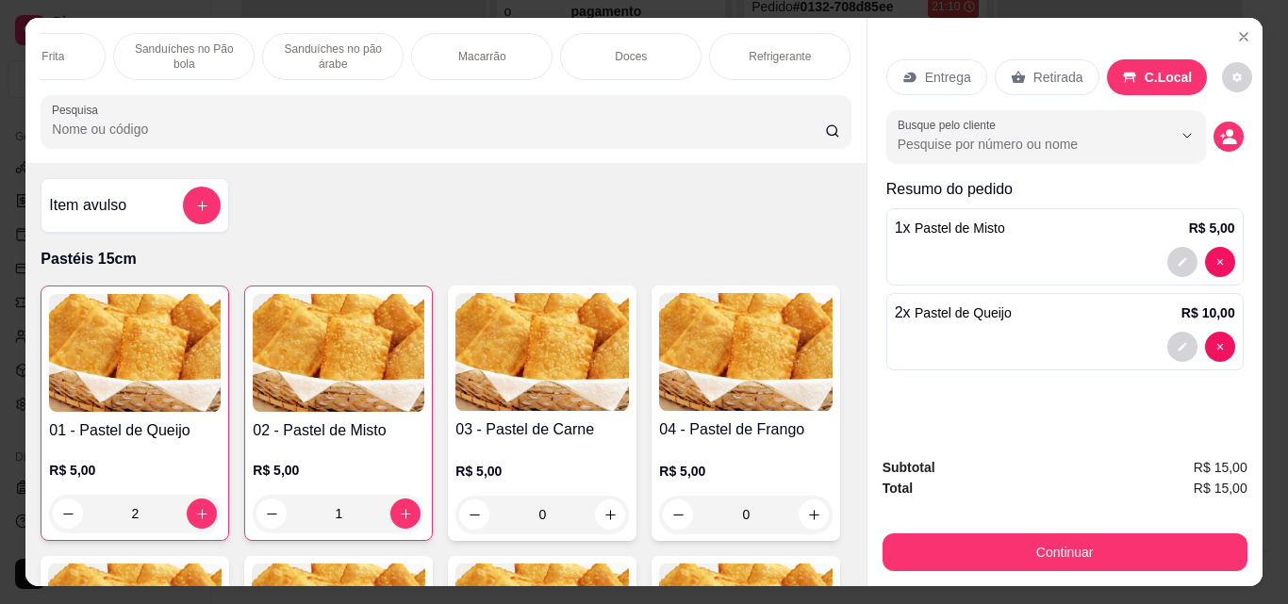
click at [783, 61] on div "Refrigerante" at bounding box center [779, 56] width 141 height 47
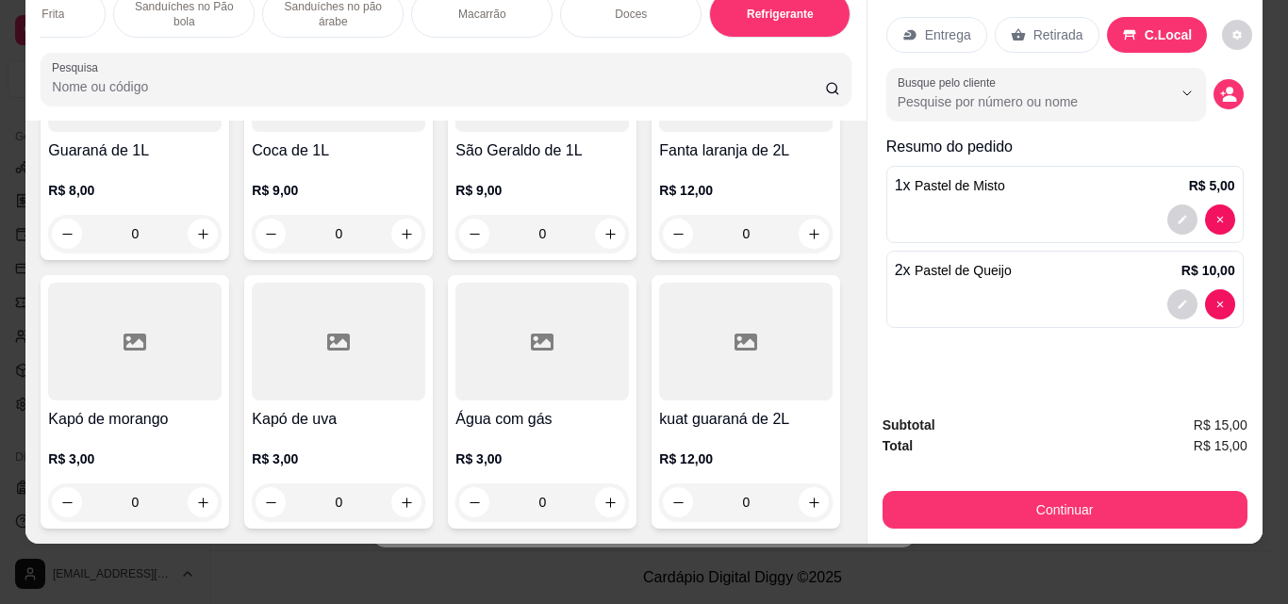
scroll to position [5846, 0]
type input "1"
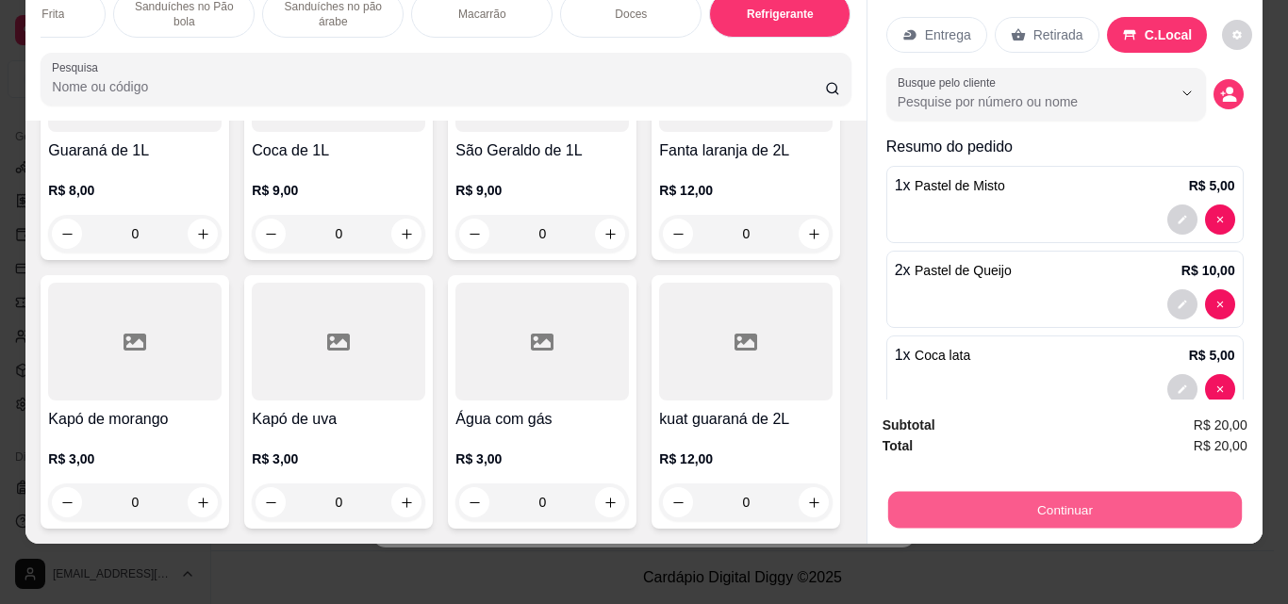
click at [1002, 494] on button "Continuar" at bounding box center [1064, 509] width 354 height 37
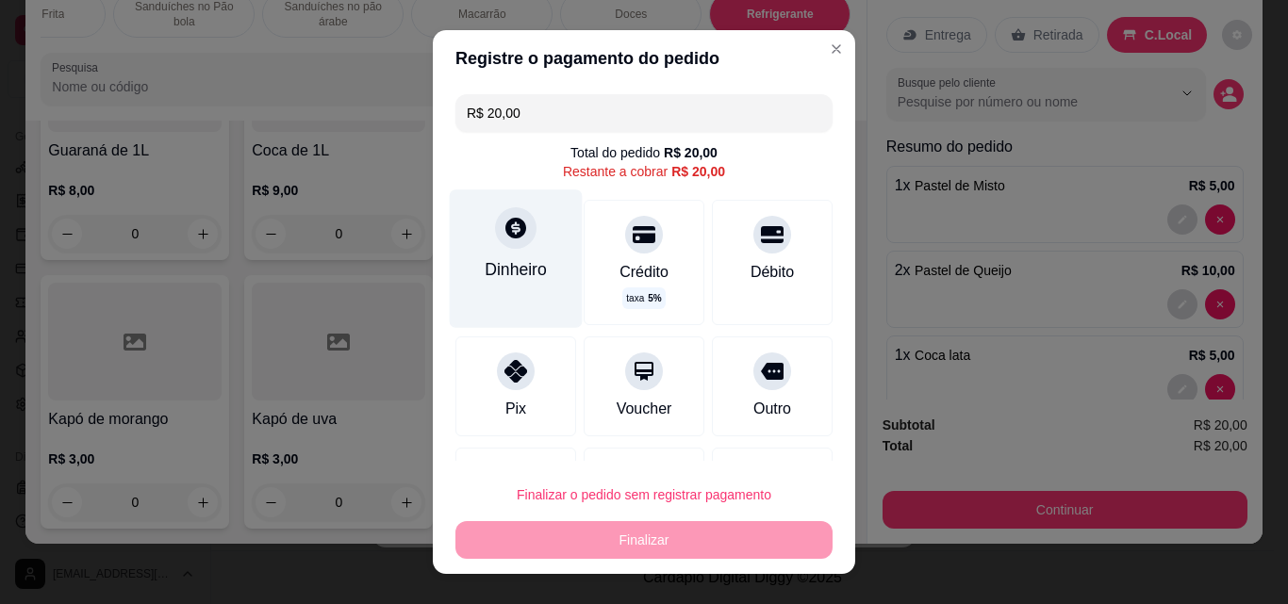
click at [538, 256] on div "Dinheiro" at bounding box center [516, 259] width 133 height 138
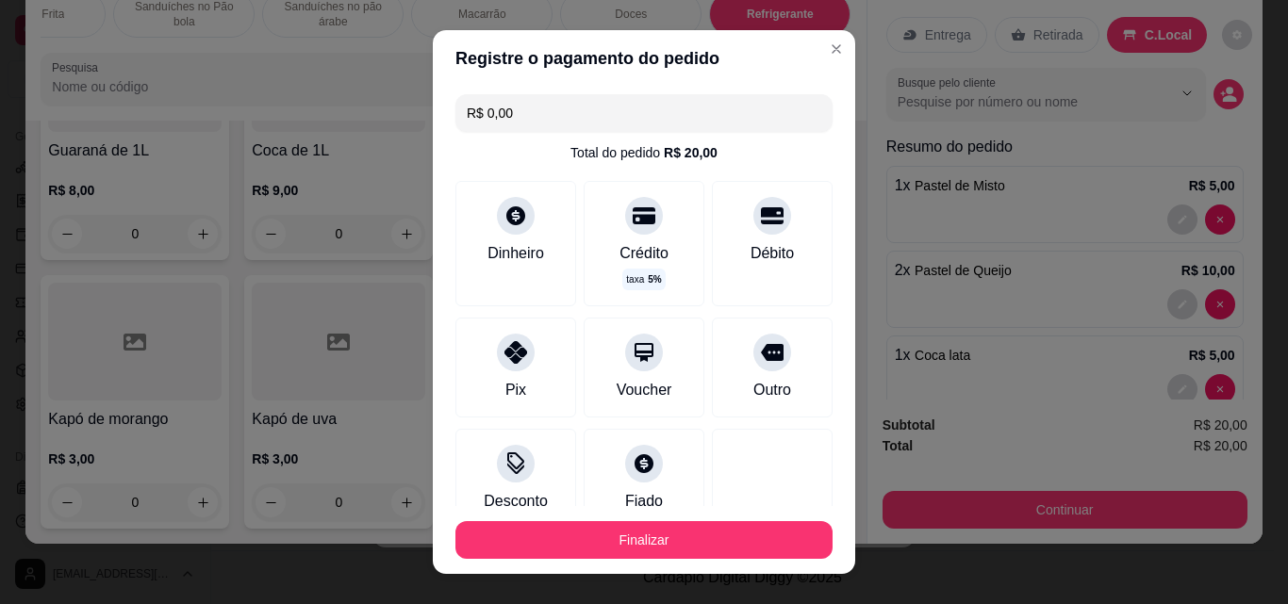
type input "R$ 0,00"
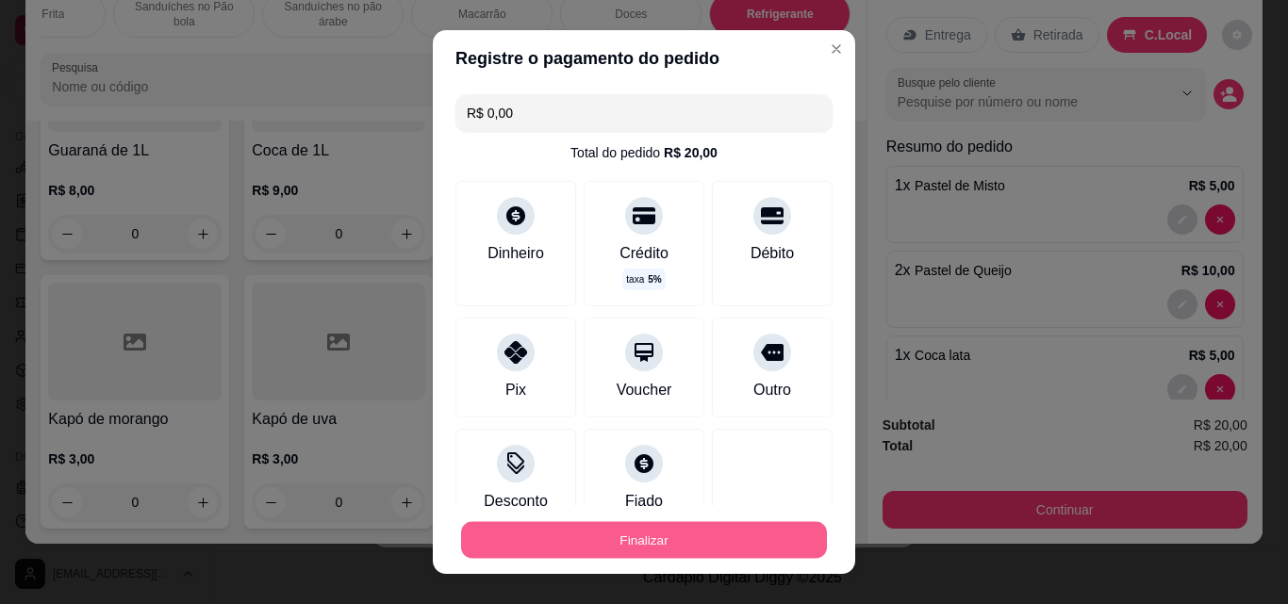
click at [745, 536] on button "Finalizar" at bounding box center [644, 540] width 366 height 37
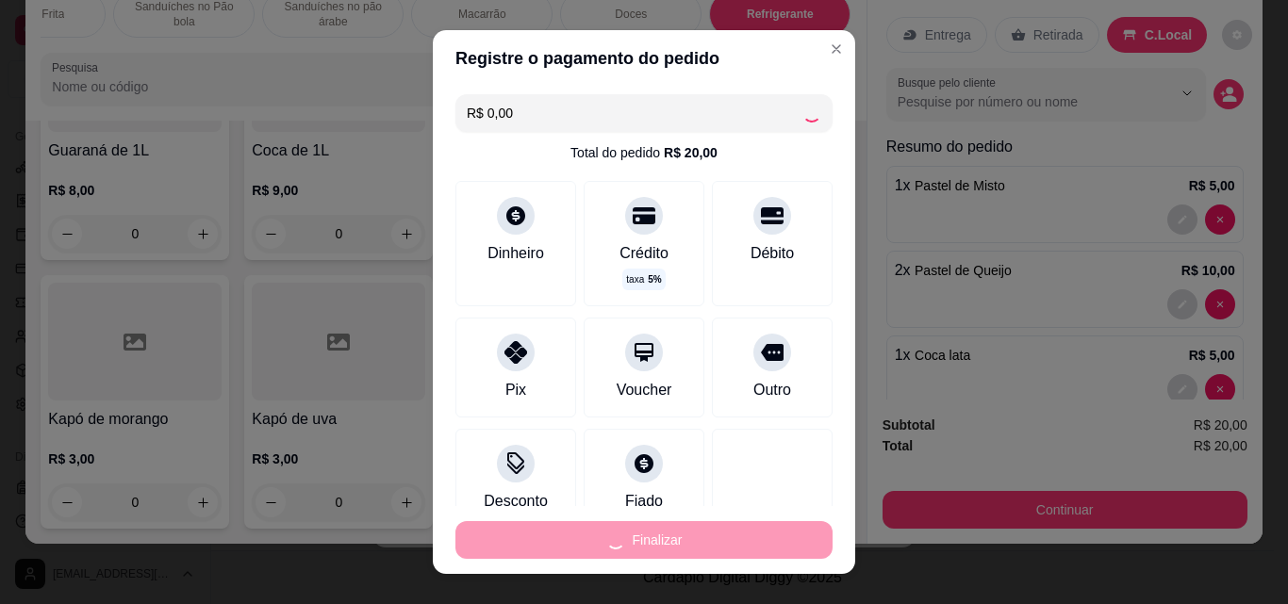
type input "0"
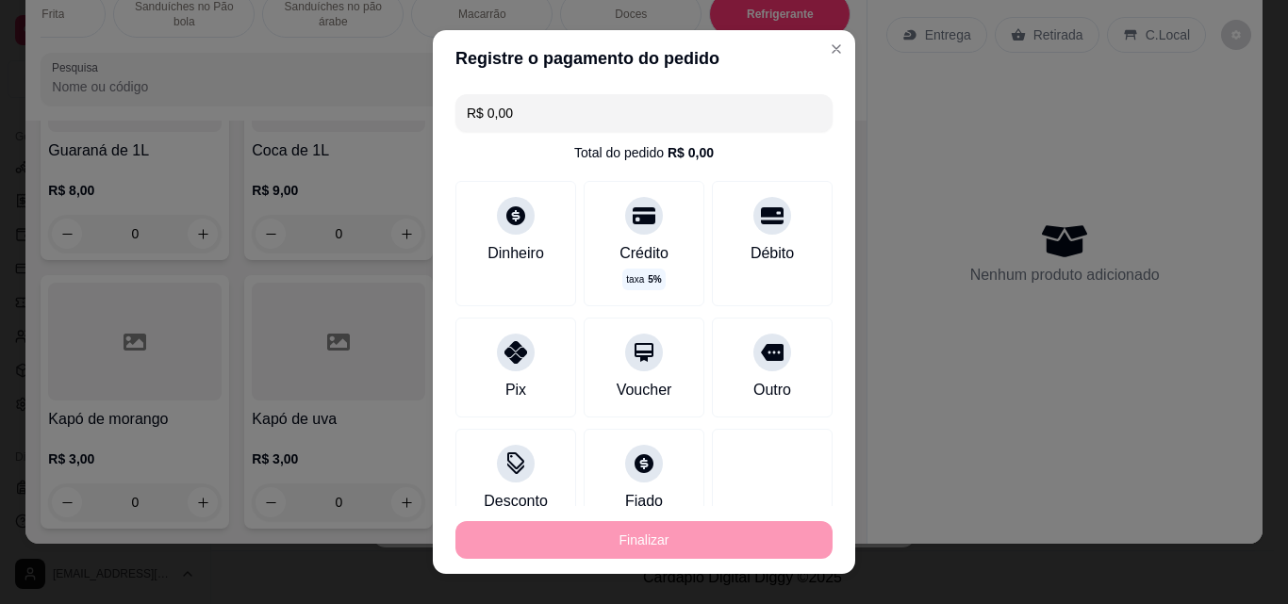
type input "-R$ 20,00"
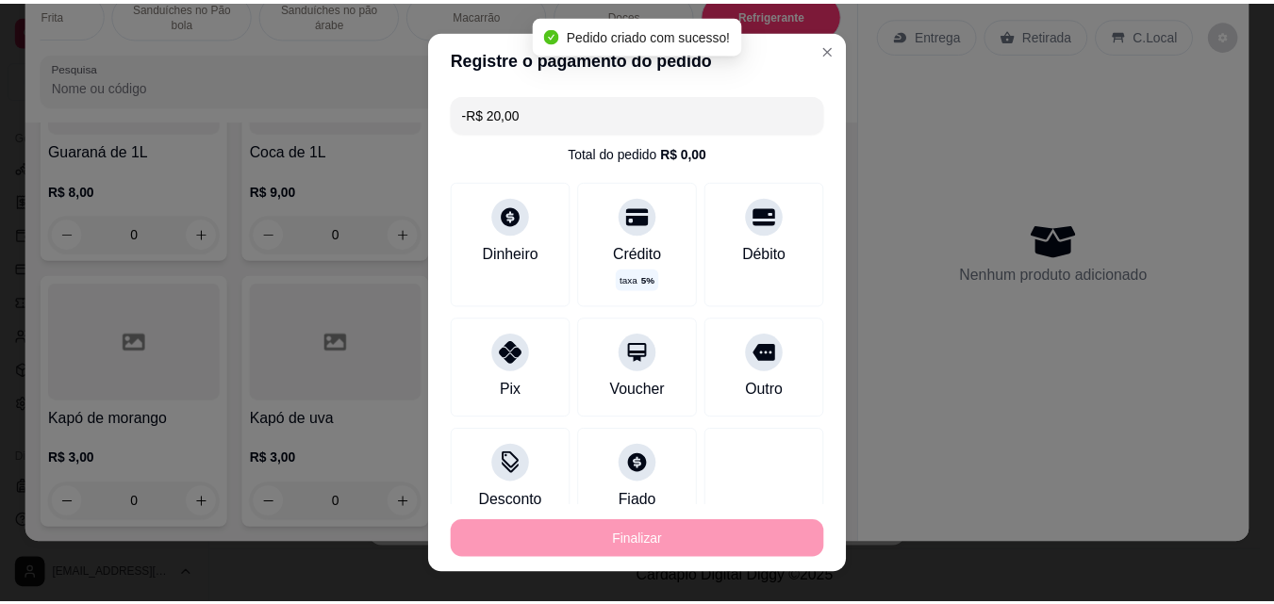
scroll to position [5844, 0]
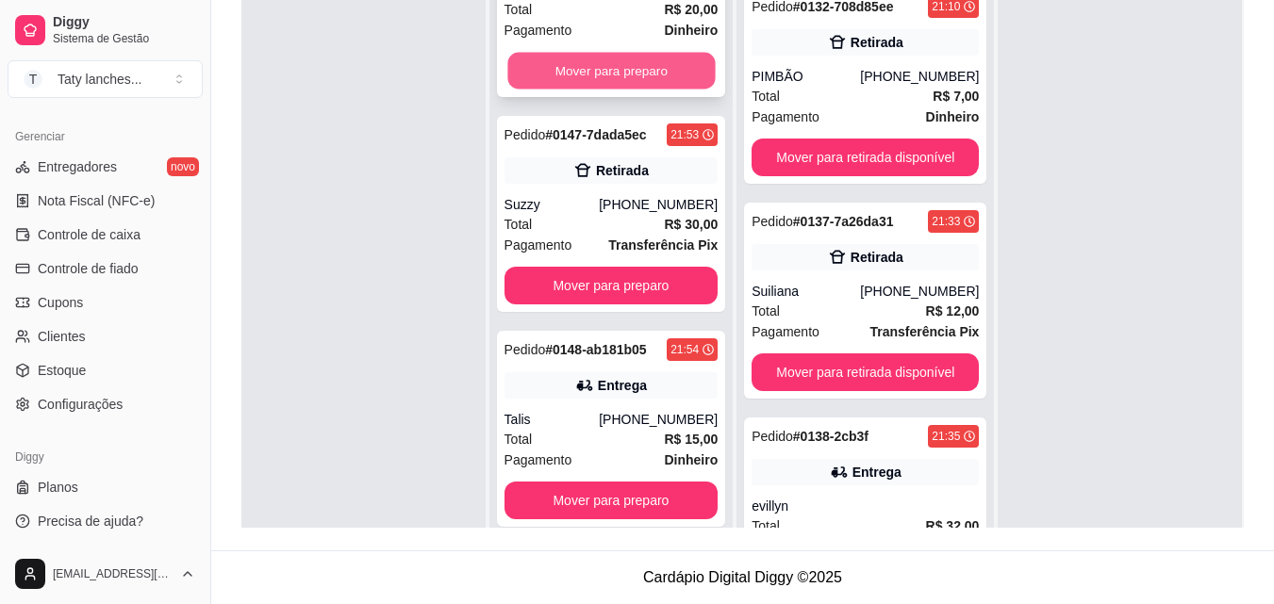
click at [647, 78] on button "Mover para preparo" at bounding box center [610, 71] width 207 height 37
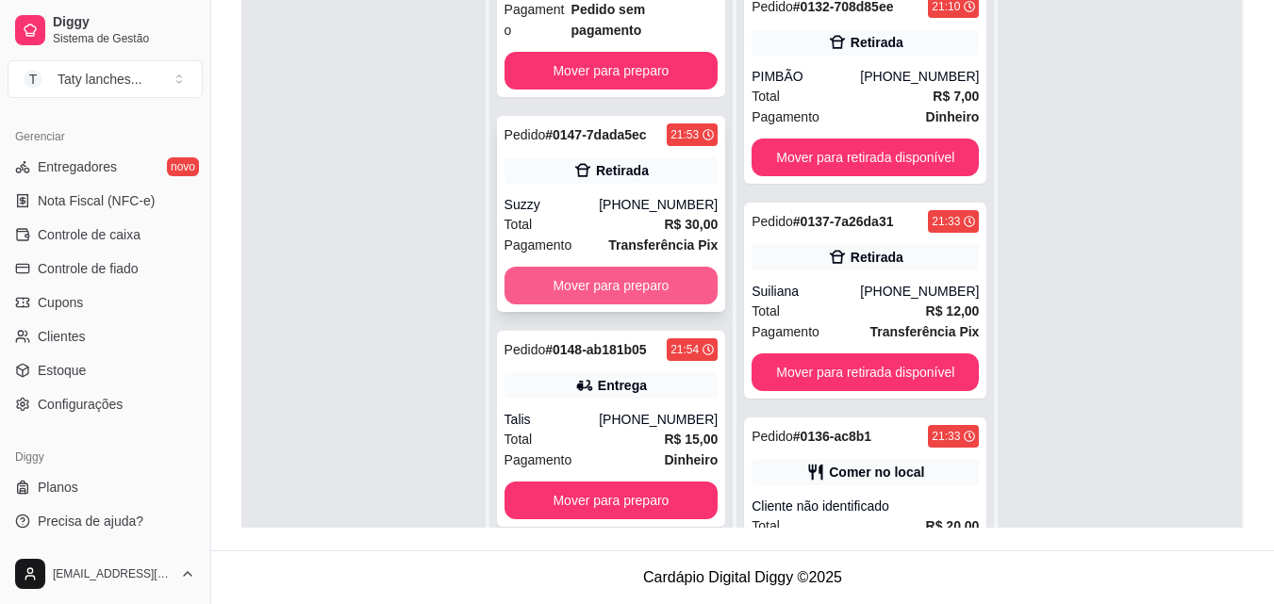
click at [601, 304] on button "Mover para preparo" at bounding box center [611, 286] width 214 height 38
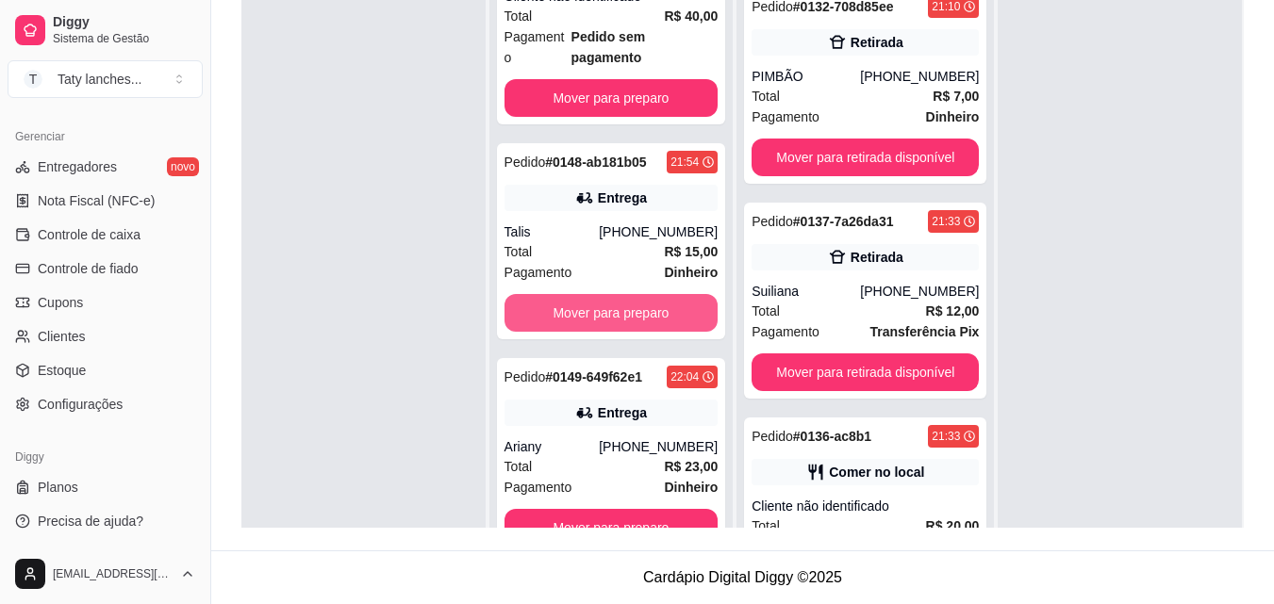
scroll to position [163, 0]
click at [601, 304] on button "Mover para preparo" at bounding box center [611, 313] width 214 height 38
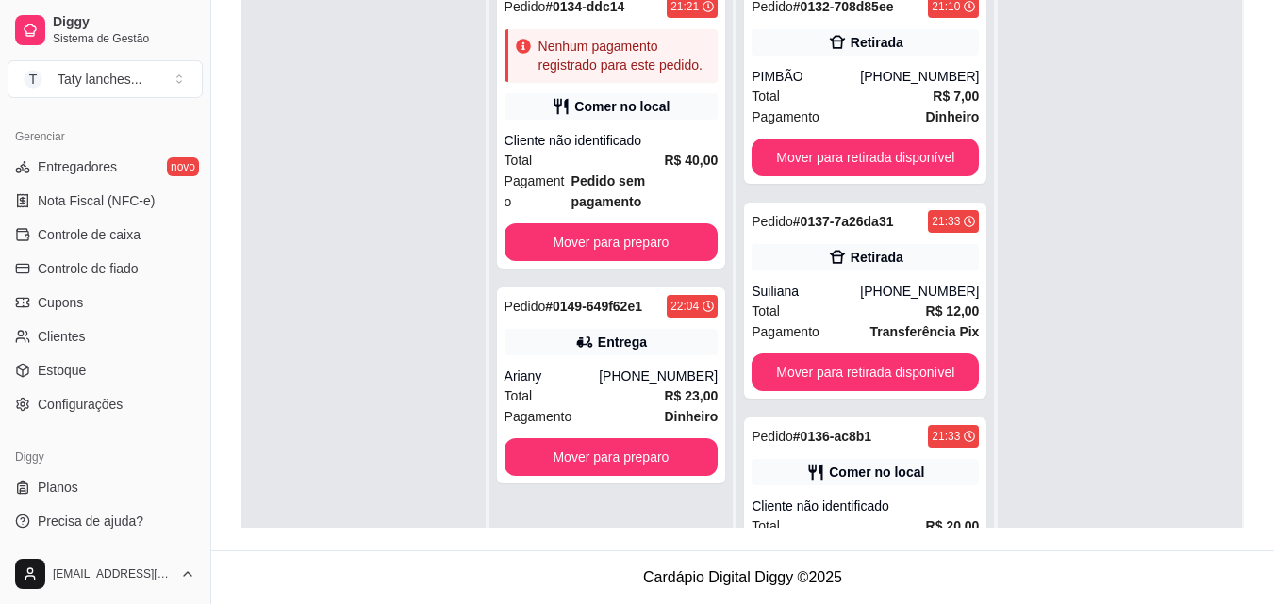
scroll to position [0, 0]
click at [601, 304] on div "Pedido # 0149-649f62e1 22:04 Entrega Ariany [PHONE_NUMBER] Total R$ 23,00 Pagam…" at bounding box center [611, 386] width 229 height 196
click at [596, 438] on button "Mover para preparo" at bounding box center [611, 457] width 214 height 38
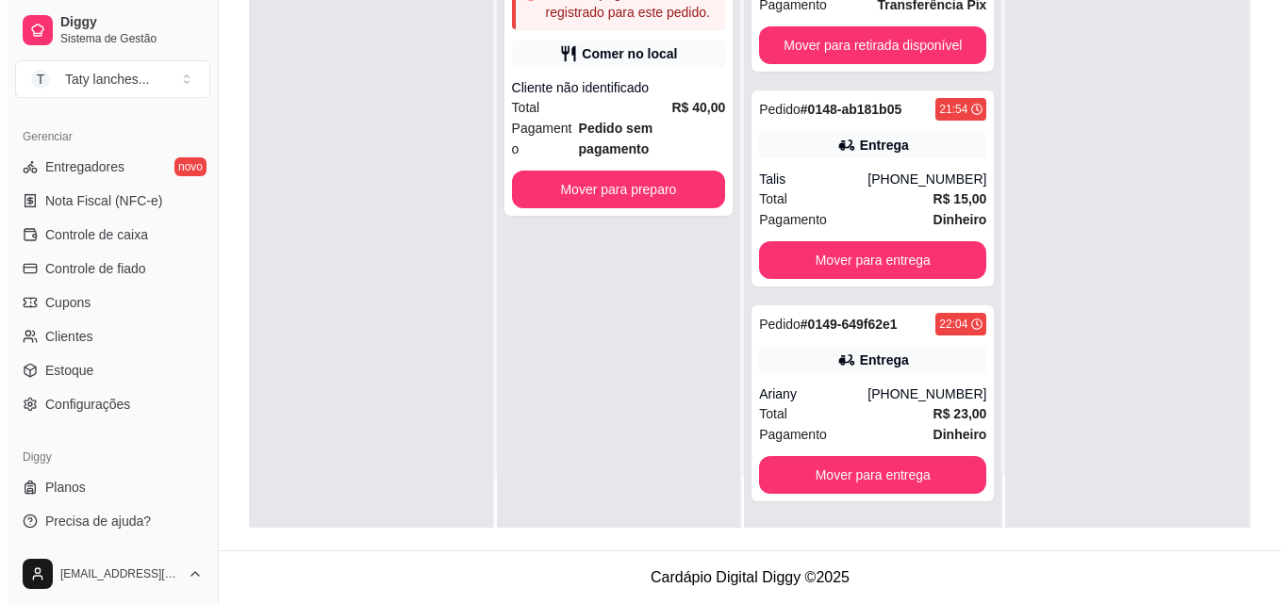
scroll to position [2111, 0]
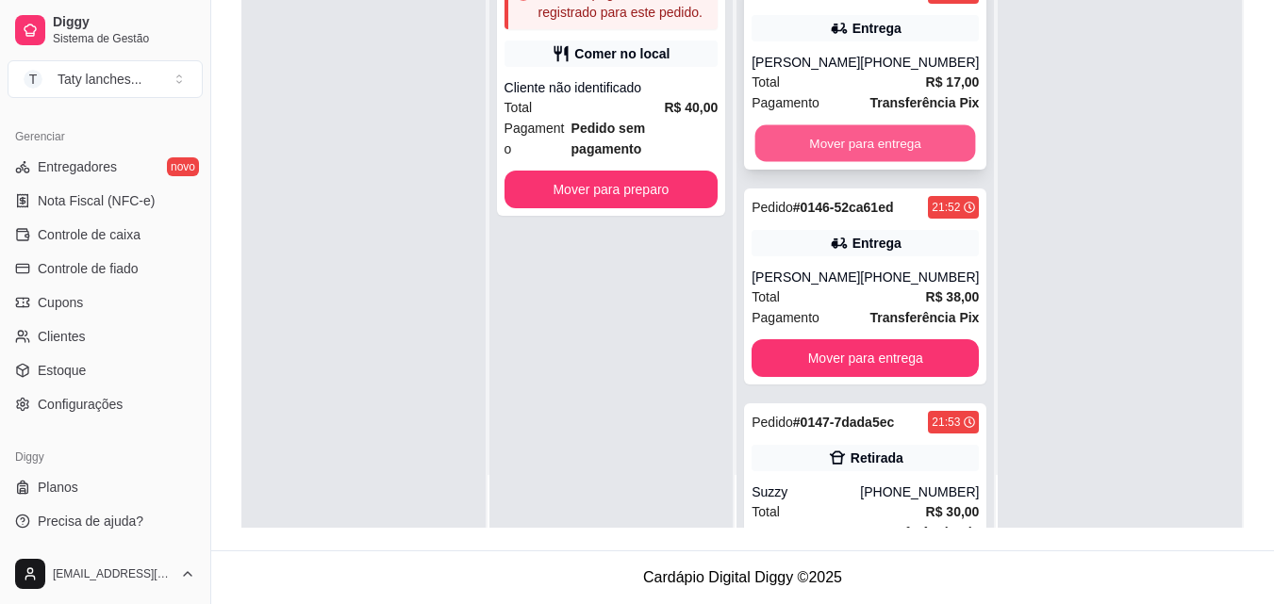
click at [915, 142] on button "Mover para entrega" at bounding box center [865, 143] width 221 height 37
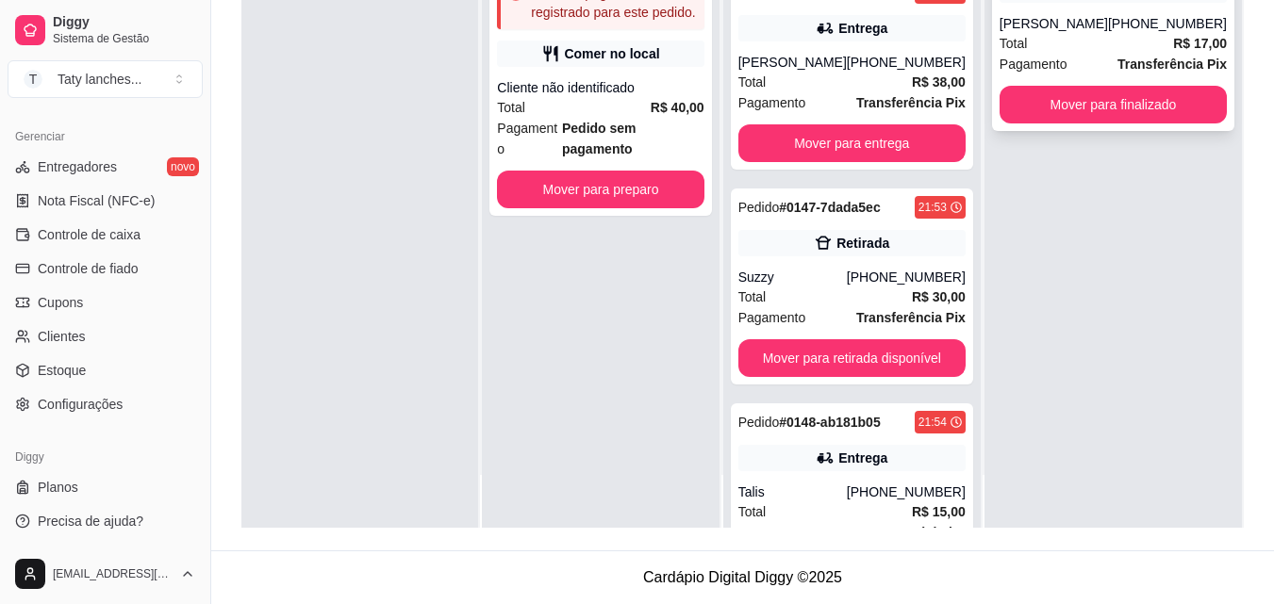
click at [1145, 45] on div "Total R$ 17,00" at bounding box center [1112, 43] width 227 height 21
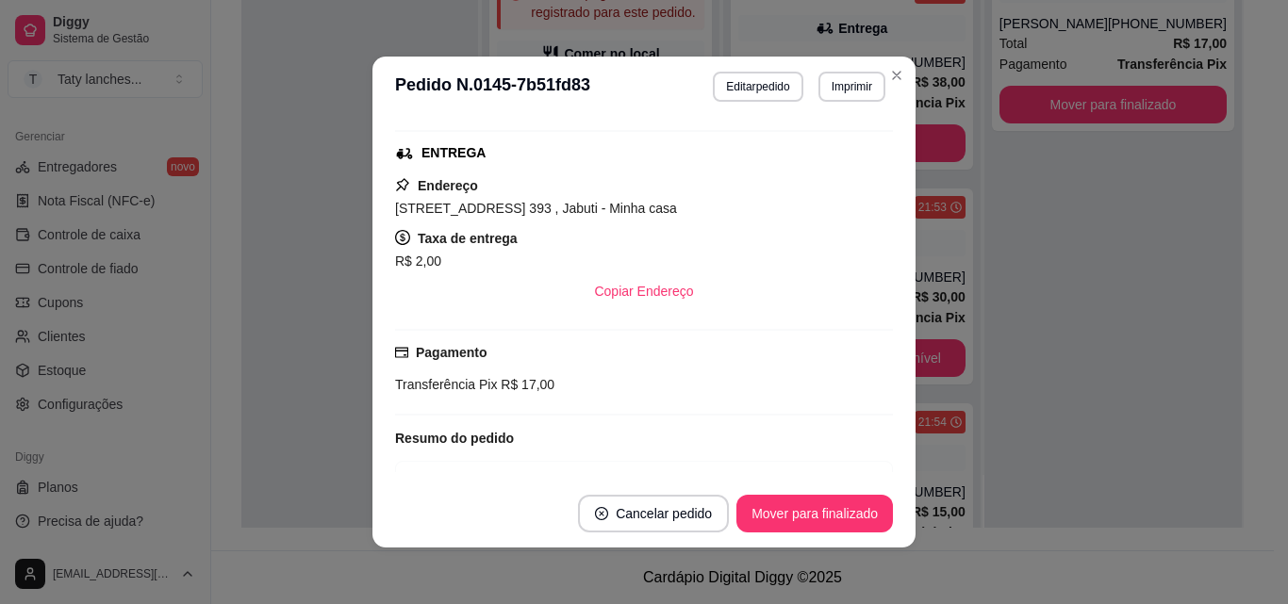
scroll to position [305, 0]
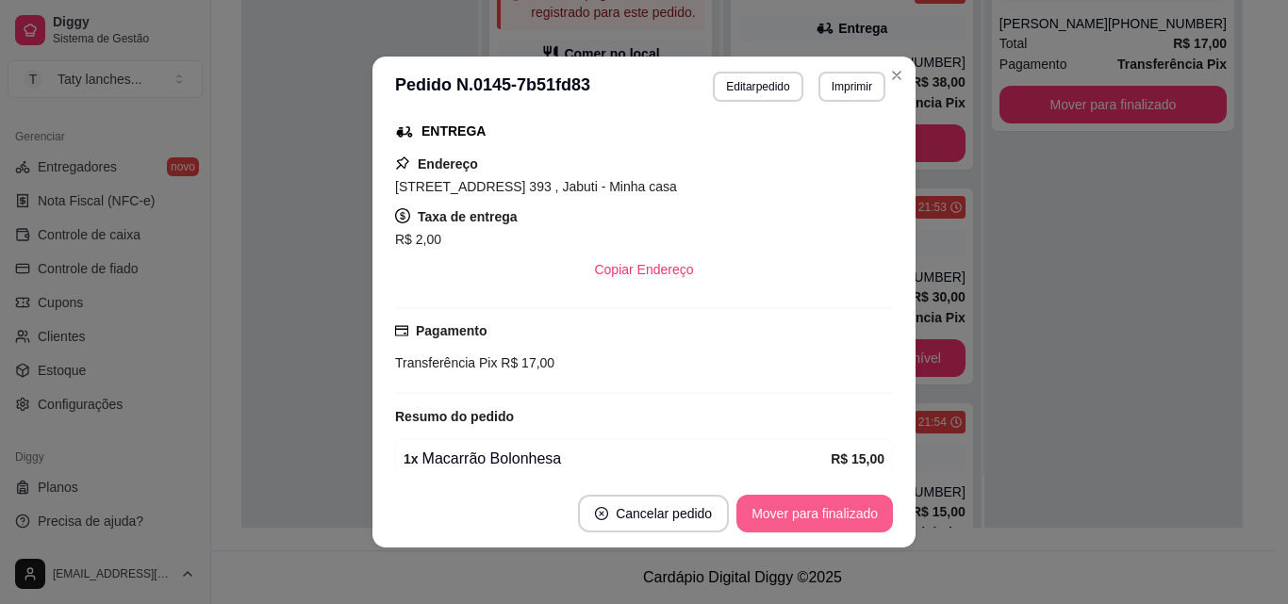
click at [800, 513] on button "Mover para finalizado" at bounding box center [814, 514] width 157 height 38
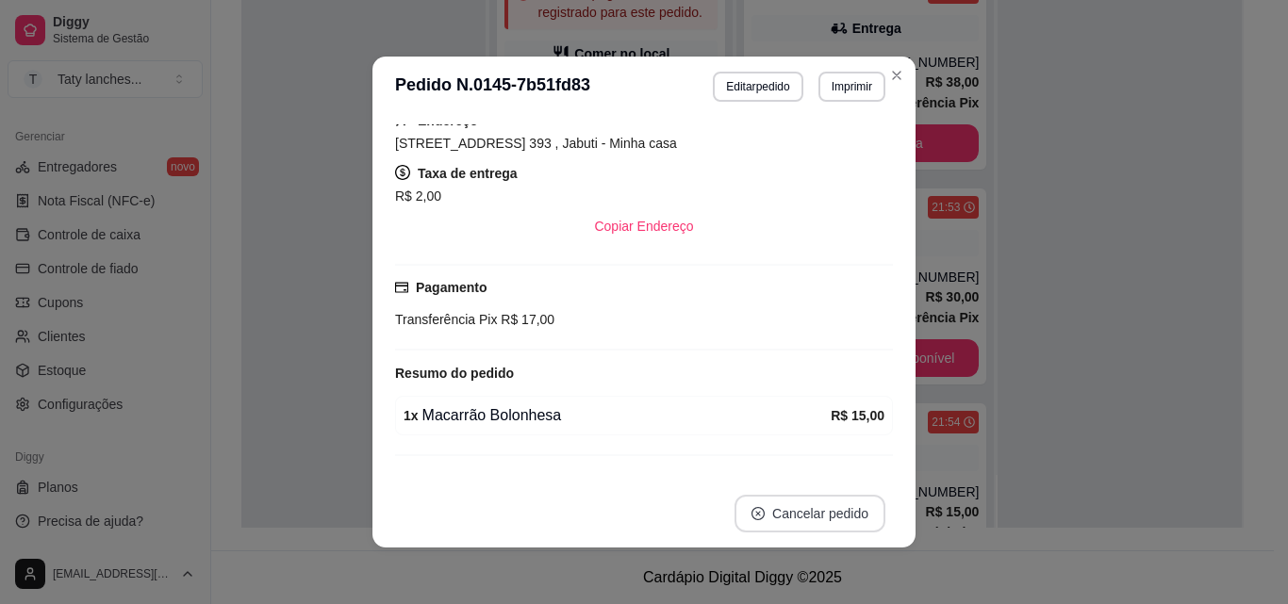
scroll to position [261, 0]
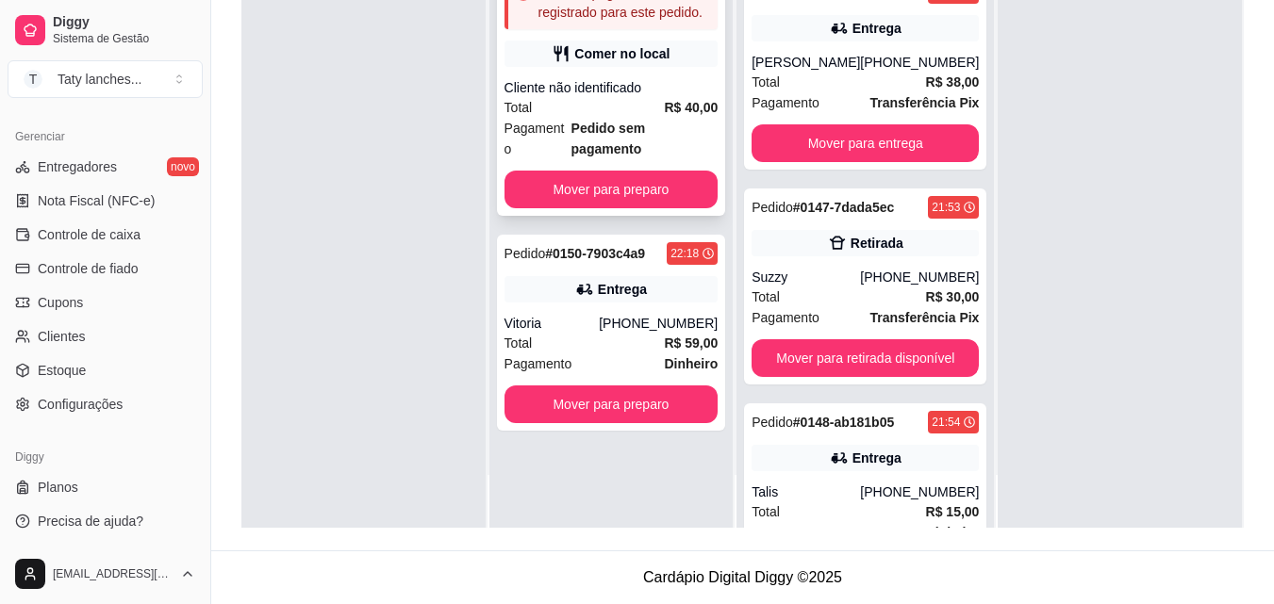
click at [667, 84] on div "Cliente não identificado" at bounding box center [611, 87] width 214 height 19
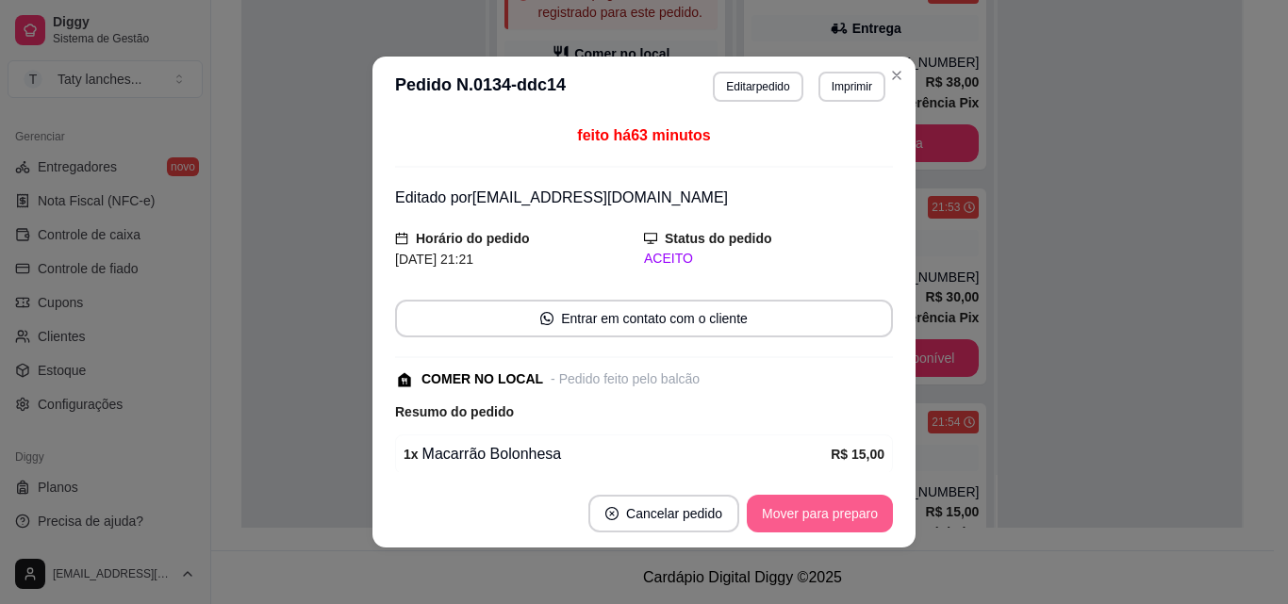
click at [820, 524] on button "Mover para preparo" at bounding box center [820, 514] width 146 height 38
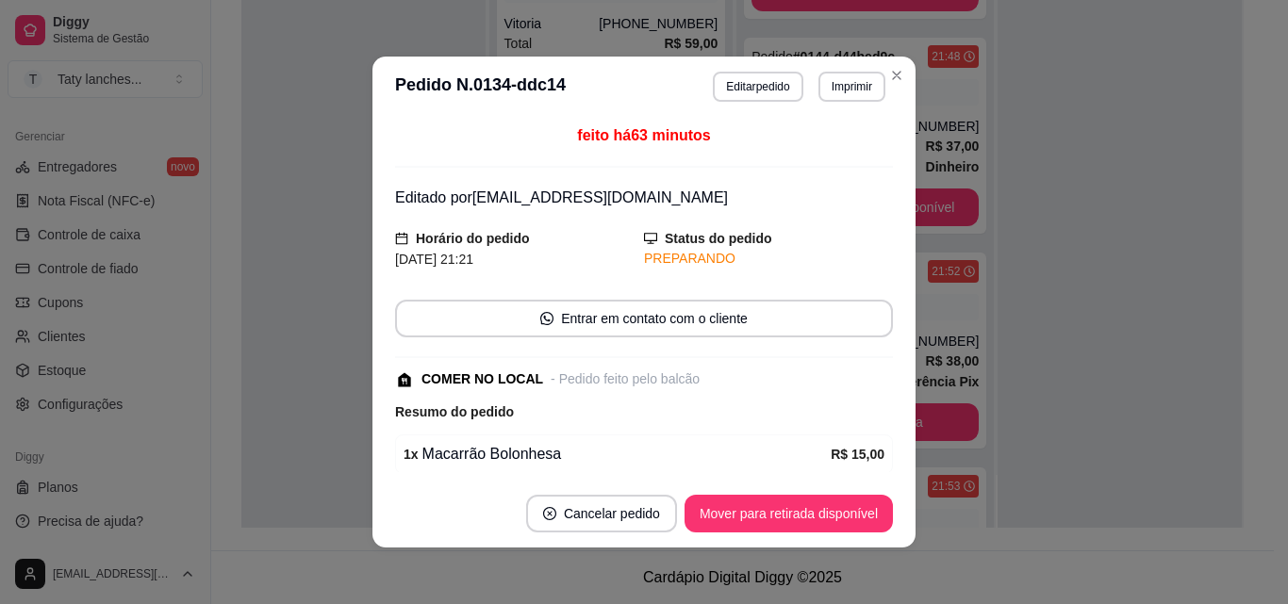
scroll to position [2390, 0]
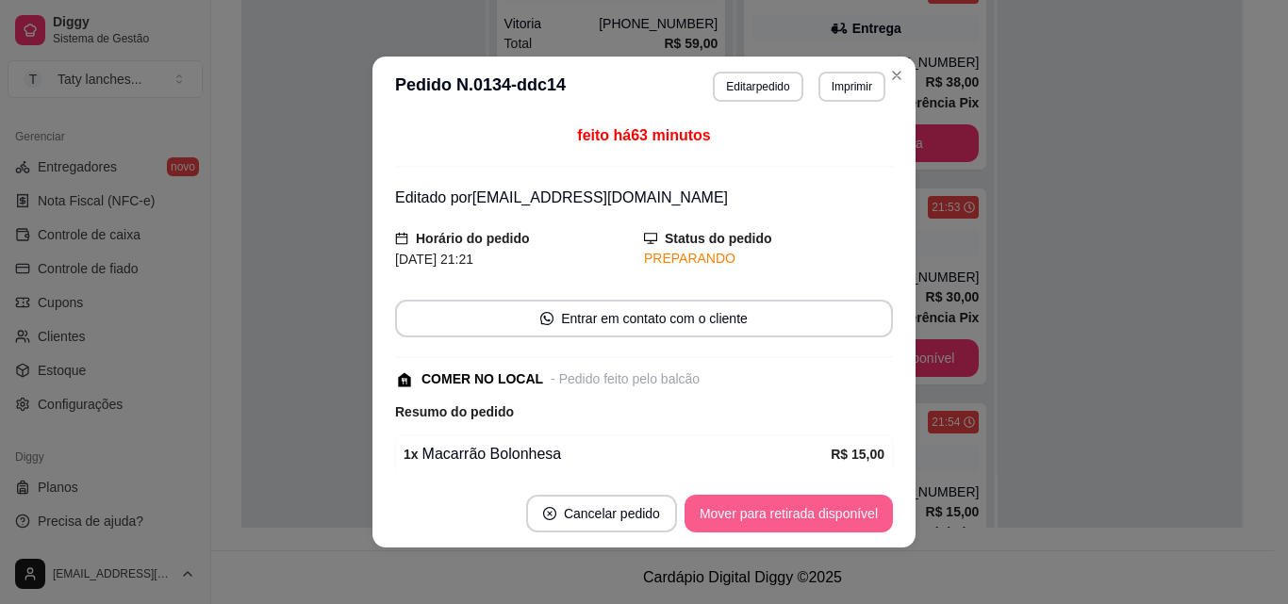
click at [820, 524] on button "Mover para retirada disponível" at bounding box center [788, 514] width 208 height 38
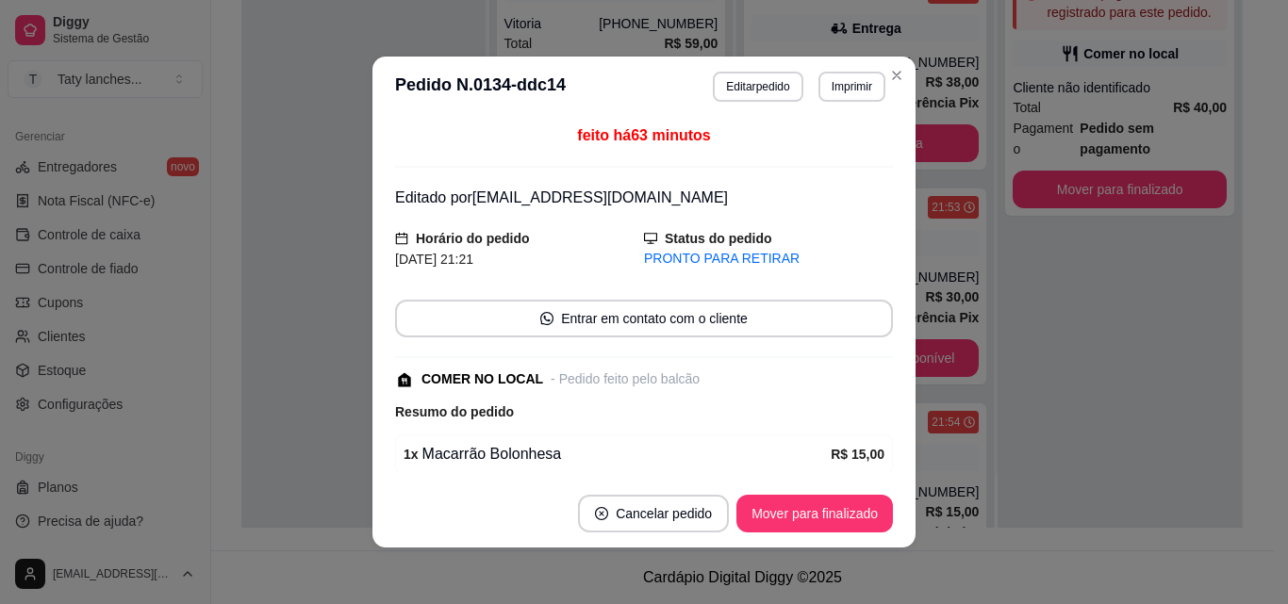
scroll to position [256, 0]
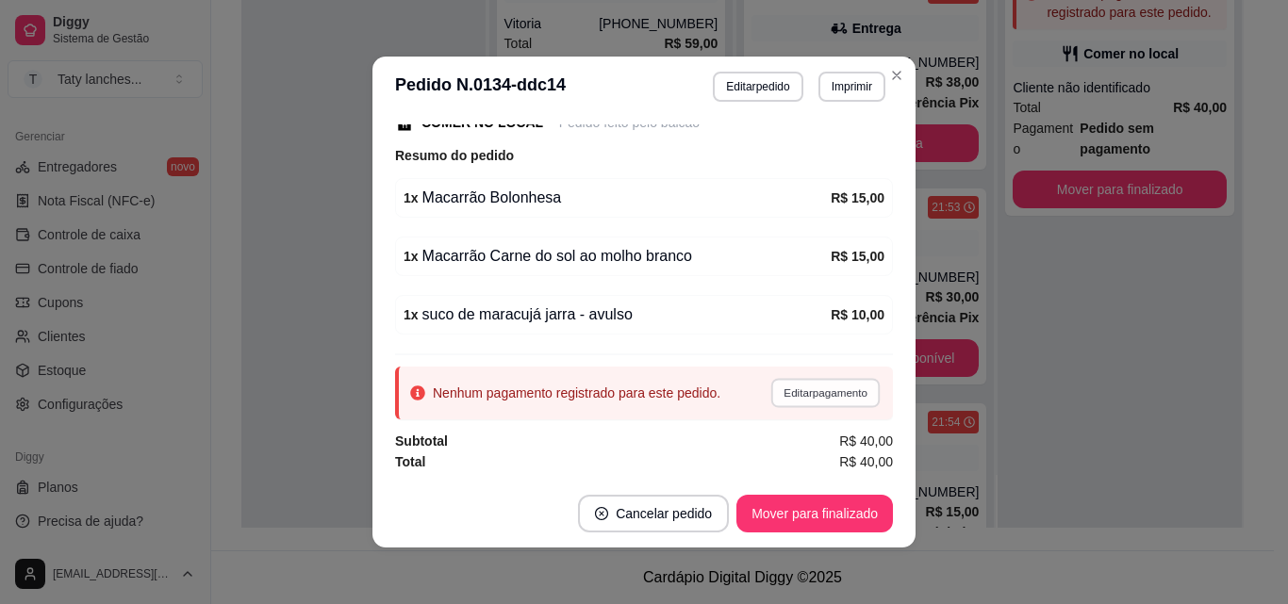
click at [799, 392] on button "Editar pagamento" at bounding box center [824, 392] width 109 height 29
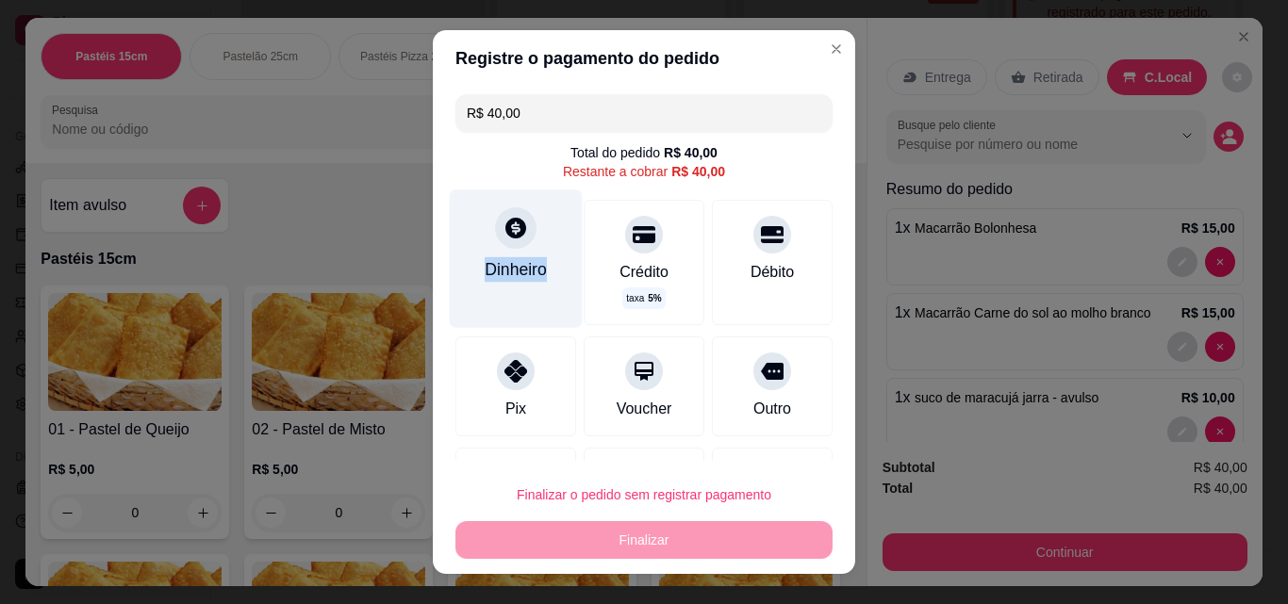
drag, startPoint x: 456, startPoint y: 261, endPoint x: 552, endPoint y: 290, distance: 99.6
click at [552, 290] on div "Dinheiro" at bounding box center [516, 259] width 133 height 138
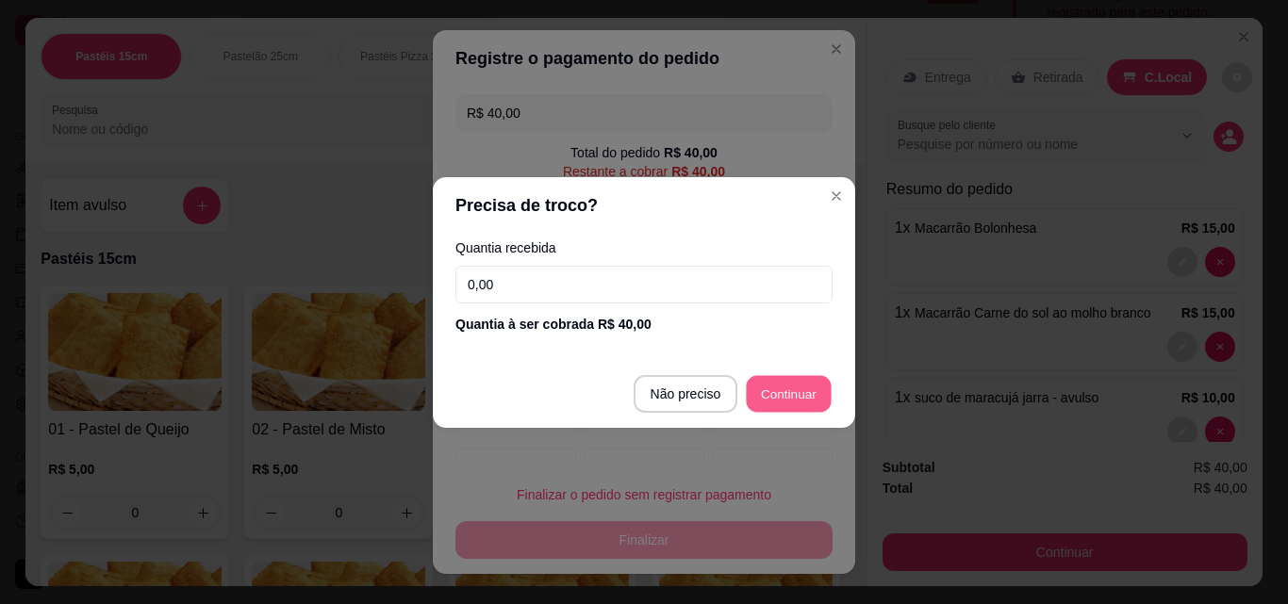
type input "R$ 0,00"
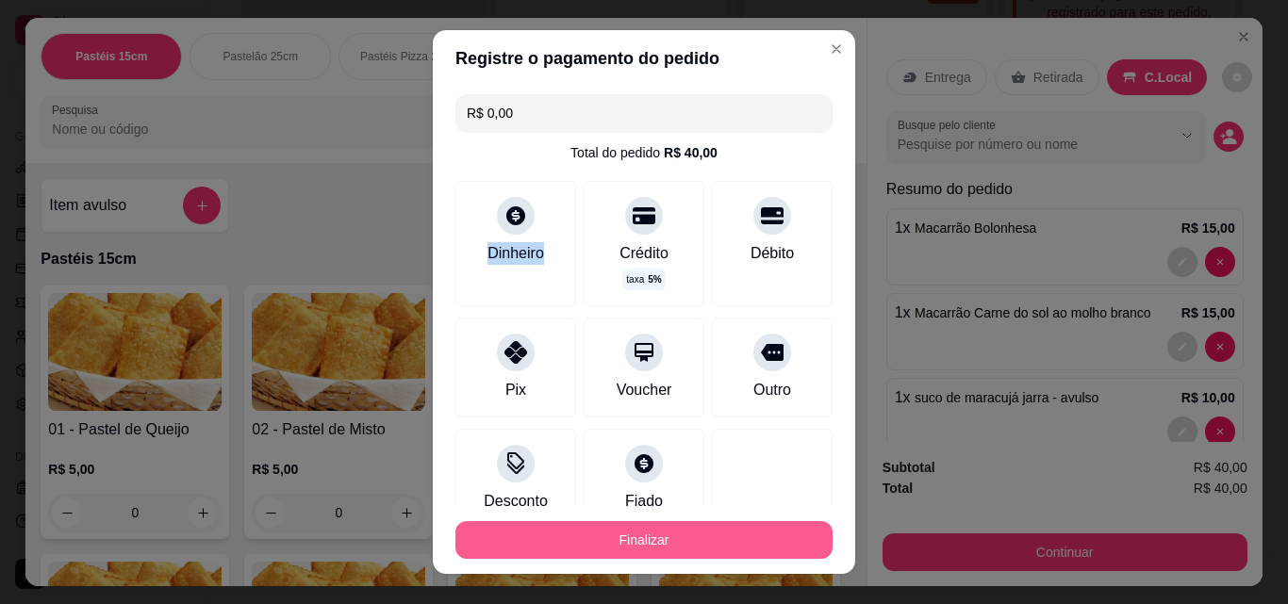
click at [694, 547] on button "Finalizar" at bounding box center [643, 540] width 377 height 38
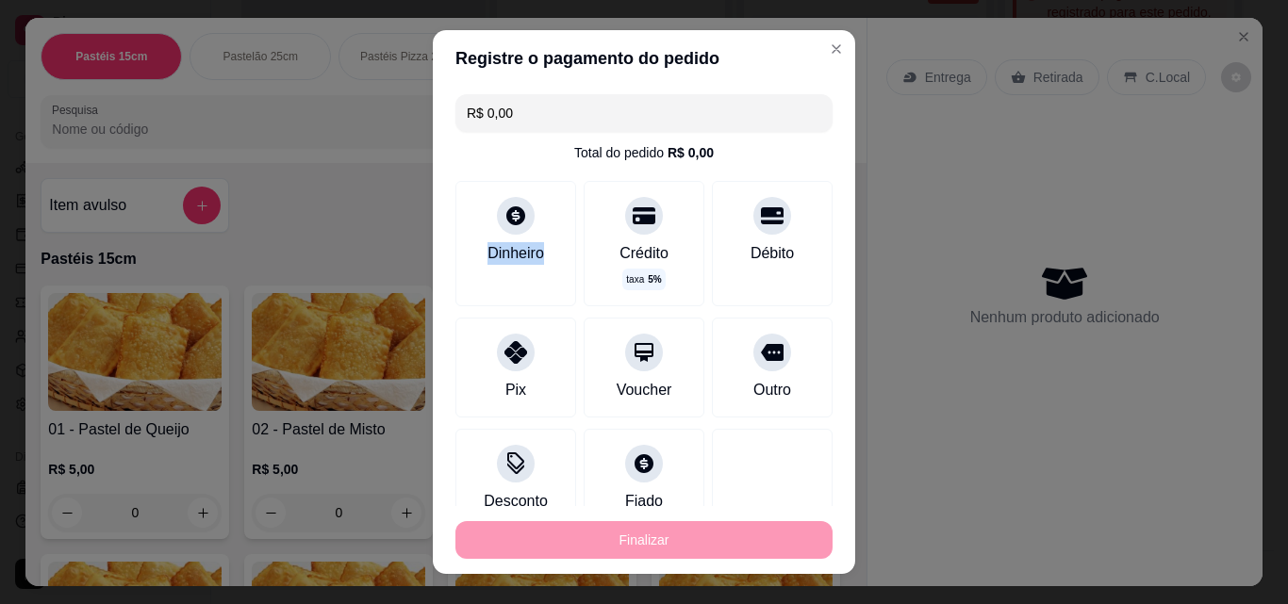
type input "0"
type input "-R$ 40,00"
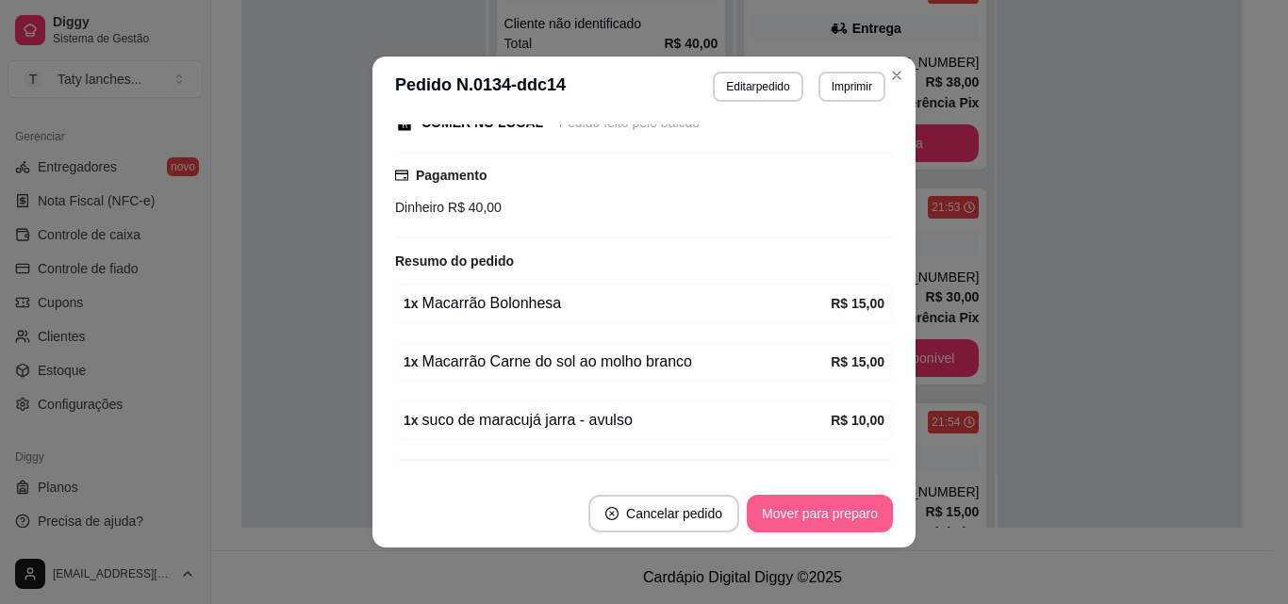
click at [832, 508] on button "Mover para preparo" at bounding box center [820, 514] width 146 height 38
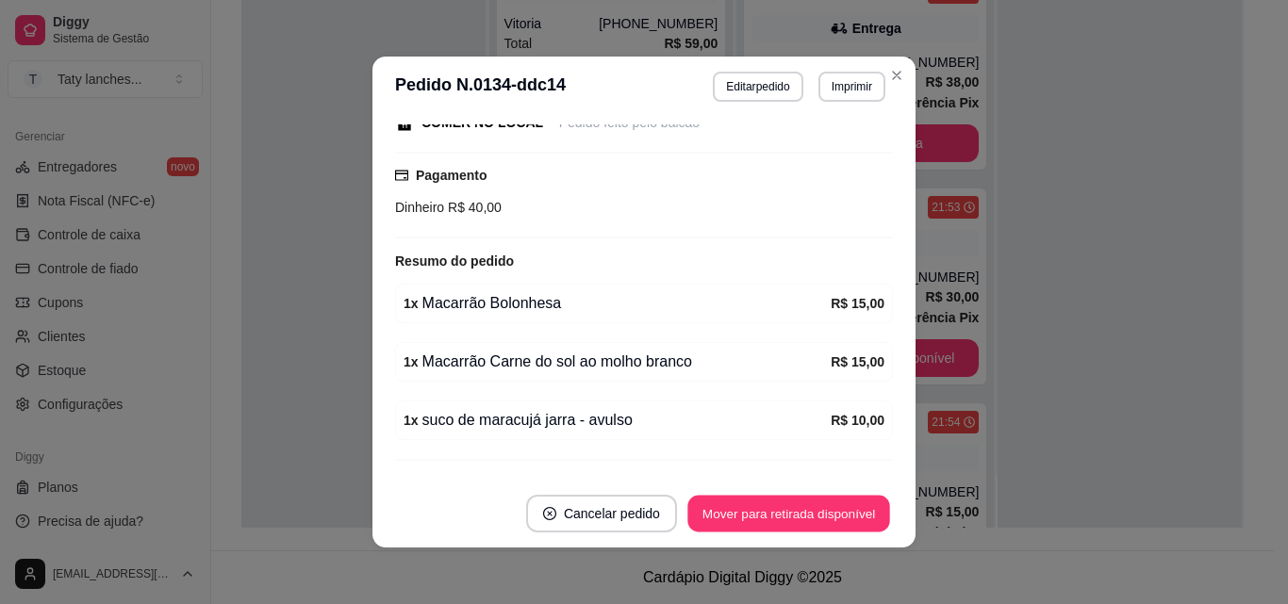
click at [832, 508] on button "Mover para retirada disponível" at bounding box center [788, 514] width 202 height 37
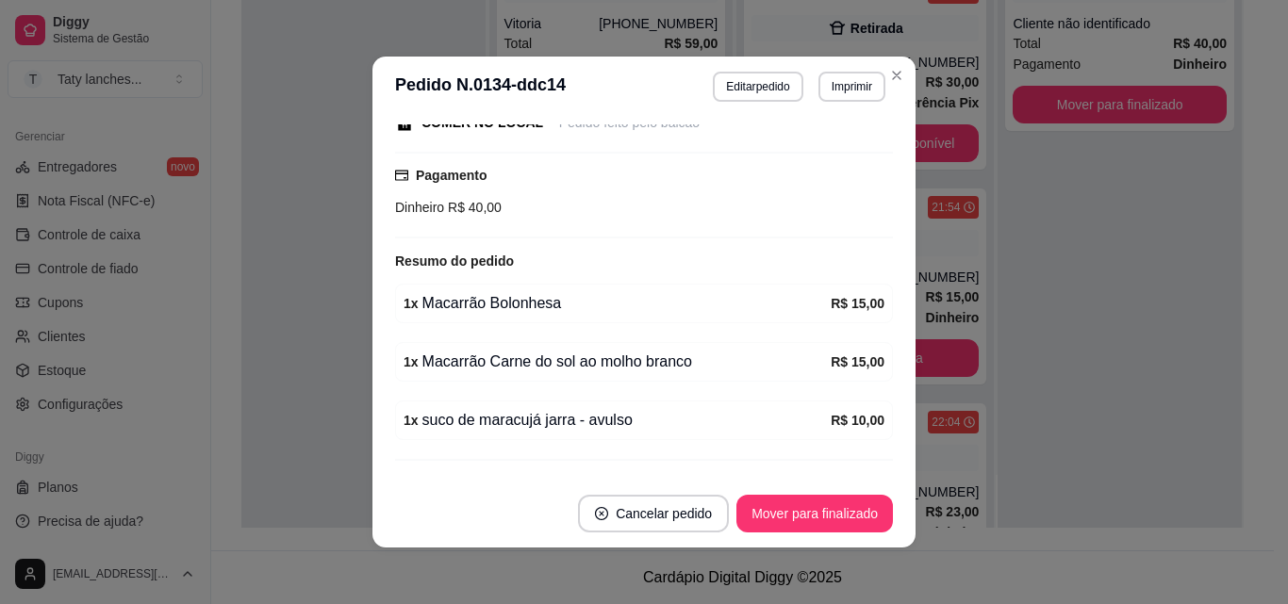
scroll to position [2111, 0]
click at [832, 508] on button "Mover para finalizado" at bounding box center [815, 514] width 152 height 37
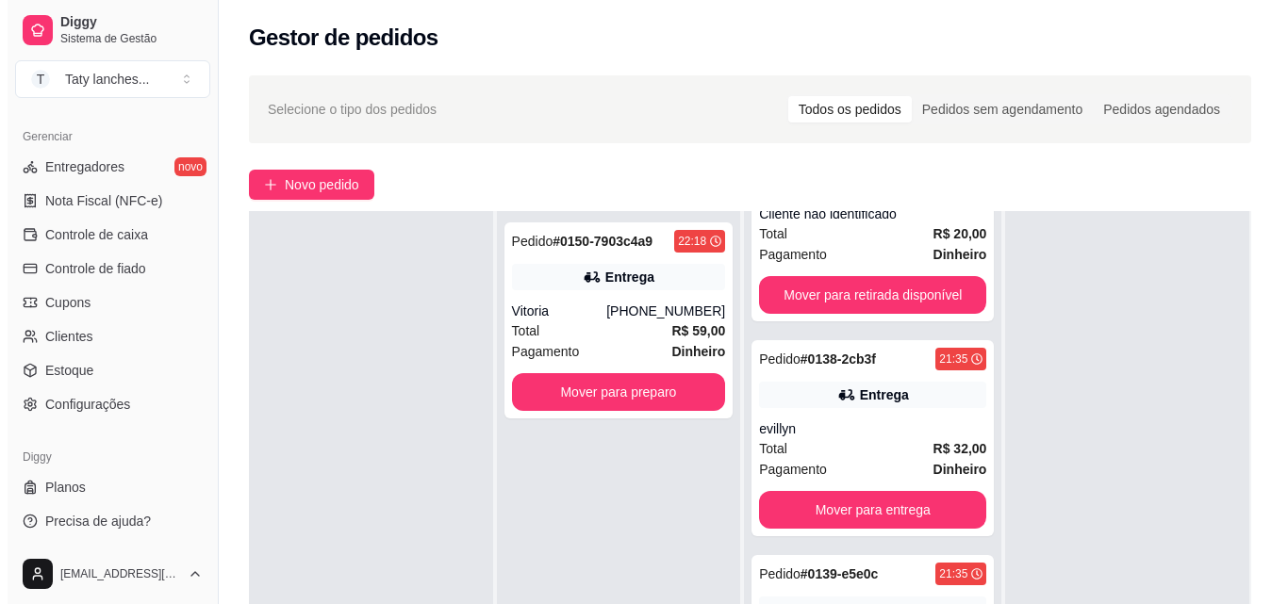
scroll to position [0, 0]
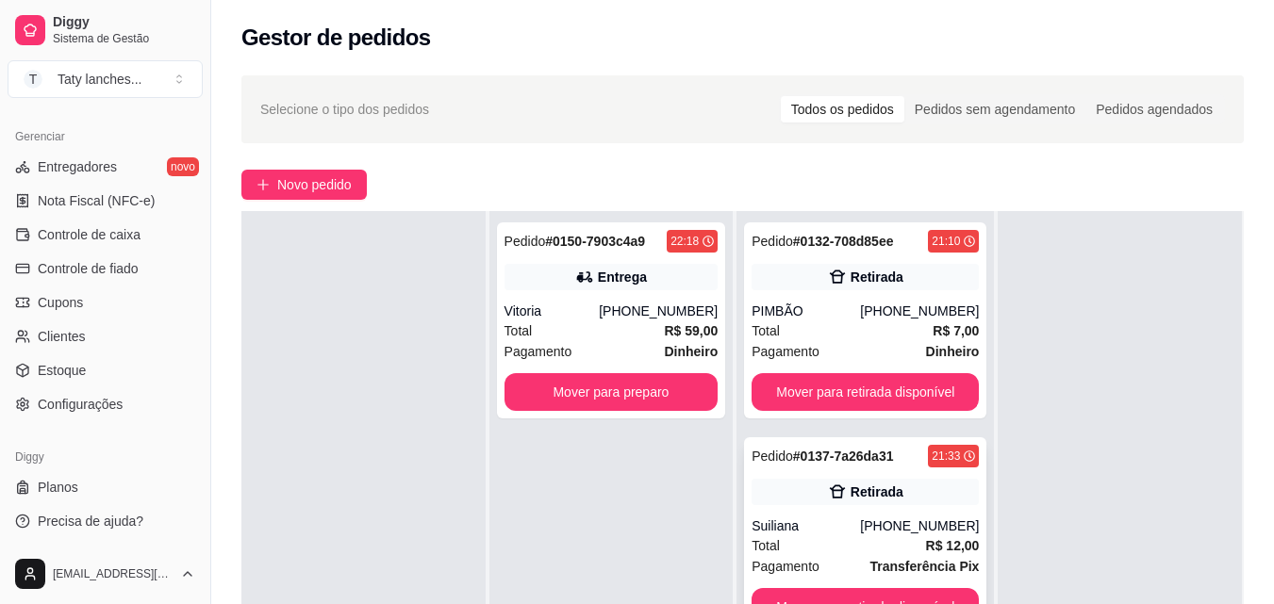
click at [927, 550] on strong "R$ 12,00" at bounding box center [953, 545] width 54 height 15
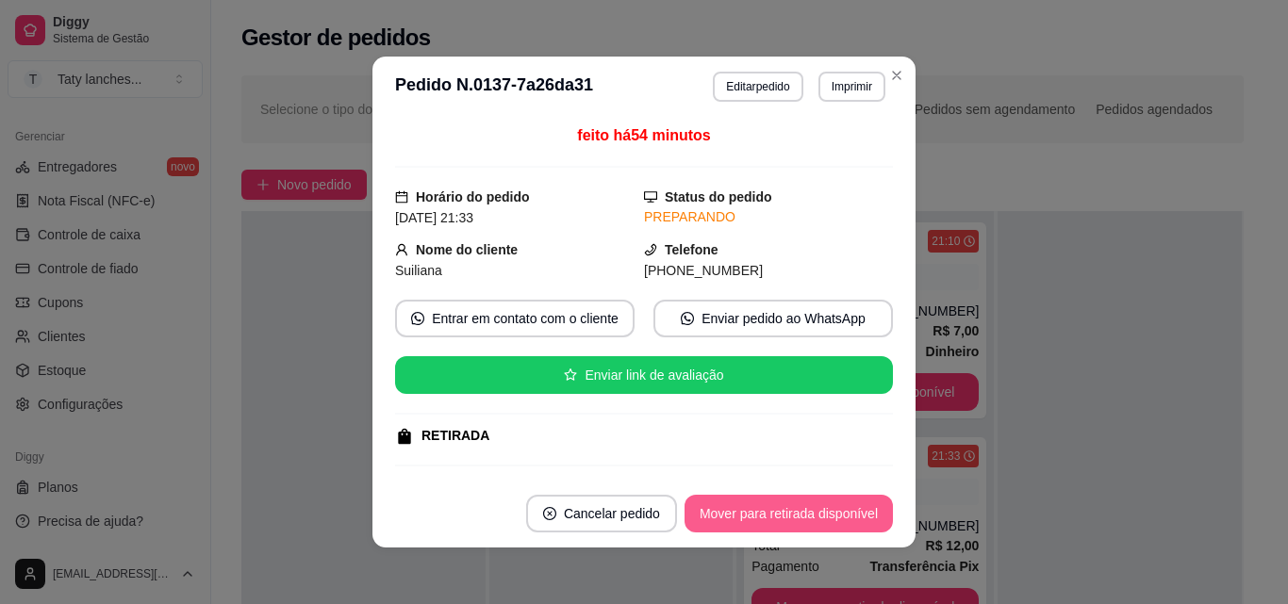
click at [853, 521] on button "Mover para retirada disponível" at bounding box center [788, 514] width 208 height 38
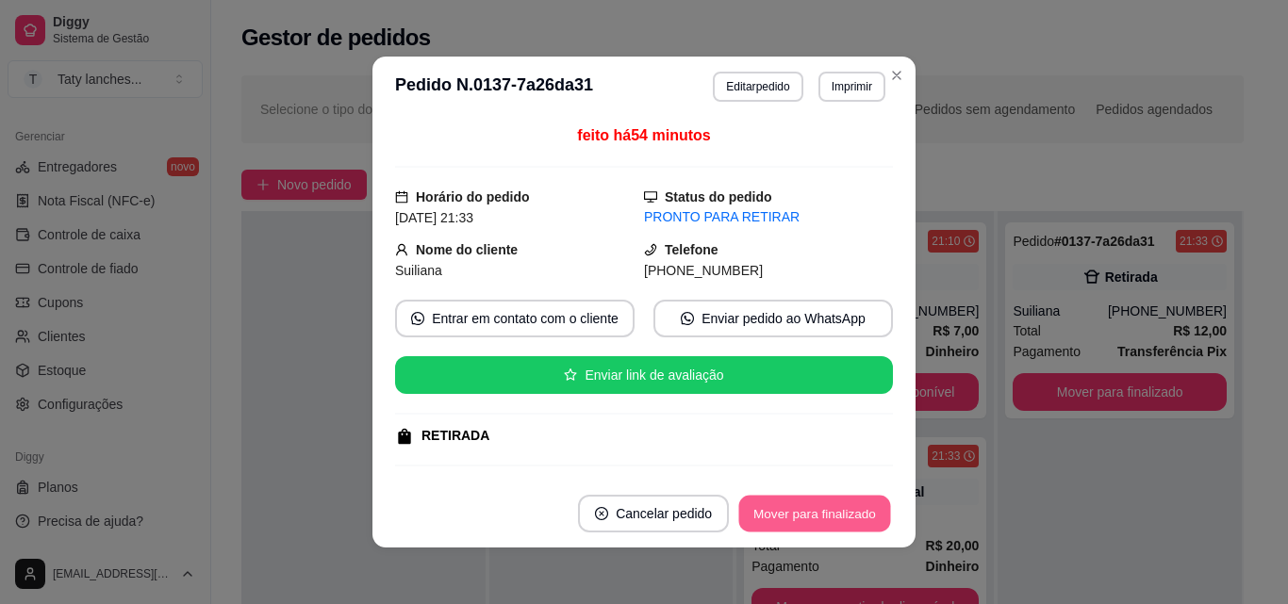
click at [853, 521] on button "Mover para finalizado" at bounding box center [815, 514] width 152 height 37
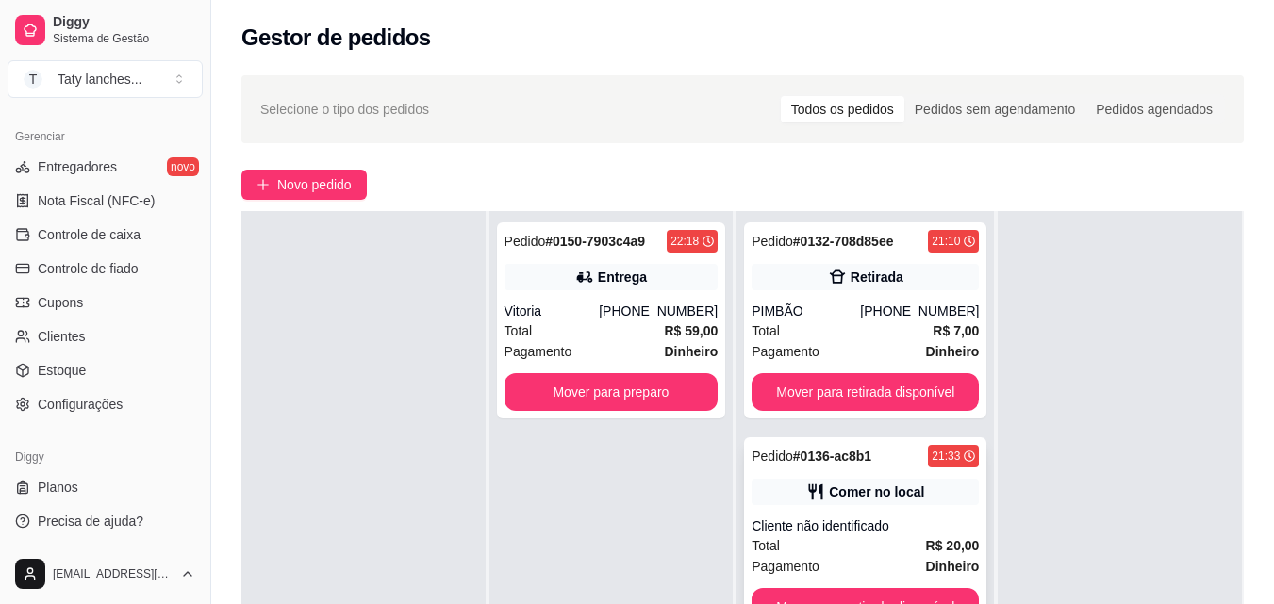
click at [926, 547] on strong "R$ 20,00" at bounding box center [953, 545] width 54 height 15
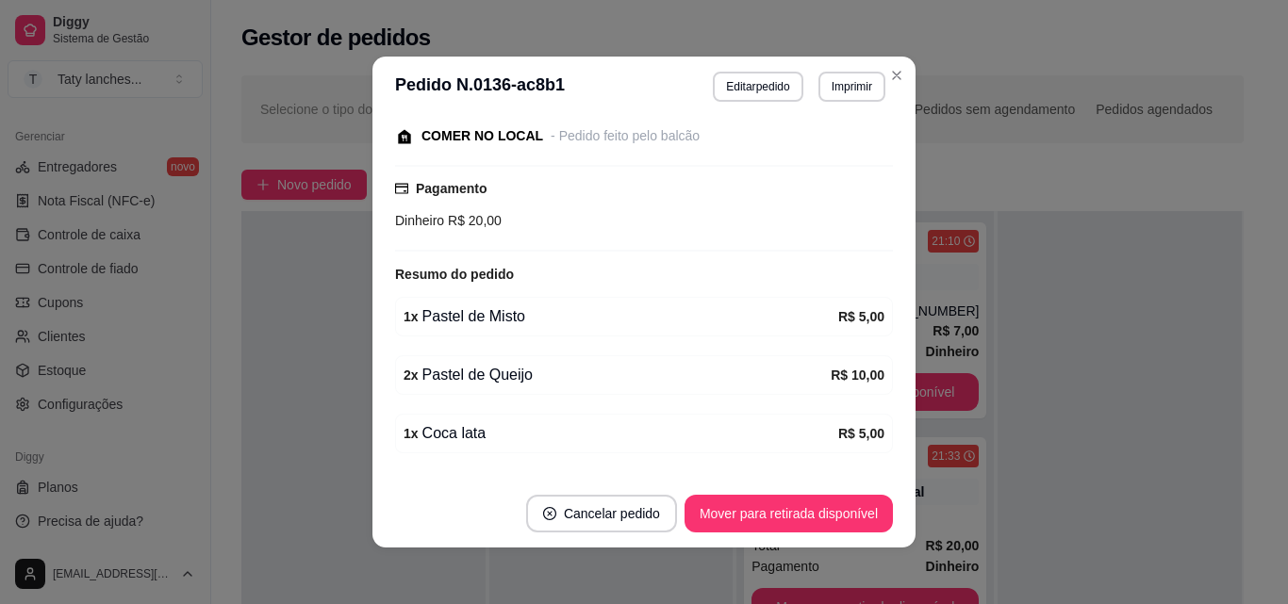
scroll to position [298, 0]
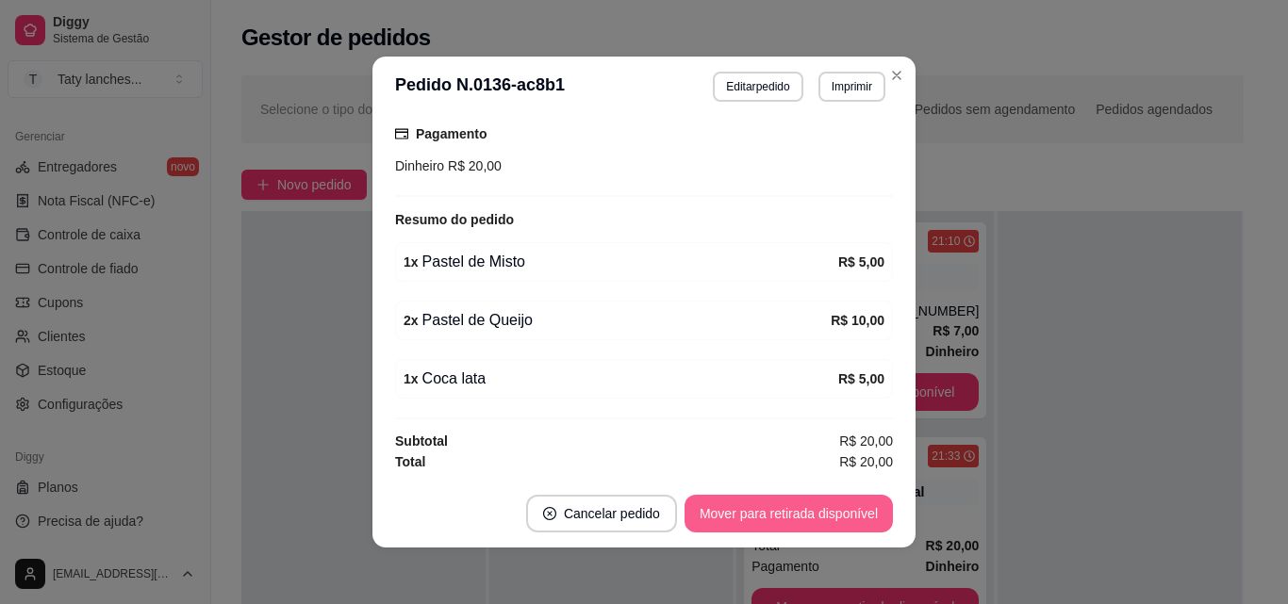
click at [814, 507] on button "Mover para retirada disponível" at bounding box center [788, 514] width 208 height 38
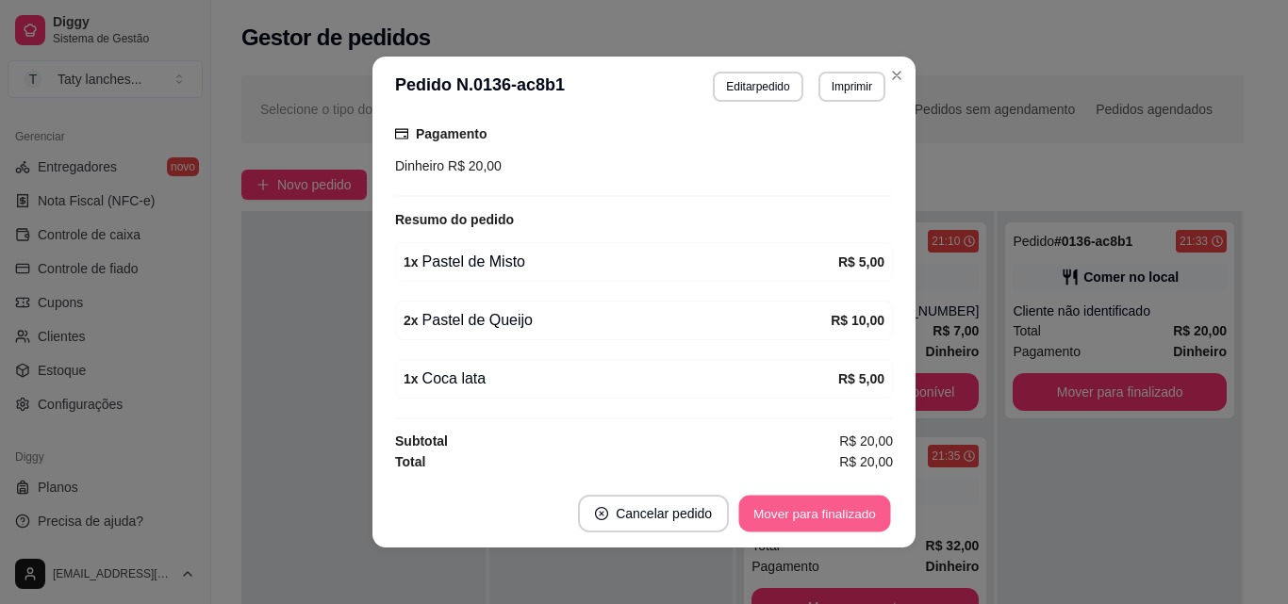
click at [814, 507] on button "Mover para finalizado" at bounding box center [815, 514] width 152 height 37
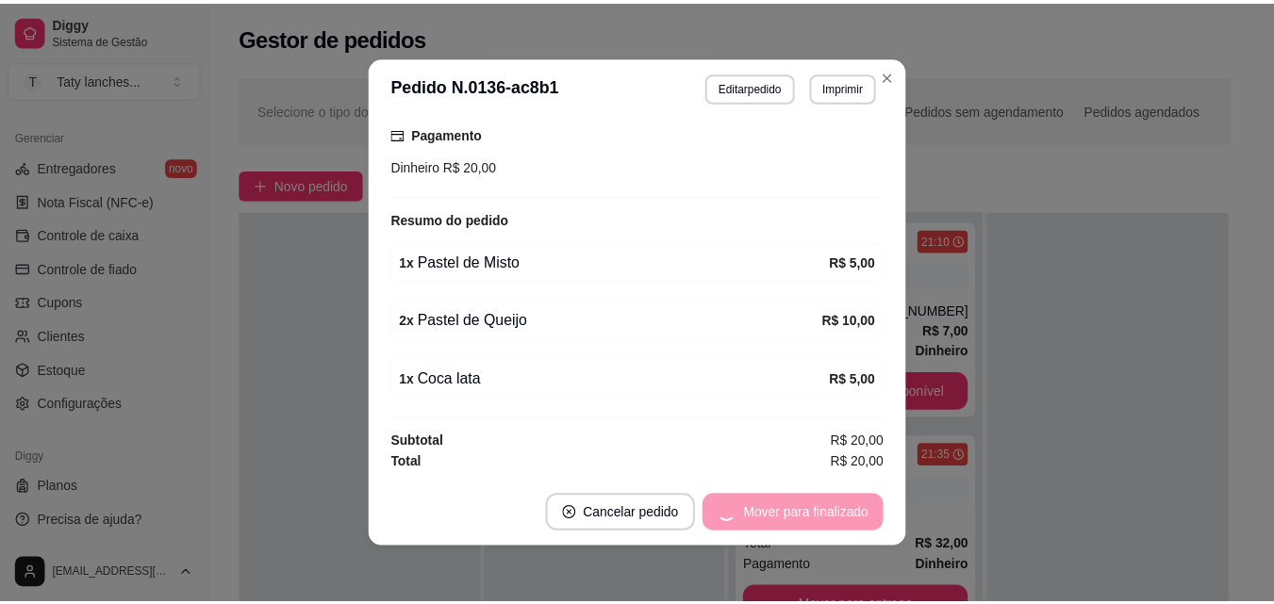
scroll to position [198, 0]
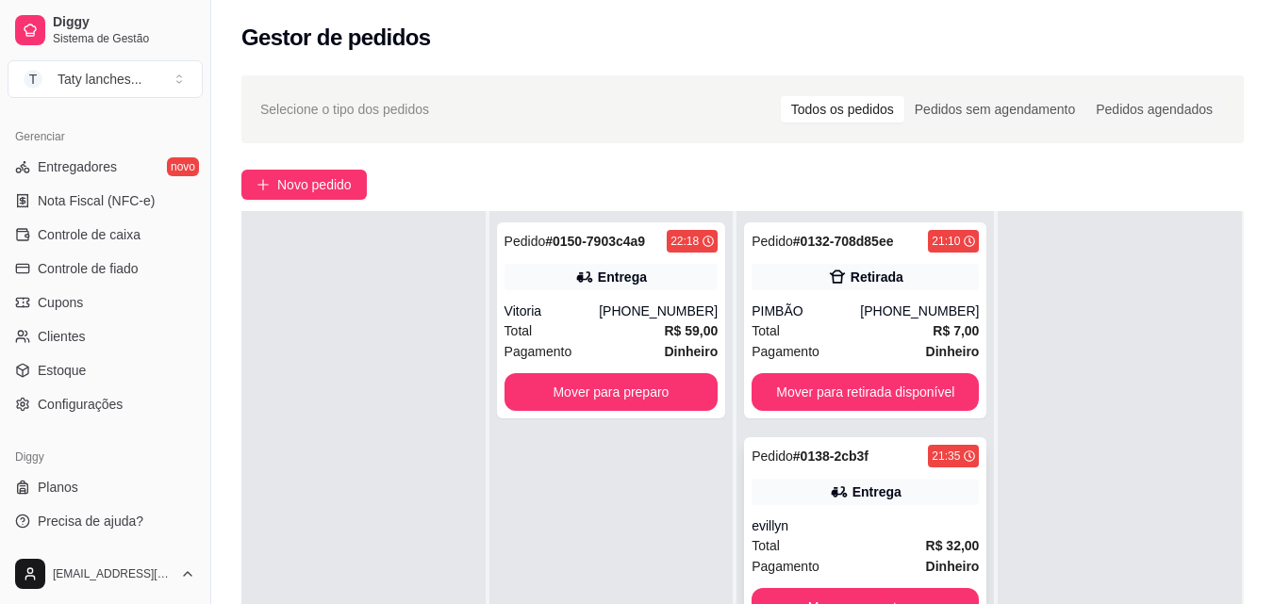
click at [879, 525] on div "evillyn" at bounding box center [864, 526] width 227 height 19
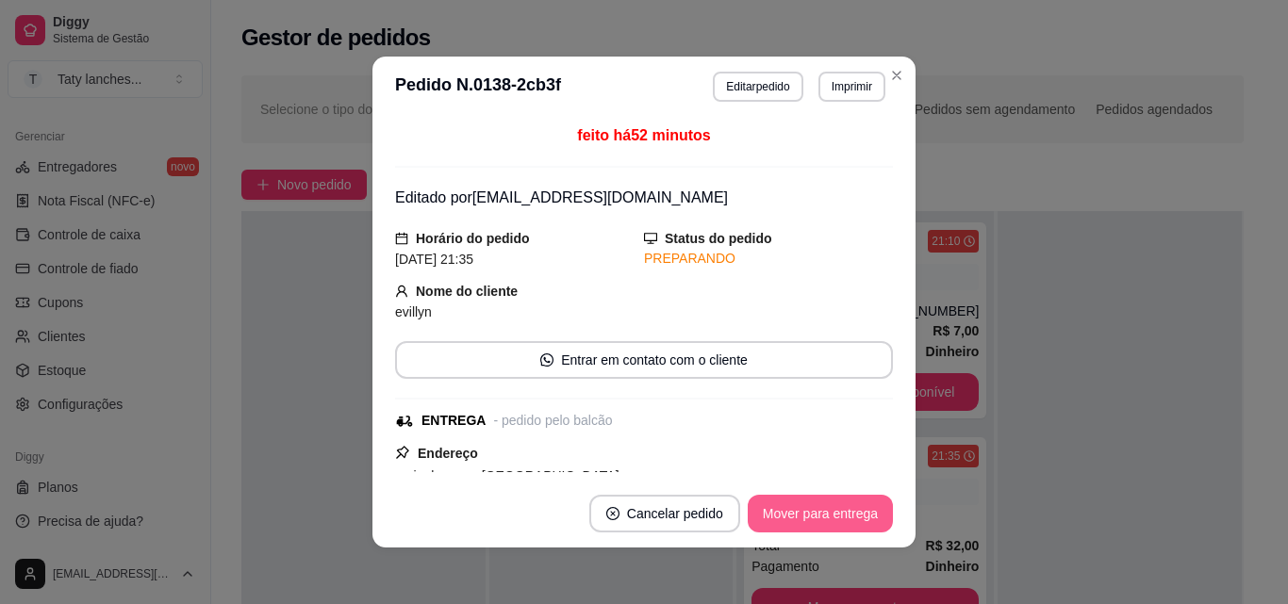
click at [832, 506] on button "Mover para entrega" at bounding box center [820, 514] width 145 height 38
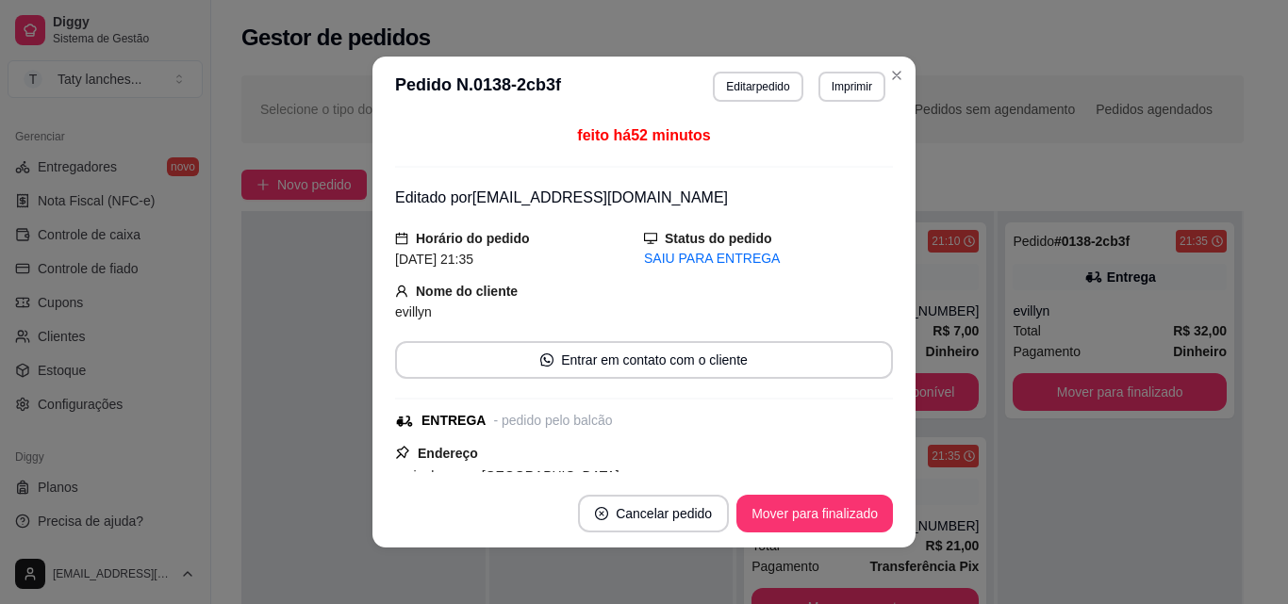
click at [832, 506] on button "Mover para finalizado" at bounding box center [814, 514] width 157 height 38
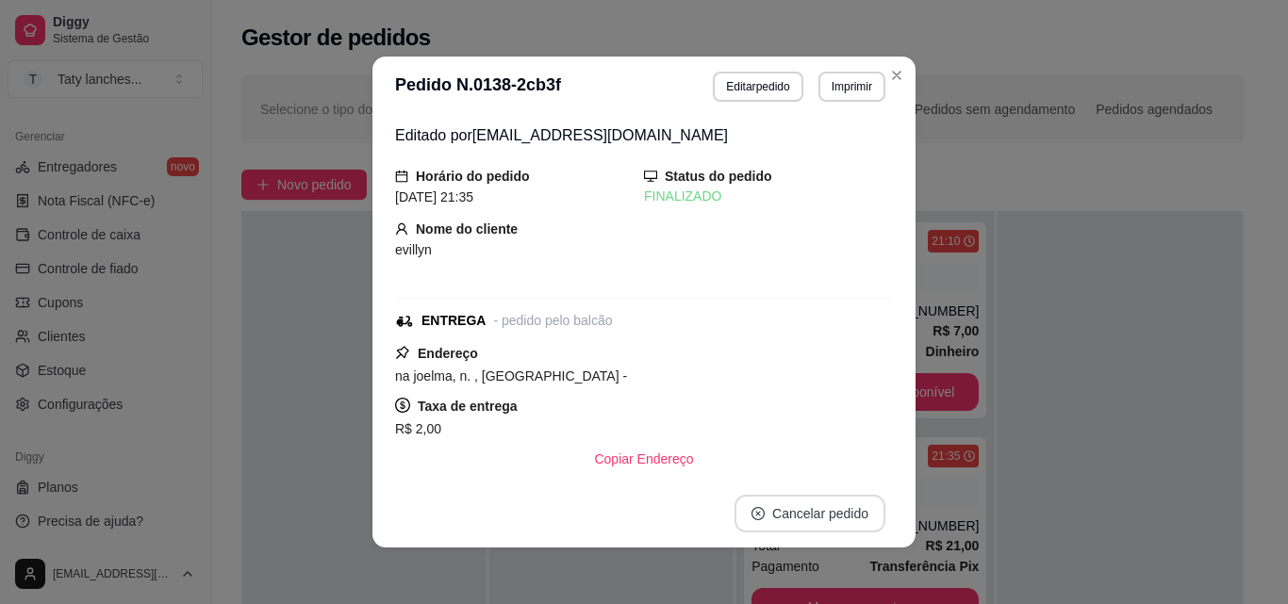
click at [832, 506] on button "Cancelar pedido" at bounding box center [809, 514] width 151 height 38
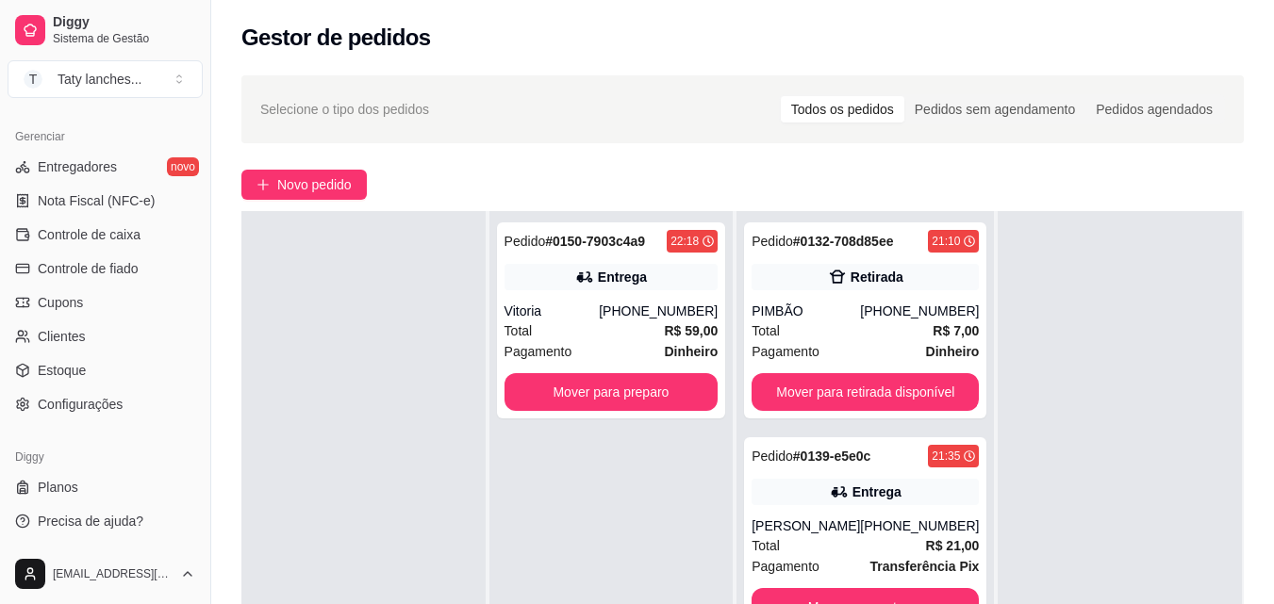
click at [985, 459] on div "Preparando 11 Pedido # 0132-708d85ee 21:10 Retirada PIMBÃO [PHONE_NUMBER] Total…" at bounding box center [866, 460] width 261 height 604
click at [880, 559] on strong "Transferência Pix" at bounding box center [923, 566] width 109 height 15
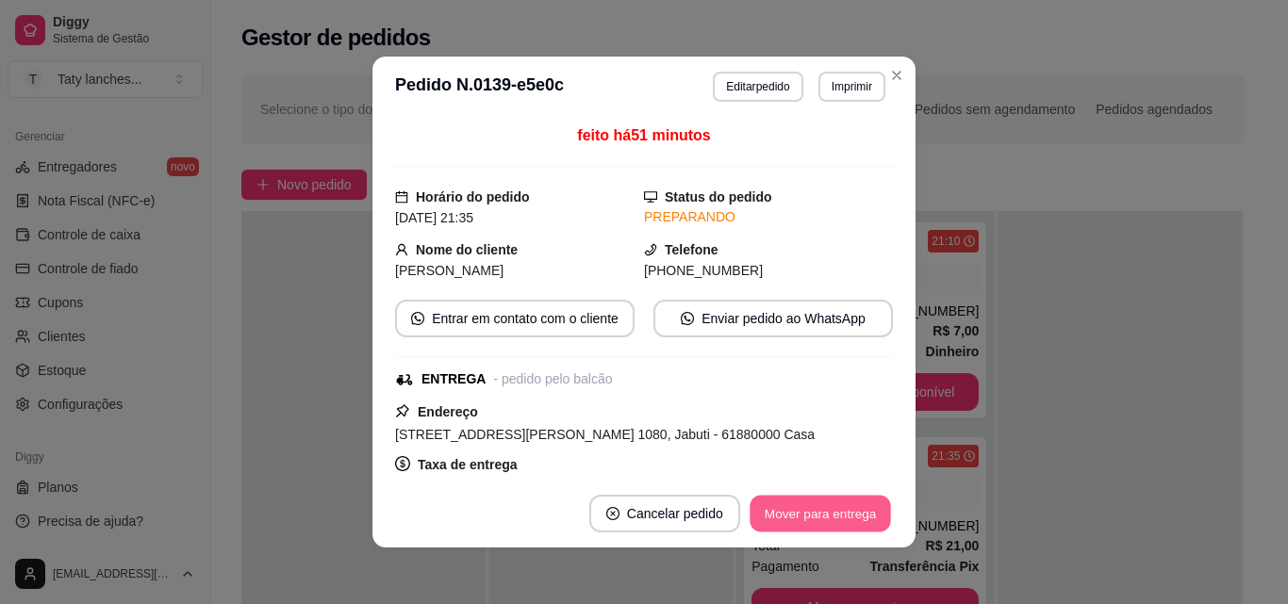
click at [850, 517] on button "Mover para entrega" at bounding box center [820, 514] width 141 height 37
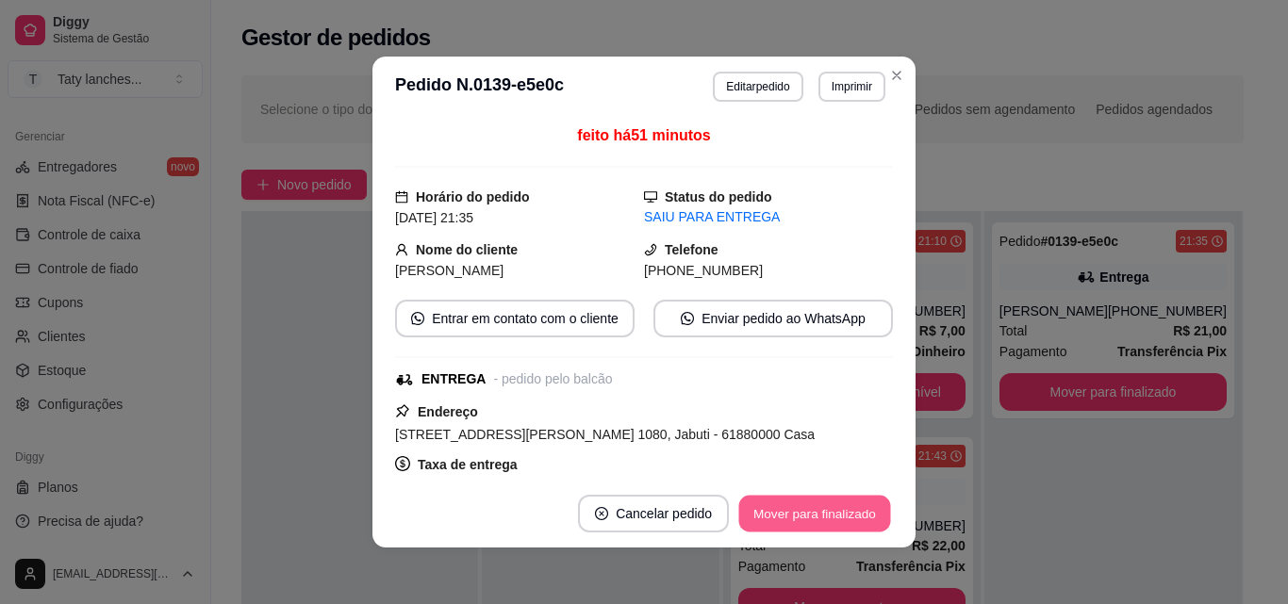
click at [850, 517] on button "Mover para finalizado" at bounding box center [815, 514] width 152 height 37
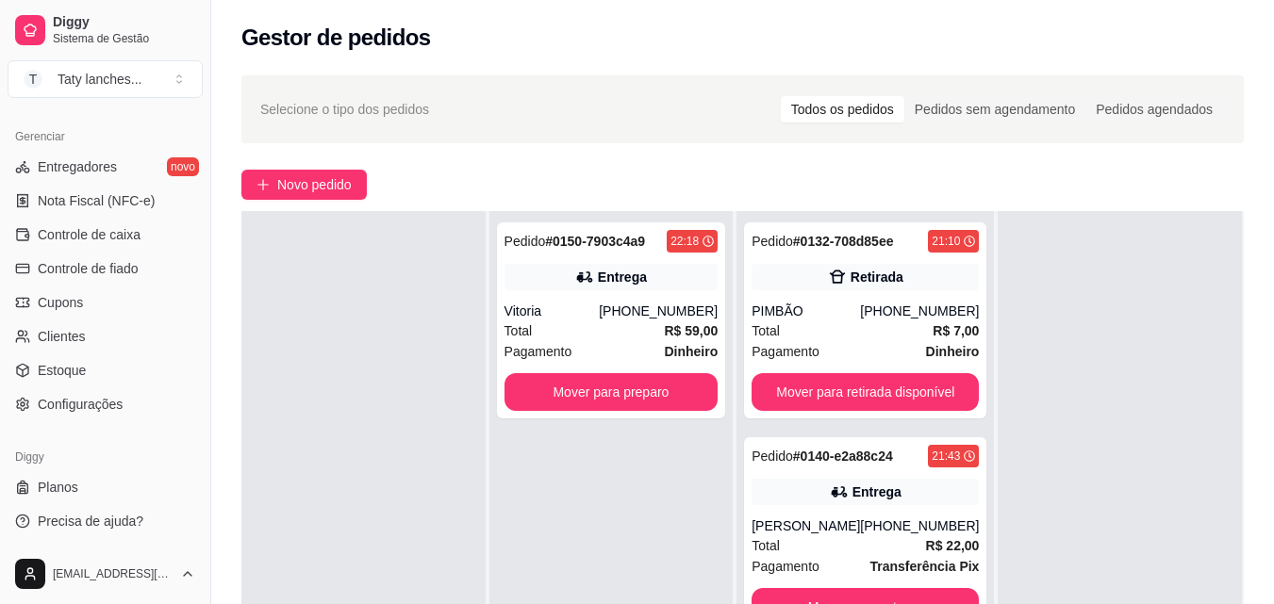
click at [967, 551] on div "Pedido # 0132-708d85ee 21:10 Retirada PIMBÃO [PHONE_NUMBER] Total R$ 7,00 Pagam…" at bounding box center [864, 513] width 257 height 604
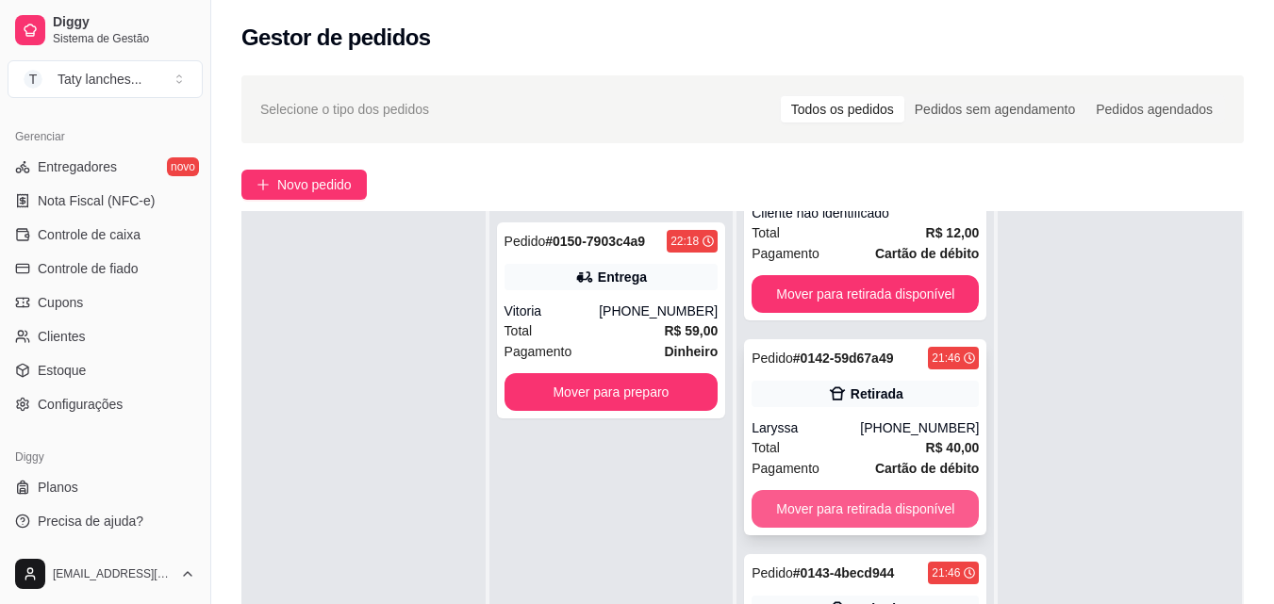
click at [908, 508] on button "Mover para retirada disponível" at bounding box center [864, 509] width 227 height 38
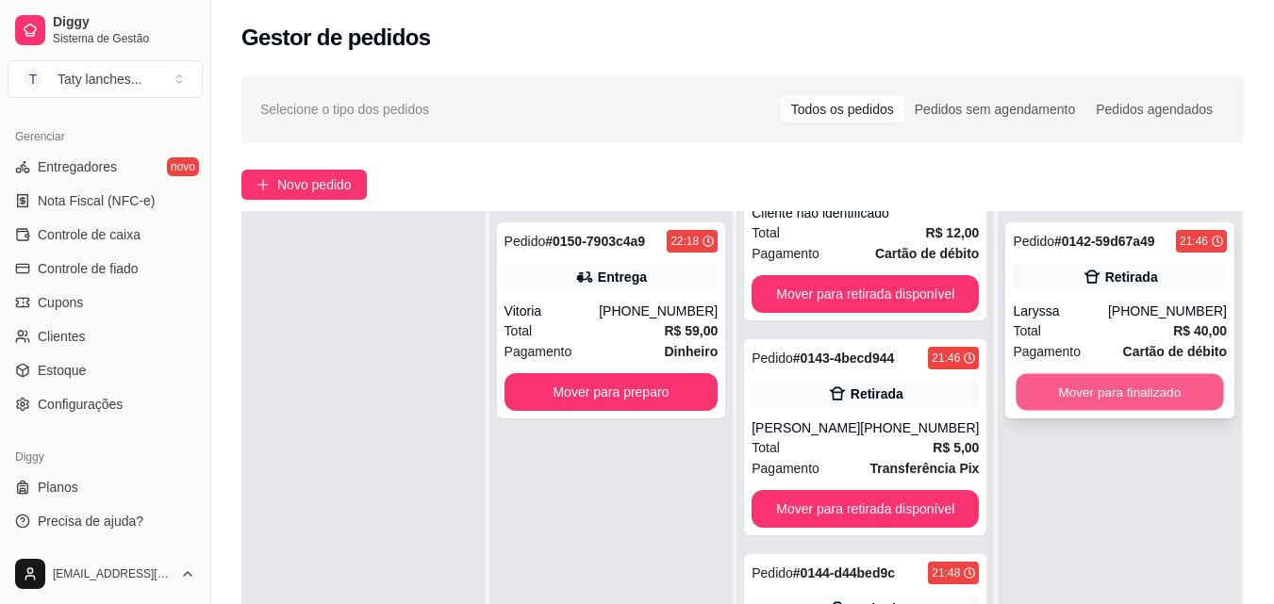
click at [1034, 388] on button "Mover para finalizado" at bounding box center [1119, 392] width 207 height 37
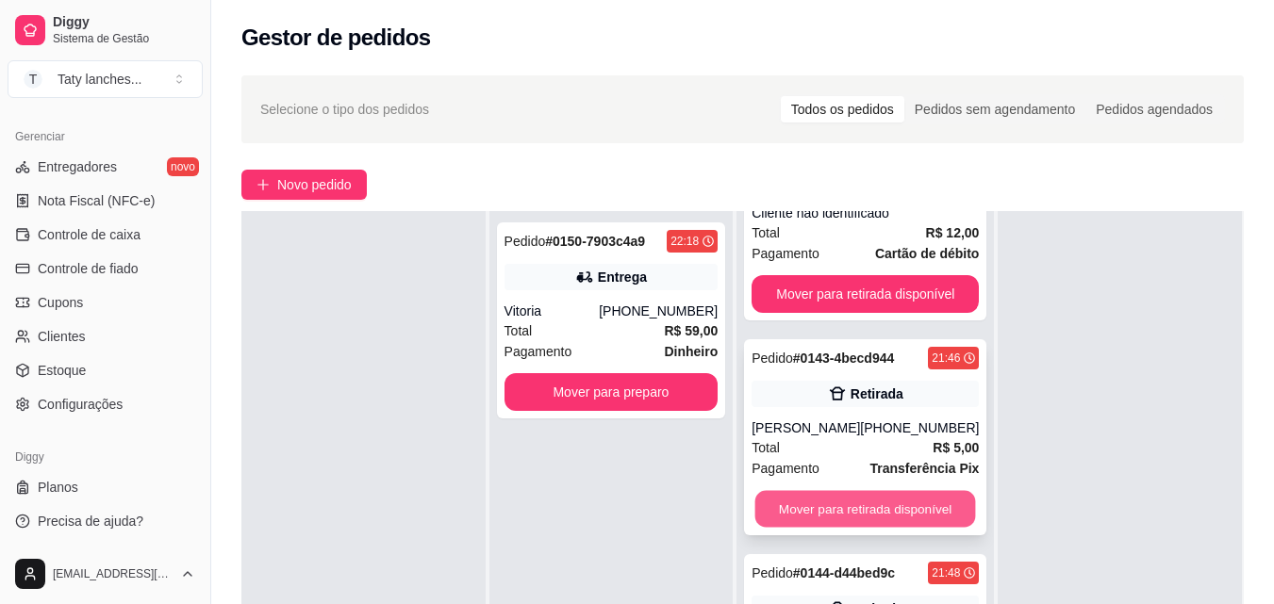
click at [885, 517] on button "Mover para retirada disponível" at bounding box center [865, 509] width 221 height 37
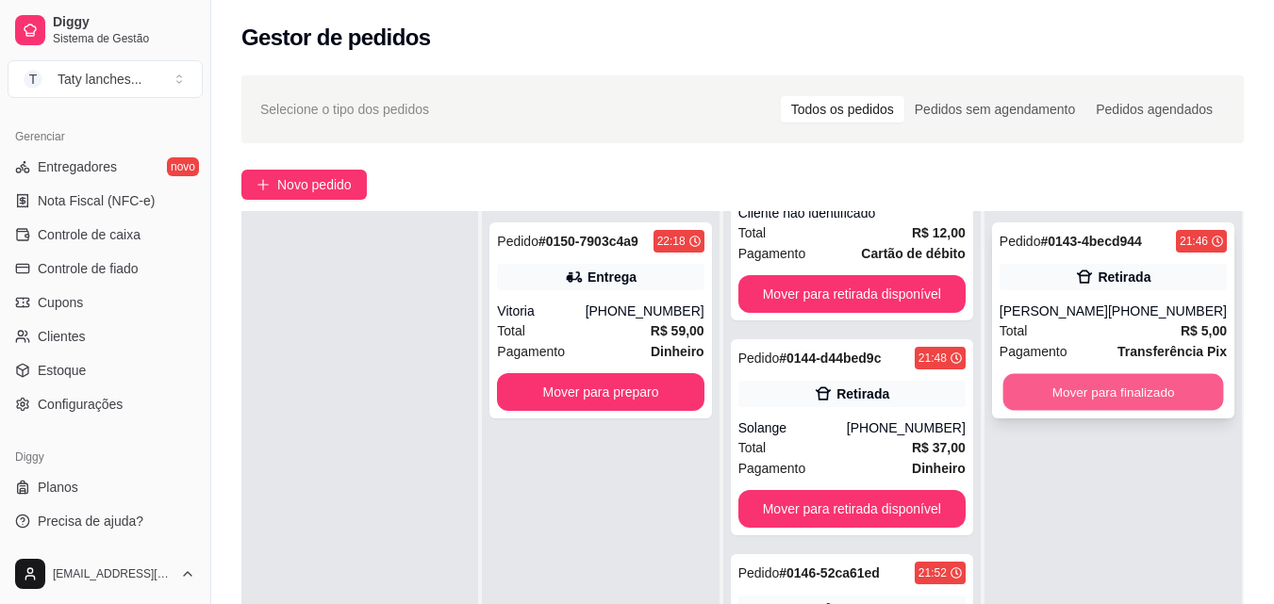
click at [1071, 396] on button "Mover para finalizado" at bounding box center [1112, 392] width 221 height 37
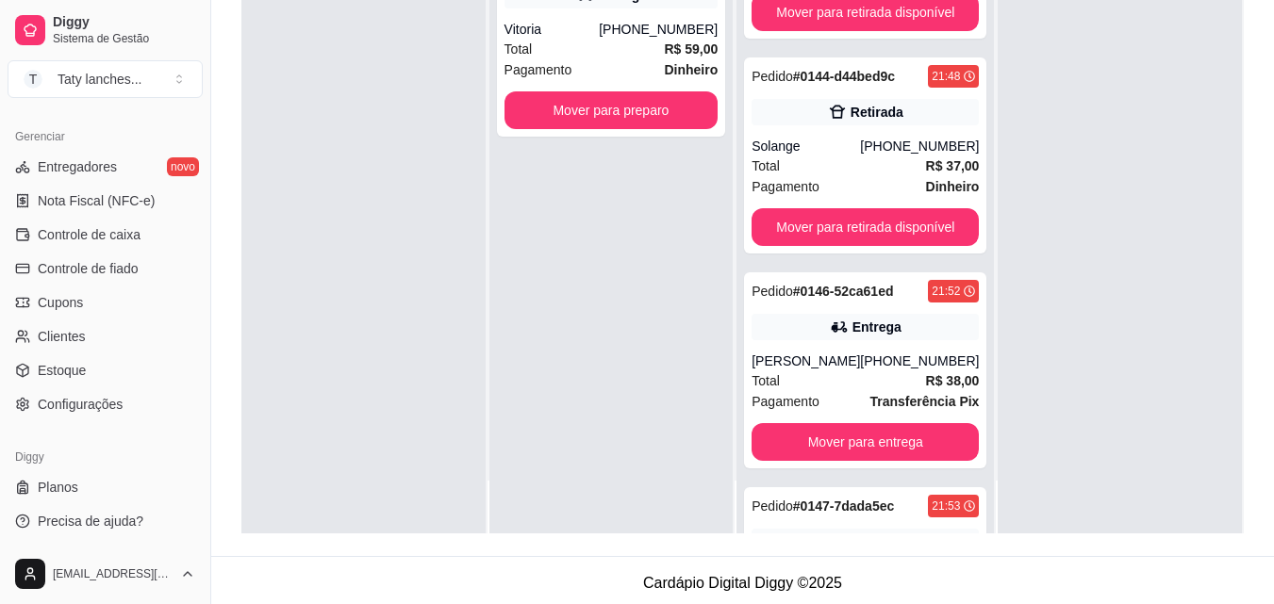
scroll to position [288, 0]
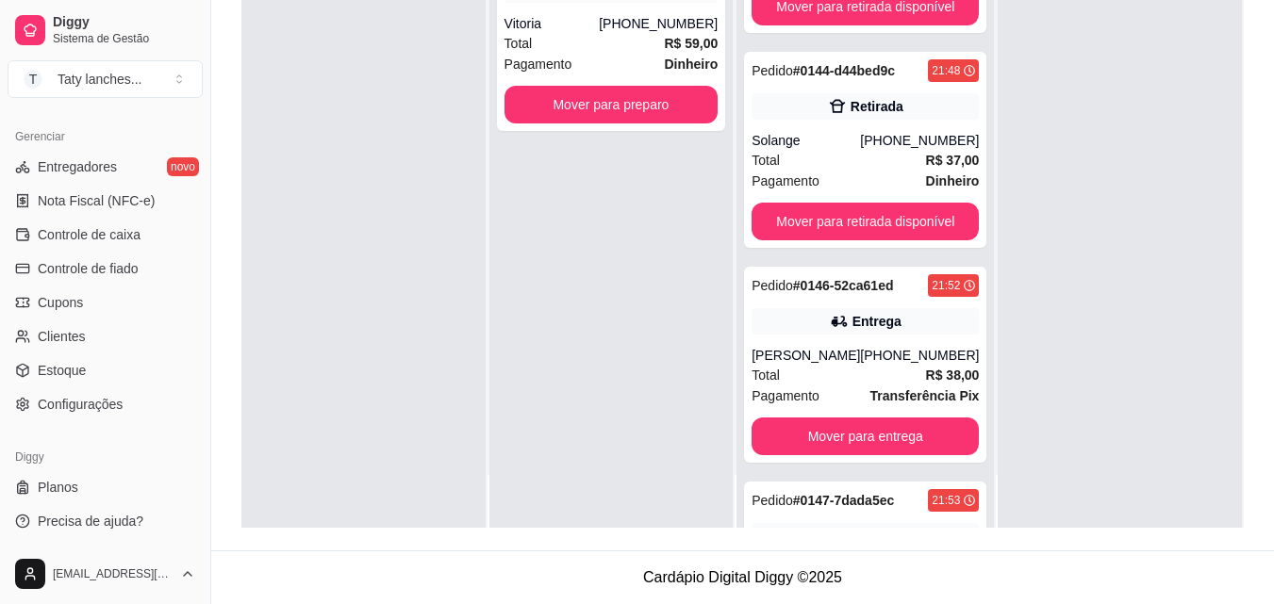
click at [967, 433] on div "Pedido # 0132-708d85ee 21:10 Retirada PIMBÃO [PHONE_NUMBER] Total R$ 7,00 Pagam…" at bounding box center [864, 226] width 257 height 604
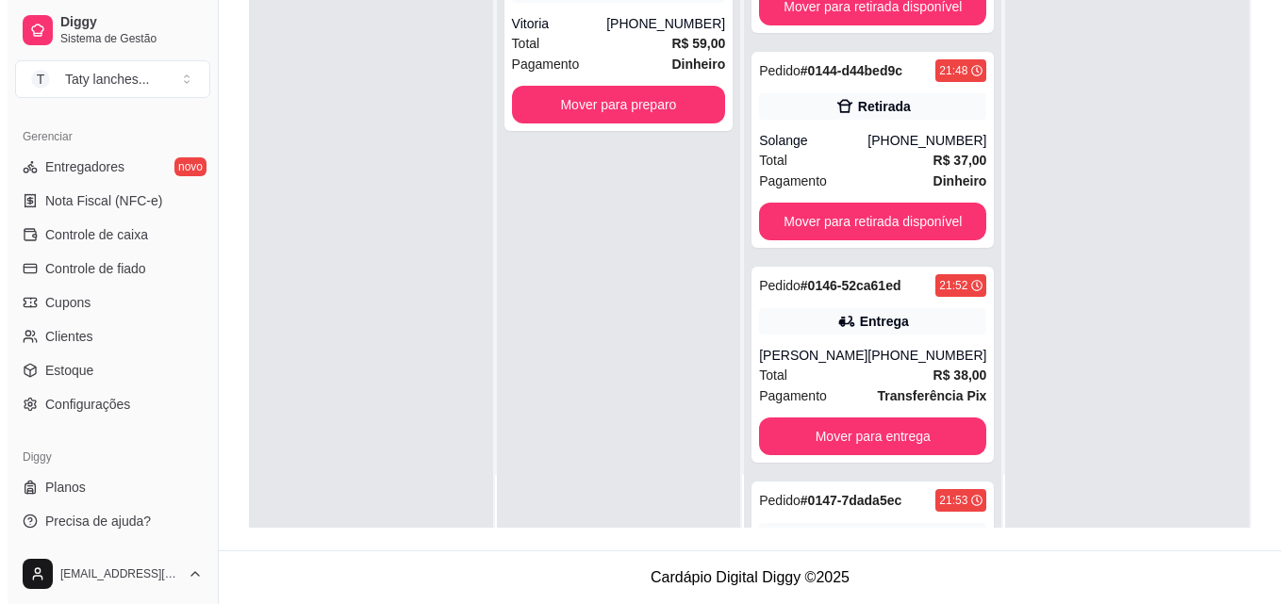
scroll to position [1056, 0]
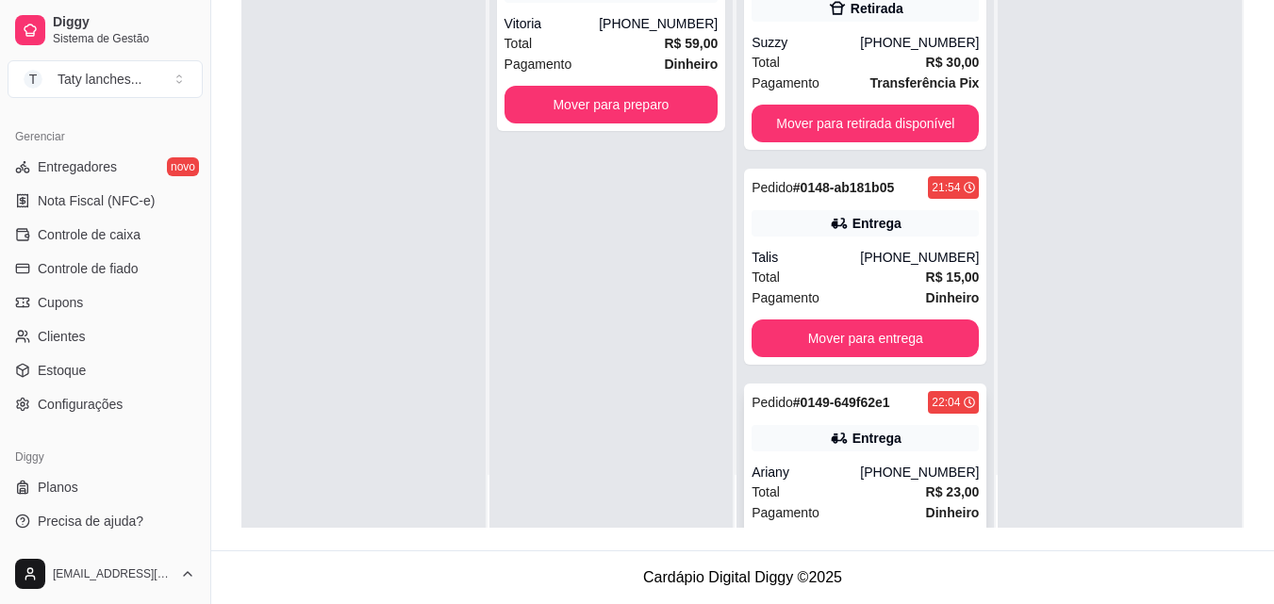
click at [847, 461] on div "Pedido # 0149-649f62e1 22:04 Entrega Ariany [PHONE_NUMBER] Total R$ 23,00 Pagam…" at bounding box center [865, 482] width 242 height 196
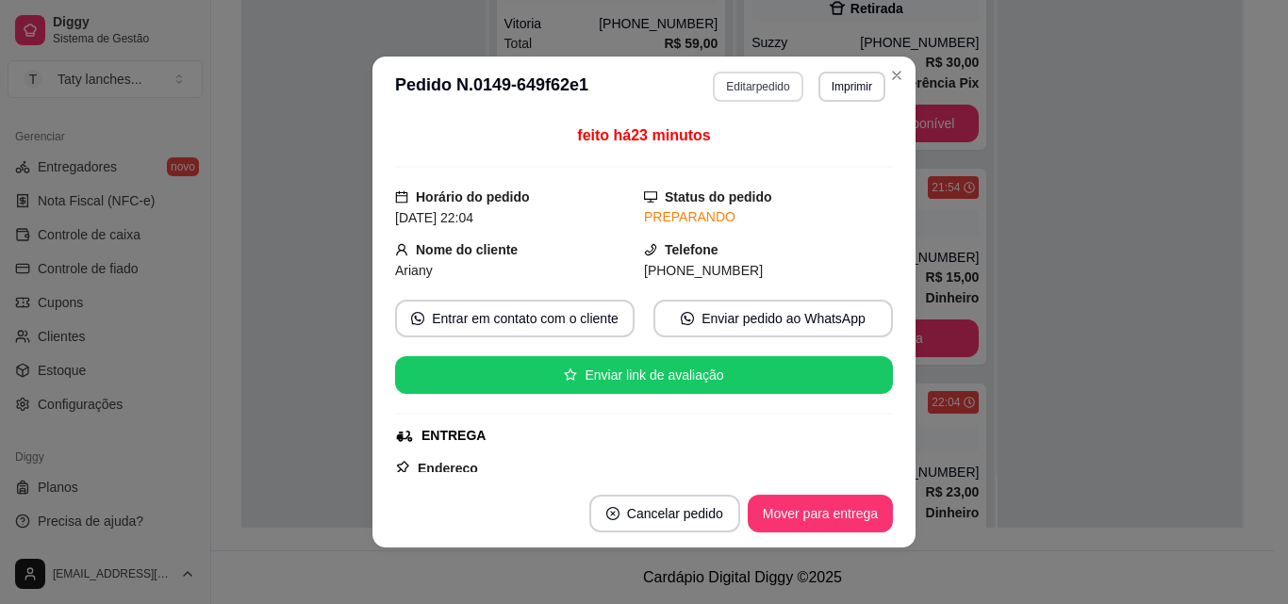
click at [749, 82] on button "Editar pedido" at bounding box center [758, 87] width 90 height 30
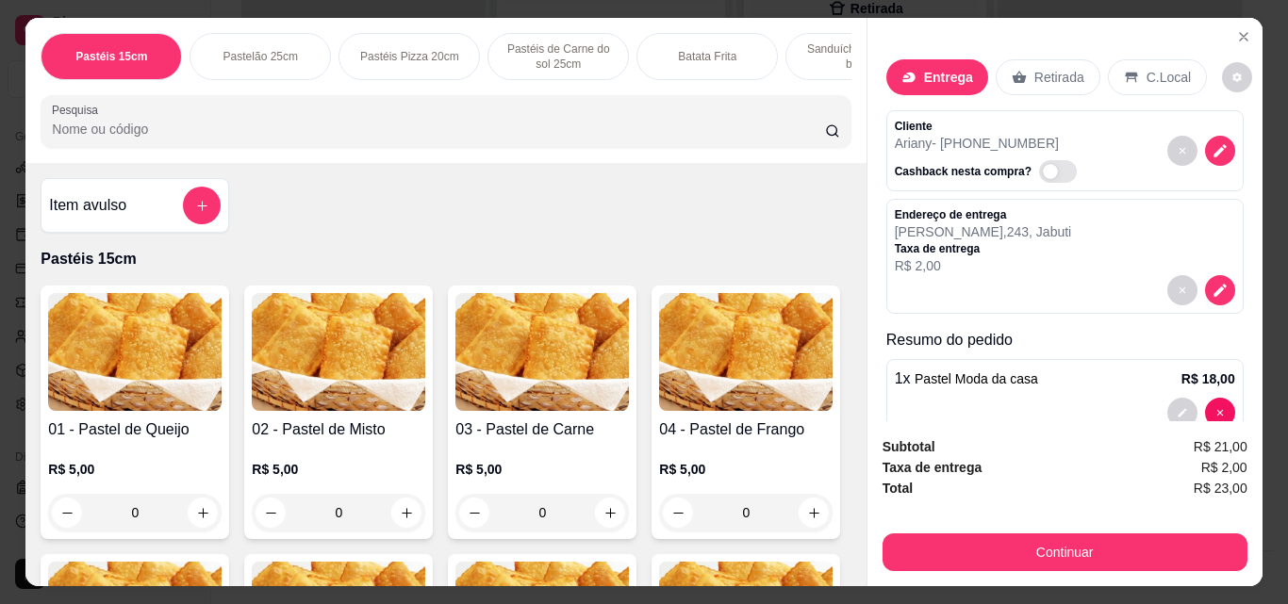
scroll to position [0, 672]
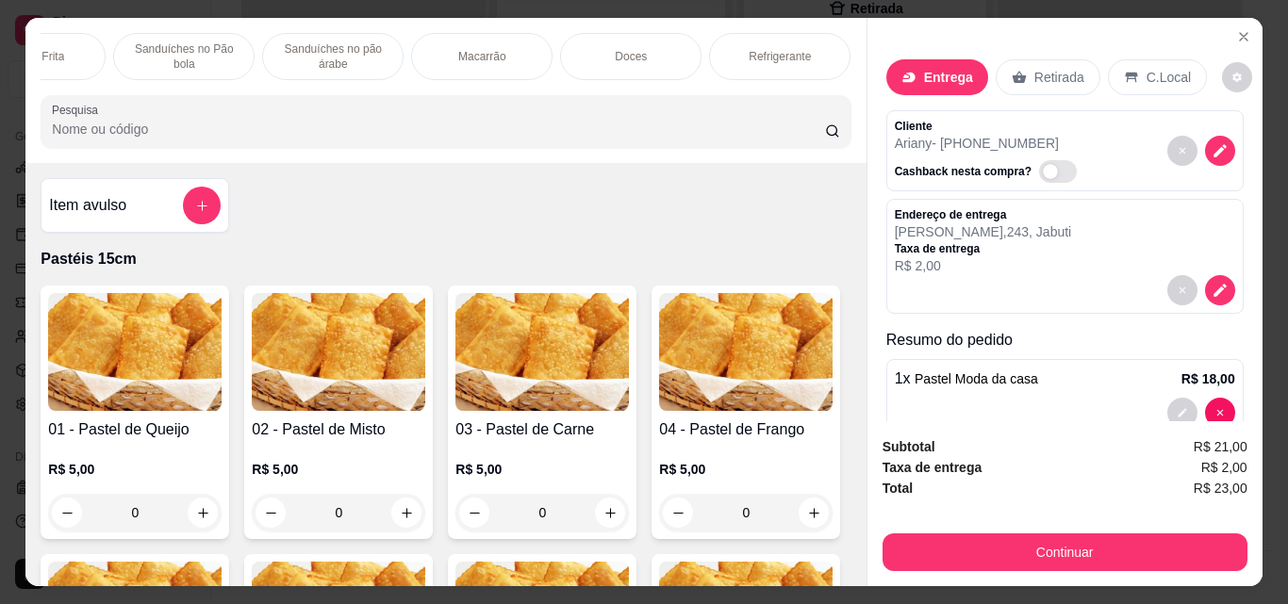
click at [734, 55] on div "Refrigerante" at bounding box center [779, 56] width 141 height 47
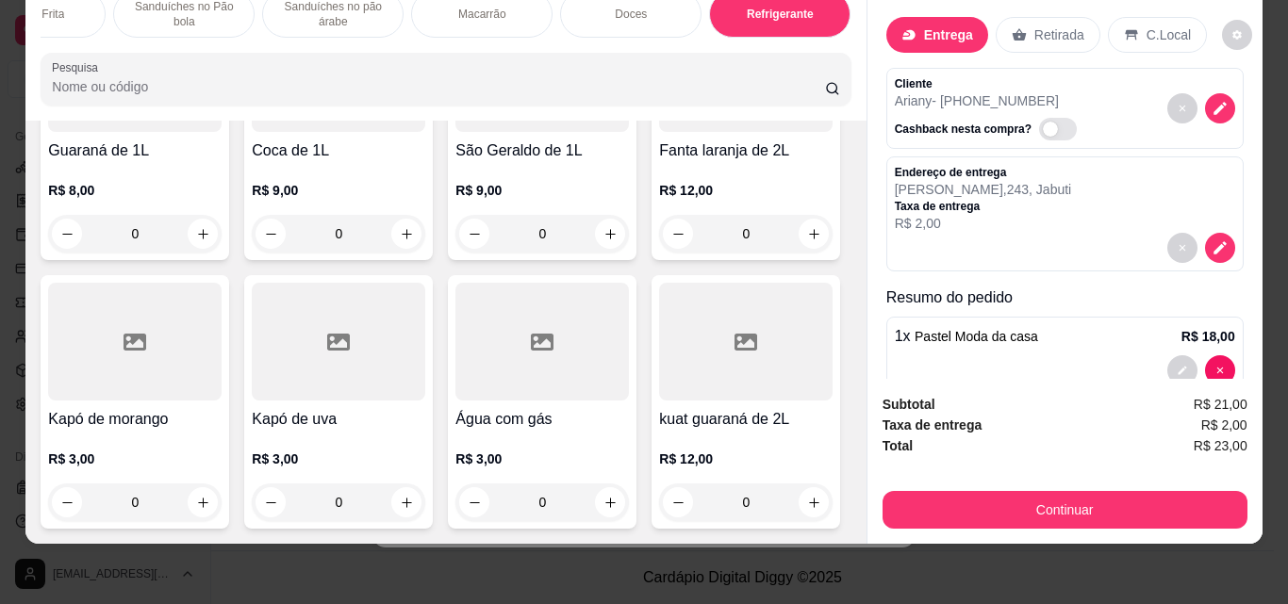
scroll to position [5848, 0]
click at [218, 249] on button "increase-product-quantity" at bounding box center [203, 234] width 29 height 29
type input "1"
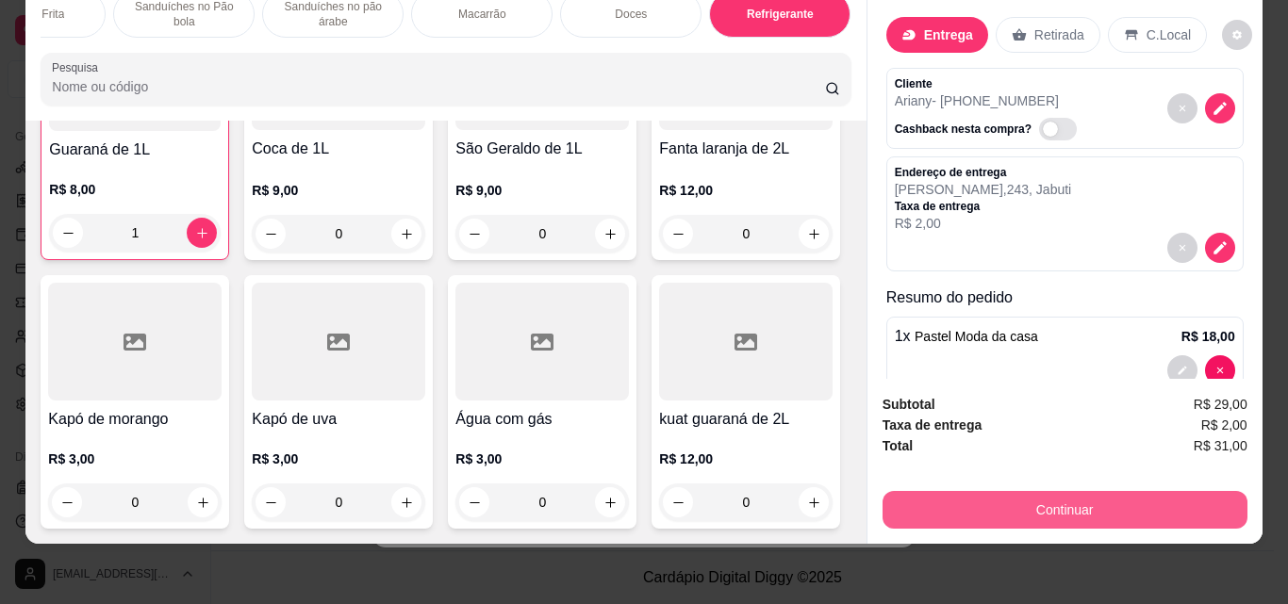
click at [984, 500] on button "Continuar" at bounding box center [1064, 510] width 365 height 38
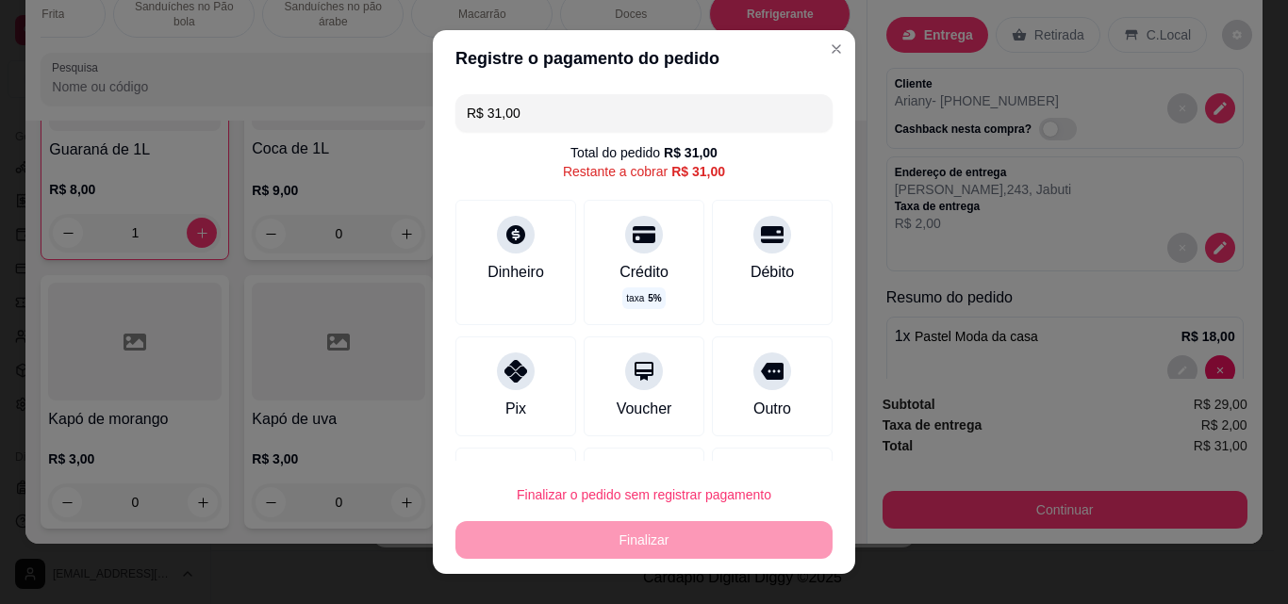
click at [529, 108] on input "R$ 31,00" at bounding box center [644, 113] width 354 height 38
click at [515, 417] on div "Pix" at bounding box center [515, 407] width 23 height 25
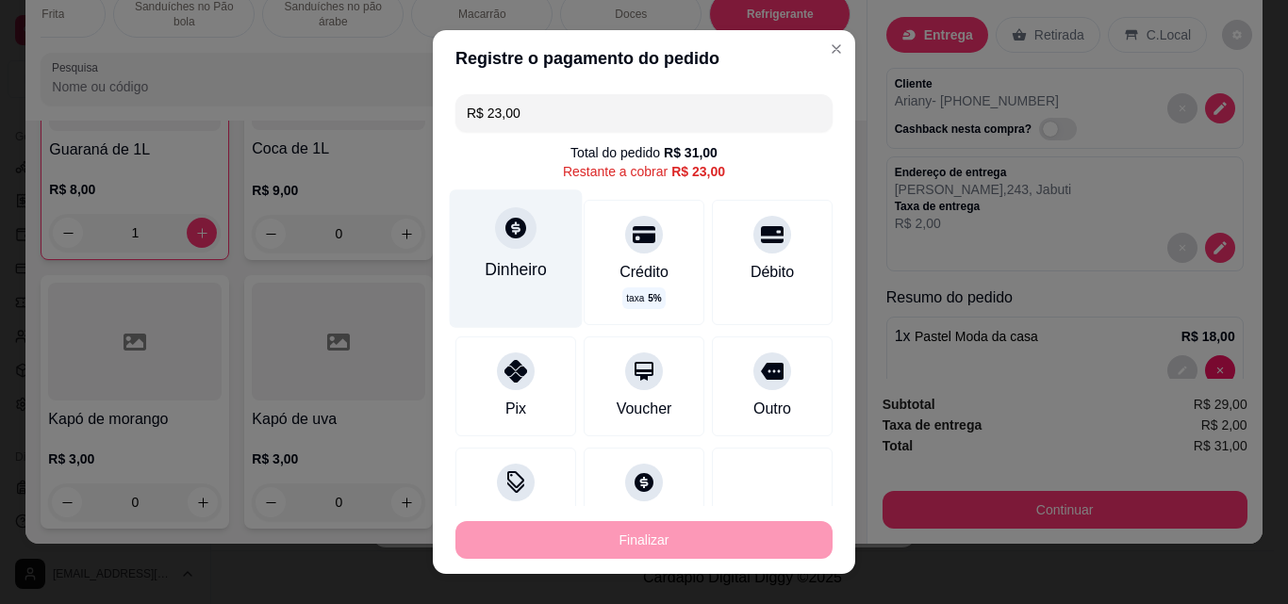
click at [531, 250] on div "Dinheiro" at bounding box center [516, 259] width 133 height 138
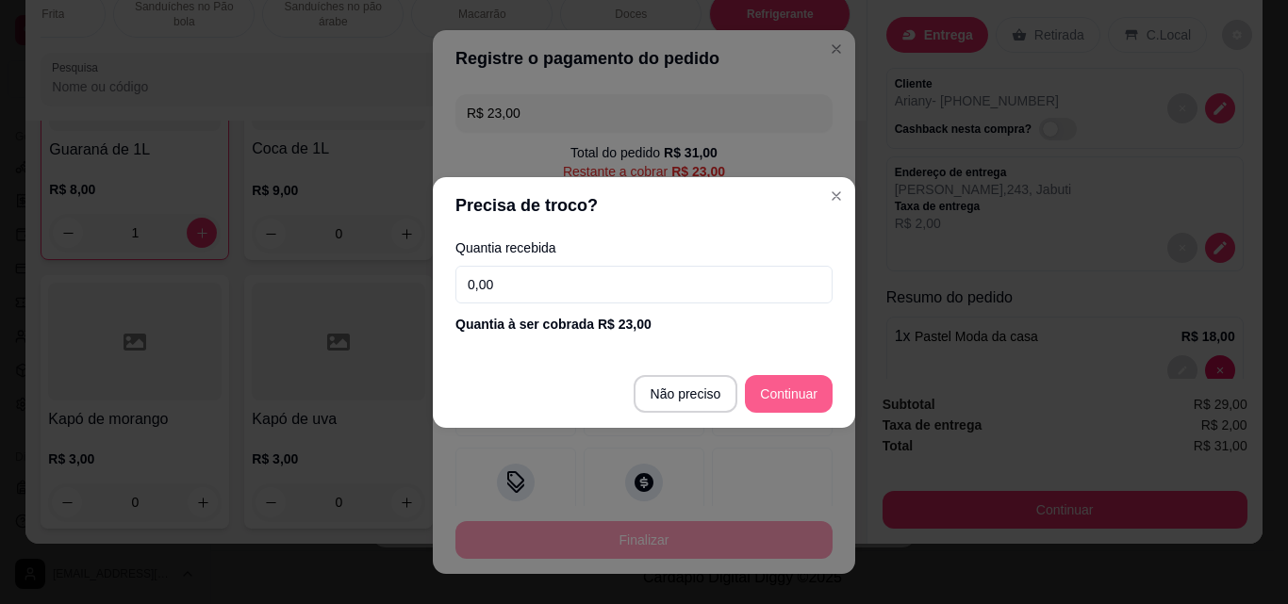
type input "R$ 0,00"
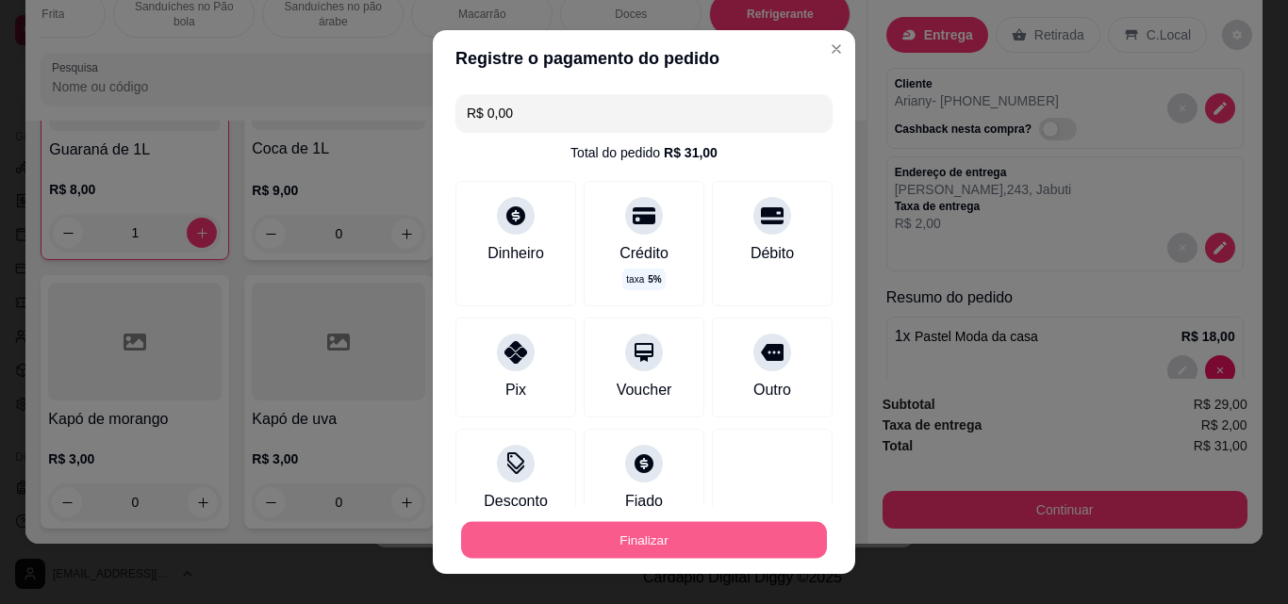
click at [709, 540] on button "Finalizar" at bounding box center [644, 540] width 366 height 37
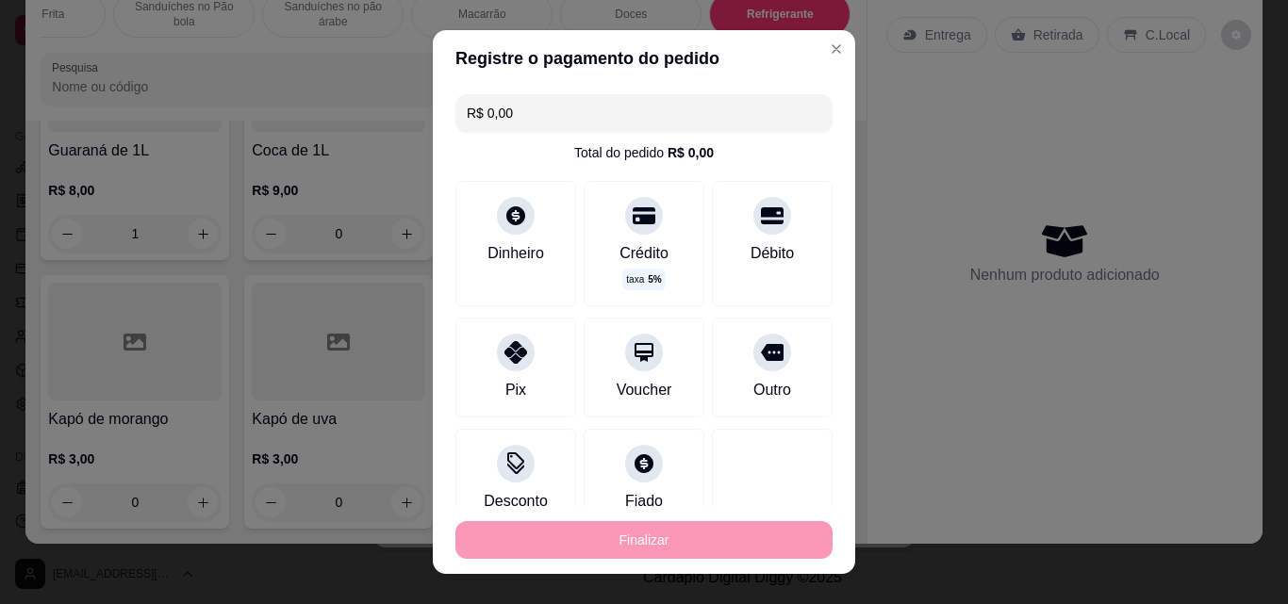
type input "0"
type input "-R$ 31,00"
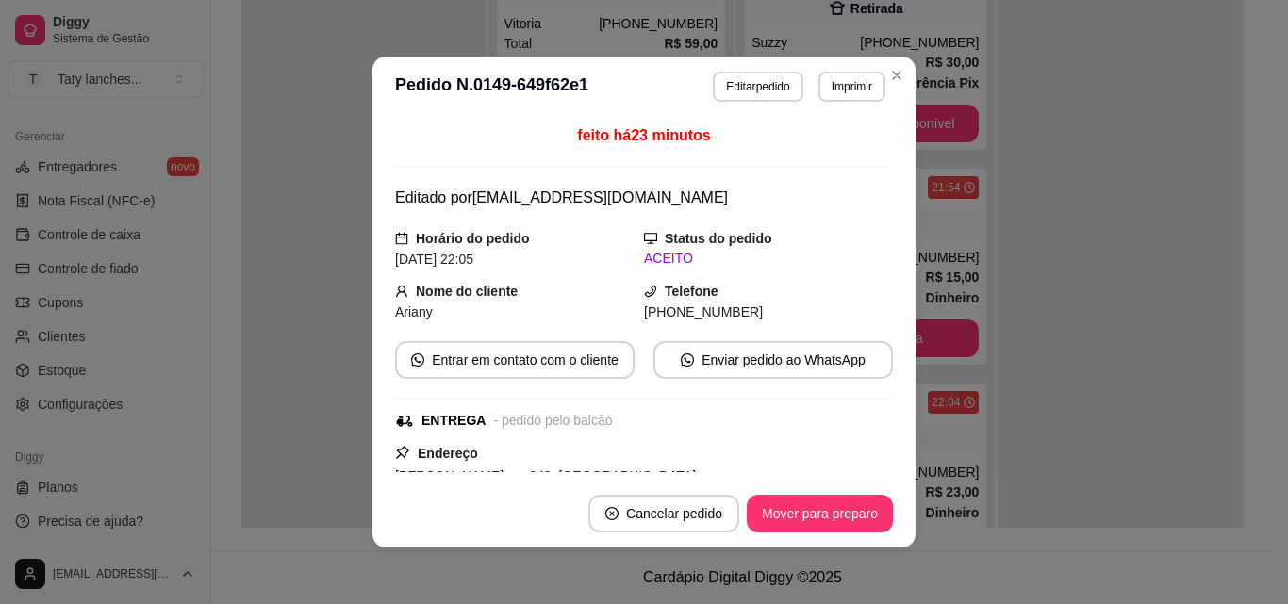
scroll to position [919, 0]
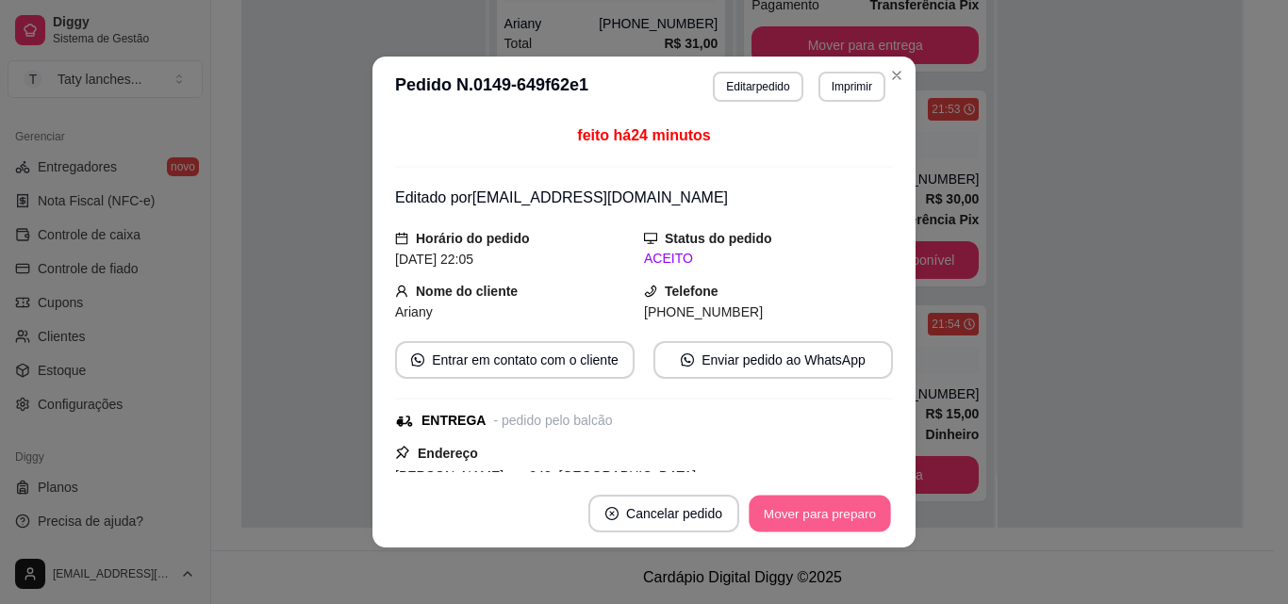
click at [833, 518] on button "Mover para preparo" at bounding box center [819, 514] width 141 height 37
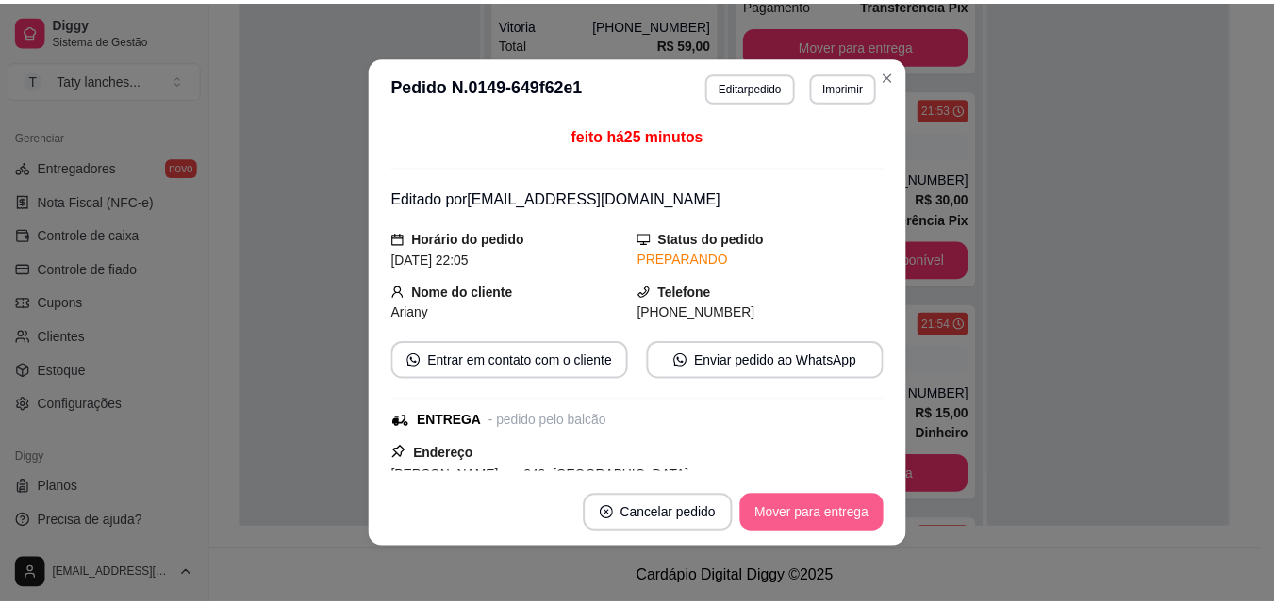
scroll to position [1056, 0]
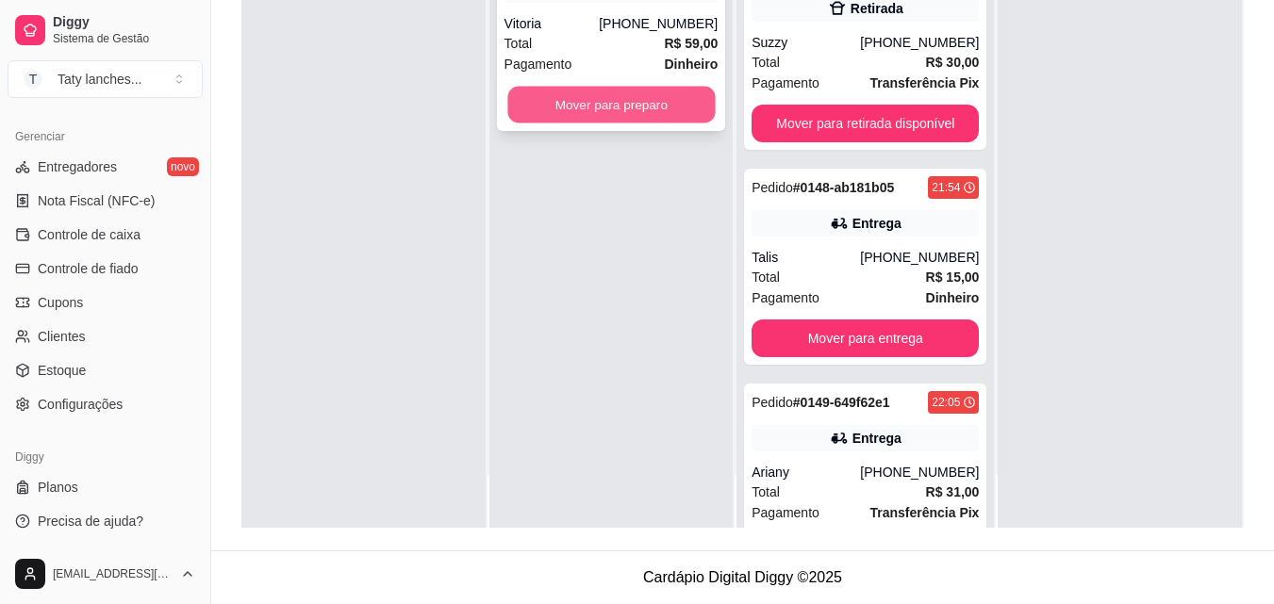
click at [663, 95] on button "Mover para preparo" at bounding box center [610, 105] width 207 height 37
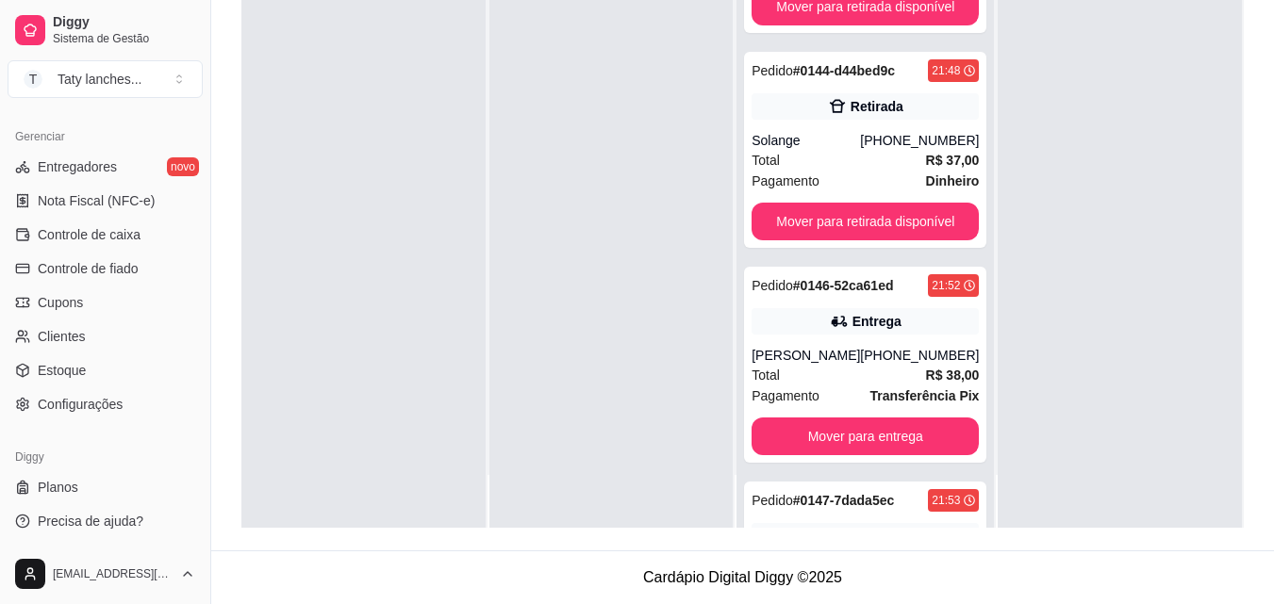
scroll to position [0, 0]
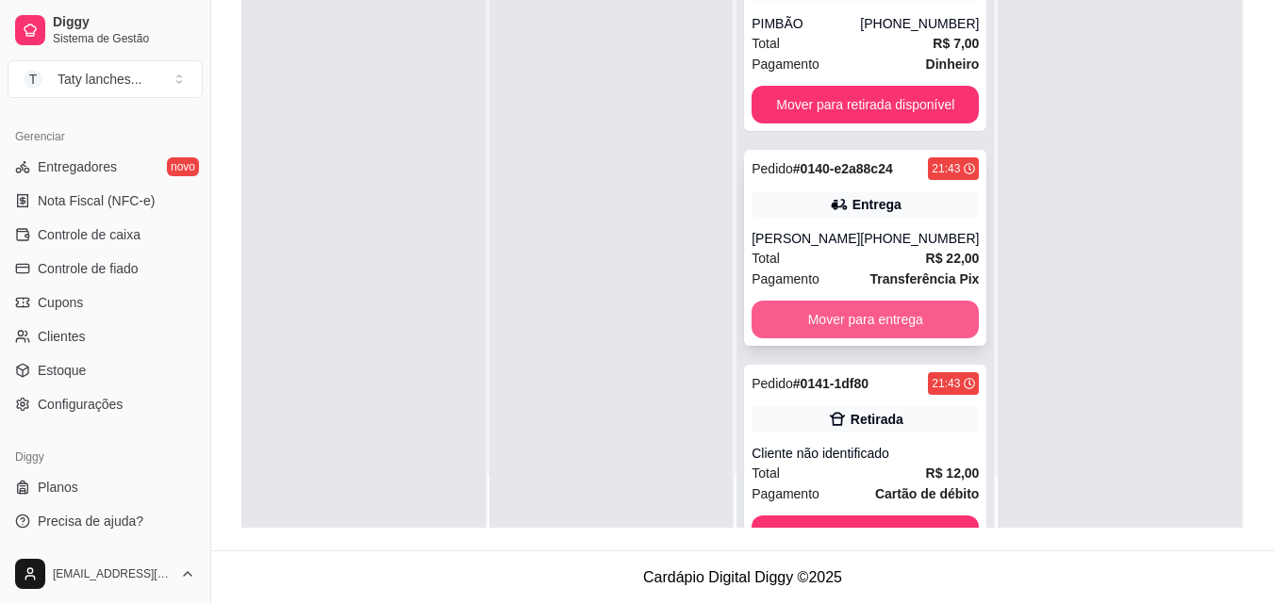
click at [906, 316] on button "Mover para entrega" at bounding box center [864, 320] width 227 height 38
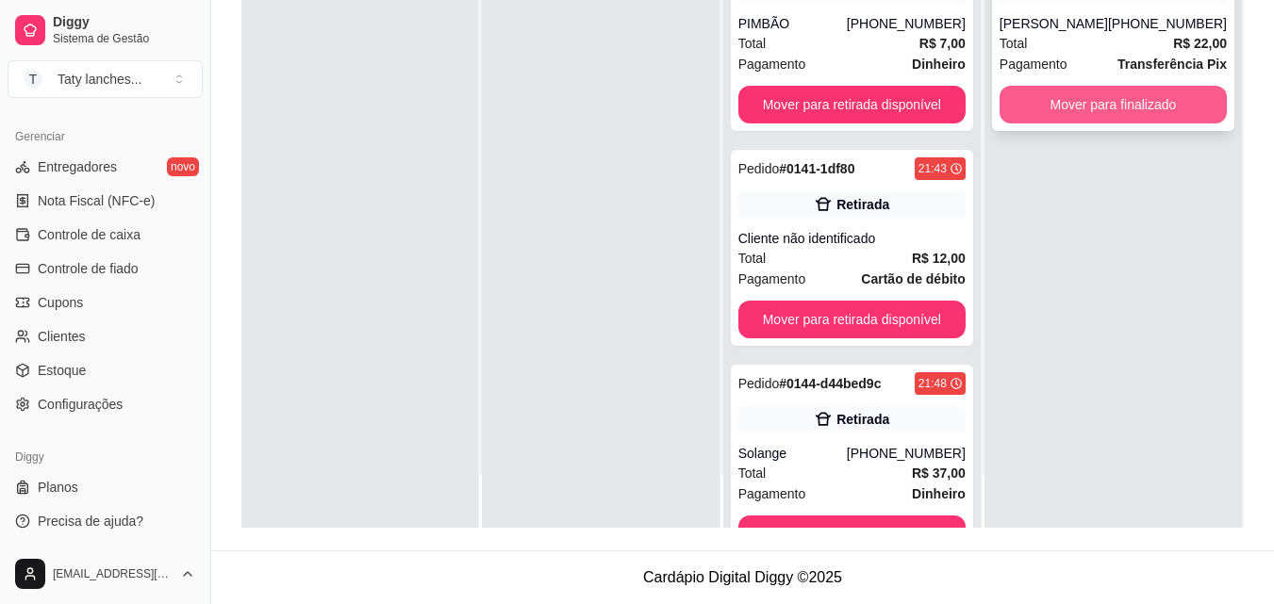
click at [1103, 93] on button "Mover para finalizado" at bounding box center [1112, 105] width 227 height 38
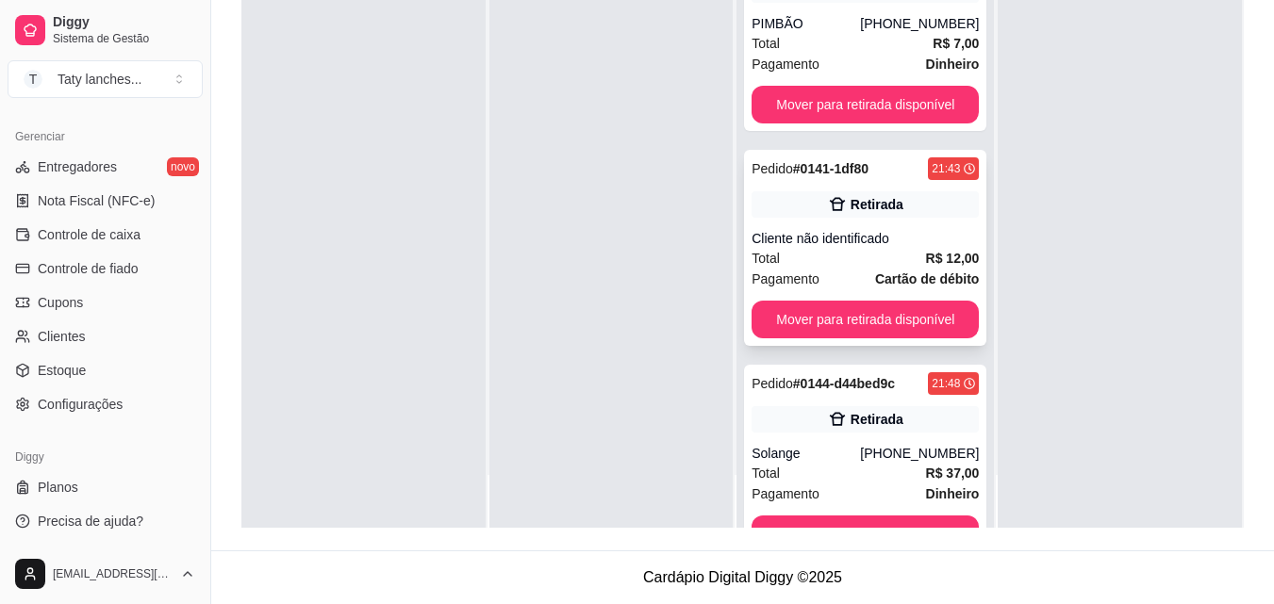
click at [926, 251] on strong "R$ 12,00" at bounding box center [953, 258] width 54 height 15
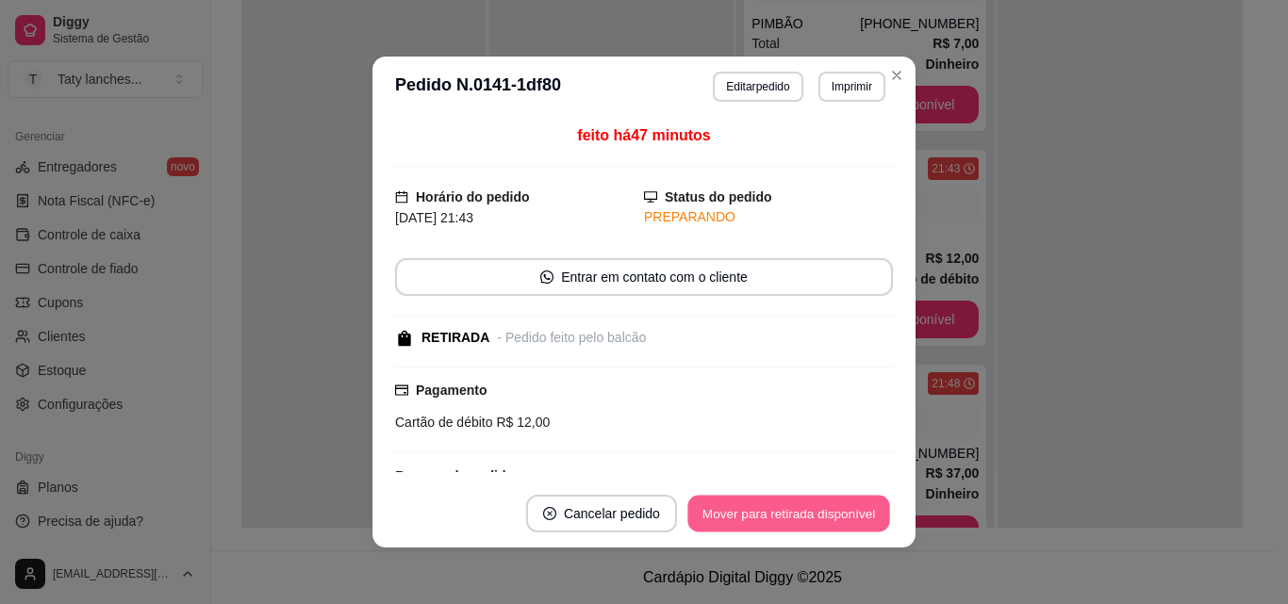
click at [741, 522] on button "Mover para retirada disponível" at bounding box center [788, 514] width 202 height 37
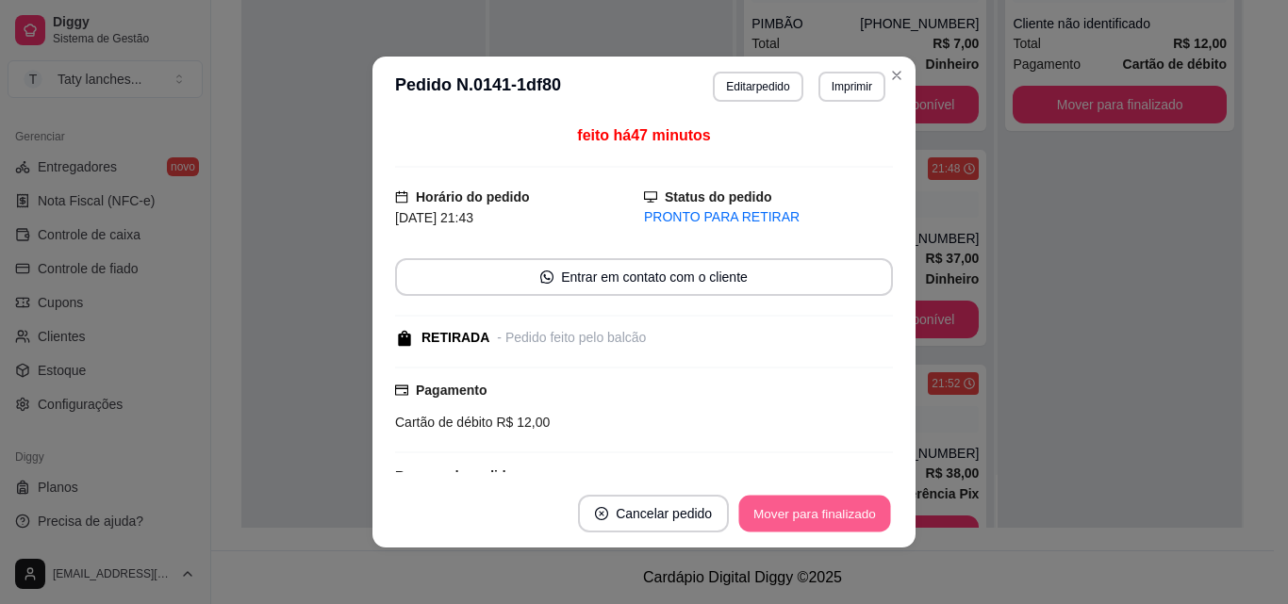
click at [783, 506] on button "Mover para finalizado" at bounding box center [815, 514] width 152 height 37
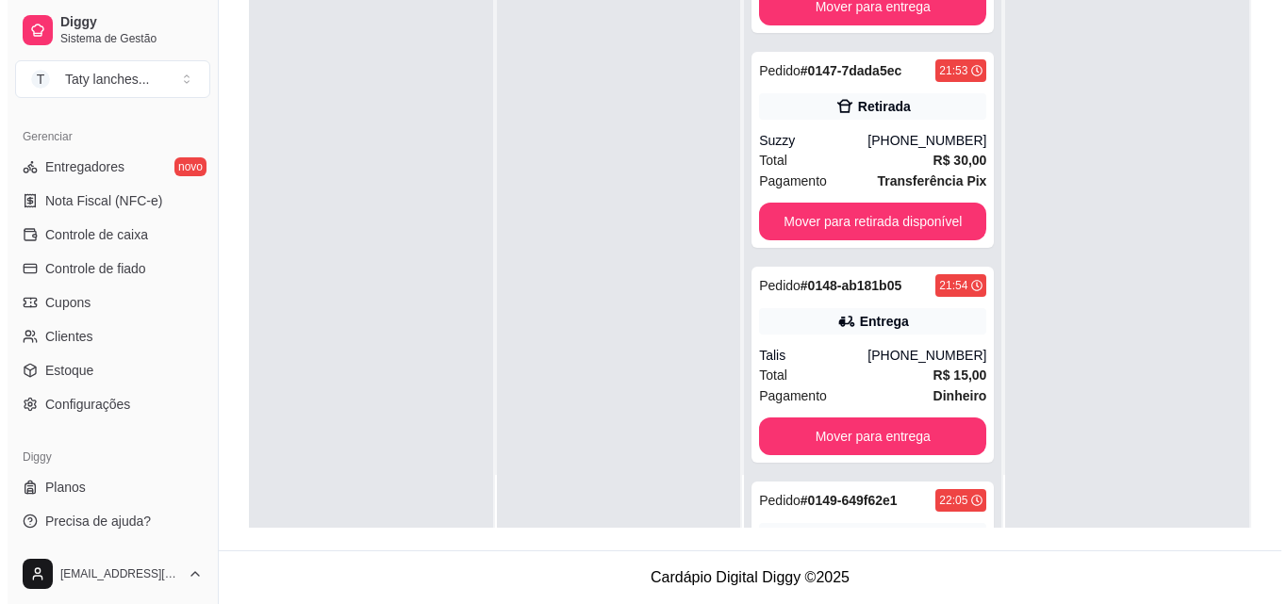
scroll to position [940, 0]
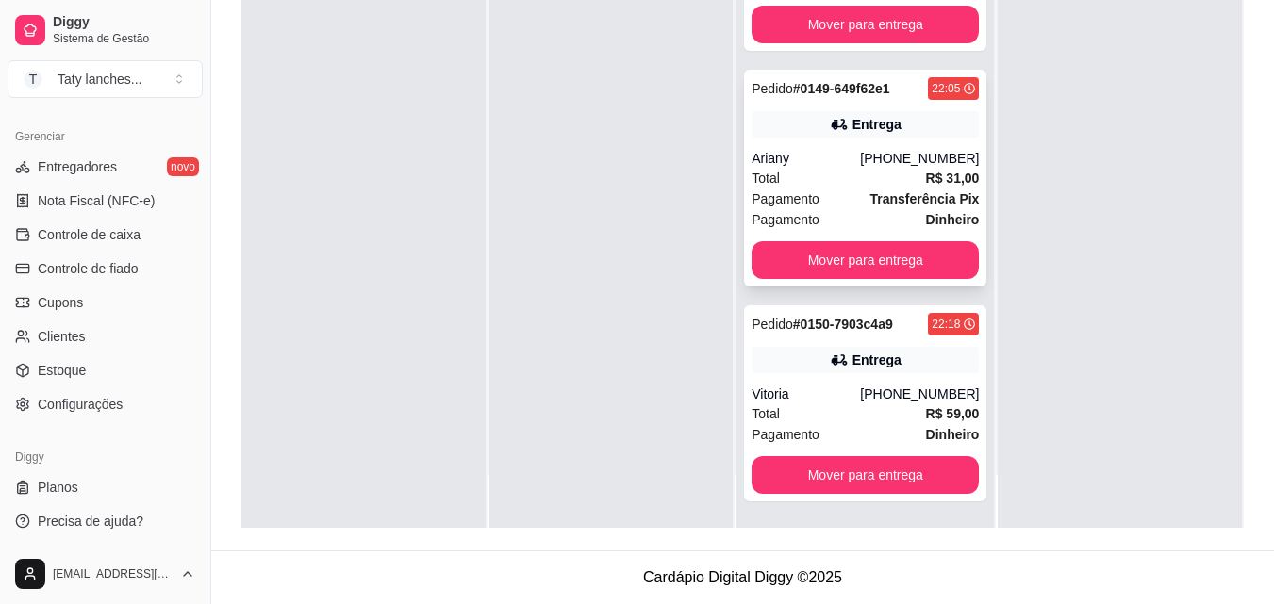
click at [897, 162] on div "[PHONE_NUMBER]" at bounding box center [919, 158] width 119 height 19
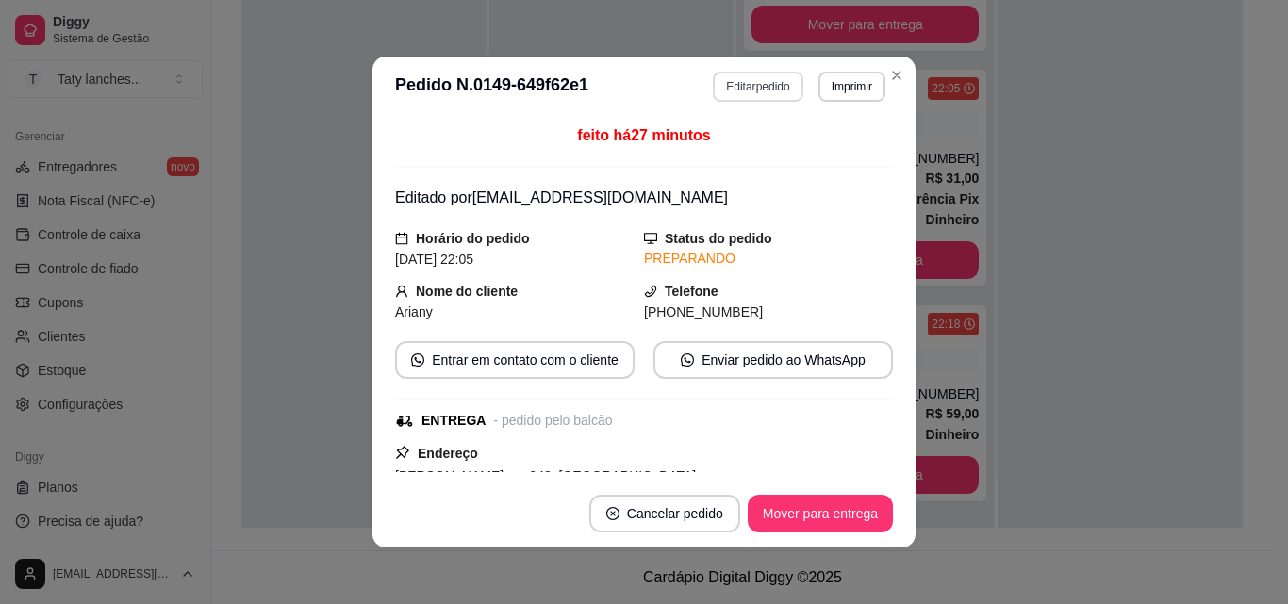
click at [748, 82] on button "Editar pedido" at bounding box center [758, 87] width 90 height 30
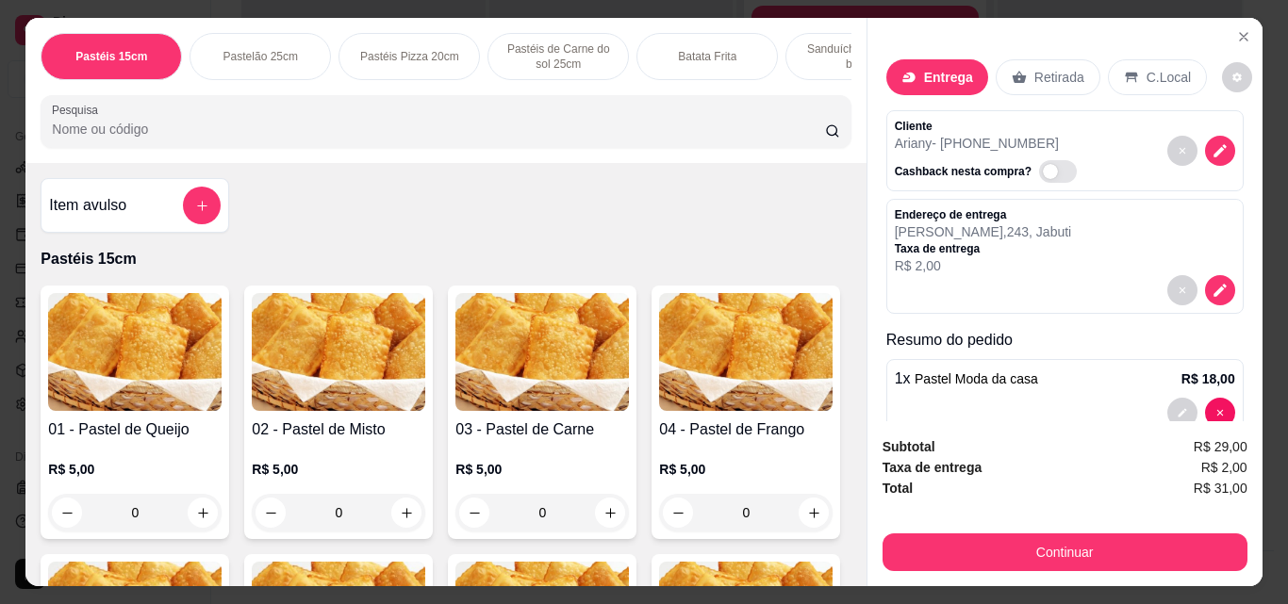
scroll to position [211, 0]
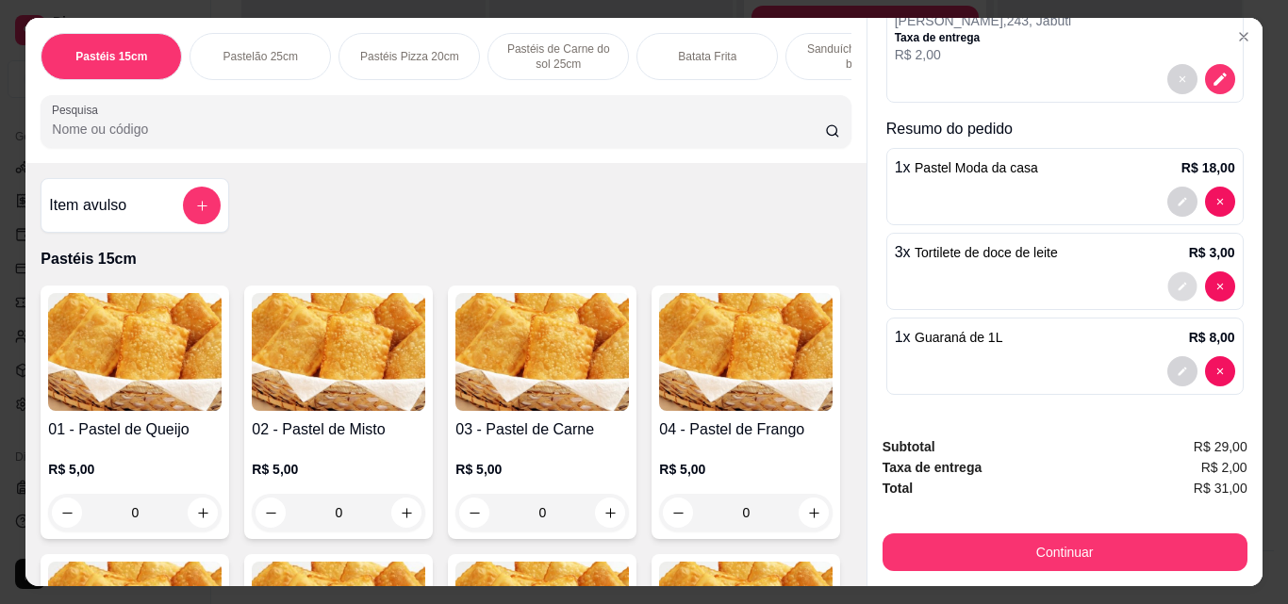
click at [1168, 275] on button "decrease-product-quantity" at bounding box center [1181, 286] width 29 height 29
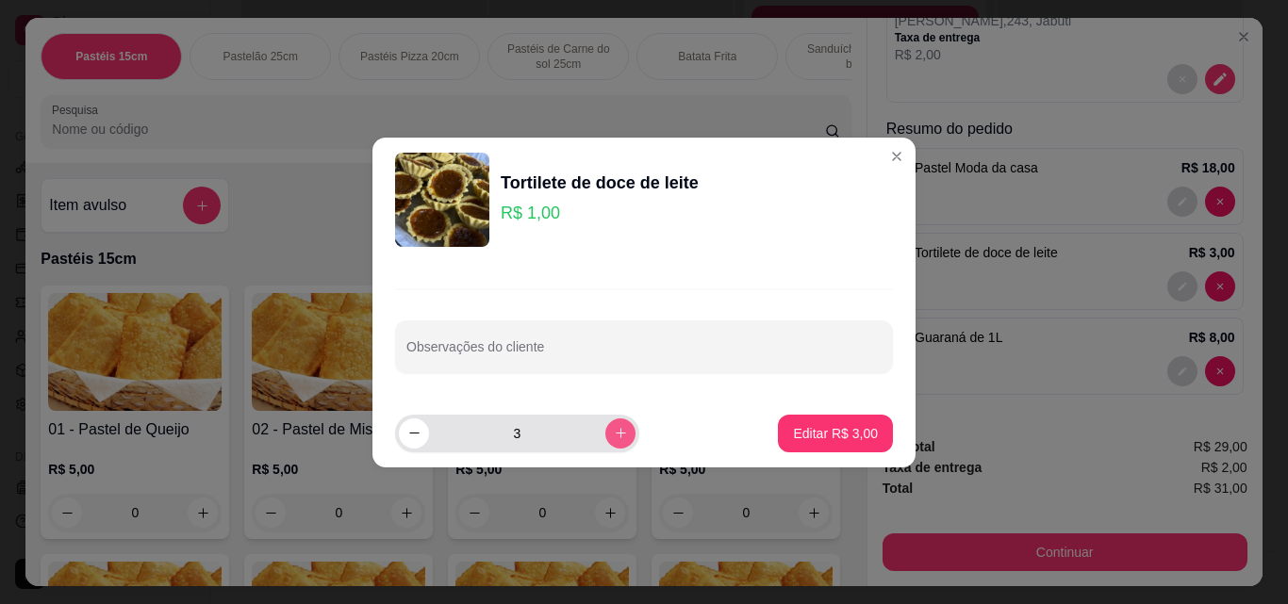
click at [614, 437] on icon "increase-product-quantity" at bounding box center [621, 433] width 14 height 14
type input "5"
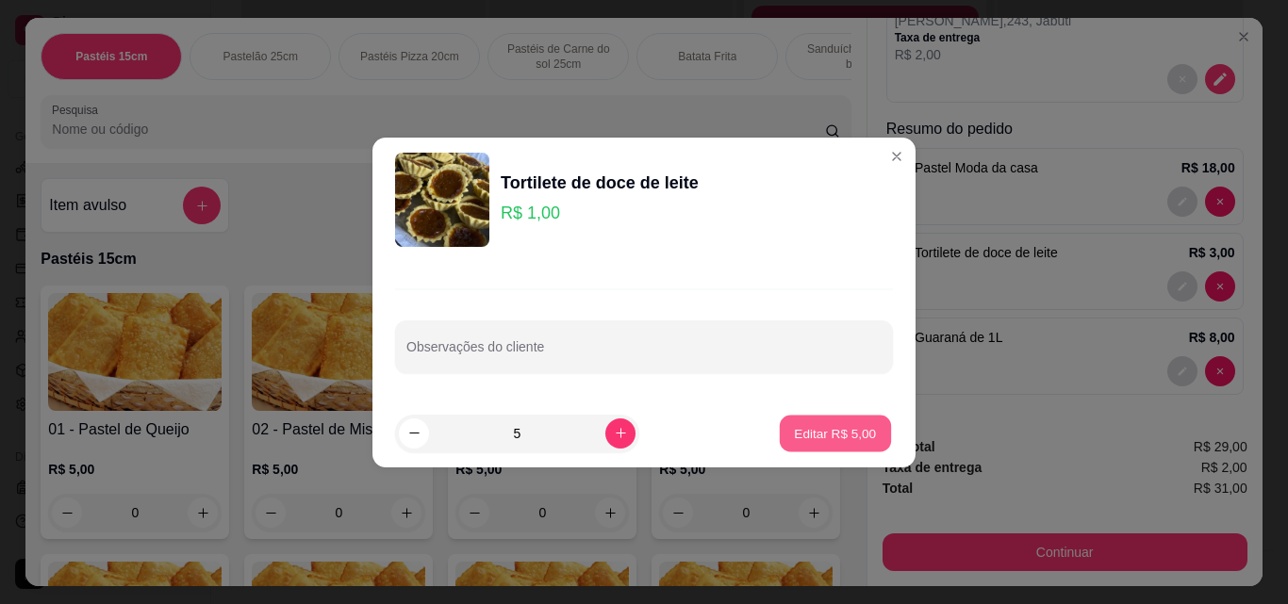
click at [834, 437] on p "Editar R$ 5,00" at bounding box center [836, 433] width 82 height 18
type input "5"
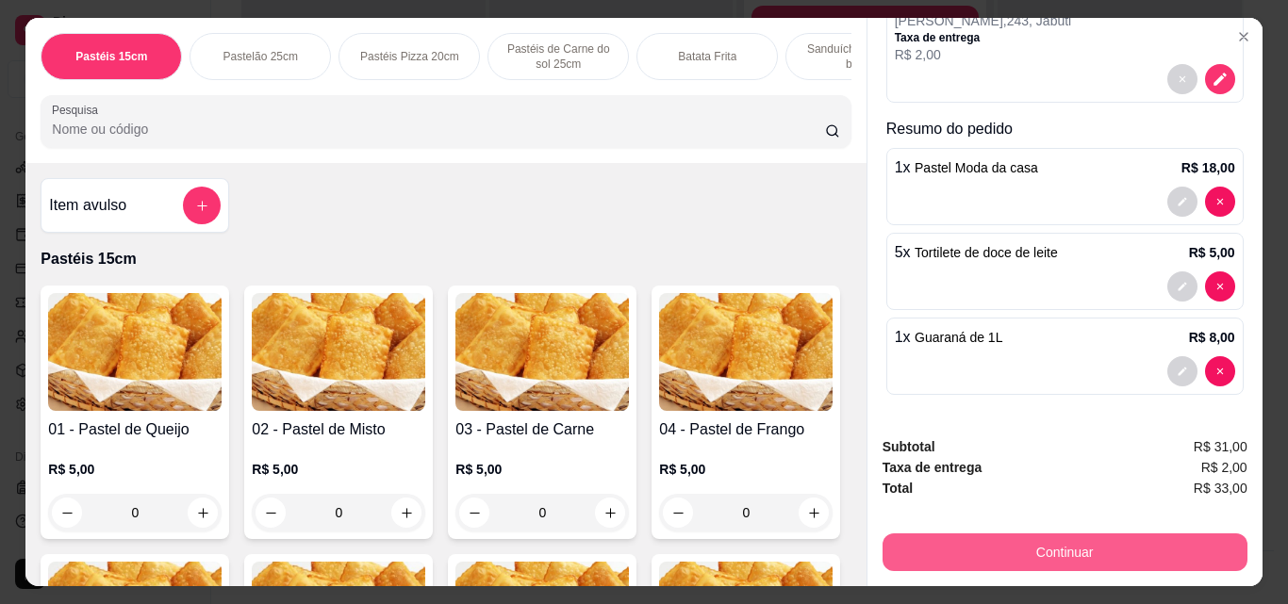
click at [1042, 544] on button "Continuar" at bounding box center [1064, 553] width 365 height 38
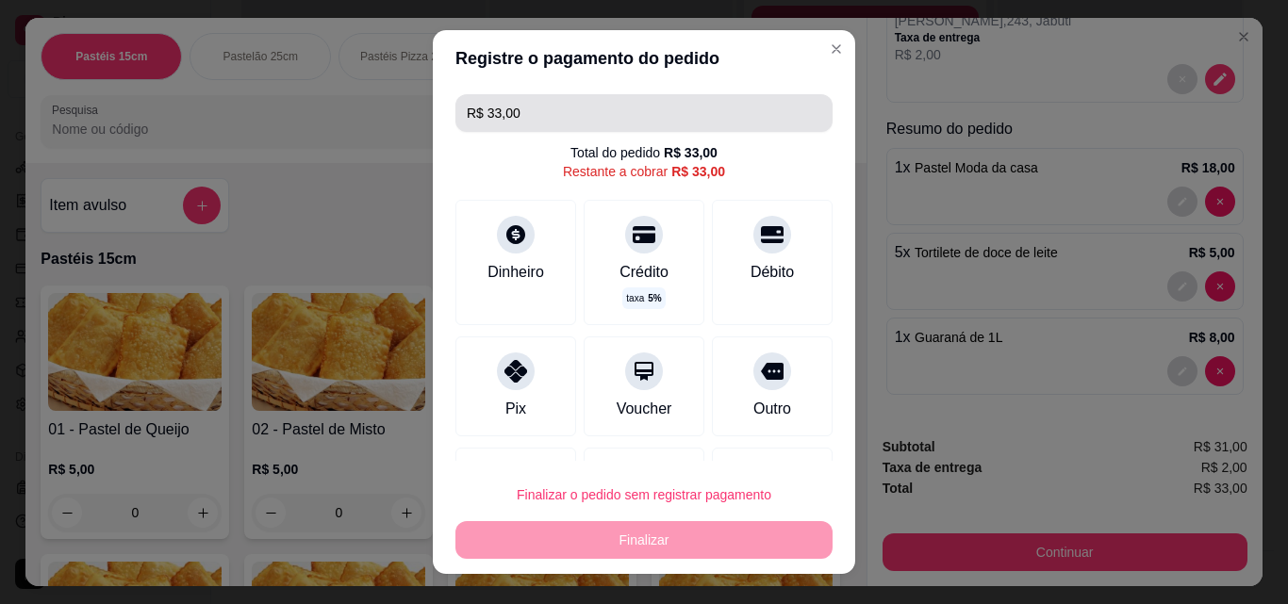
click at [534, 114] on input "R$ 33,00" at bounding box center [644, 113] width 354 height 38
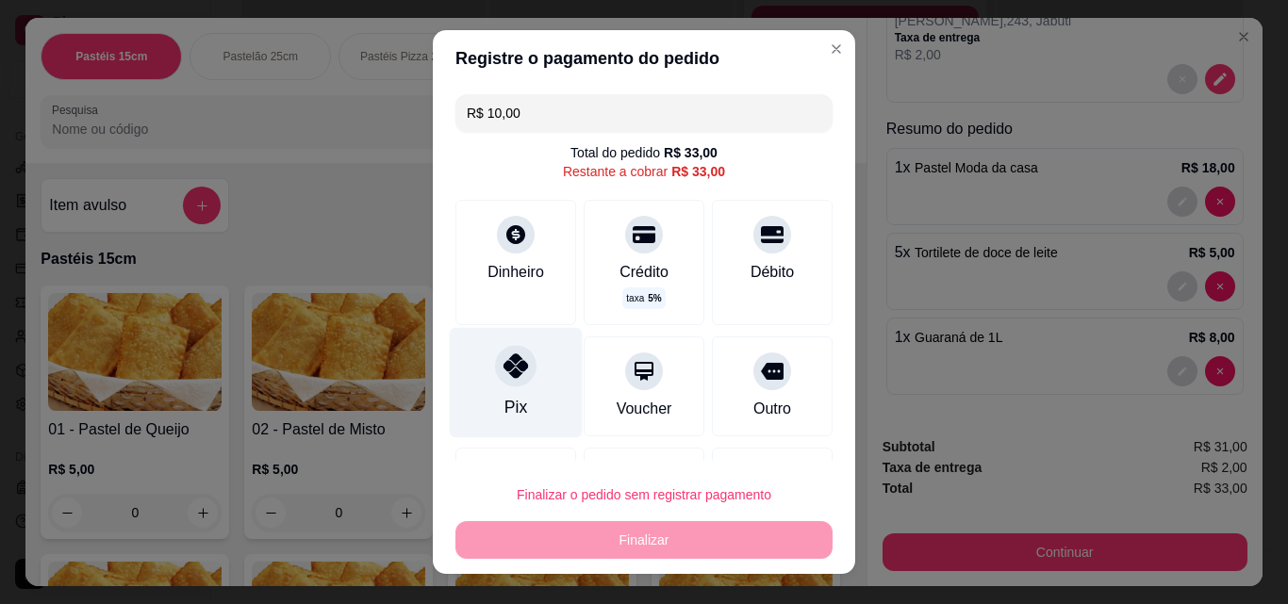
click at [503, 373] on icon at bounding box center [515, 366] width 25 height 25
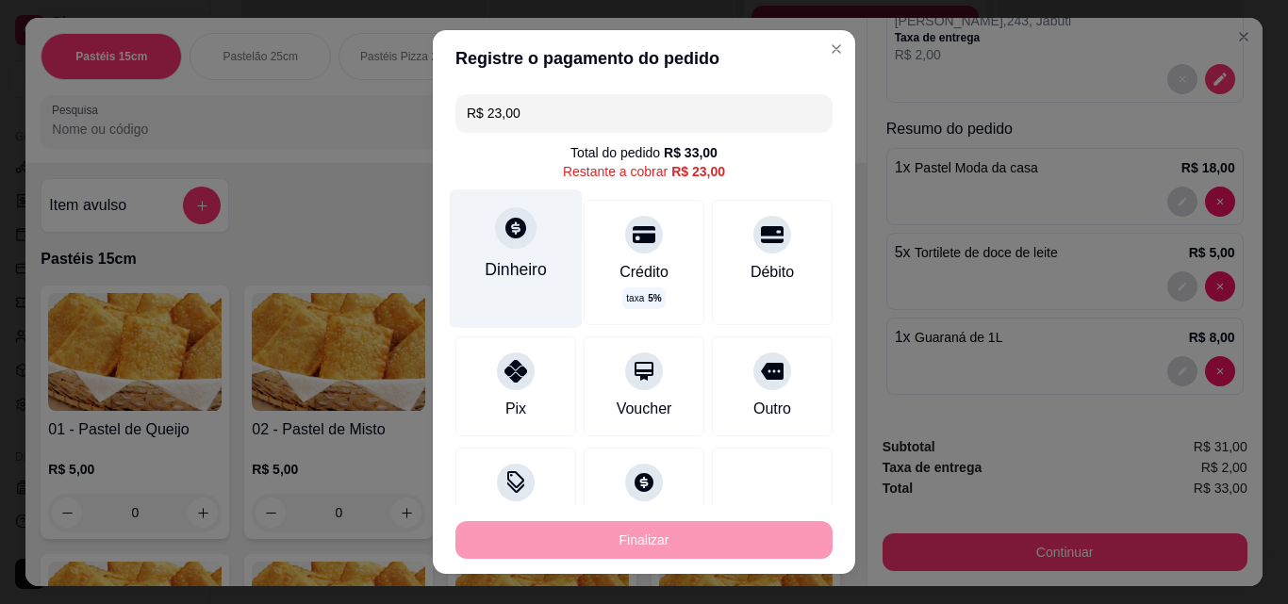
click at [500, 255] on div "Dinheiro" at bounding box center [516, 259] width 133 height 138
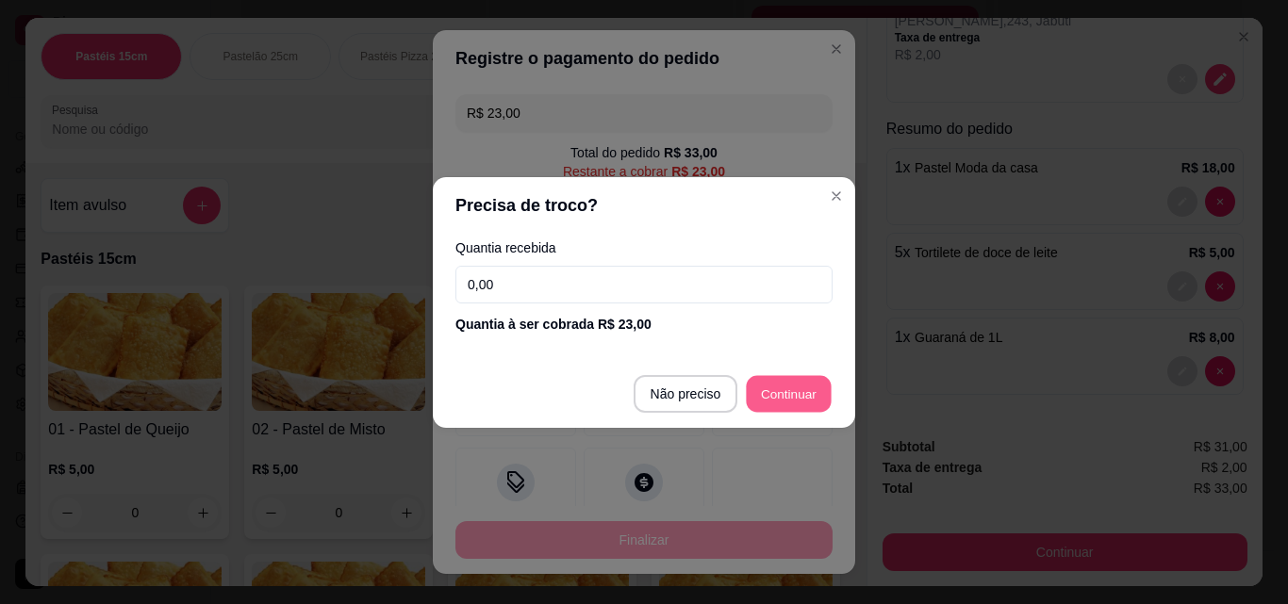
type input "R$ 0,00"
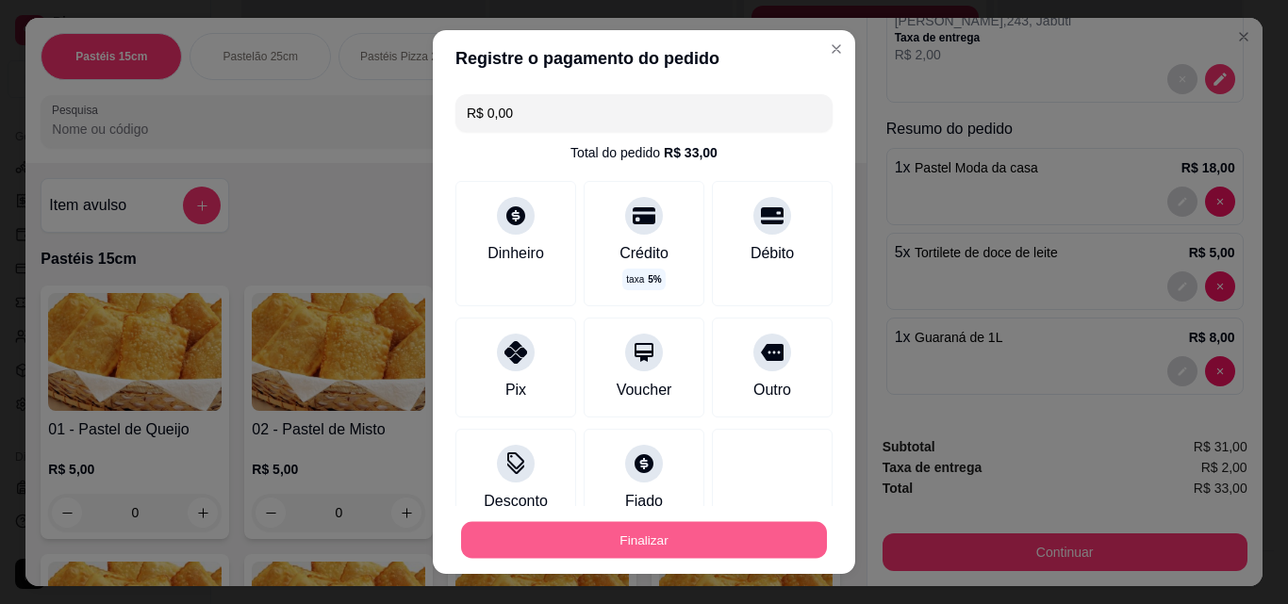
click at [704, 546] on button "Finalizar" at bounding box center [644, 540] width 366 height 37
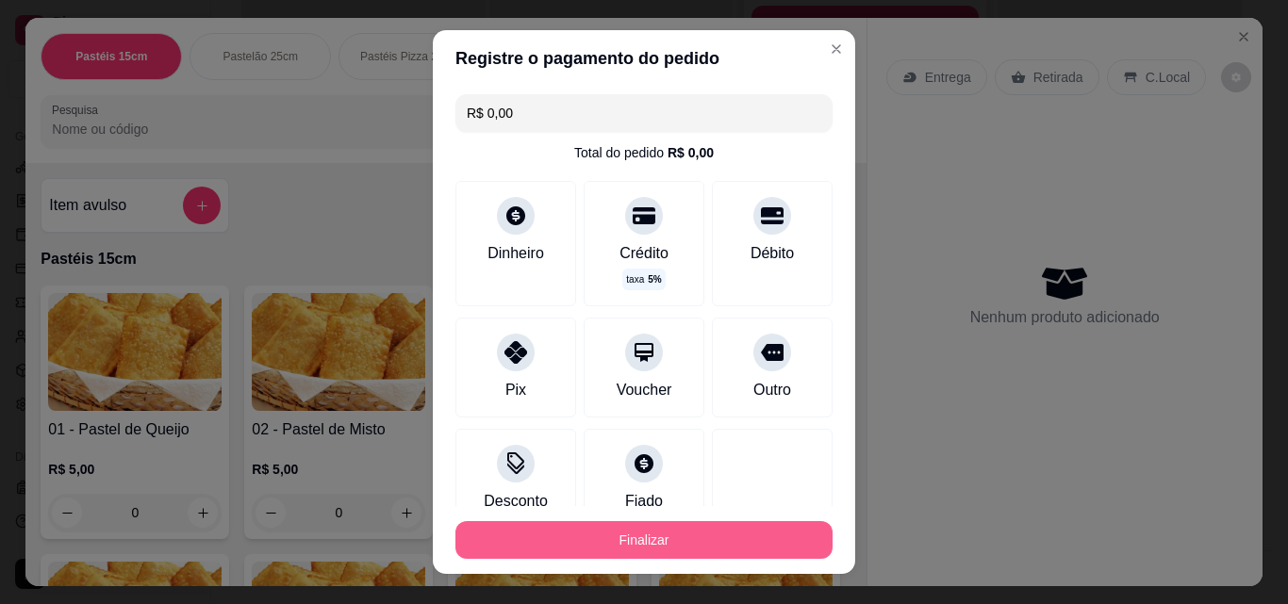
type input "0"
type input "-R$ 33,00"
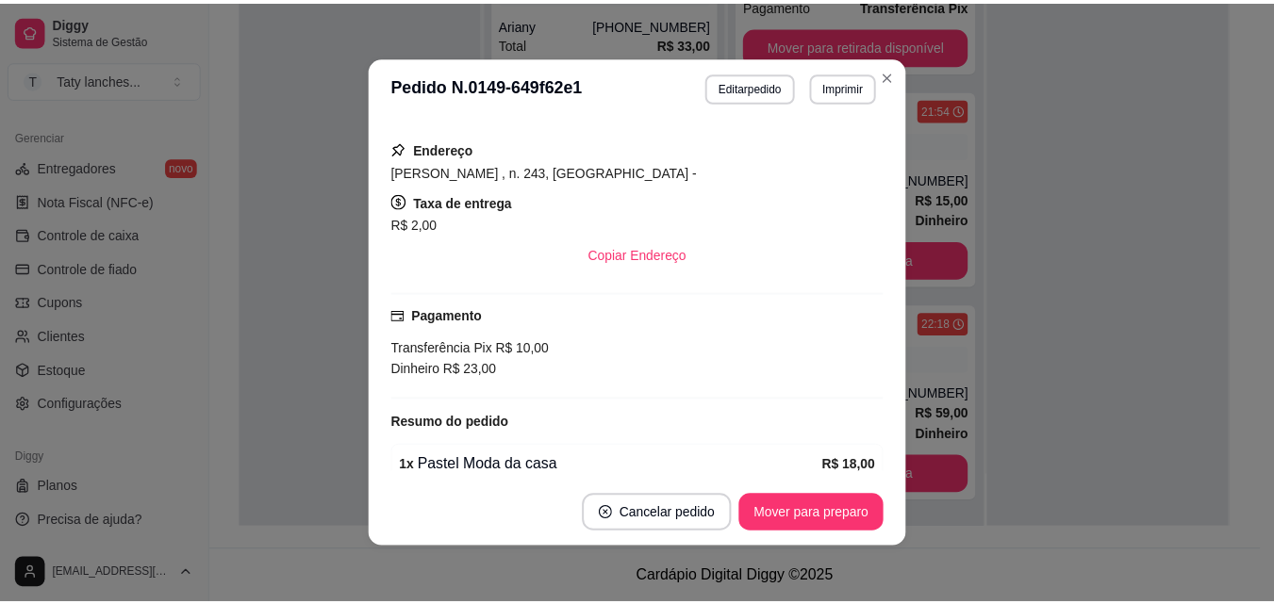
scroll to position [507, 0]
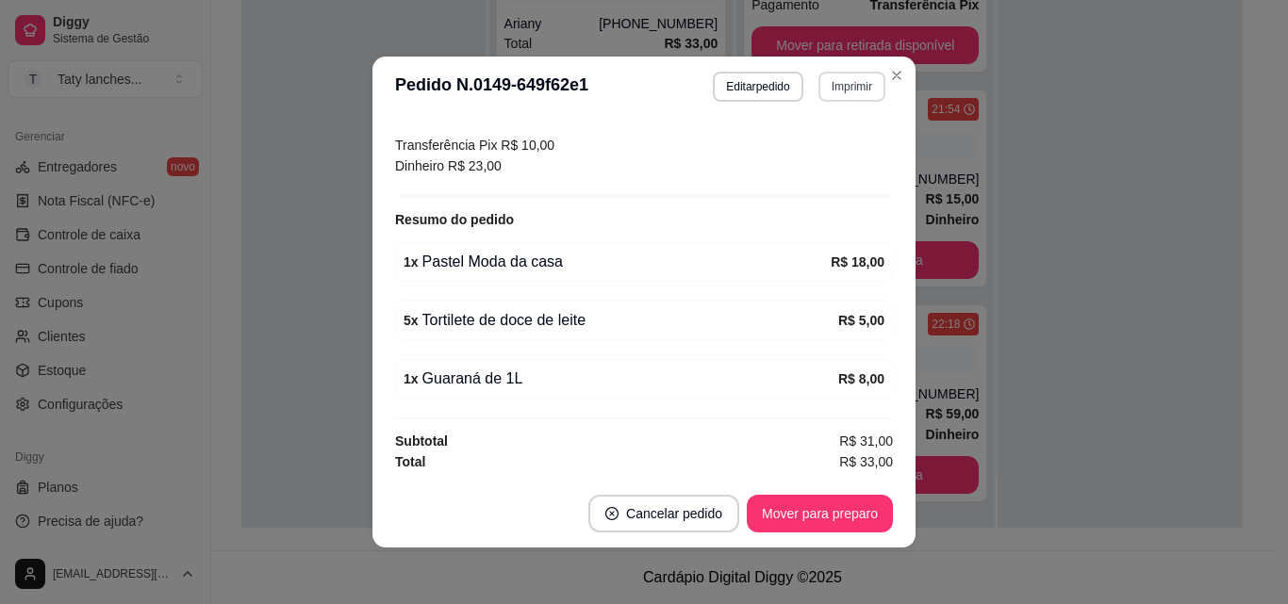
click at [837, 84] on button "Imprimir" at bounding box center [851, 87] width 67 height 30
click at [816, 145] on button "Impressora" at bounding box center [811, 152] width 132 height 29
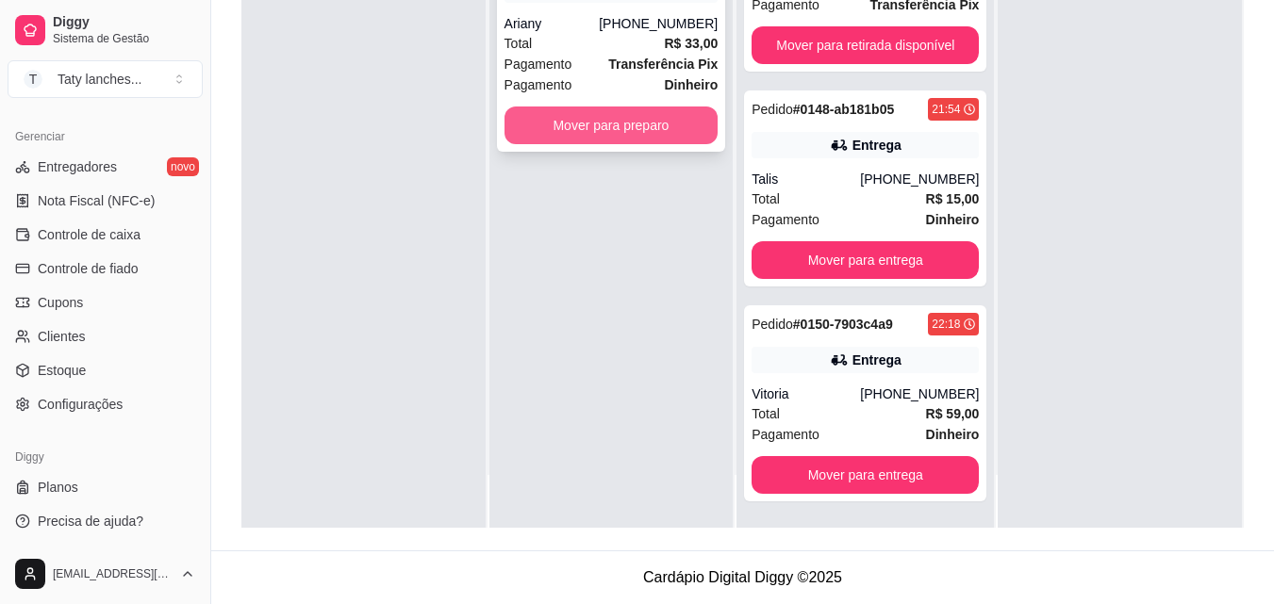
click at [671, 119] on button "Mover para preparo" at bounding box center [611, 126] width 214 height 38
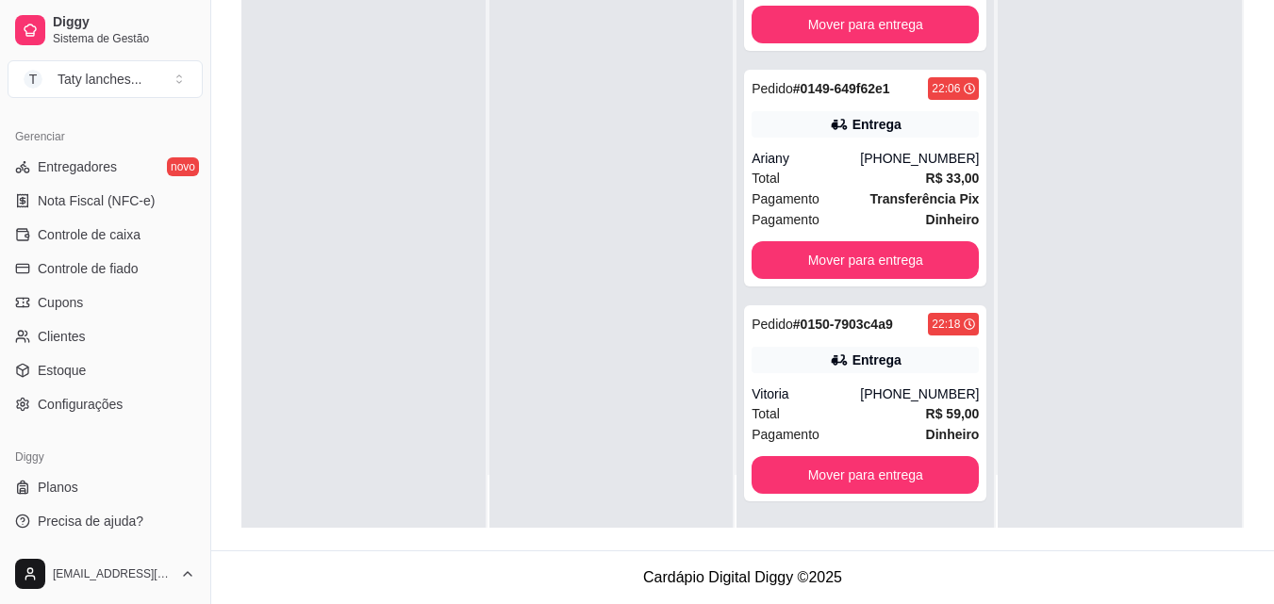
scroll to position [412, 0]
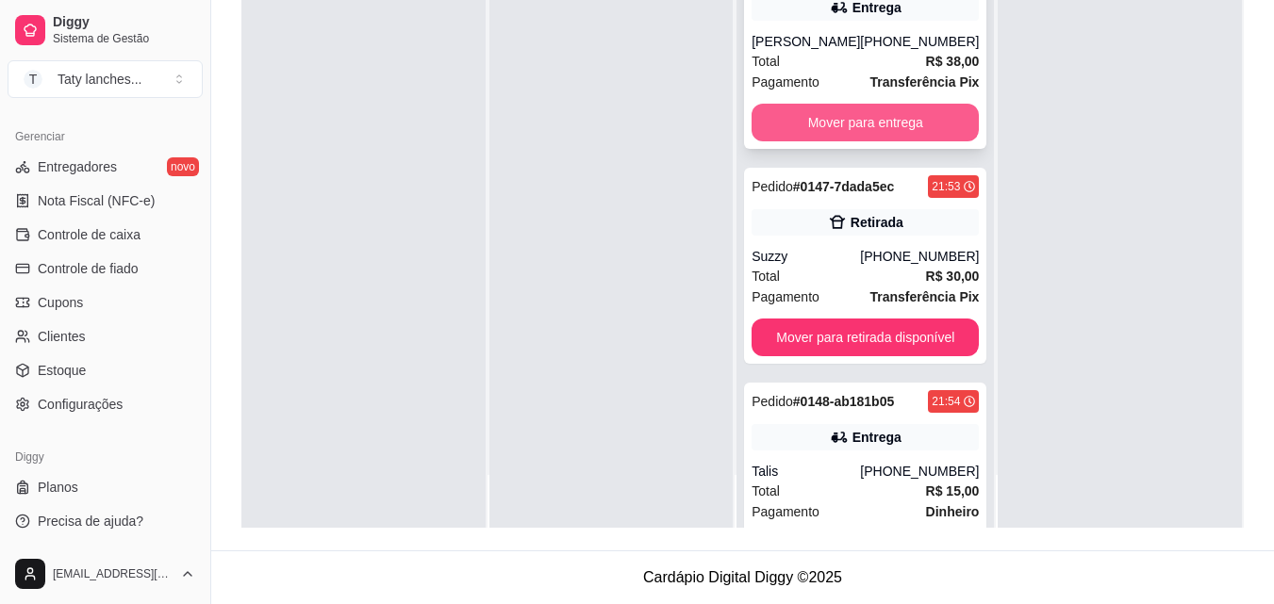
click at [904, 113] on button "Mover para entrega" at bounding box center [864, 123] width 227 height 38
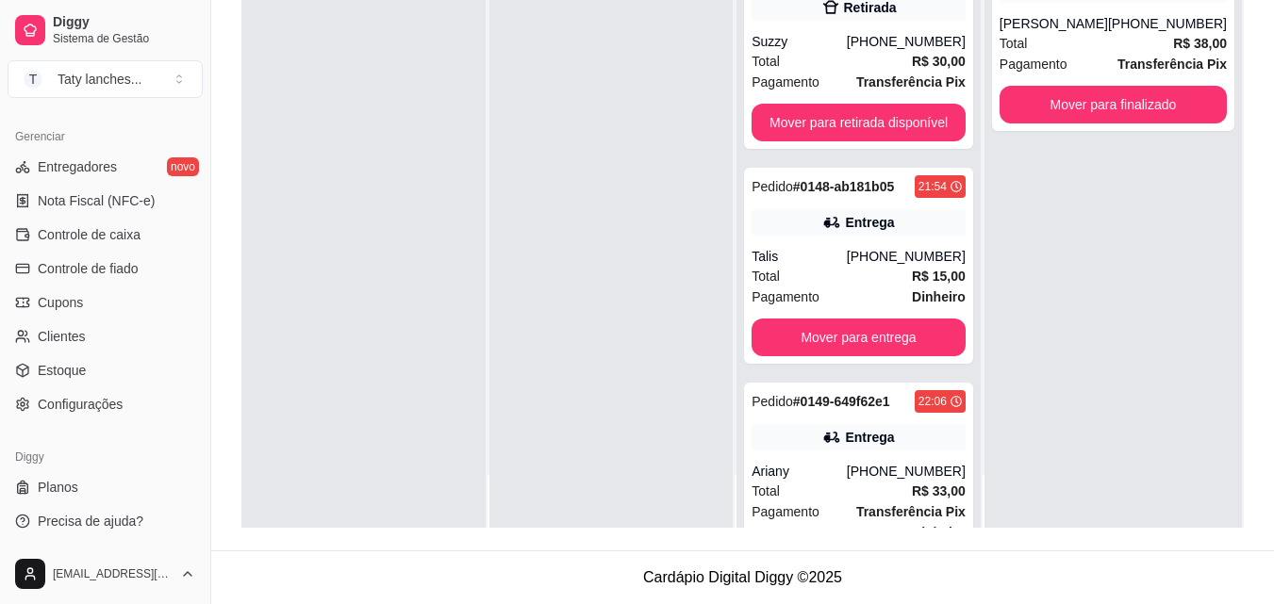
scroll to position [0, 0]
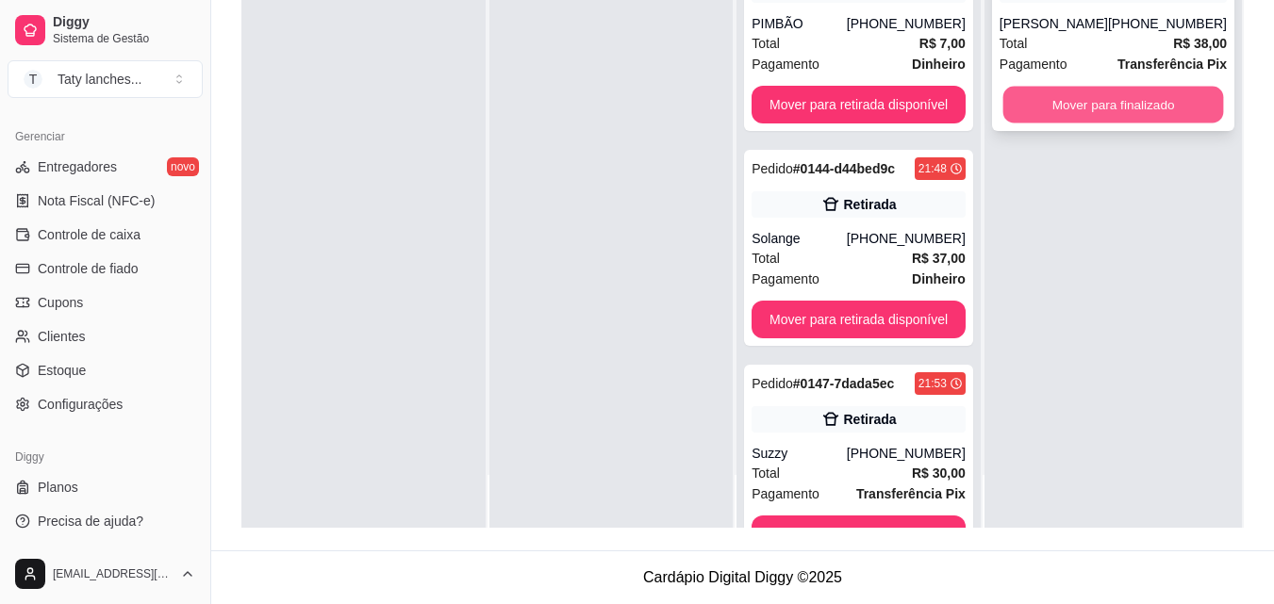
click at [1089, 103] on button "Mover para finalizado" at bounding box center [1112, 105] width 221 height 37
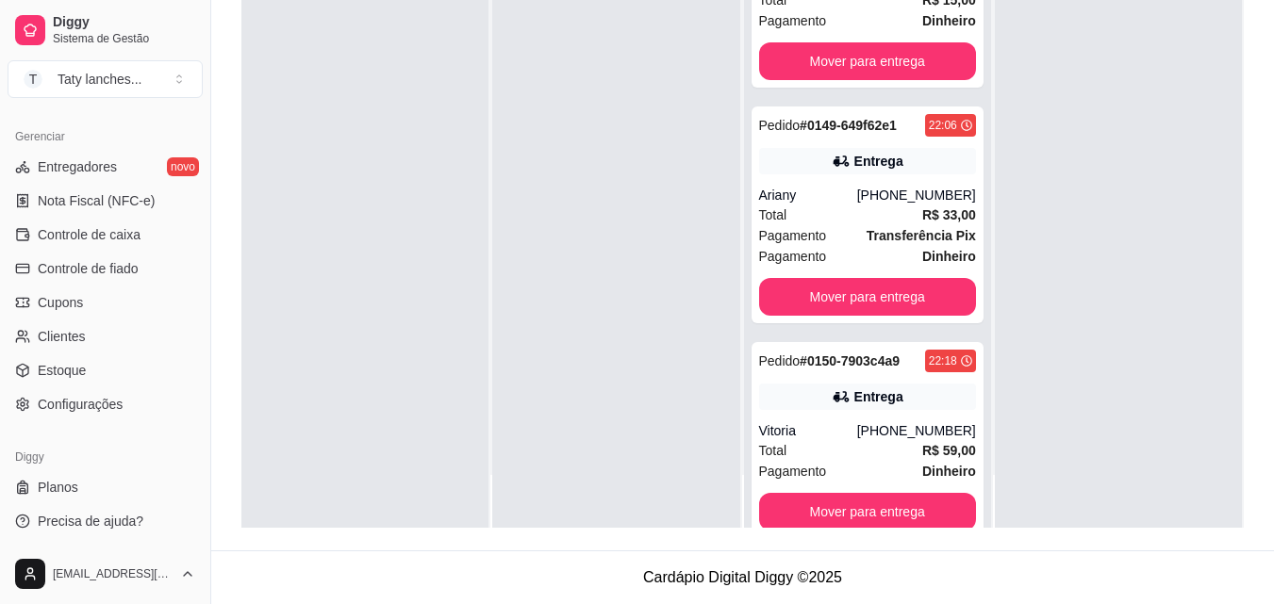
scroll to position [725, 0]
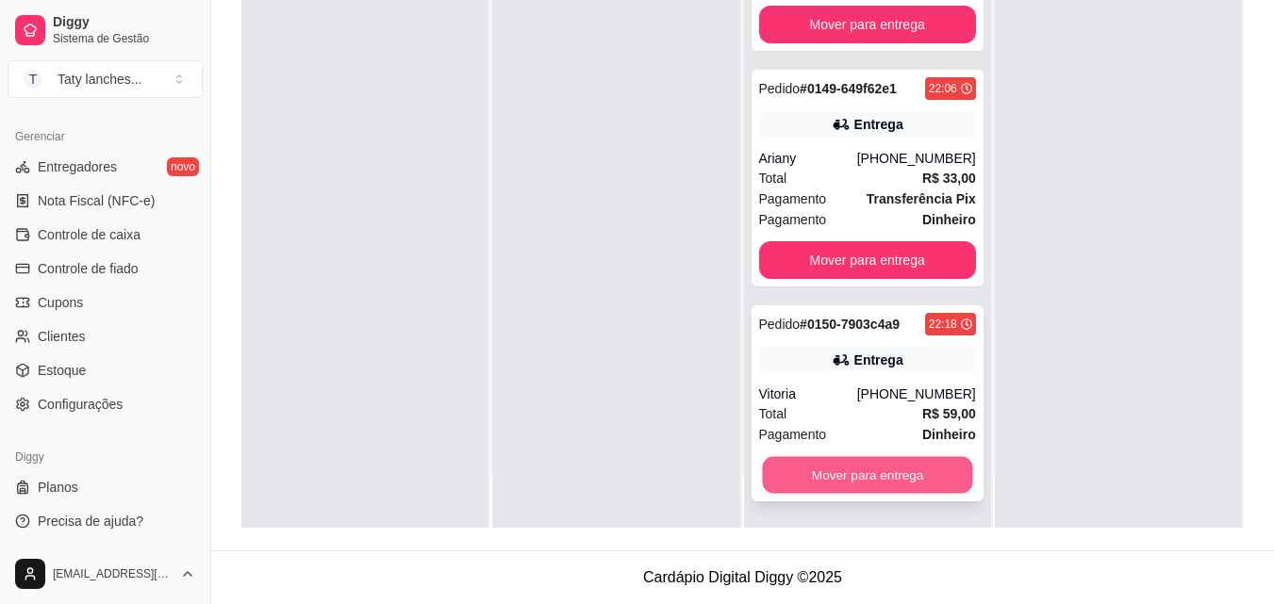
click at [911, 473] on button "Mover para entrega" at bounding box center [867, 475] width 210 height 37
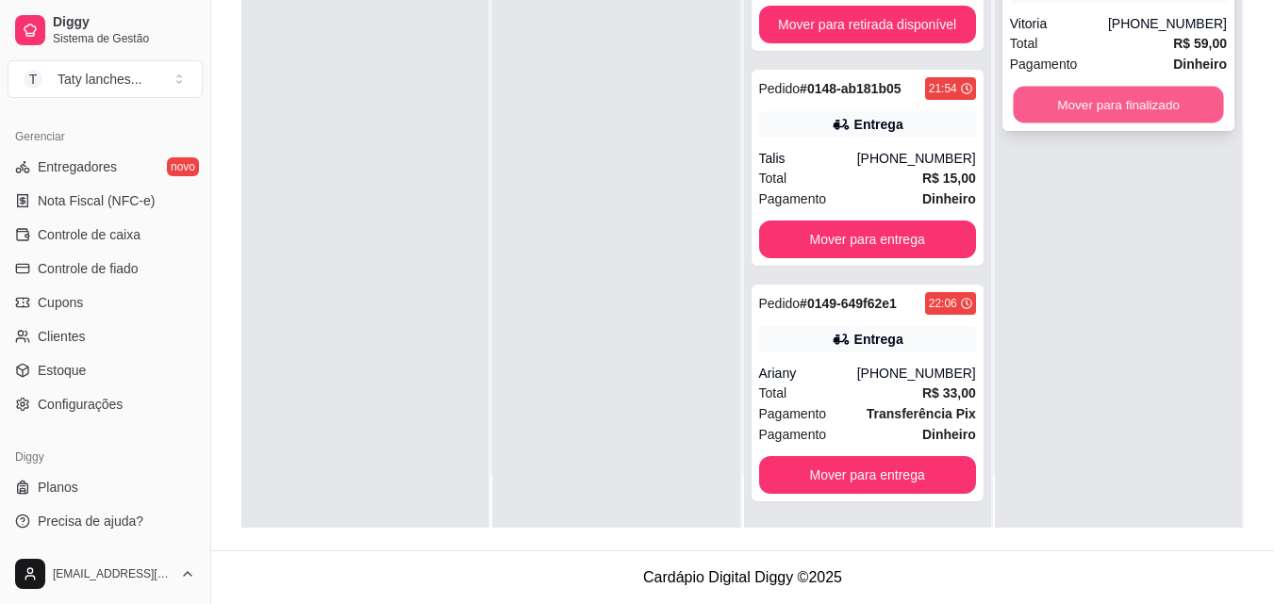
click at [1056, 109] on button "Mover para finalizado" at bounding box center [1118, 105] width 210 height 37
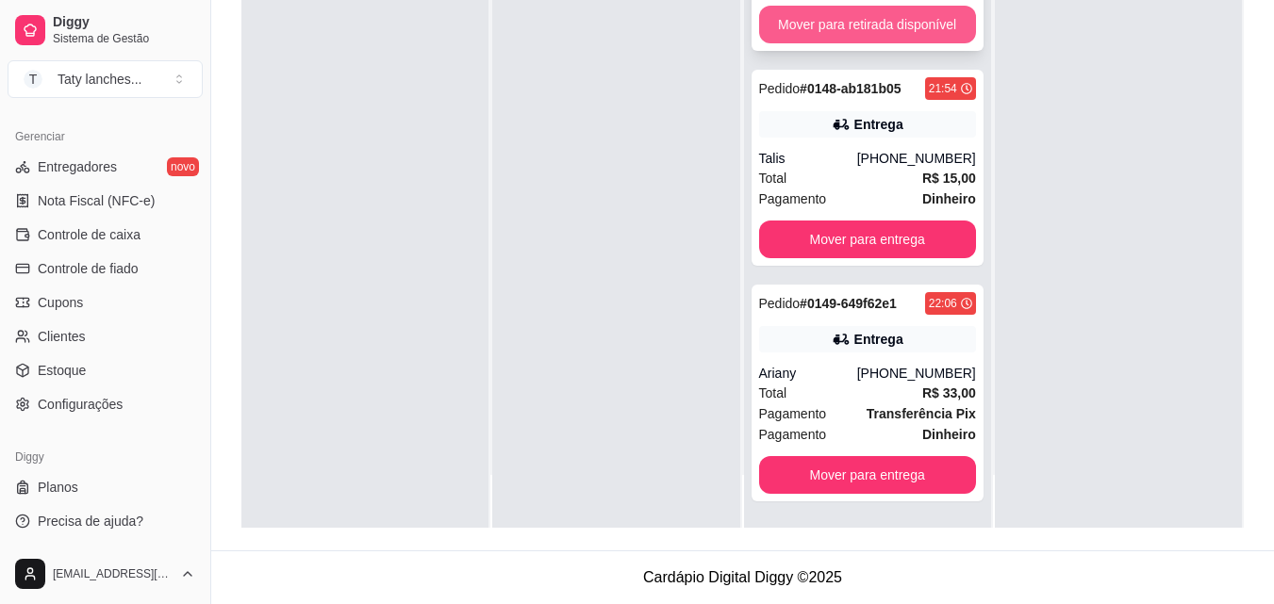
click at [917, 31] on button "Mover para retirada disponível" at bounding box center [867, 25] width 217 height 38
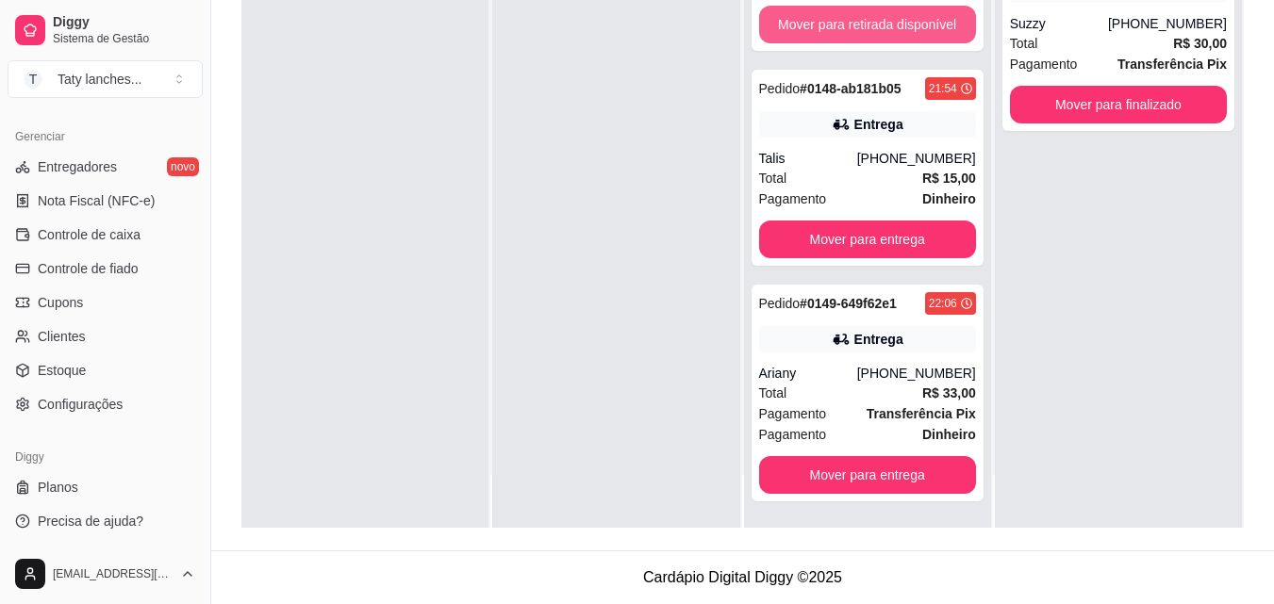
scroll to position [295, 0]
click at [907, 12] on button "Mover para retirada disponível" at bounding box center [867, 25] width 210 height 37
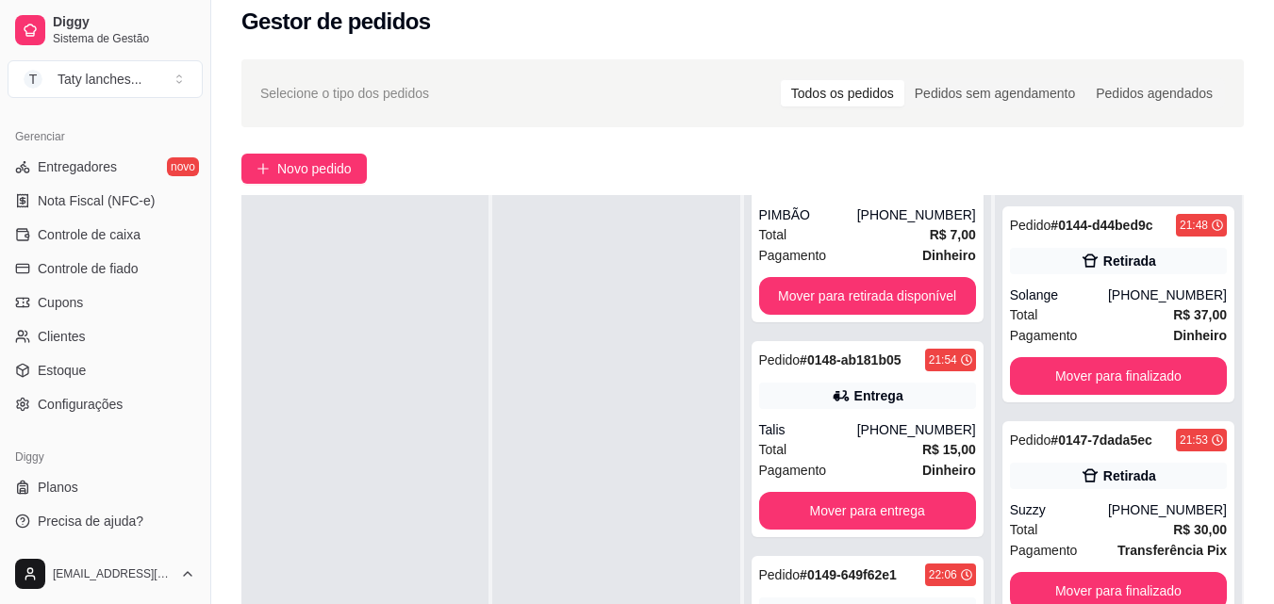
scroll to position [0, 0]
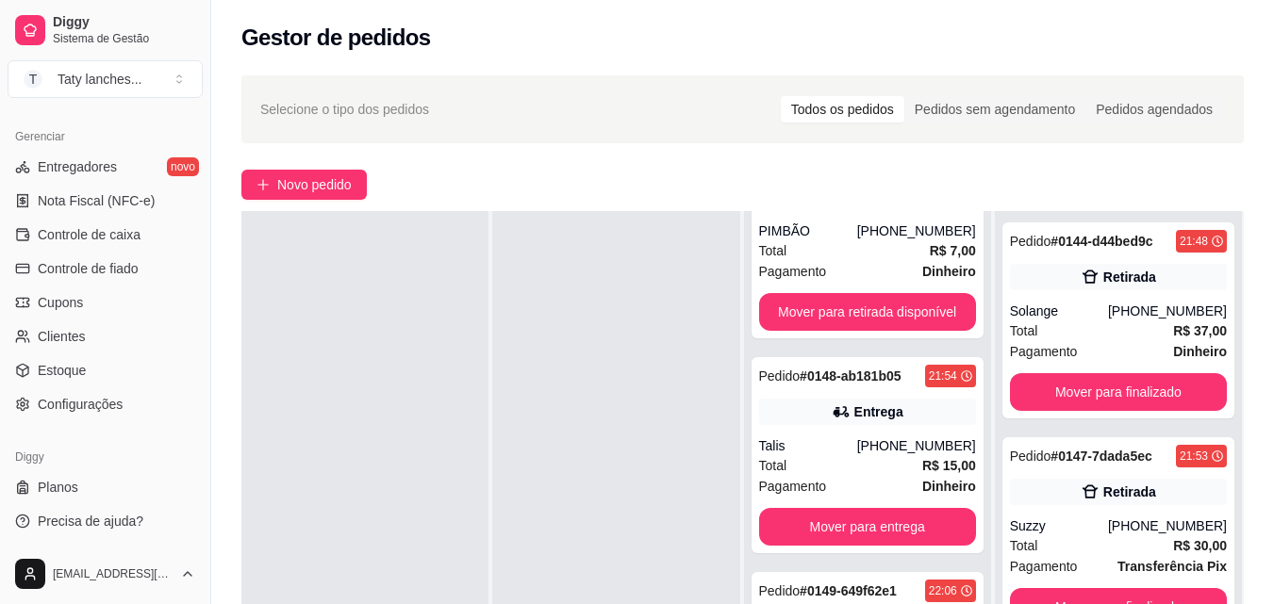
click at [968, 252] on div "Pedido # 0132-708d85ee 21:10 Retirada PIMBÃO [PHONE_NUMBER] Total R$ 7,00 Pagam…" at bounding box center [867, 513] width 247 height 604
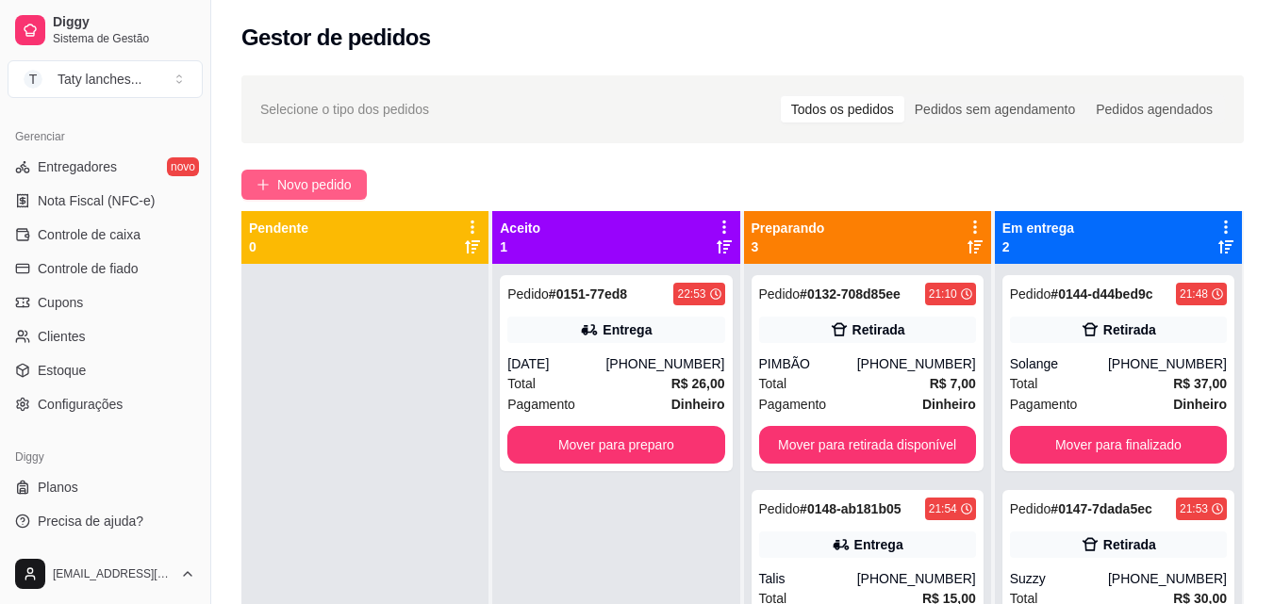
click at [313, 179] on span "Novo pedido" at bounding box center [314, 184] width 74 height 21
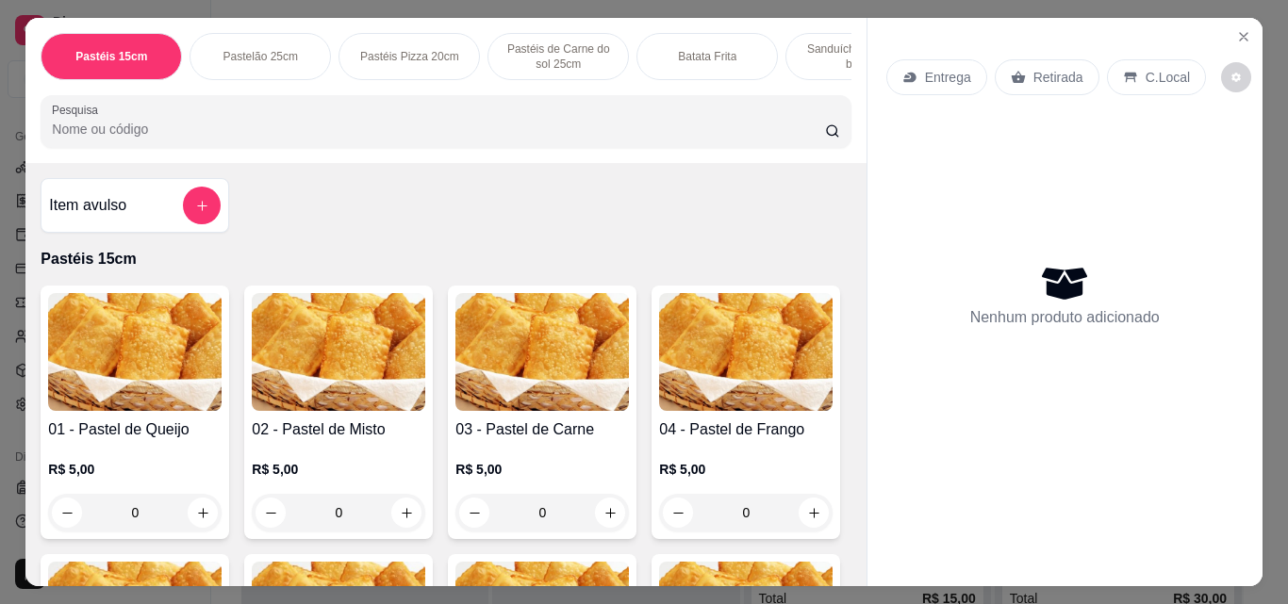
click at [834, 51] on p "Sanduíches no Pão bola" at bounding box center [855, 56] width 109 height 30
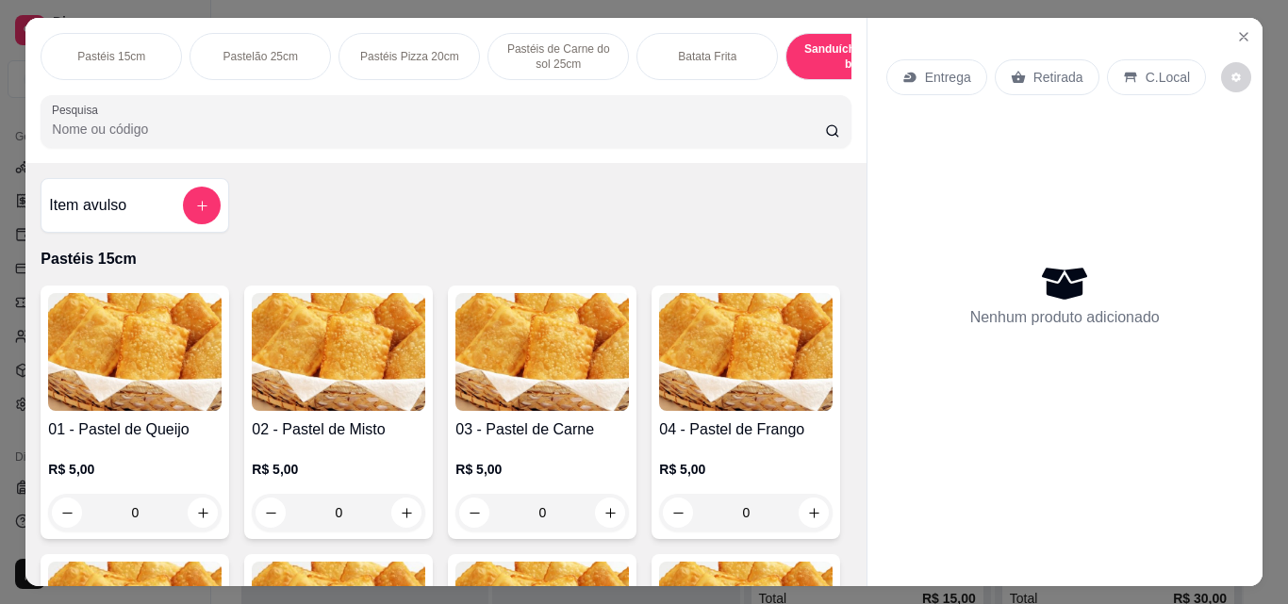
scroll to position [49, 0]
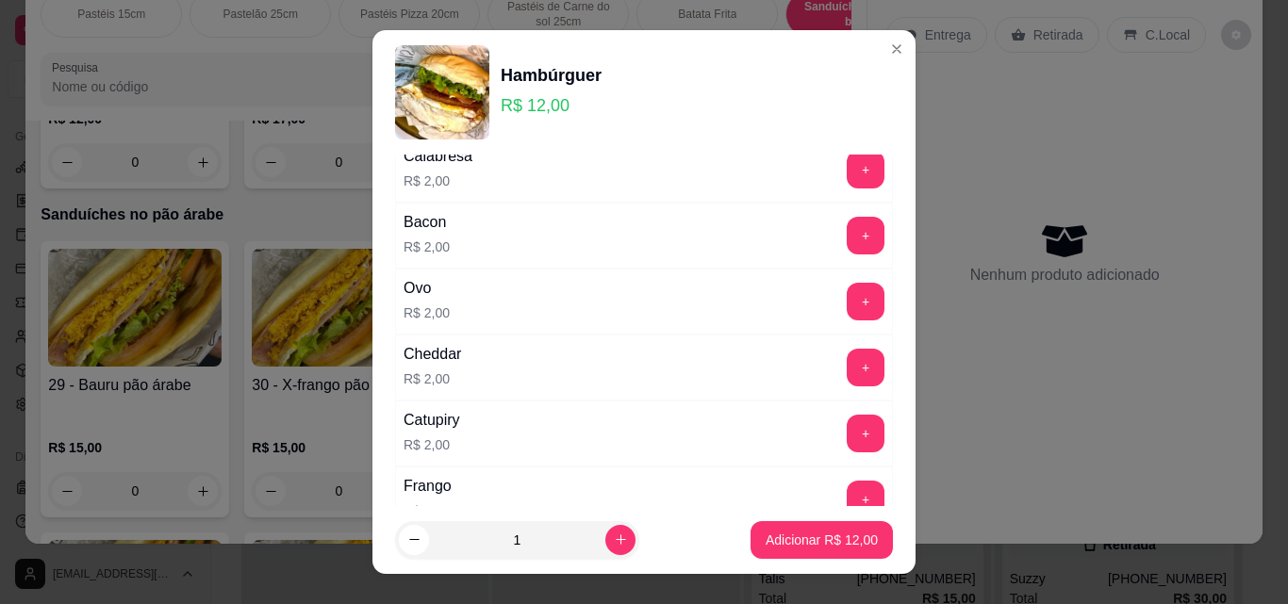
scroll to position [923, 0]
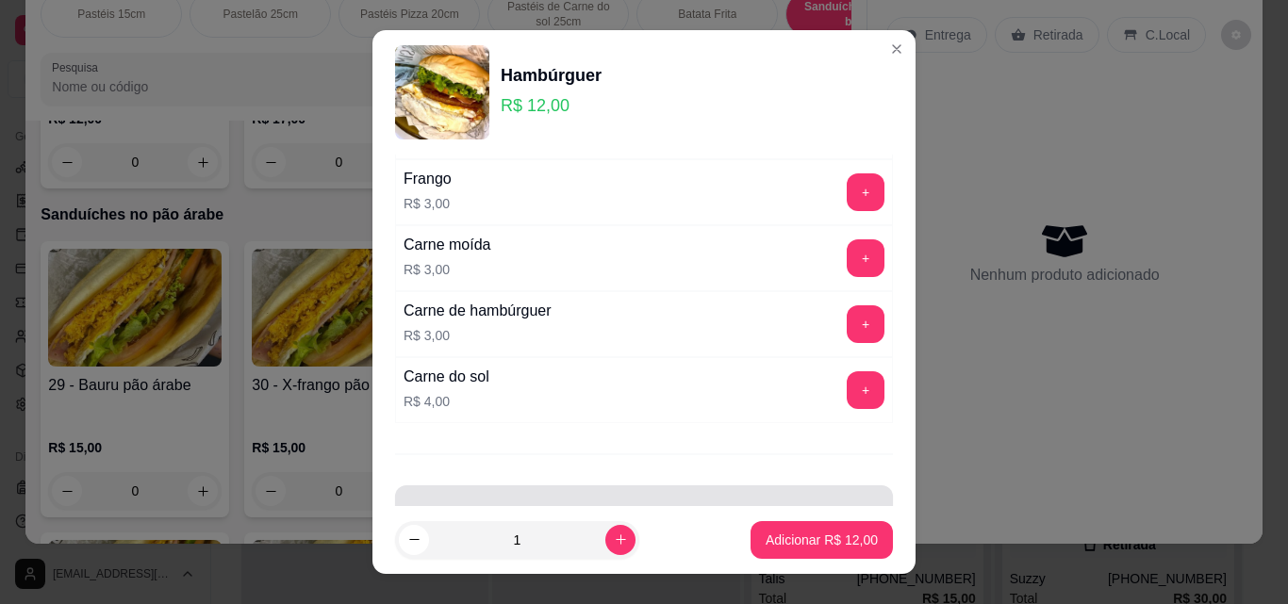
click at [733, 505] on div at bounding box center [643, 512] width 475 height 38
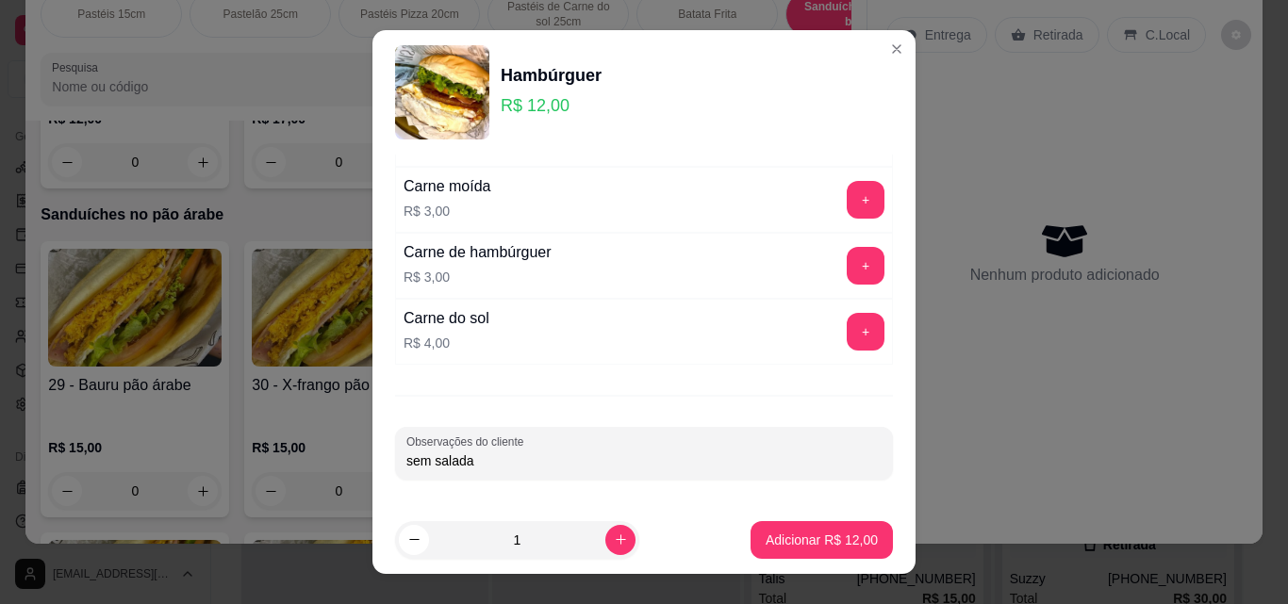
type input "sem salada"
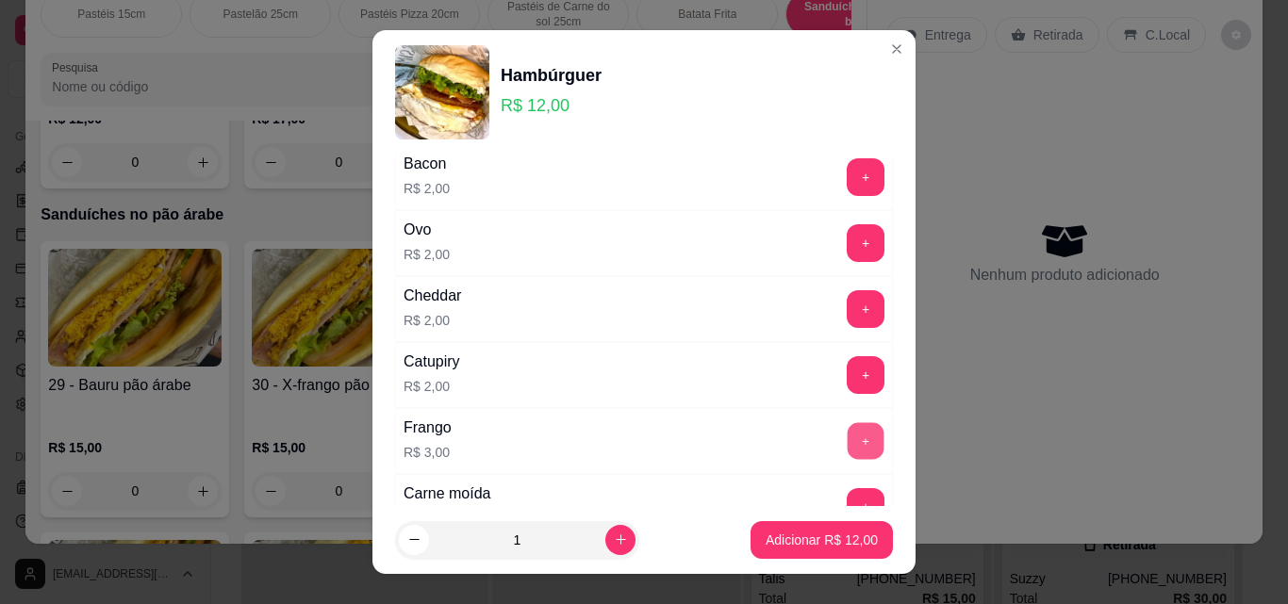
click at [848, 436] on button "+" at bounding box center [866, 441] width 37 height 37
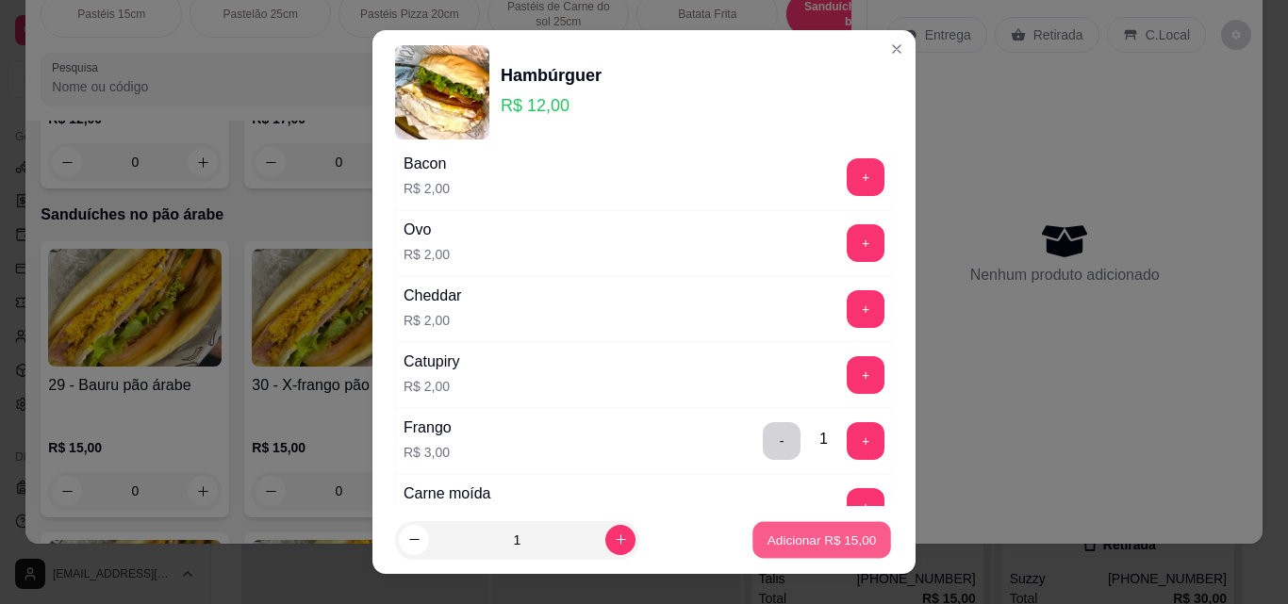
click at [811, 535] on p "Adicionar R$ 15,00" at bounding box center [821, 540] width 109 height 18
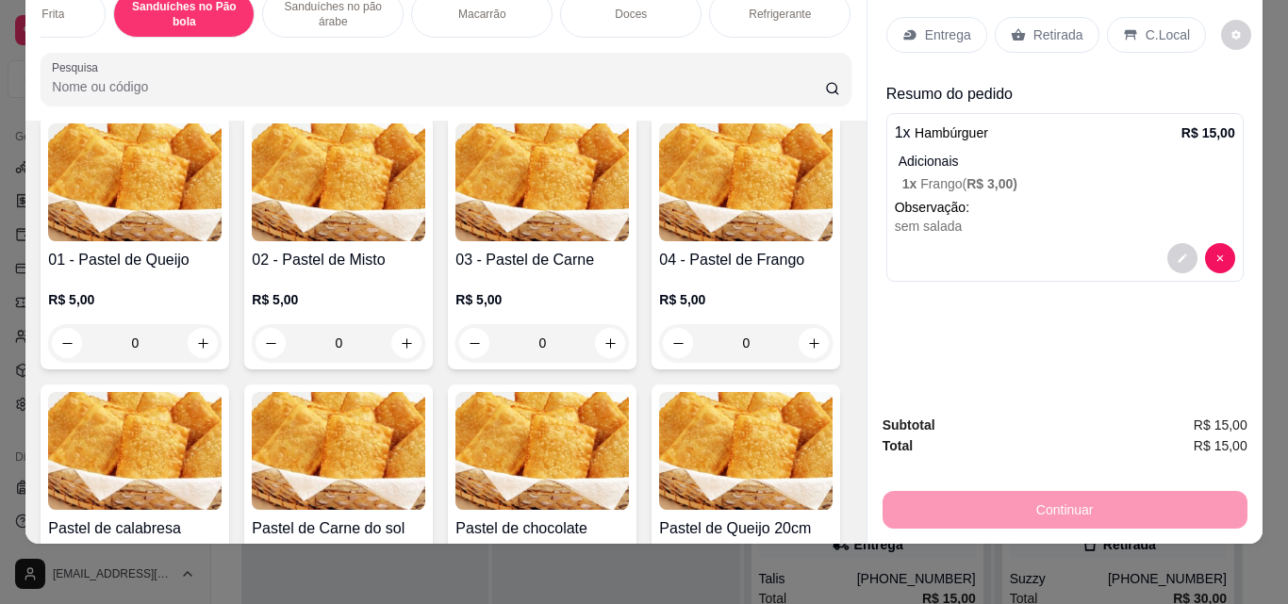
scroll to position [0, 0]
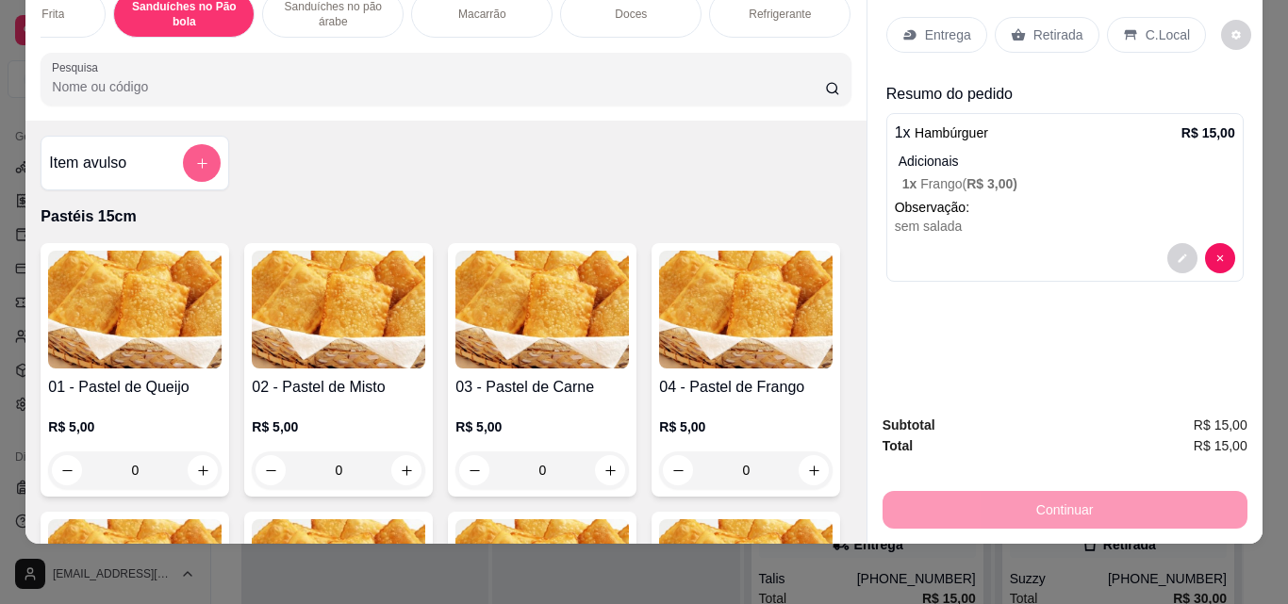
click at [200, 153] on button "add-separate-item" at bounding box center [202, 163] width 38 height 38
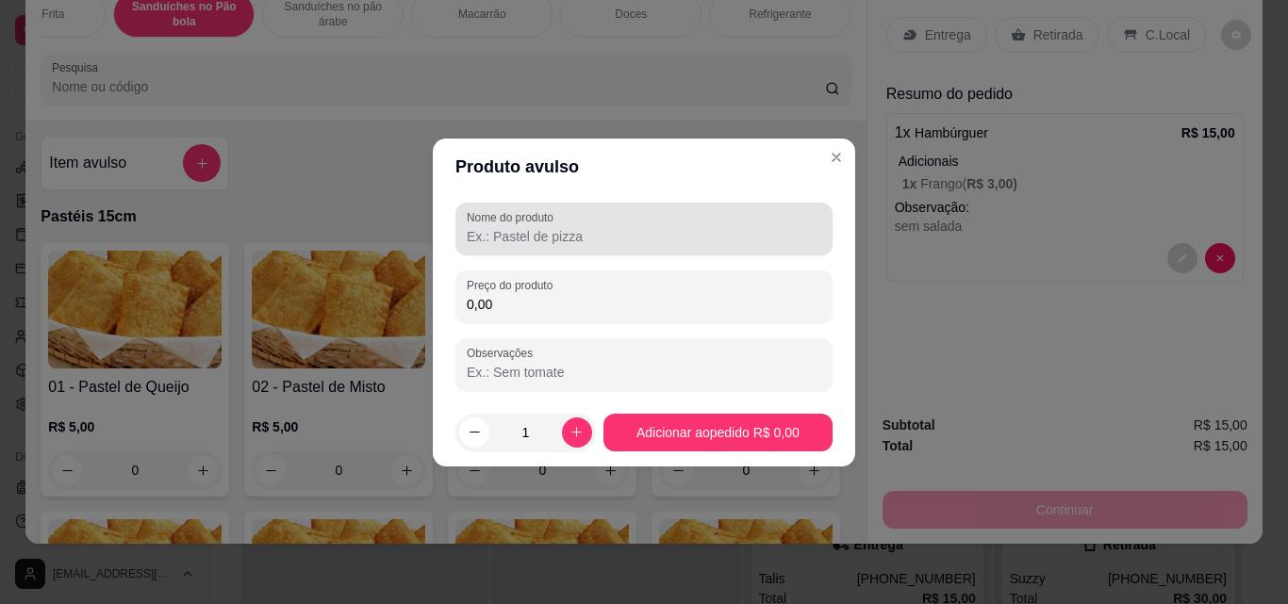
click at [468, 214] on label "Nome do produto" at bounding box center [513, 217] width 93 height 16
click at [468, 227] on input "Nome do produto" at bounding box center [644, 236] width 354 height 19
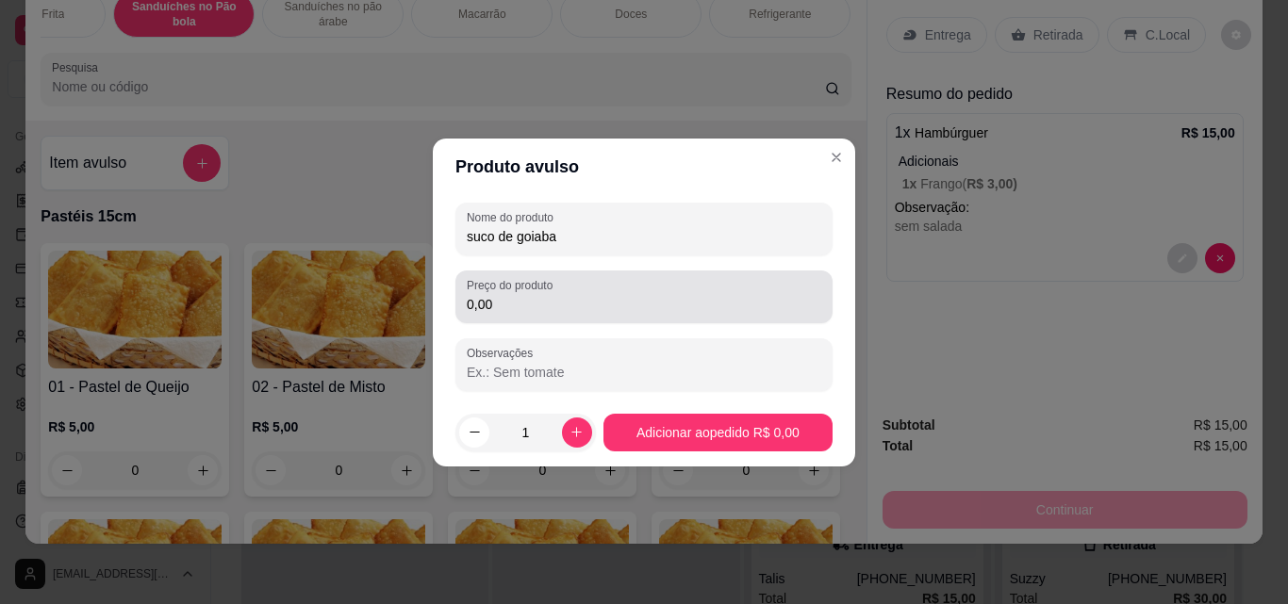
type input "suco de goiaba"
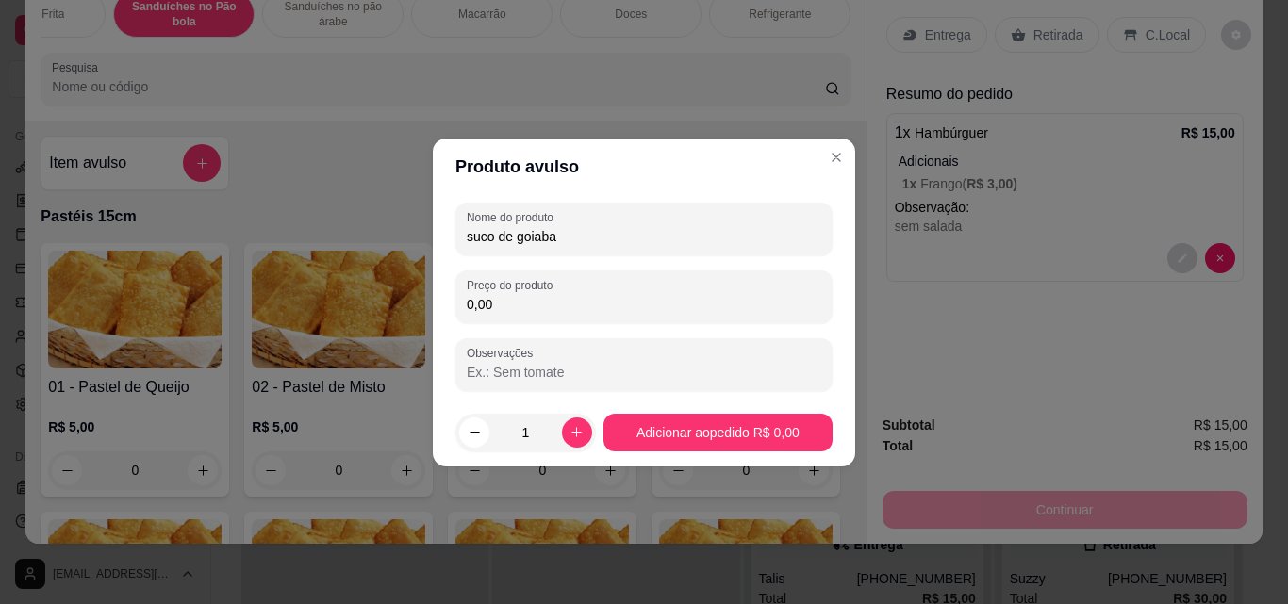
click at [596, 298] on input "0,00" at bounding box center [644, 304] width 354 height 19
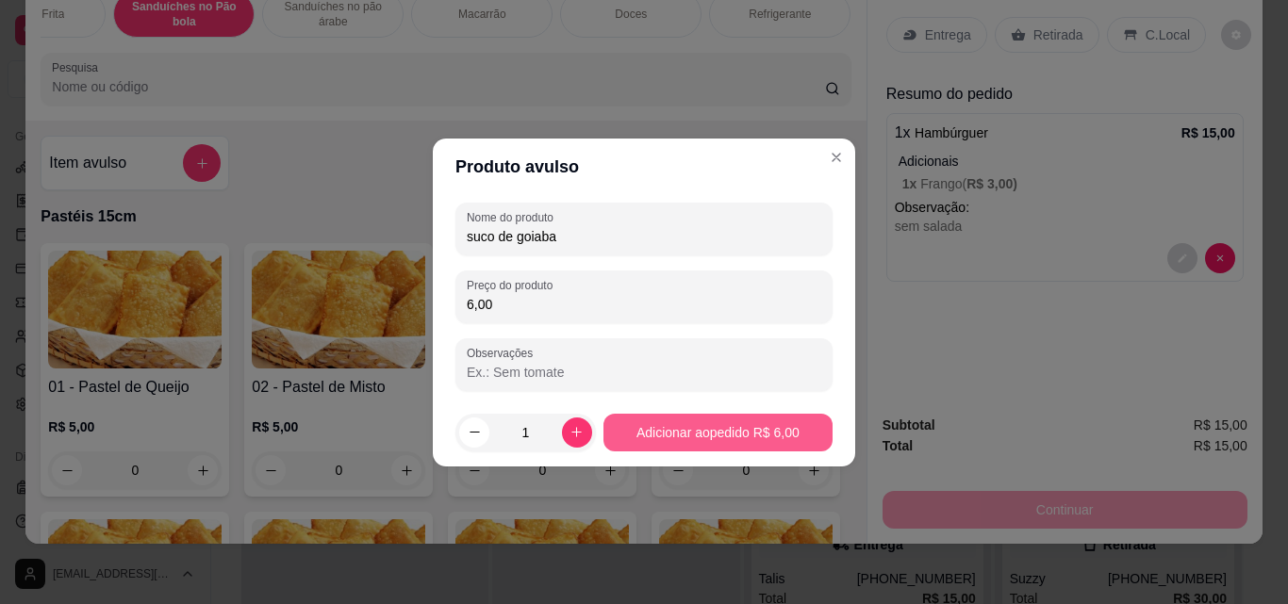
type input "6,00"
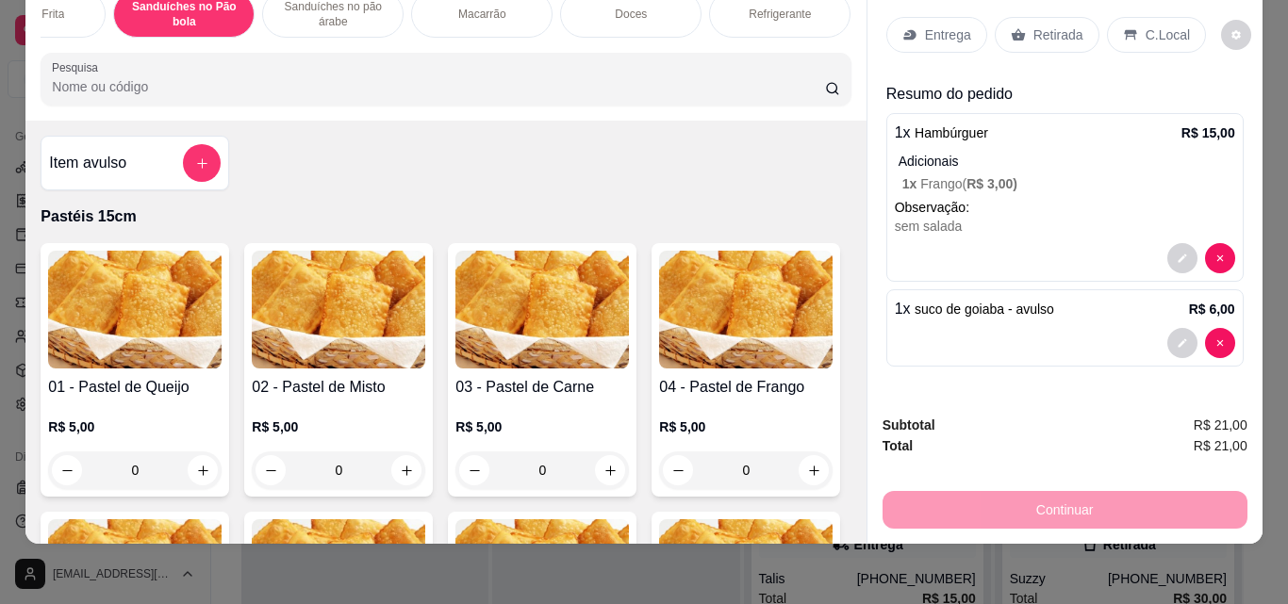
click at [906, 486] on div "Continuar" at bounding box center [1064, 507] width 365 height 42
click at [1040, 503] on div "Continuar" at bounding box center [1064, 507] width 365 height 42
click at [941, 25] on p "Entrega" at bounding box center [948, 34] width 46 height 19
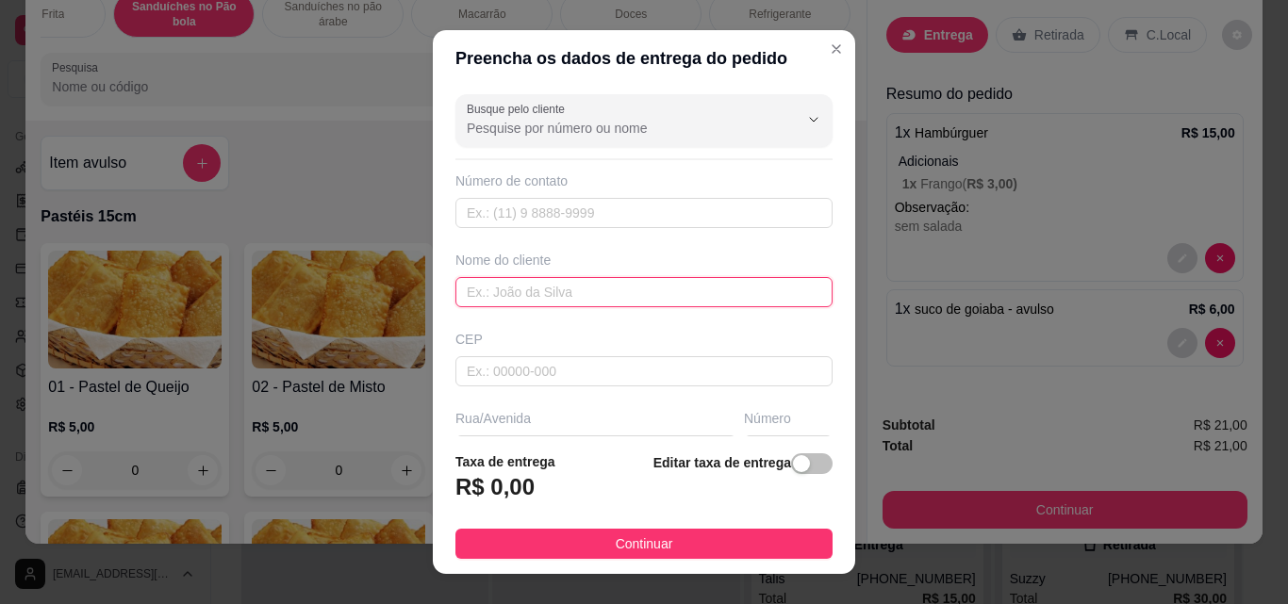
click at [639, 280] on input "text" at bounding box center [643, 292] width 377 height 30
type input "allyf"
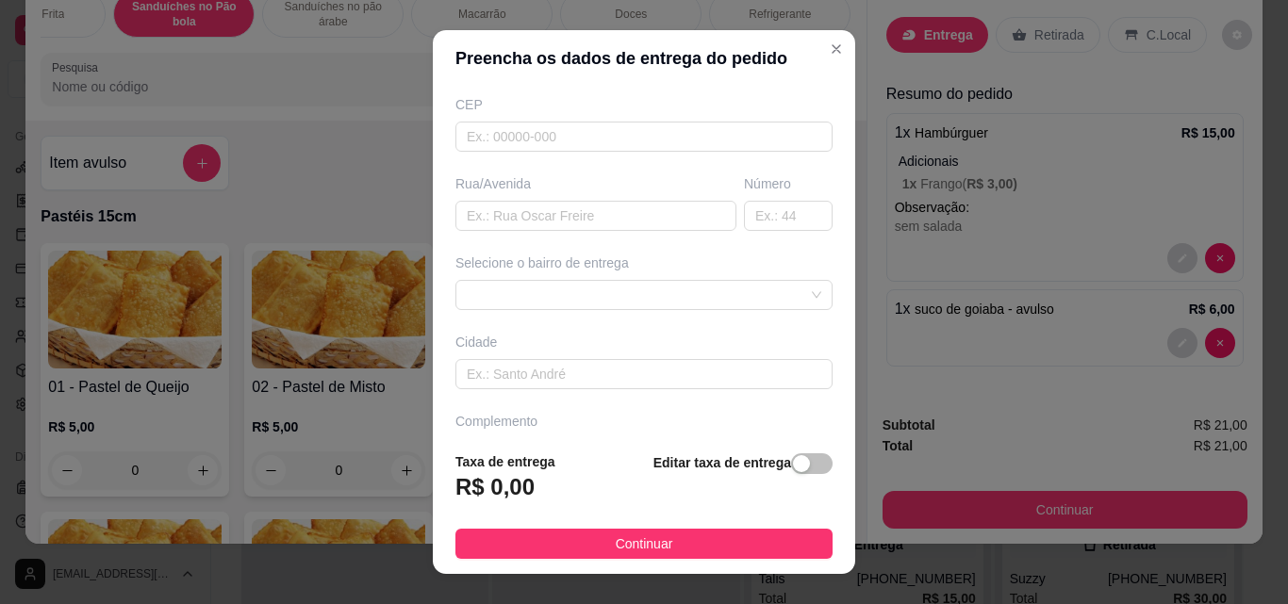
scroll to position [286, 0]
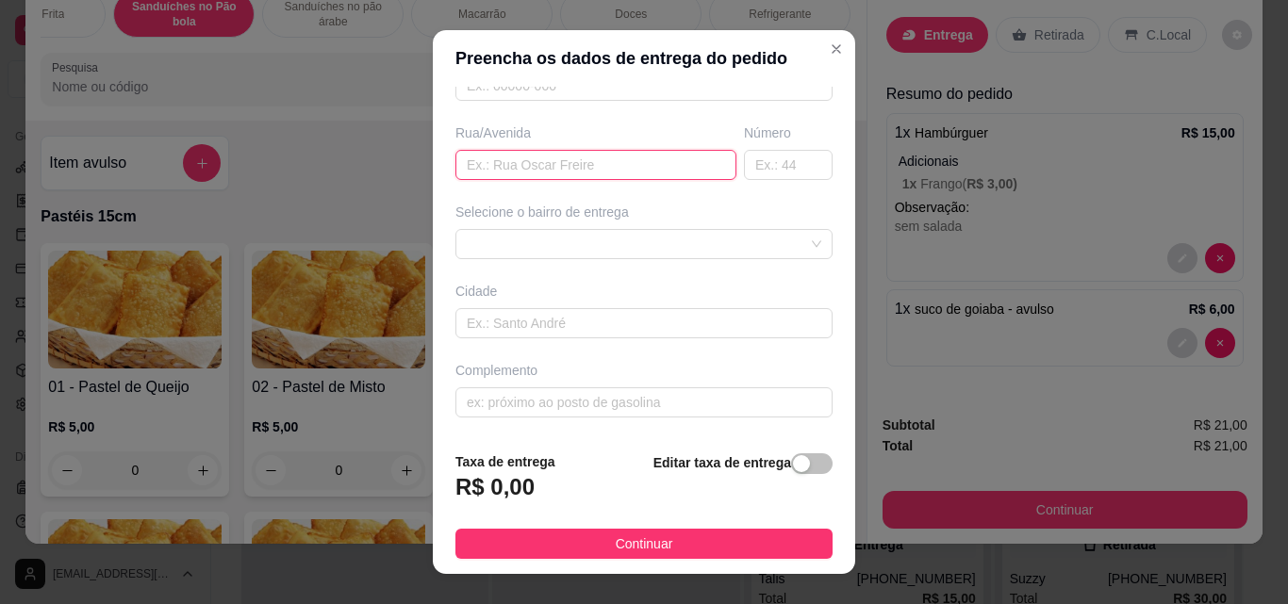
click at [601, 158] on input "text" at bounding box center [595, 165] width 281 height 30
type input "m"
type input "no lava jato"
click at [744, 165] on input "text" at bounding box center [788, 165] width 89 height 30
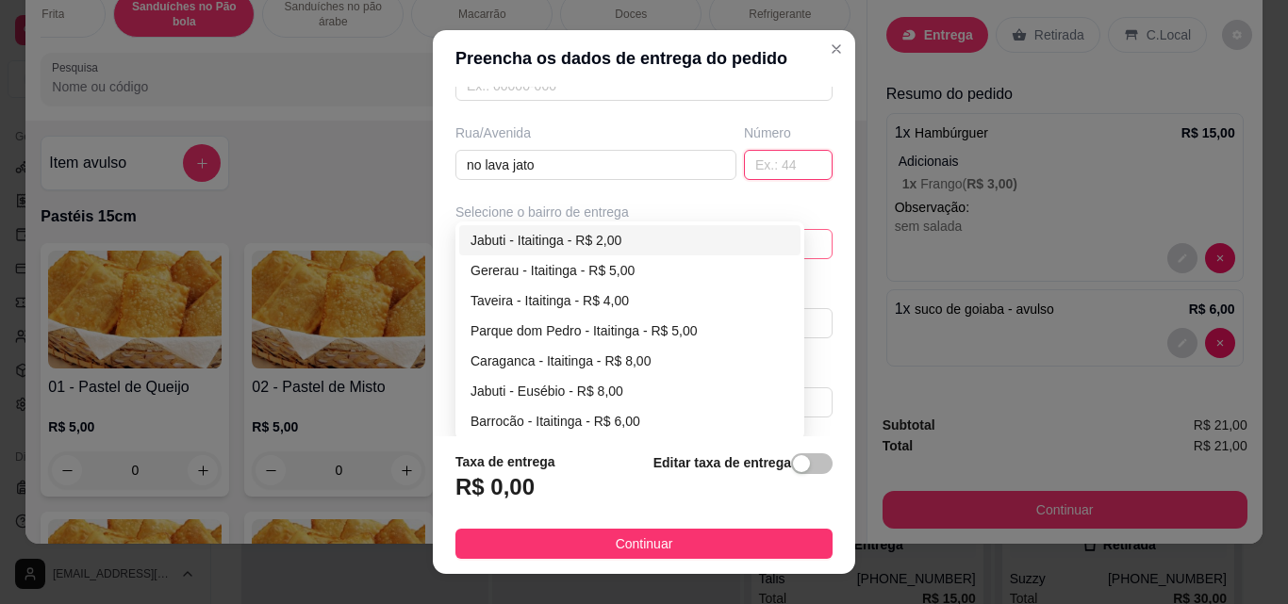
click at [724, 242] on div "6795aaa622b23f7407546afe 6795aace22b23f7407546b01 Jabuti - Itaitinga - R$ 2,00 …" at bounding box center [643, 244] width 377 height 30
click at [708, 241] on div "Jabuti - Itaitinga - R$ 2,00" at bounding box center [629, 240] width 319 height 21
type input "Itaitinga"
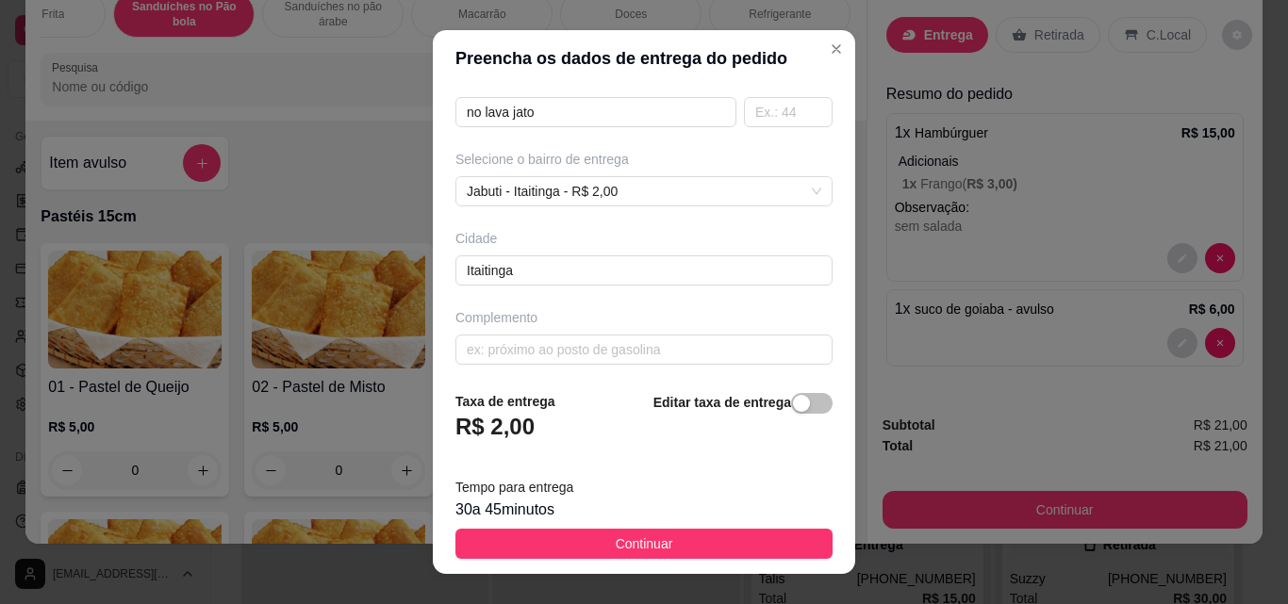
scroll to position [344, 0]
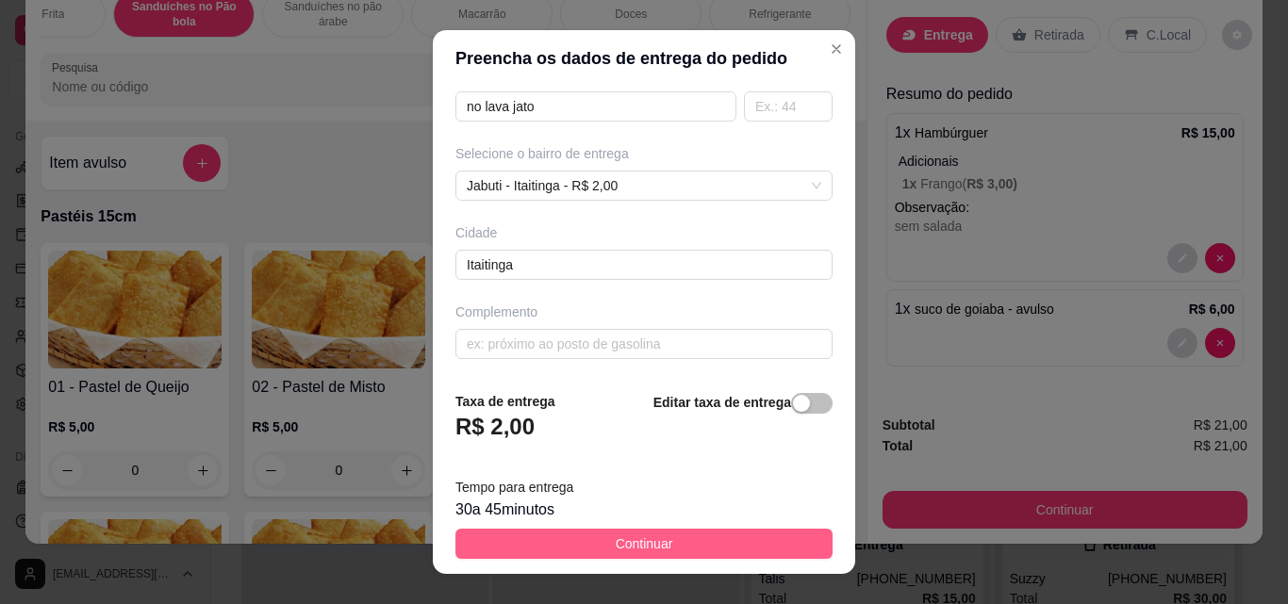
click at [690, 545] on button "Continuar" at bounding box center [643, 544] width 377 height 30
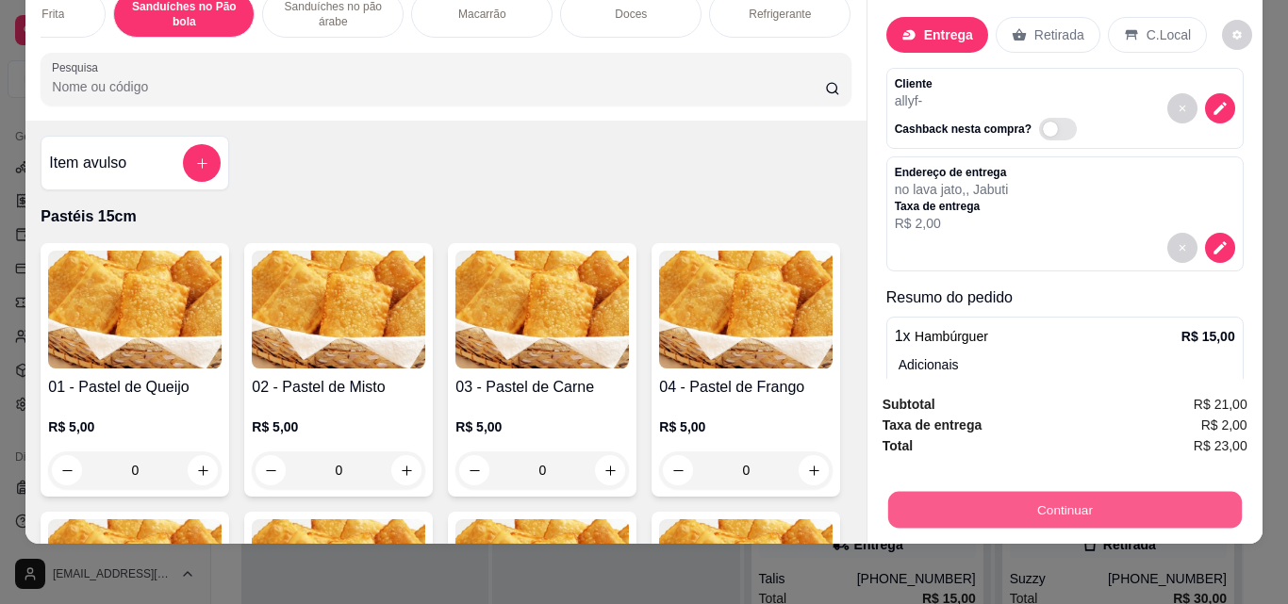
click at [990, 491] on button "Continuar" at bounding box center [1064, 509] width 354 height 37
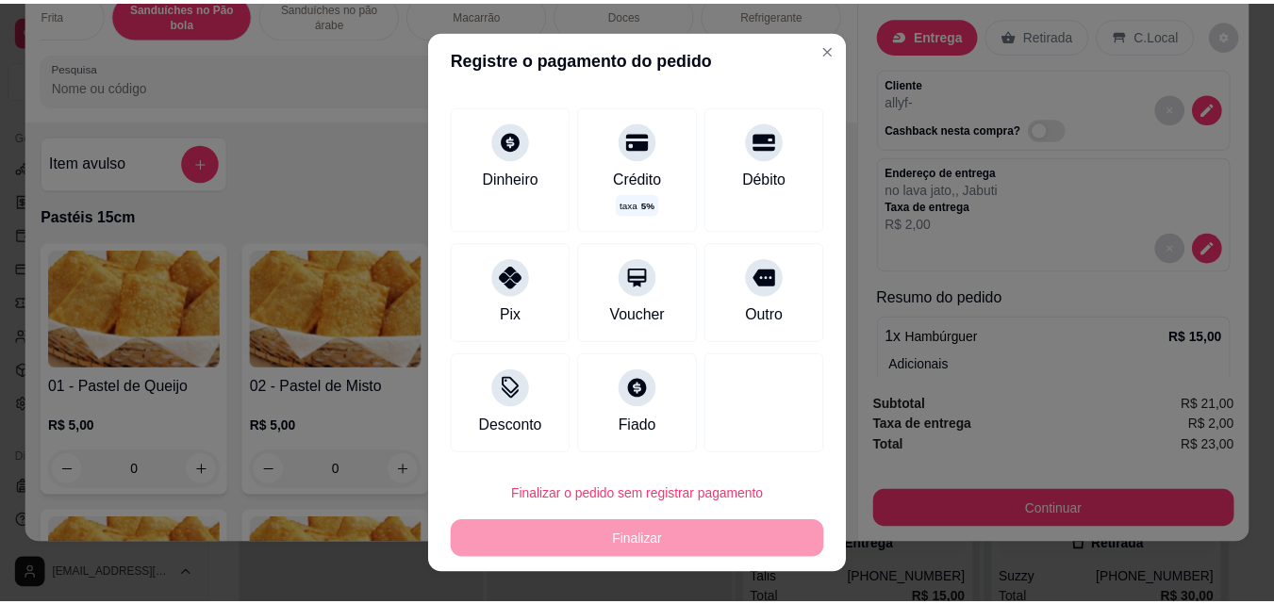
scroll to position [0, 0]
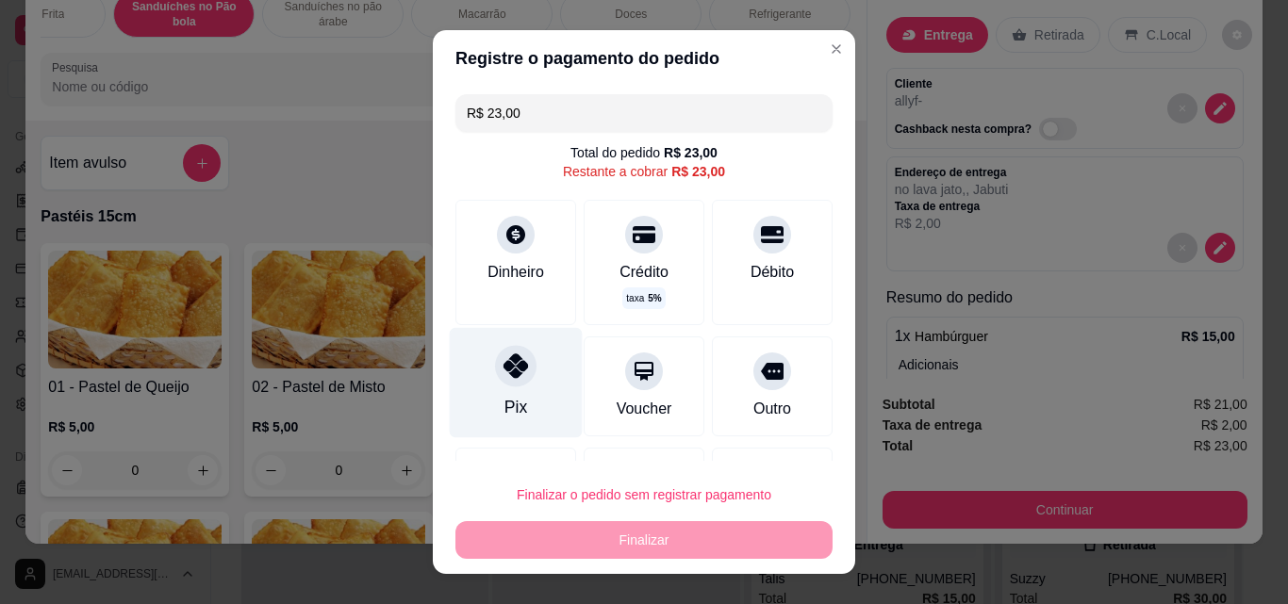
click at [519, 390] on div "Pix" at bounding box center [516, 383] width 133 height 110
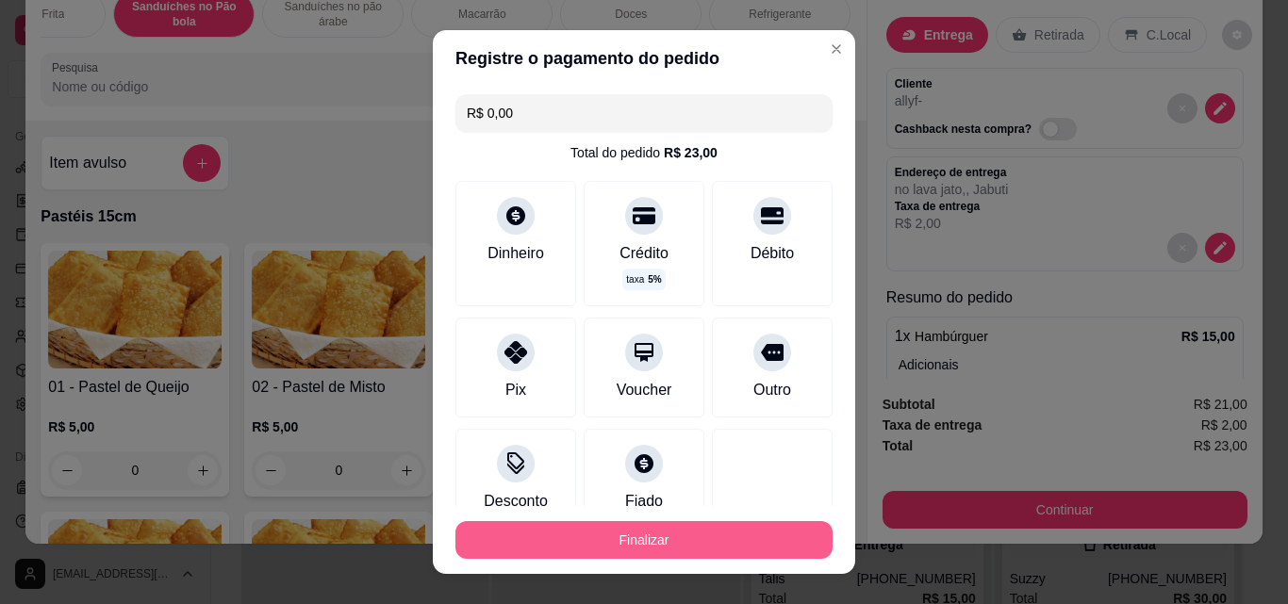
click at [635, 543] on button "Finalizar" at bounding box center [643, 540] width 377 height 38
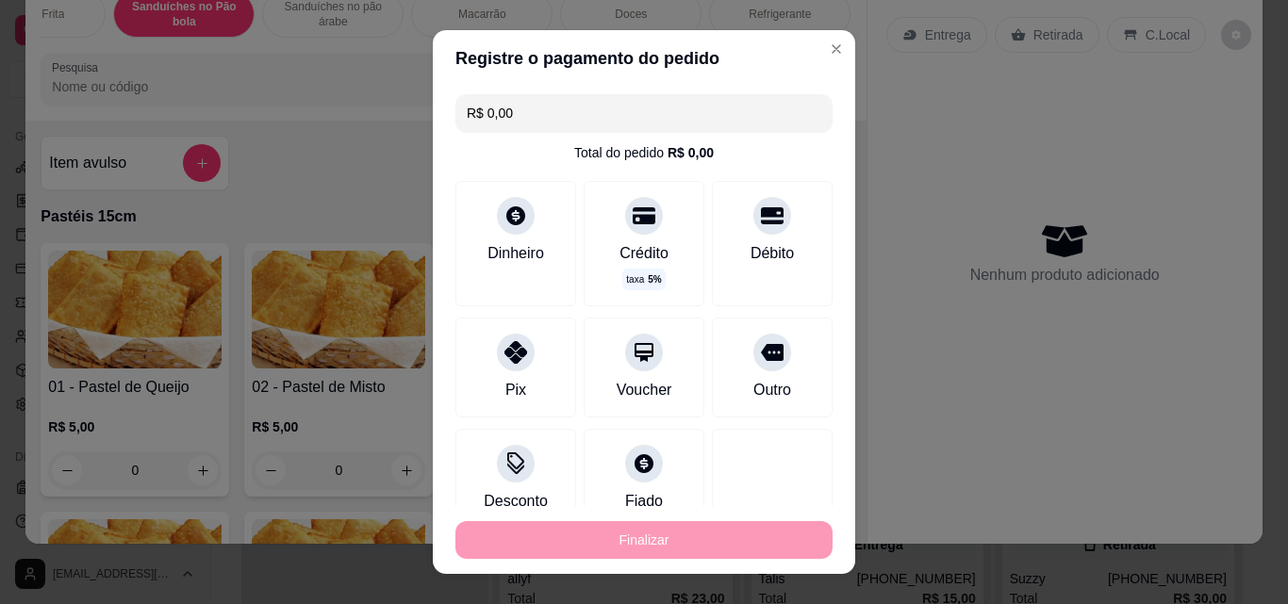
type input "-R$ 23,00"
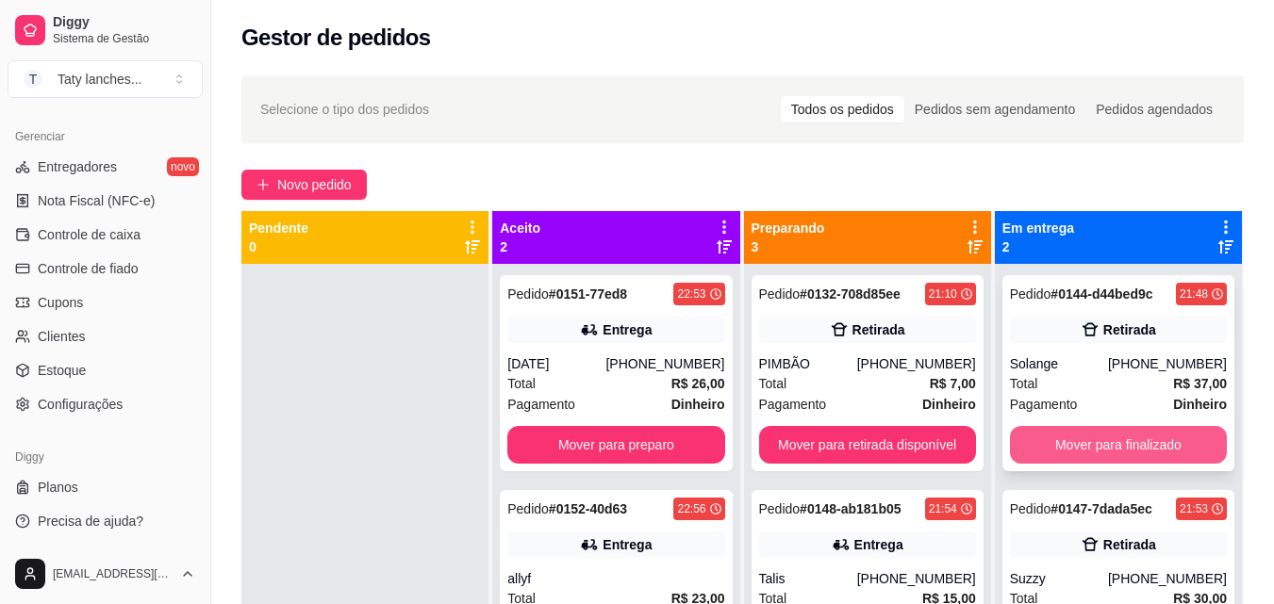
click at [1171, 451] on button "Mover para finalizado" at bounding box center [1118, 445] width 217 height 38
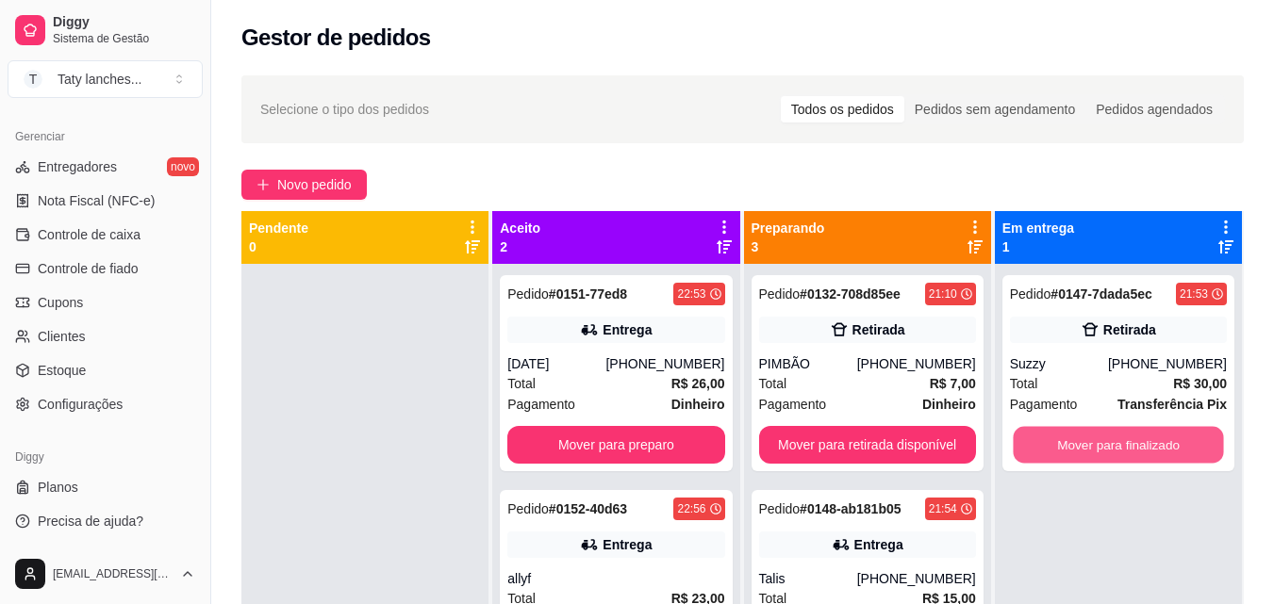
click at [1173, 451] on button "Mover para finalizado" at bounding box center [1118, 445] width 210 height 37
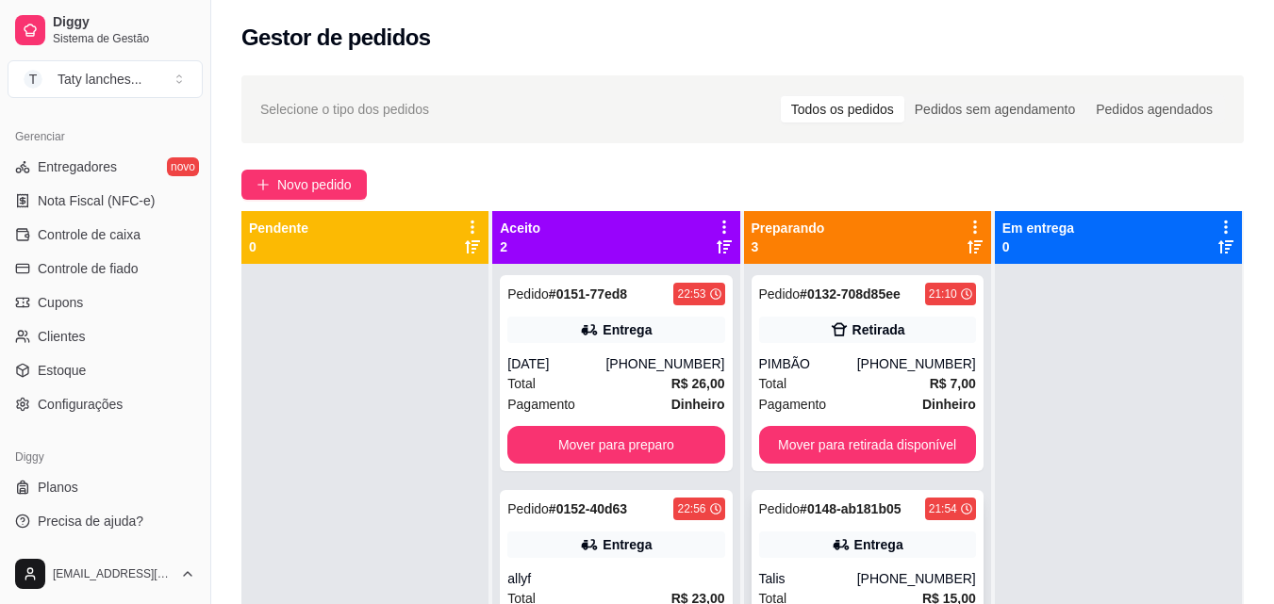
click at [766, 544] on div "Entrega" at bounding box center [867, 545] width 217 height 26
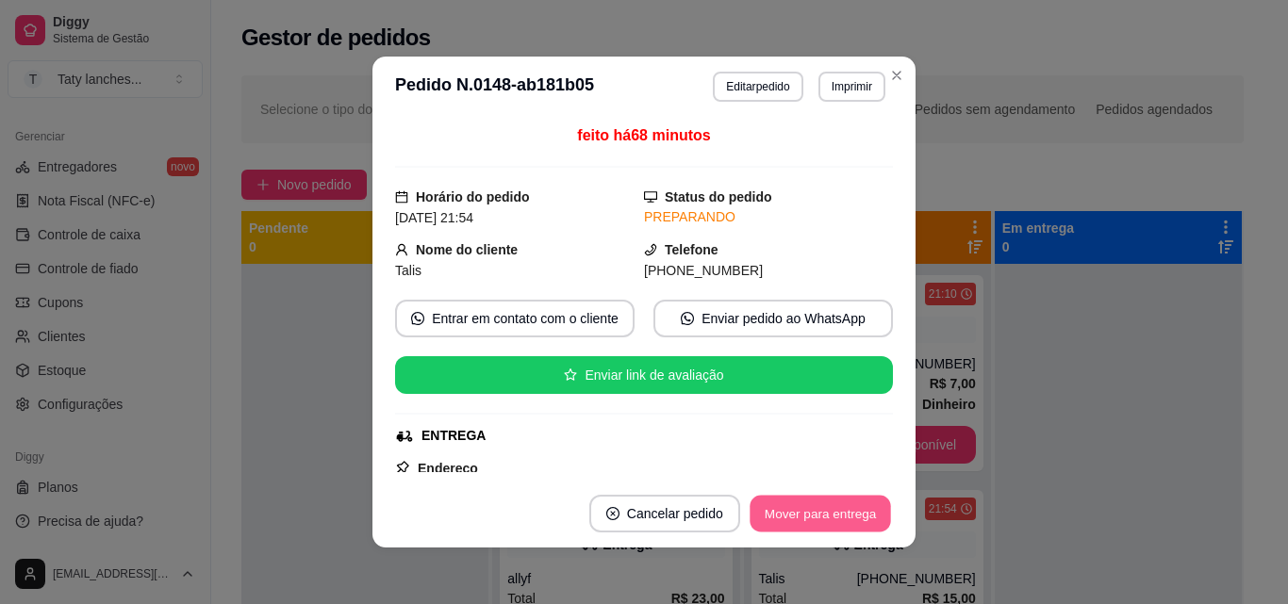
click at [794, 522] on button "Mover para entrega" at bounding box center [820, 514] width 141 height 37
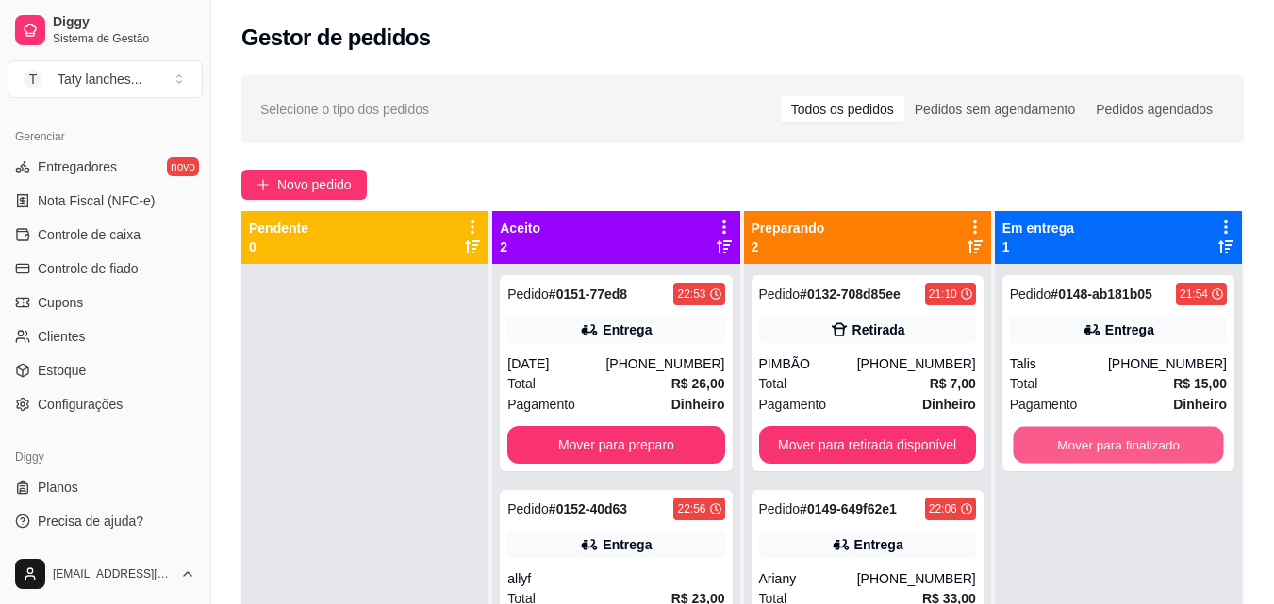
click at [1148, 443] on button "Mover para finalizado" at bounding box center [1118, 445] width 210 height 37
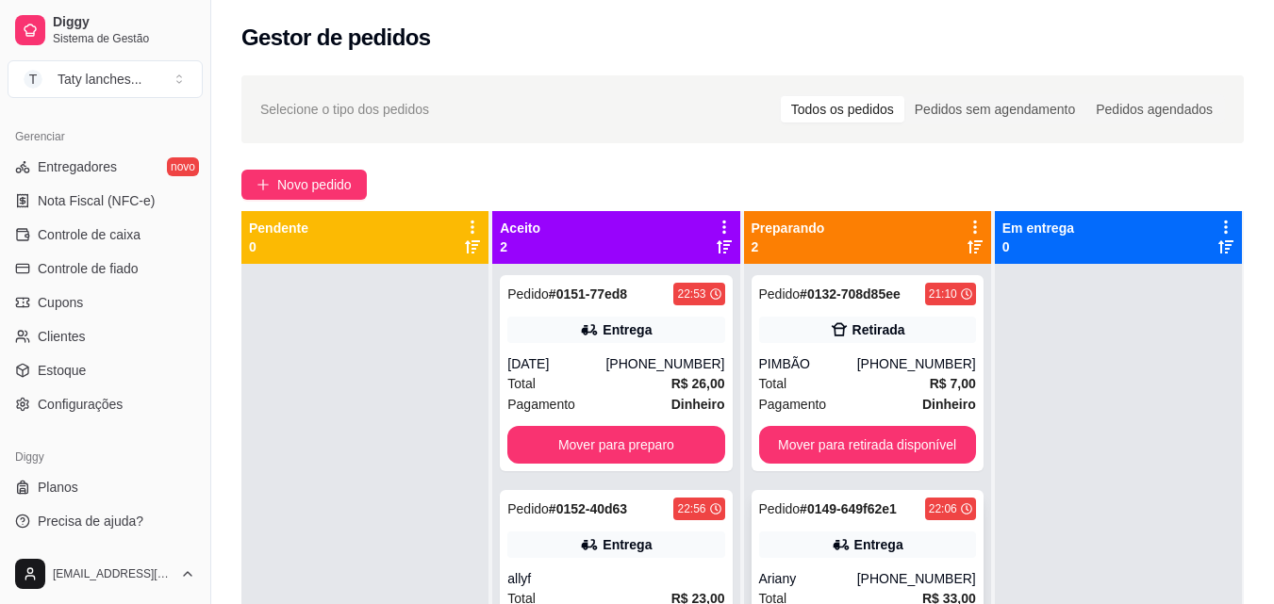
click at [929, 560] on div "Pedido # 0149-649f62e1 22:06 Entrega Ariany [PHONE_NUMBER] Total R$ 33,00 Pagam…" at bounding box center [867, 598] width 232 height 217
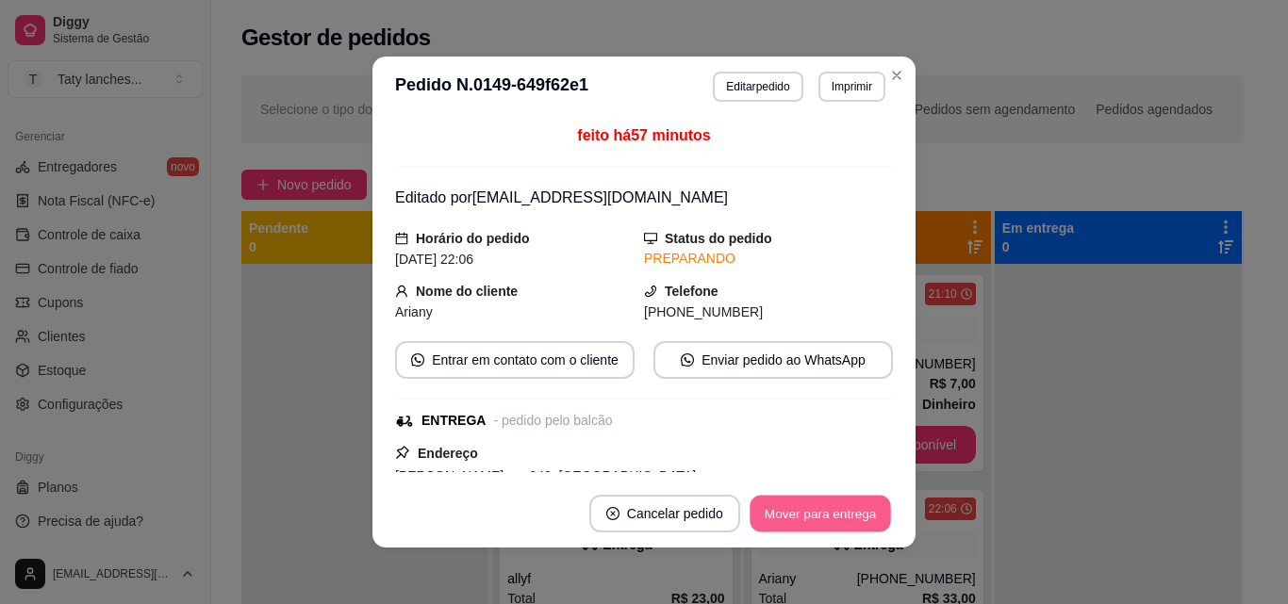
click at [864, 506] on button "Mover para entrega" at bounding box center [820, 514] width 141 height 37
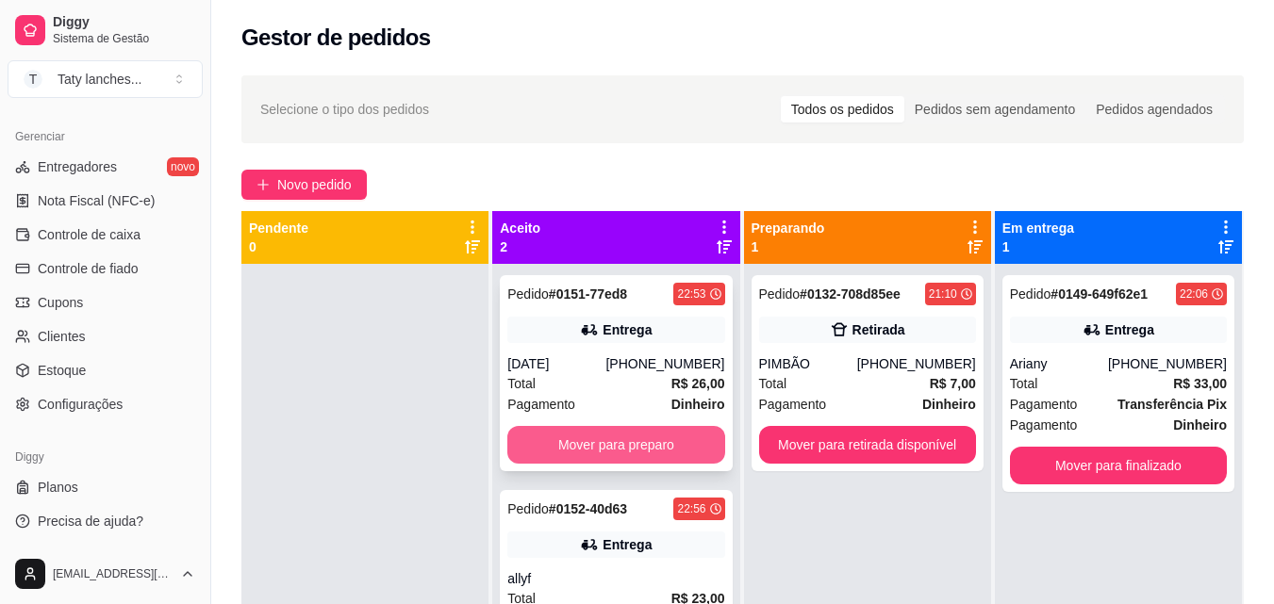
click at [570, 440] on button "Mover para preparo" at bounding box center [615, 445] width 217 height 38
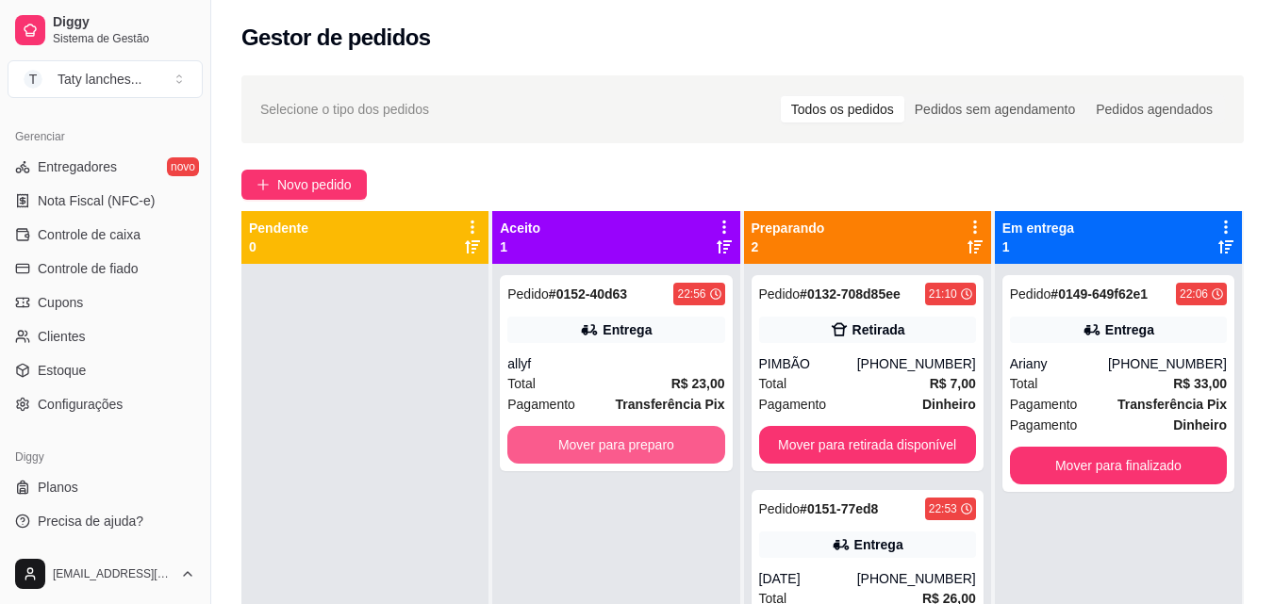
click at [570, 440] on button "Mover para preparo" at bounding box center [615, 445] width 217 height 38
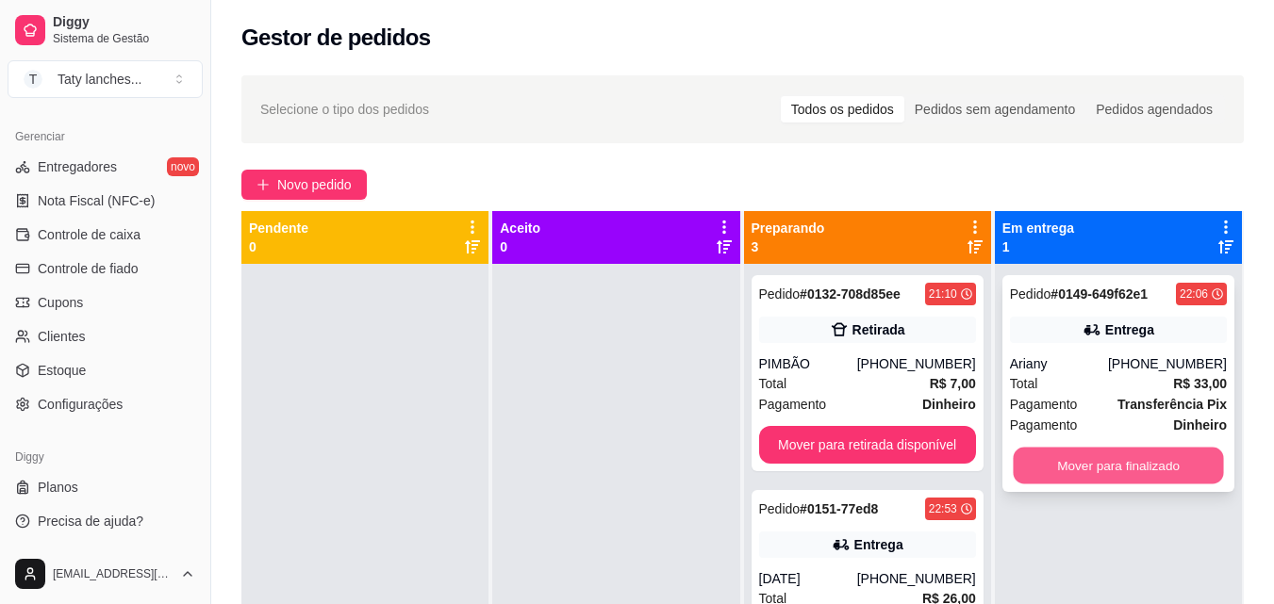
click at [1090, 459] on button "Mover para finalizado" at bounding box center [1118, 466] width 210 height 37
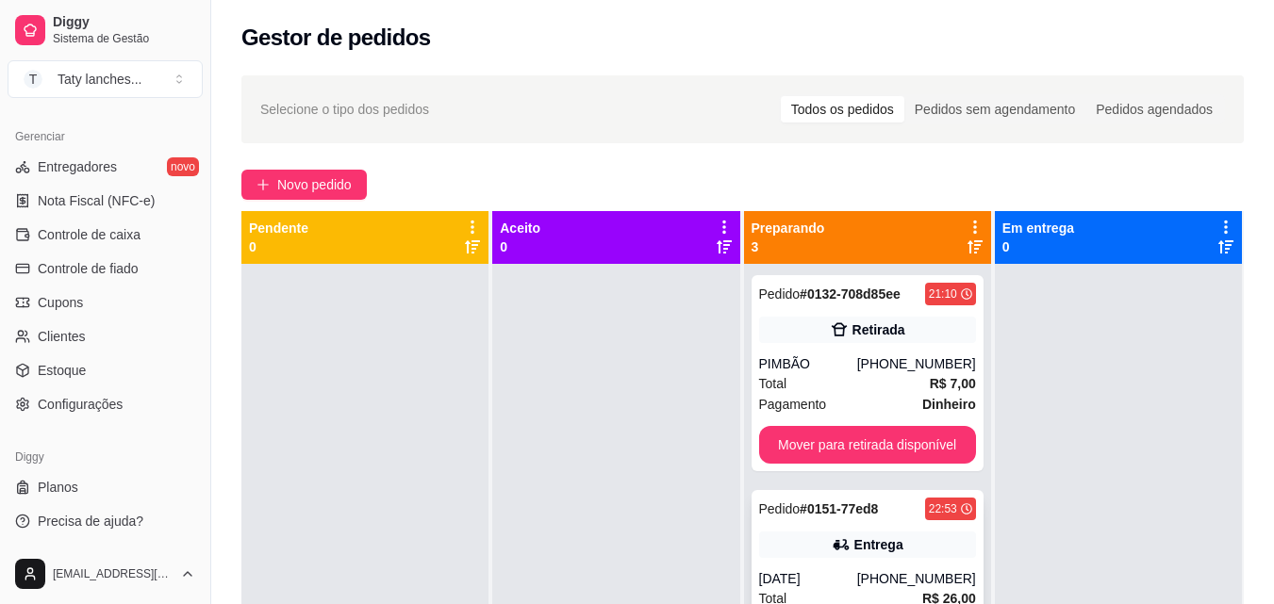
click at [924, 551] on div "Entrega" at bounding box center [867, 545] width 217 height 26
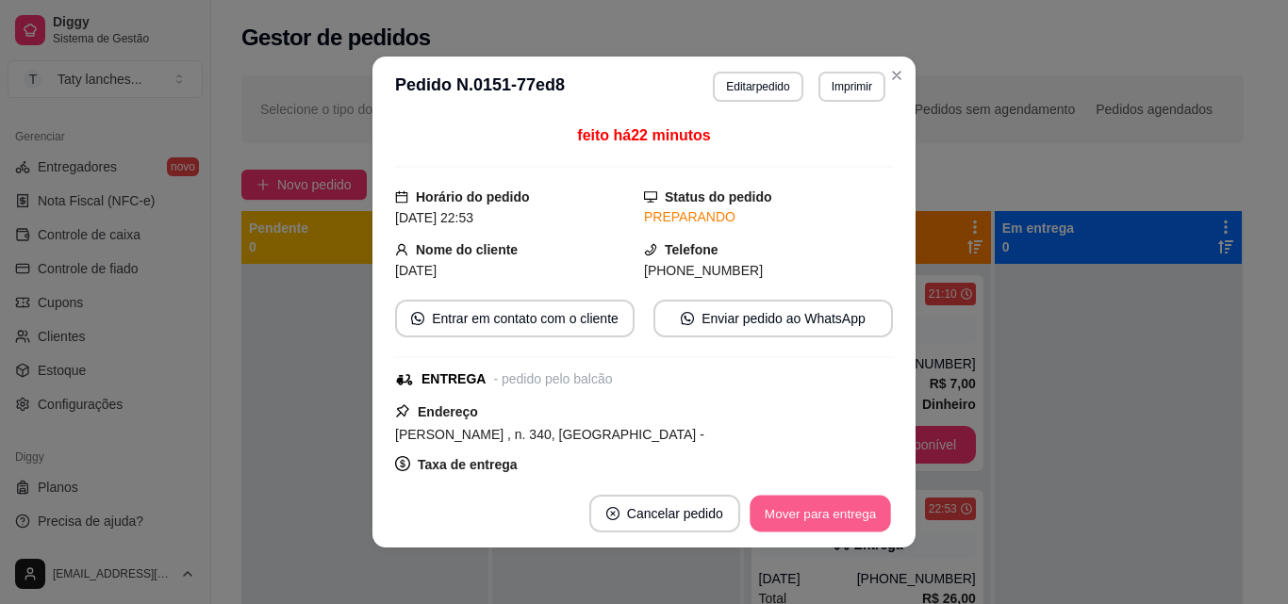
click at [847, 515] on button "Mover para entrega" at bounding box center [820, 514] width 141 height 37
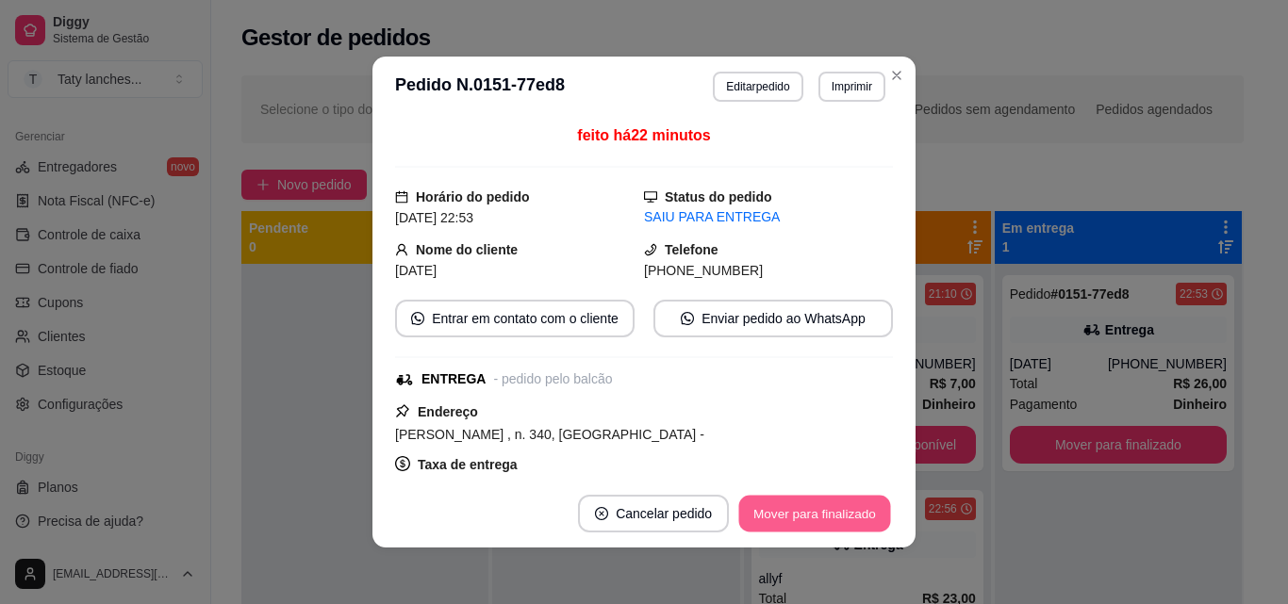
click at [847, 515] on button "Mover para finalizado" at bounding box center [815, 514] width 152 height 37
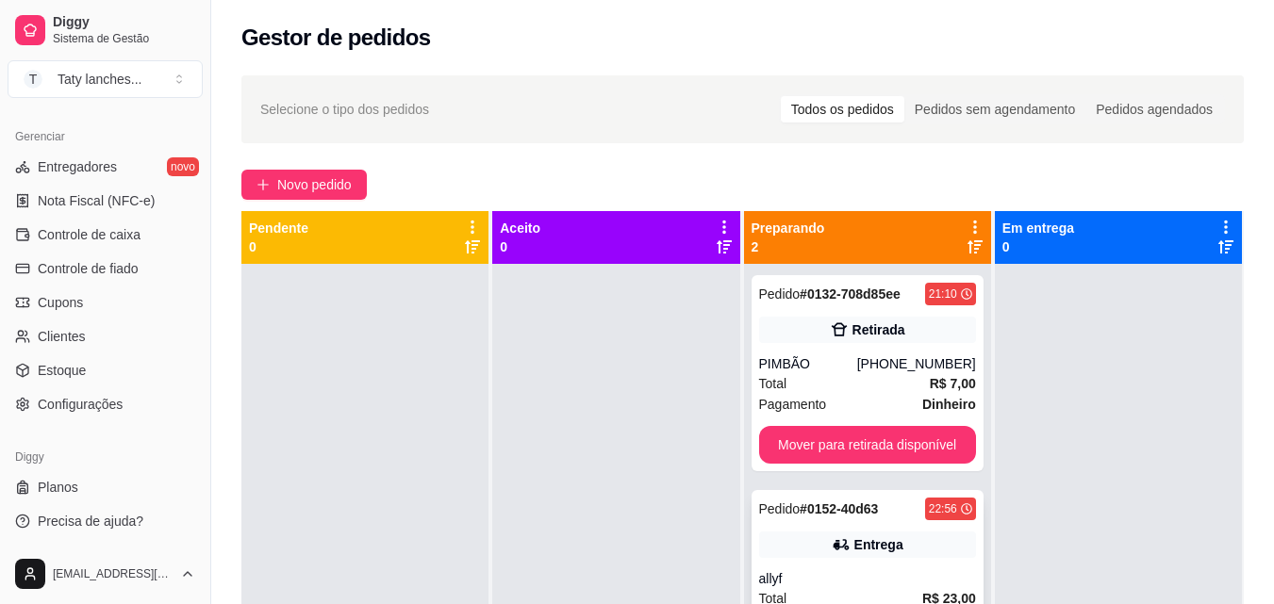
click at [884, 557] on div "Entrega" at bounding box center [867, 545] width 217 height 26
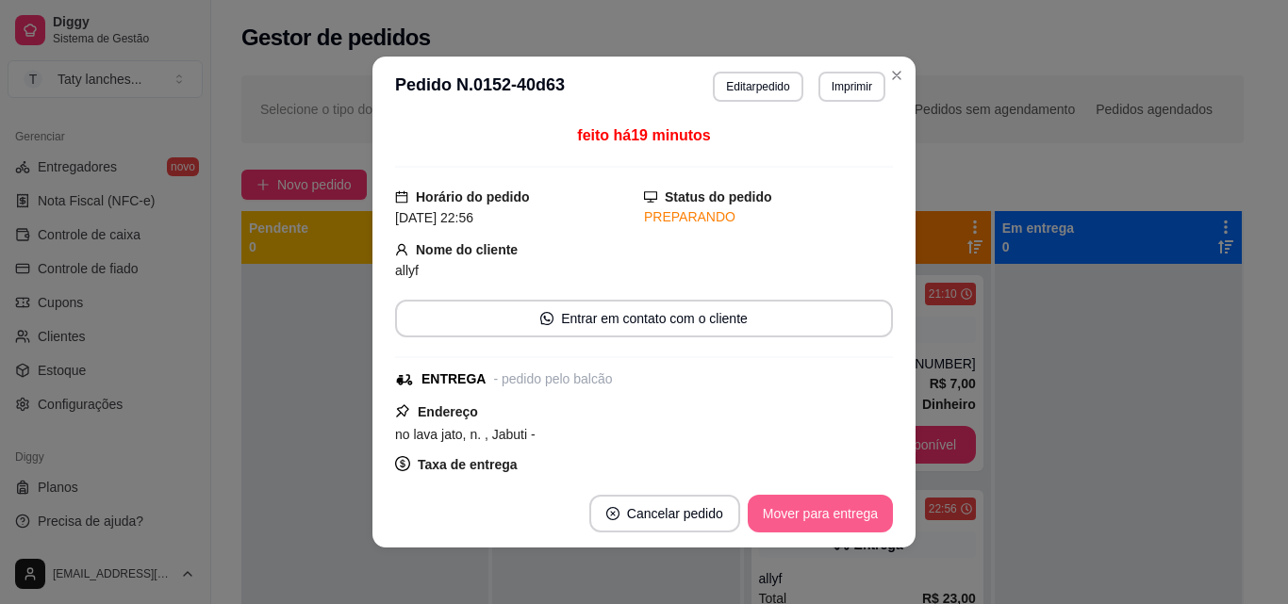
click at [829, 497] on button "Mover para entrega" at bounding box center [820, 514] width 145 height 38
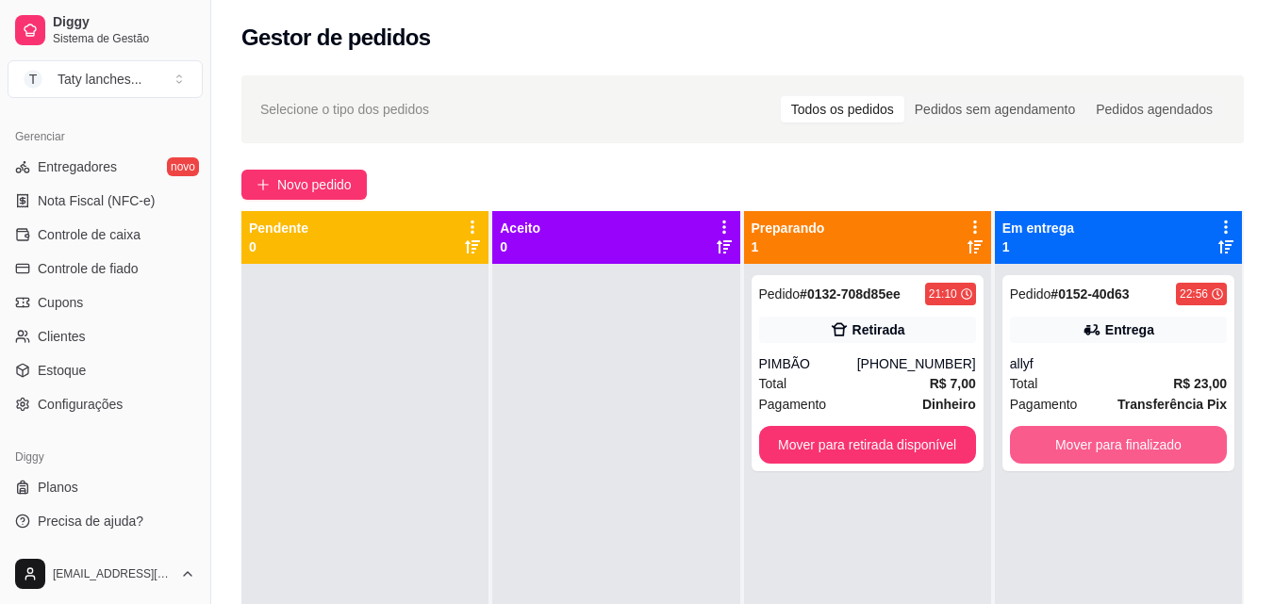
click at [1079, 437] on button "Mover para finalizado" at bounding box center [1118, 445] width 217 height 38
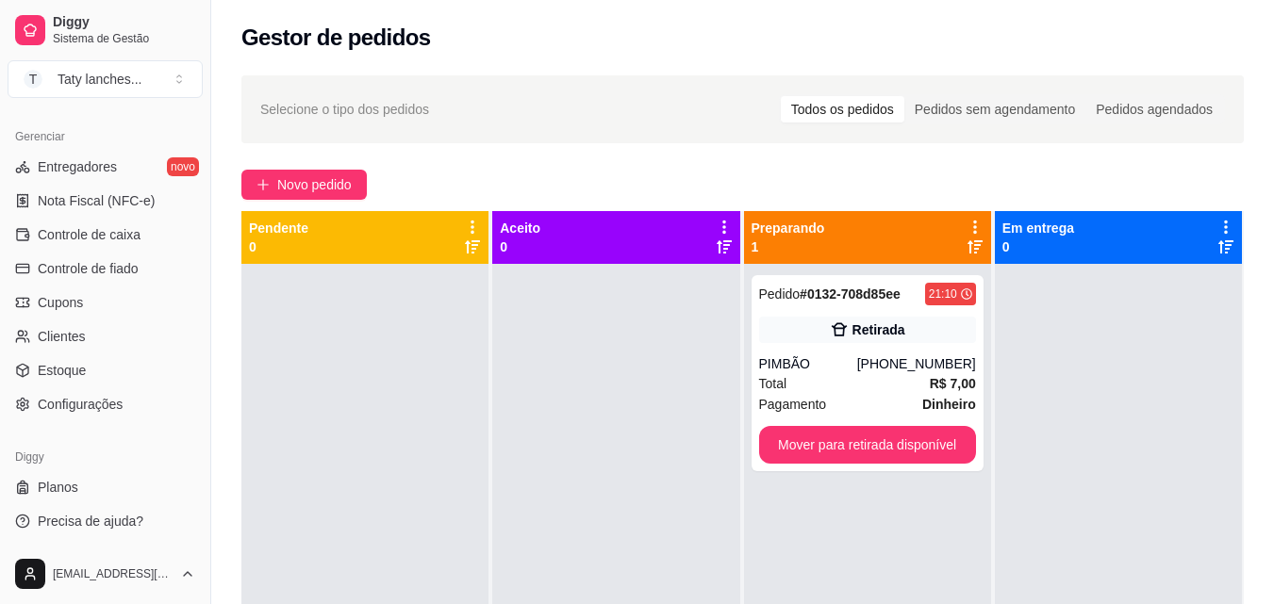
click at [202, 545] on div "[EMAIL_ADDRESS][DOMAIN_NAME]" at bounding box center [105, 574] width 210 height 60
click at [173, 237] on link "Controle de caixa" at bounding box center [105, 235] width 195 height 30
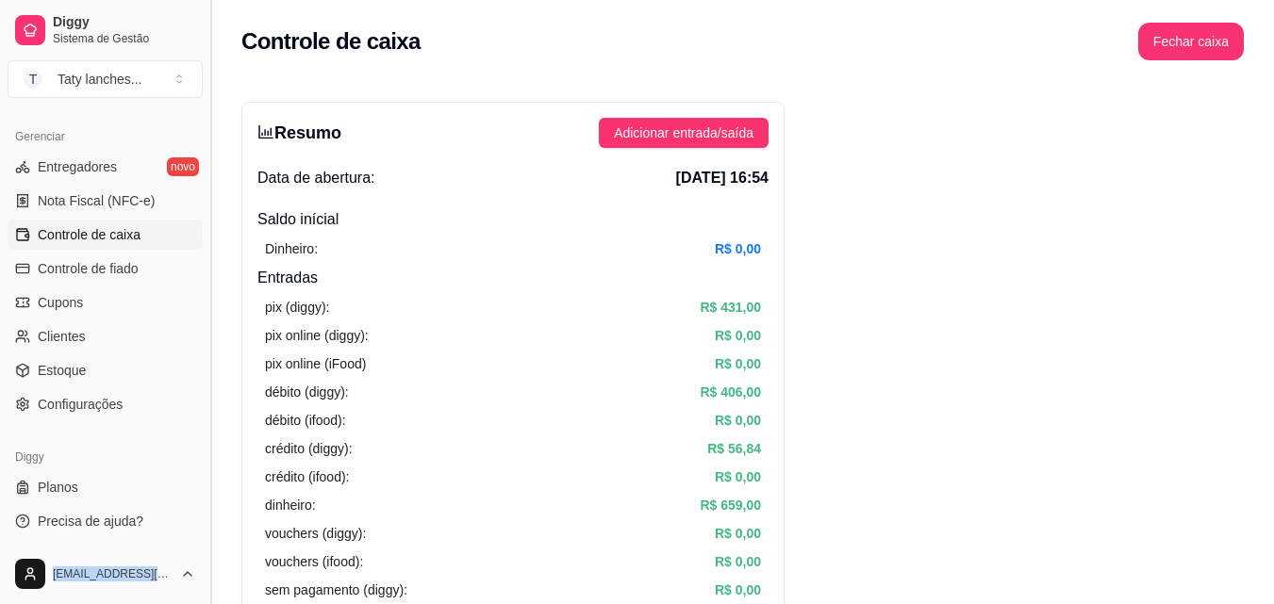
click at [204, 126] on button "Toggle Sidebar" at bounding box center [210, 302] width 15 height 604
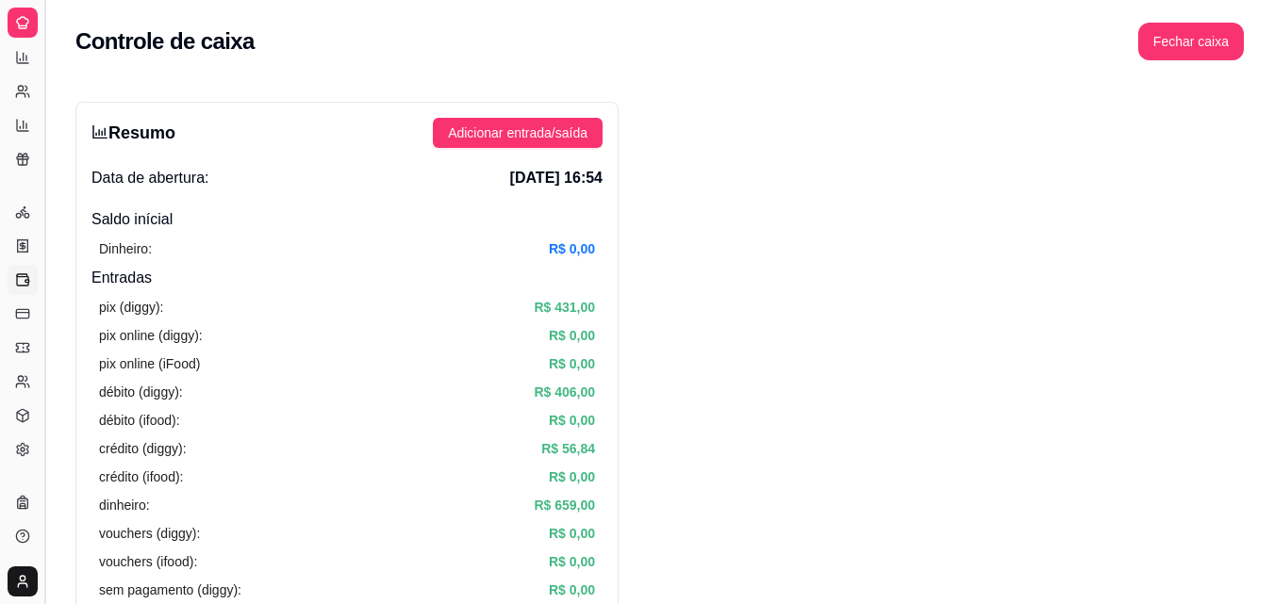
scroll to position [372, 0]
click at [45, 90] on button "Toggle Sidebar" at bounding box center [44, 302] width 15 height 604
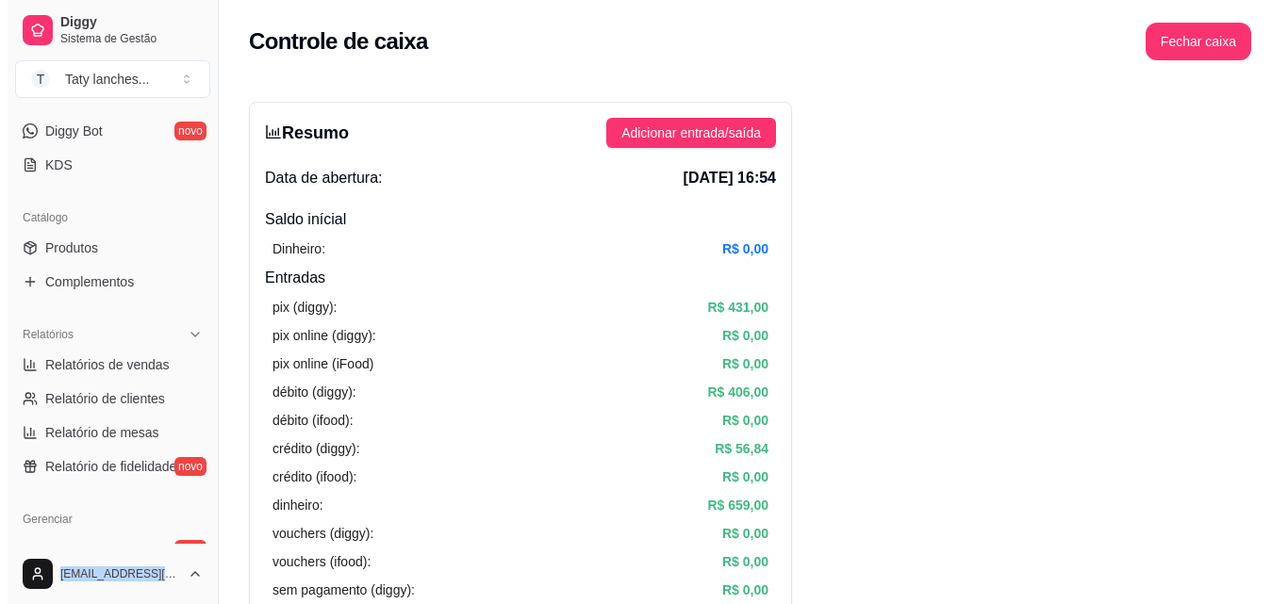
scroll to position [0, 0]
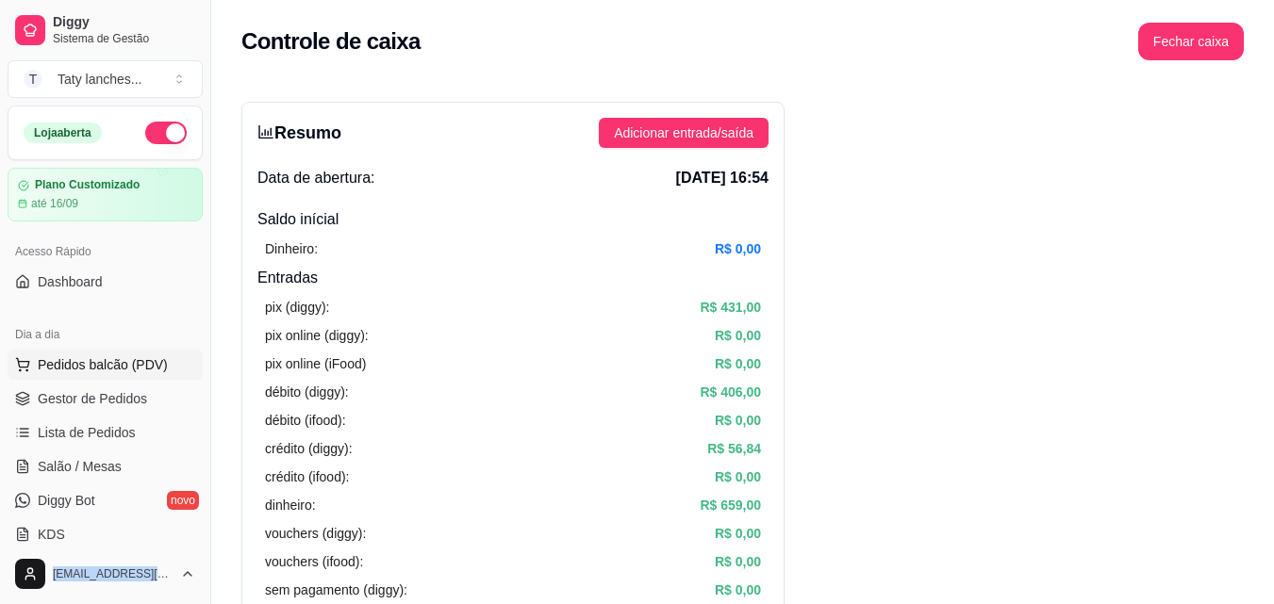
click at [143, 371] on span "Pedidos balcão (PDV)" at bounding box center [103, 364] width 130 height 19
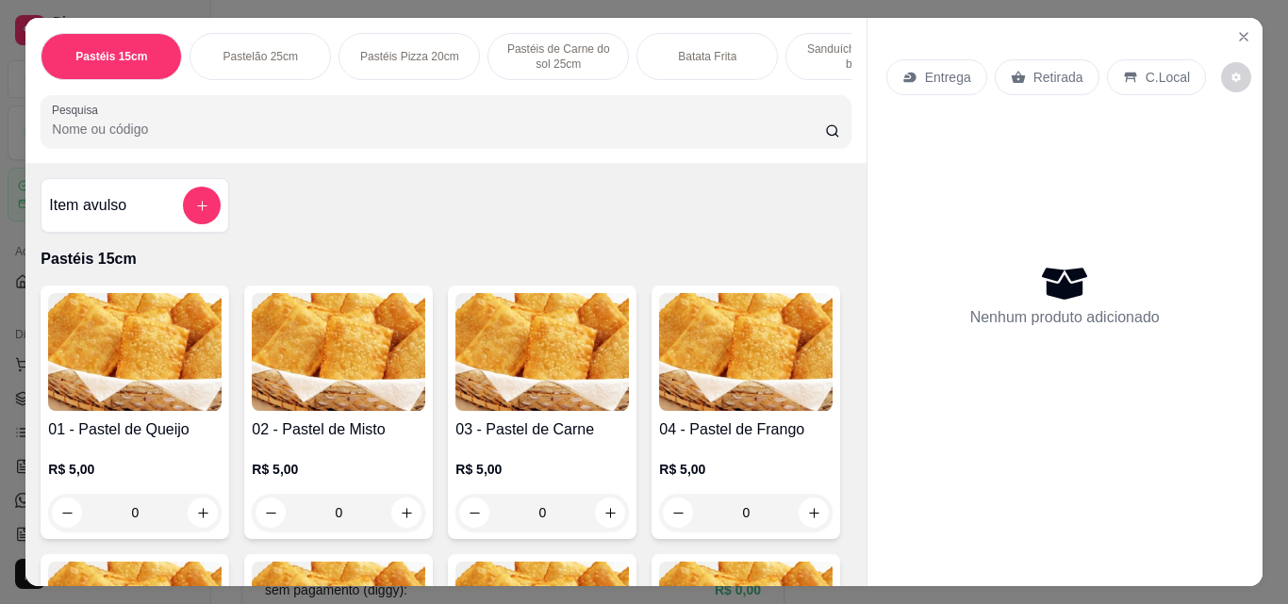
click at [519, 45] on p "Pastéis de Carne do sol 25cm" at bounding box center [557, 56] width 109 height 30
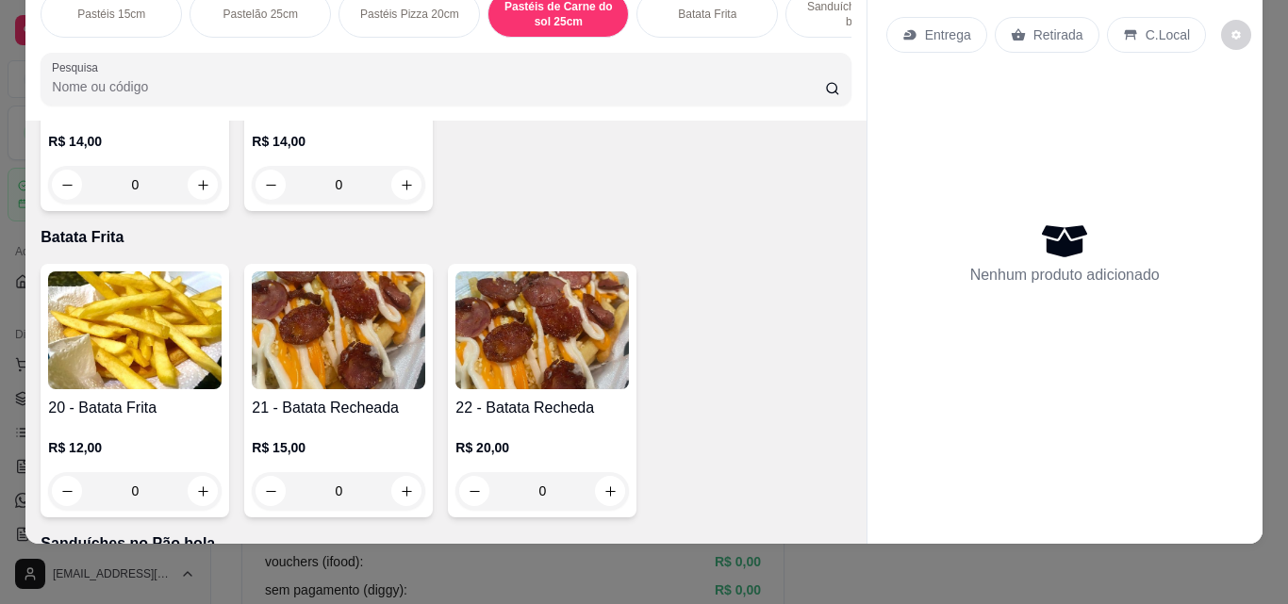
scroll to position [2773, 0]
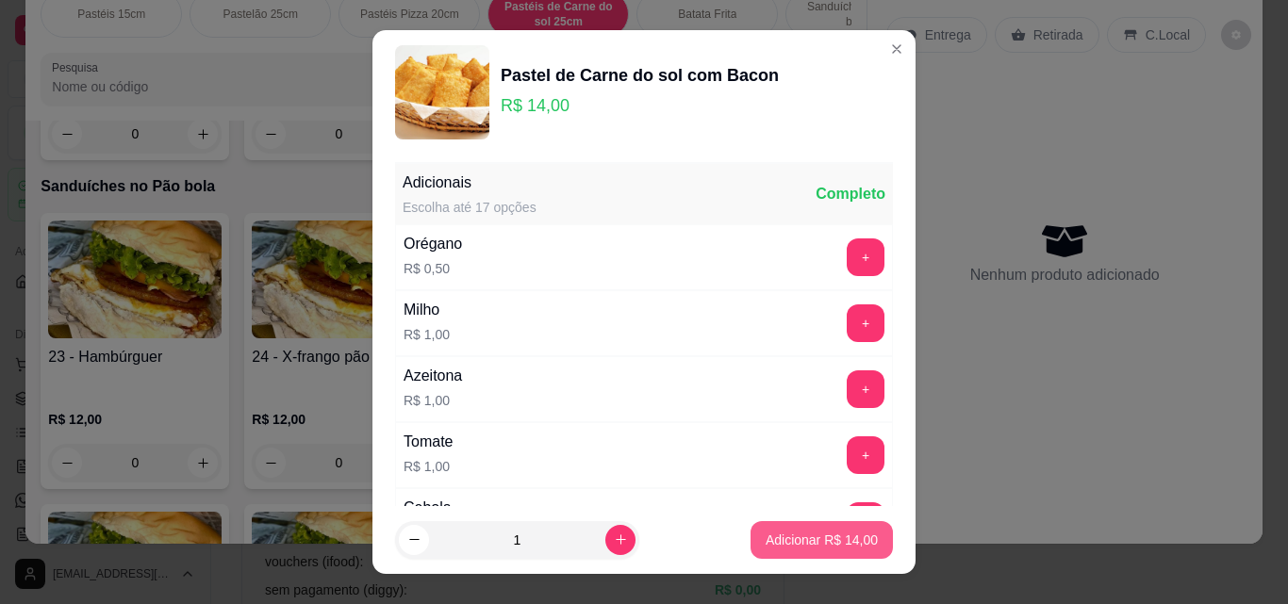
click at [766, 539] on p "Adicionar R$ 14,00" at bounding box center [822, 540] width 112 height 19
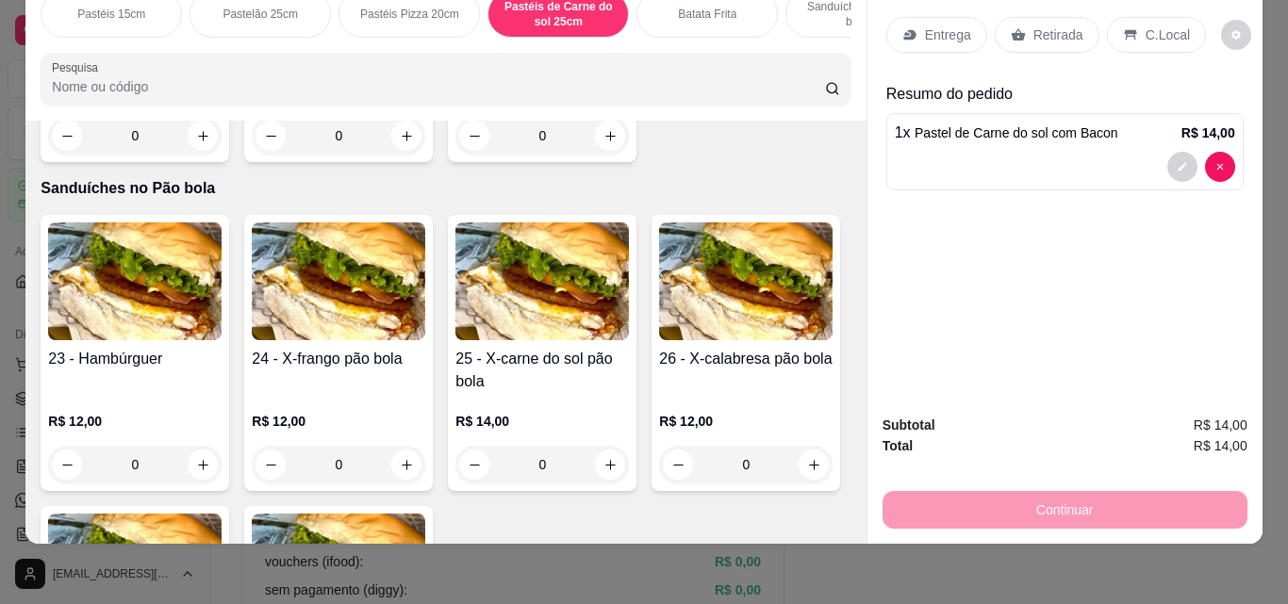
scroll to position [2774, 0]
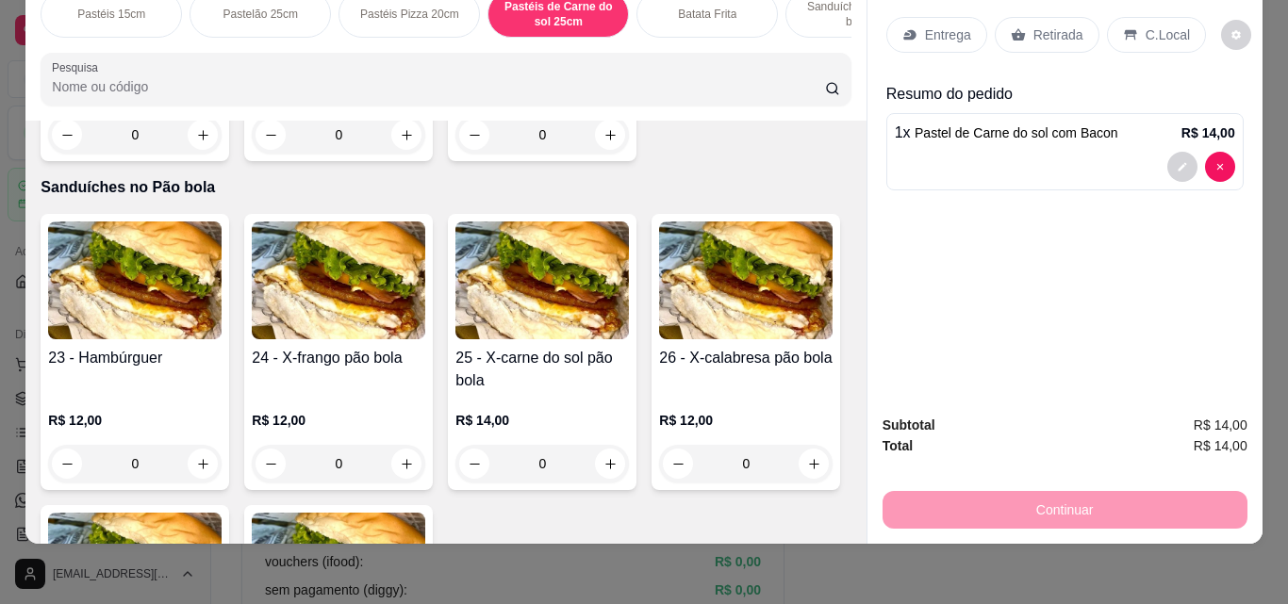
click at [1041, 25] on p "Retirada" at bounding box center [1058, 34] width 50 height 19
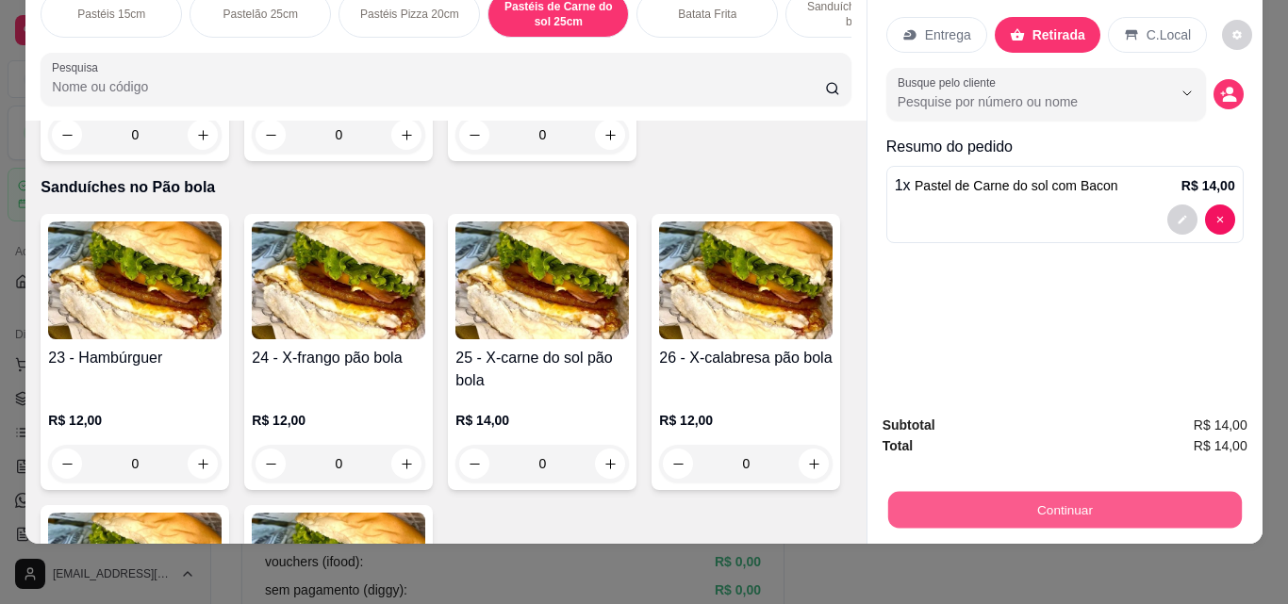
click at [997, 503] on button "Continuar" at bounding box center [1064, 509] width 354 height 37
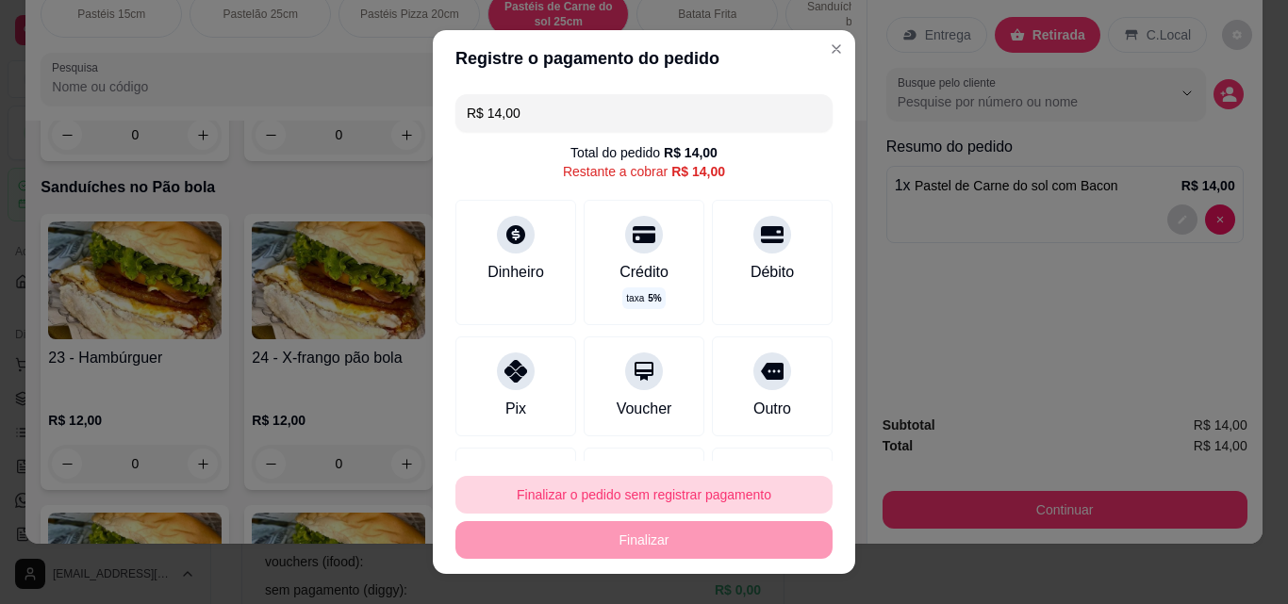
click at [687, 501] on button "Finalizar o pedido sem registrar pagamento" at bounding box center [643, 495] width 377 height 38
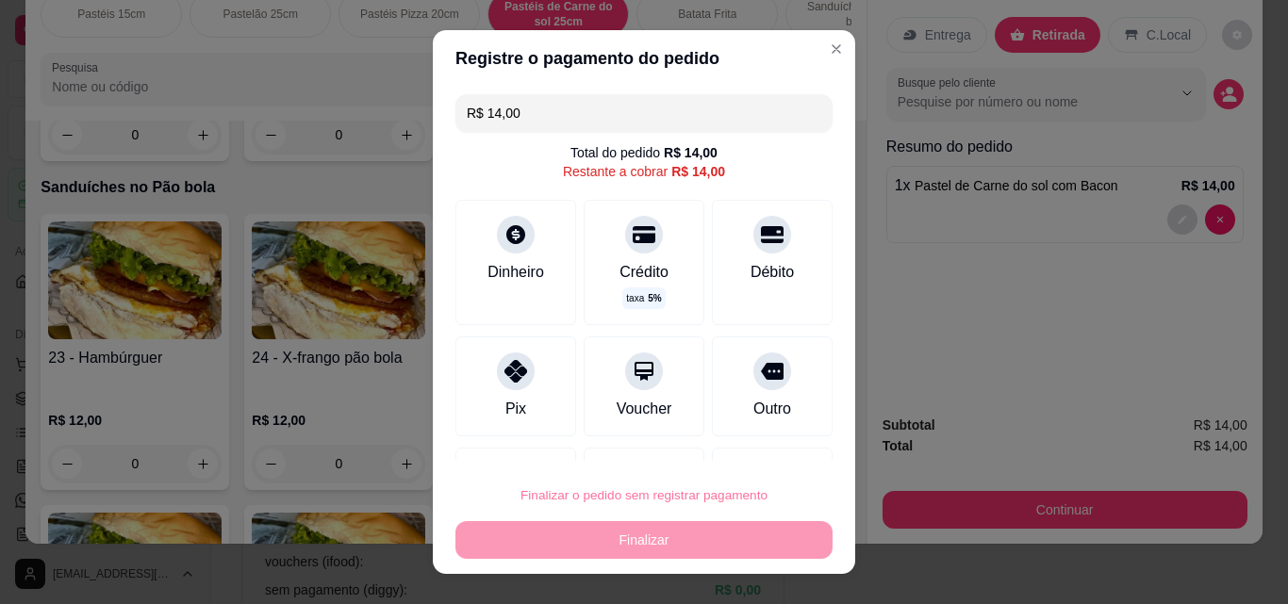
click at [733, 451] on button "Confirmar" at bounding box center [751, 441] width 67 height 28
type input "0"
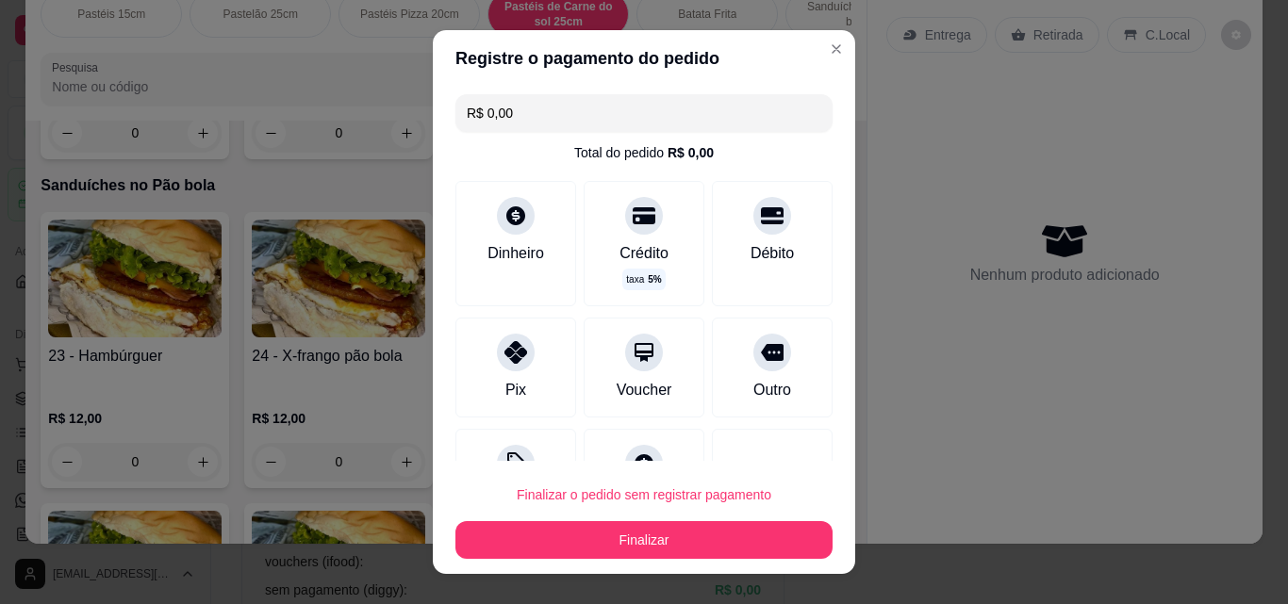
type input "R$ 0,00"
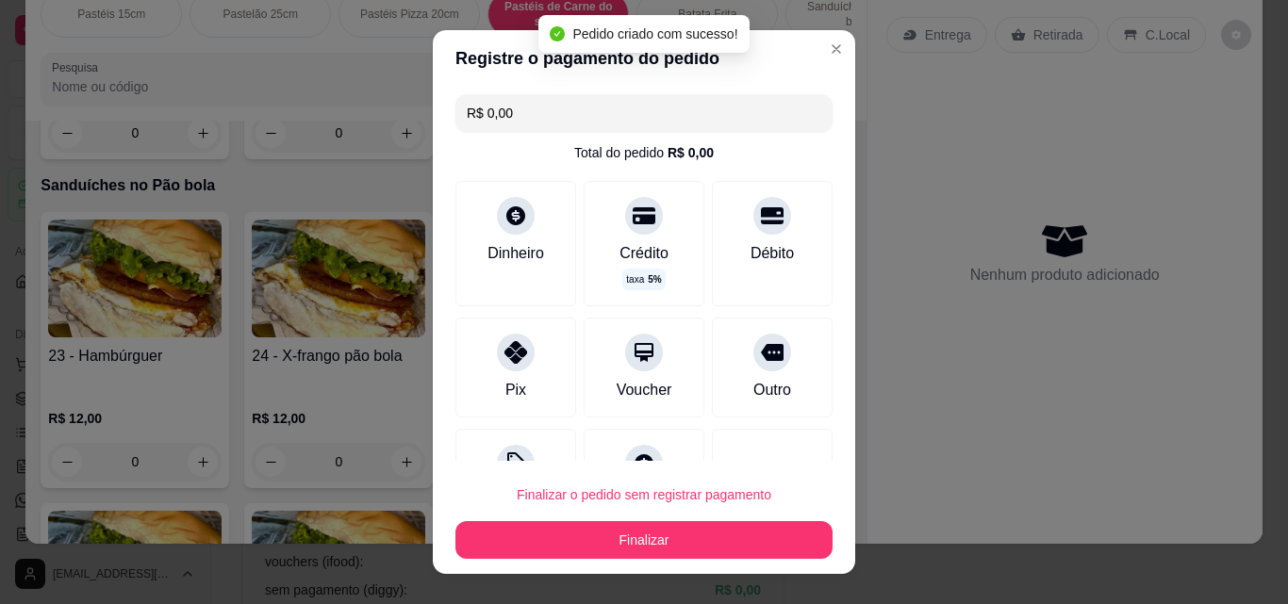
scroll to position [2773, 0]
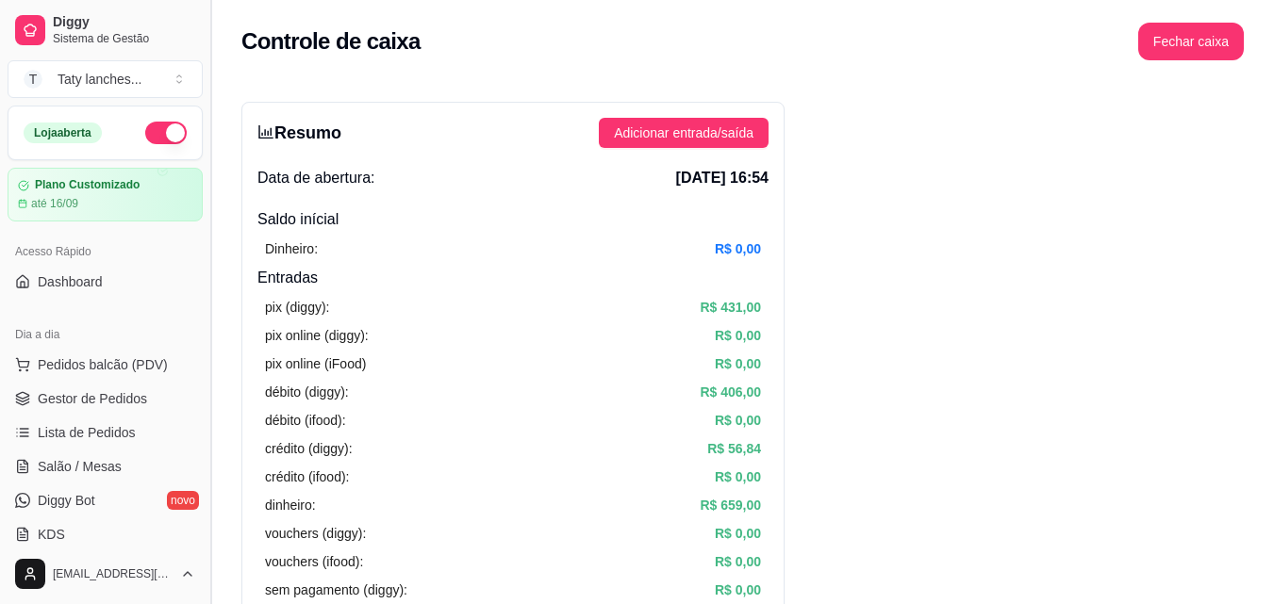
click at [206, 312] on button "Toggle Sidebar" at bounding box center [210, 302] width 15 height 604
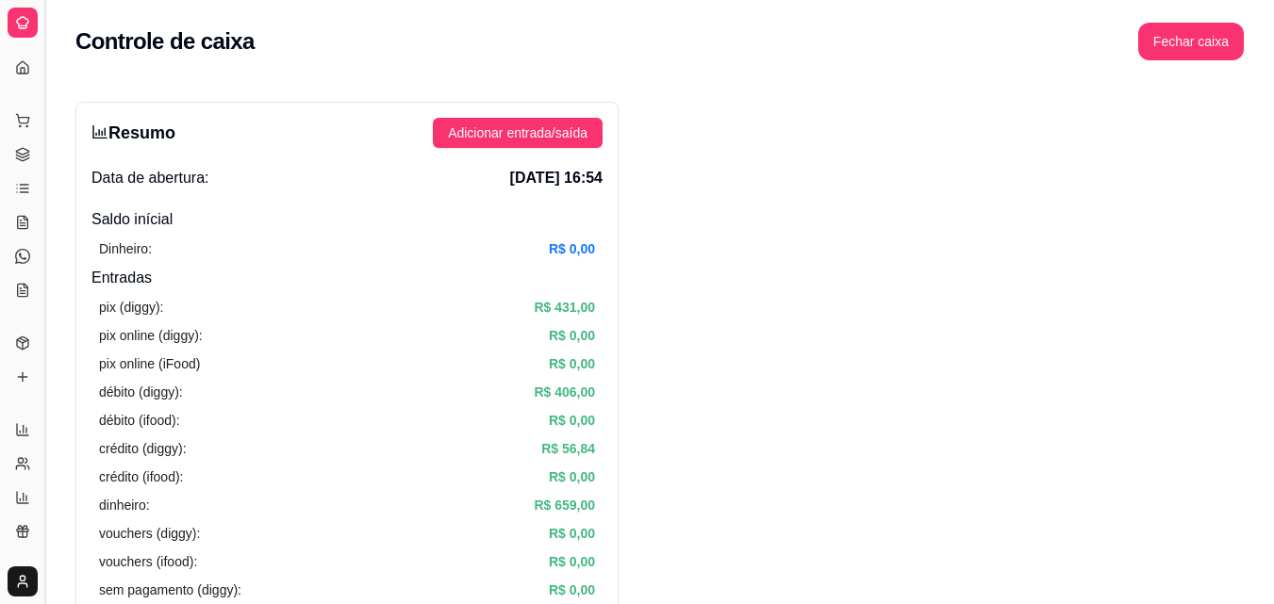
click at [46, 86] on button "Toggle Sidebar" at bounding box center [44, 302] width 15 height 604
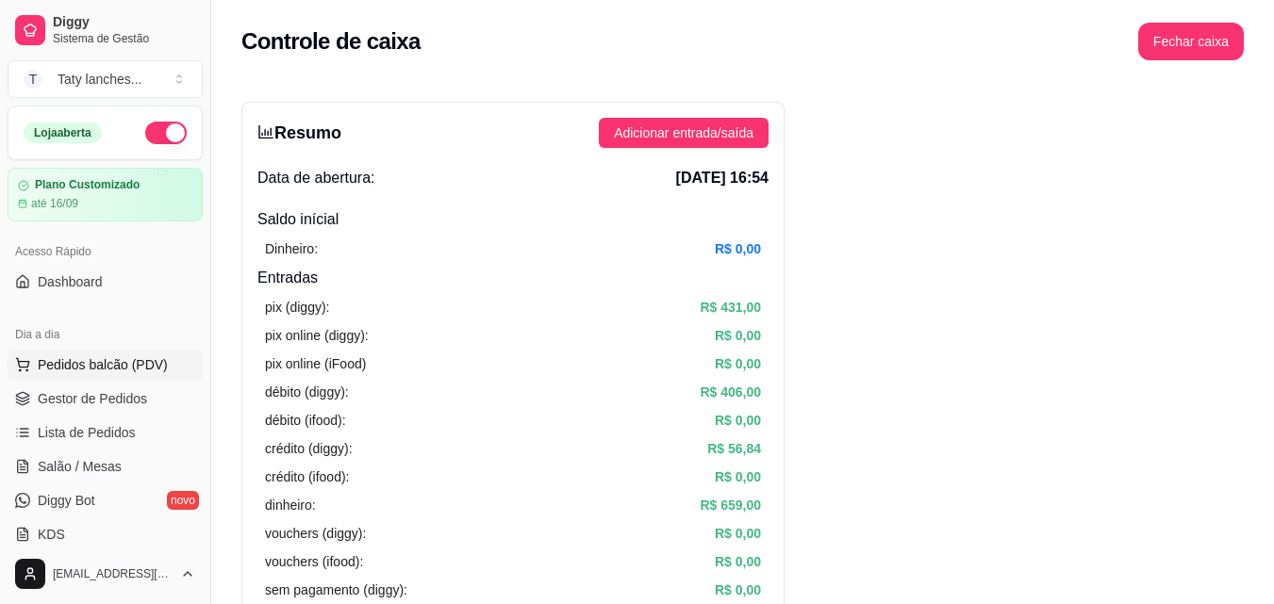
click at [128, 364] on span "Pedidos balcão (PDV)" at bounding box center [103, 364] width 130 height 19
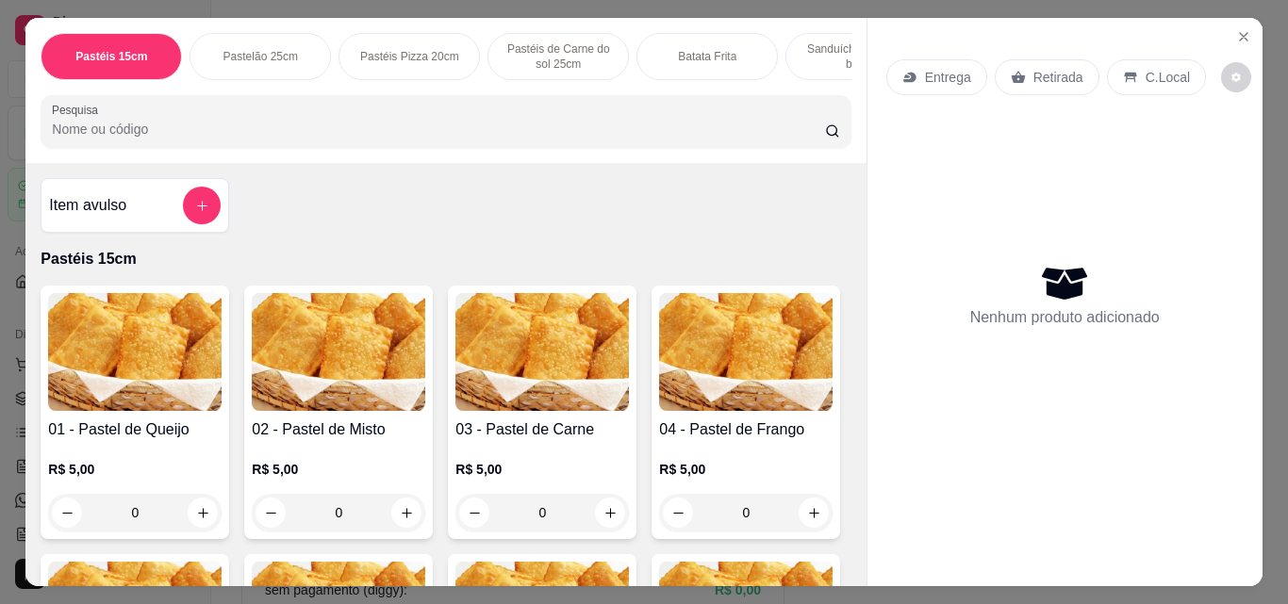
scroll to position [0, 672]
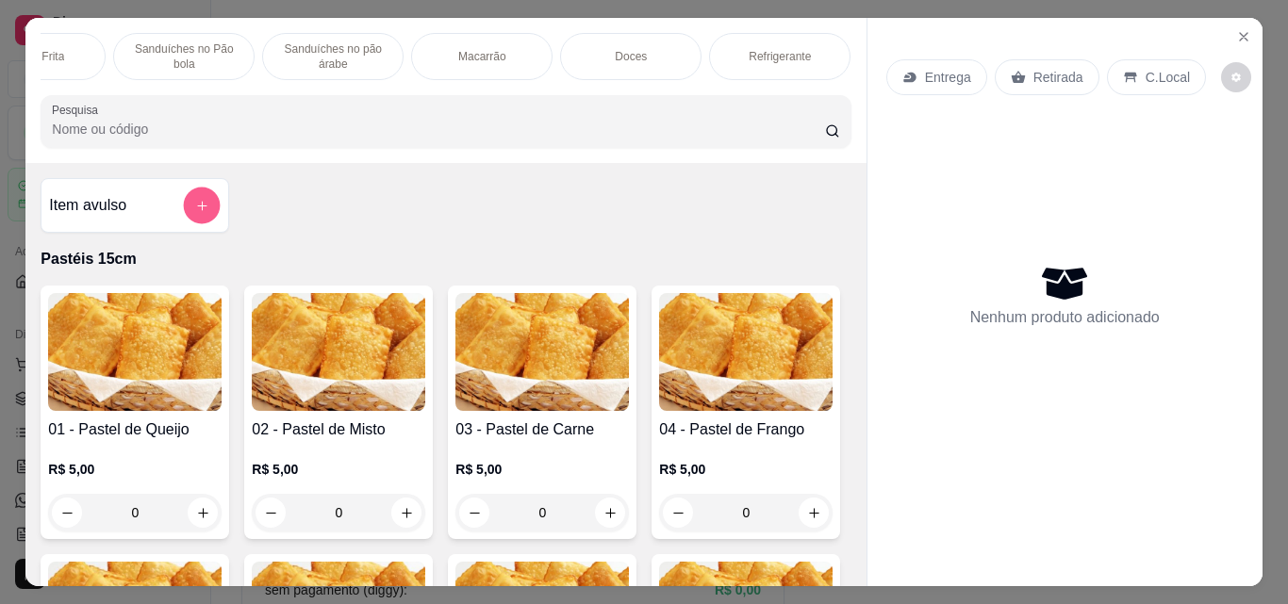
click at [210, 218] on button "add-separate-item" at bounding box center [202, 206] width 37 height 37
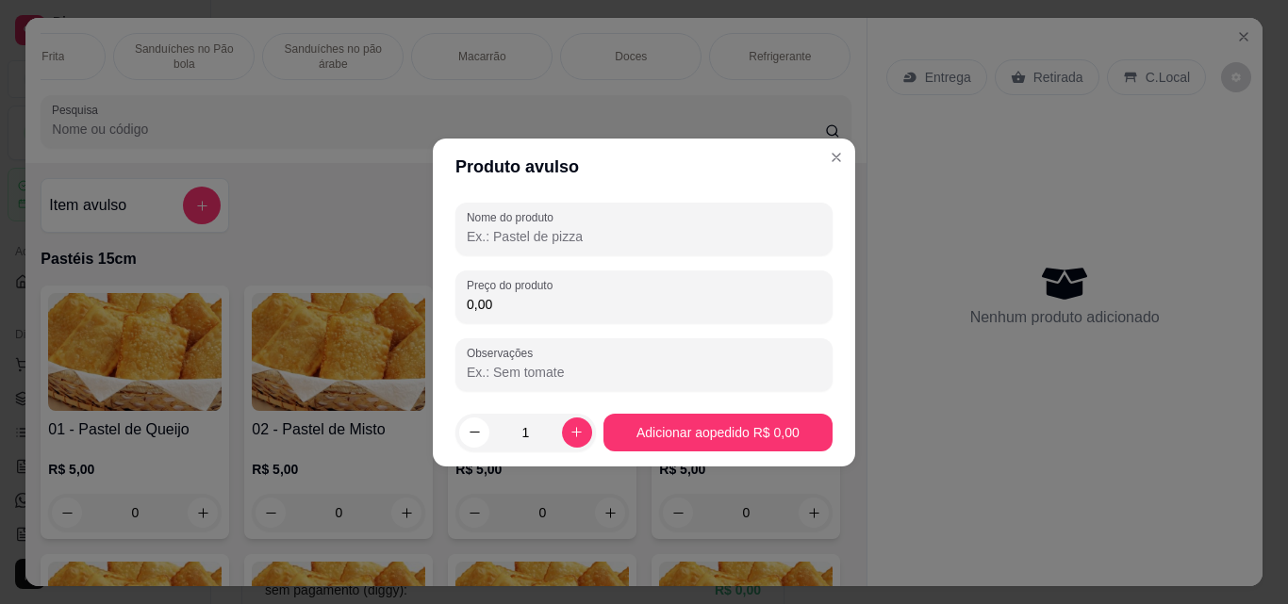
click at [508, 230] on input "Nome do produto" at bounding box center [644, 236] width 354 height 19
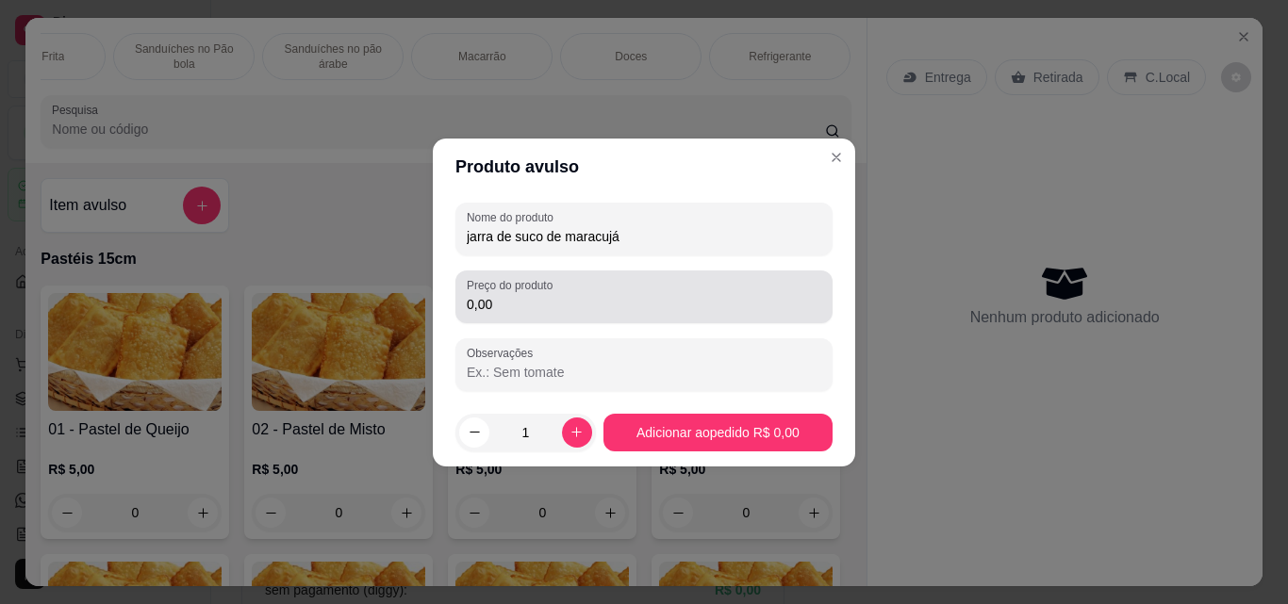
type input "jarra de suco de maracujá"
click at [583, 295] on input "0,00" at bounding box center [644, 304] width 354 height 19
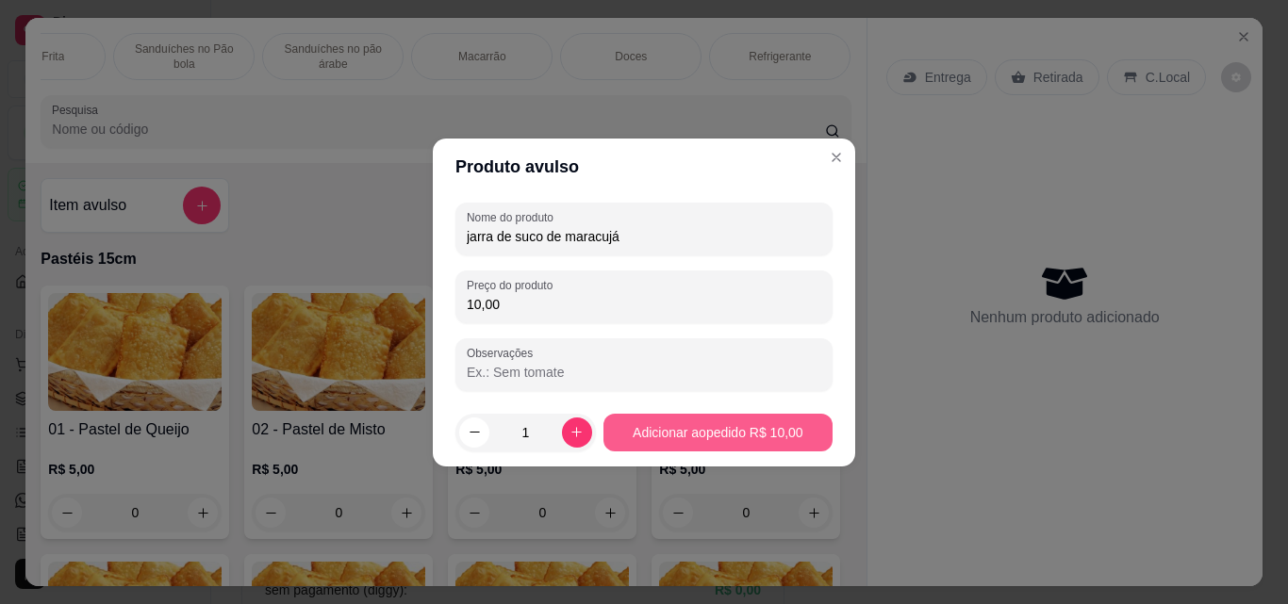
type input "10,00"
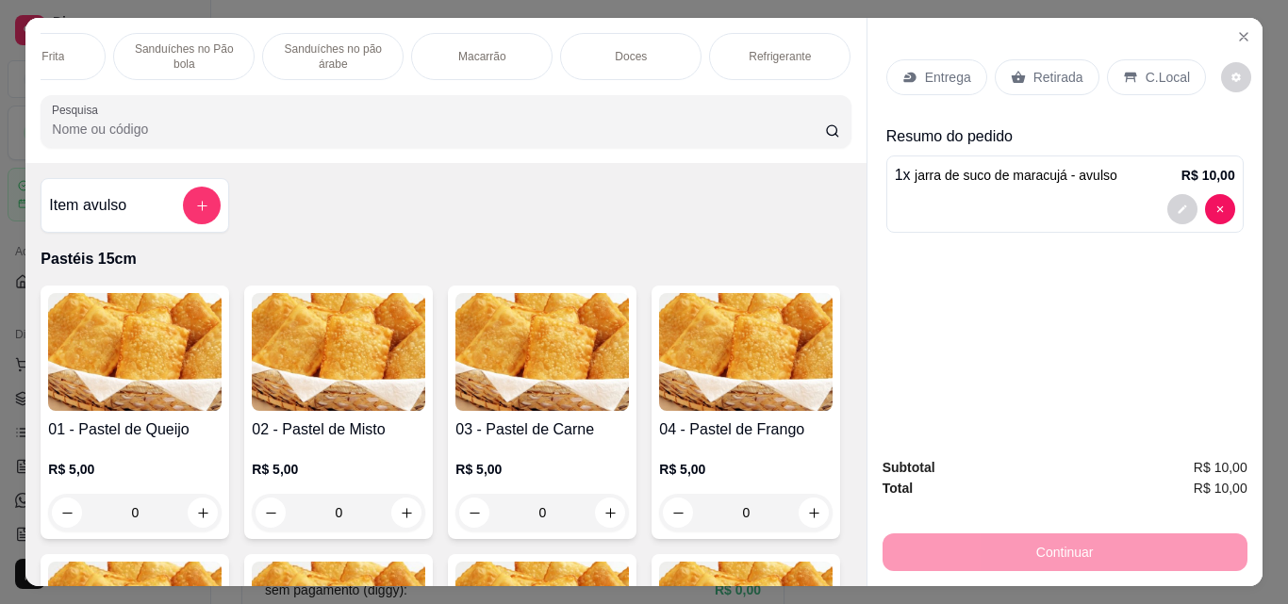
click at [192, 520] on div "0" at bounding box center [134, 513] width 173 height 38
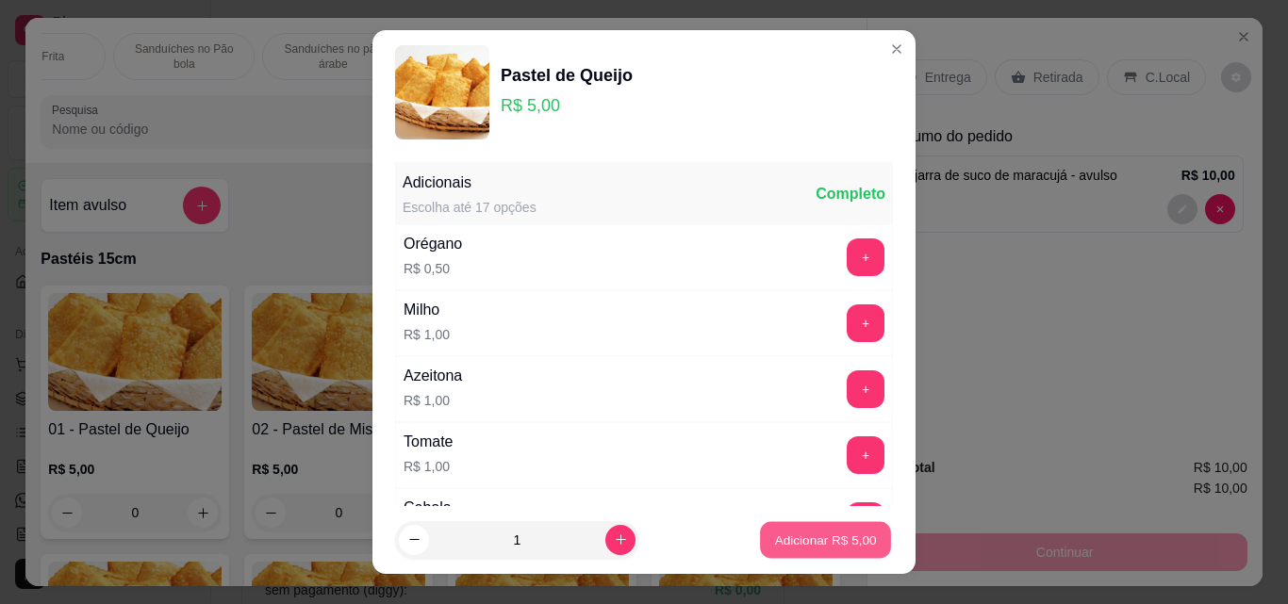
click at [799, 539] on p "Adicionar R$ 5,00" at bounding box center [825, 540] width 102 height 18
type input "1"
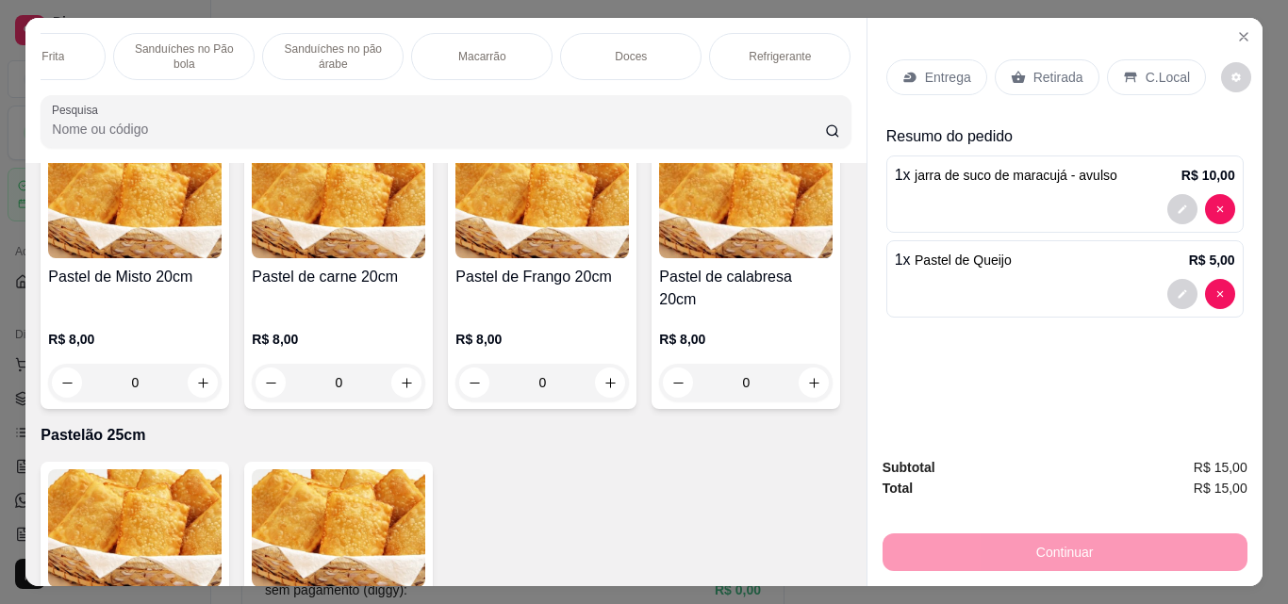
scroll to position [357, 0]
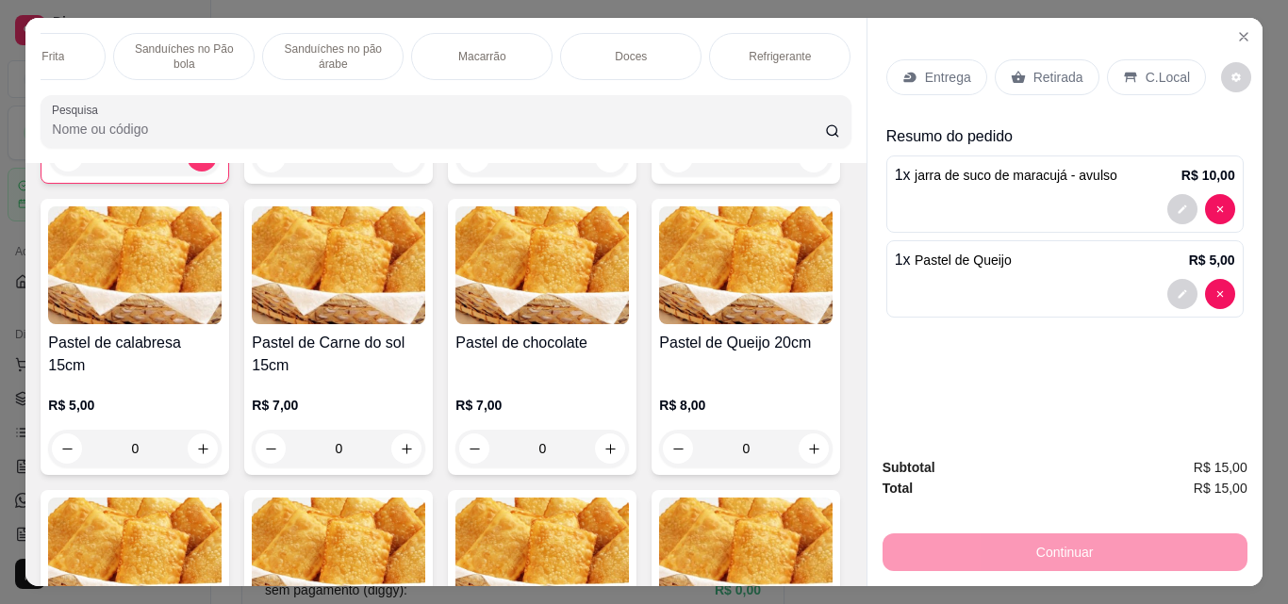
click at [425, 457] on div "0" at bounding box center [338, 449] width 173 height 38
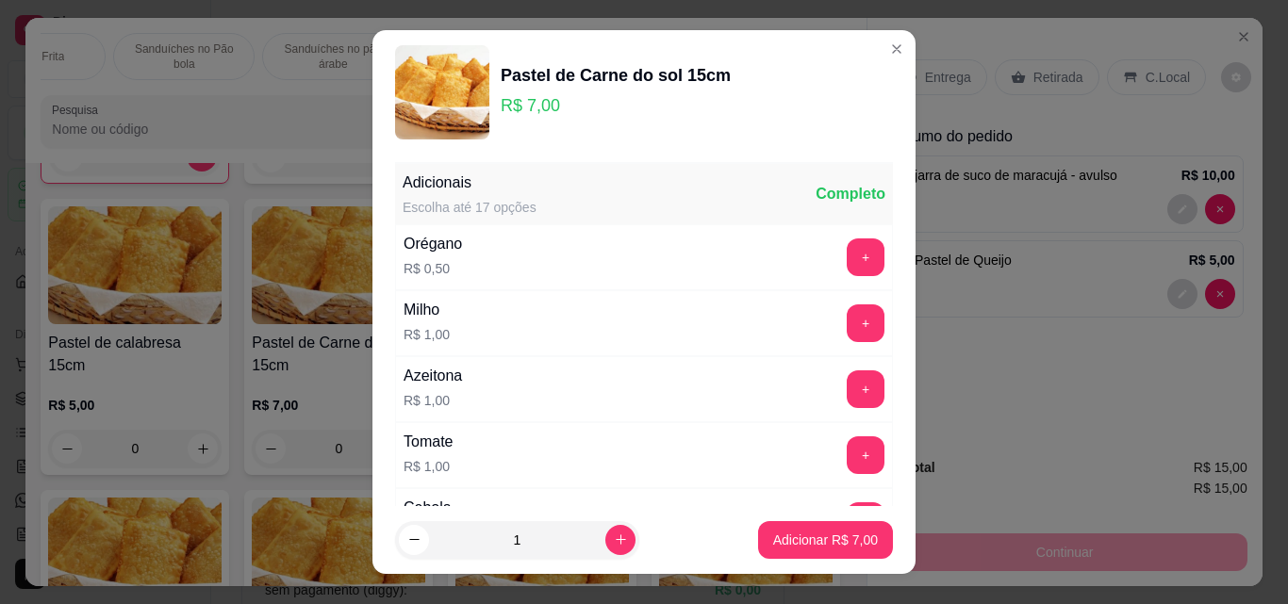
scroll to position [307, 0]
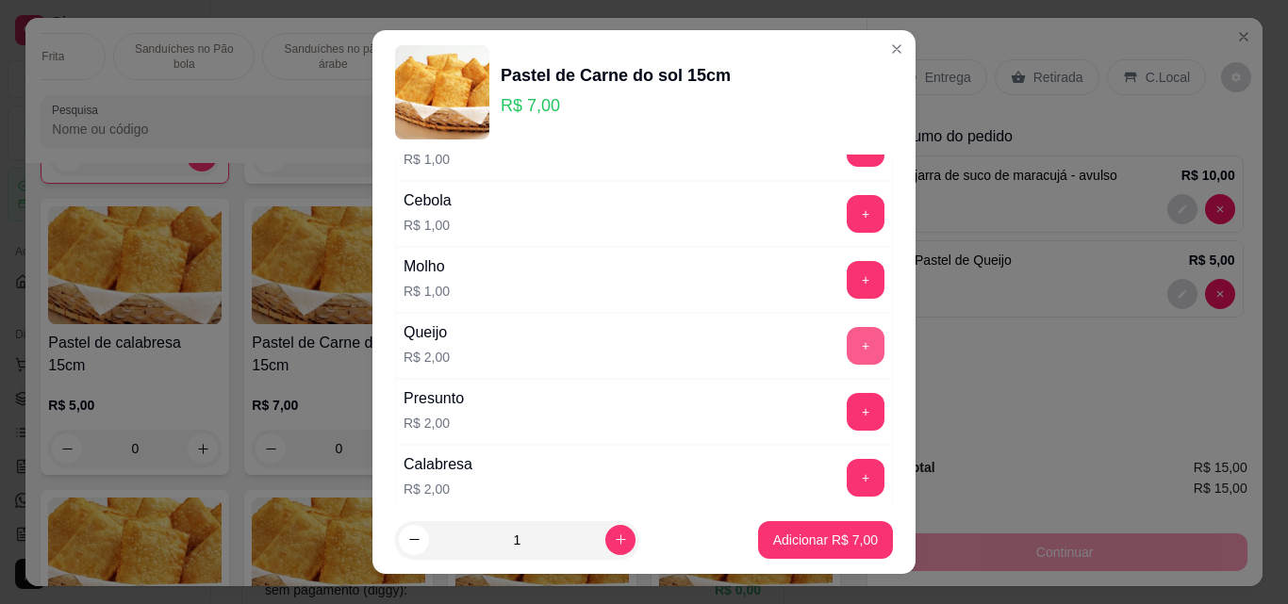
click at [847, 344] on button "+" at bounding box center [866, 346] width 38 height 38
click at [788, 546] on p "Adicionar R$ 9,00" at bounding box center [825, 540] width 105 height 19
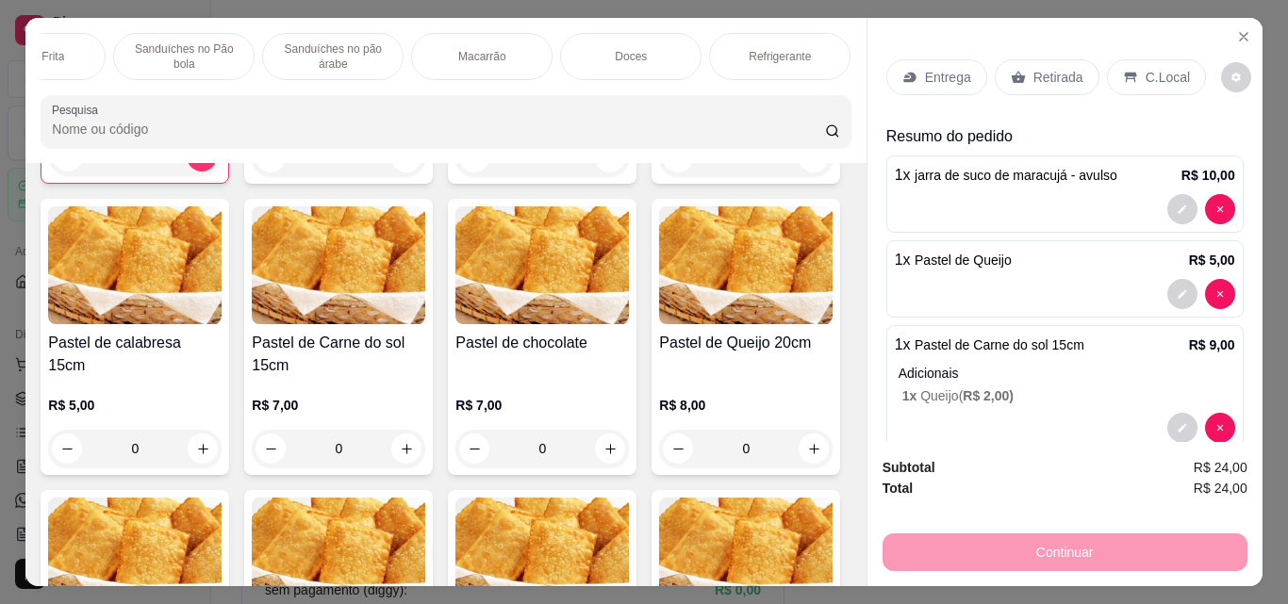
click at [1145, 73] on p "C.Local" at bounding box center [1167, 77] width 44 height 19
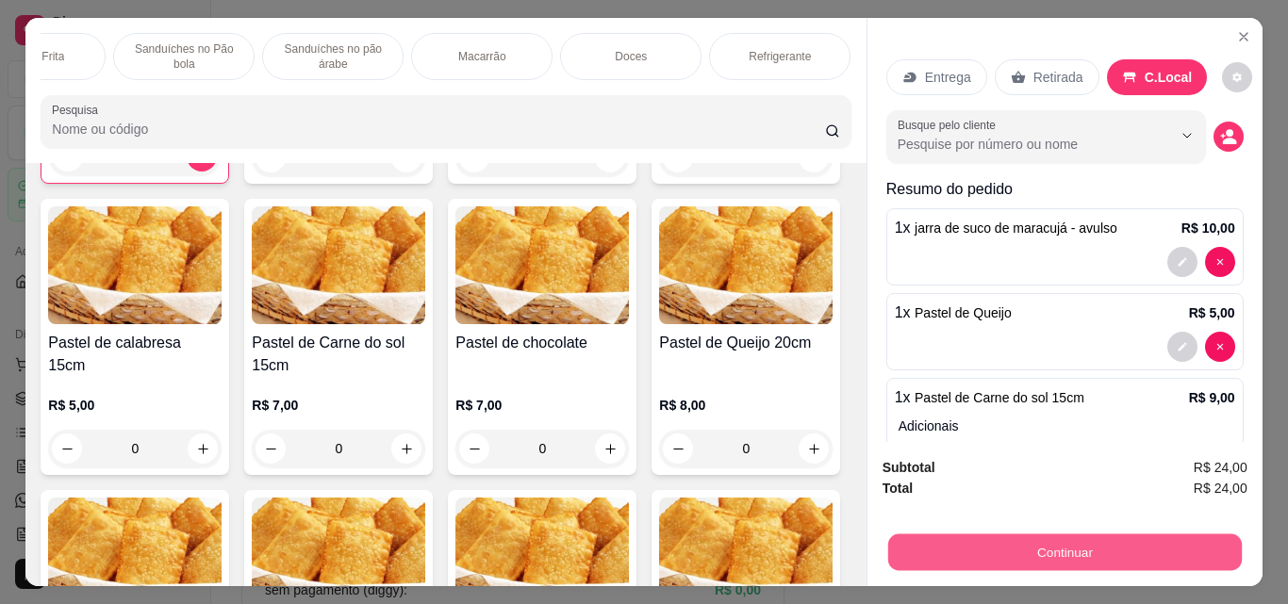
click at [1079, 552] on button "Continuar" at bounding box center [1064, 552] width 354 height 37
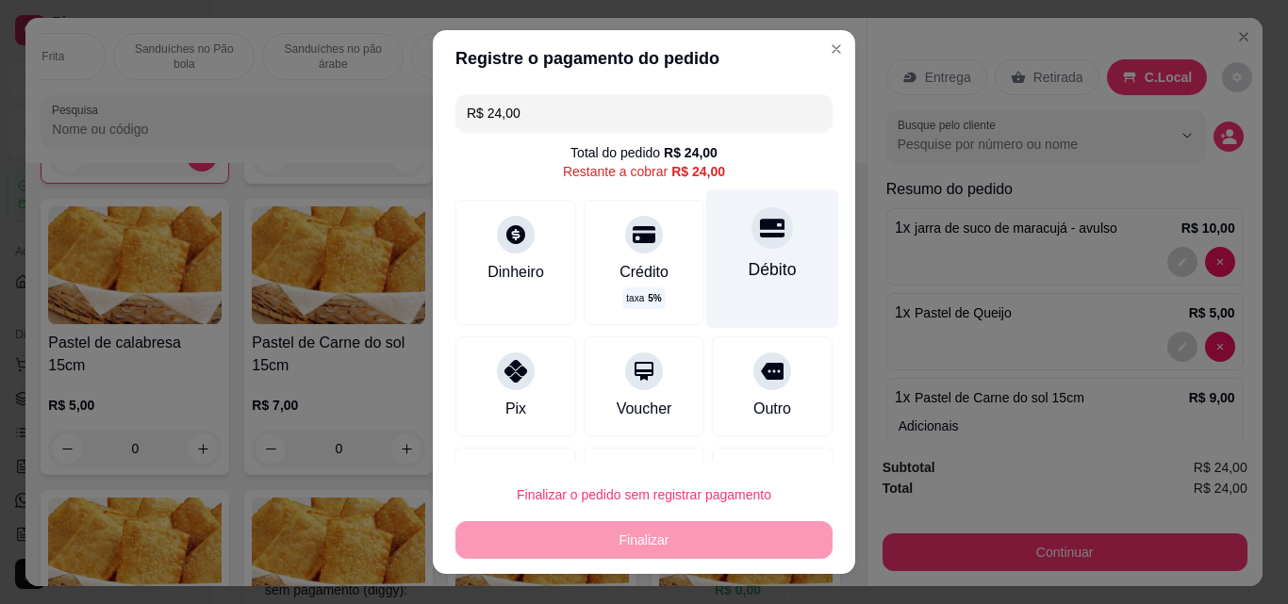
click at [768, 262] on div "Débito" at bounding box center [772, 259] width 133 height 138
type input "R$ 0,00"
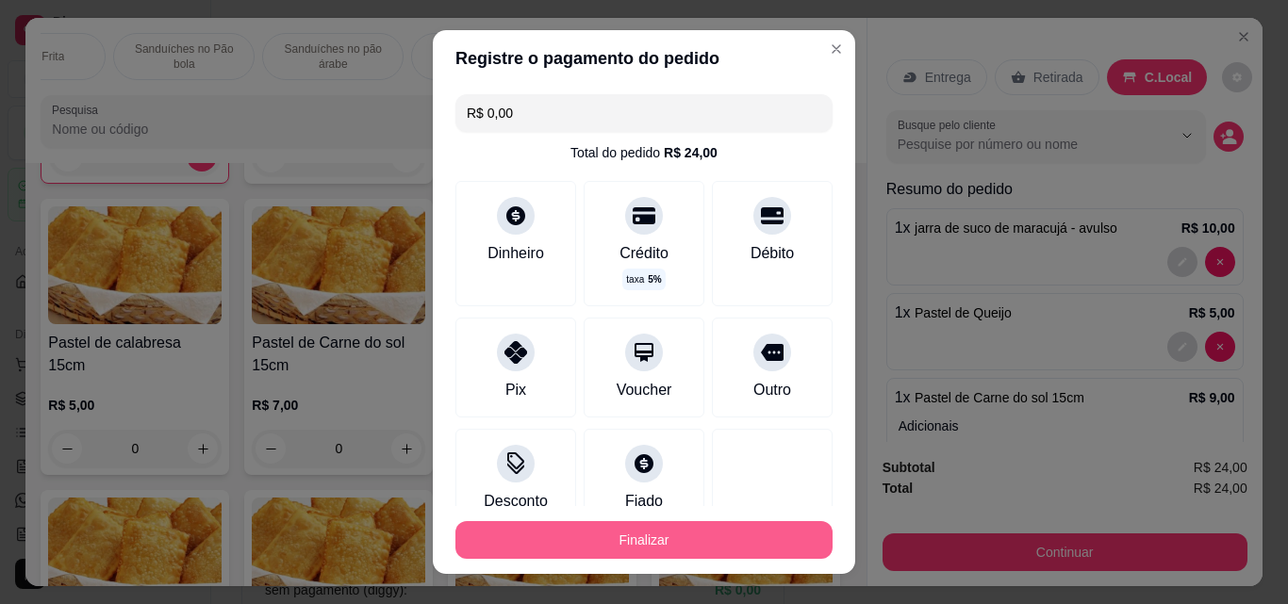
click at [720, 542] on button "Finalizar" at bounding box center [643, 540] width 377 height 38
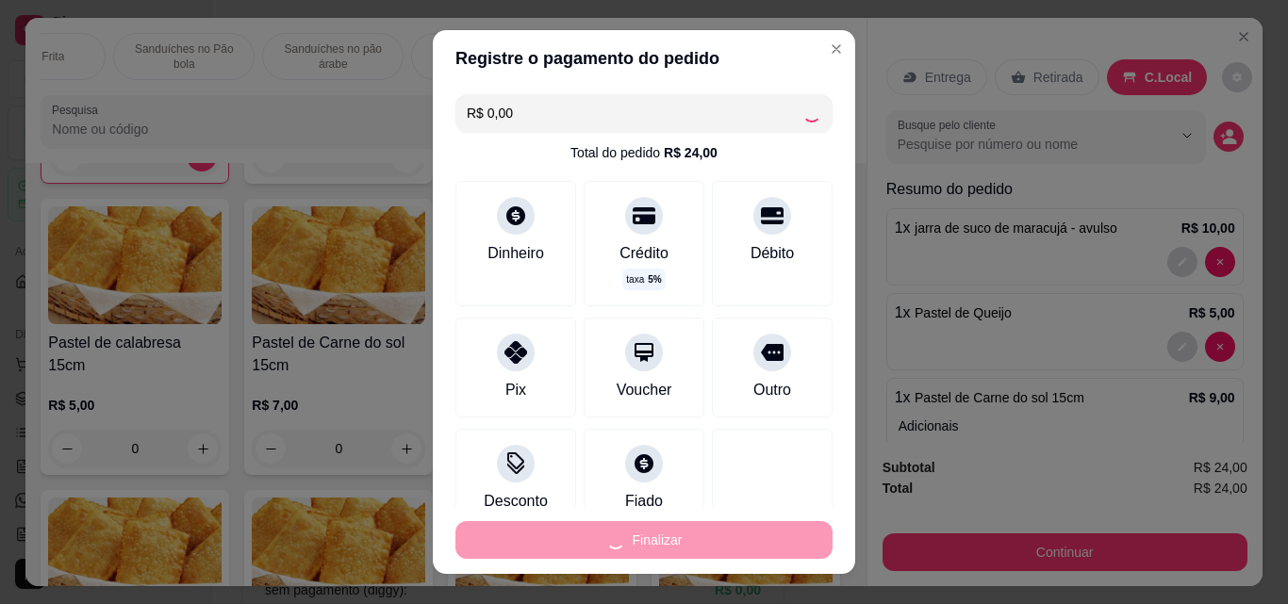
type input "0"
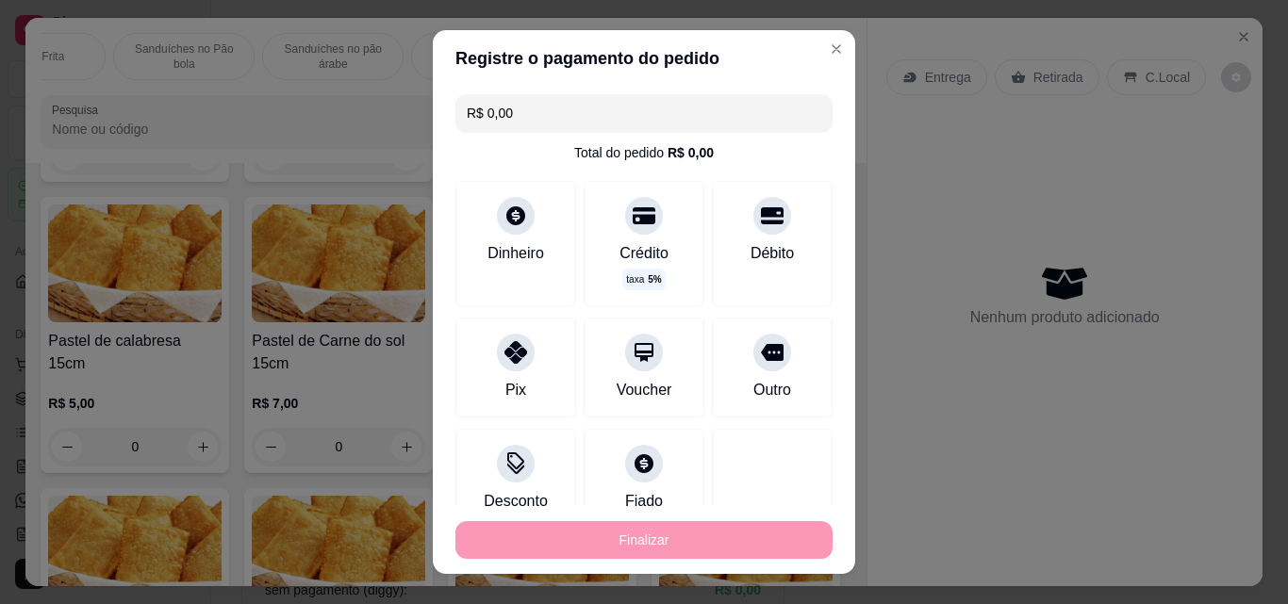
type input "-R$ 24,00"
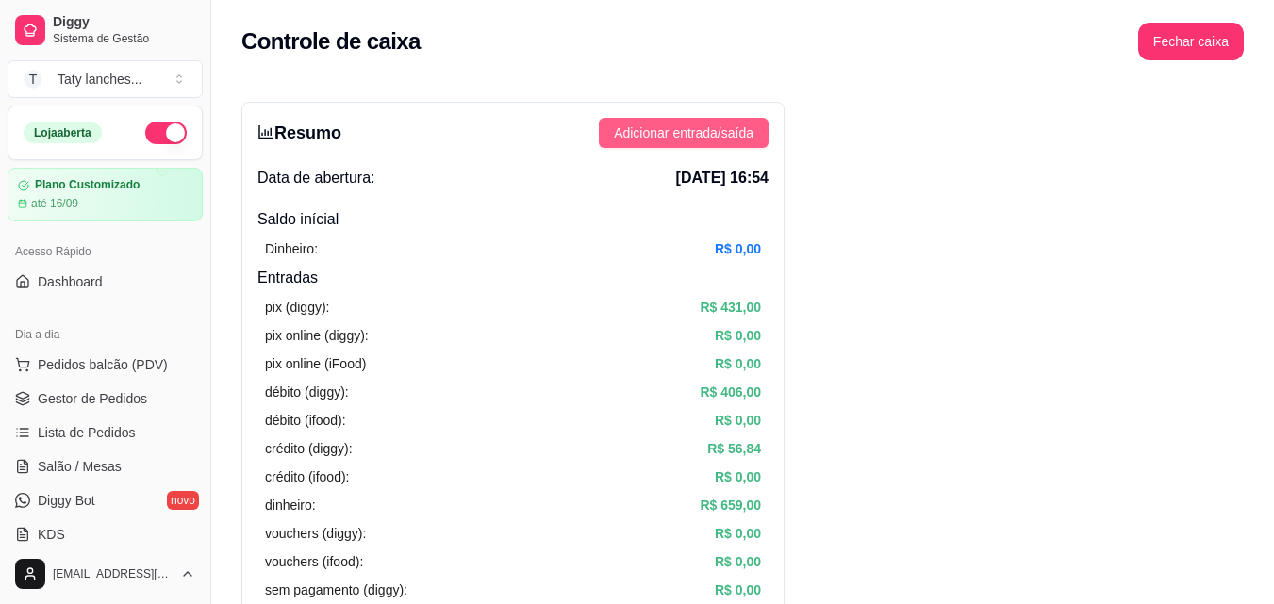
click at [698, 125] on span "Adicionar entrada/saída" at bounding box center [684, 133] width 140 height 21
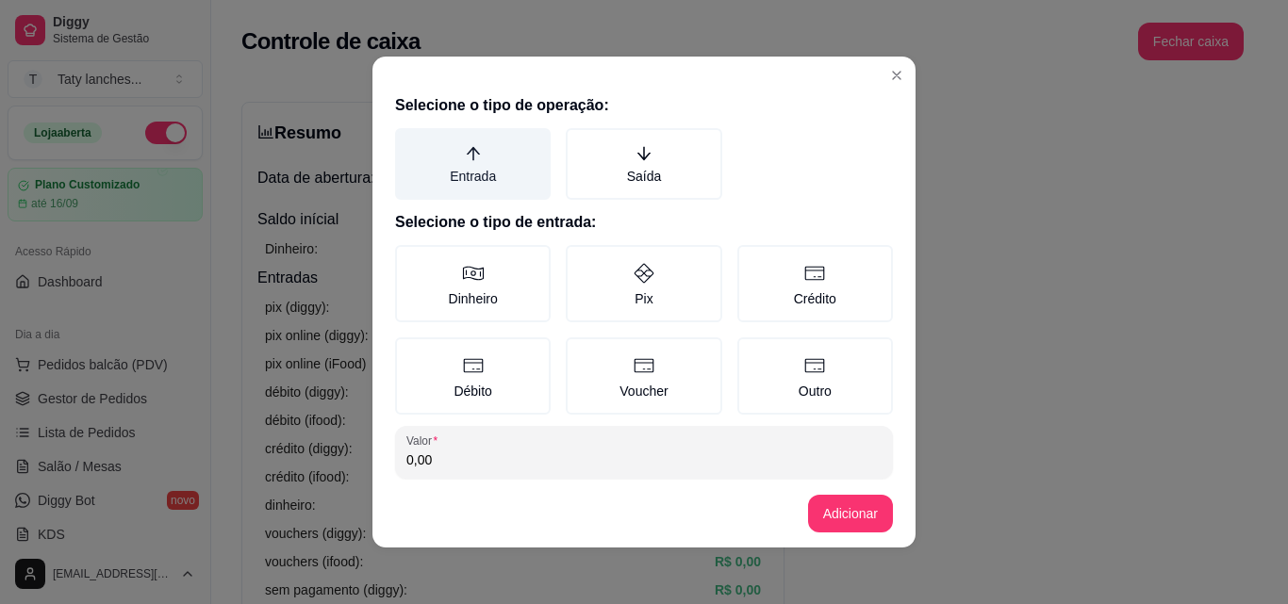
click at [487, 161] on label "Entrada" at bounding box center [473, 164] width 156 height 72
click at [409, 142] on button "Entrada" at bounding box center [401, 134] width 15 height 15
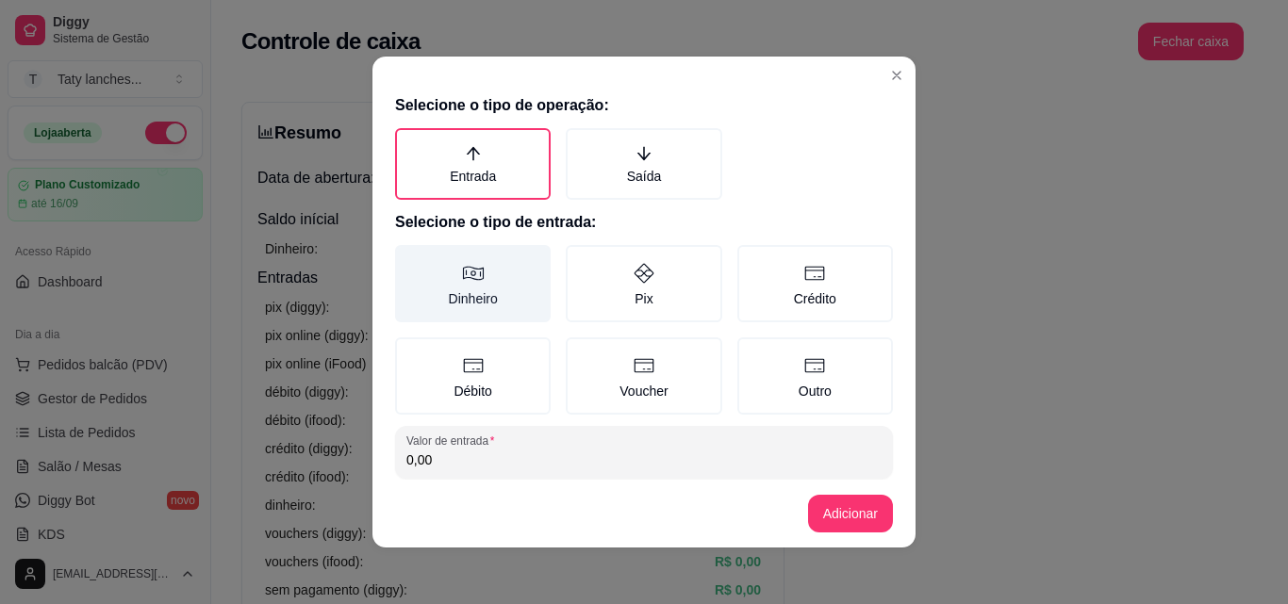
click at [484, 284] on label "Dinheiro" at bounding box center [473, 283] width 156 height 77
click at [409, 259] on button "Dinheiro" at bounding box center [401, 251] width 15 height 15
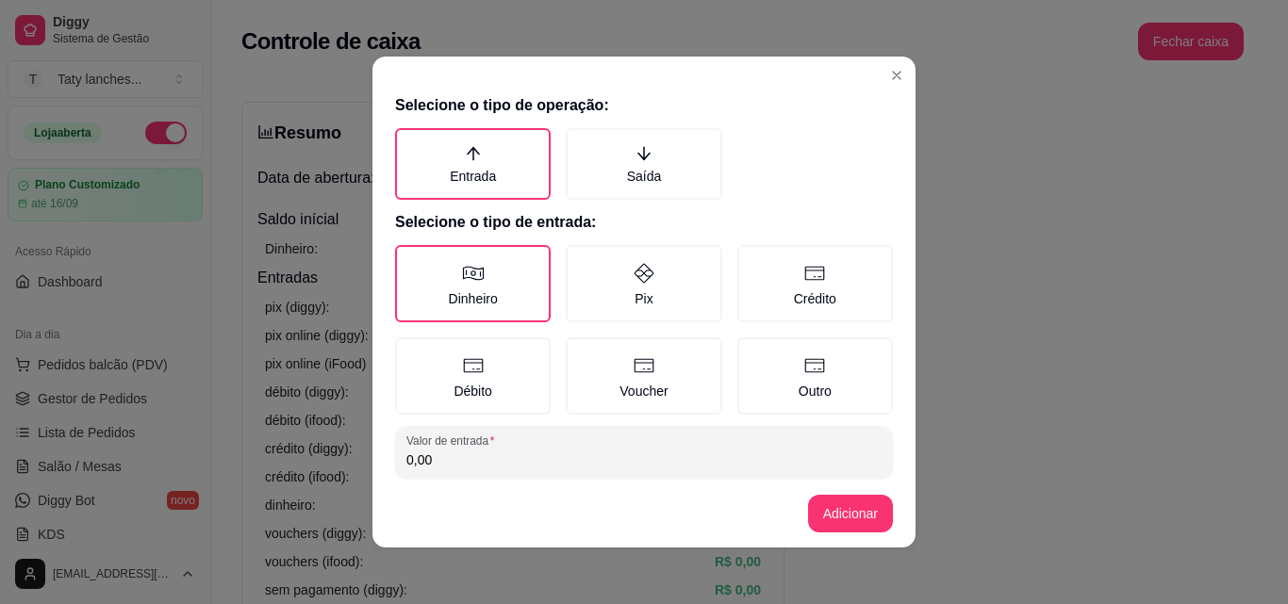
click at [515, 451] on input "0,00" at bounding box center [643, 460] width 475 height 19
type input "27,00"
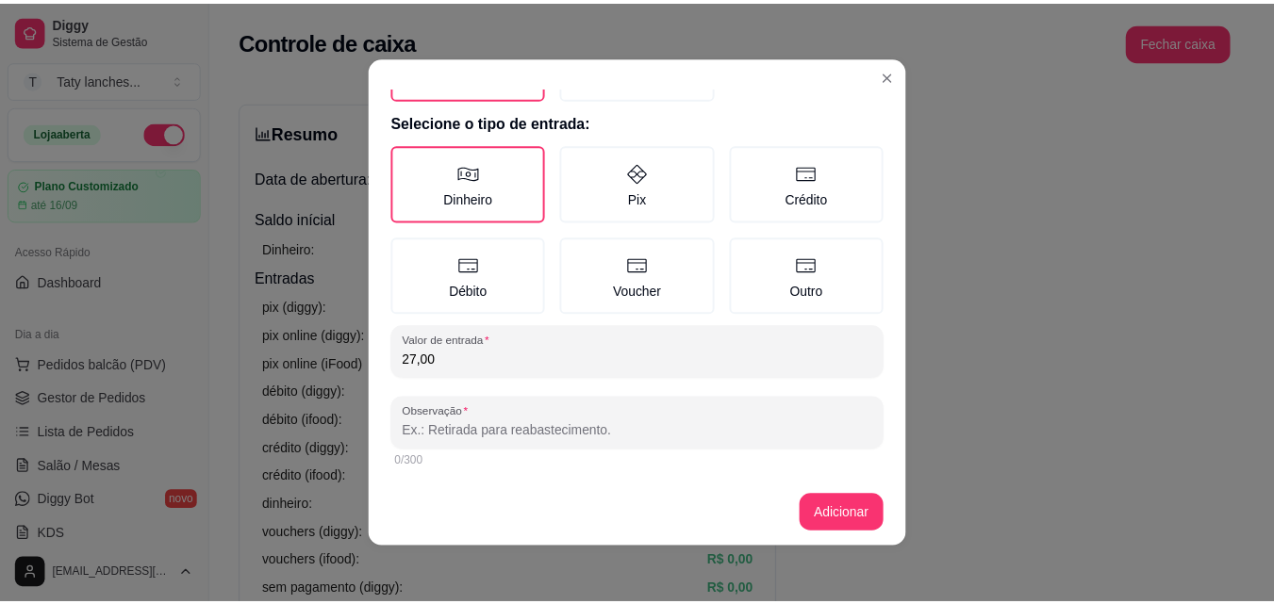
scroll to position [90, 0]
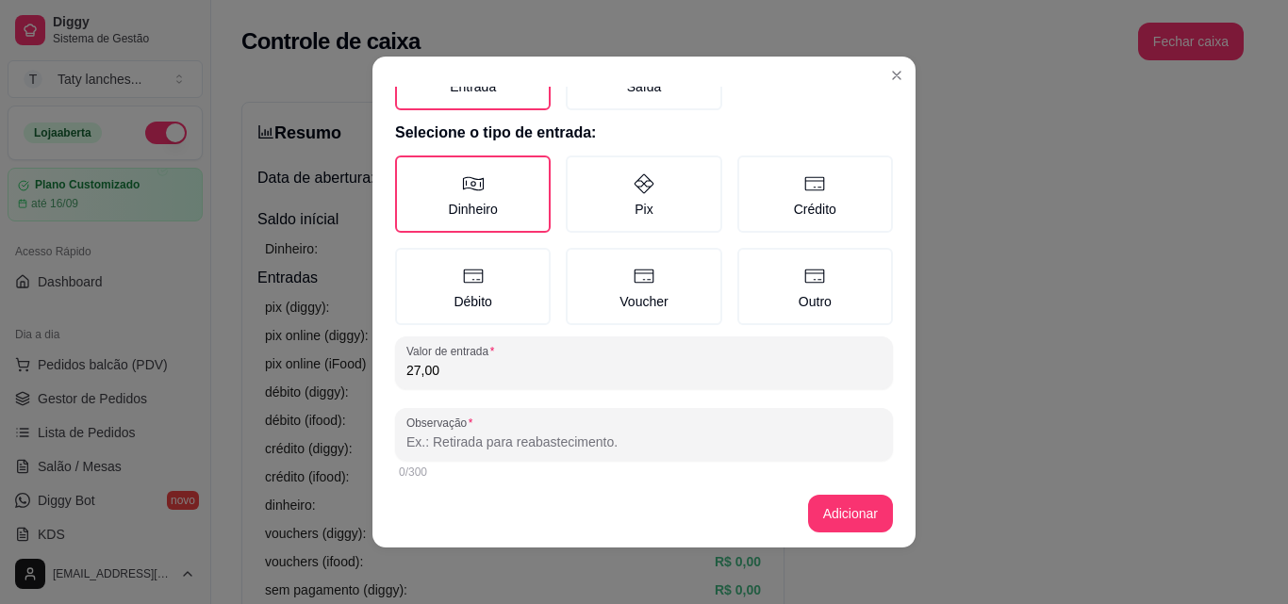
click at [848, 438] on input "Observação" at bounding box center [643, 442] width 475 height 19
type input "mesa"
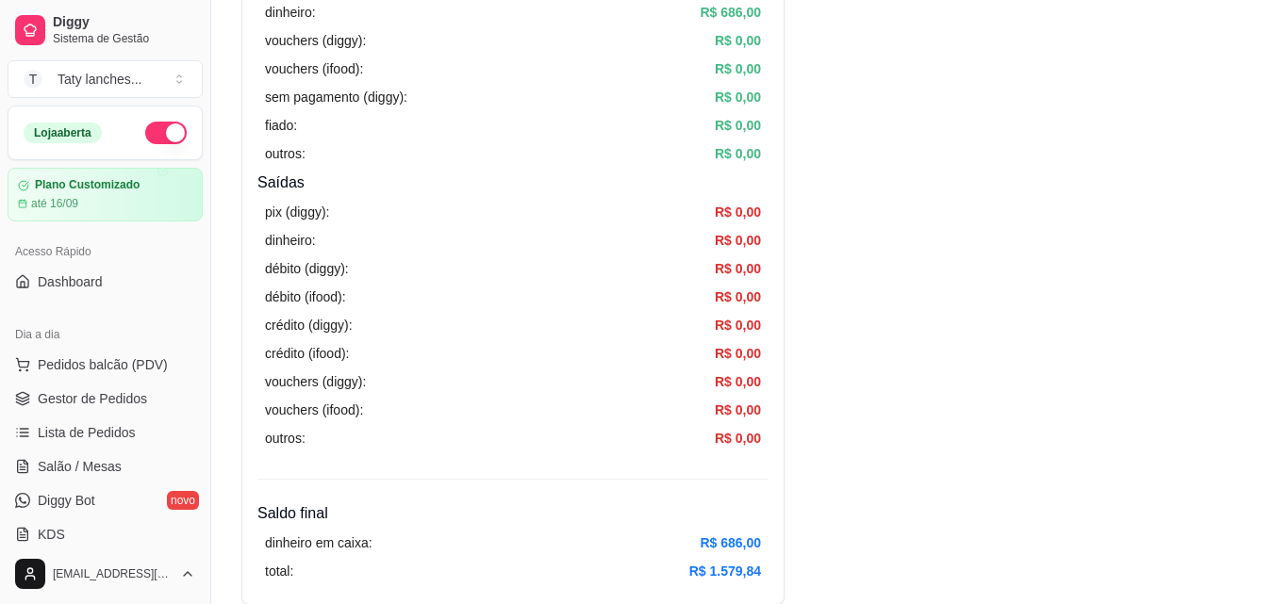
scroll to position [0, 0]
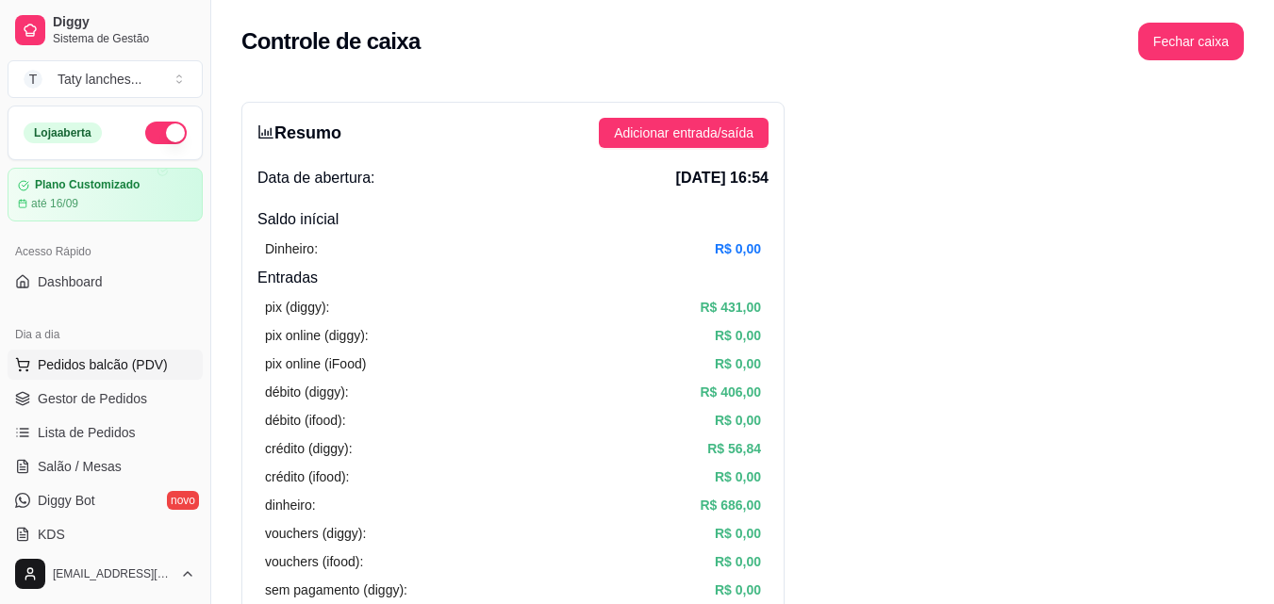
click at [154, 377] on button "Pedidos balcão (PDV)" at bounding box center [105, 365] width 195 height 30
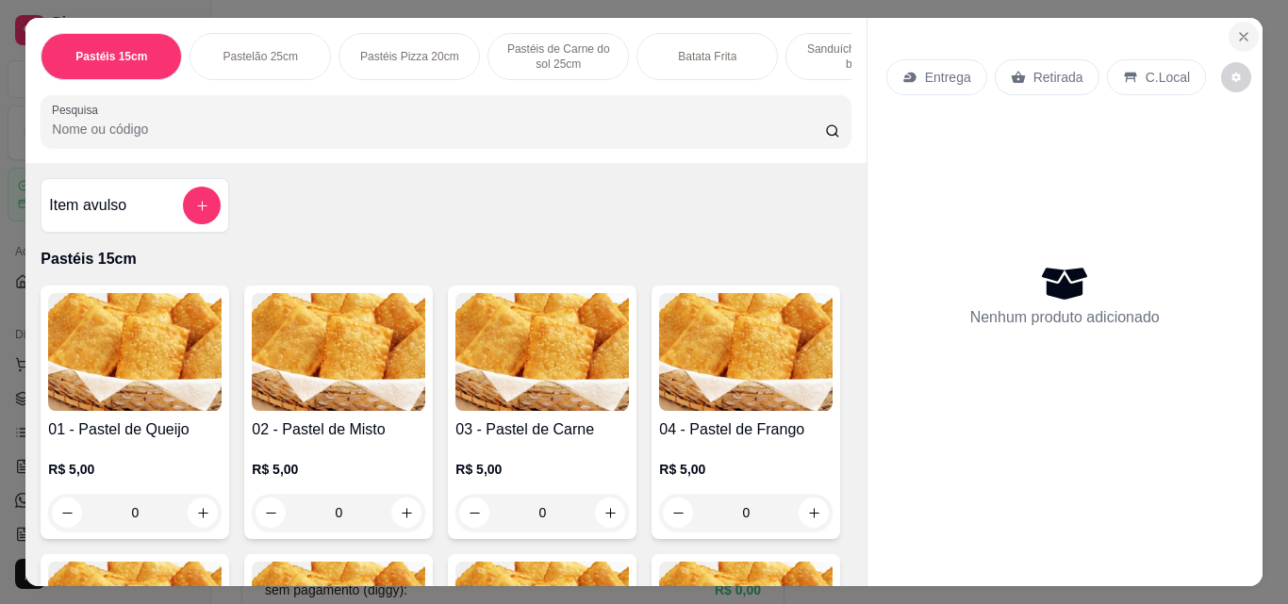
click at [1236, 29] on icon "Close" at bounding box center [1243, 36] width 15 height 15
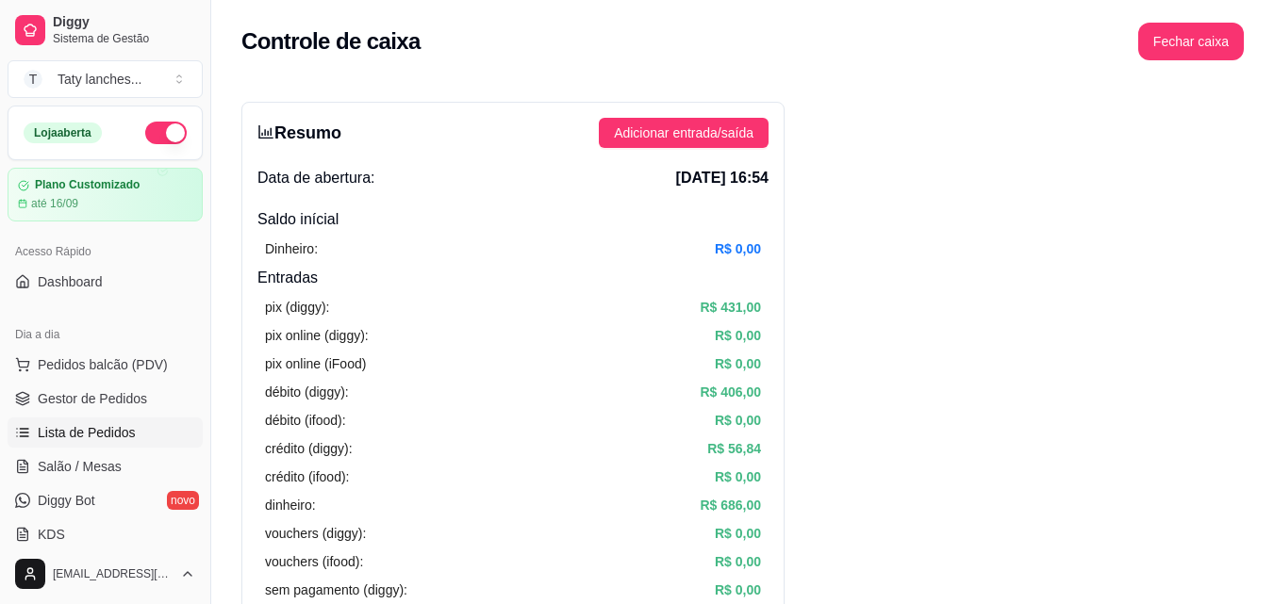
click at [170, 418] on link "Lista de Pedidos" at bounding box center [105, 433] width 195 height 30
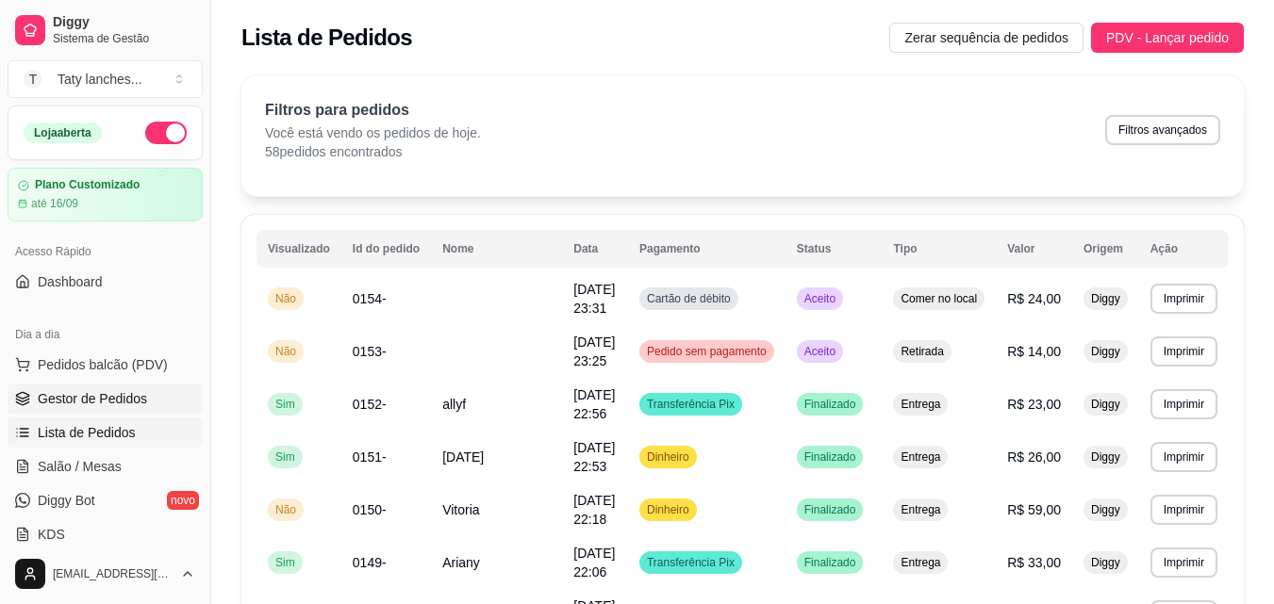
click at [157, 403] on link "Gestor de Pedidos" at bounding box center [105, 399] width 195 height 30
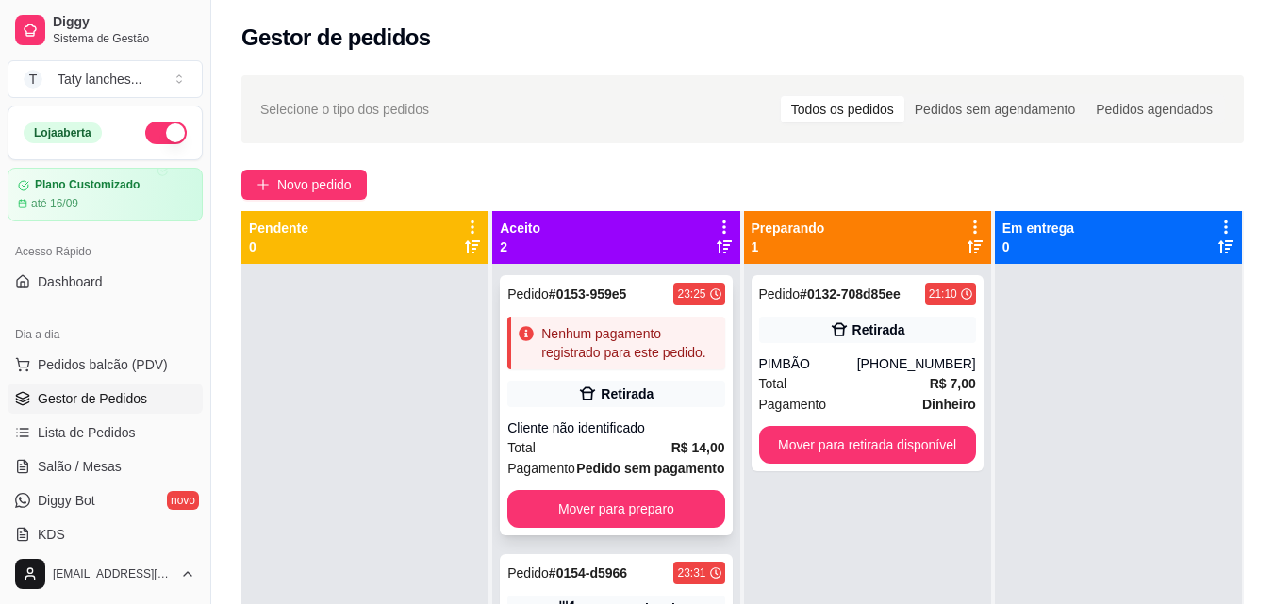
click at [681, 457] on span "R$ 14,00" at bounding box center [698, 447] width 54 height 21
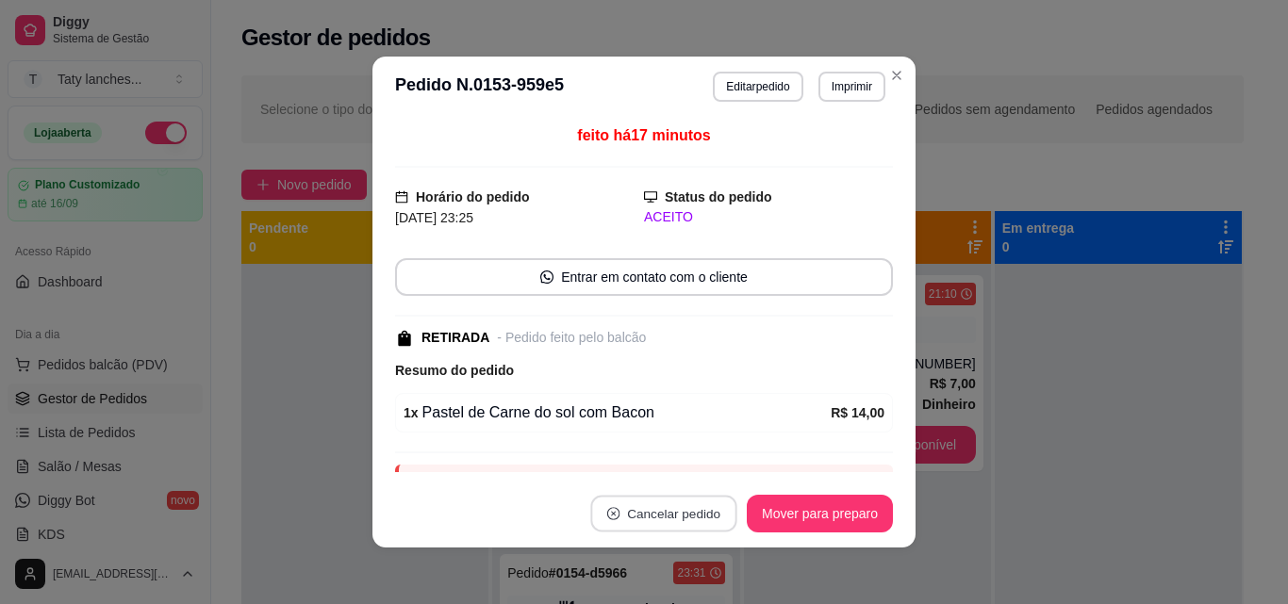
click at [688, 507] on button "Cancelar pedido" at bounding box center [663, 514] width 146 height 37
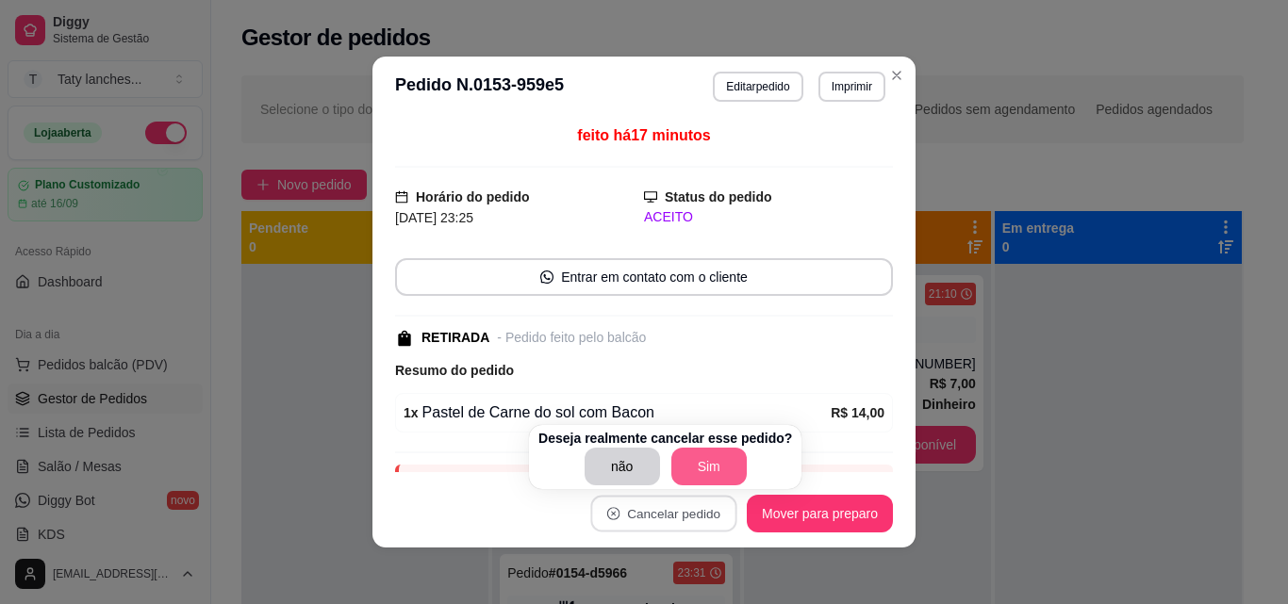
click at [686, 470] on button "Sim" at bounding box center [708, 467] width 75 height 38
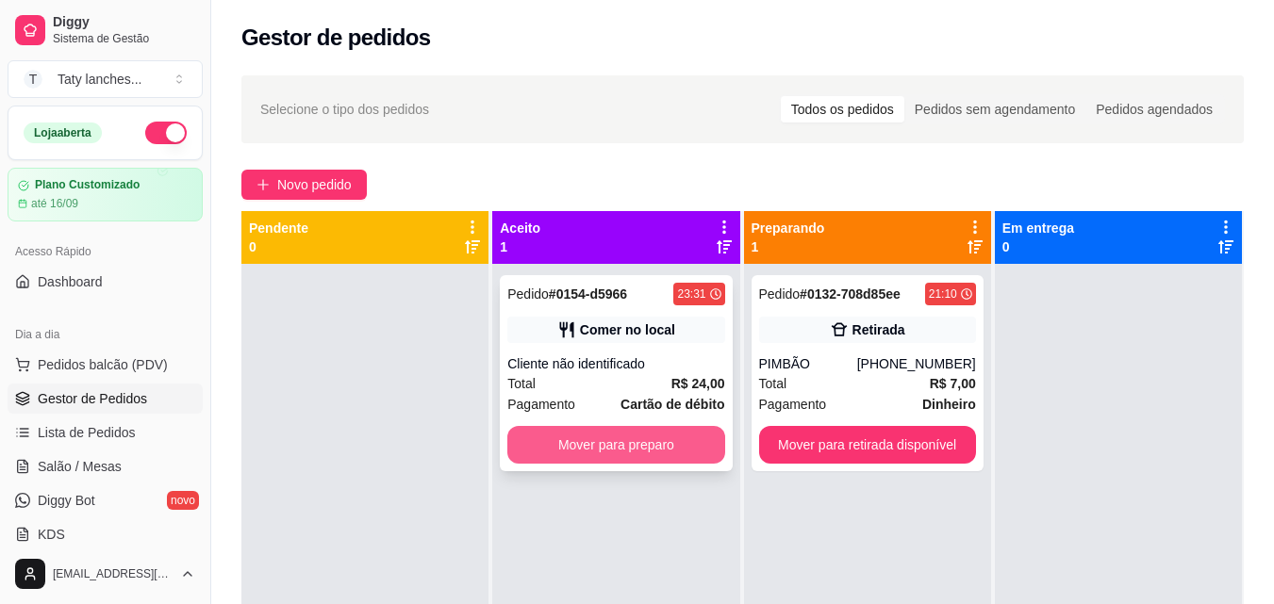
click at [675, 454] on button "Mover para preparo" at bounding box center [615, 445] width 217 height 38
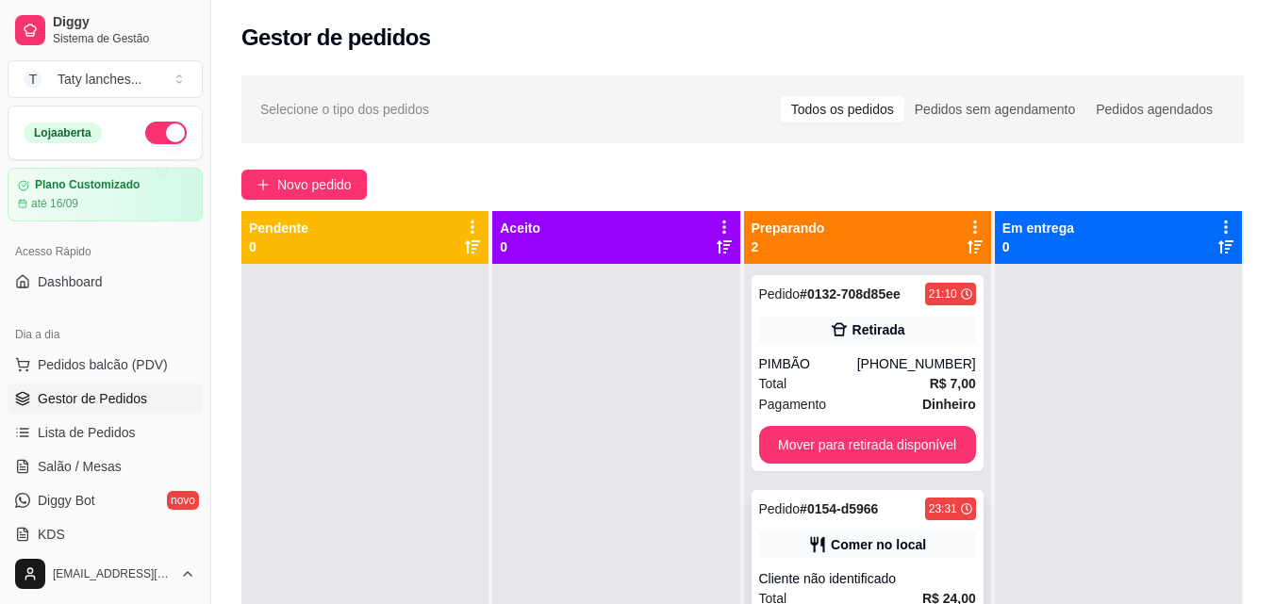
click at [839, 556] on div "Comer no local" at bounding box center [867, 545] width 217 height 26
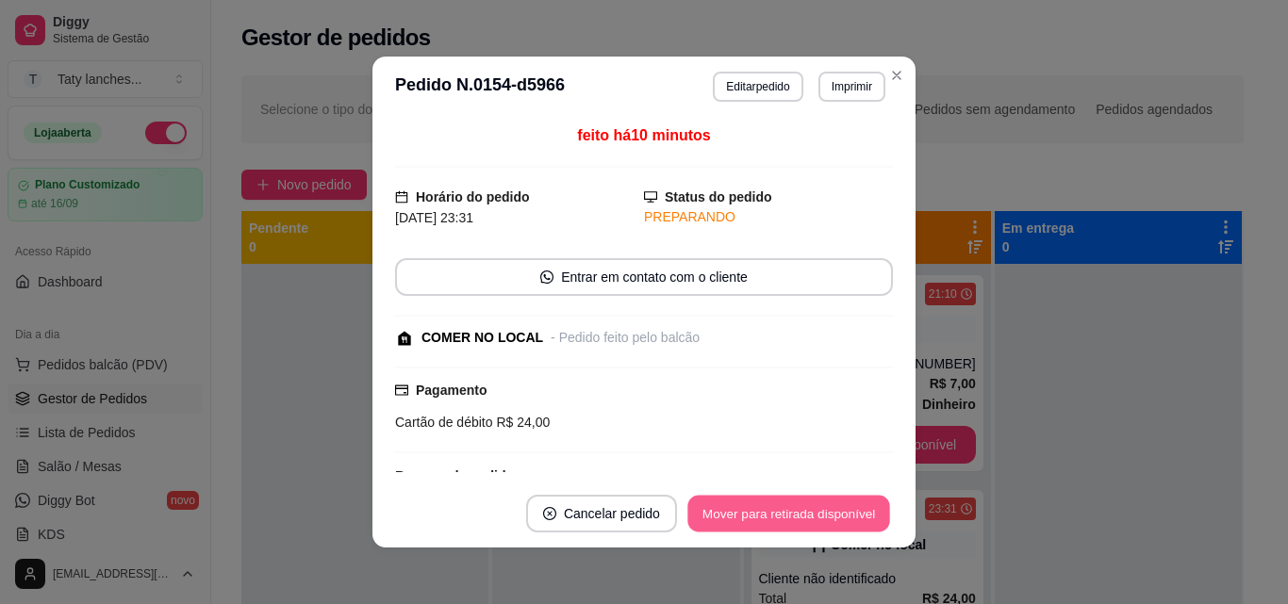
click at [835, 508] on button "Mover para retirada disponível" at bounding box center [788, 514] width 202 height 37
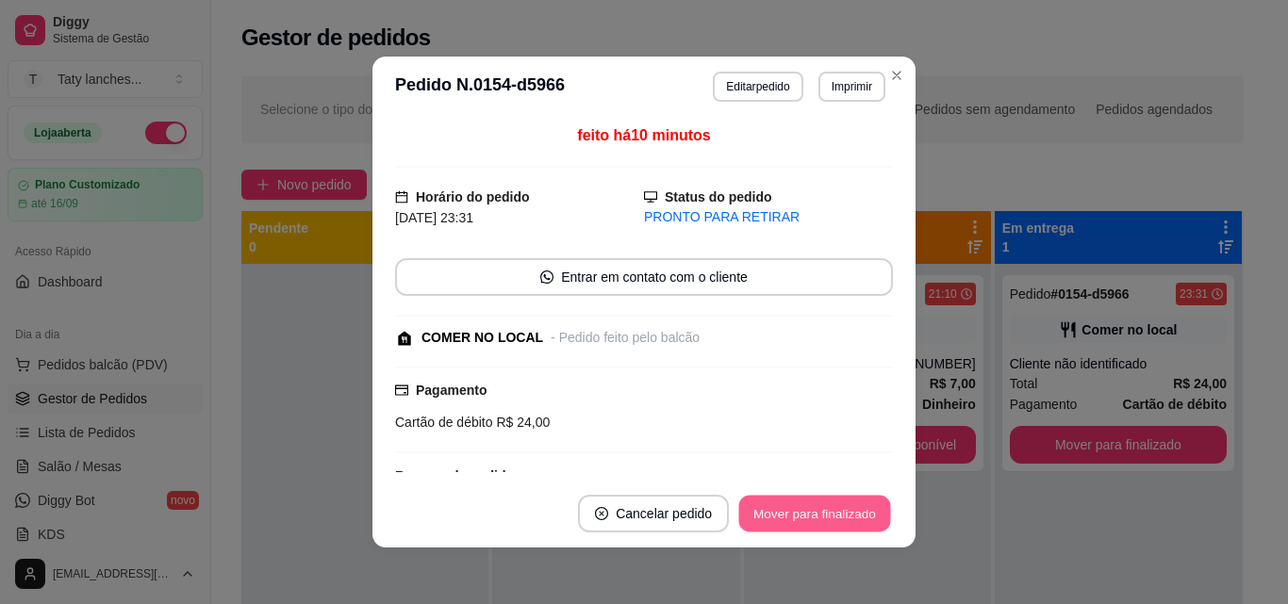
click at [835, 508] on button "Mover para finalizado" at bounding box center [815, 514] width 152 height 37
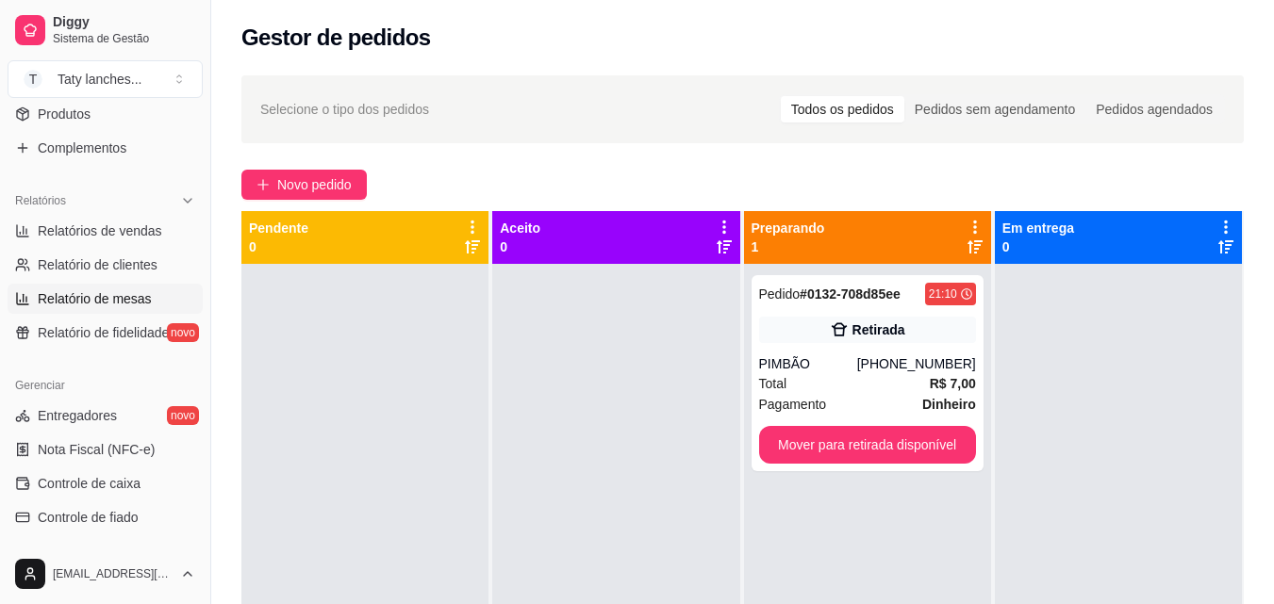
scroll to position [470, 0]
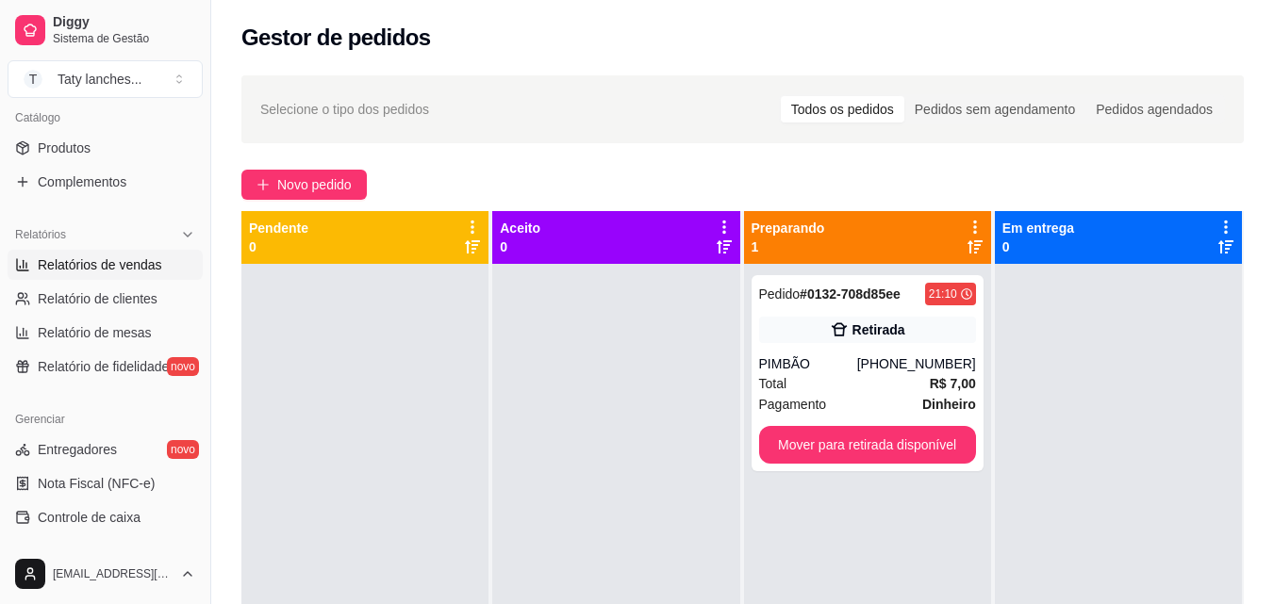
click at [122, 265] on span "Relatórios de vendas" at bounding box center [100, 264] width 124 height 19
select select "ALL"
select select "0"
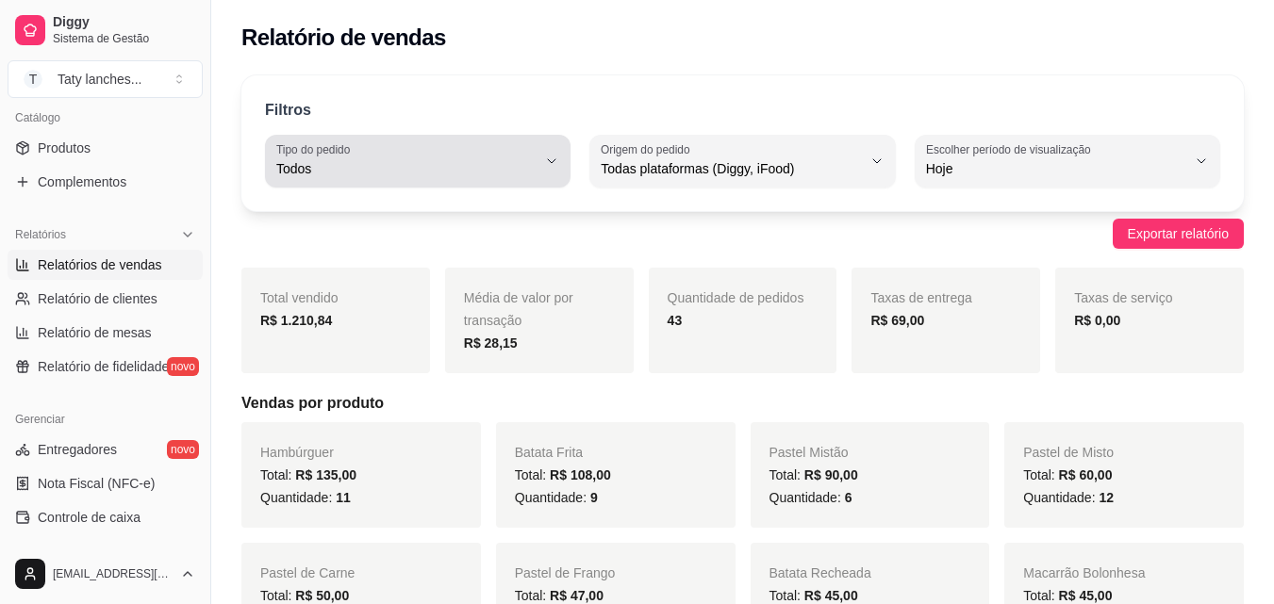
click at [544, 155] on button "Tipo do pedido Todos" at bounding box center [417, 161] width 305 height 53
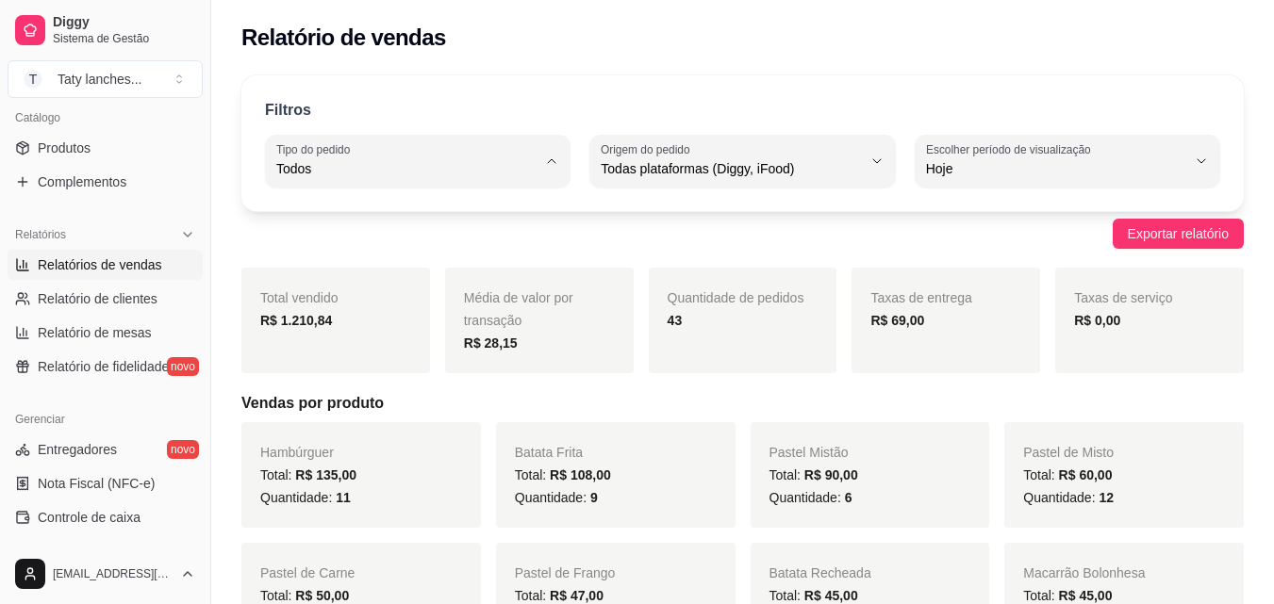
click at [454, 235] on li "Entrega" at bounding box center [417, 244] width 279 height 29
type input "DELIVERY"
select select "DELIVERY"
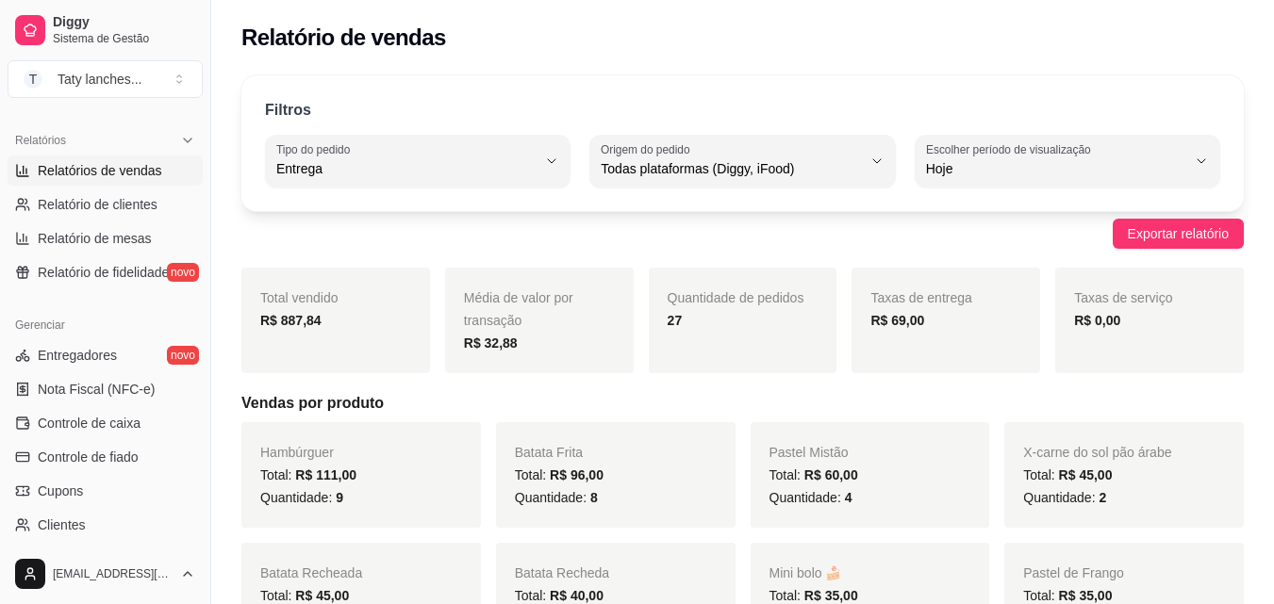
scroll to position [752, 0]
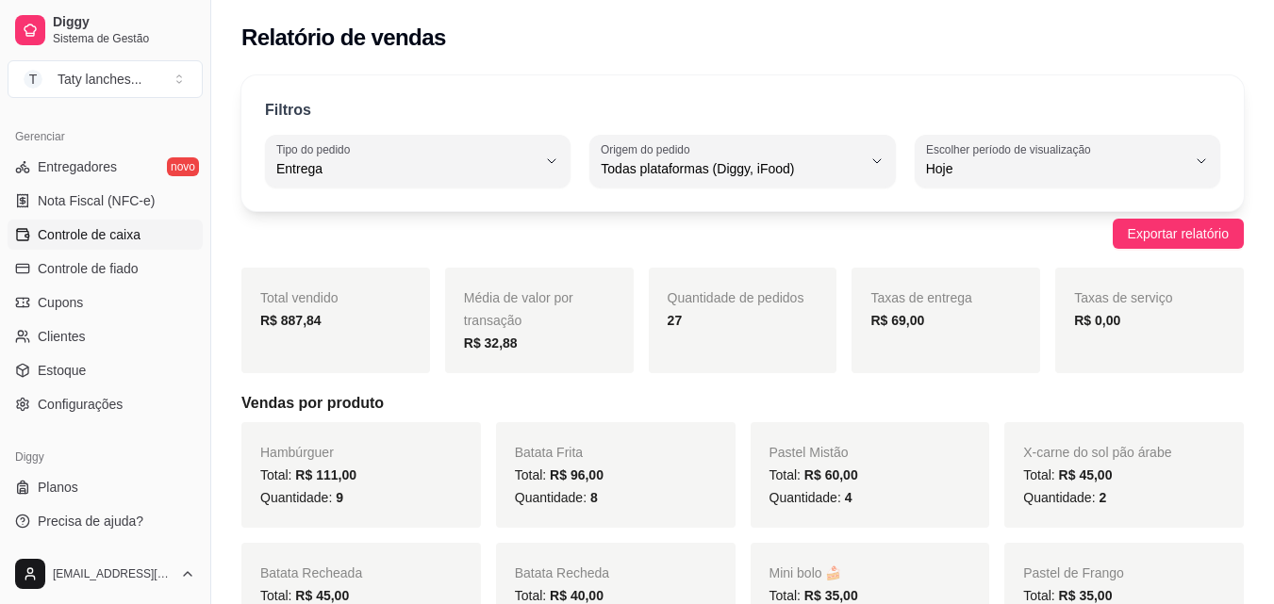
click at [166, 240] on link "Controle de caixa" at bounding box center [105, 235] width 195 height 30
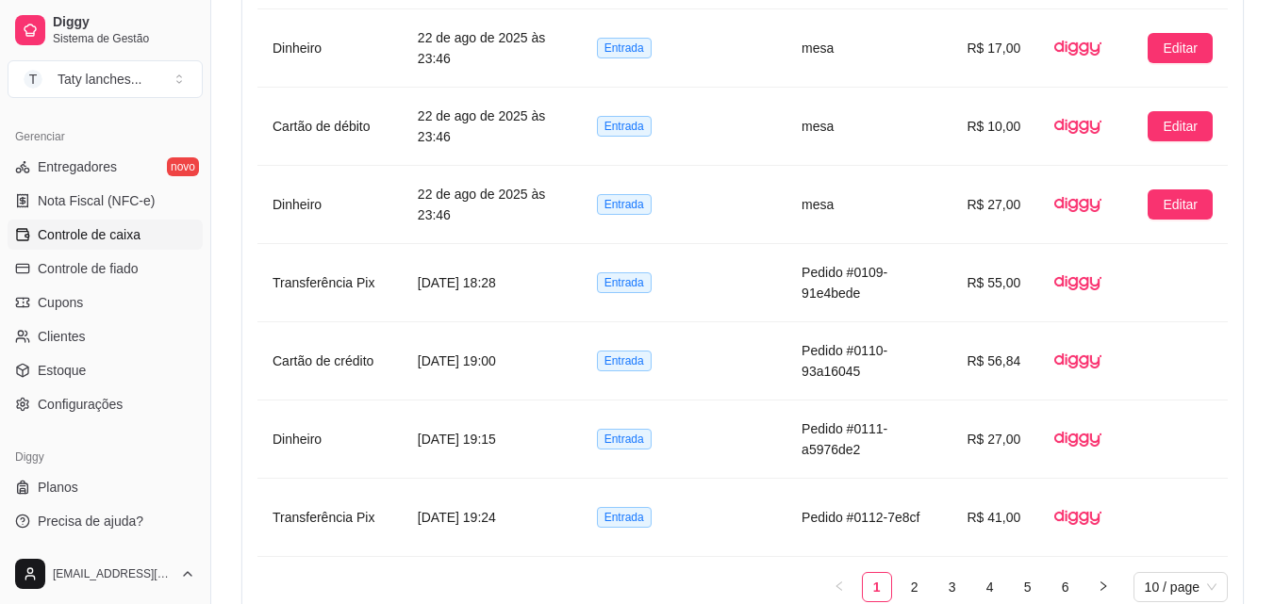
scroll to position [1056, 0]
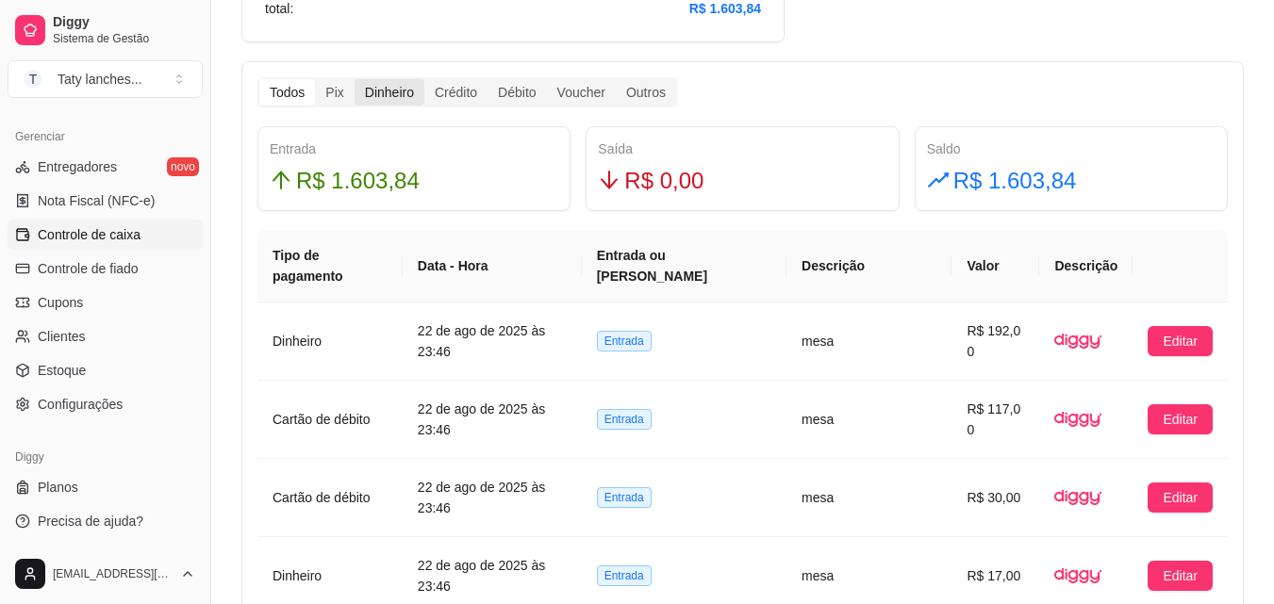
click at [381, 90] on div "Dinheiro" at bounding box center [389, 92] width 70 height 26
click at [354, 79] on input "Dinheiro" at bounding box center [354, 79] width 0 height 0
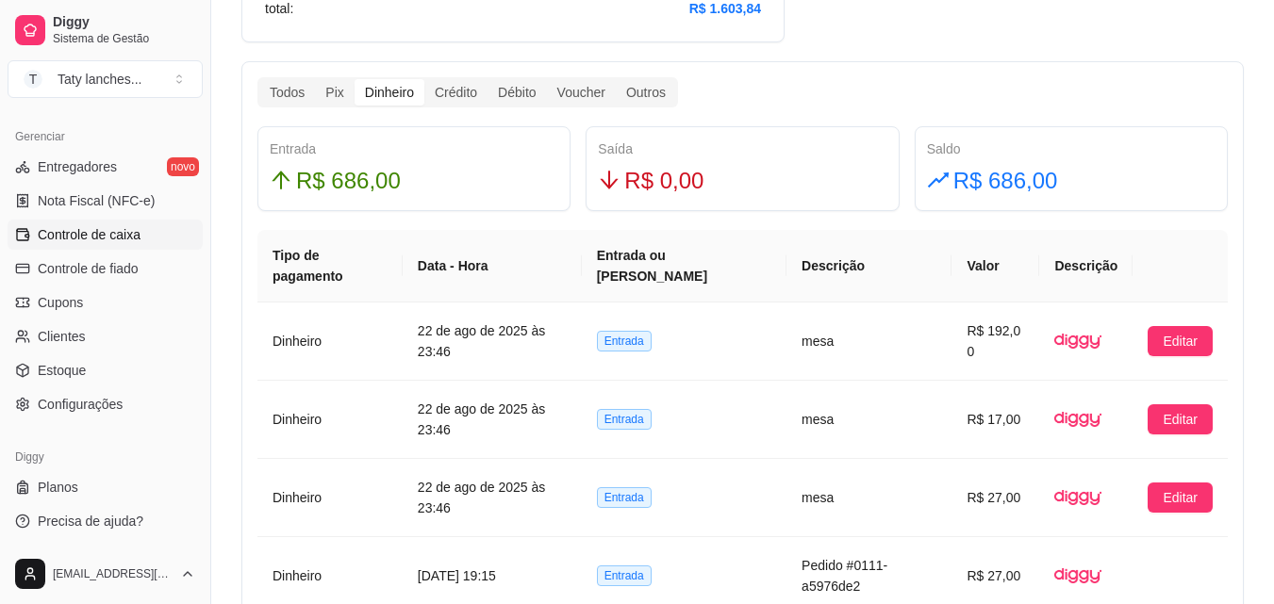
scroll to position [370, 0]
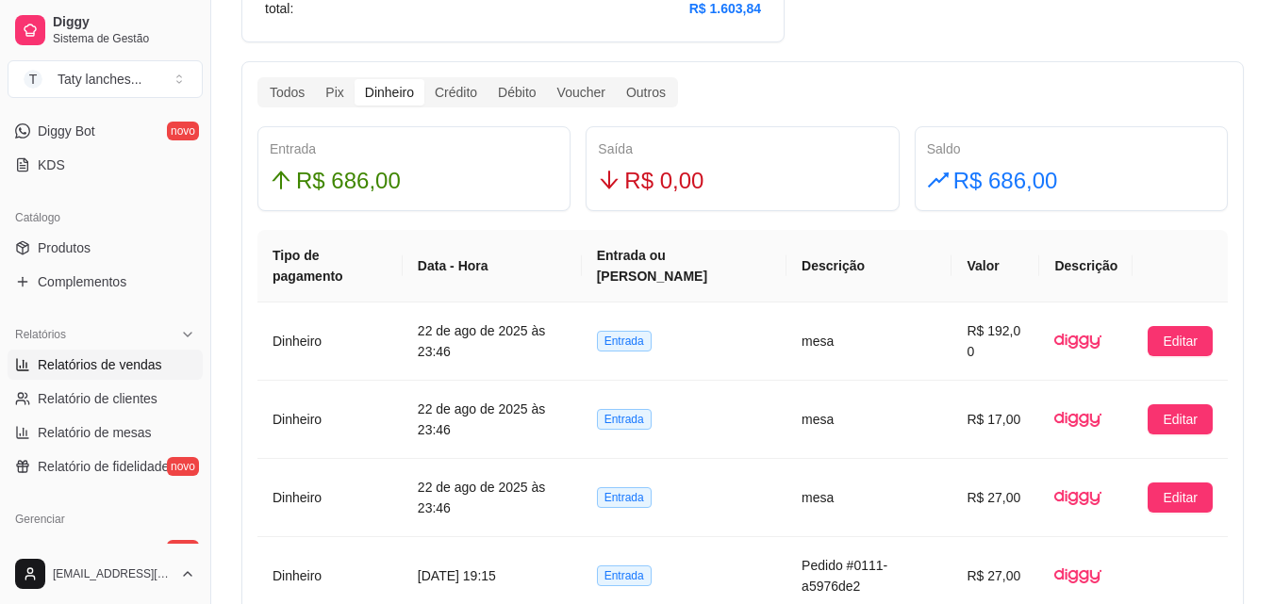
click at [140, 369] on span "Relatórios de vendas" at bounding box center [100, 364] width 124 height 19
select select "ALL"
select select "0"
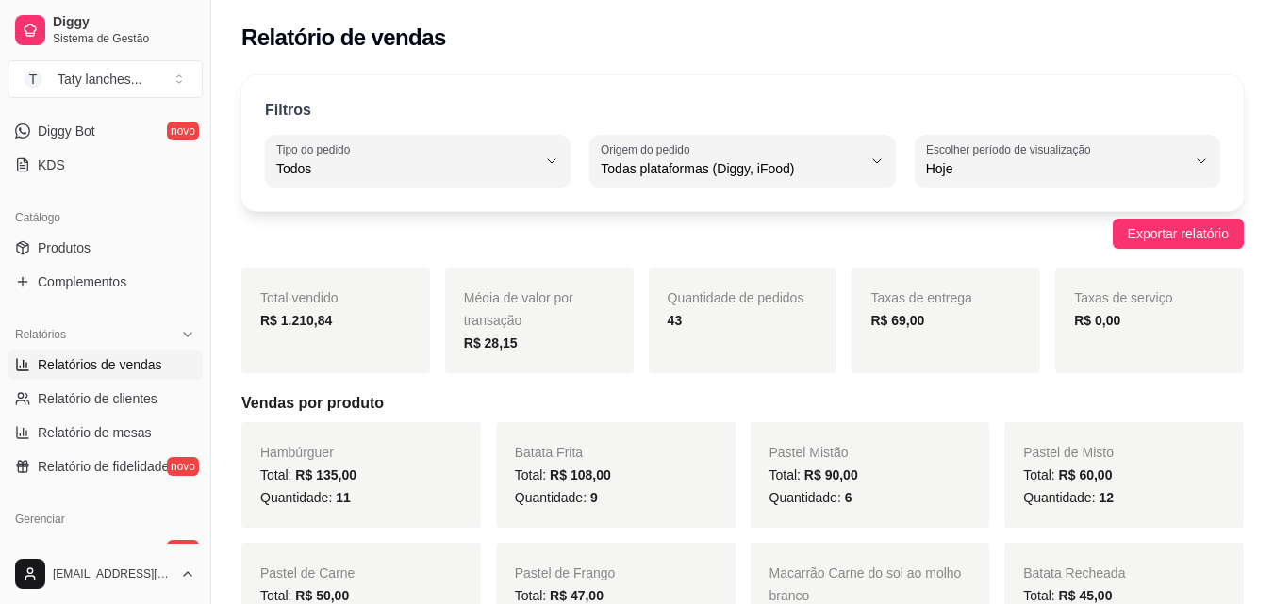
scroll to position [752, 0]
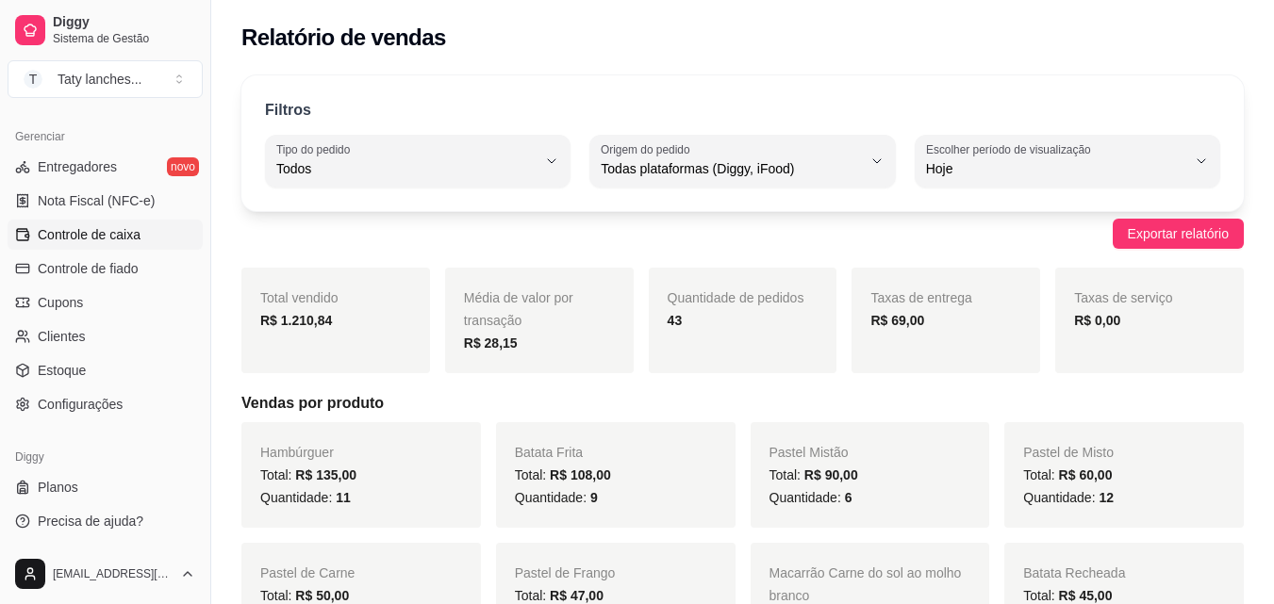
click at [150, 234] on link "Controle de caixa" at bounding box center [105, 235] width 195 height 30
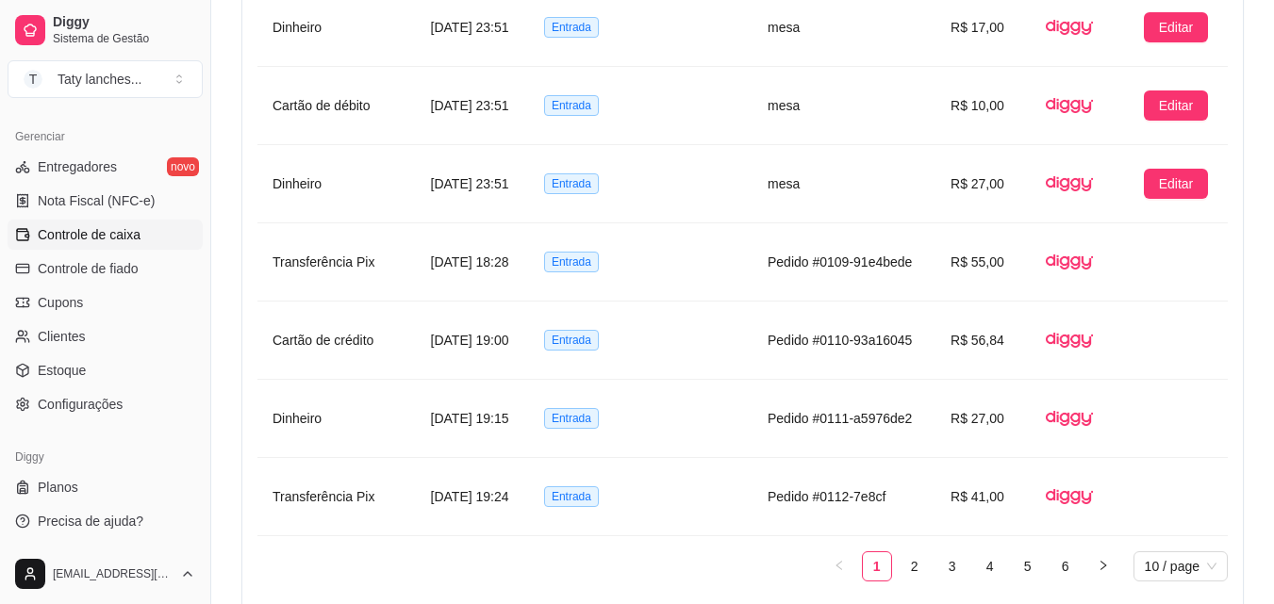
scroll to position [1056, 0]
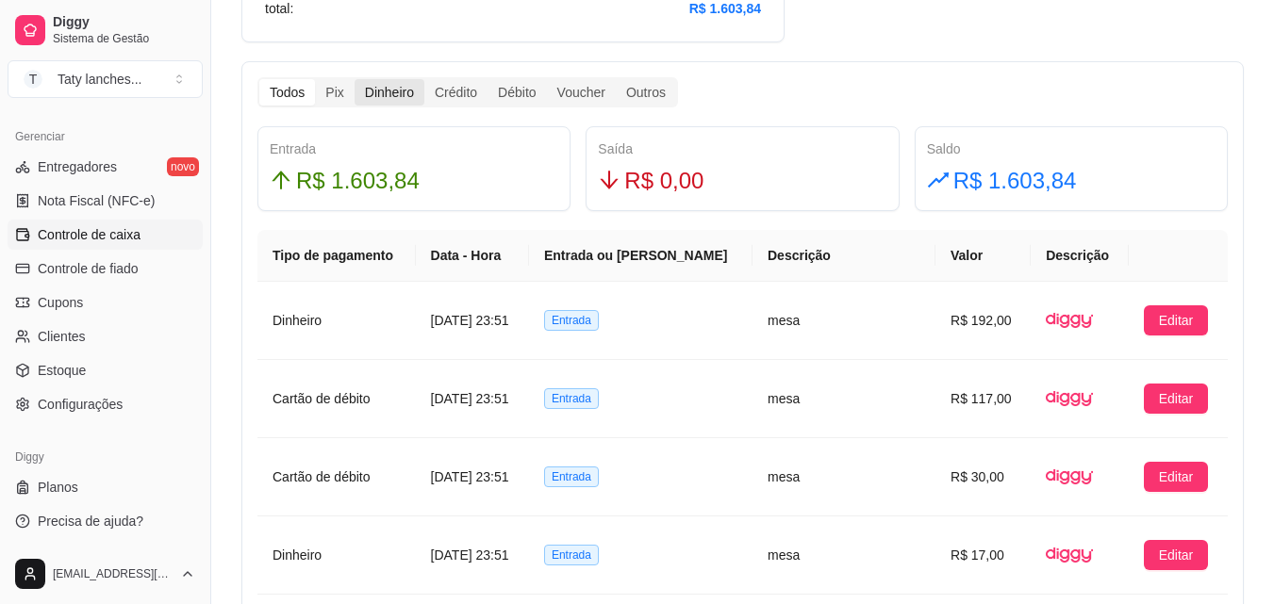
click at [397, 88] on div "Dinheiro" at bounding box center [389, 92] width 70 height 26
click at [354, 79] on input "Dinheiro" at bounding box center [354, 79] width 0 height 0
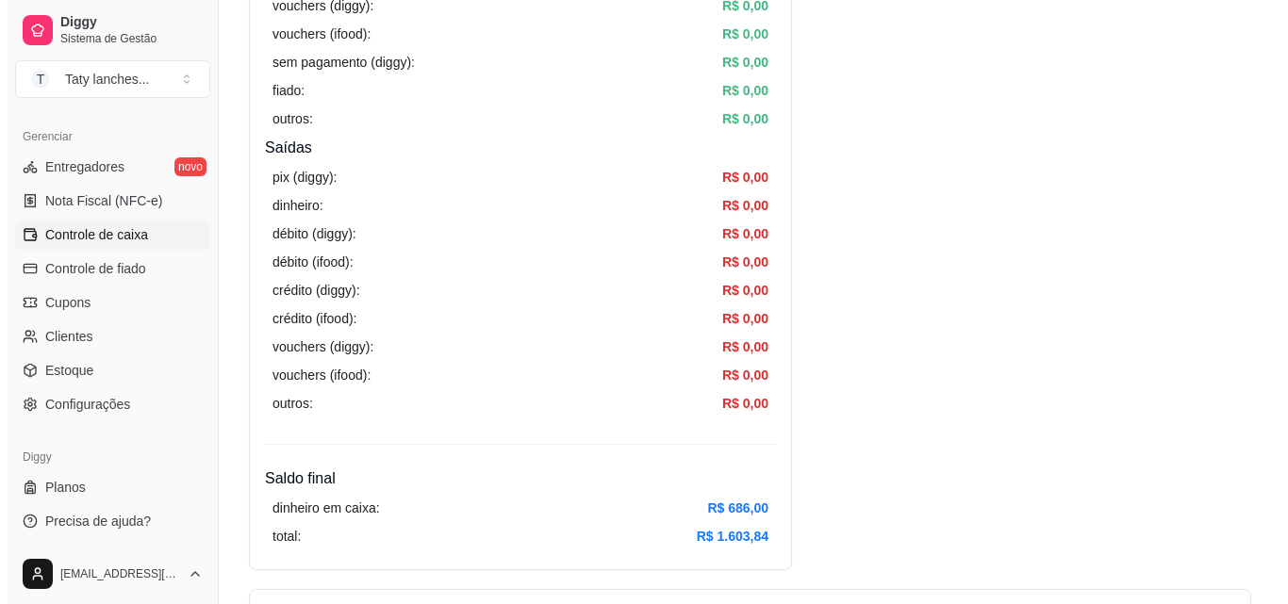
scroll to position [0, 0]
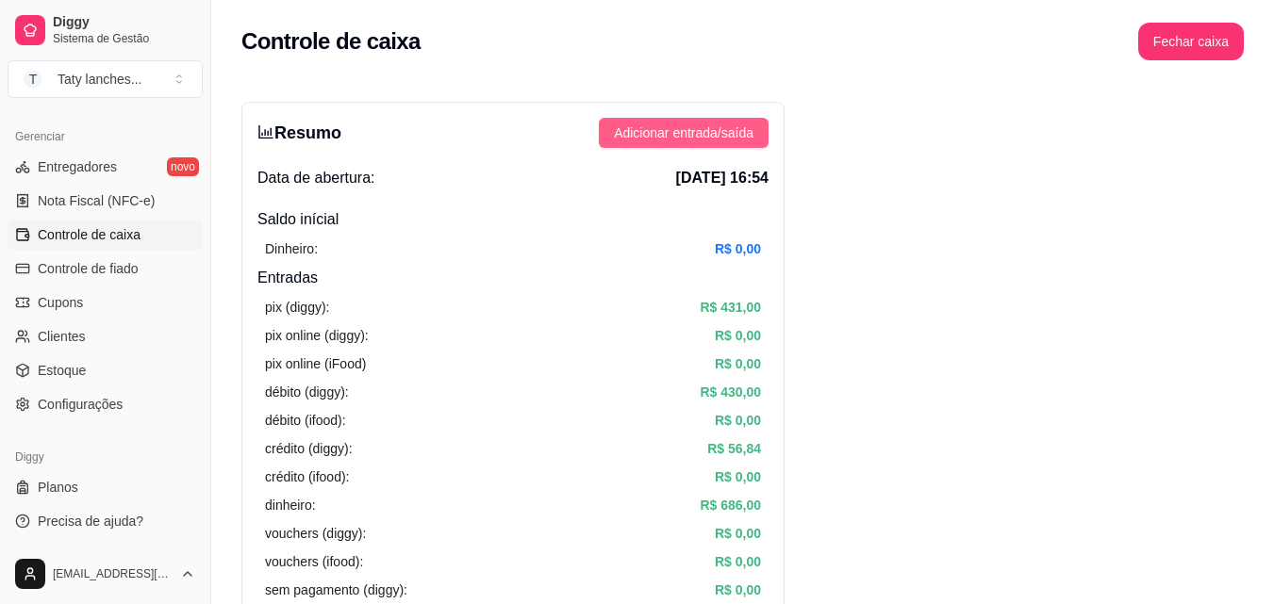
click at [686, 125] on span "Adicionar entrada/saída" at bounding box center [684, 133] width 140 height 21
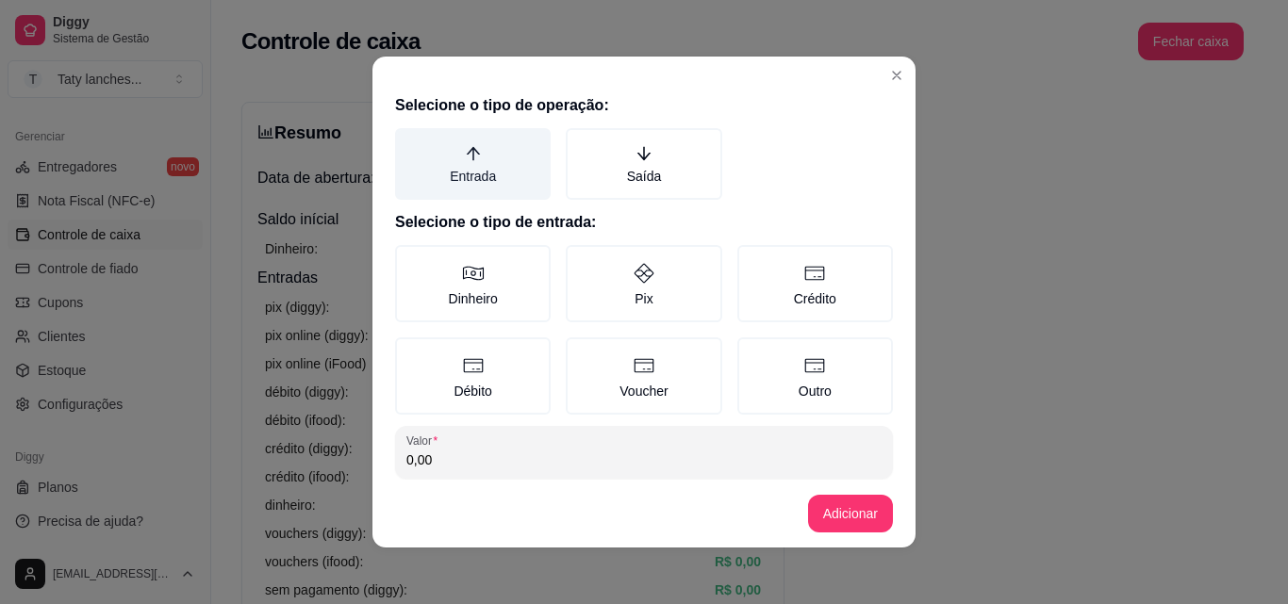
click at [469, 172] on label "Entrada" at bounding box center [473, 164] width 156 height 72
click at [409, 142] on button "Entrada" at bounding box center [401, 134] width 15 height 15
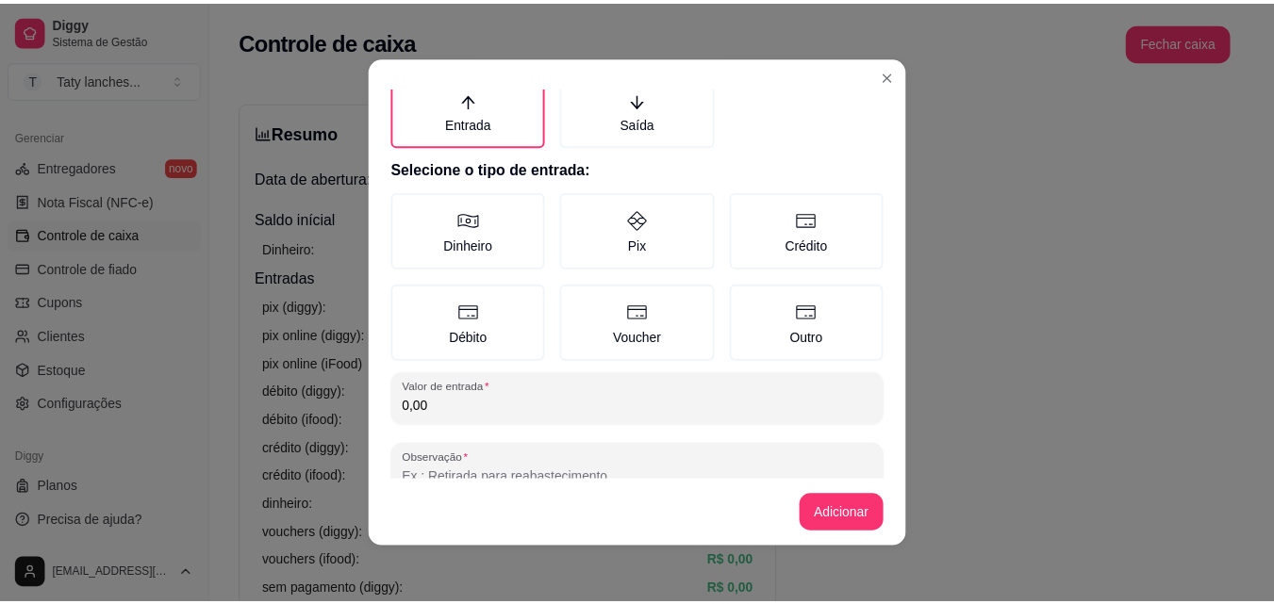
scroll to position [101, 0]
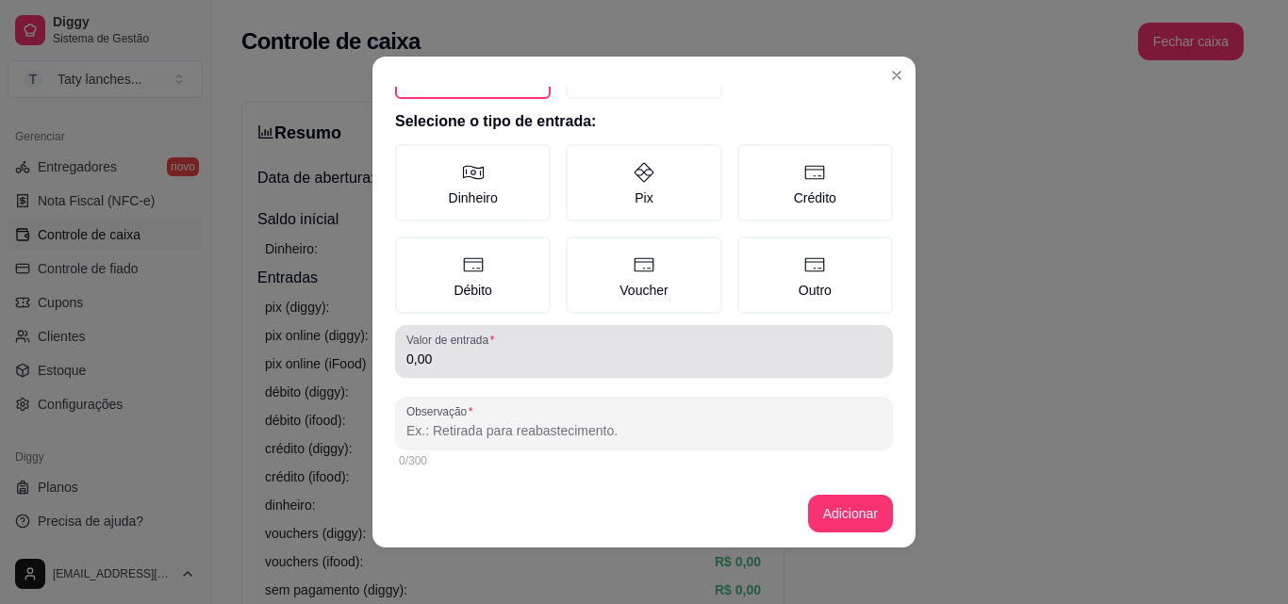
click at [623, 369] on div "0,00" at bounding box center [643, 352] width 475 height 38
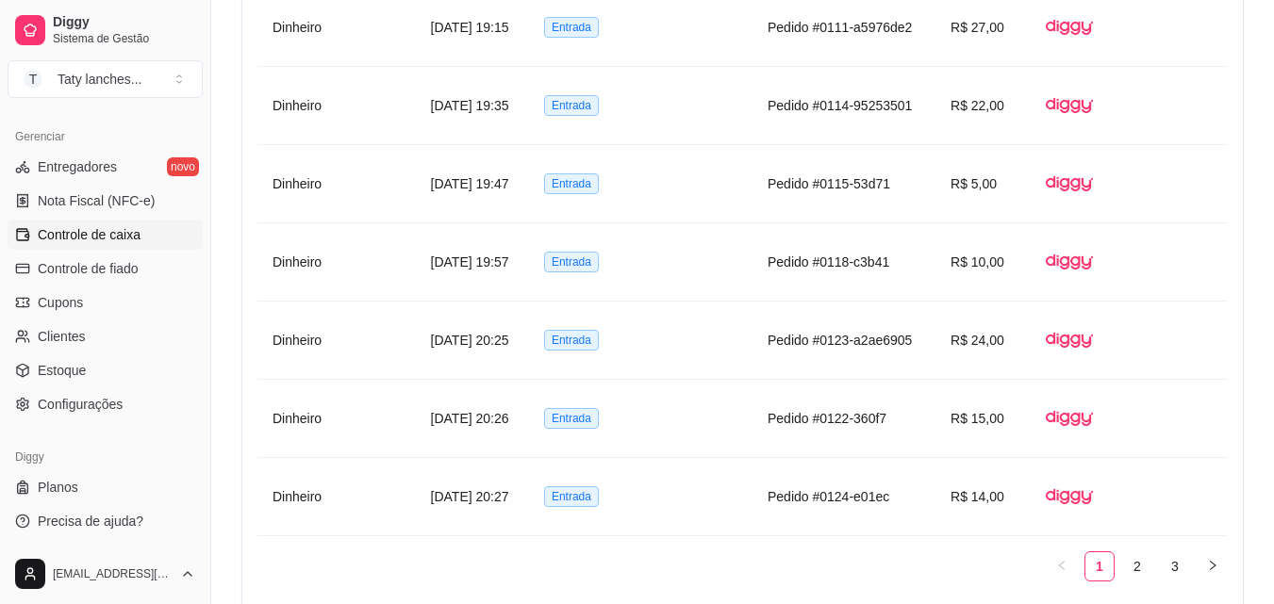
scroll to position [1056, 0]
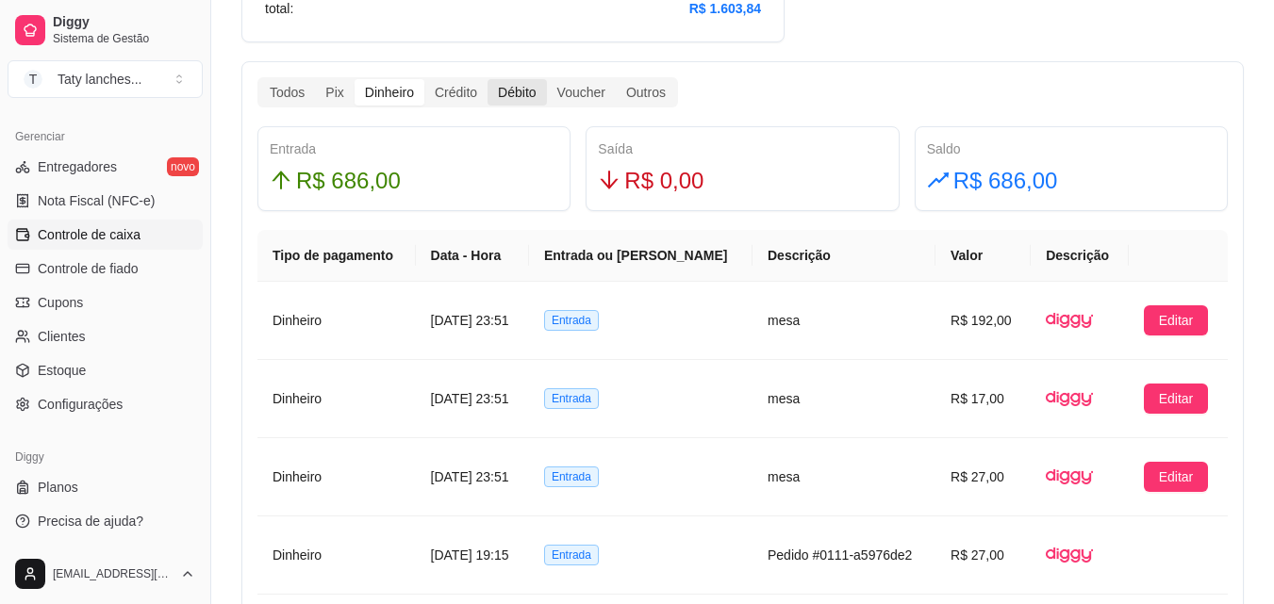
click at [517, 92] on div "Débito" at bounding box center [516, 92] width 58 height 26
click at [487, 79] on input "Débito" at bounding box center [487, 79] width 0 height 0
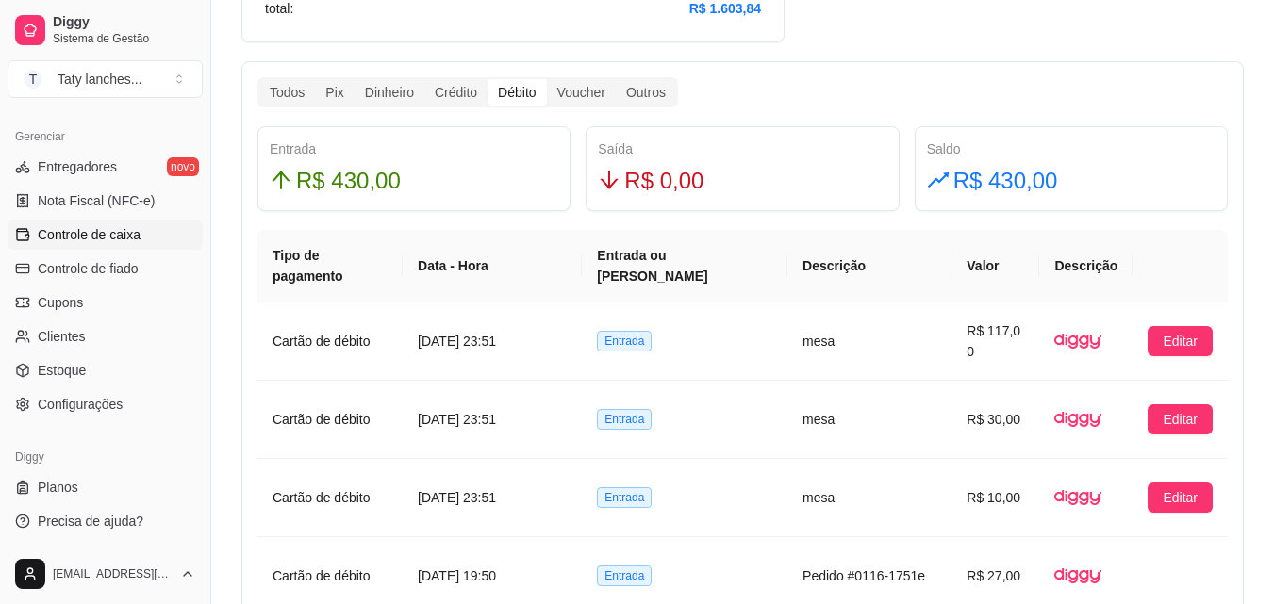
click at [424, 79] on input "Crédito" at bounding box center [424, 79] width 0 height 0
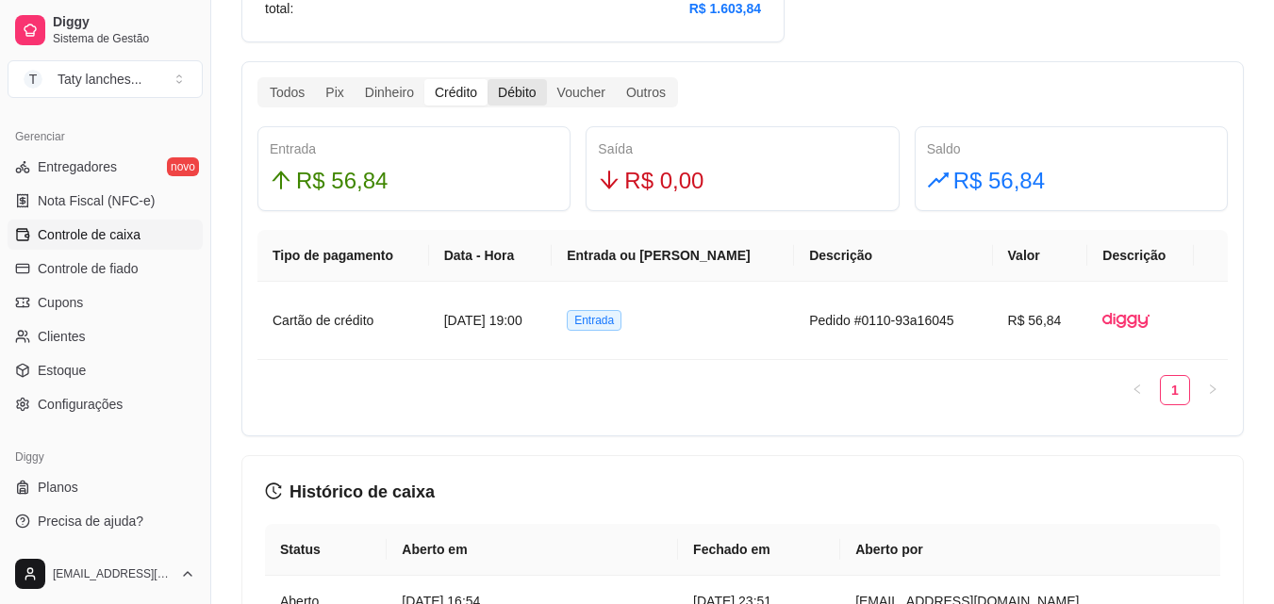
click at [511, 87] on div "Débito" at bounding box center [516, 92] width 58 height 26
click at [487, 79] on input "Débito" at bounding box center [487, 79] width 0 height 0
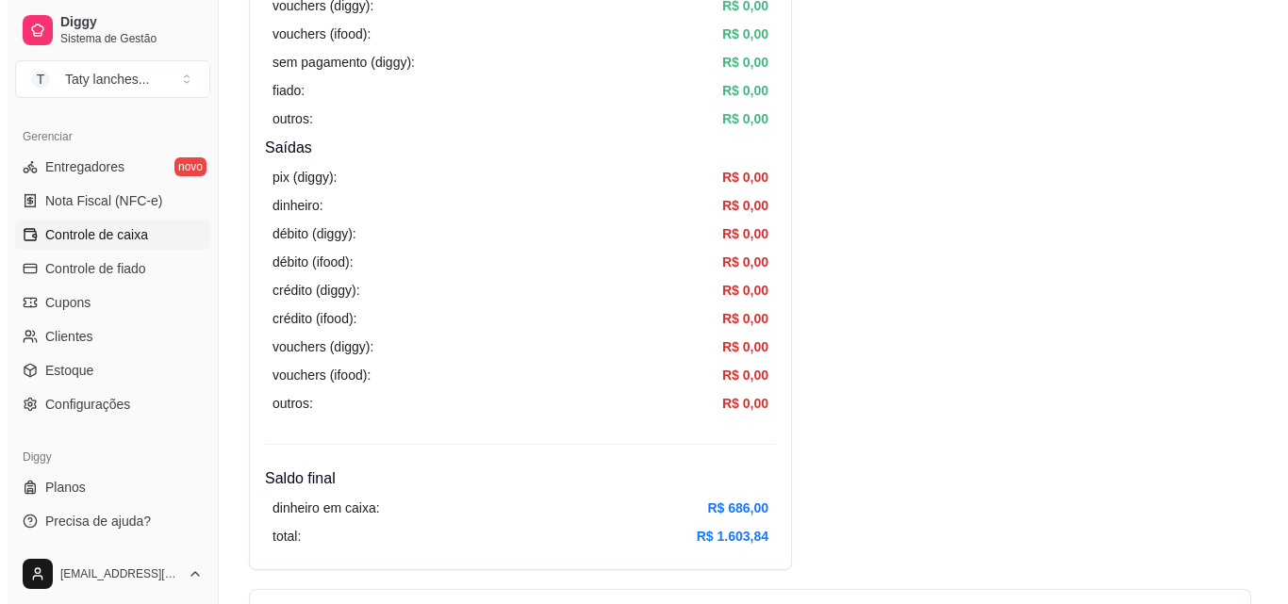
scroll to position [0, 0]
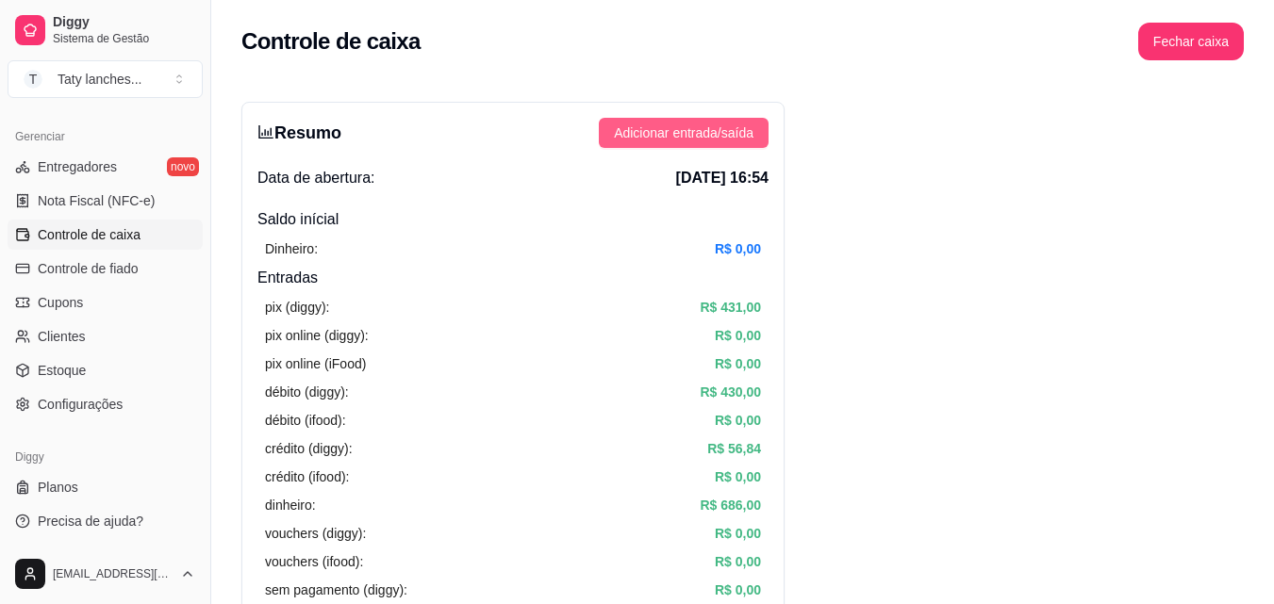
click at [735, 130] on span "Adicionar entrada/saída" at bounding box center [684, 133] width 140 height 21
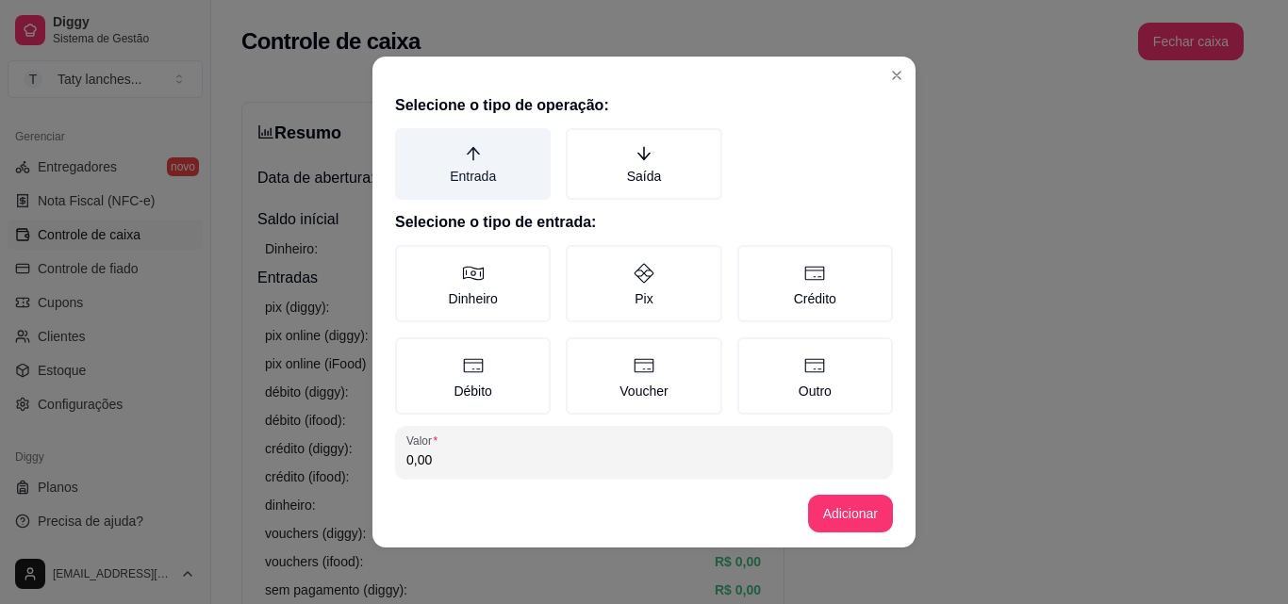
click at [501, 172] on label "Entrada" at bounding box center [473, 164] width 156 height 72
click at [409, 142] on button "Entrada" at bounding box center [401, 134] width 15 height 15
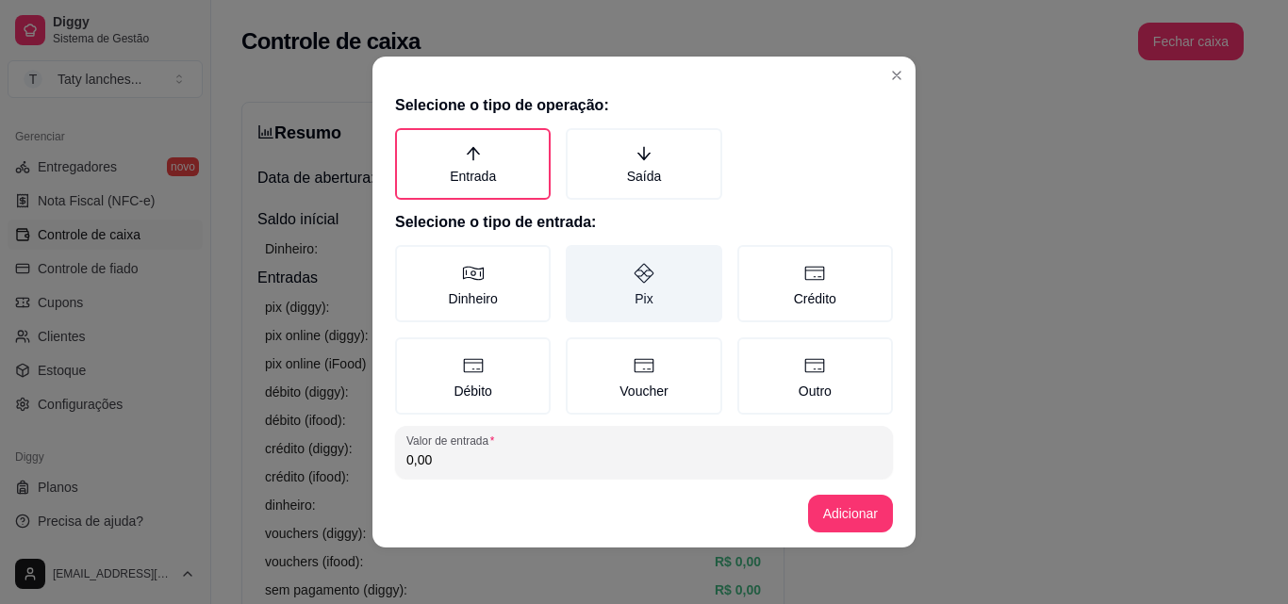
click at [634, 313] on label "Pix" at bounding box center [644, 283] width 156 height 77
click at [580, 259] on button "Pix" at bounding box center [572, 251] width 15 height 15
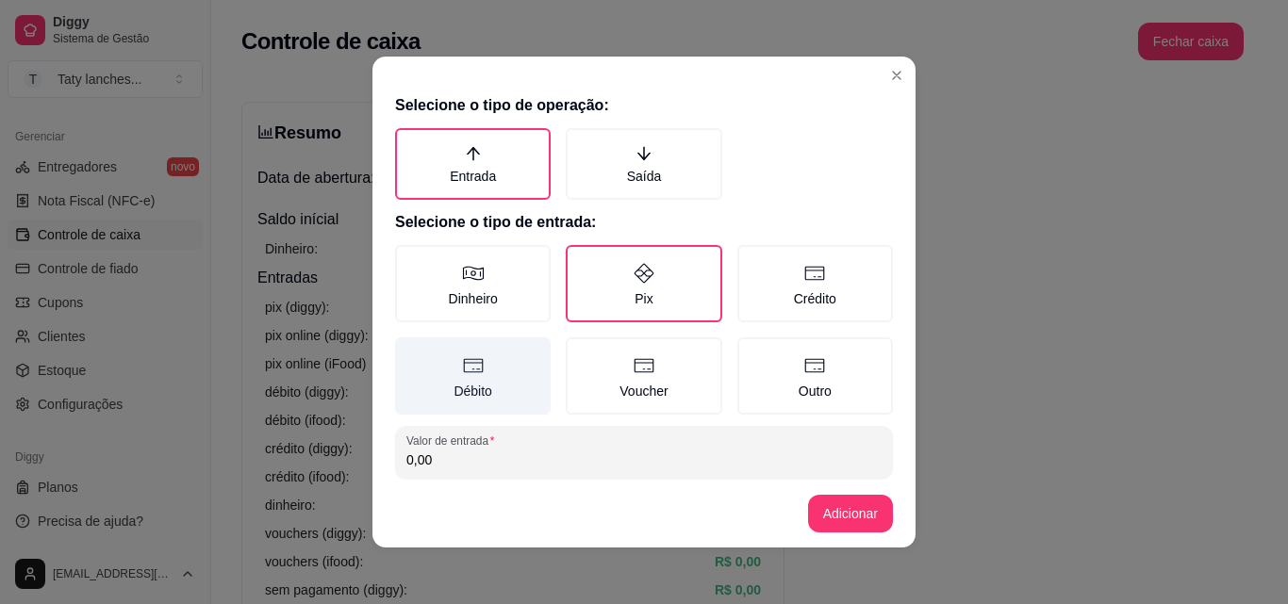
click at [462, 368] on icon at bounding box center [473, 365] width 23 height 23
click at [409, 352] on button "Débito" at bounding box center [401, 344] width 15 height 15
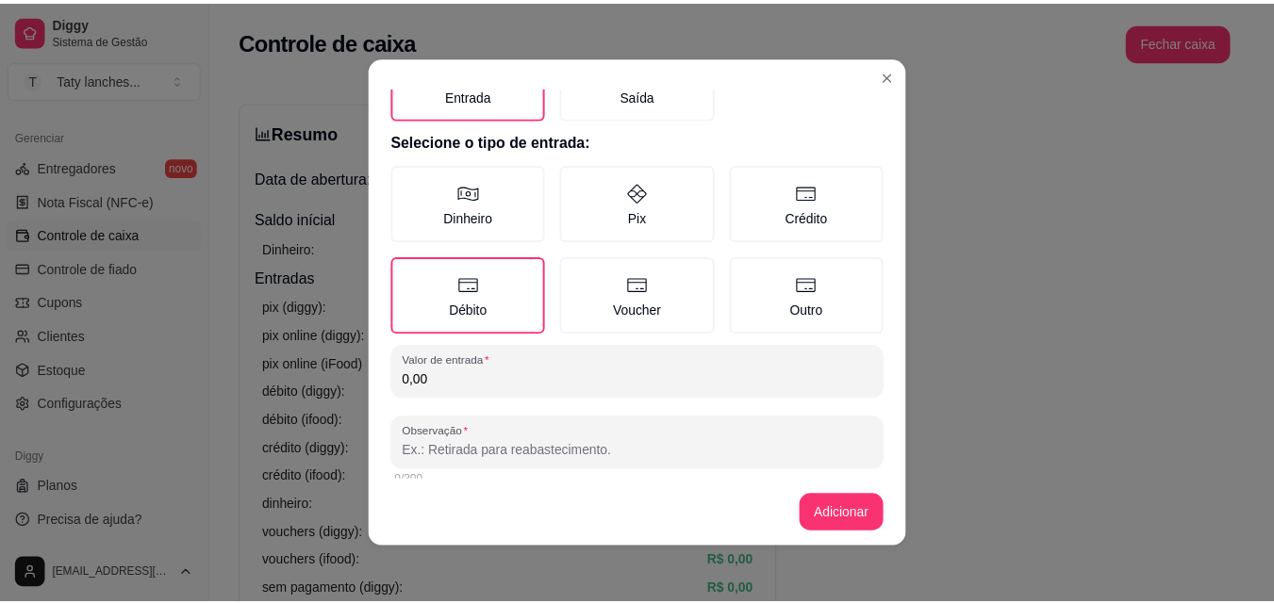
scroll to position [90, 0]
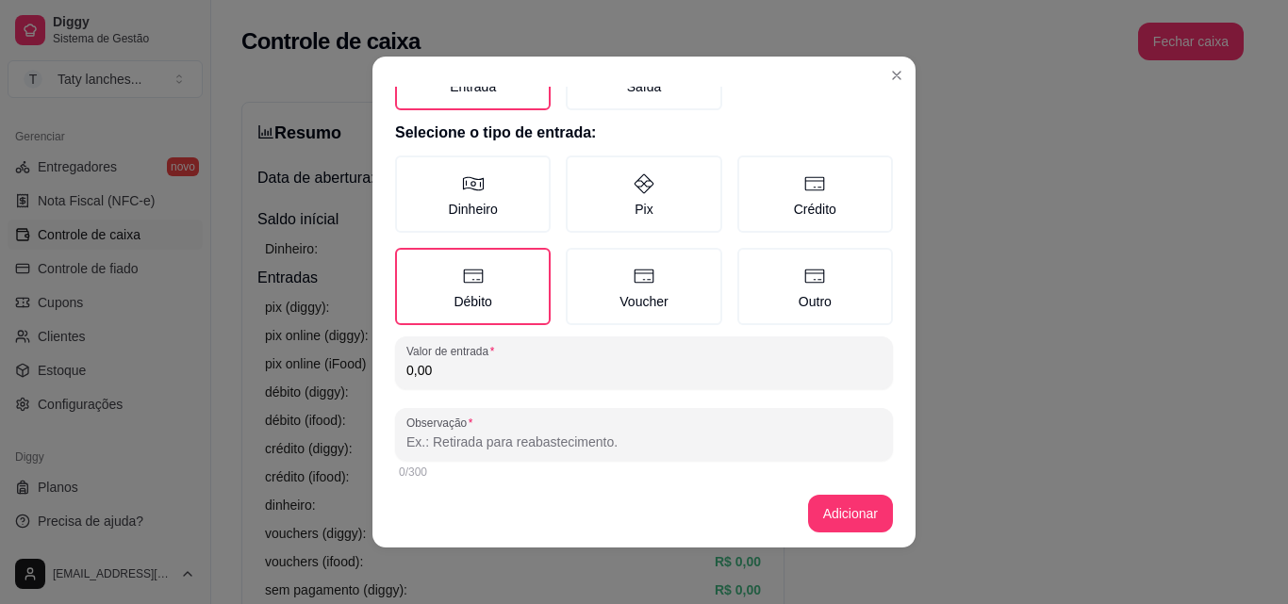
click at [718, 370] on input "0,00" at bounding box center [643, 370] width 475 height 19
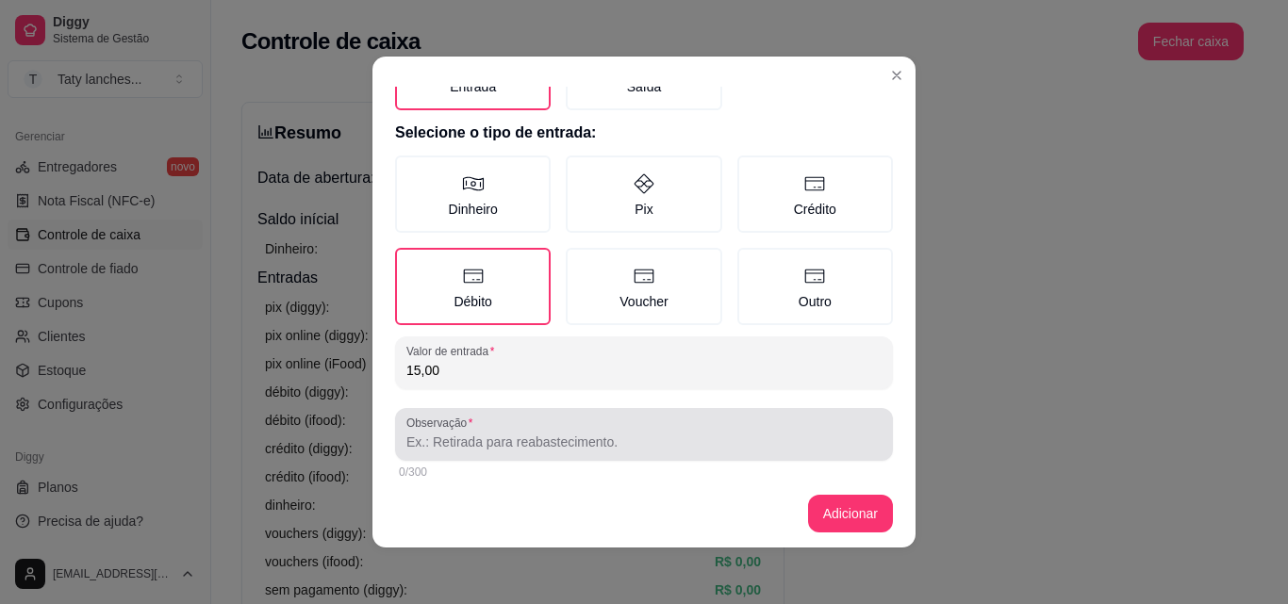
type input "15,00"
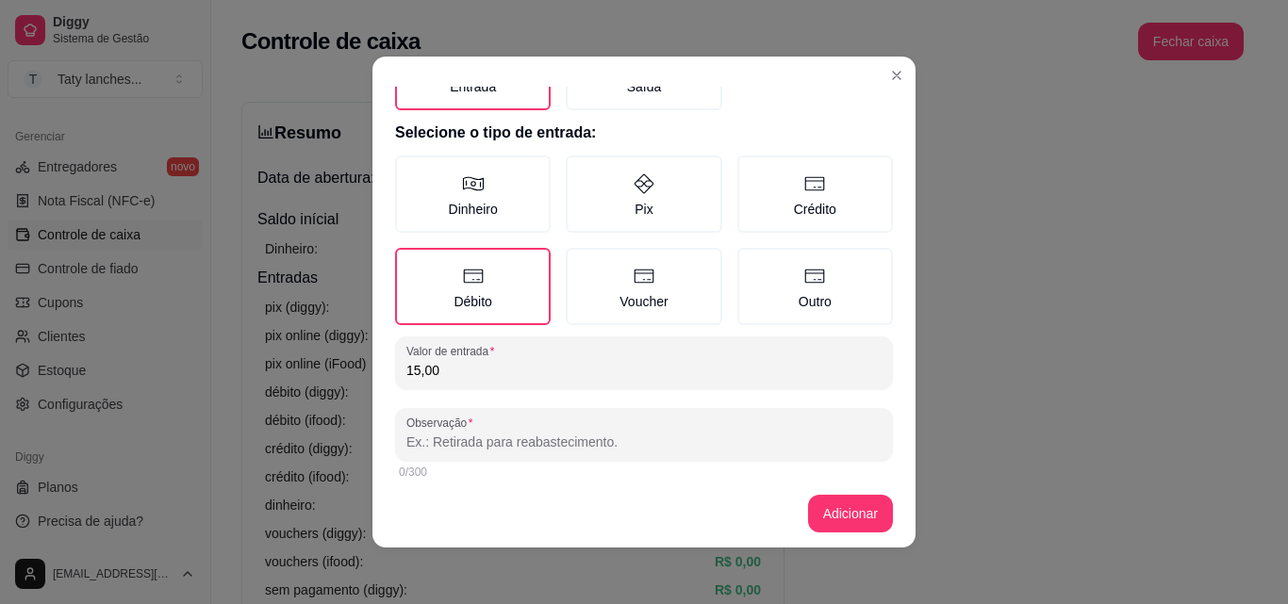
click at [722, 443] on input "Observação" at bounding box center [643, 442] width 475 height 19
click at [719, 440] on input "Observação" at bounding box center [643, 442] width 475 height 19
type input "mesa"
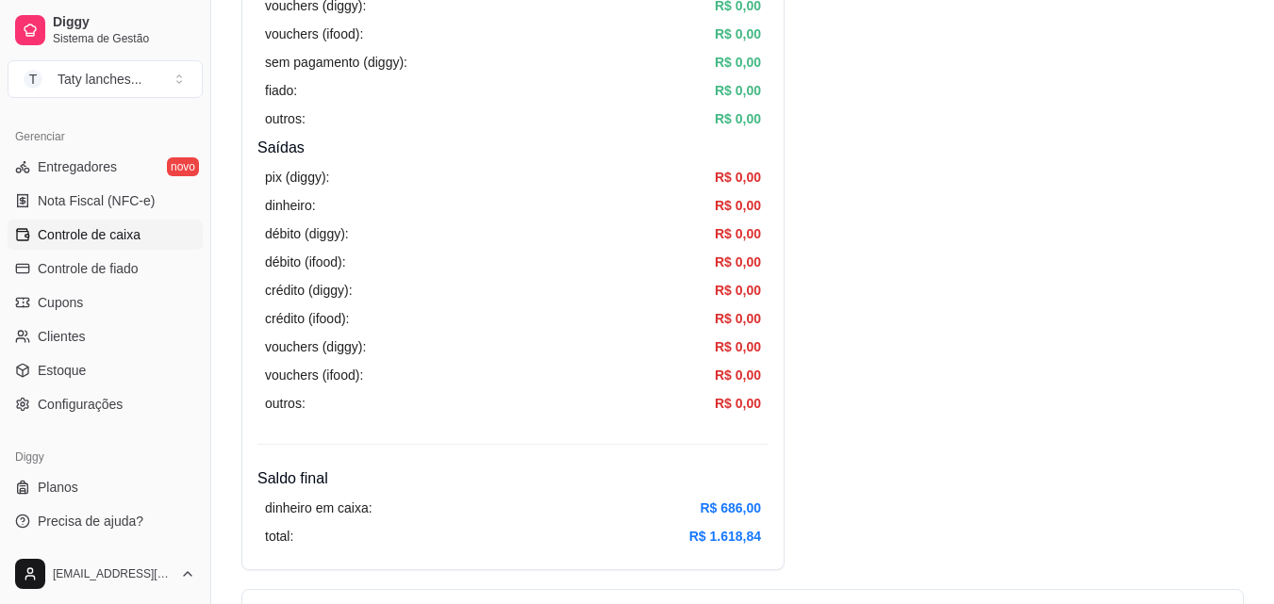
scroll to position [1056, 0]
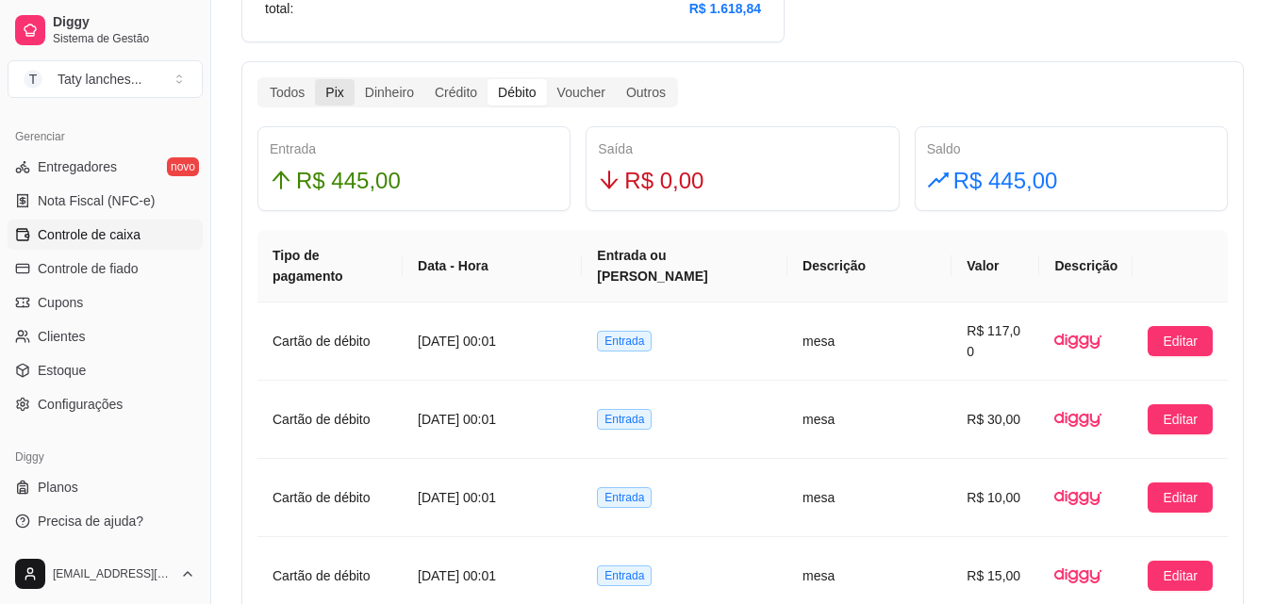
click at [340, 85] on div "Pix" at bounding box center [334, 92] width 39 height 26
click at [315, 79] on input "Pix" at bounding box center [315, 79] width 0 height 0
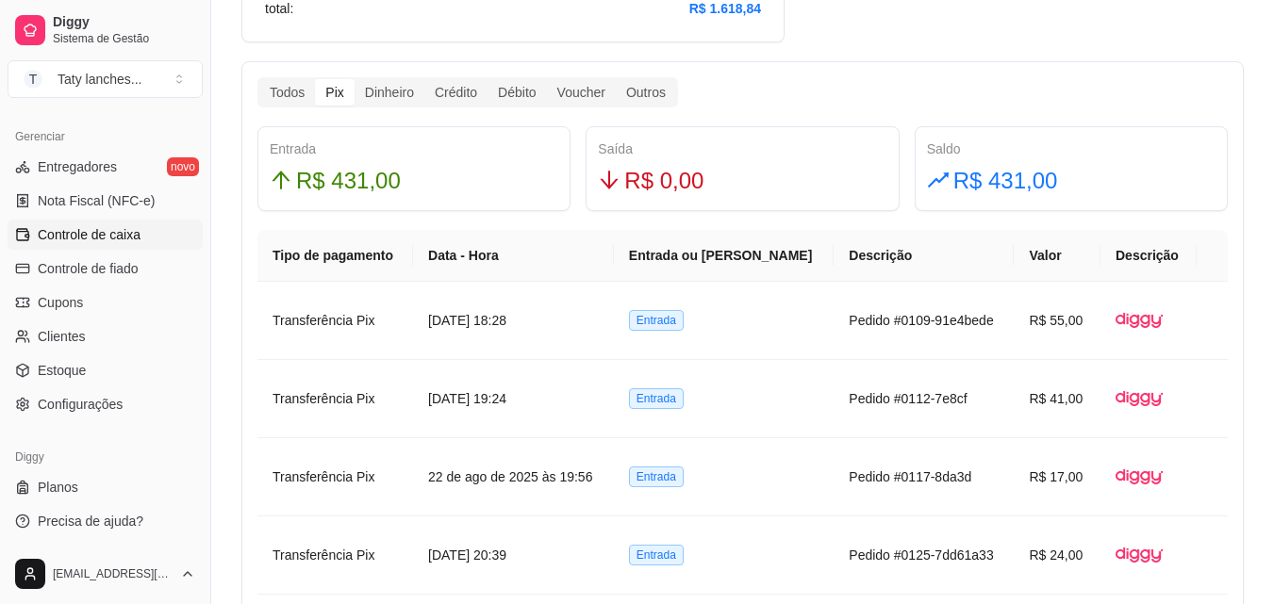
click at [340, 85] on div "Pix" at bounding box center [334, 92] width 39 height 26
click at [315, 79] on input "Pix" at bounding box center [315, 79] width 0 height 0
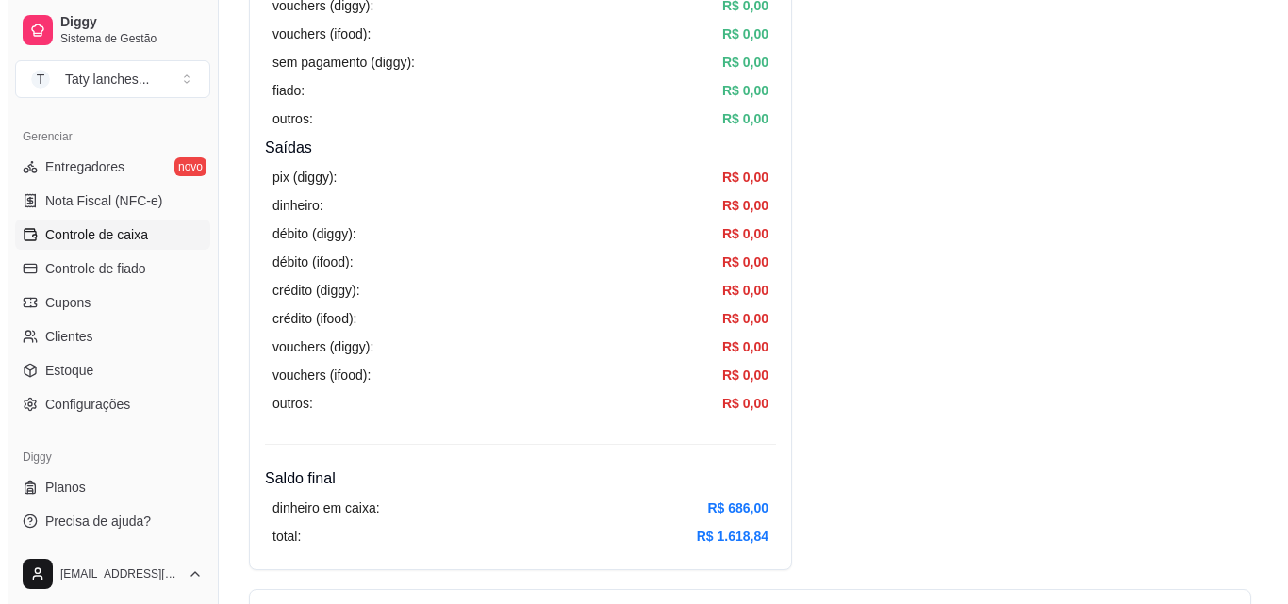
scroll to position [0, 0]
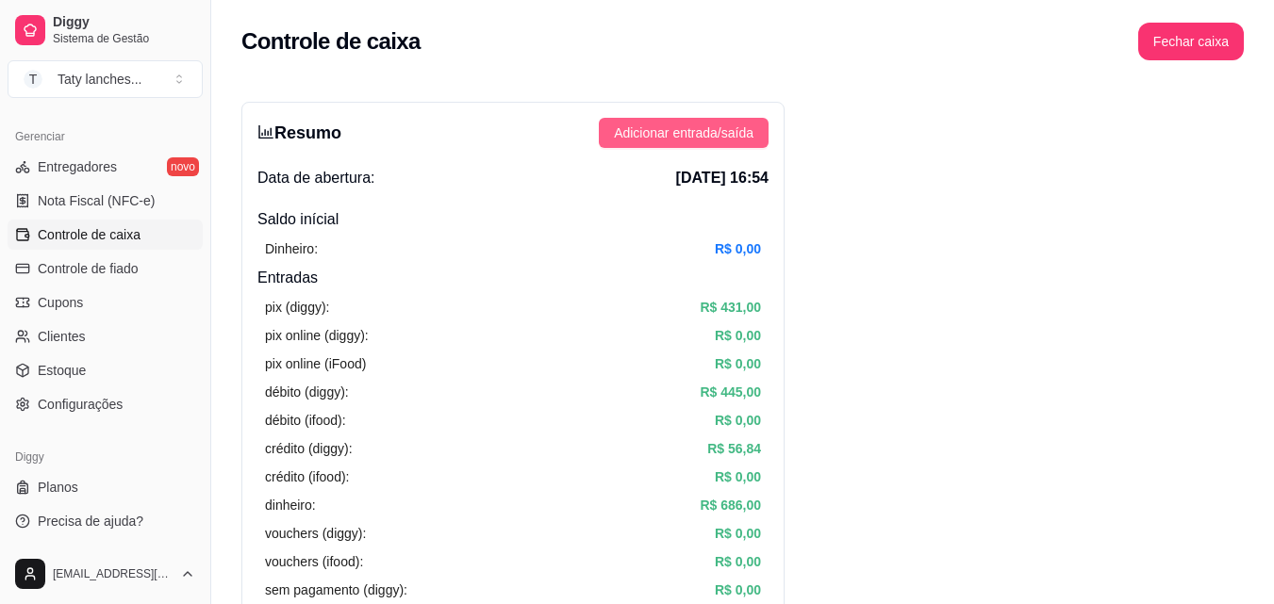
click at [734, 120] on button "Adicionar entrada/saída" at bounding box center [684, 133] width 170 height 30
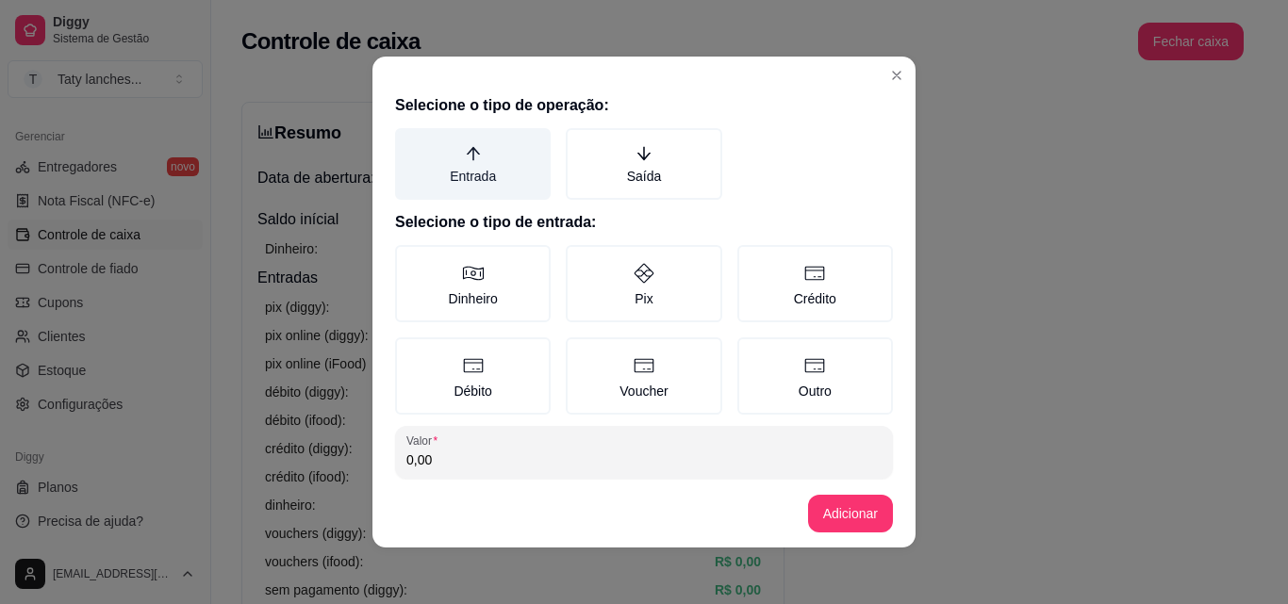
click at [462, 179] on label "Entrada" at bounding box center [473, 164] width 156 height 72
click at [409, 142] on button "Entrada" at bounding box center [401, 134] width 15 height 15
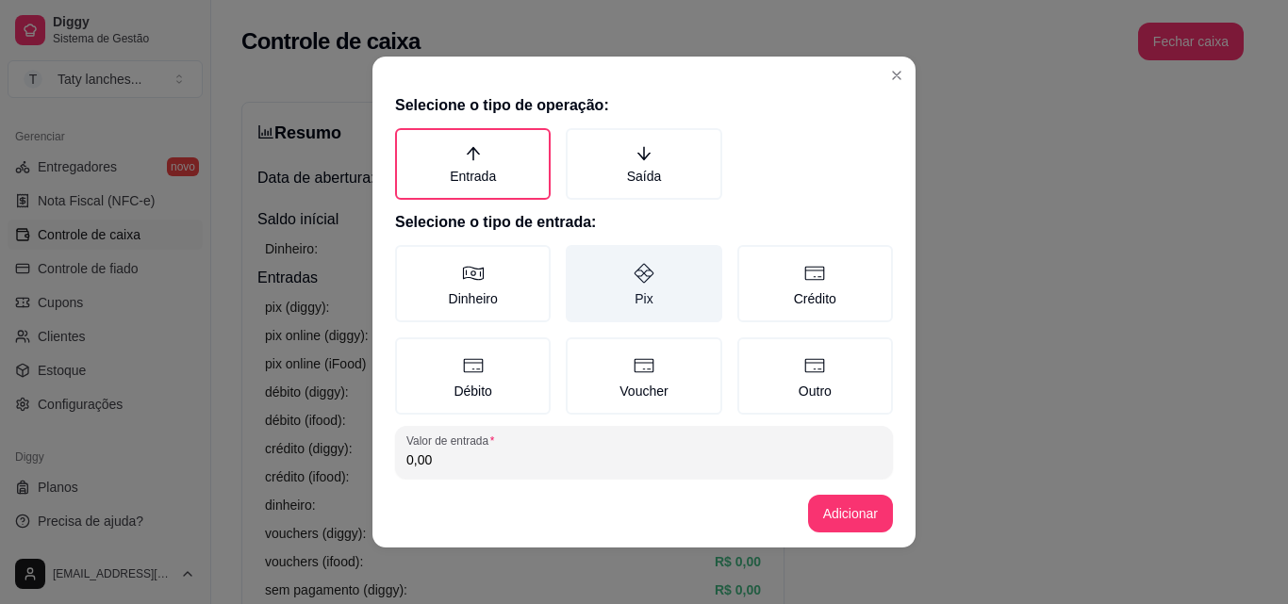
click at [640, 283] on icon at bounding box center [644, 273] width 23 height 23
click at [580, 259] on button "Pix" at bounding box center [572, 251] width 15 height 15
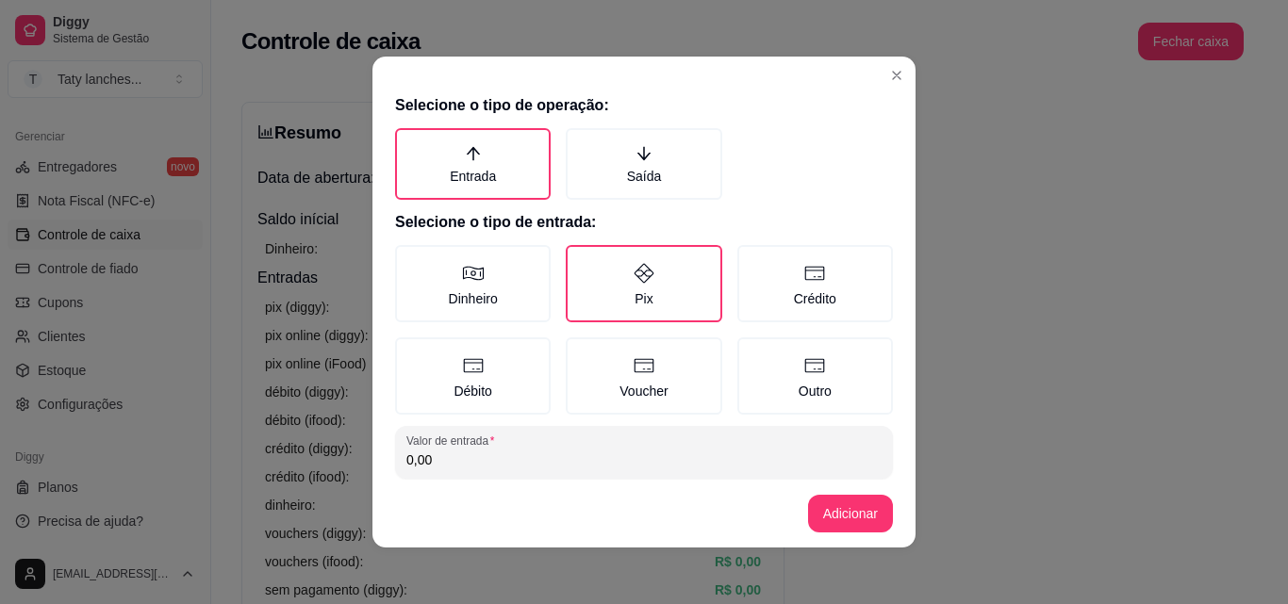
click at [562, 452] on input "0,00" at bounding box center [643, 460] width 475 height 19
type input "18,00"
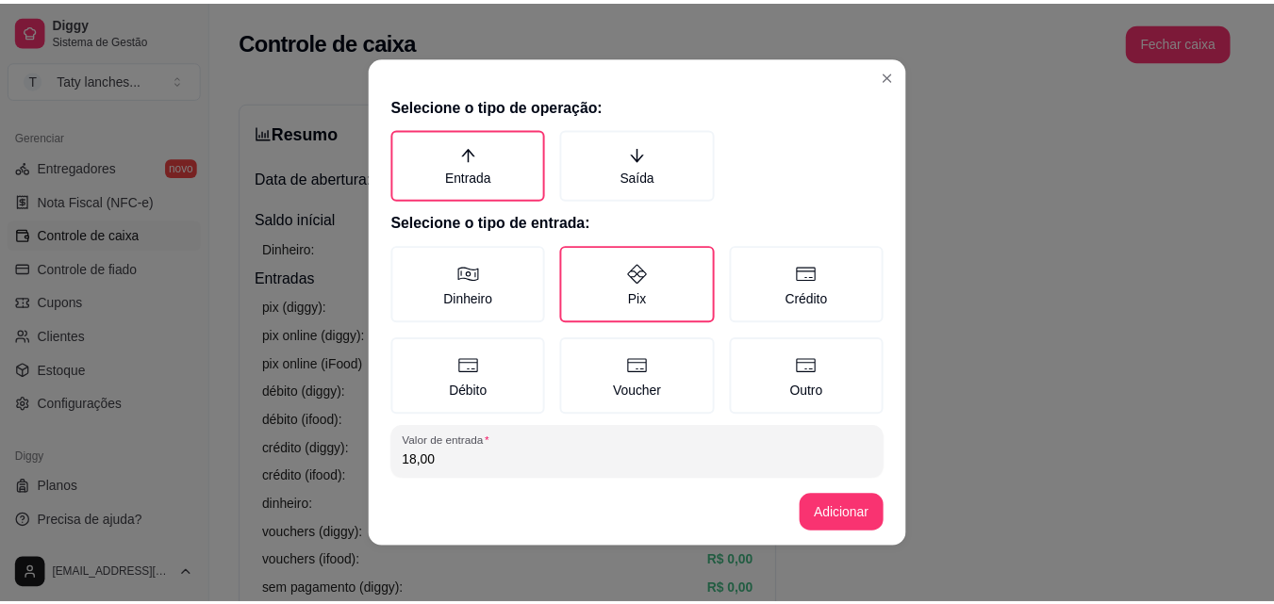
scroll to position [101, 0]
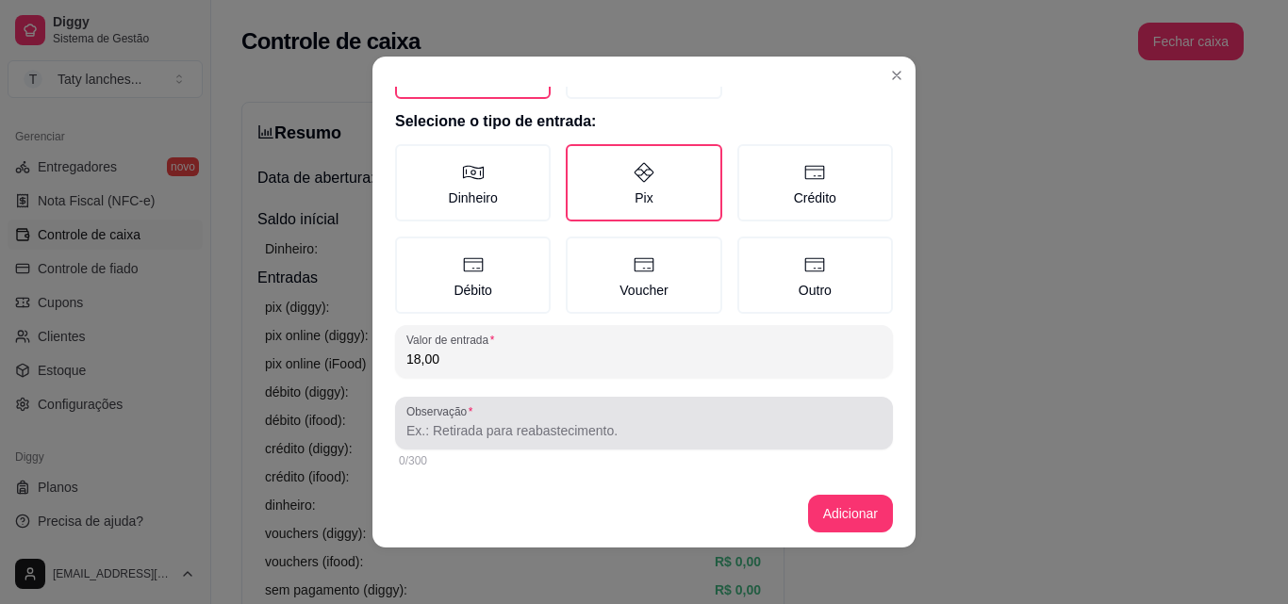
click at [743, 419] on div at bounding box center [643, 423] width 475 height 38
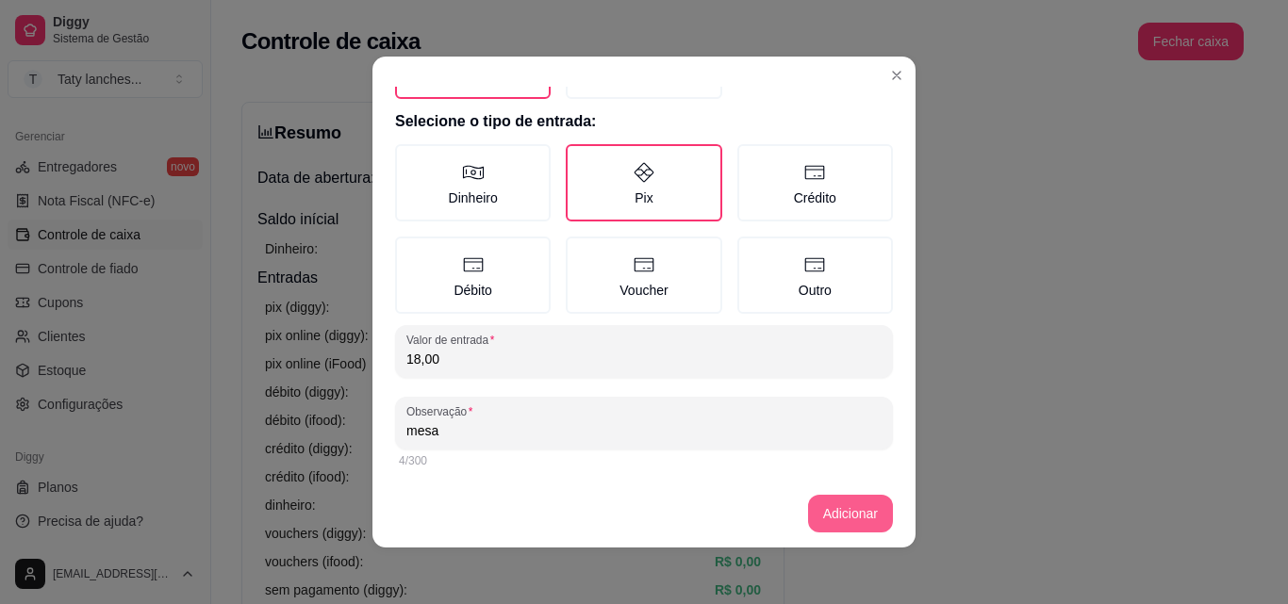
type input "mesa"
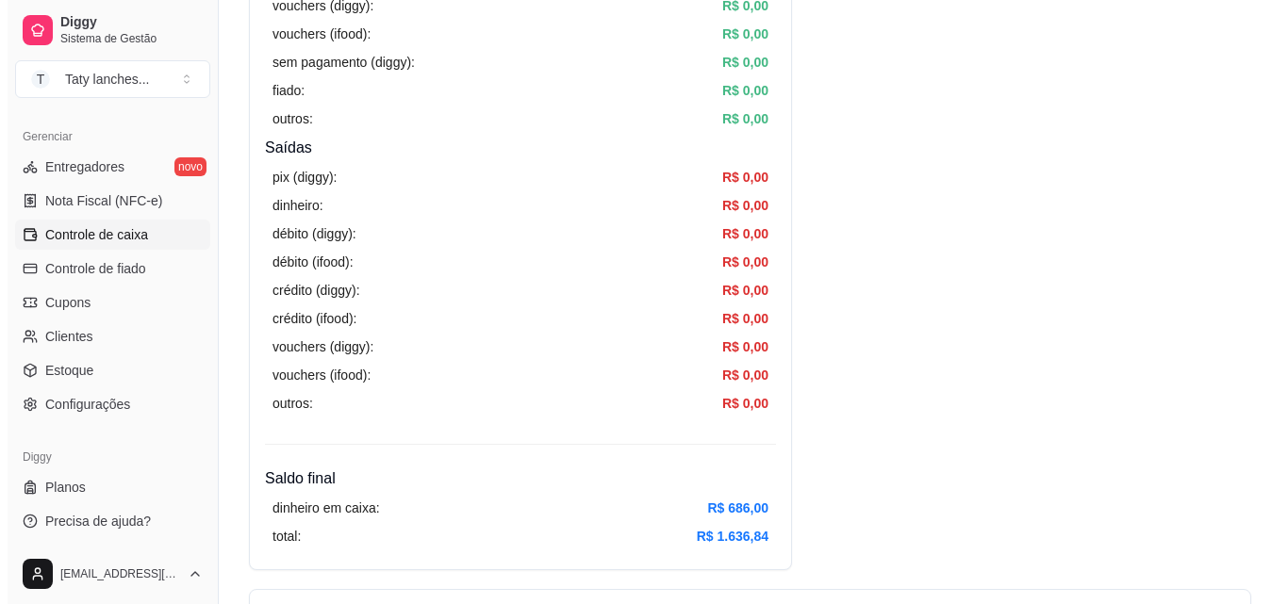
scroll to position [0, 0]
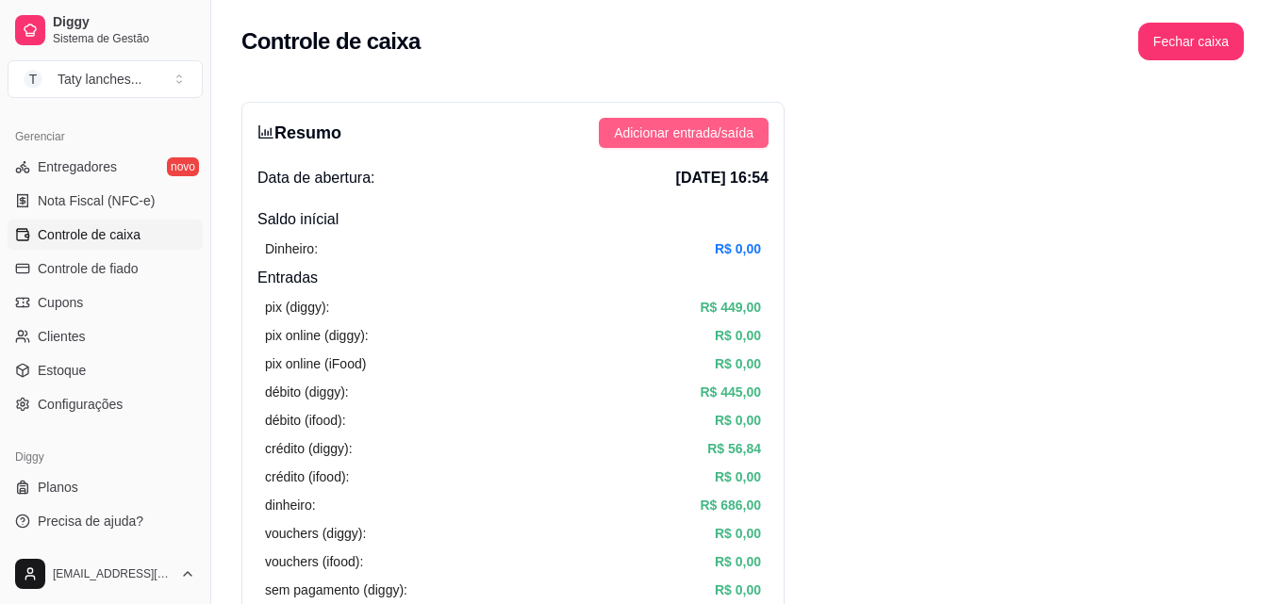
click at [703, 128] on span "Adicionar entrada/saída" at bounding box center [684, 133] width 140 height 21
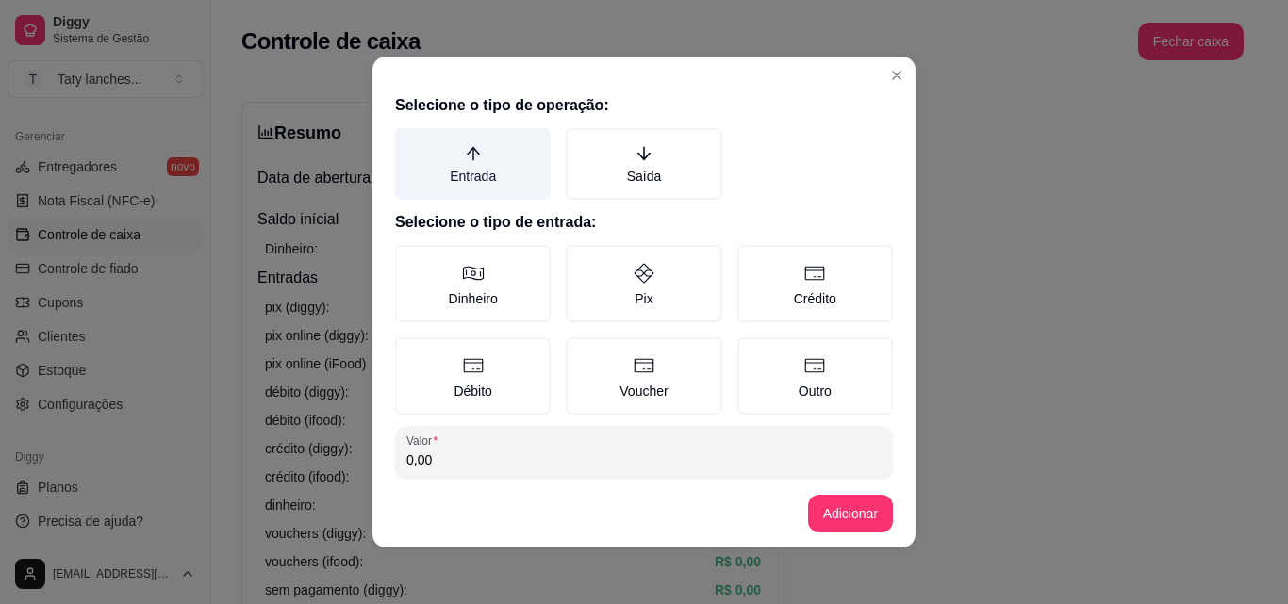
click at [479, 157] on label "Entrada" at bounding box center [473, 164] width 156 height 72
click at [409, 142] on button "Entrada" at bounding box center [401, 134] width 15 height 15
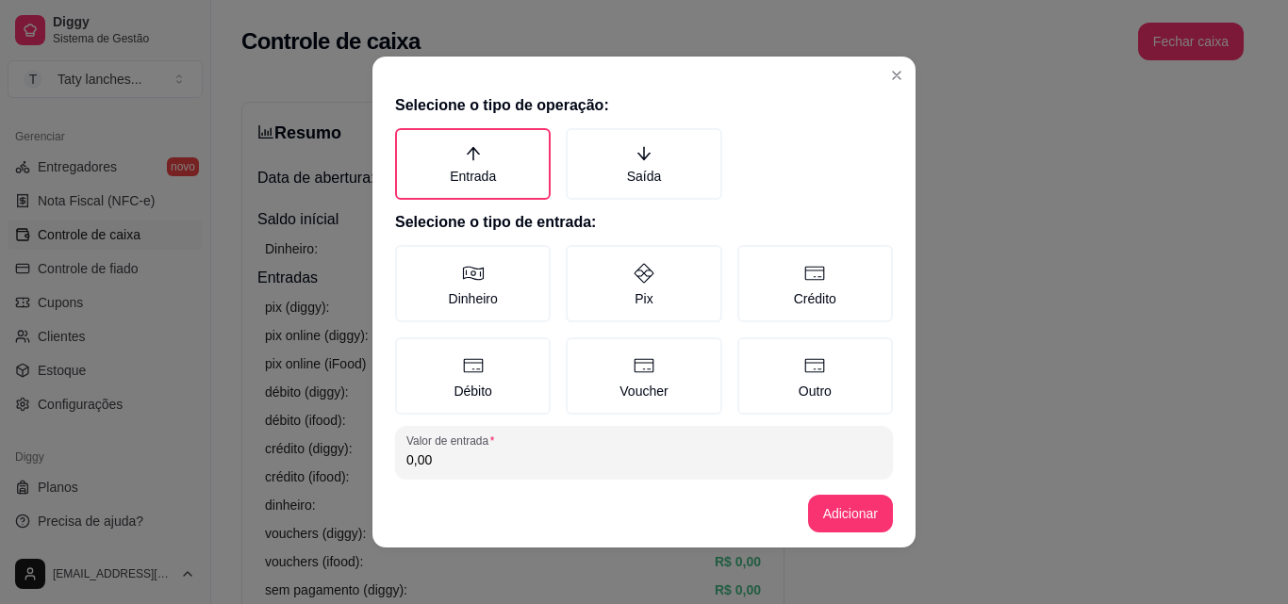
click at [619, 202] on div "Selecione o tipo de operação: Entrada Saída Selecione o tipo de entrada: Dinhei…" at bounding box center [643, 283] width 543 height 393
click at [634, 168] on label "Saída" at bounding box center [644, 164] width 156 height 72
click at [580, 142] on button "Saída" at bounding box center [572, 134] width 15 height 15
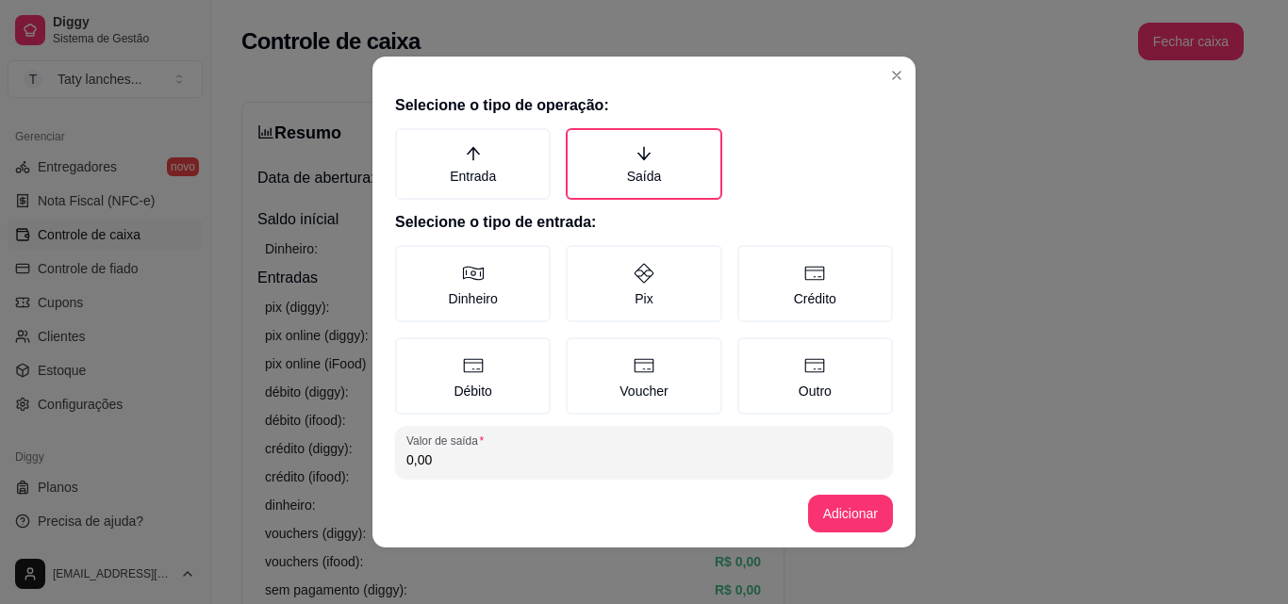
scroll to position [101, 0]
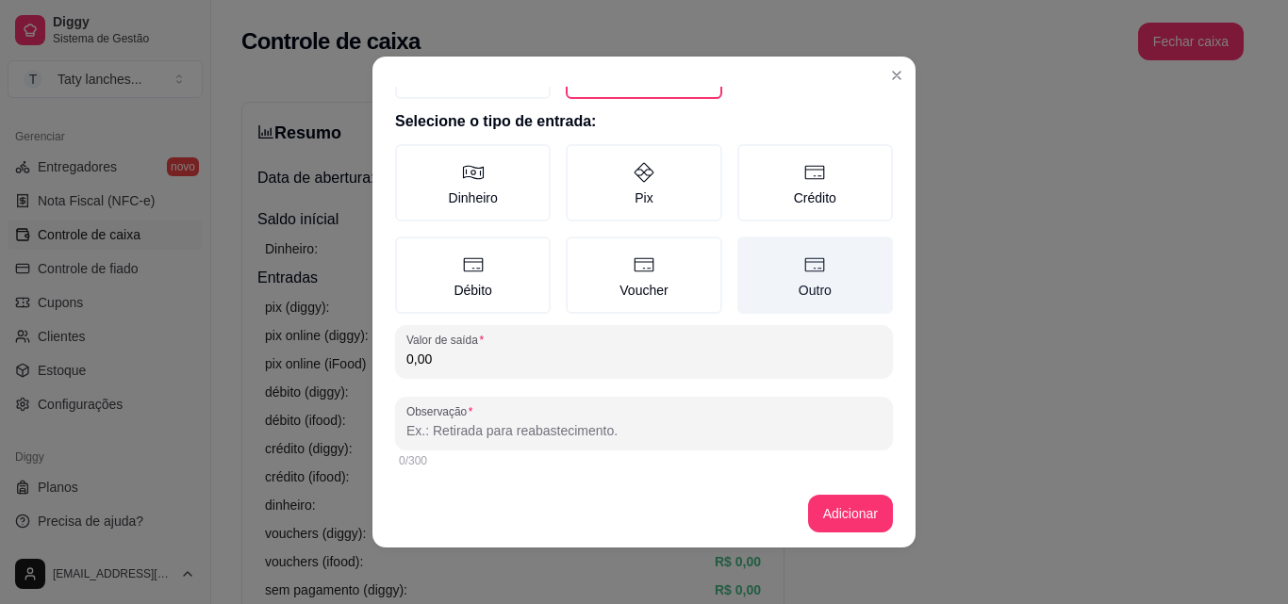
click at [799, 301] on label "Outro" at bounding box center [815, 275] width 156 height 77
click at [751, 337] on button "Outro" at bounding box center [743, 344] width 15 height 15
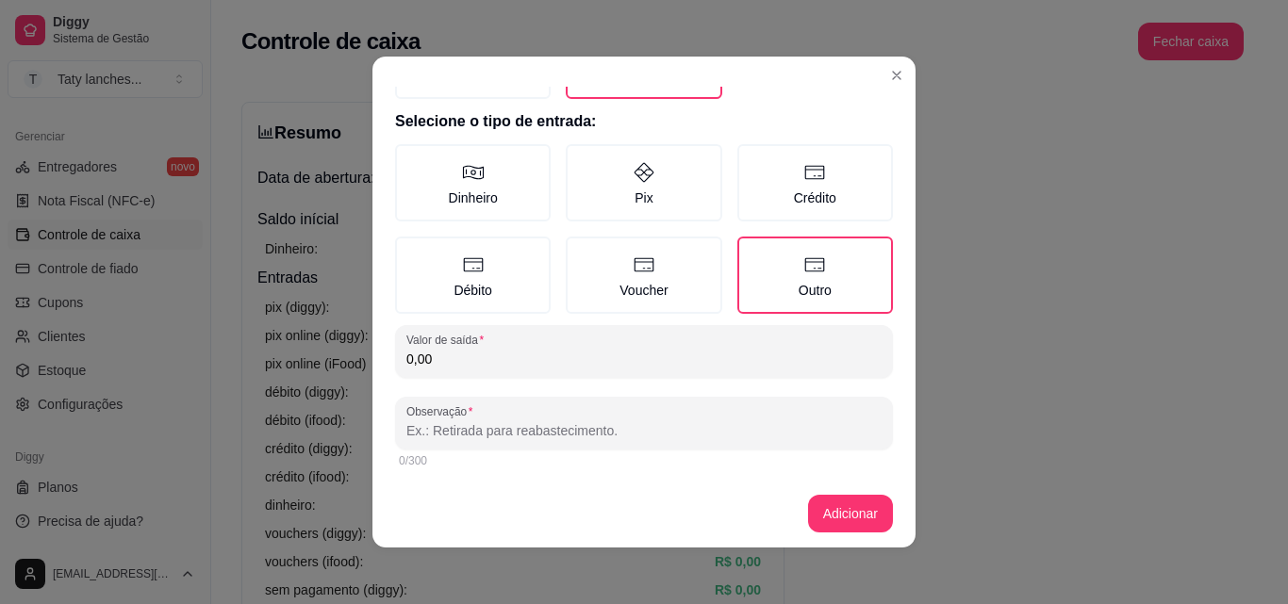
click at [554, 364] on input "0,00" at bounding box center [643, 359] width 475 height 19
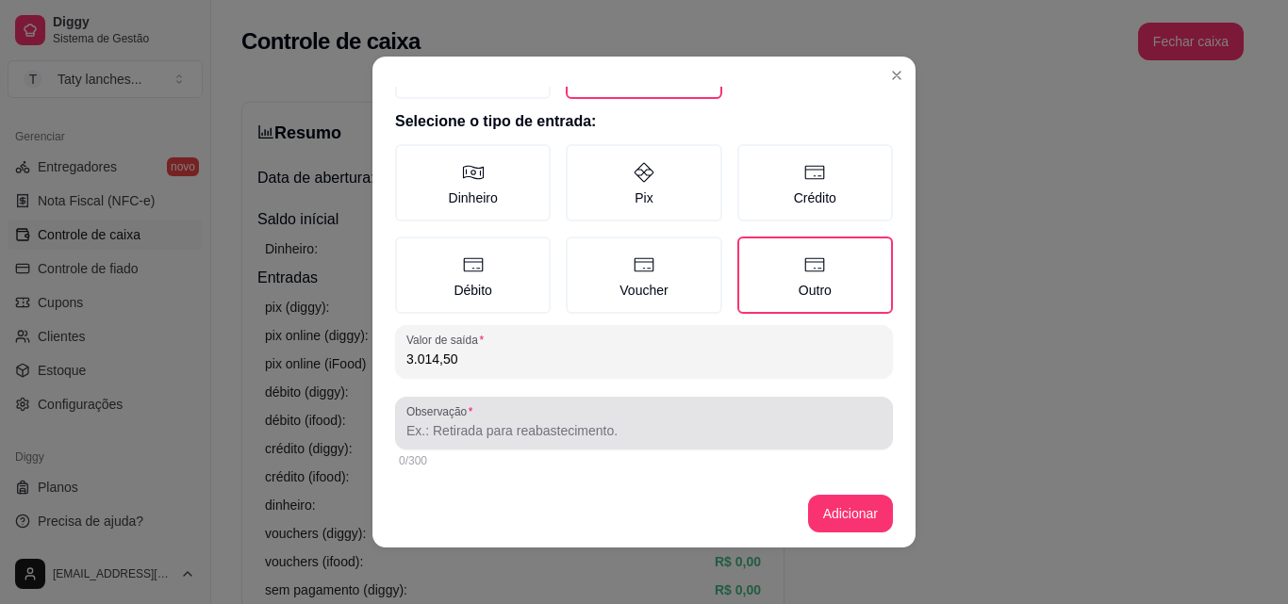
type input "3.014,50"
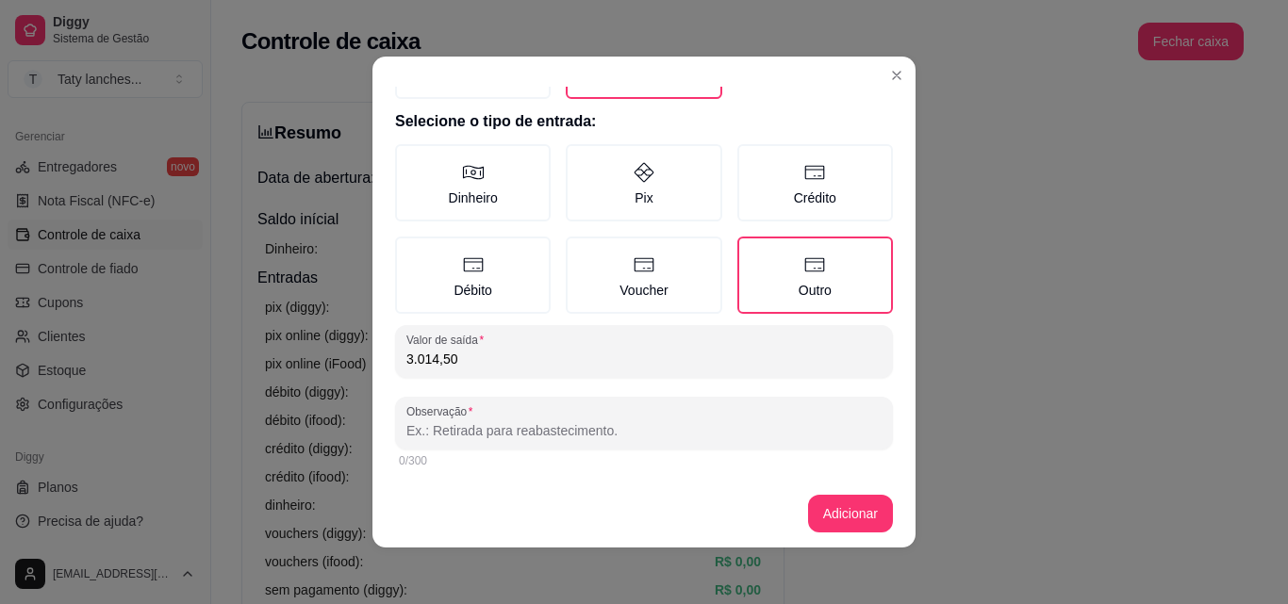
click at [628, 423] on input "Observação" at bounding box center [643, 430] width 475 height 19
type input "investimentos"
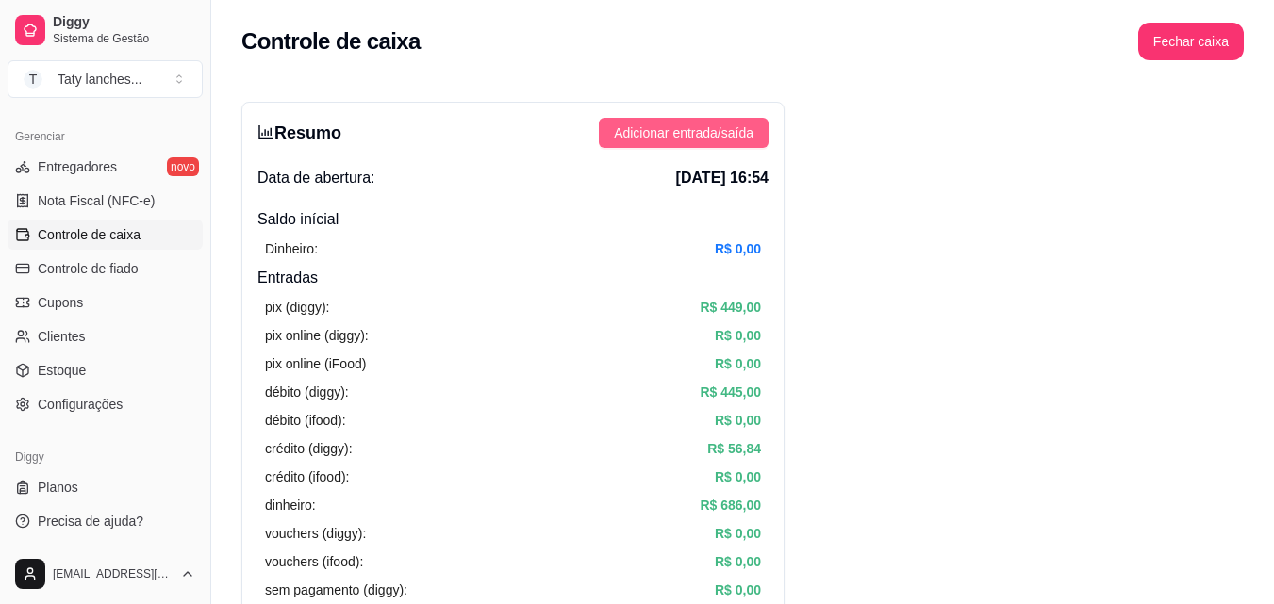
click at [728, 140] on span "Adicionar entrada/saída" at bounding box center [684, 133] width 140 height 21
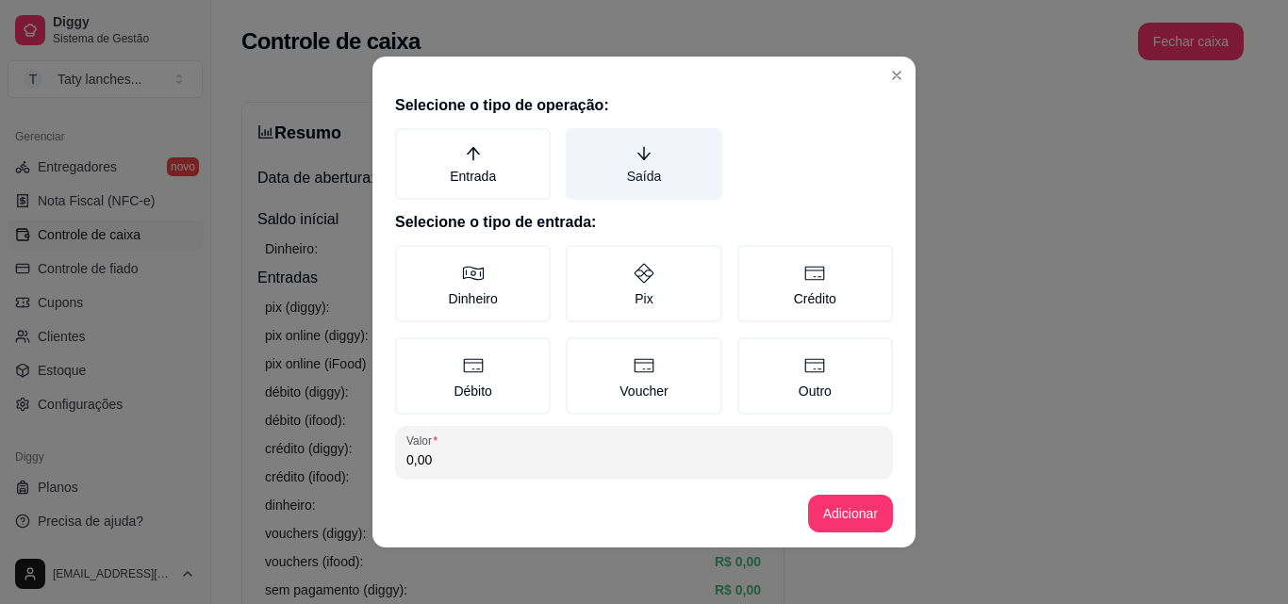
click at [635, 159] on icon "arrow-down" at bounding box center [643, 153] width 17 height 17
click at [580, 142] on button "Saída" at bounding box center [572, 134] width 15 height 15
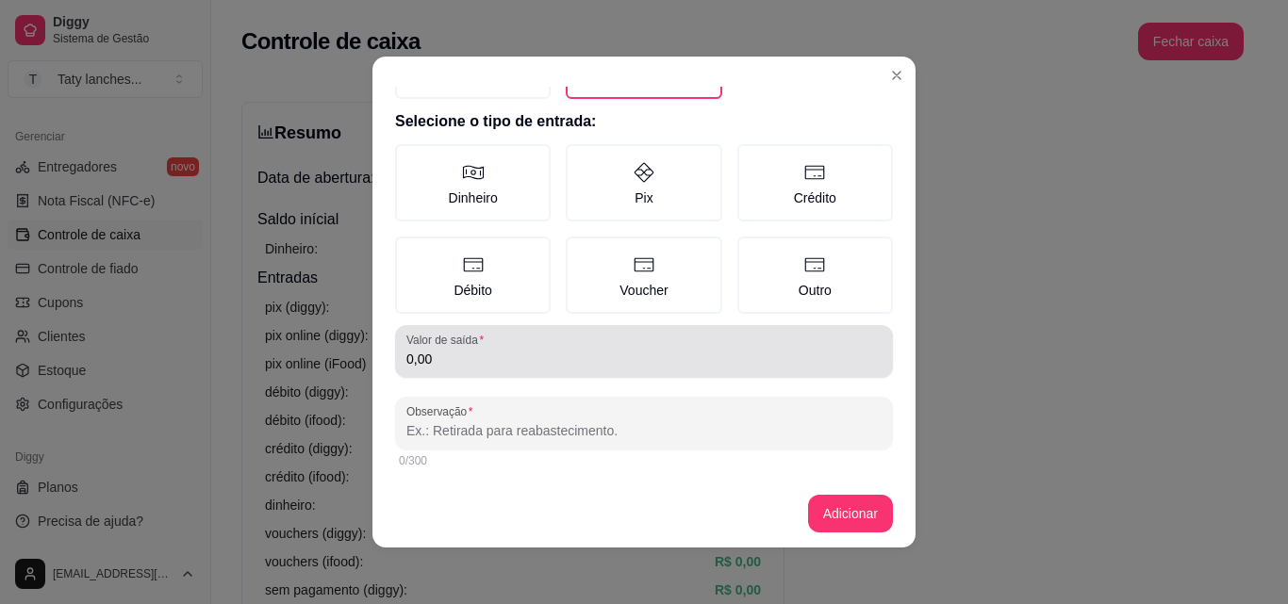
click at [730, 360] on input "0,00" at bounding box center [643, 359] width 475 height 19
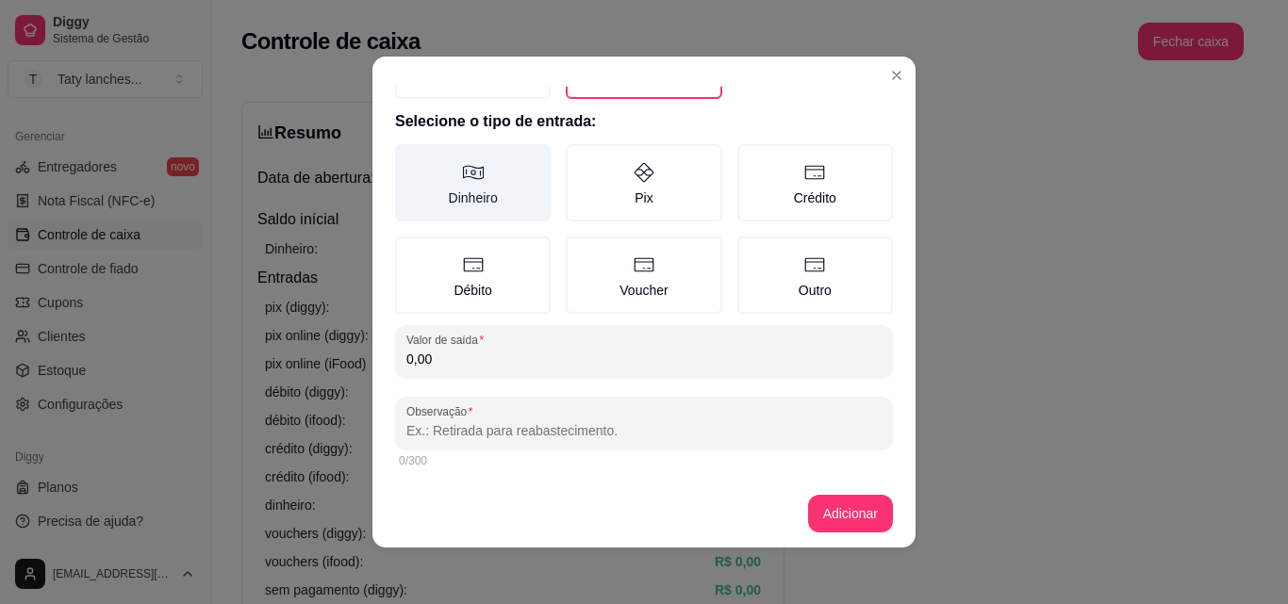
click at [476, 190] on label "Dinheiro" at bounding box center [473, 182] width 156 height 77
click at [409, 244] on button "Dinheiro" at bounding box center [401, 251] width 15 height 15
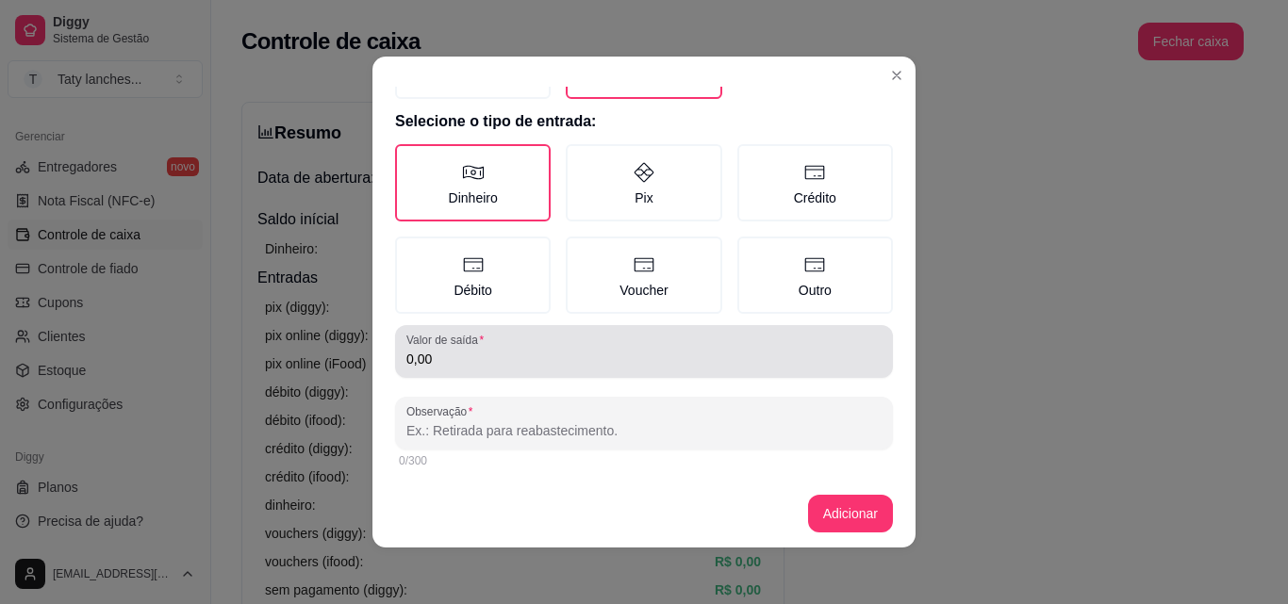
click at [638, 343] on div "0,00" at bounding box center [643, 352] width 475 height 38
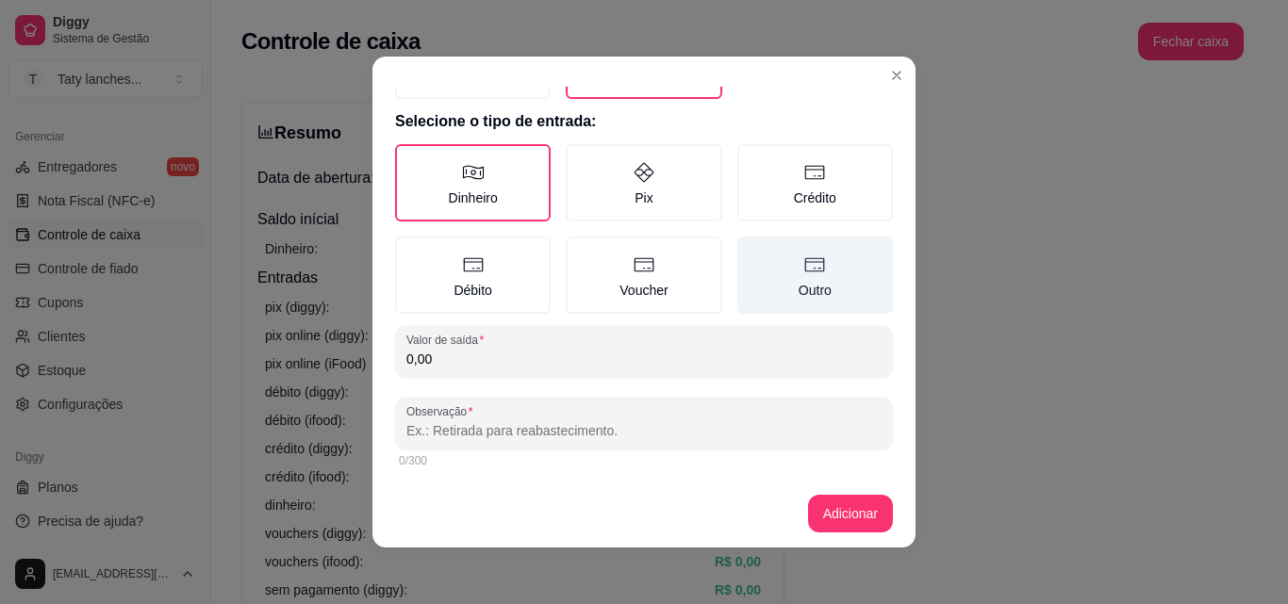
click at [817, 289] on label "Outro" at bounding box center [815, 275] width 156 height 77
click at [751, 337] on button "Outro" at bounding box center [743, 344] width 15 height 15
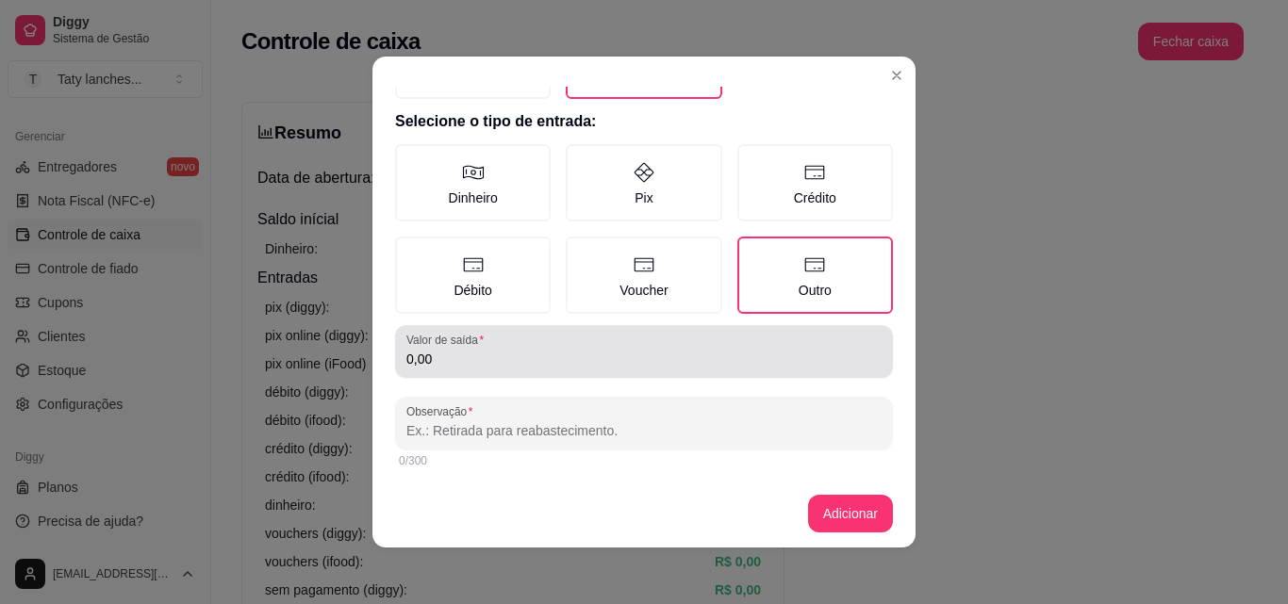
click at [605, 342] on div "0,00" at bounding box center [643, 352] width 475 height 38
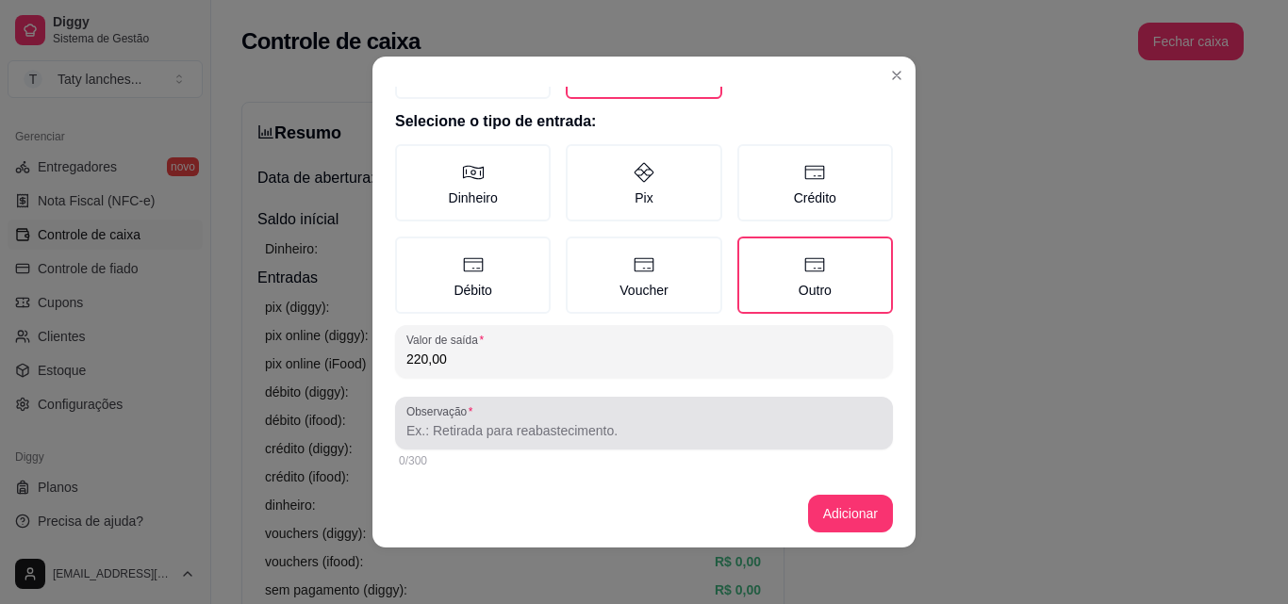
type input "220,00"
click at [619, 420] on div at bounding box center [643, 423] width 475 height 38
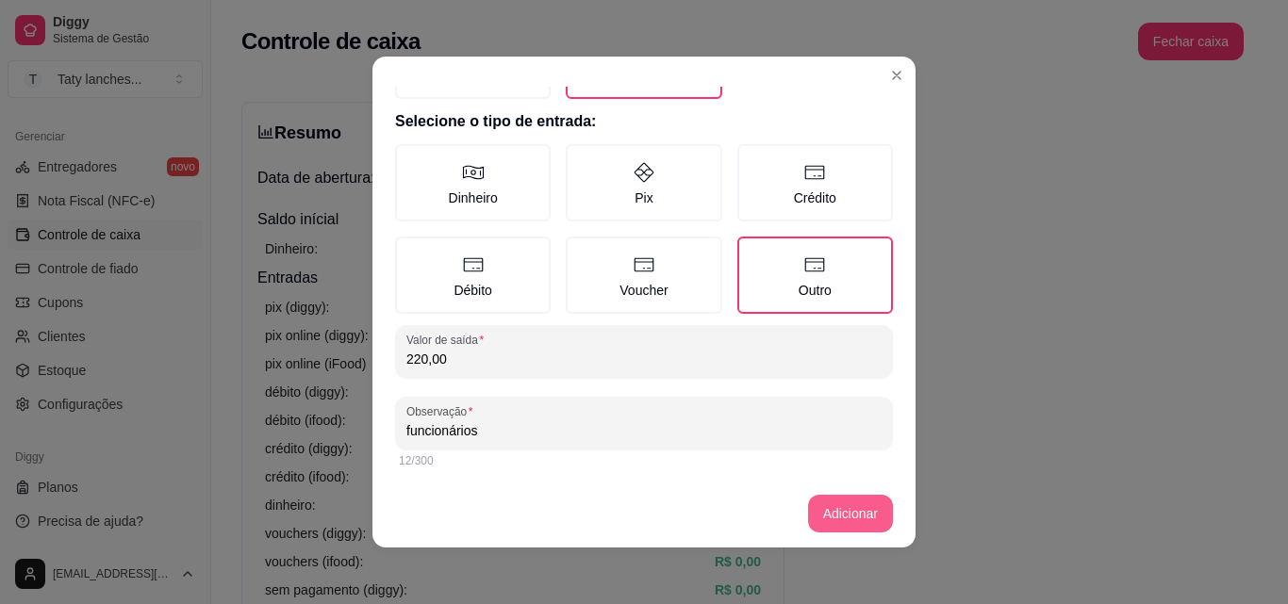
type input "funcionários"
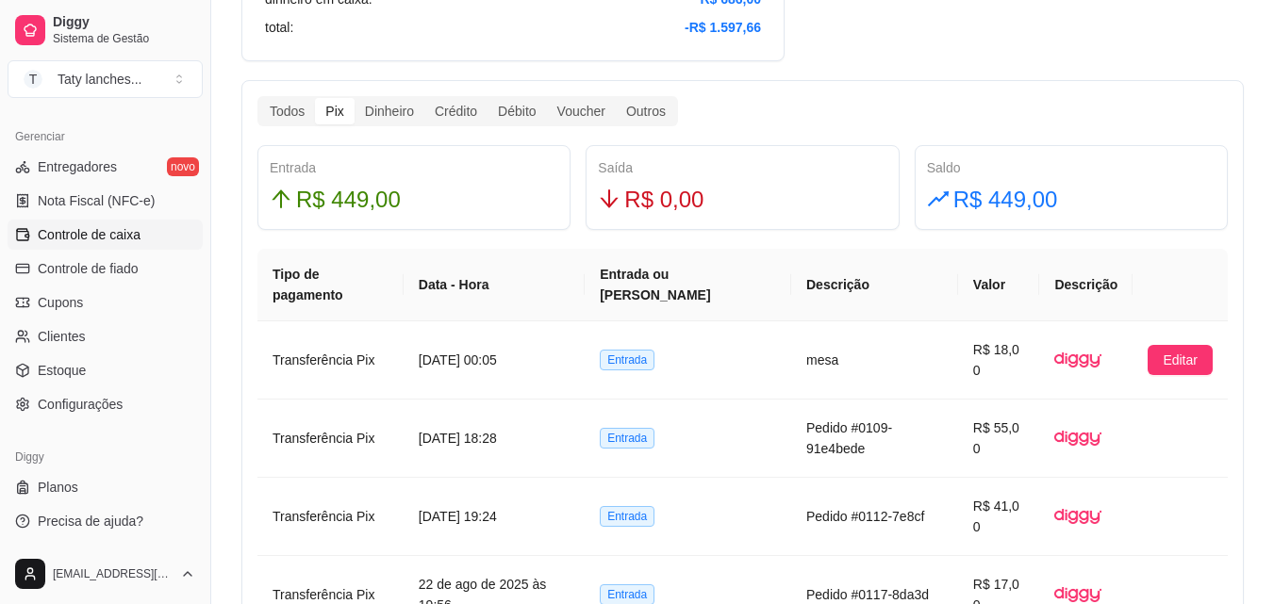
scroll to position [1056, 0]
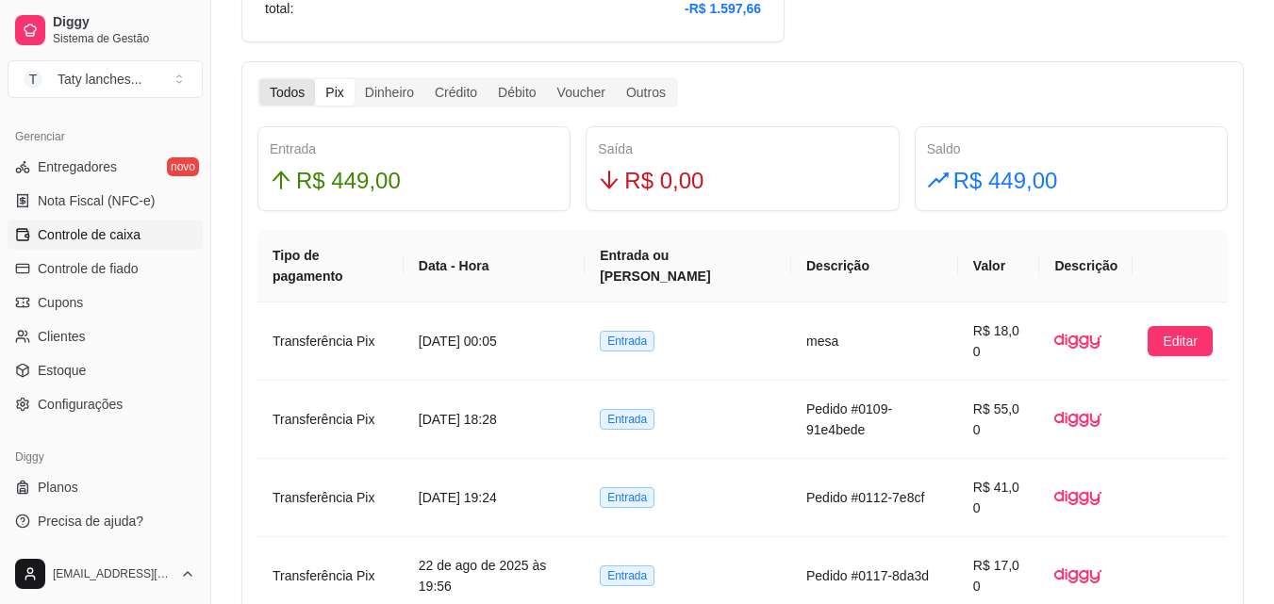
click at [280, 103] on div "Todos" at bounding box center [287, 92] width 56 height 26
click at [259, 79] on input "Todos" at bounding box center [259, 79] width 0 height 0
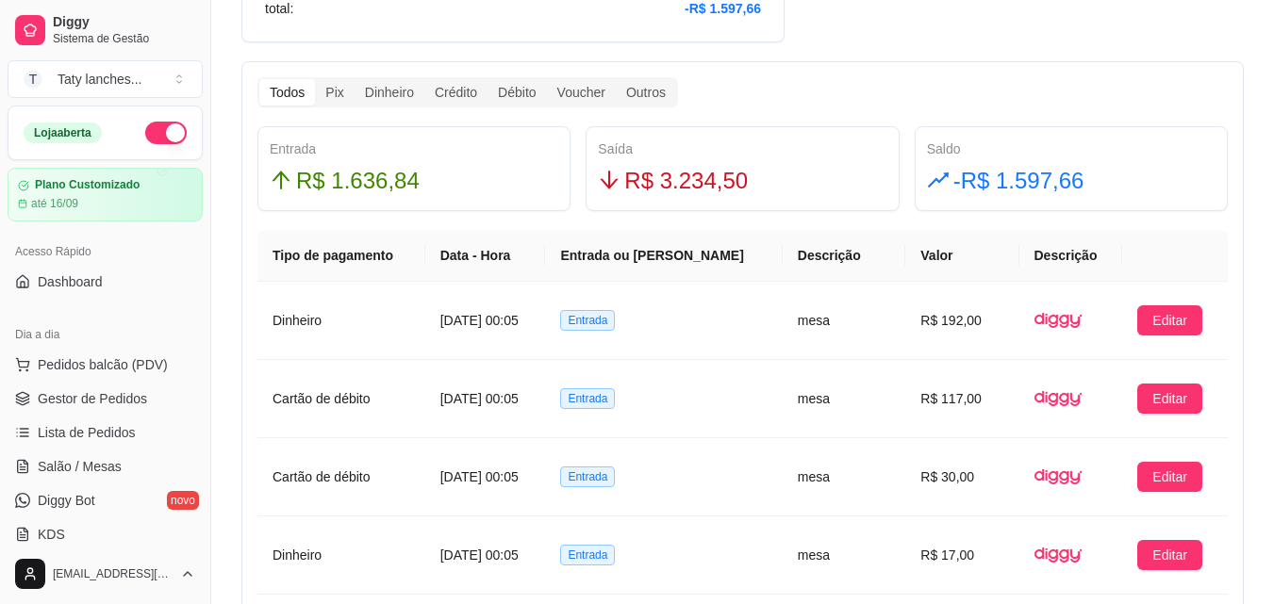
scroll to position [383, 0]
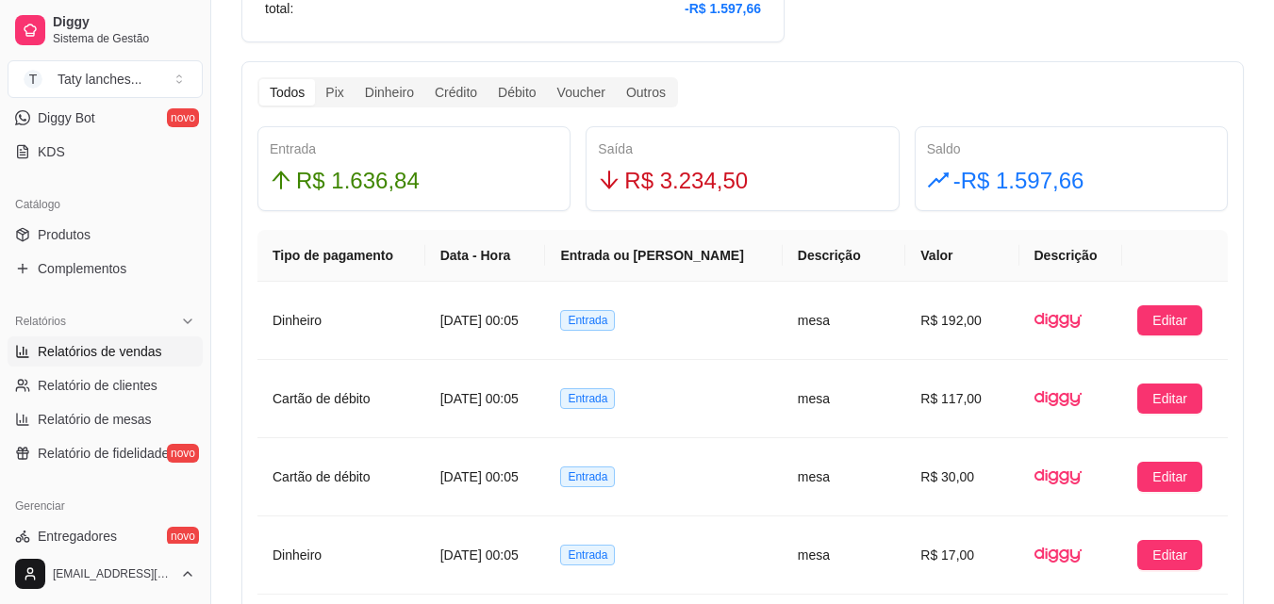
click at [162, 343] on link "Relatórios de vendas" at bounding box center [105, 352] width 195 height 30
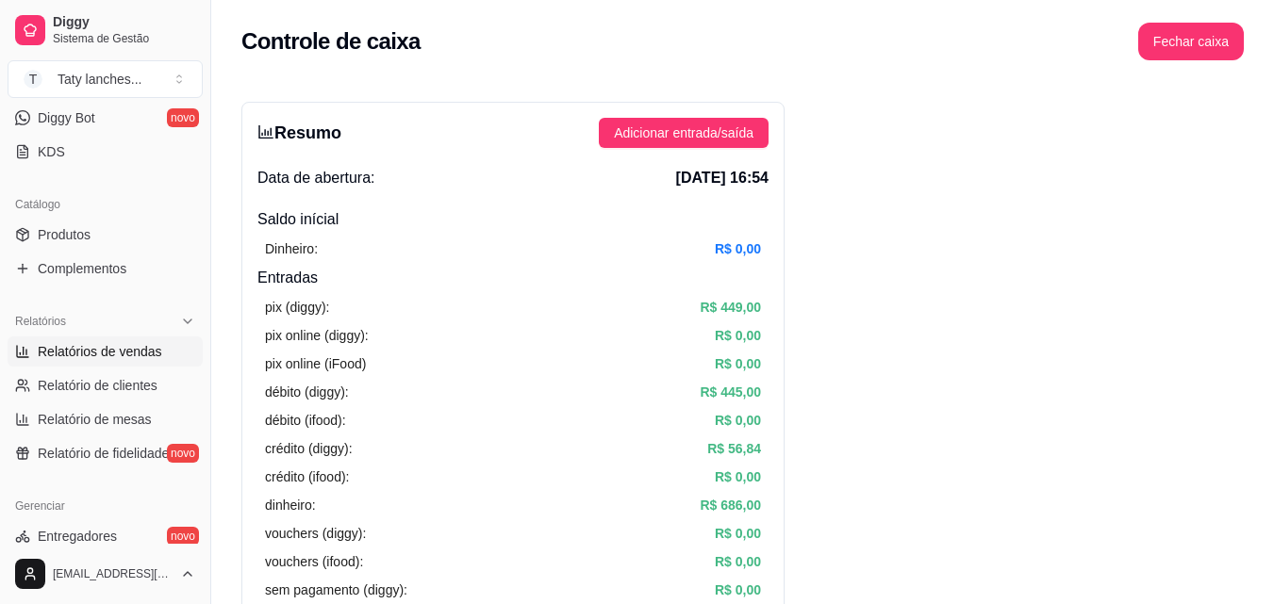
select select "ALL"
select select "0"
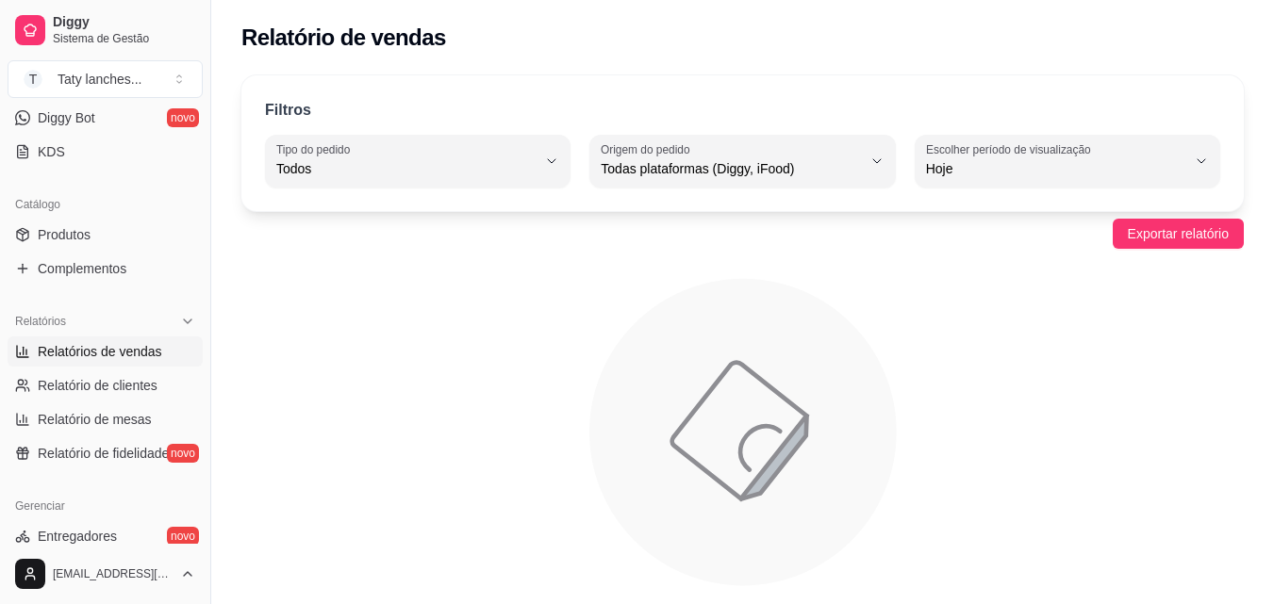
click at [194, 137] on div "Dia a dia Pedidos balcão (PDV) Gestor de Pedidos Lista de Pedidos Salão / Mesas…" at bounding box center [105, 51] width 210 height 245
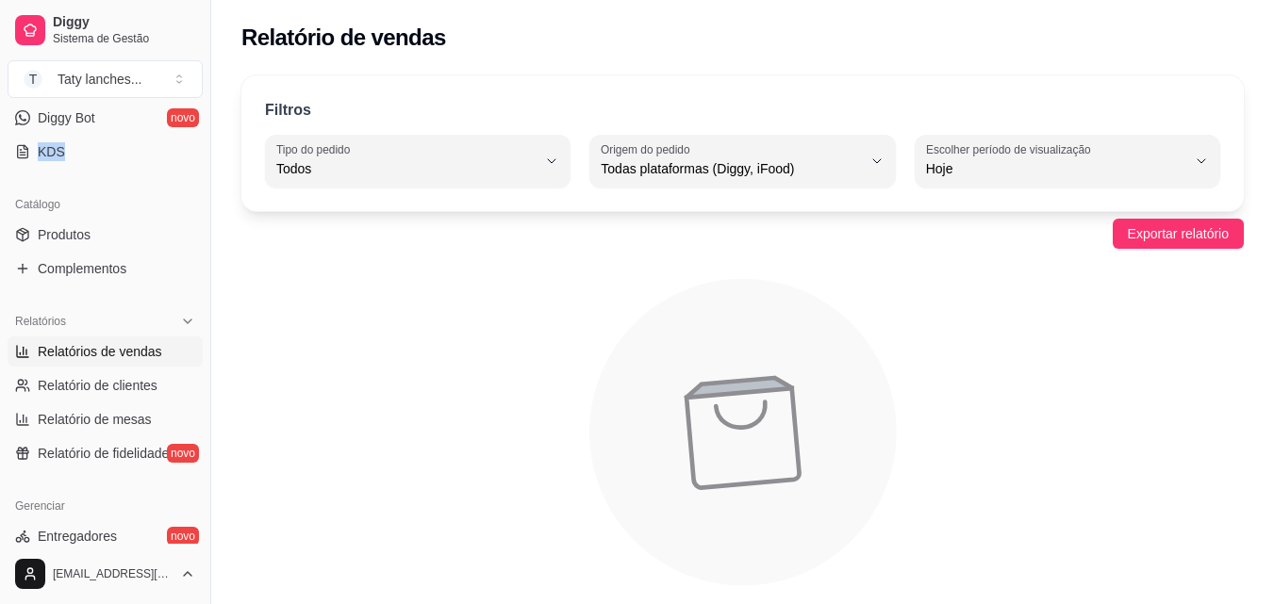
click at [194, 137] on div "Dia a dia Pedidos balcão (PDV) Gestor de Pedidos Lista de Pedidos Salão / Mesas…" at bounding box center [105, 51] width 210 height 245
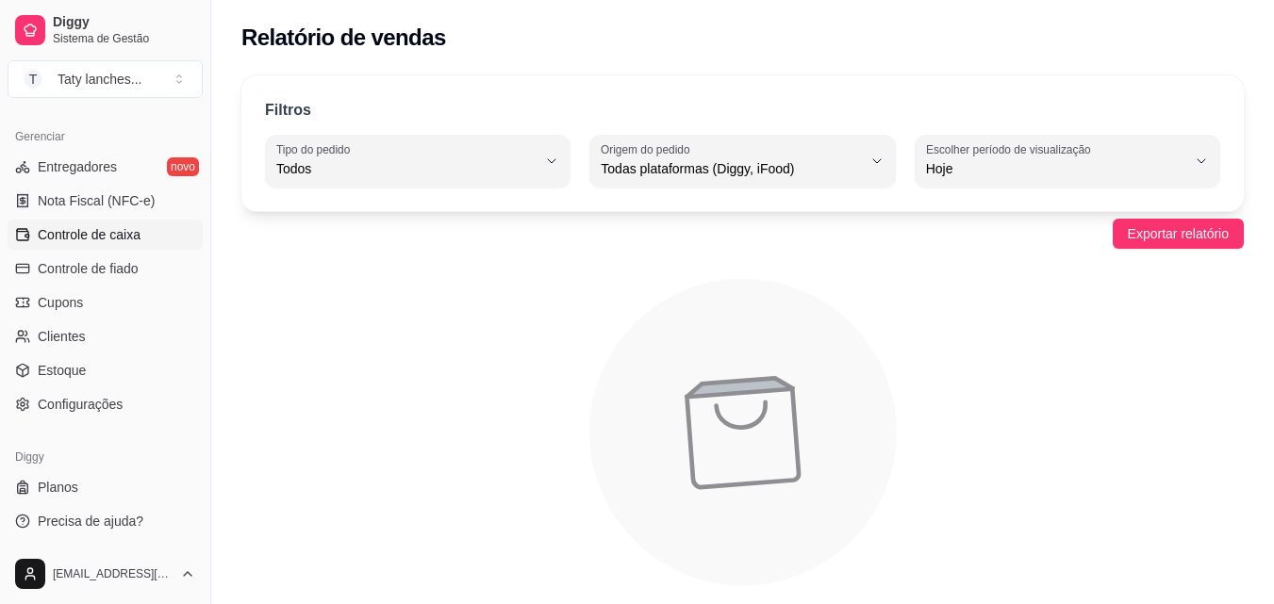
click at [146, 228] on link "Controle de caixa" at bounding box center [105, 235] width 195 height 30
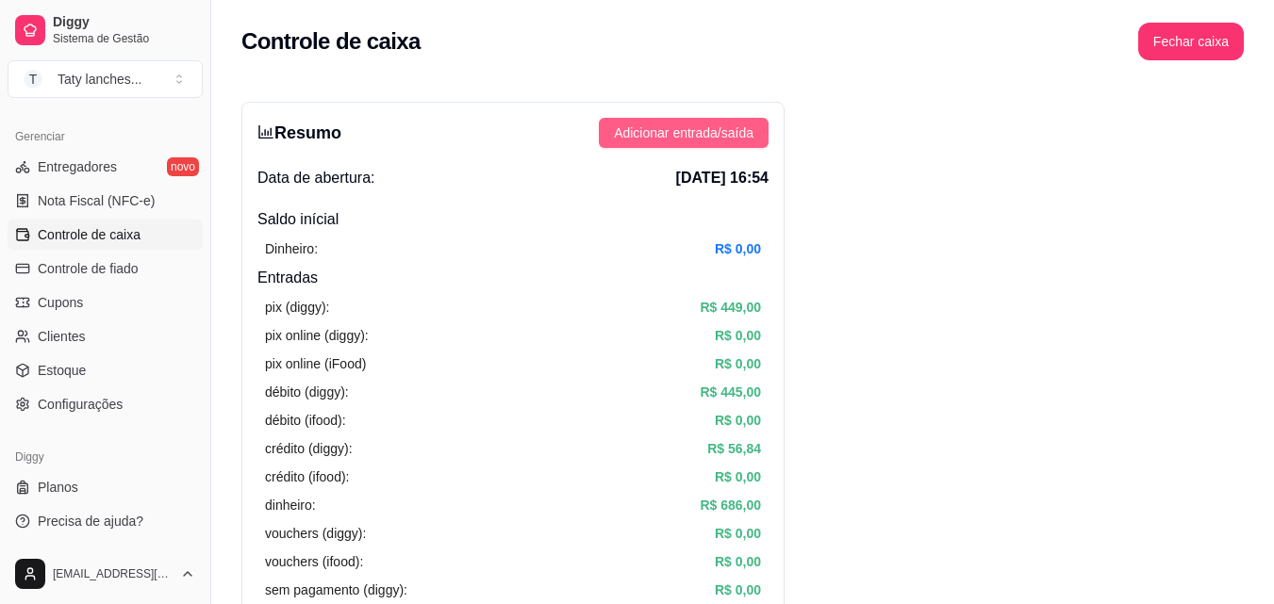
click at [667, 125] on span "Adicionar entrada/saída" at bounding box center [684, 133] width 140 height 21
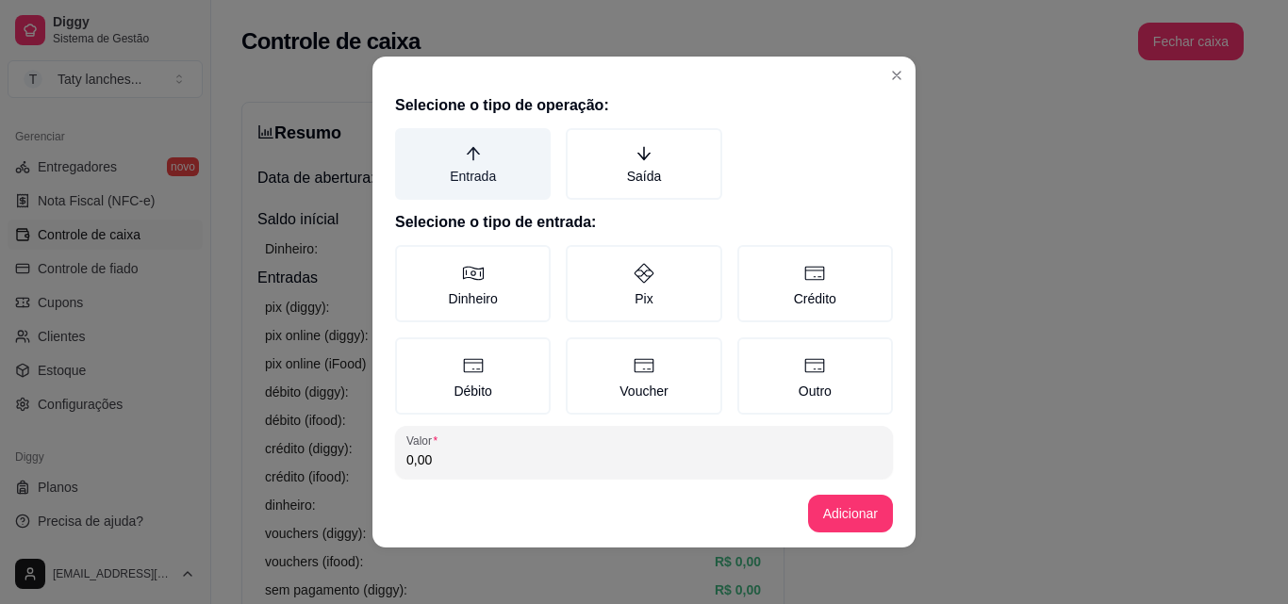
click at [495, 165] on label "Entrada" at bounding box center [473, 164] width 156 height 72
click at [409, 142] on button "Entrada" at bounding box center [401, 134] width 15 height 15
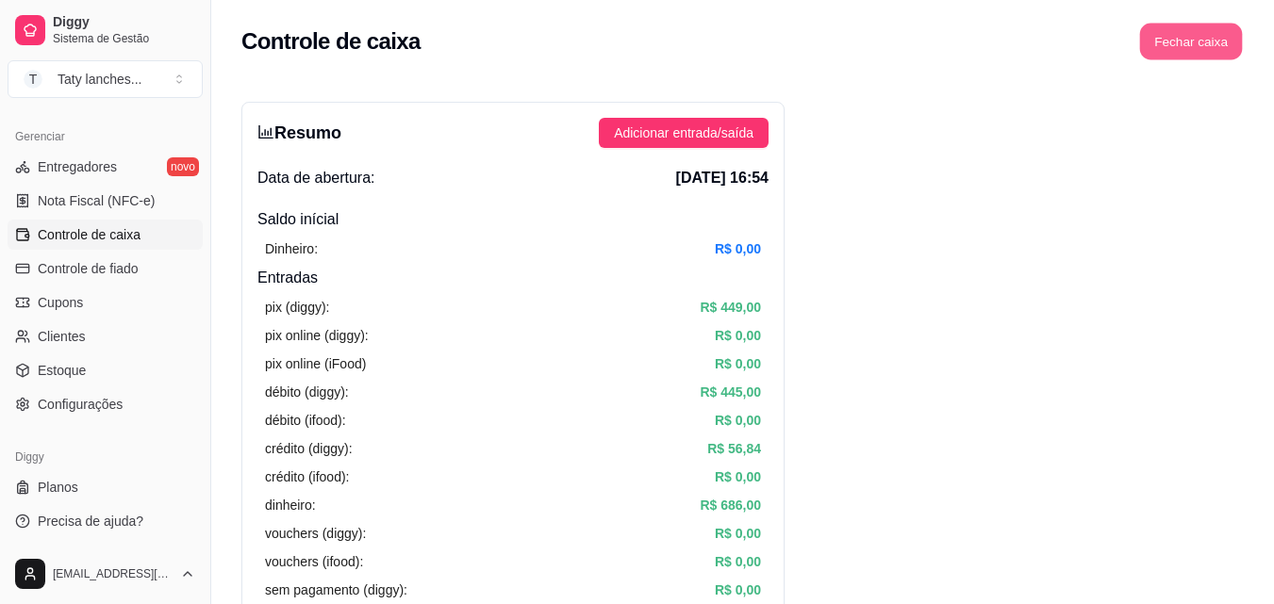
click at [1175, 48] on button "Fechar caixa" at bounding box center [1191, 42] width 103 height 37
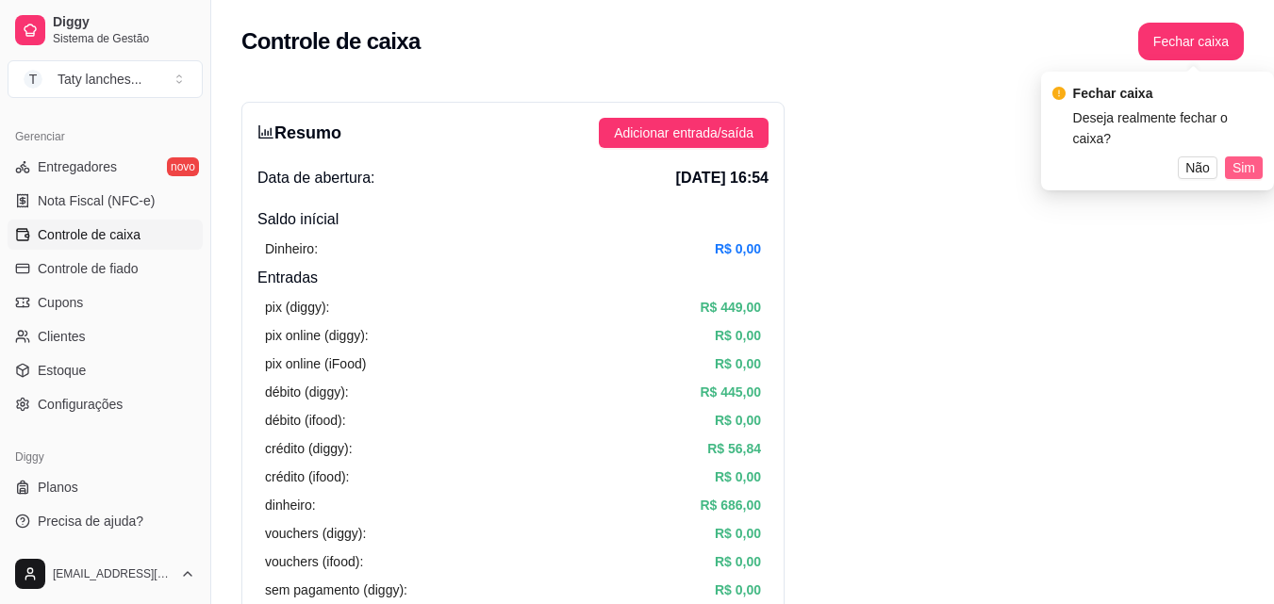
click at [1244, 157] on span "Sim" at bounding box center [1243, 167] width 23 height 21
